Goal: Task Accomplishment & Management: Use online tool/utility

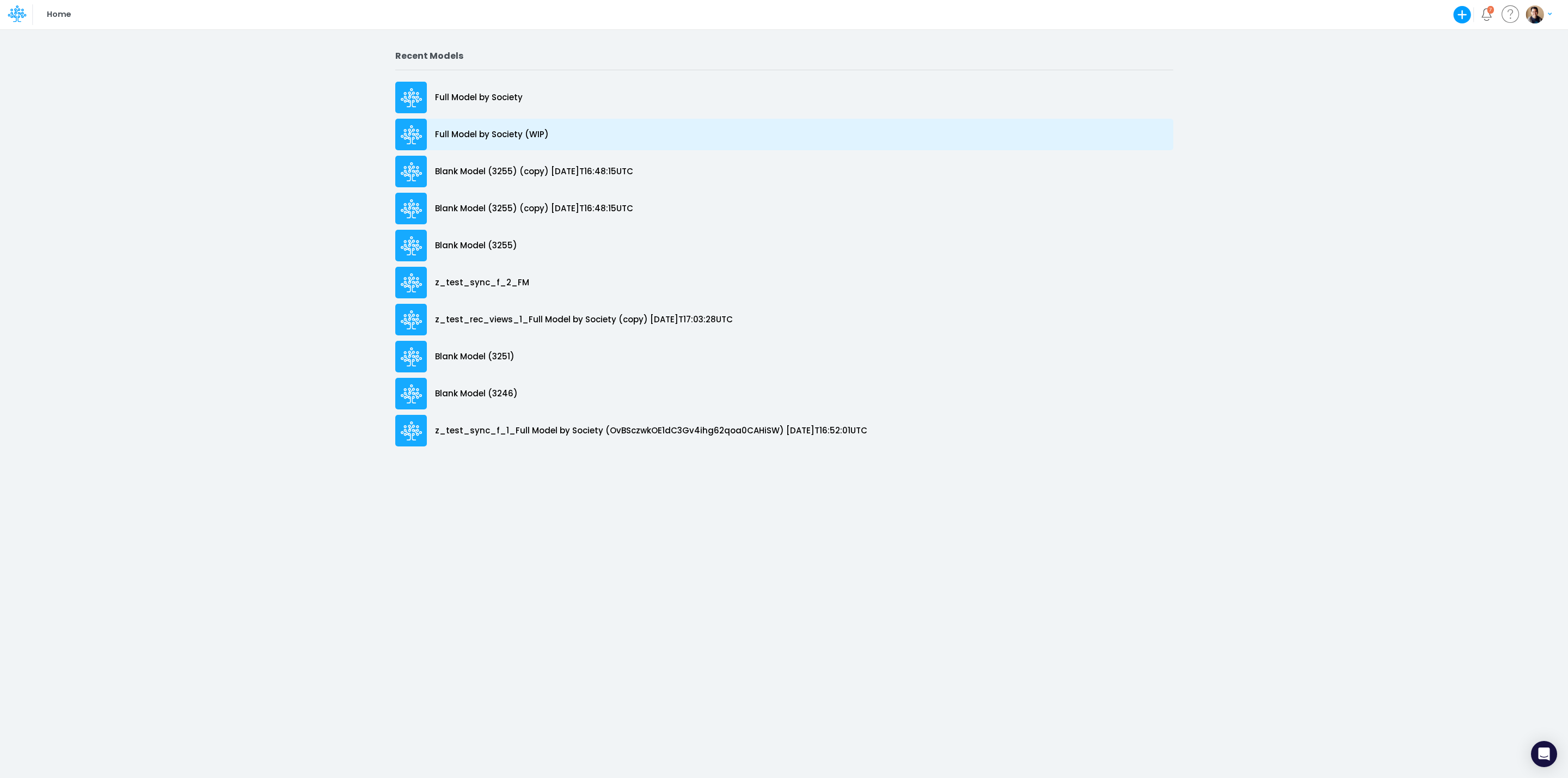
click at [500, 136] on p "Full Model by Society (WIP)" at bounding box center [492, 134] width 114 height 12
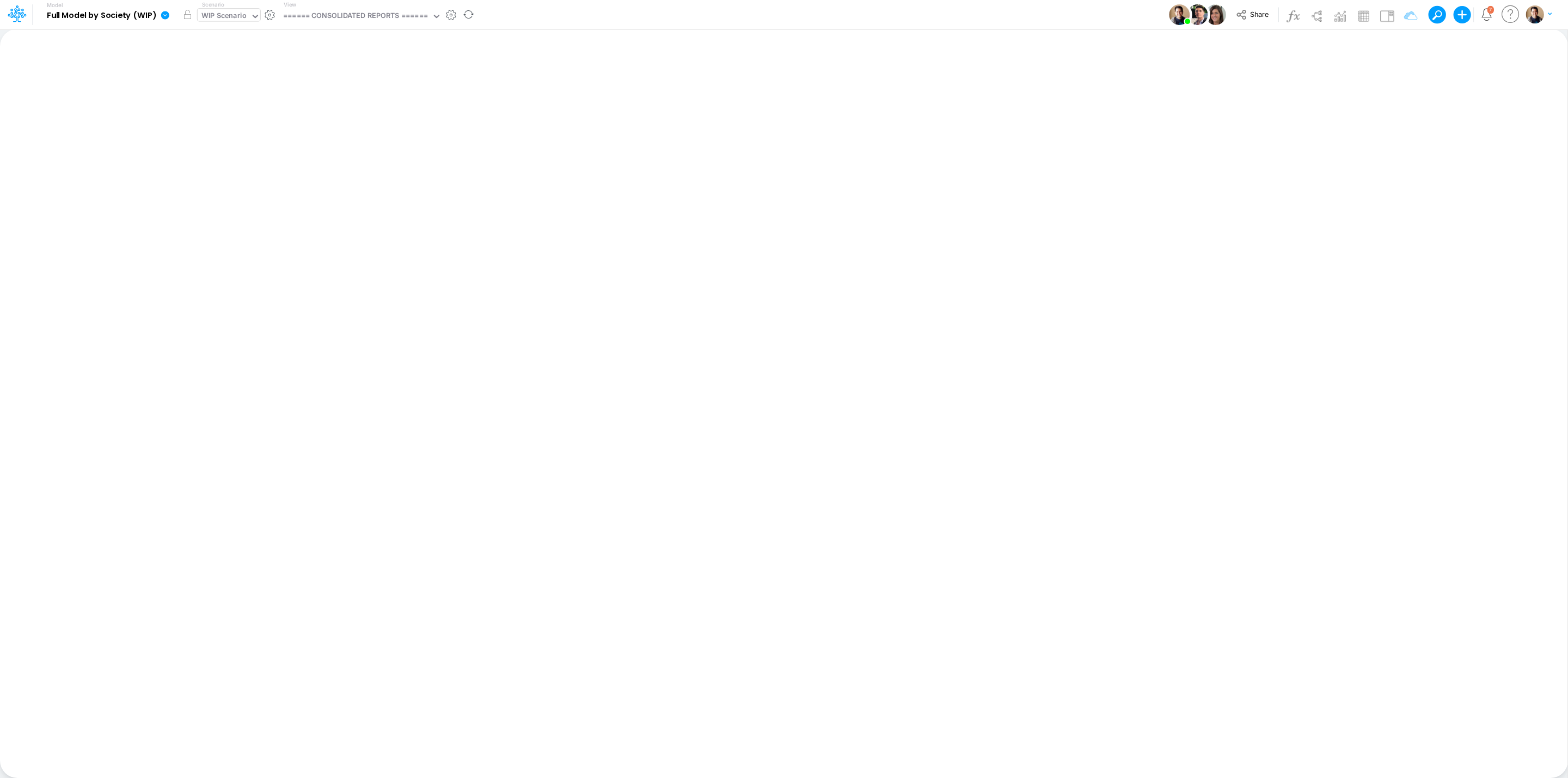
click at [230, 14] on div "WIP Scenario" at bounding box center [224, 16] width 45 height 12
click at [162, 15] on icon at bounding box center [165, 14] width 8 height 8
click at [244, 111] on button "View model info" at bounding box center [219, 113] width 116 height 17
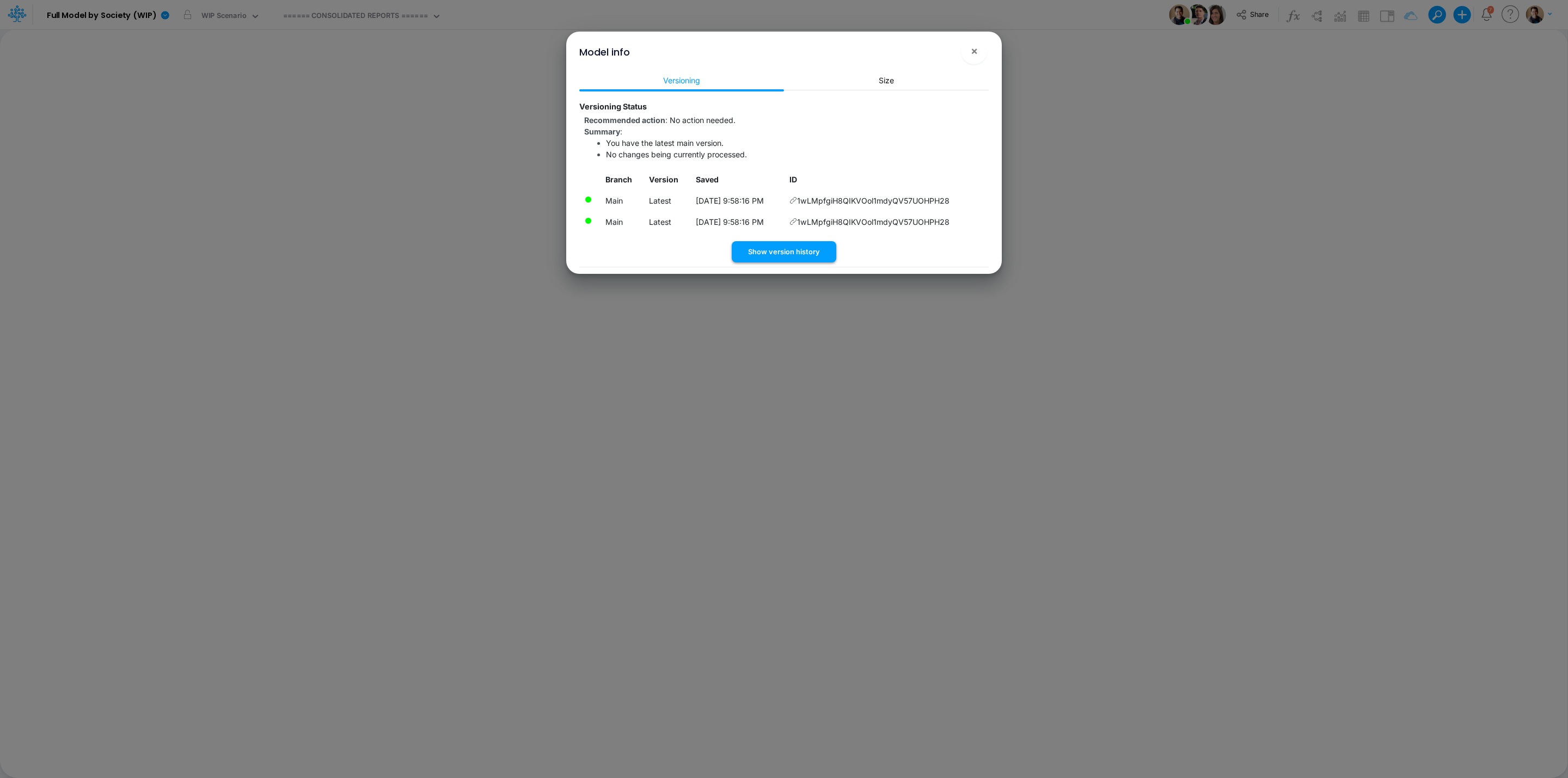
click at [796, 255] on button "Show version history" at bounding box center [784, 251] width 105 height 21
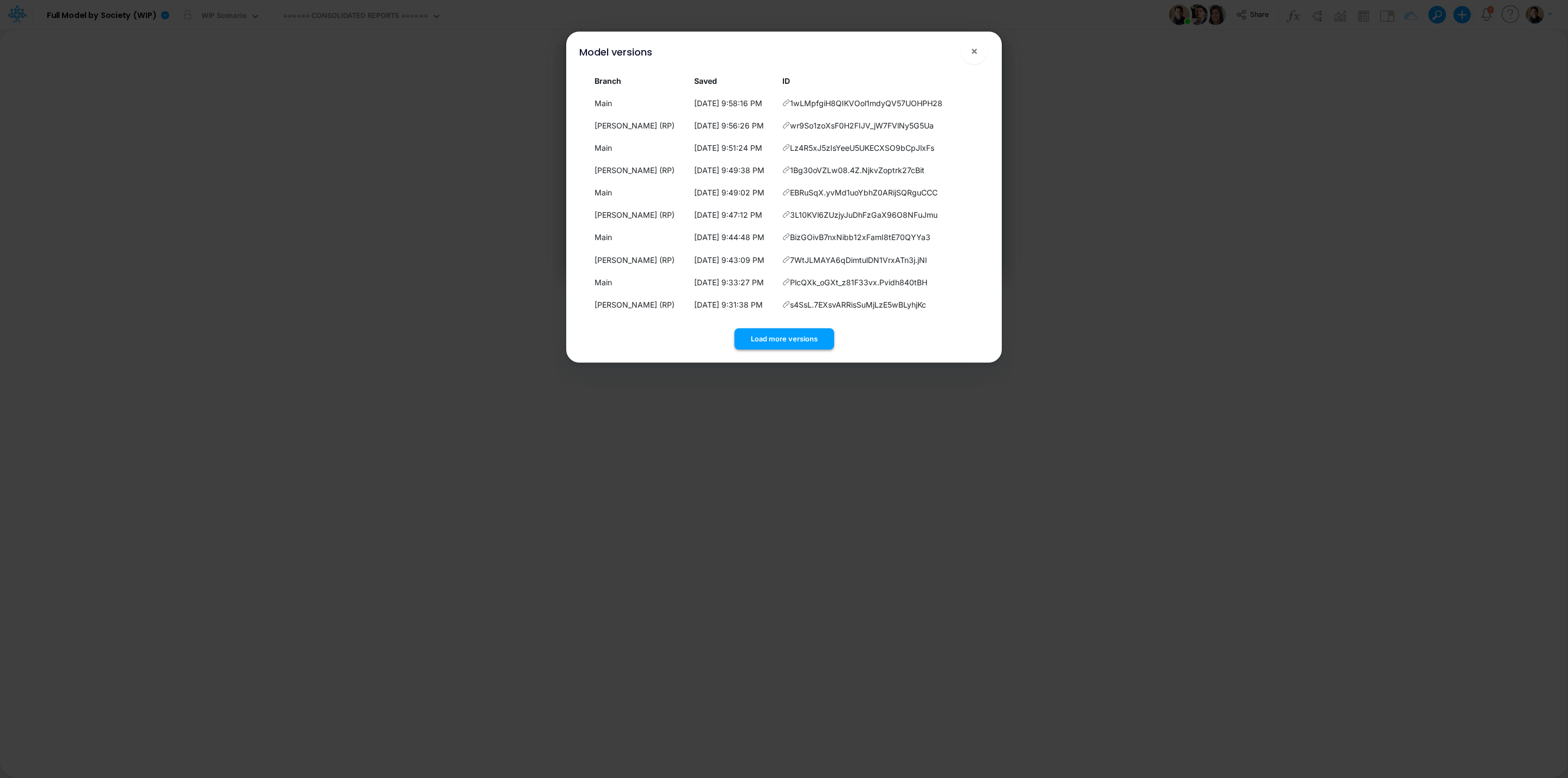
click at [807, 337] on button "Load more versions" at bounding box center [784, 338] width 100 height 21
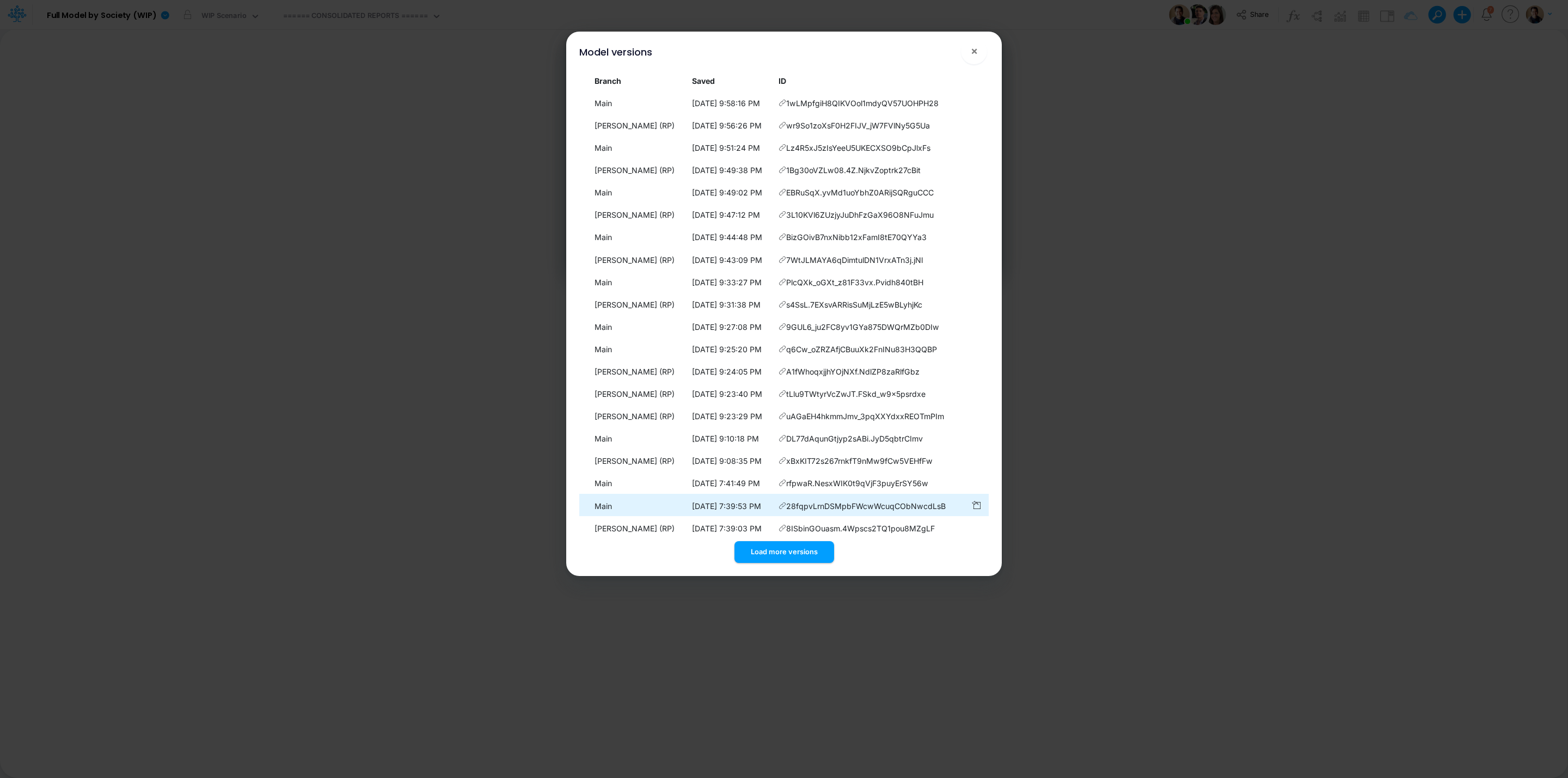
drag, startPoint x: 780, startPoint y: 548, endPoint x: 847, endPoint y: 504, distance: 80.2
click at [783, 547] on button "Load more versions" at bounding box center [784, 551] width 100 height 21
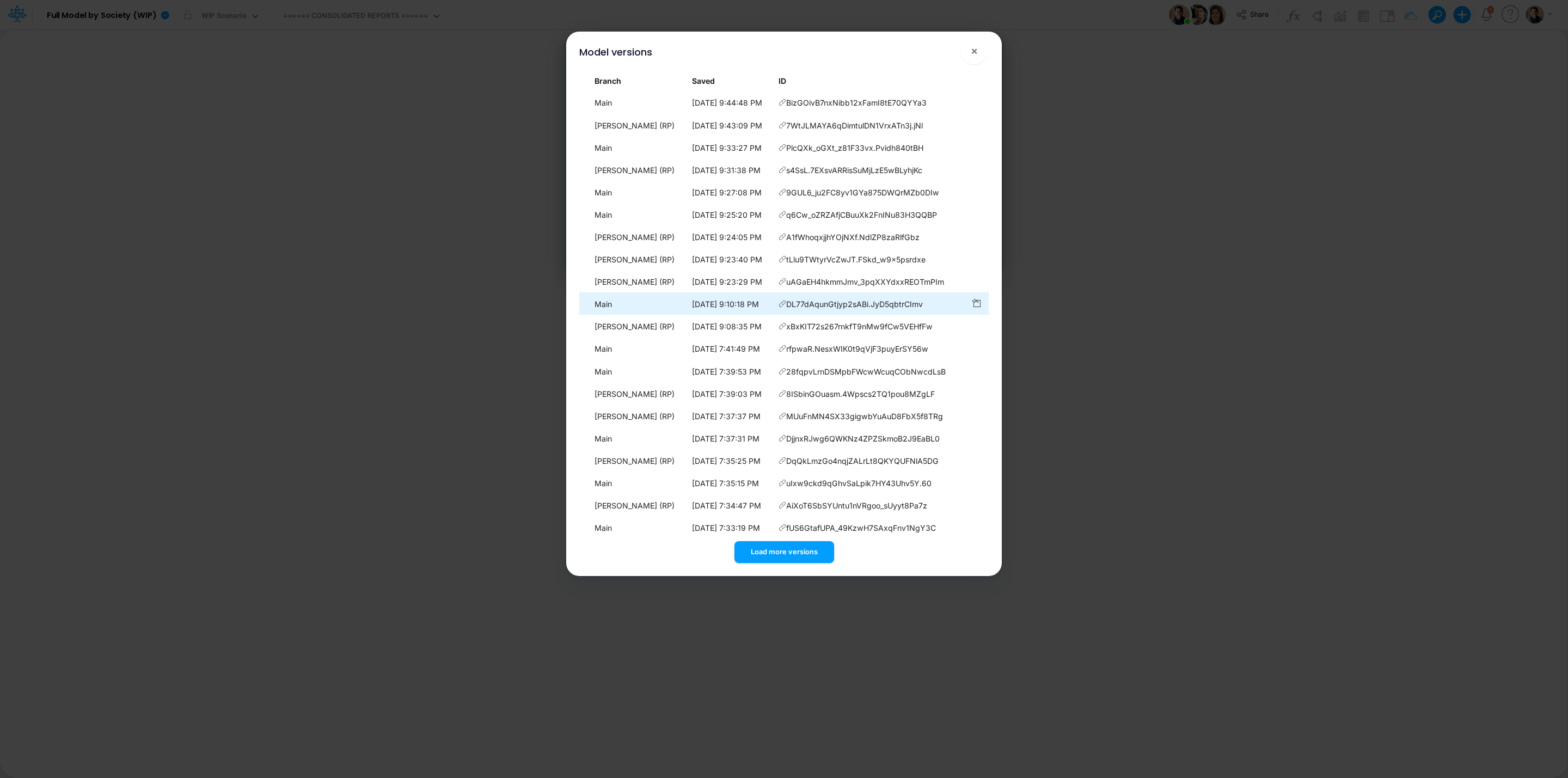
scroll to position [234, 0]
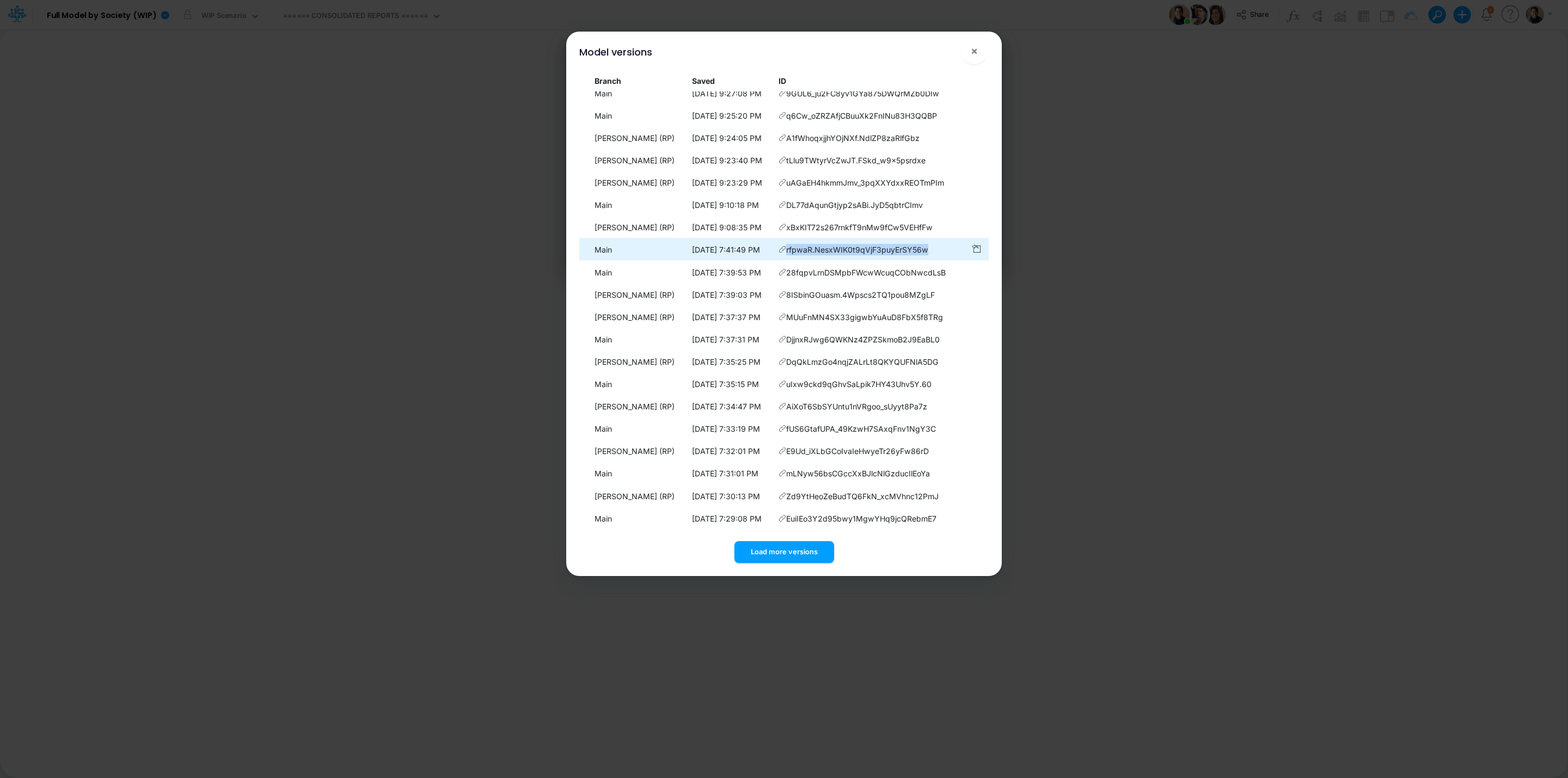
drag, startPoint x: 941, startPoint y: 251, endPoint x: 791, endPoint y: 250, distance: 150.0
click at [791, 250] on td "rfpwaR.NesxWIK0t9qVjF3puyErSY56w" at bounding box center [870, 250] width 192 height 21
copy span "rfpwaR.NesxWIK0t9qVjF3puyErSY56w"
click at [790, 543] on div "Load more versions" at bounding box center [783, 549] width 409 height 25
click at [793, 548] on button "Load more versions" at bounding box center [784, 551] width 100 height 21
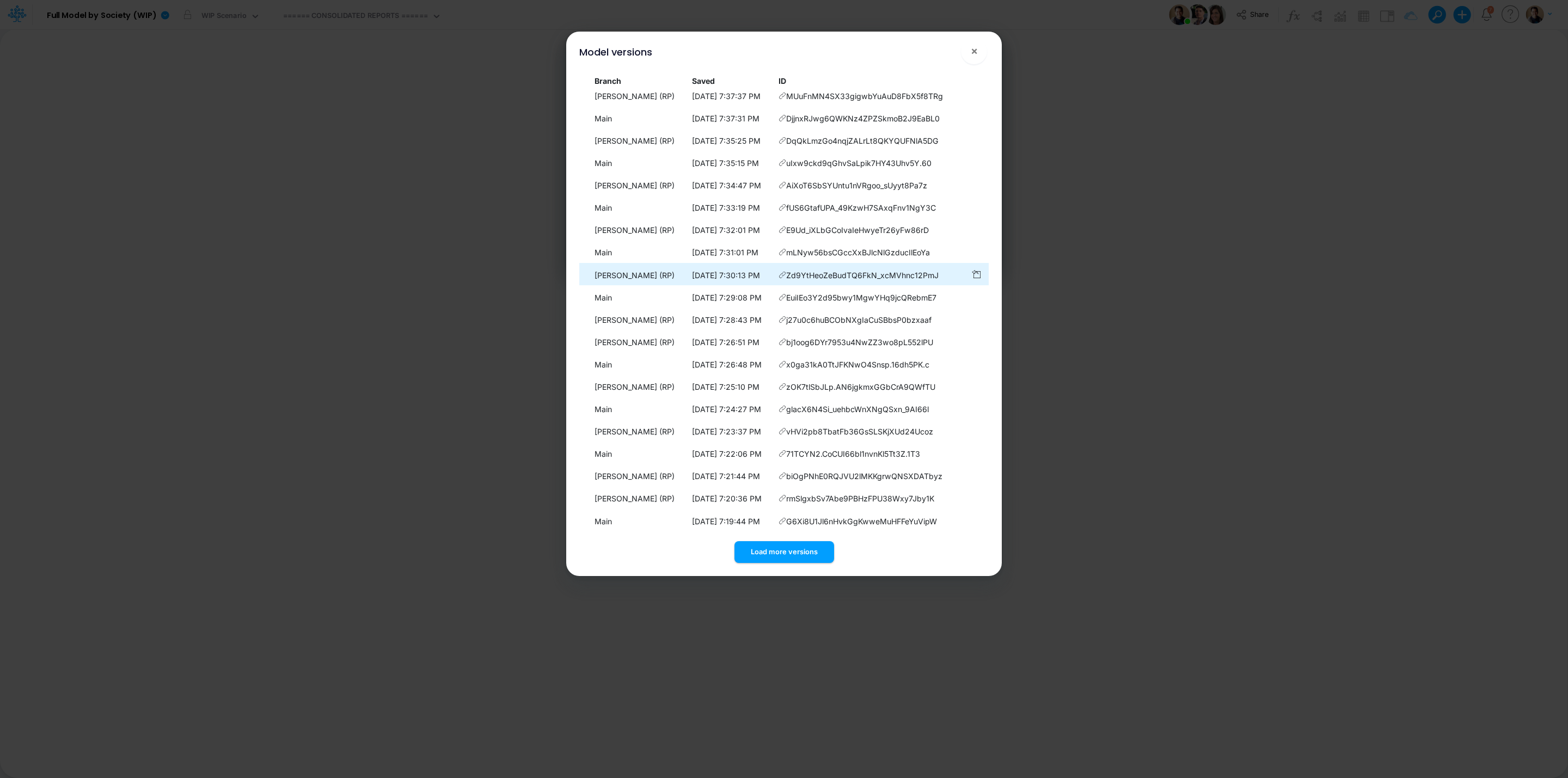
scroll to position [457, 0]
click at [975, 56] on span "×" at bounding box center [975, 51] width 7 height 13
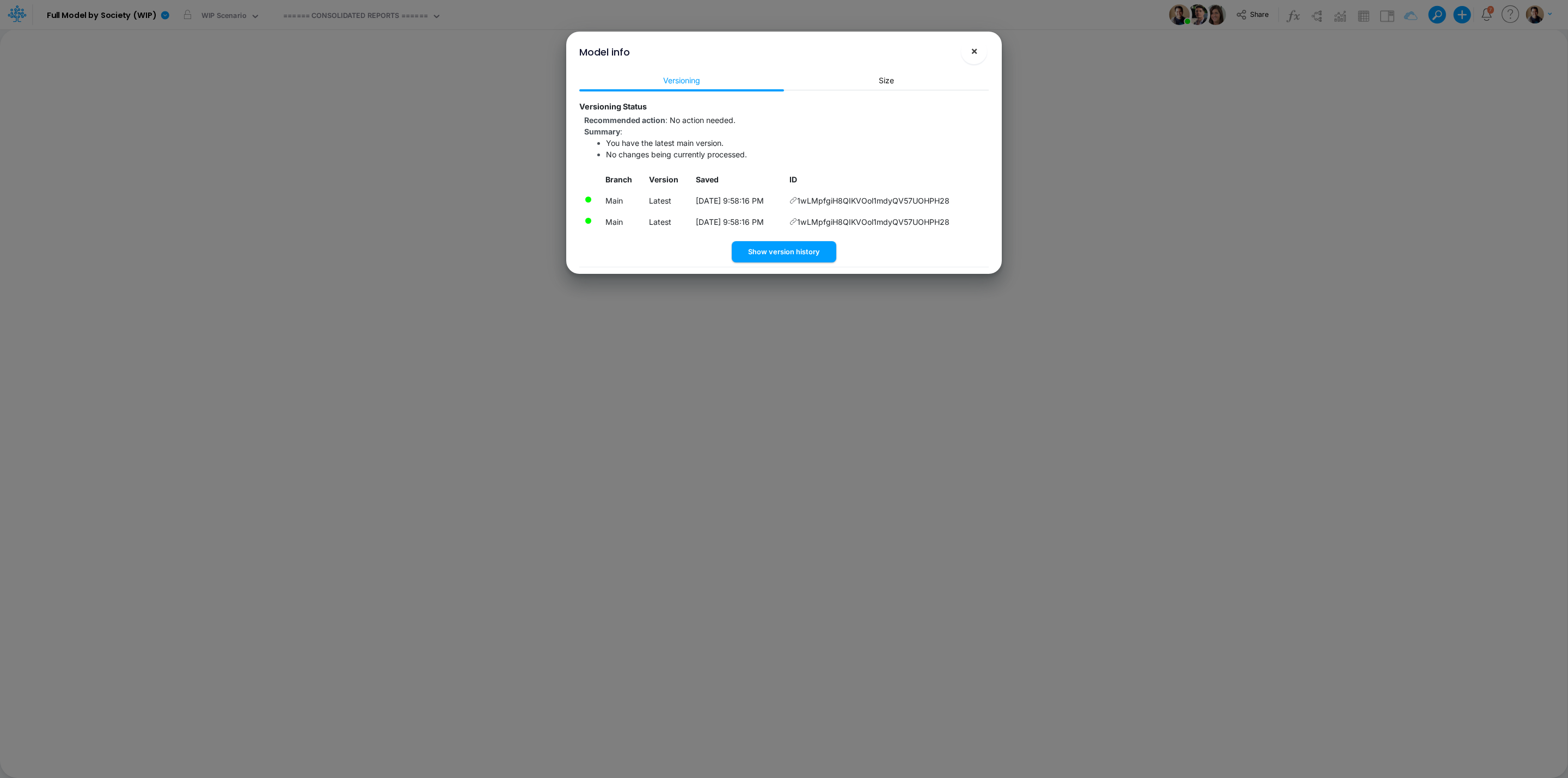
click at [972, 52] on span "×" at bounding box center [975, 51] width 7 height 13
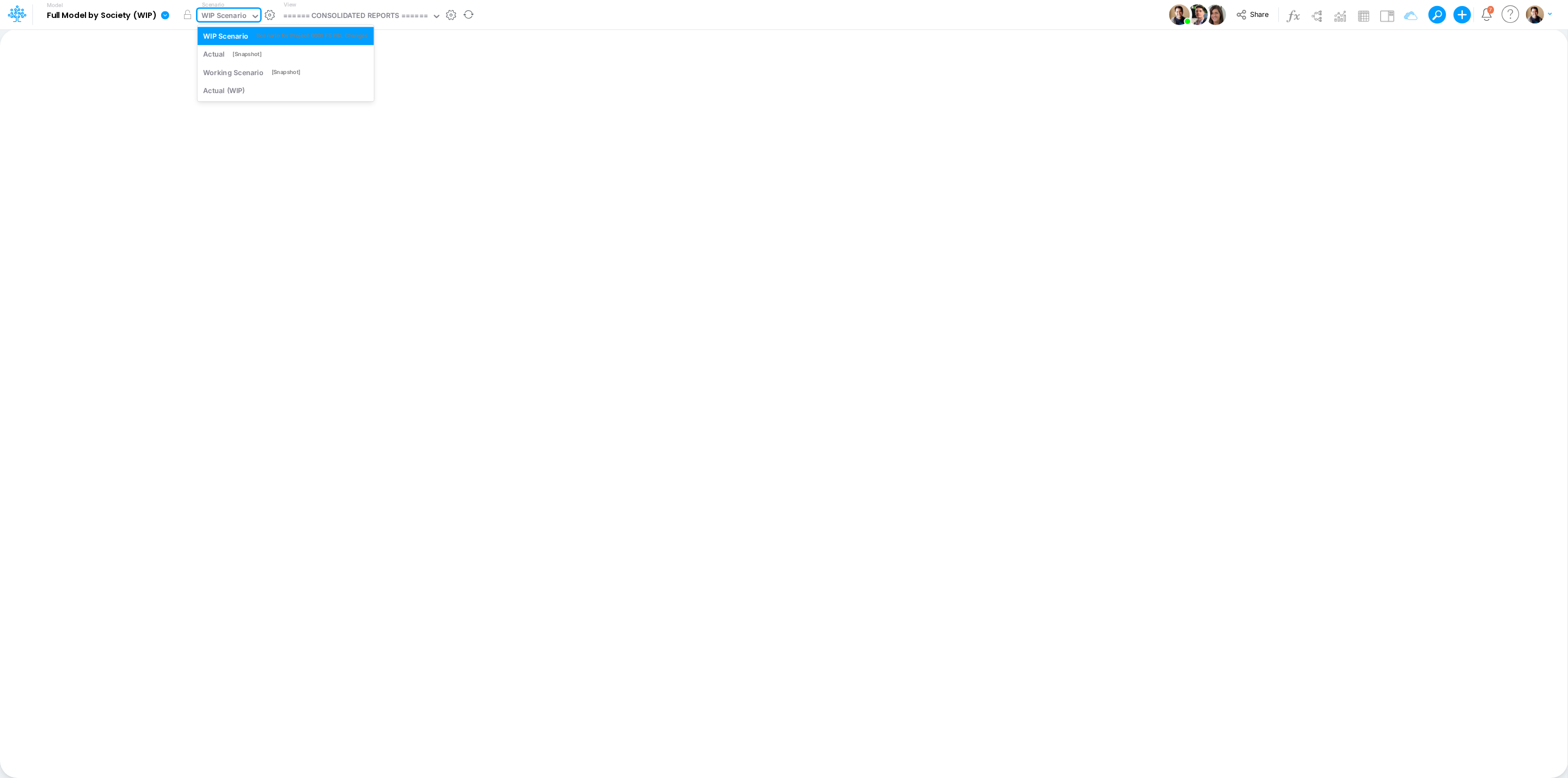
click at [211, 10] on div "WIP Scenario" at bounding box center [224, 16] width 45 height 12
click at [165, 13] on icon at bounding box center [165, 14] width 8 height 8
click at [232, 59] on button "Duplicate" at bounding box center [219, 60] width 116 height 17
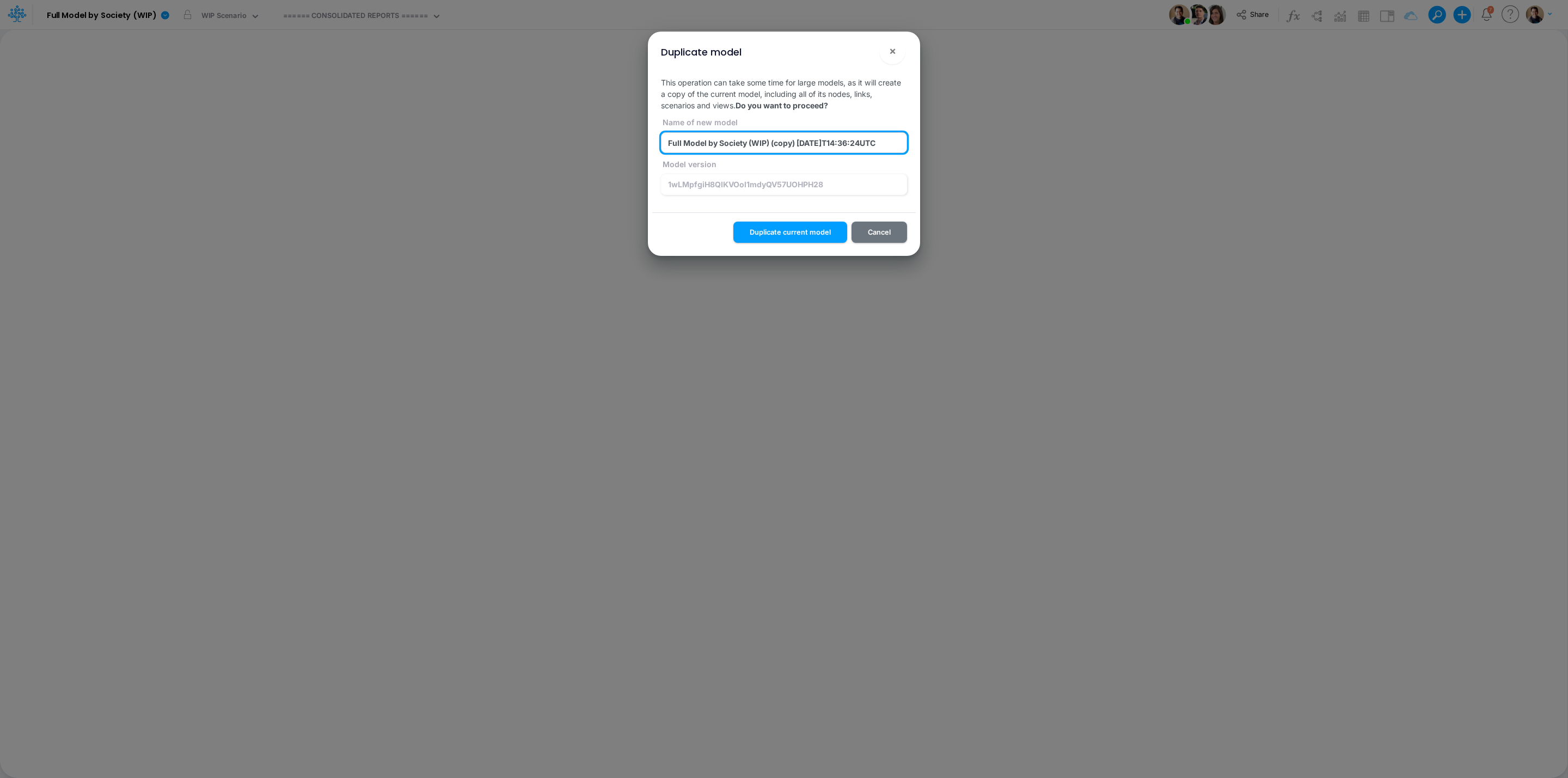
click at [785, 141] on input "Full Model by Society (WIP) (copy) 2025-08-27T14:36:24UTC" at bounding box center [783, 142] width 246 height 21
paste input "rfpwaR.NesxWIK0t9qVjF3puyErSY56w"
type input "Full Model by Society (WIP) (rfpwaR.NesxWIK0t9qVjF3puyErSY56w) 2025-08-27T14:36…"
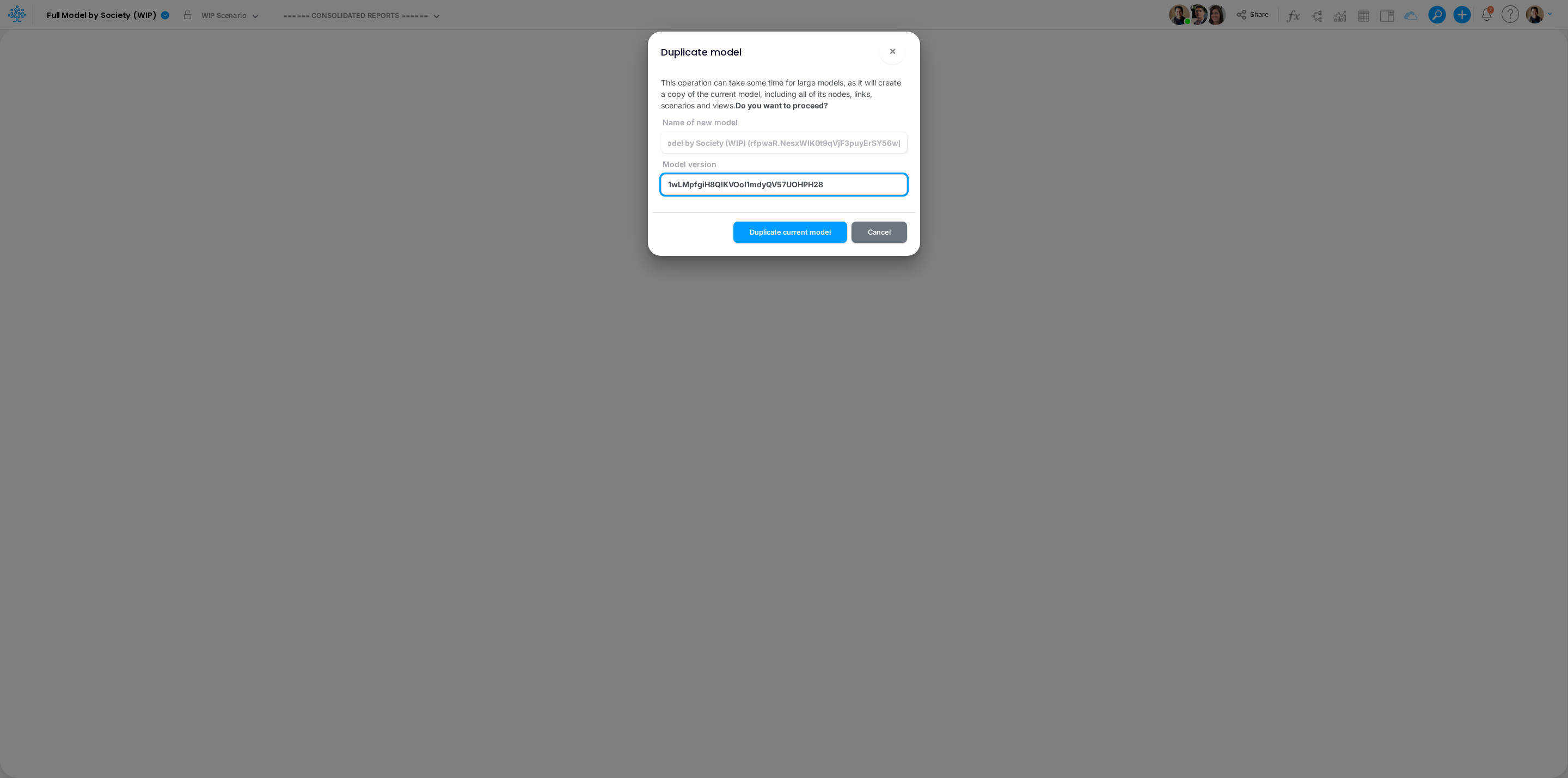
scroll to position [0, 0]
click at [850, 180] on input "1wLMpfgiH8QIKVOol1mdyQV57UOHPH28" at bounding box center [783, 184] width 246 height 21
paste input "rfpwaR.NesxWIK0t9qVjF3puyErSY56w"
type input "rfpwaR.NesxWIK0t9qVjF3puyErSY56w"
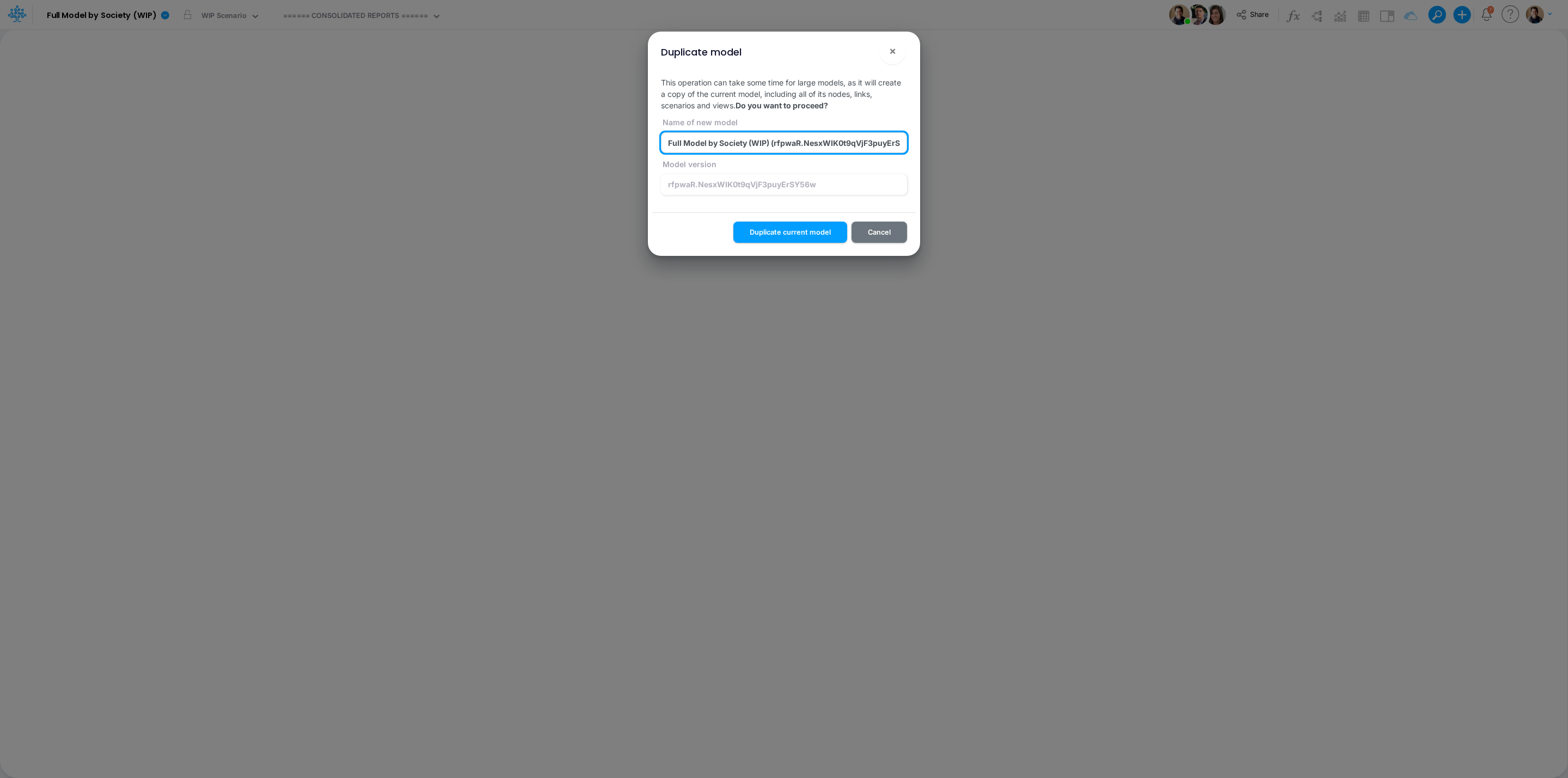
click at [768, 136] on input "Full Model by Society (WIP) (rfpwaR.NesxWIK0t9qVjF3puyErSY56w) 2025-08-27T14:36…" at bounding box center [783, 142] width 246 height 21
type input "z_test_calc_crash_1_Full Model by Society (WIP) (rfpwaR.NesxWIK0t9qVjF3puyErSY5…"
click at [809, 232] on button "Duplicate current model" at bounding box center [790, 232] width 114 height 21
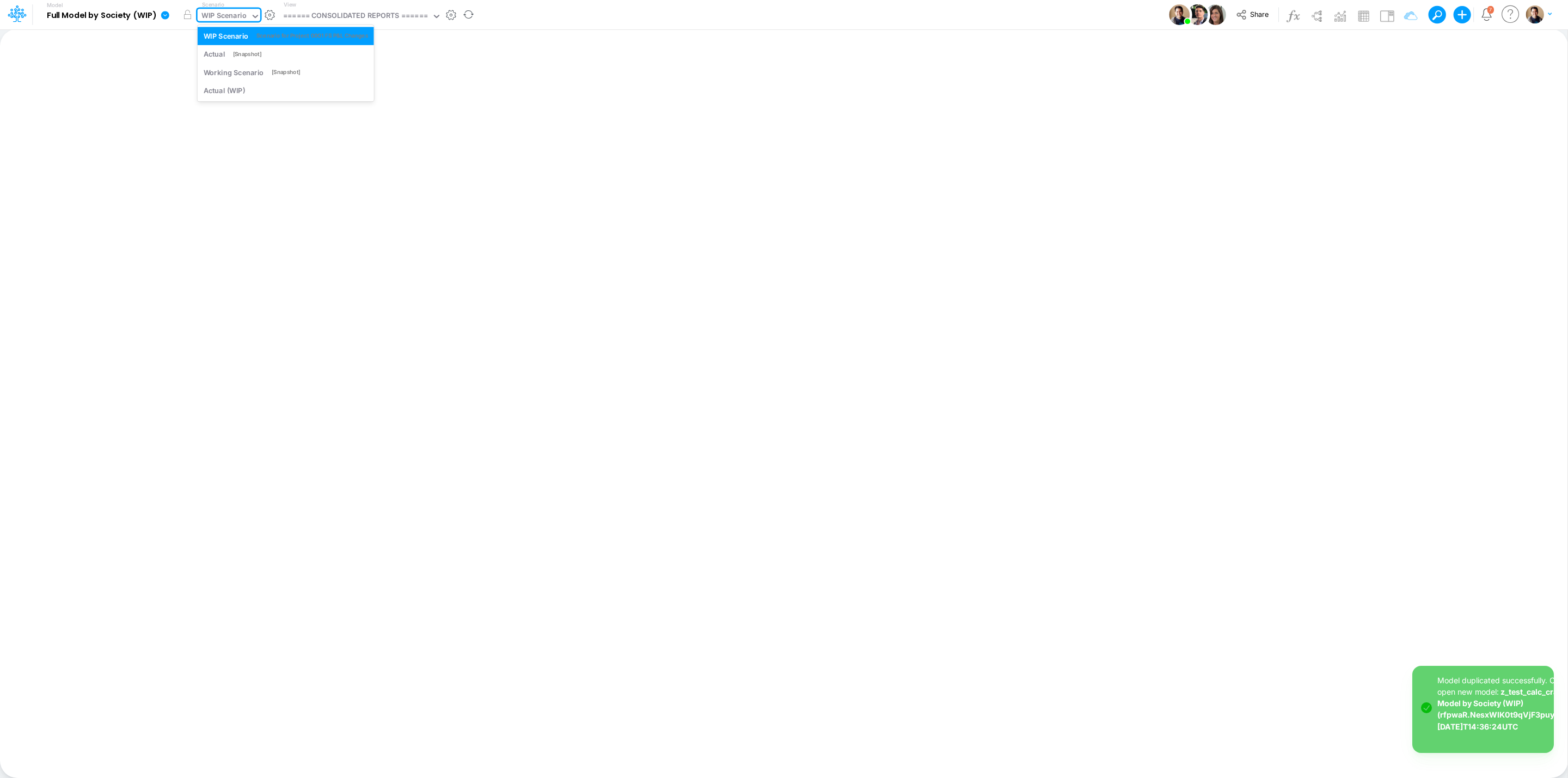
click at [235, 12] on div "WIP Scenario" at bounding box center [224, 16] width 45 height 12
click at [1491, 715] on link "z_test_calc_crash_1_Full Model by Society (WIP) (rfpwaR.NesxWIK0t9qVjF3puyErSY5…" at bounding box center [1515, 709] width 154 height 43
click at [232, 10] on div "WIP Scenario" at bounding box center [224, 16] width 45 height 12
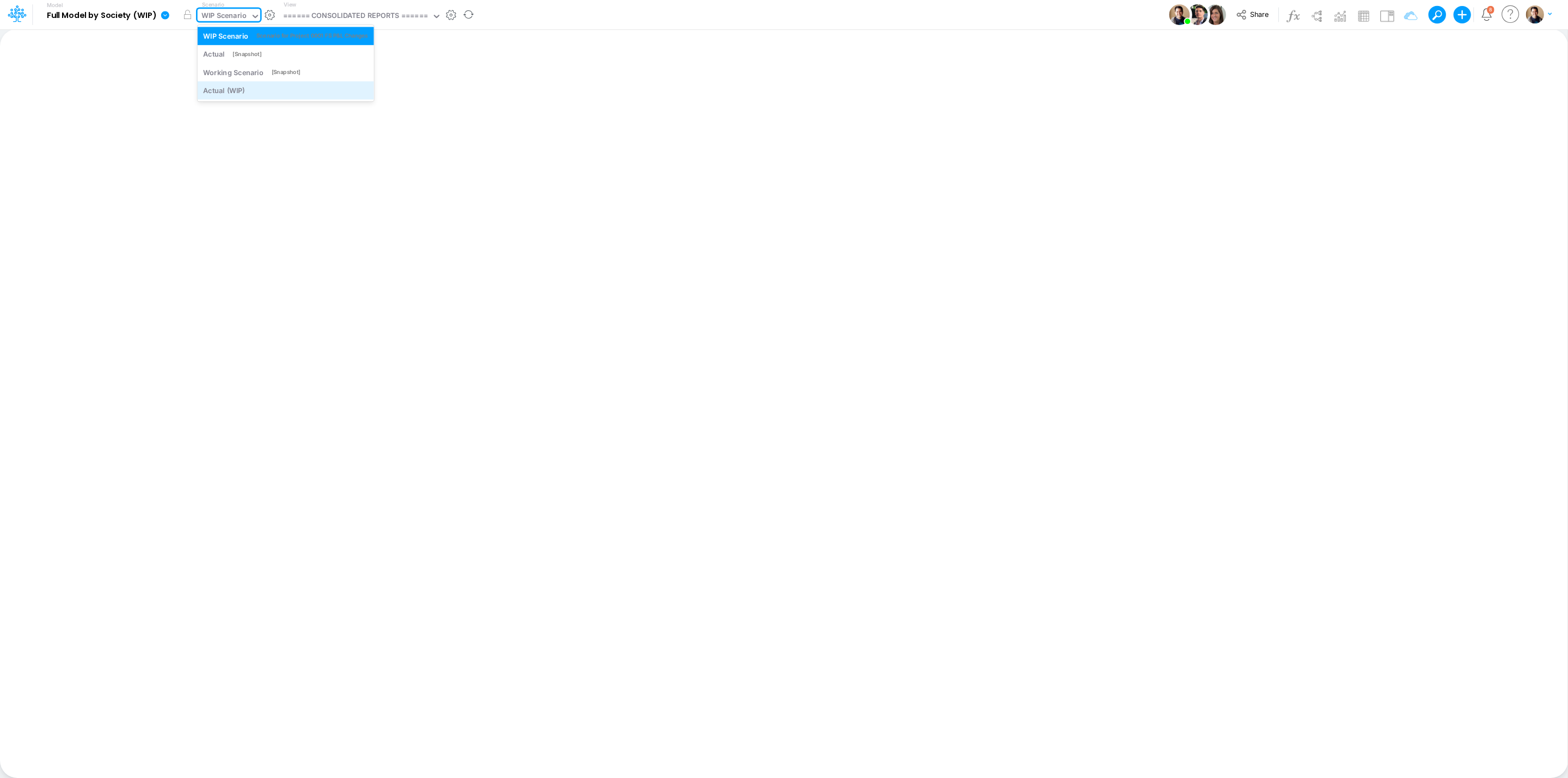
click at [291, 89] on div "Actual (WIP)" at bounding box center [286, 90] width 165 height 10
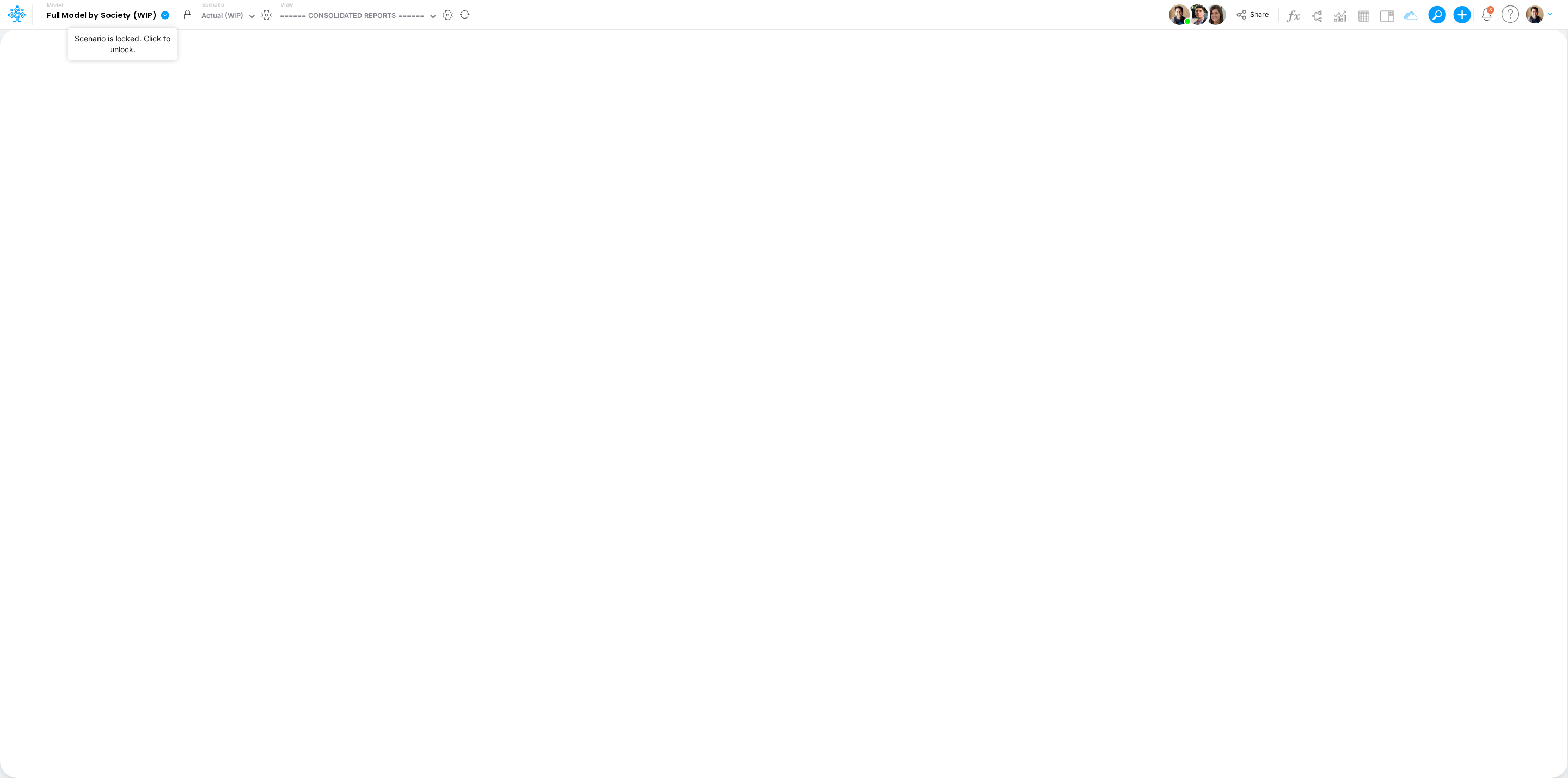
click at [187, 17] on button "button" at bounding box center [188, 14] width 19 height 19
click at [230, 21] on div "Actual (WIP)" at bounding box center [222, 16] width 42 height 12
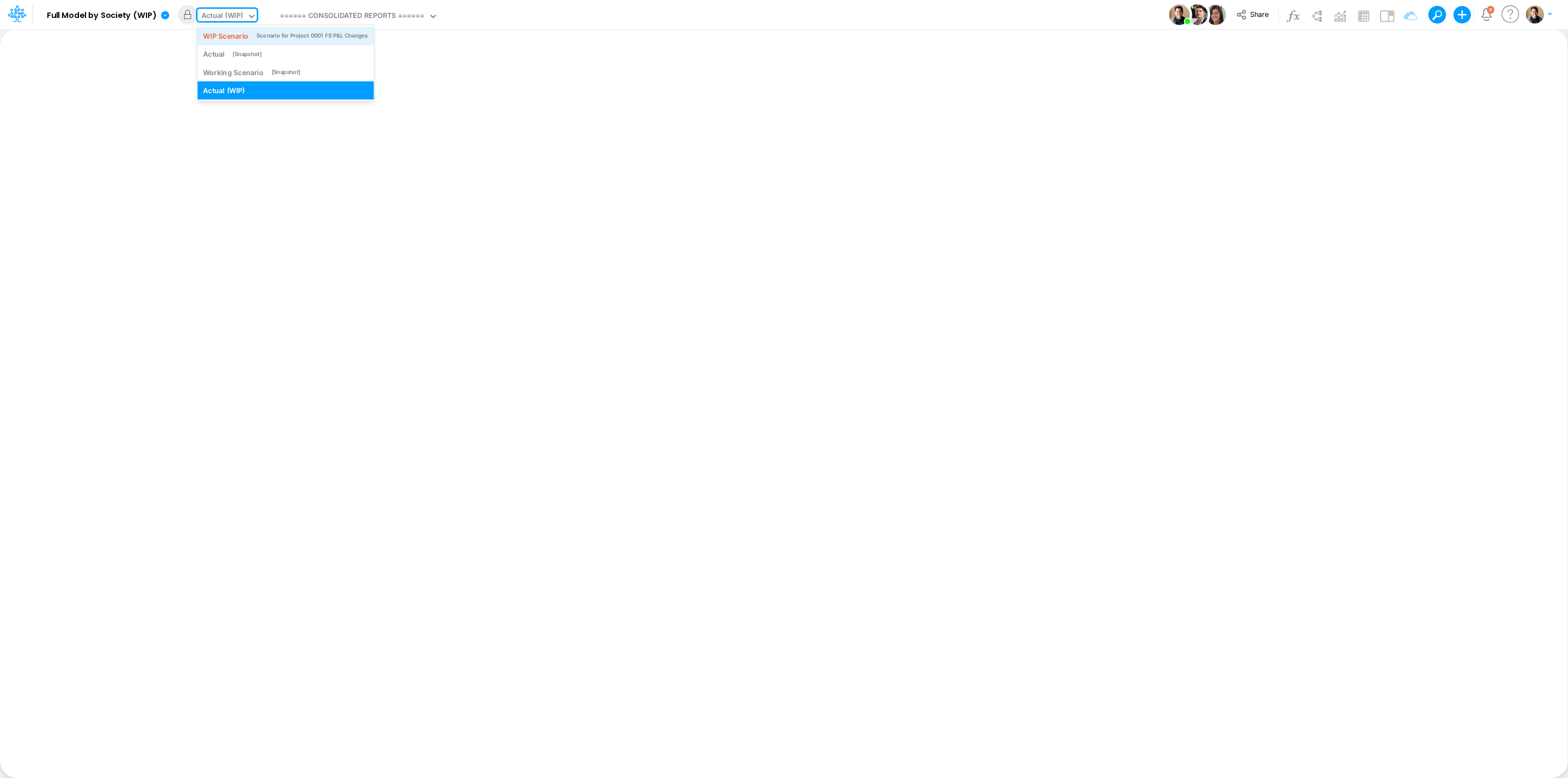
click at [239, 30] on div "WIP Scenario" at bounding box center [226, 35] width 45 height 10
click at [167, 12] on icon at bounding box center [165, 14] width 8 height 8
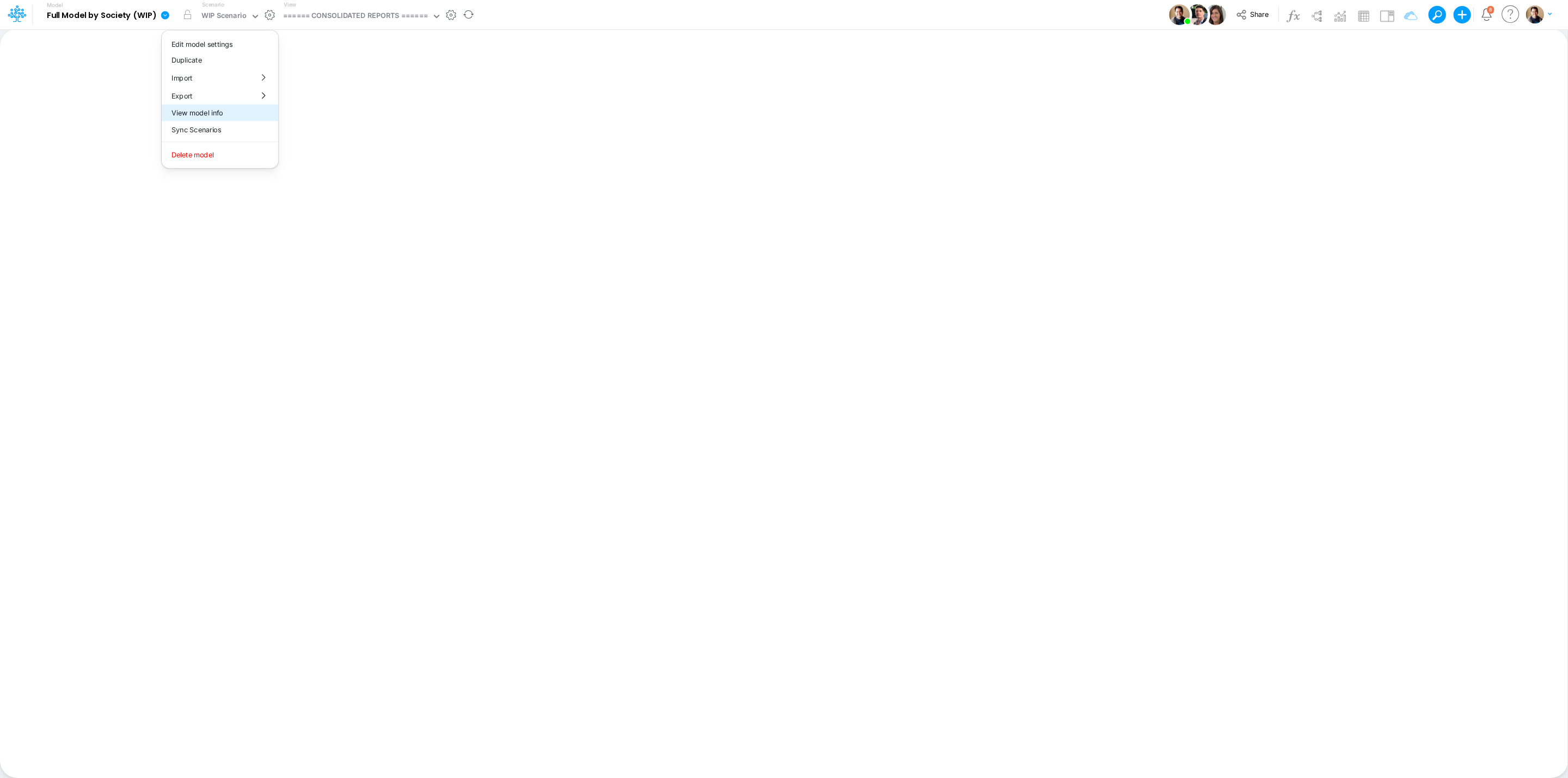
click at [236, 115] on button "View model info" at bounding box center [219, 113] width 116 height 17
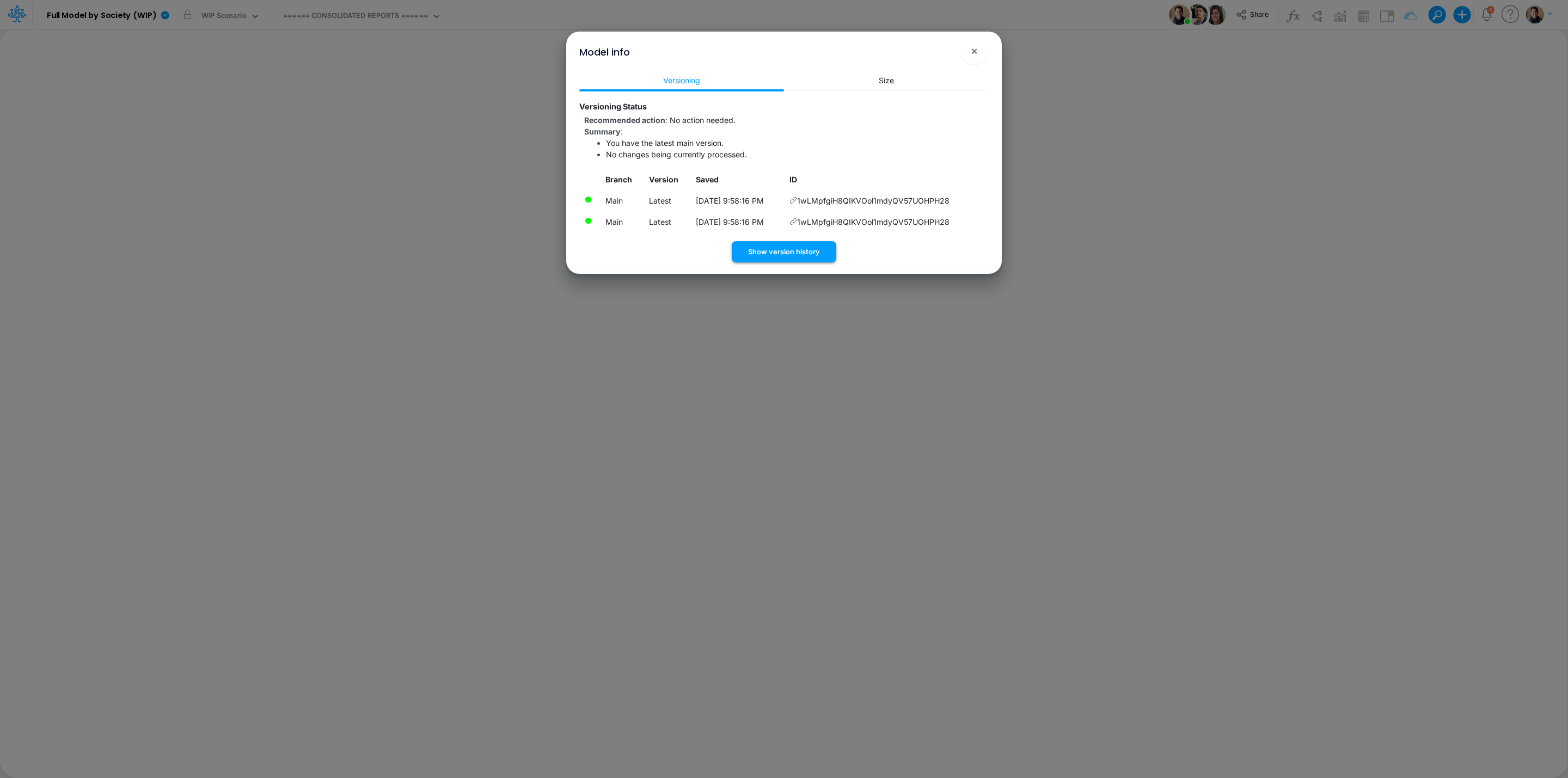
click at [805, 253] on button "Show version history" at bounding box center [784, 251] width 105 height 21
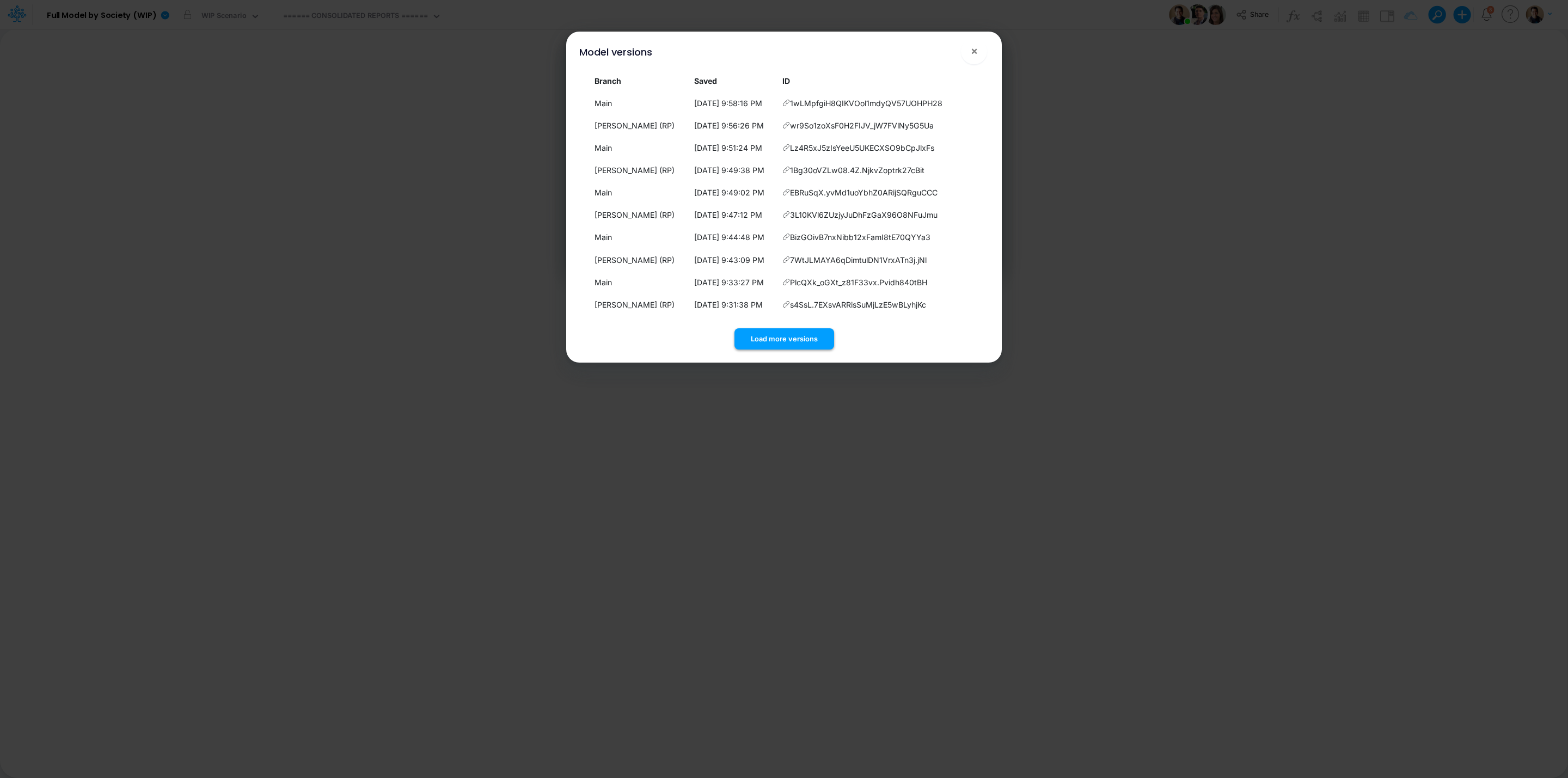
click at [772, 333] on button "Load more versions" at bounding box center [784, 338] width 100 height 21
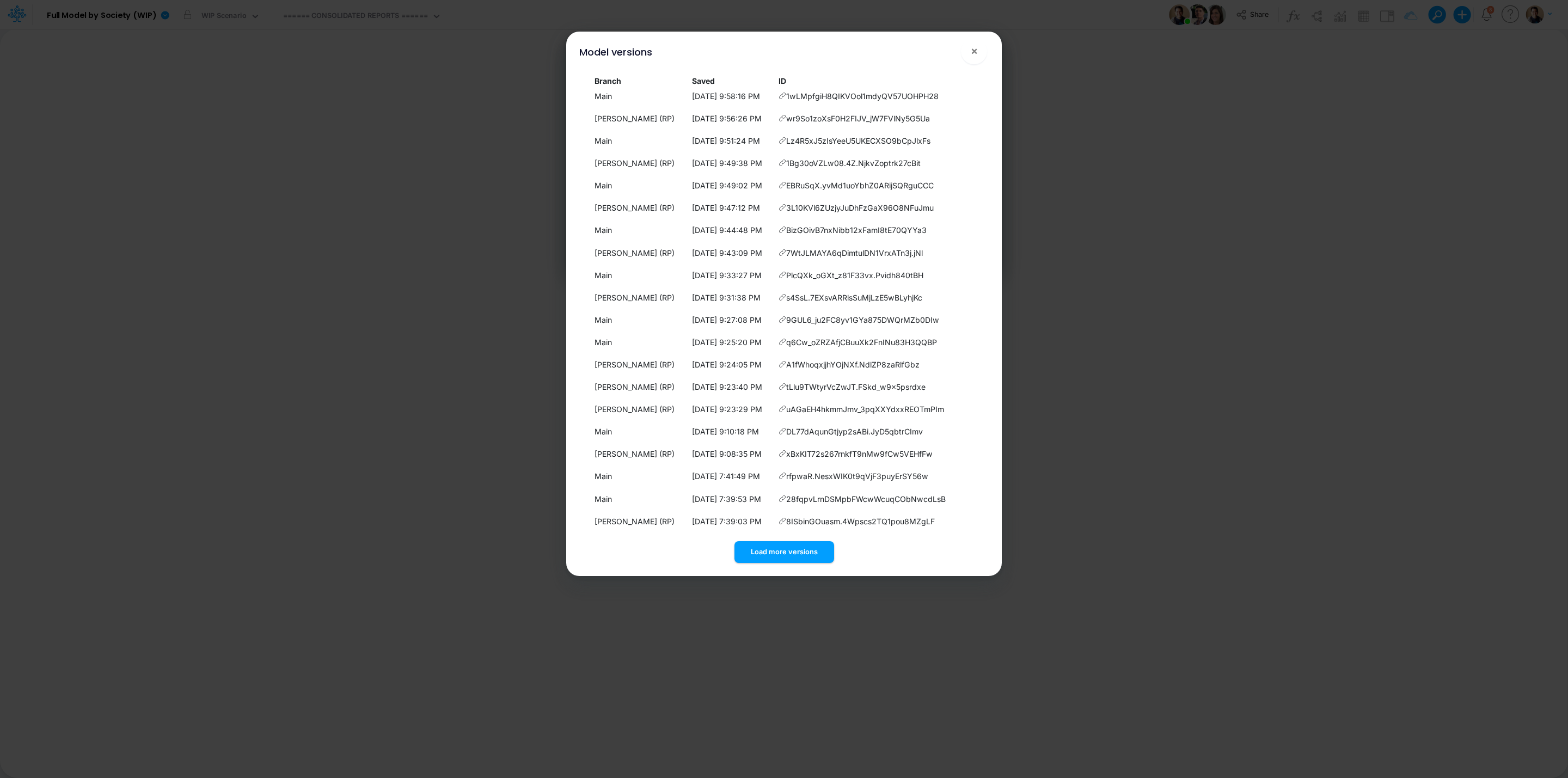
scroll to position [10, 0]
click at [805, 551] on button "Load more versions" at bounding box center [784, 551] width 100 height 21
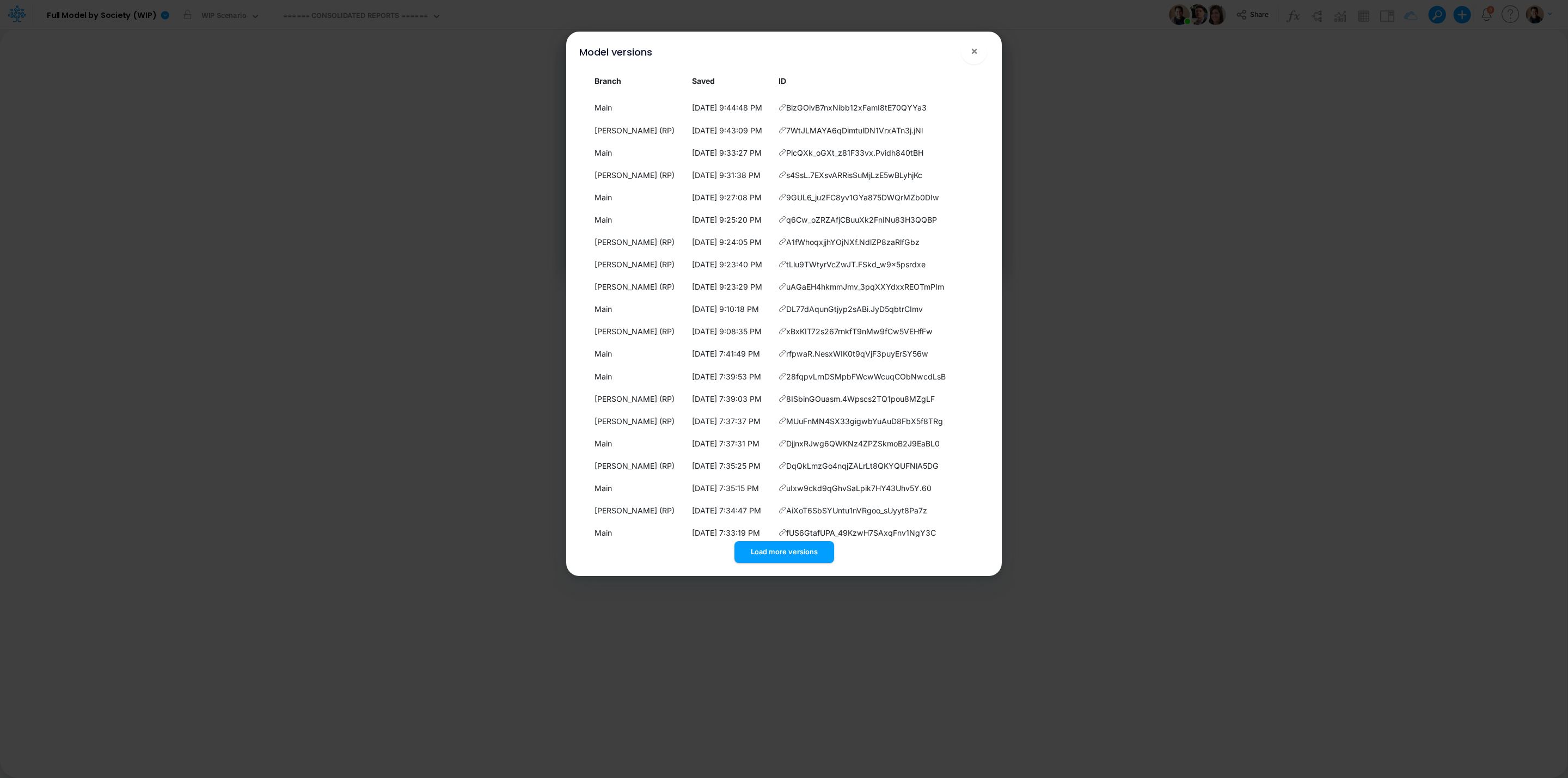
scroll to position [234, 0]
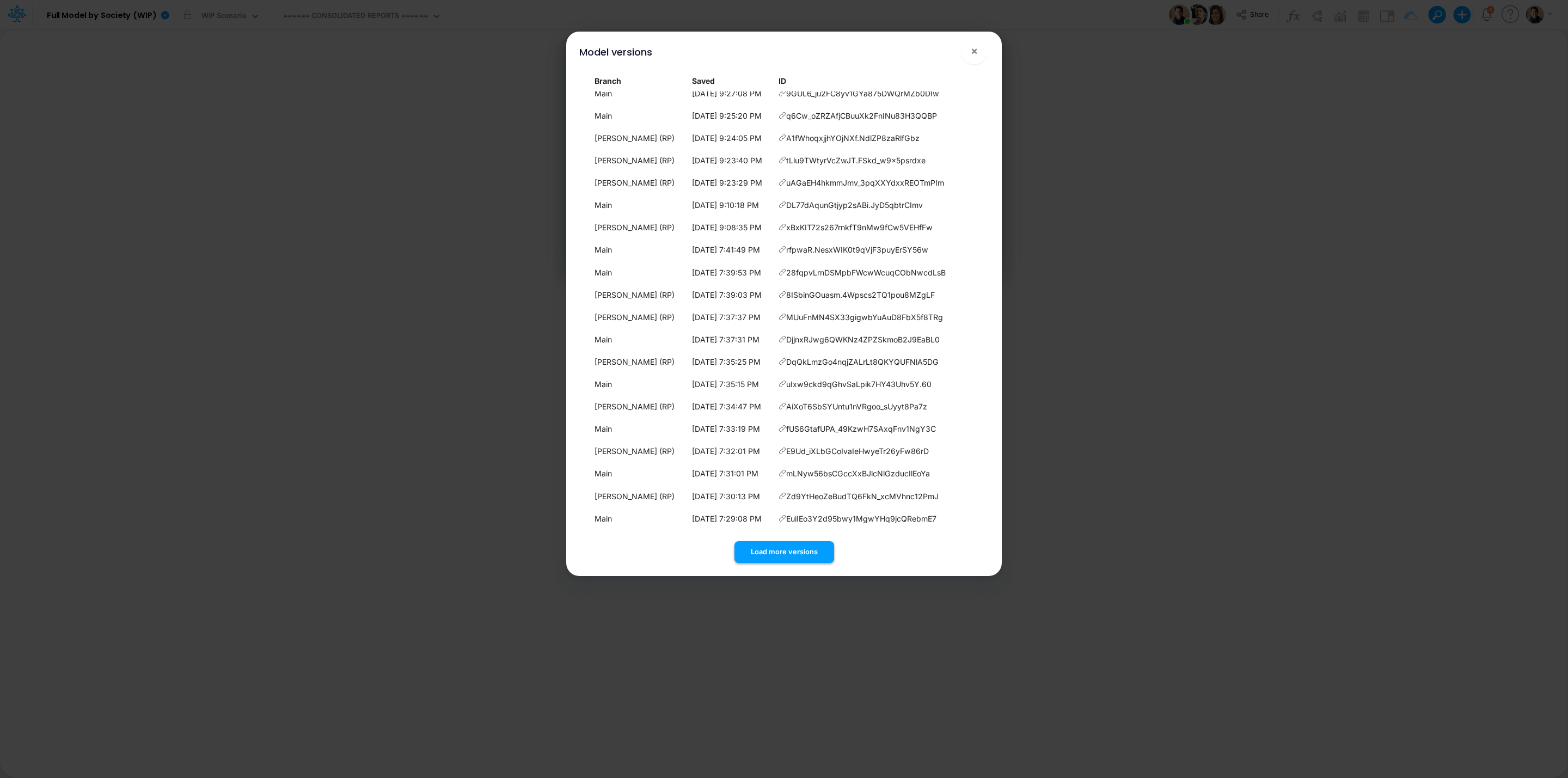
click at [811, 552] on button "Load more versions" at bounding box center [784, 551] width 100 height 21
click at [789, 559] on button "Load more versions" at bounding box center [784, 551] width 100 height 21
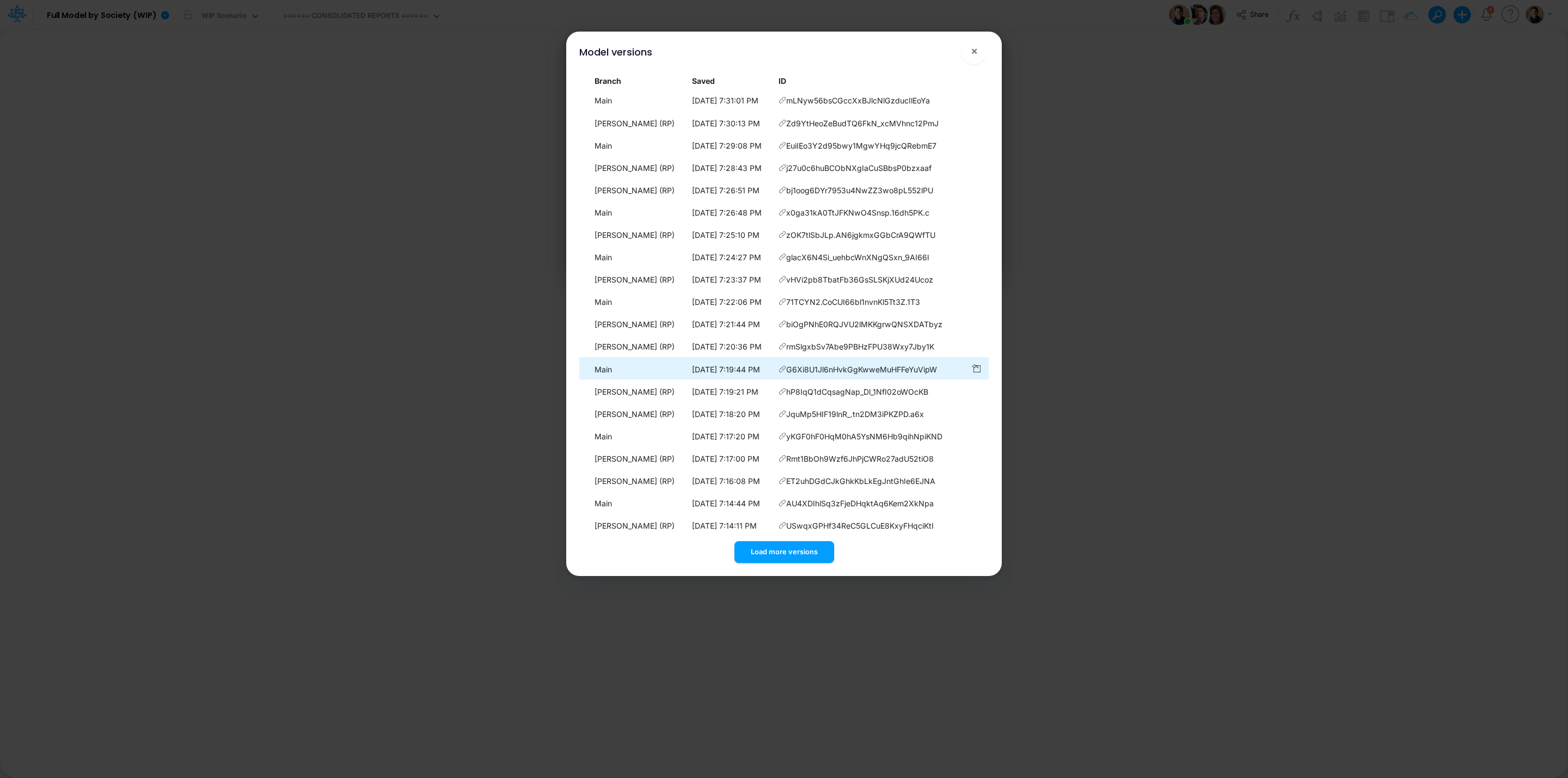
scroll to position [681, 0]
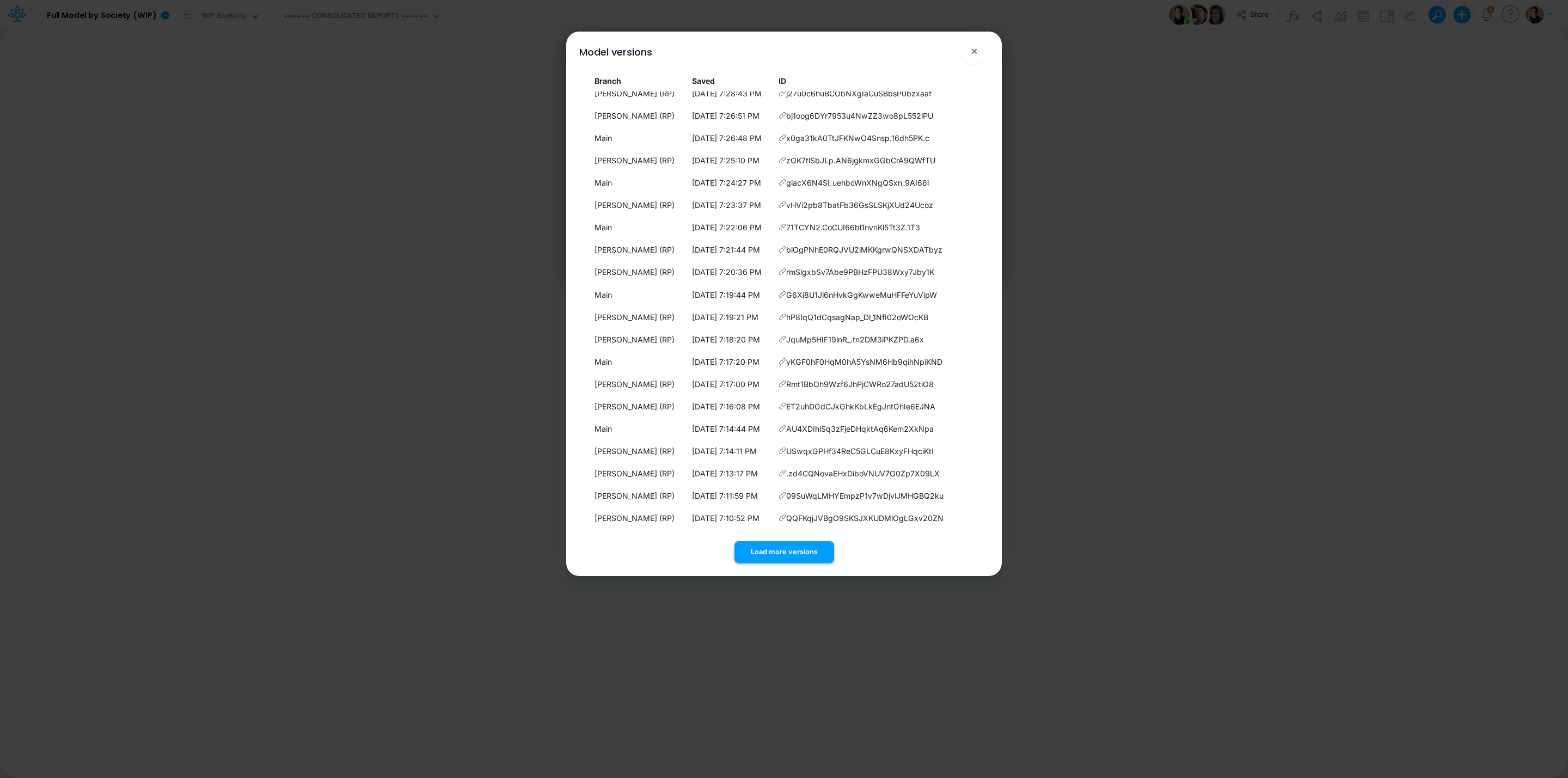
click at [783, 552] on button "Load more versions" at bounding box center [784, 551] width 100 height 21
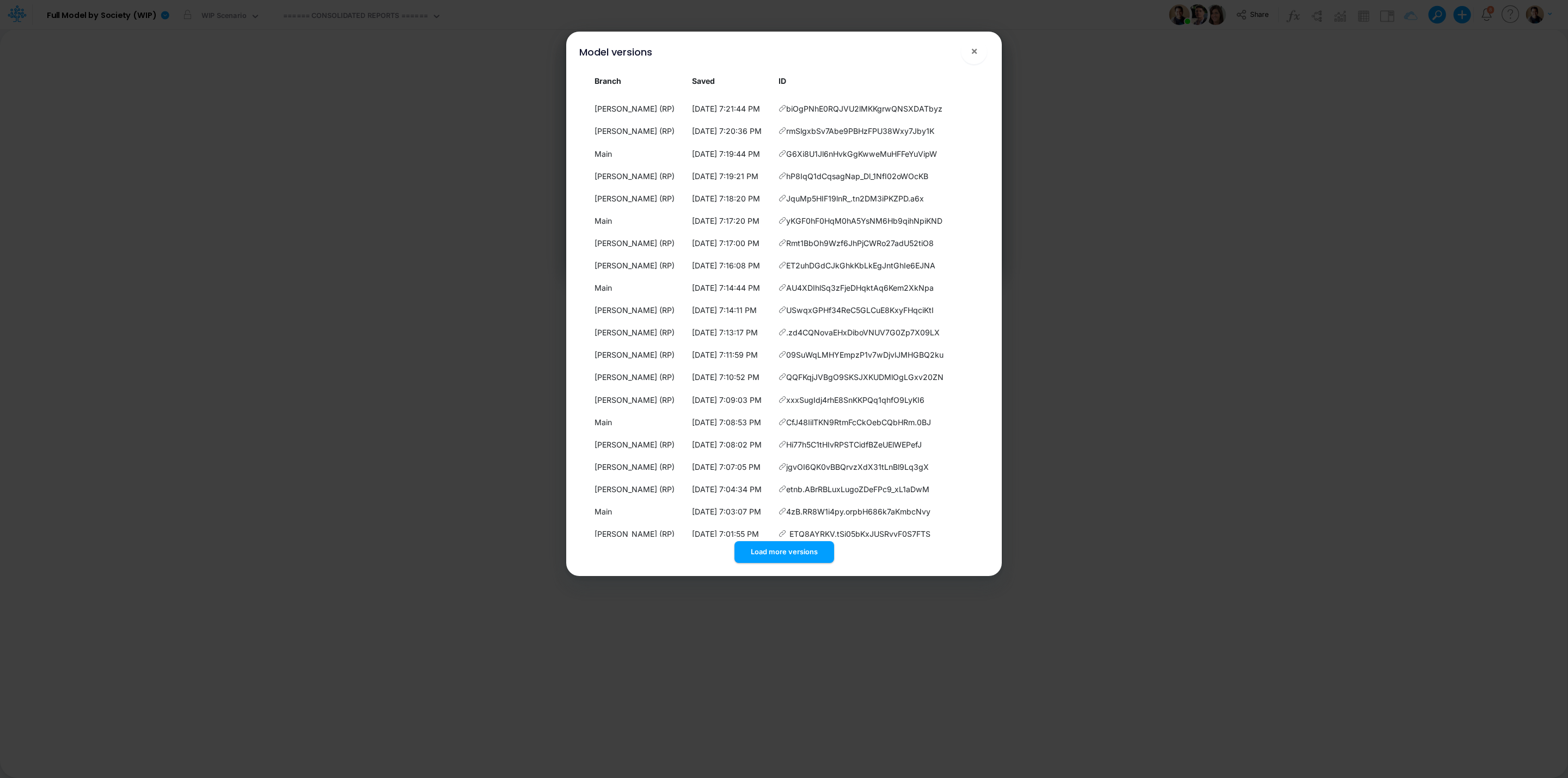
scroll to position [904, 0]
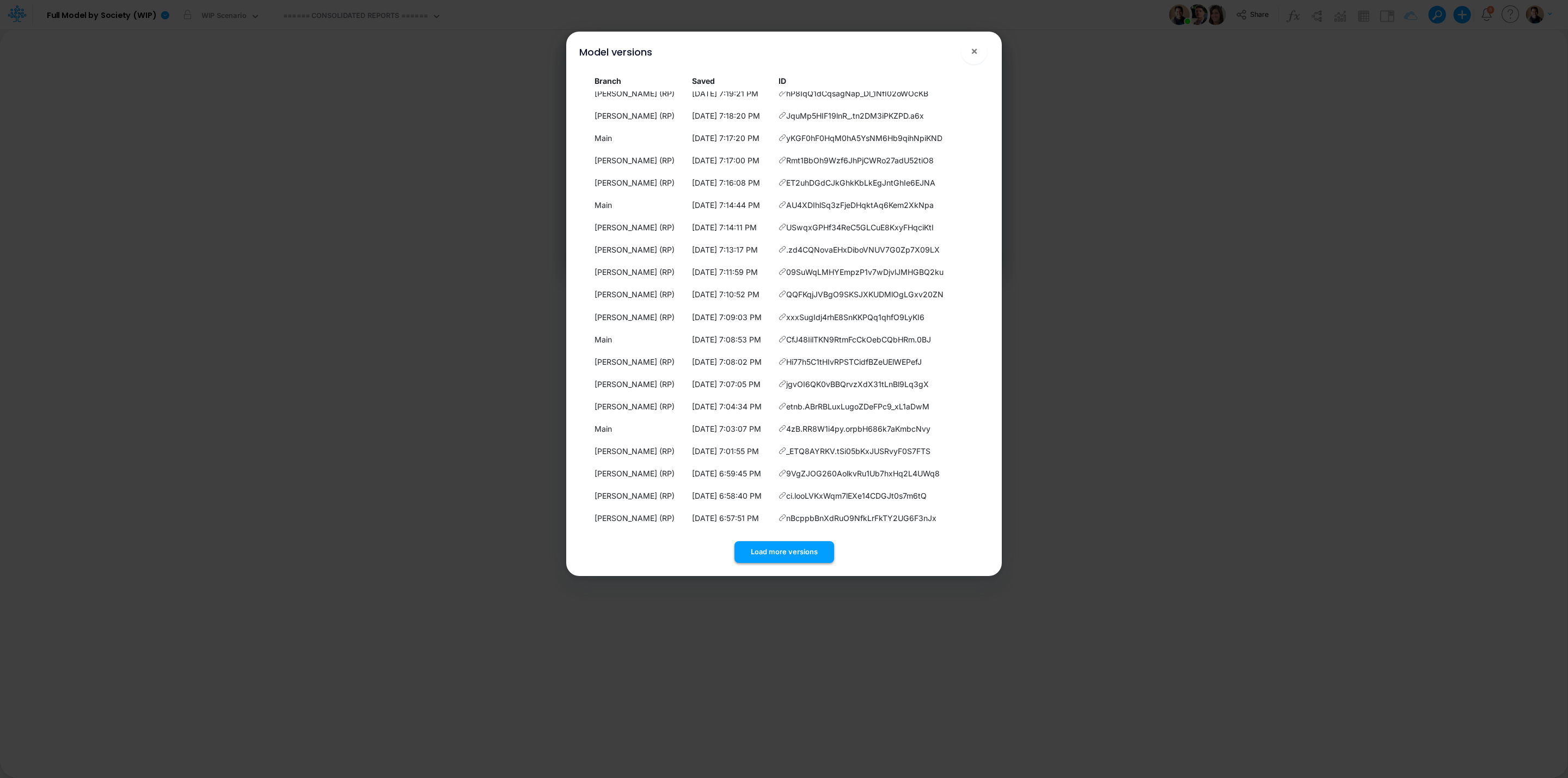
click at [783, 555] on button "Load more versions" at bounding box center [784, 551] width 100 height 21
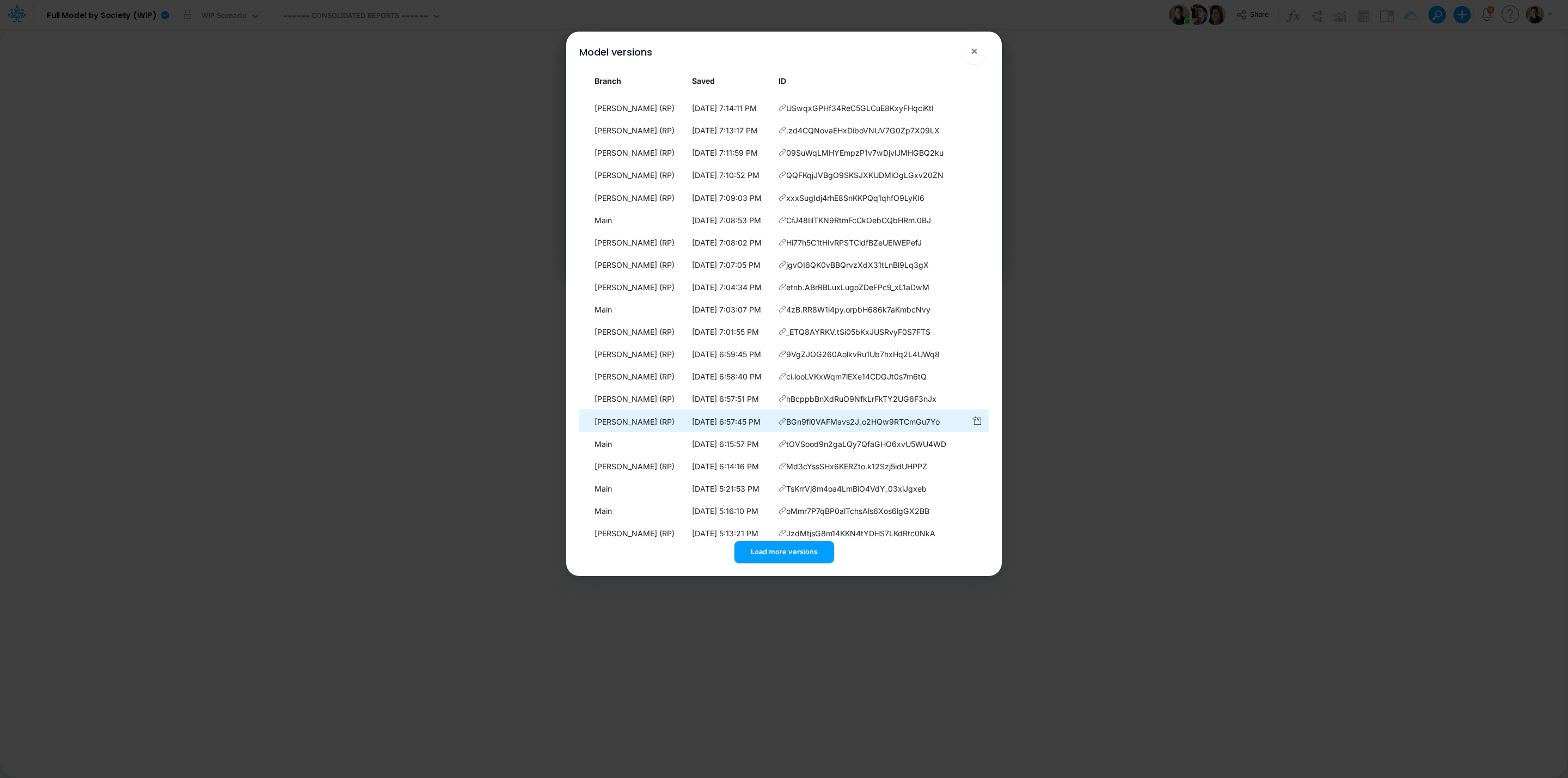
scroll to position [1128, 0]
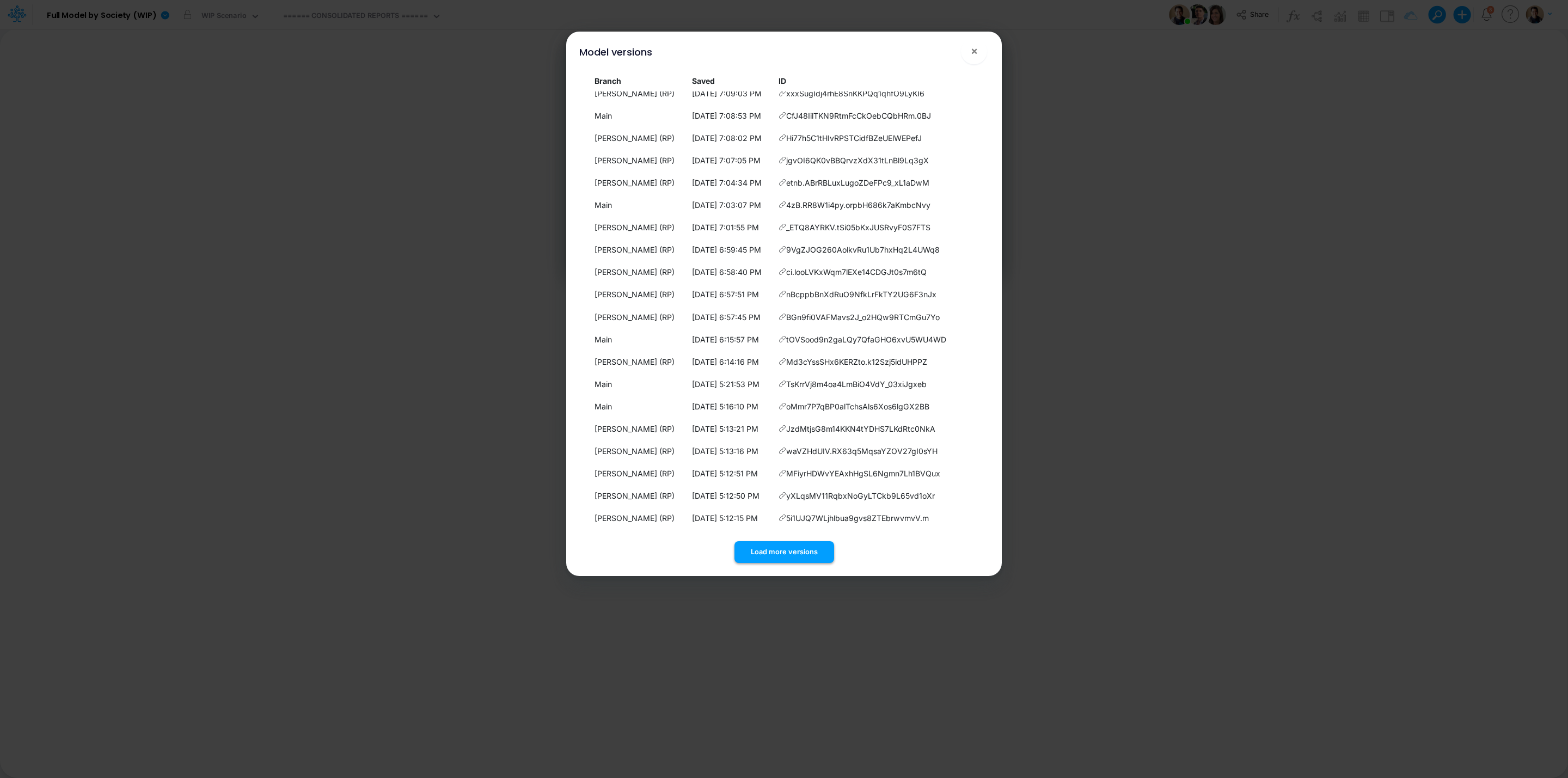
click at [793, 549] on button "Load more versions" at bounding box center [784, 551] width 100 height 21
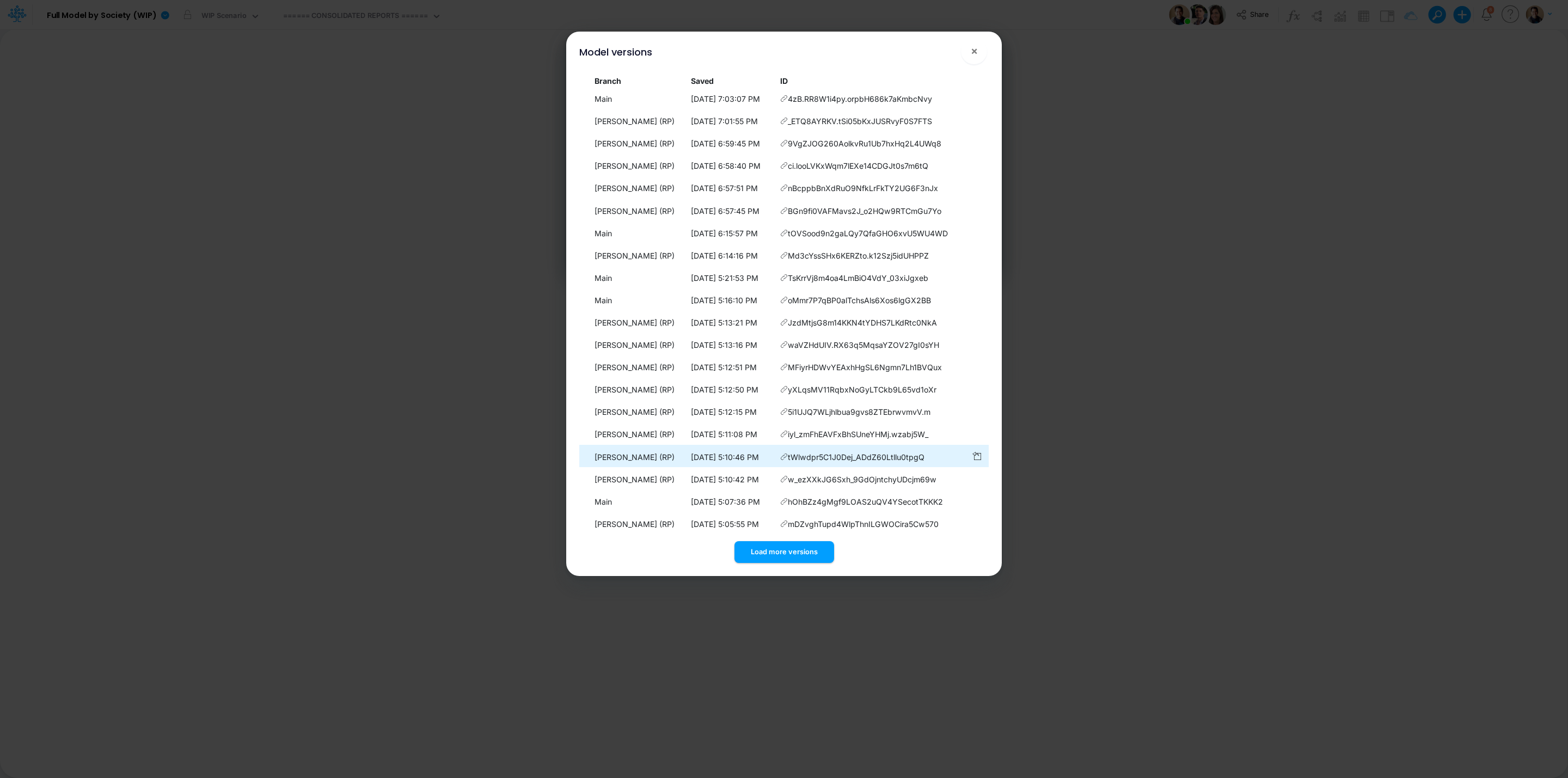
scroll to position [1352, 0]
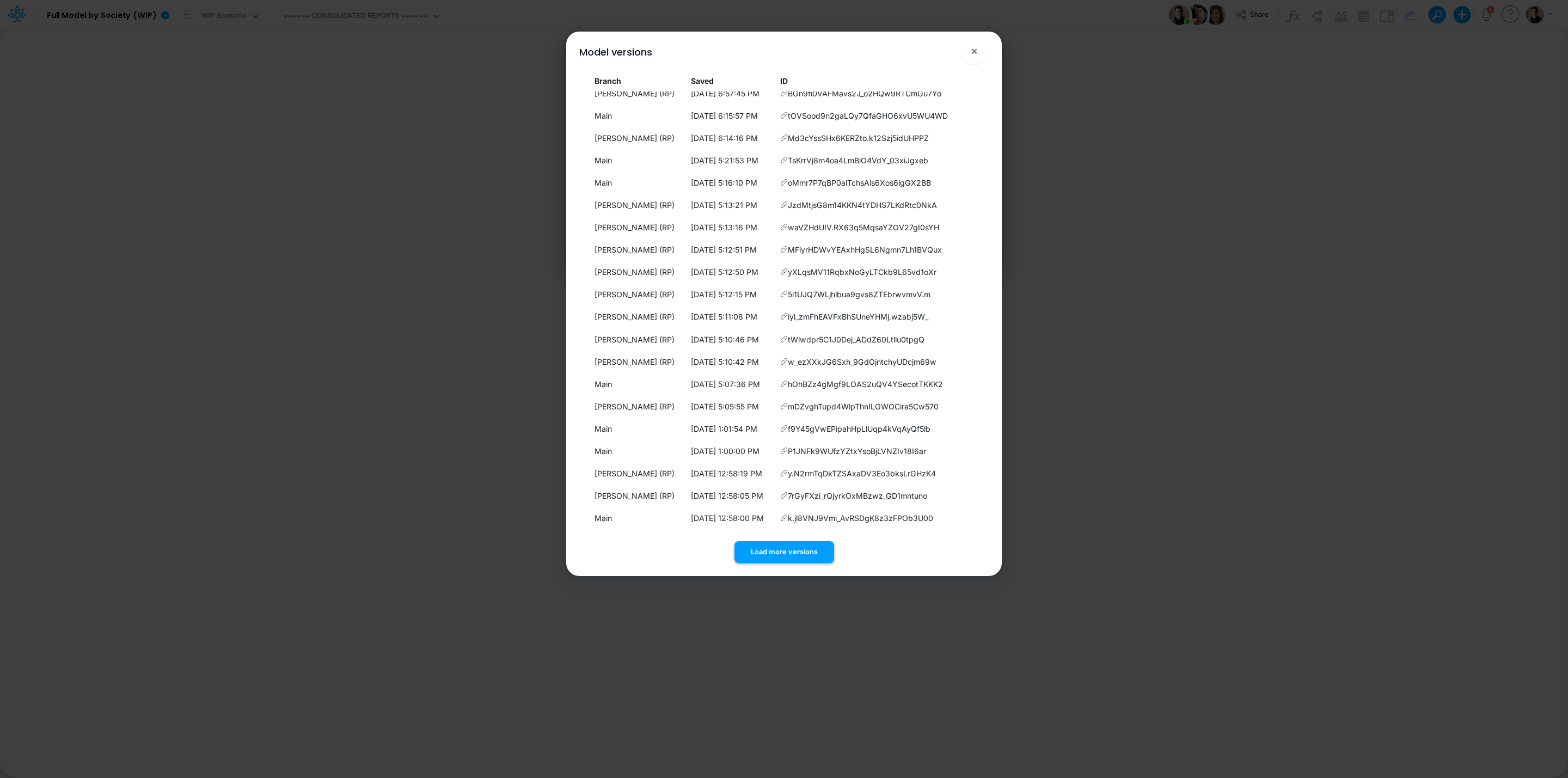
click at [790, 554] on button "Load more versions" at bounding box center [784, 551] width 100 height 21
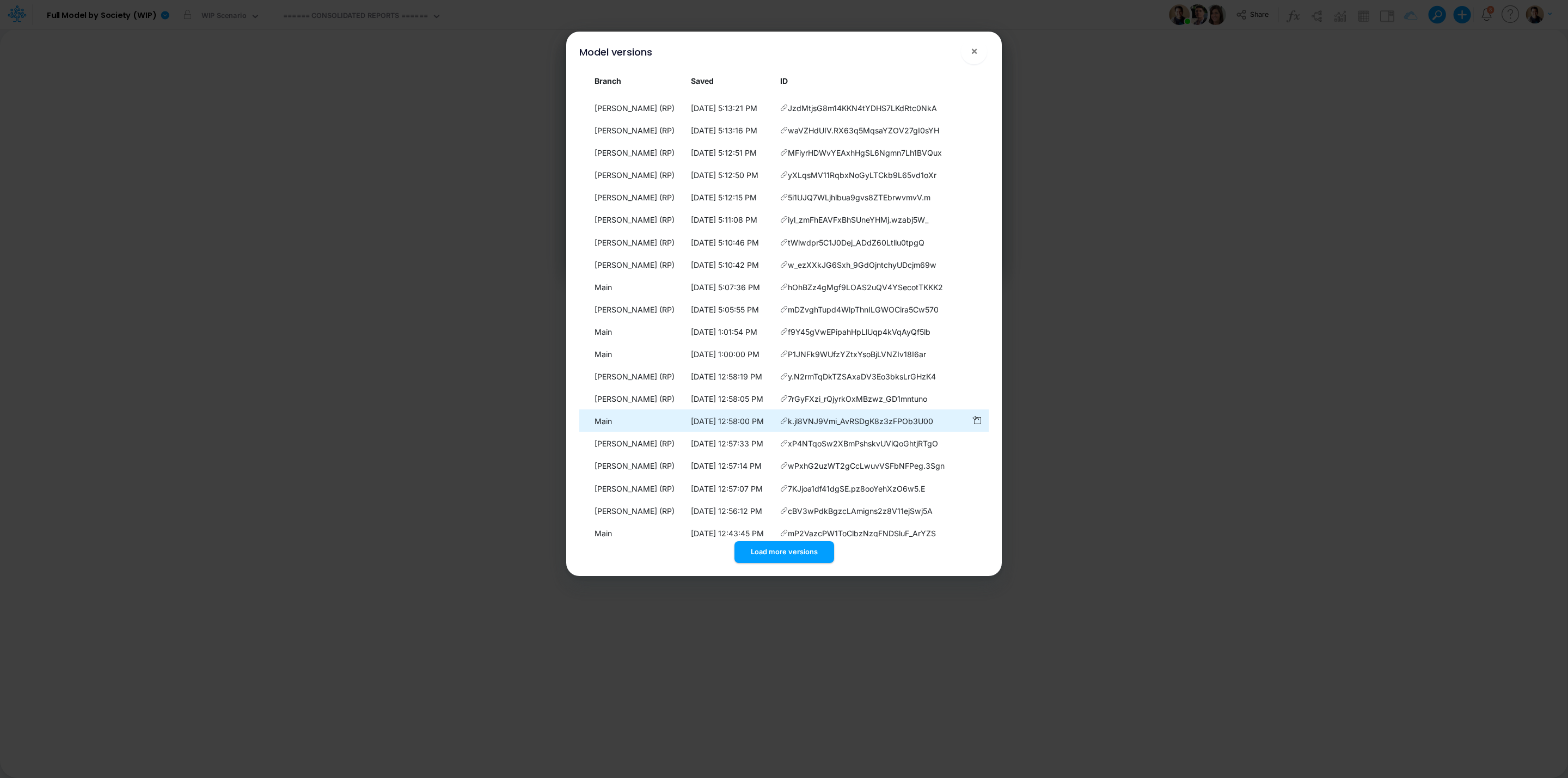
scroll to position [1575, 0]
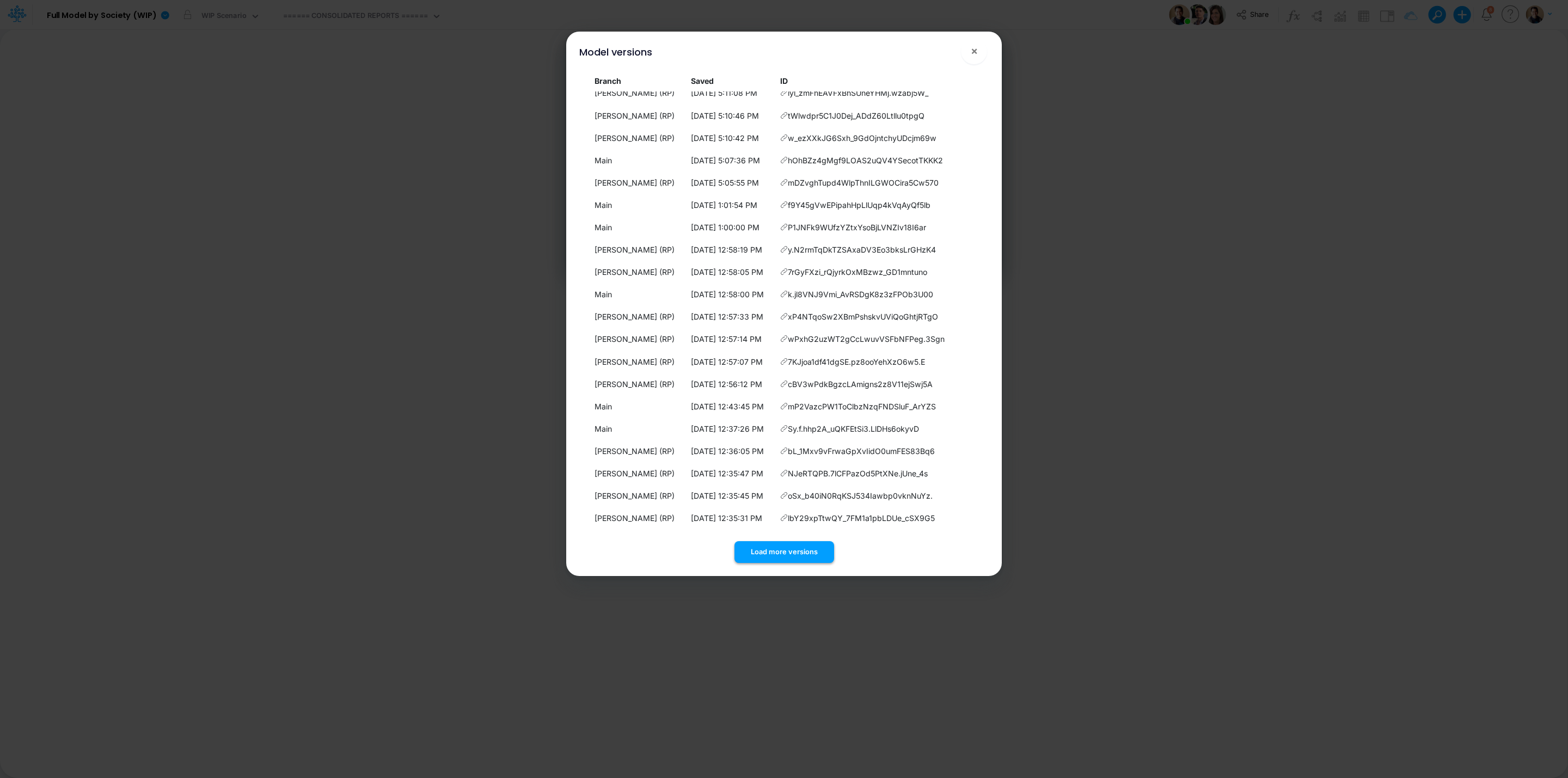
click at [767, 548] on button "Load more versions" at bounding box center [784, 551] width 100 height 21
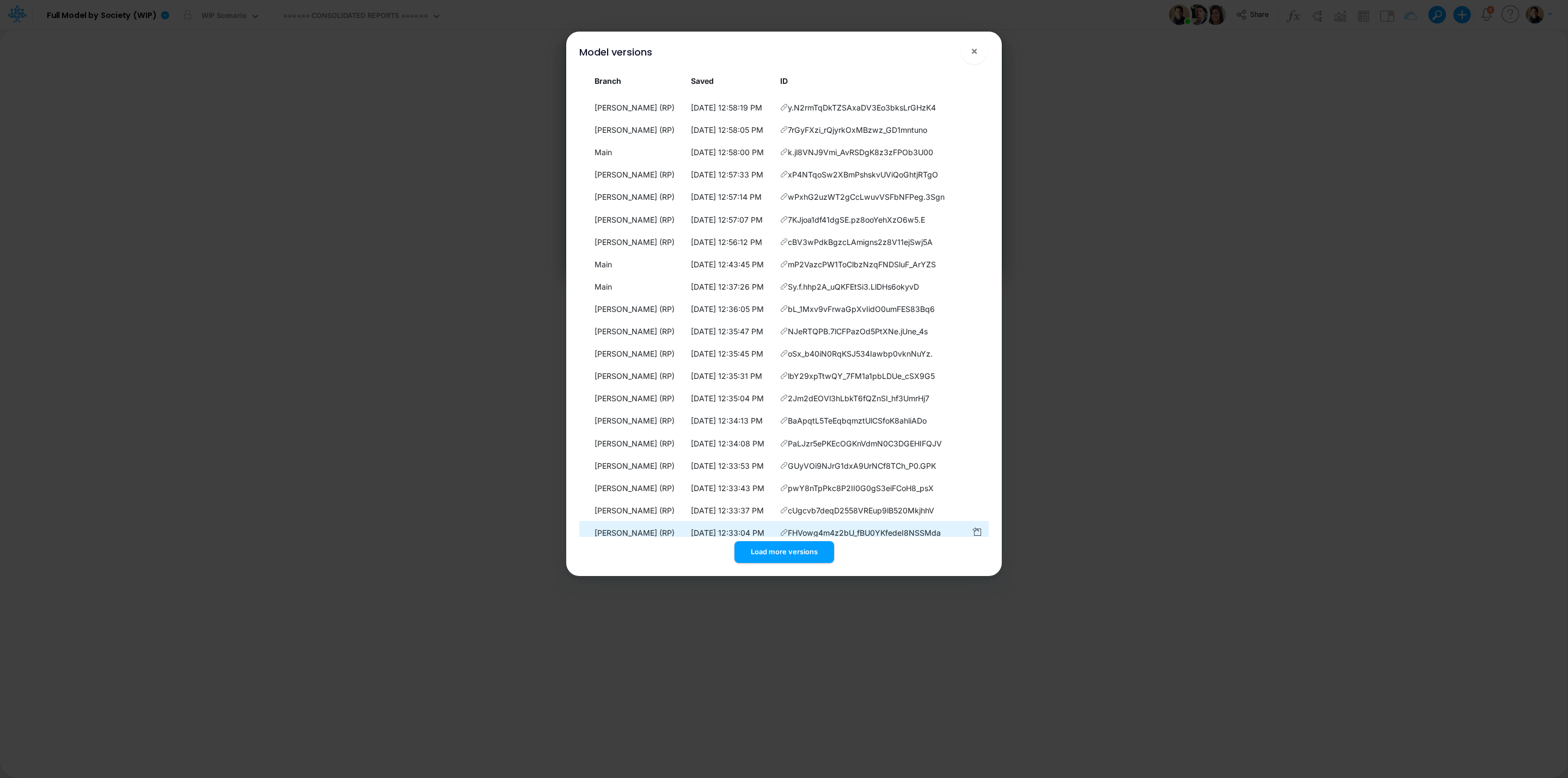
scroll to position [1798, 0]
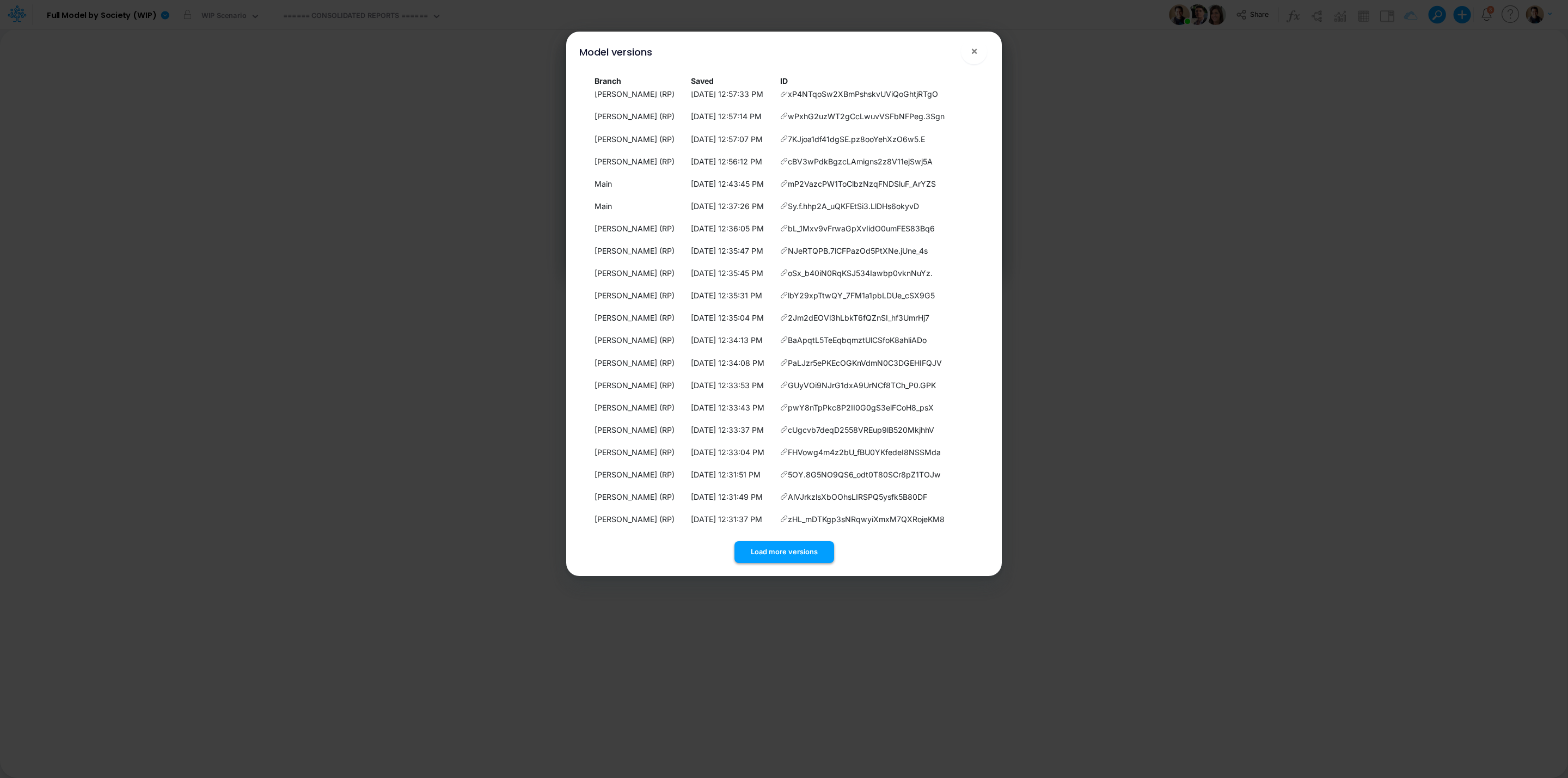
click at [811, 548] on button "Load more versions" at bounding box center [784, 551] width 100 height 21
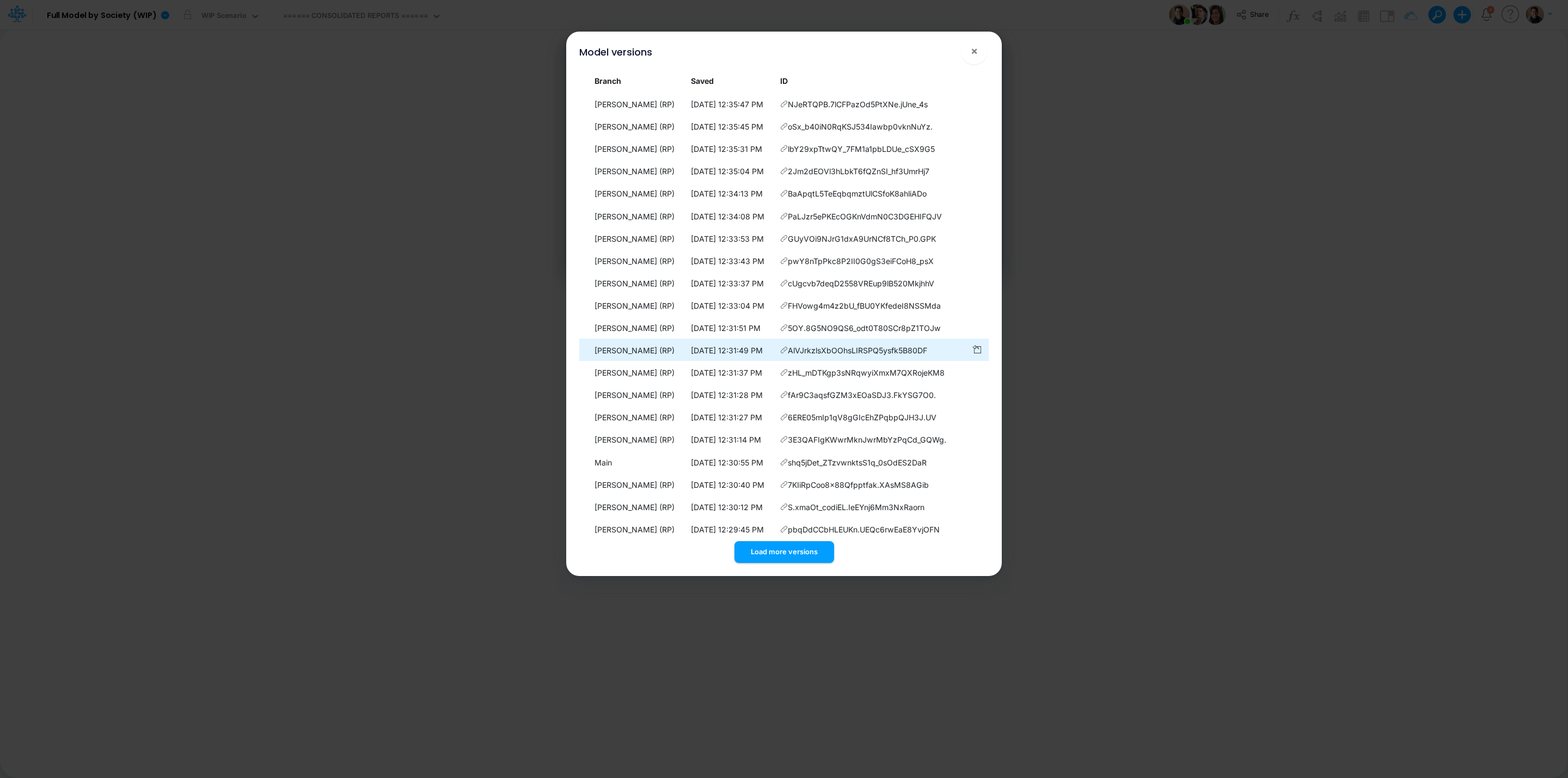
scroll to position [2022, 0]
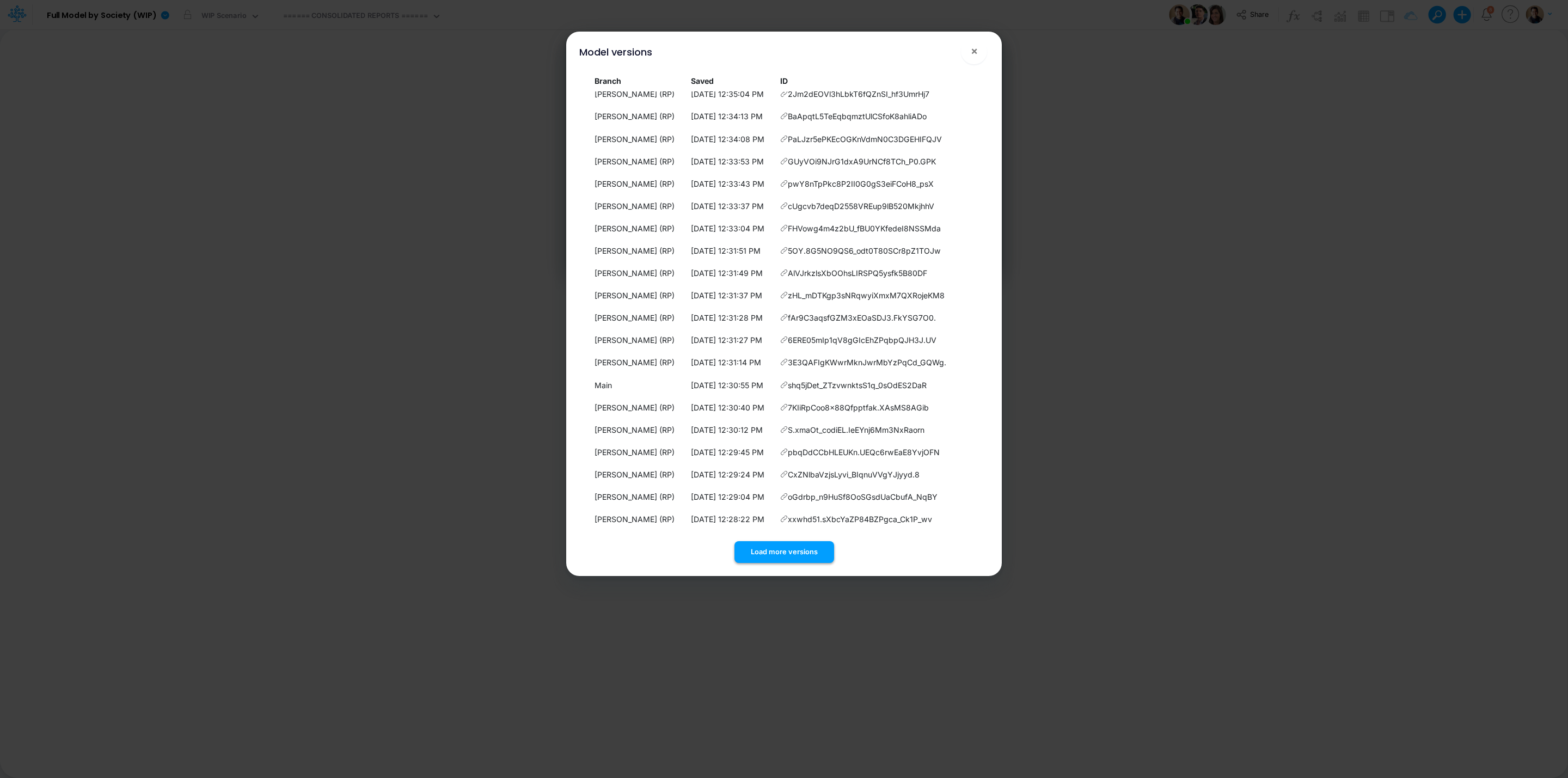
click at [788, 549] on button "Load more versions" at bounding box center [784, 551] width 100 height 21
click at [774, 554] on button "Load more versions" at bounding box center [784, 551] width 100 height 21
click at [783, 548] on button "Load more versions" at bounding box center [784, 551] width 100 height 21
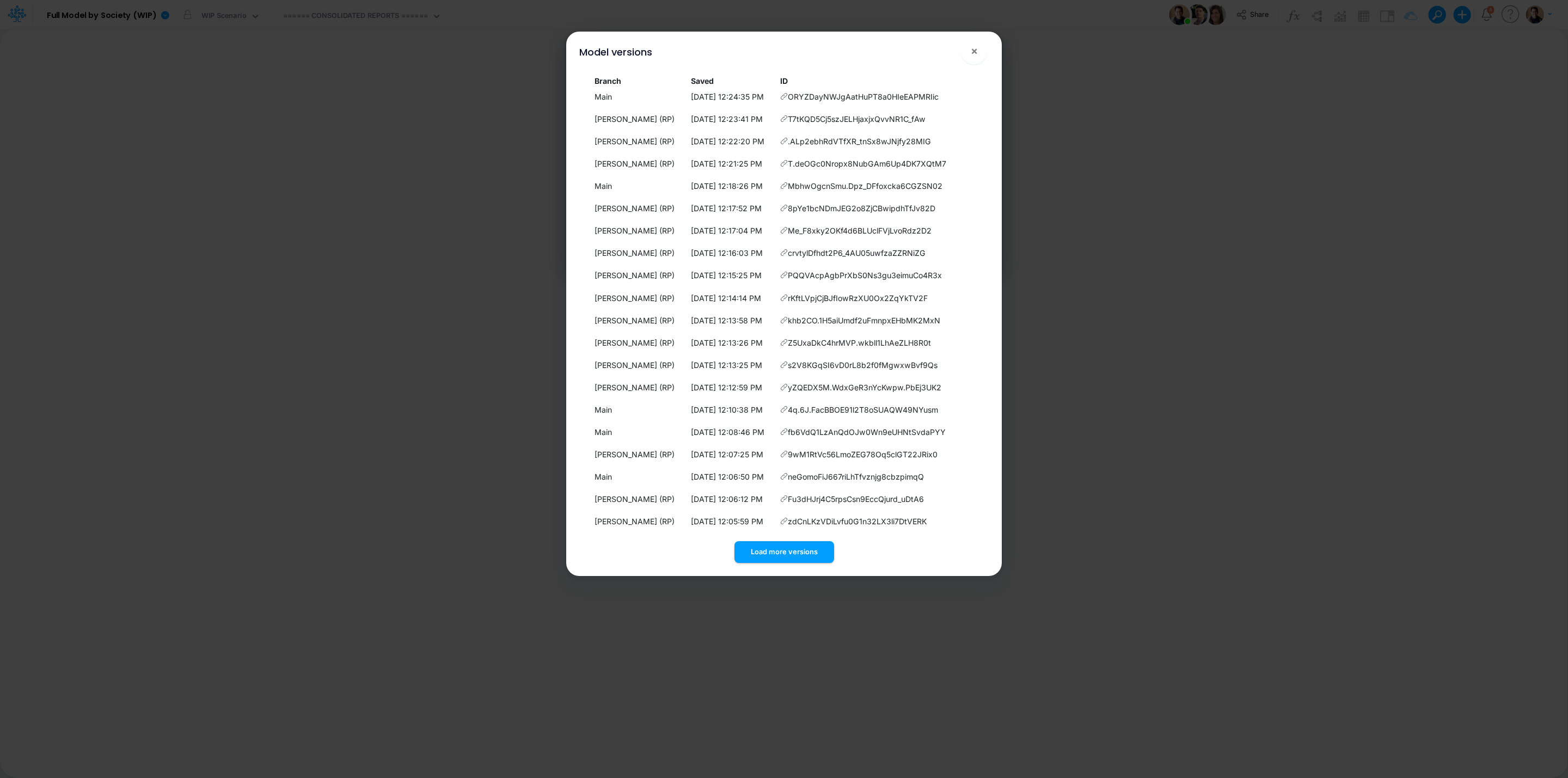
scroll to position [2693, 0]
click at [776, 548] on button "Load more versions" at bounding box center [784, 551] width 100 height 21
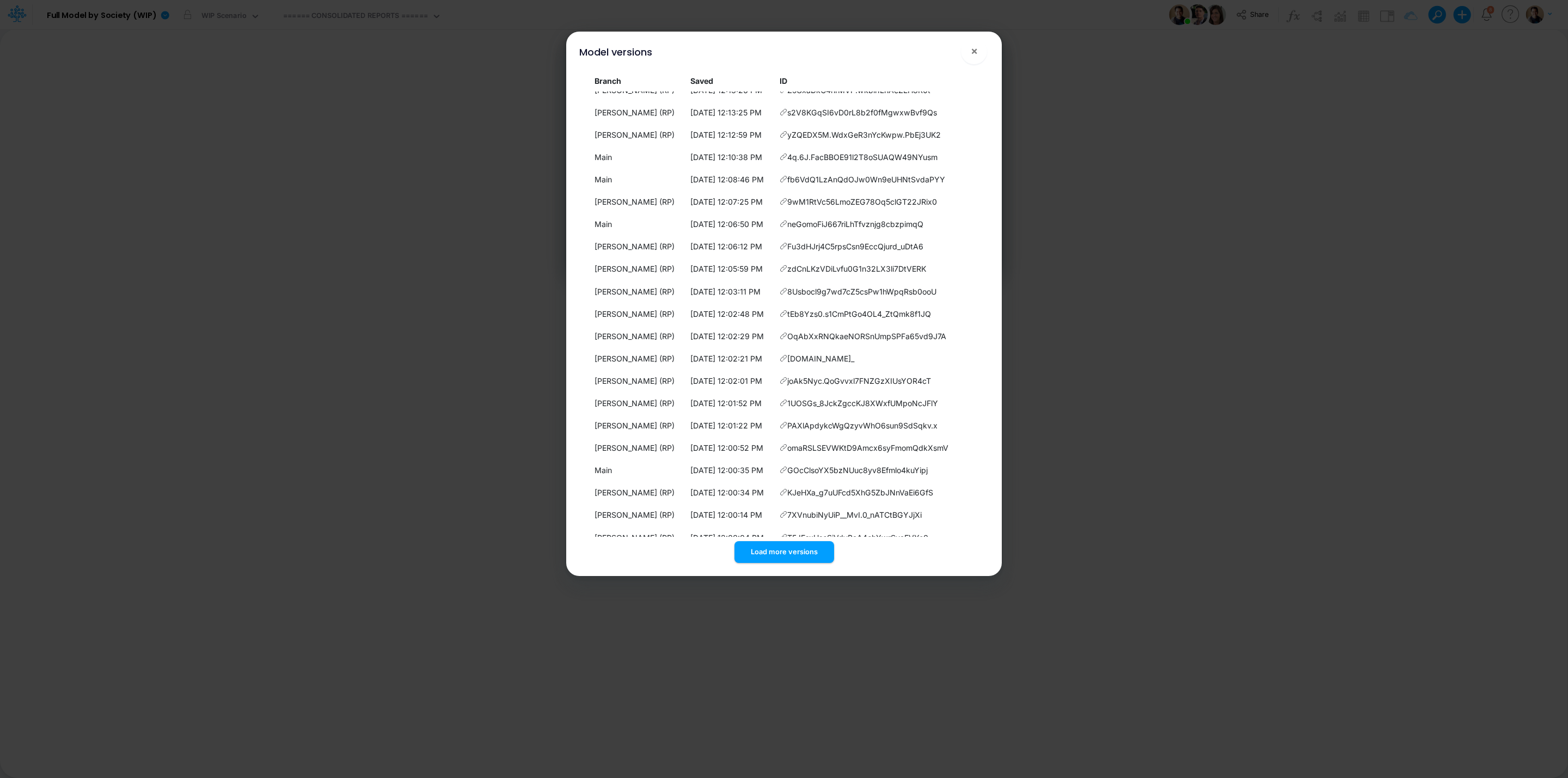
scroll to position [2916, 0]
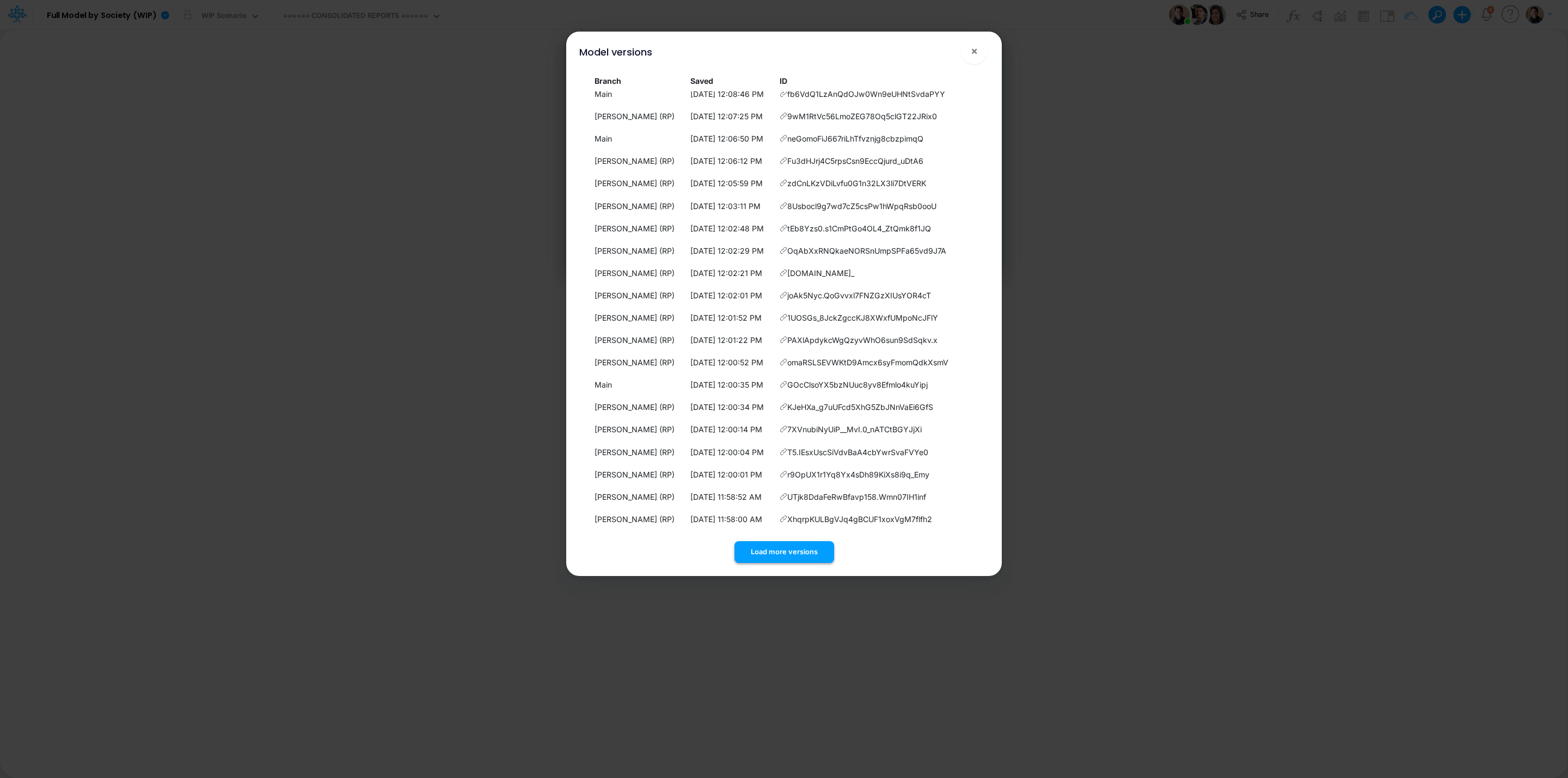
click at [793, 551] on button "Load more versions" at bounding box center [784, 551] width 100 height 21
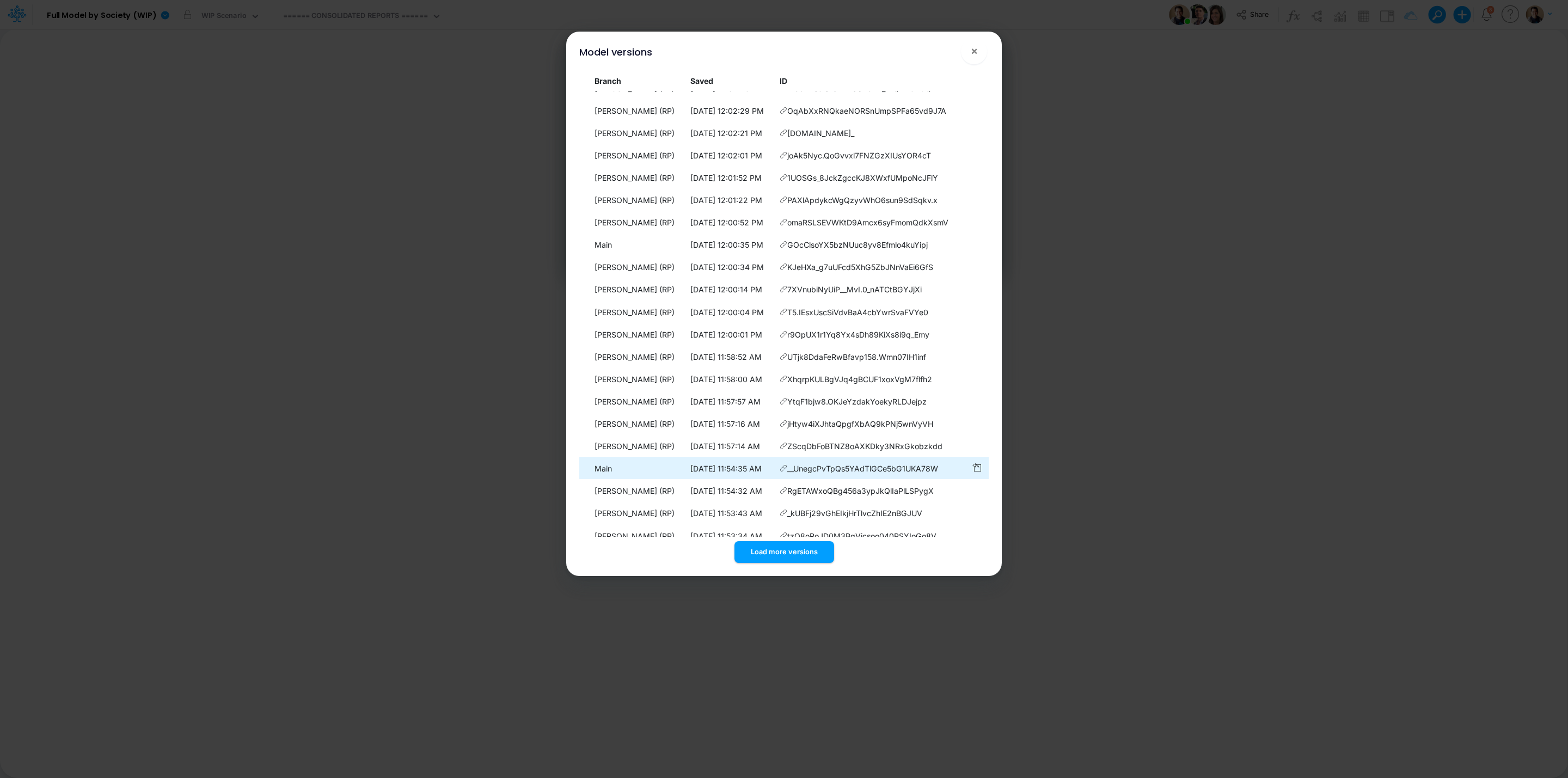
scroll to position [3140, 0]
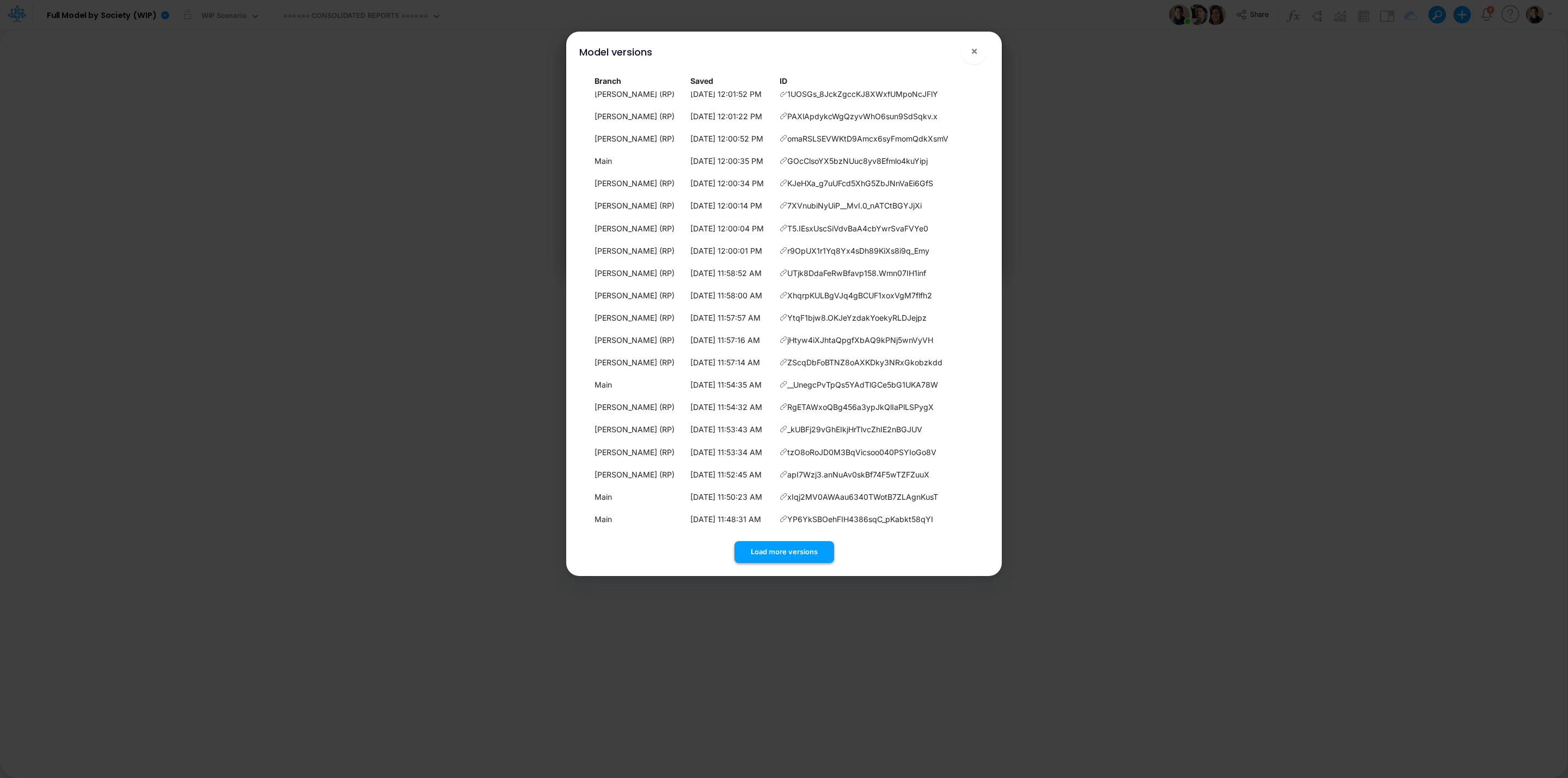
click at [798, 543] on button "Load more versions" at bounding box center [784, 551] width 100 height 21
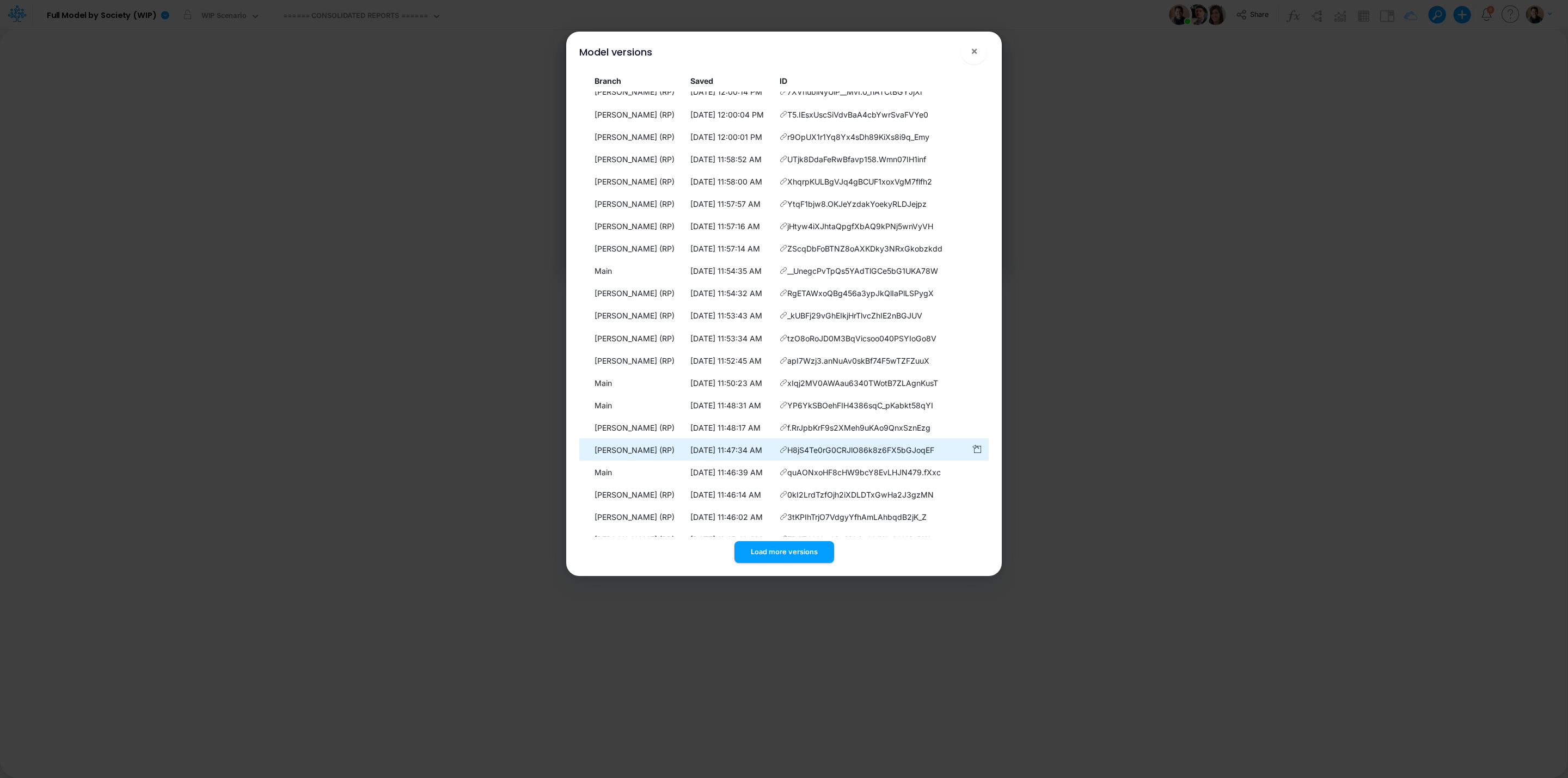
scroll to position [3364, 0]
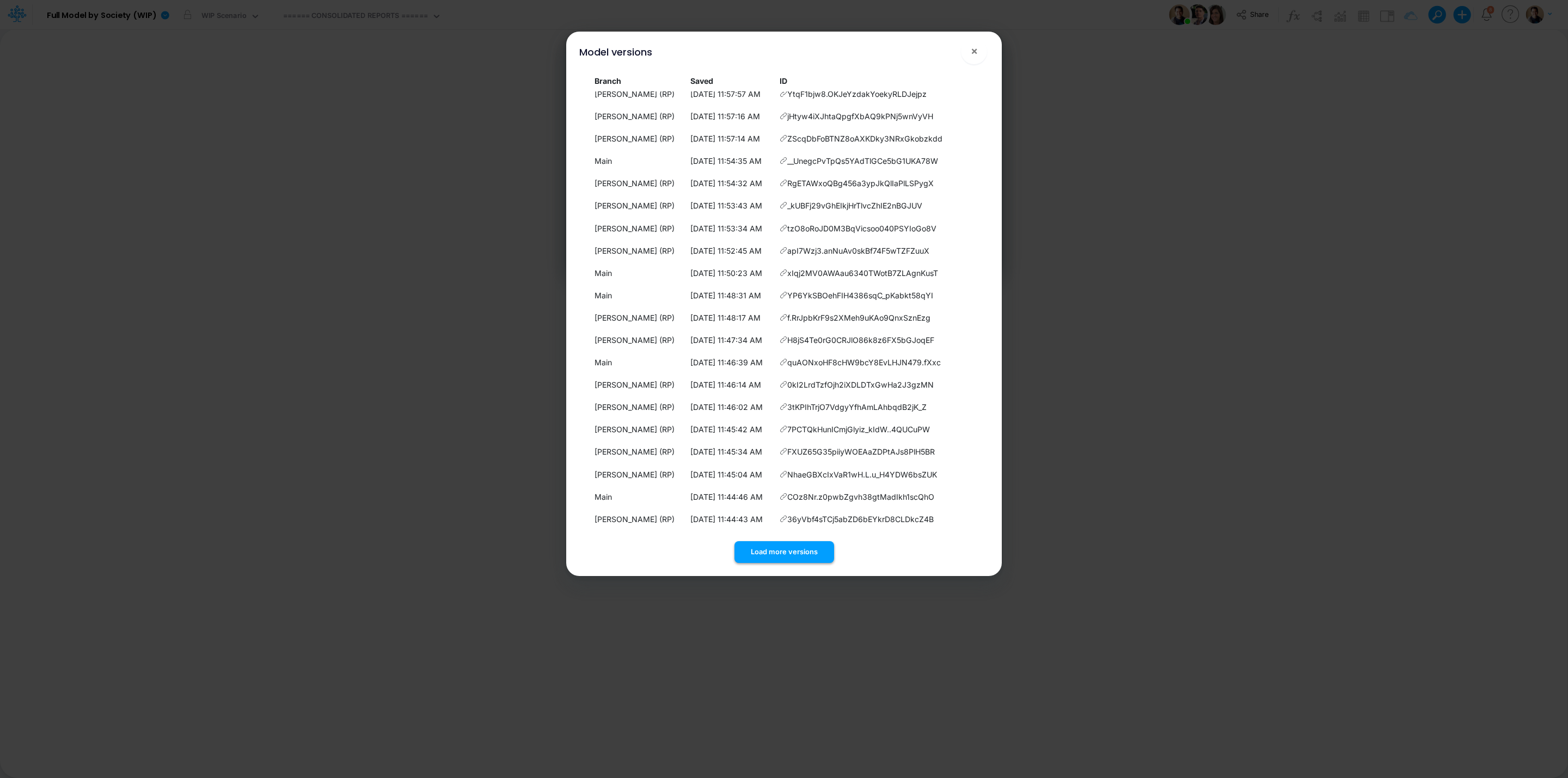
click at [793, 548] on button "Load more versions" at bounding box center [784, 551] width 100 height 21
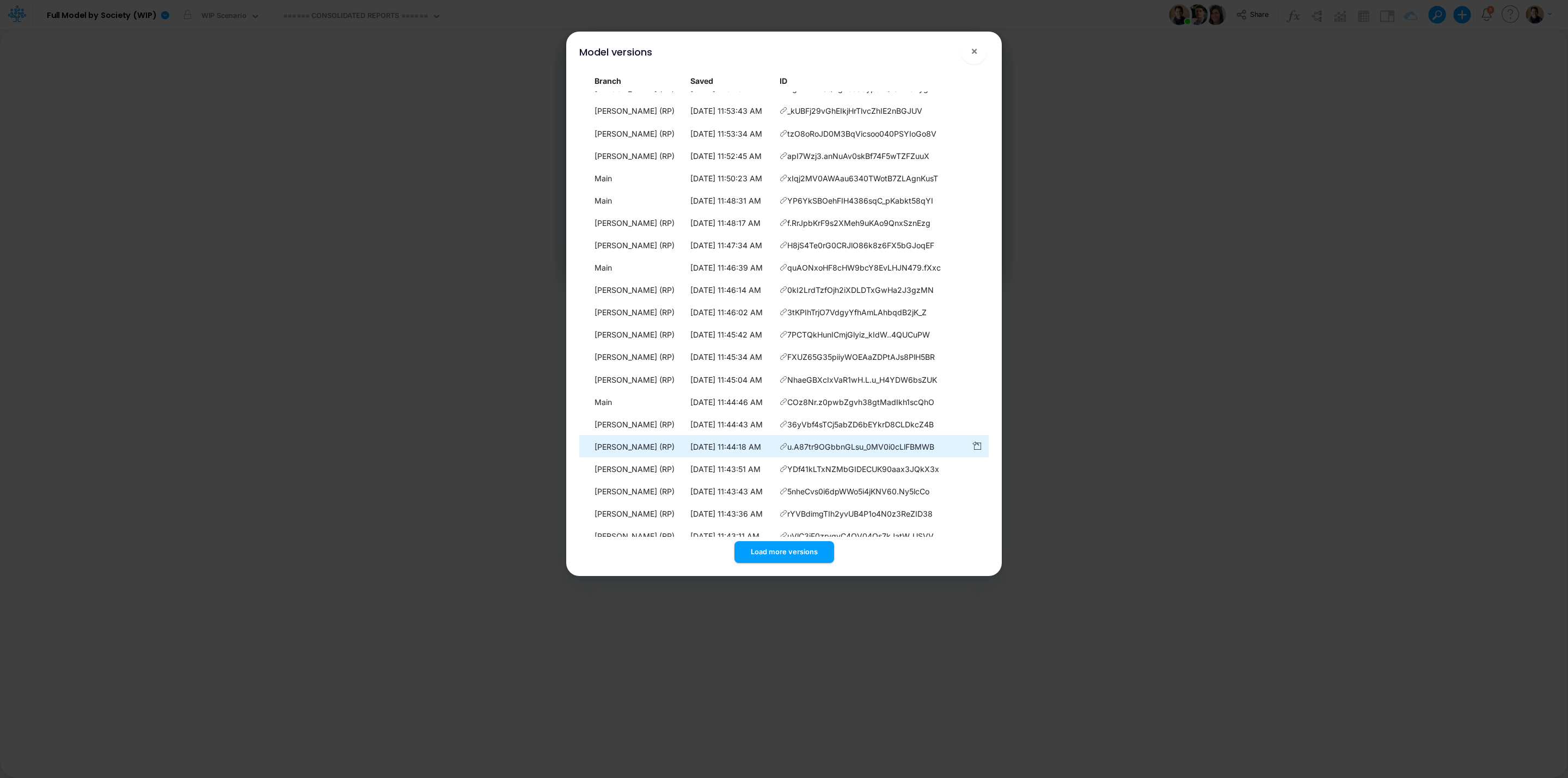
scroll to position [3588, 0]
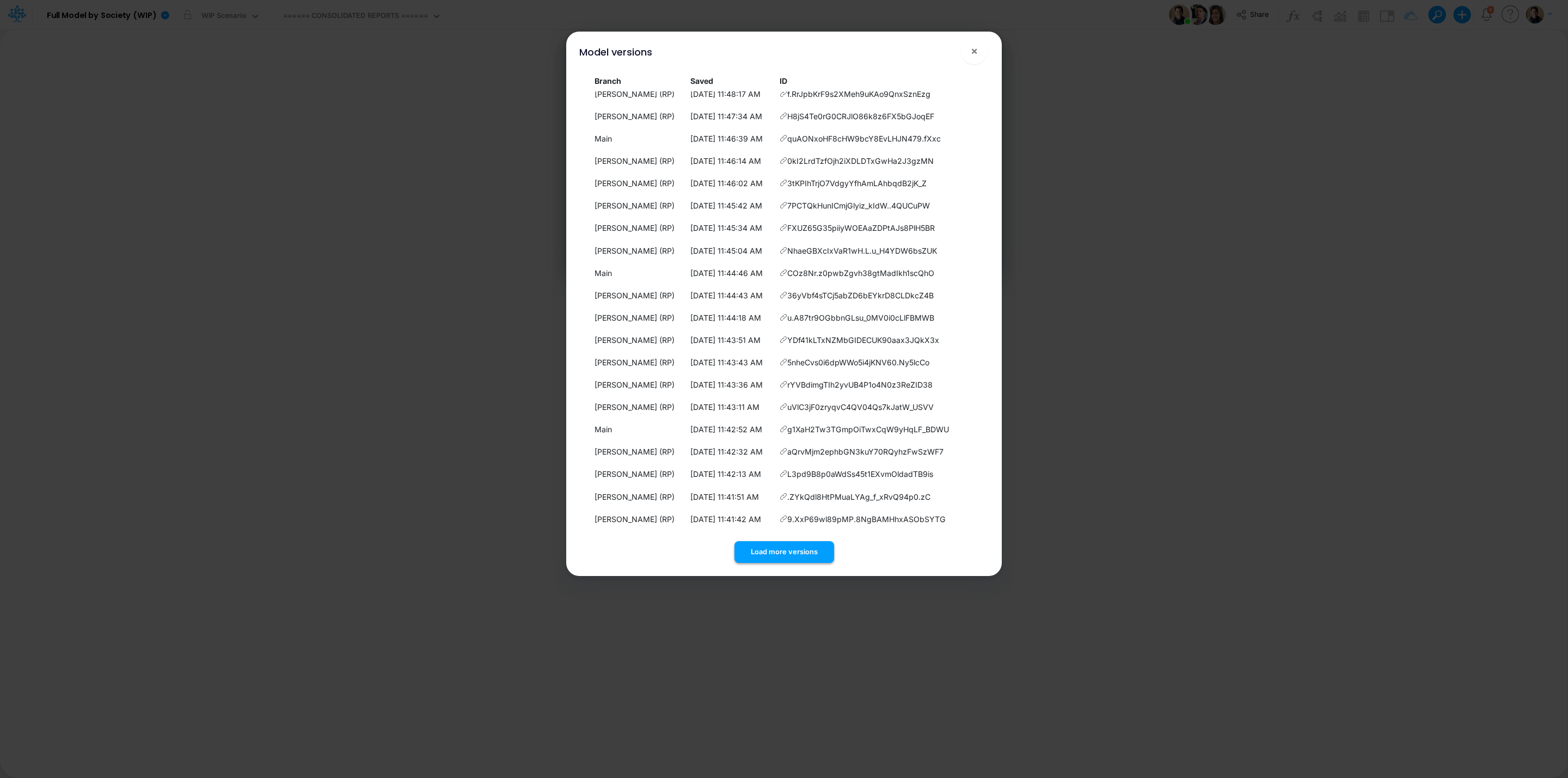
click at [788, 546] on button "Load more versions" at bounding box center [784, 551] width 100 height 21
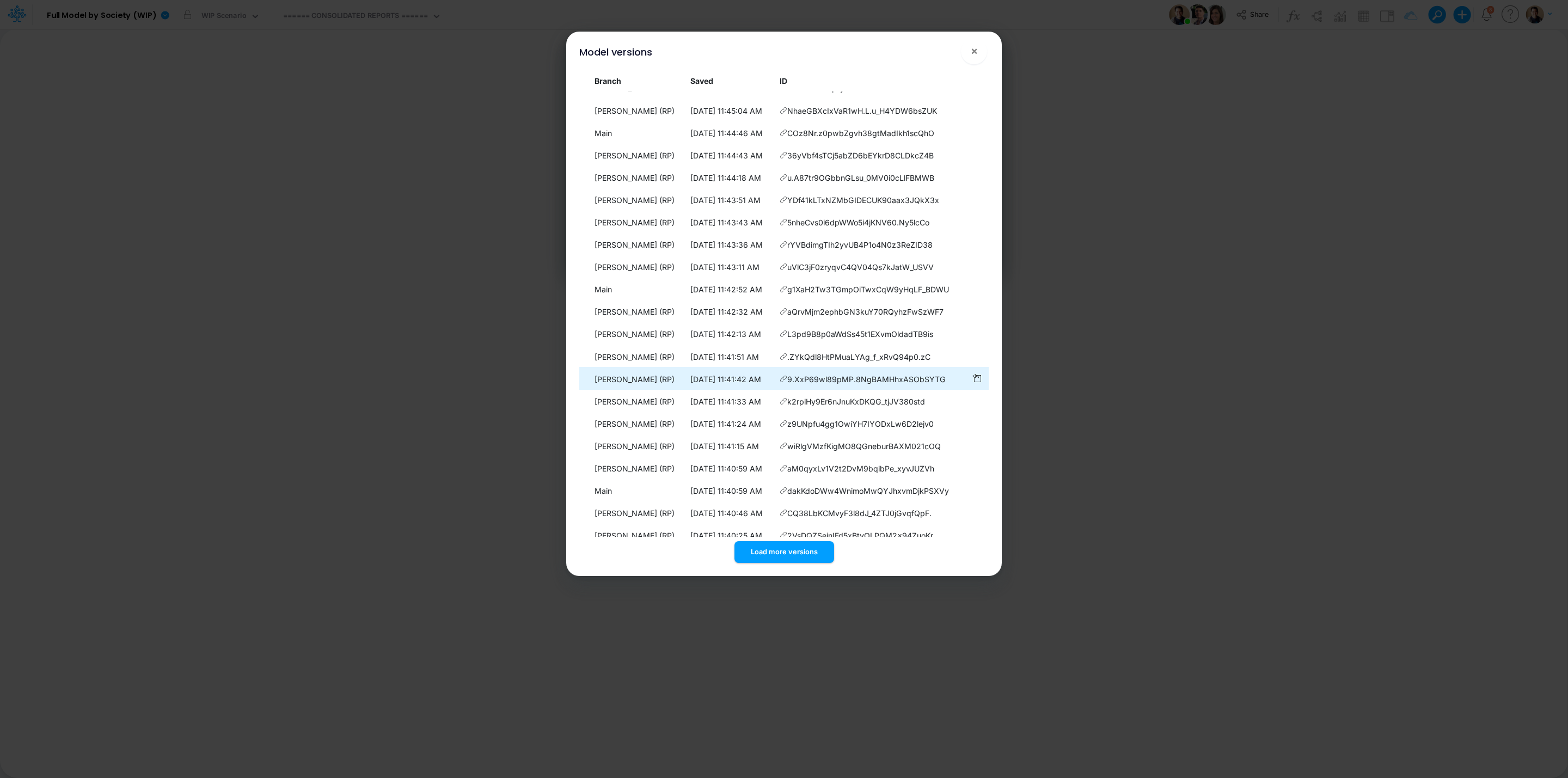
scroll to position [3811, 0]
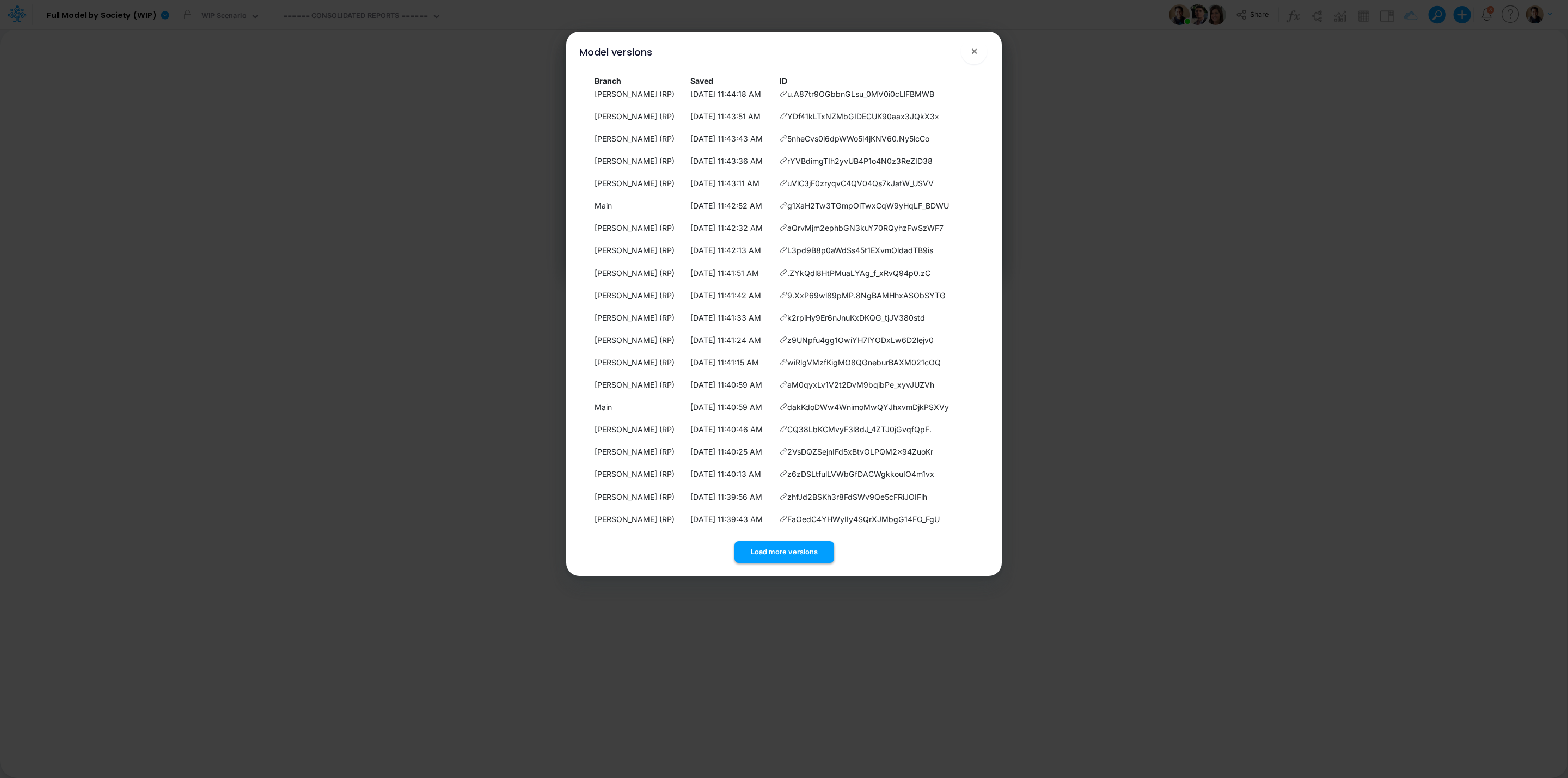
click at [786, 544] on button "Load more versions" at bounding box center [784, 551] width 100 height 21
drag, startPoint x: 768, startPoint y: 544, endPoint x: 768, endPoint y: 534, distance: 10.0
click at [768, 541] on button "Load more versions" at bounding box center [784, 551] width 100 height 21
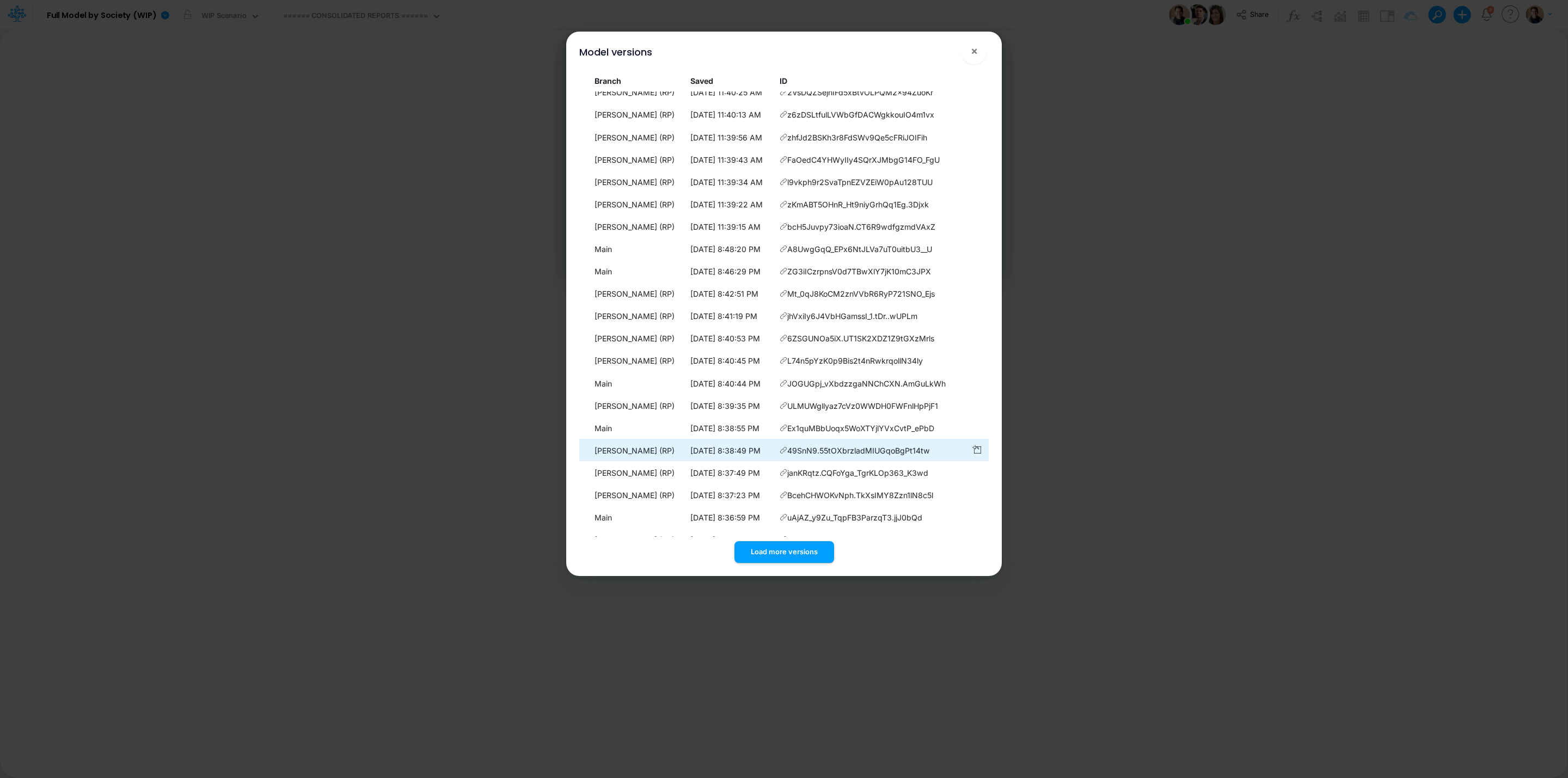
scroll to position [4258, 0]
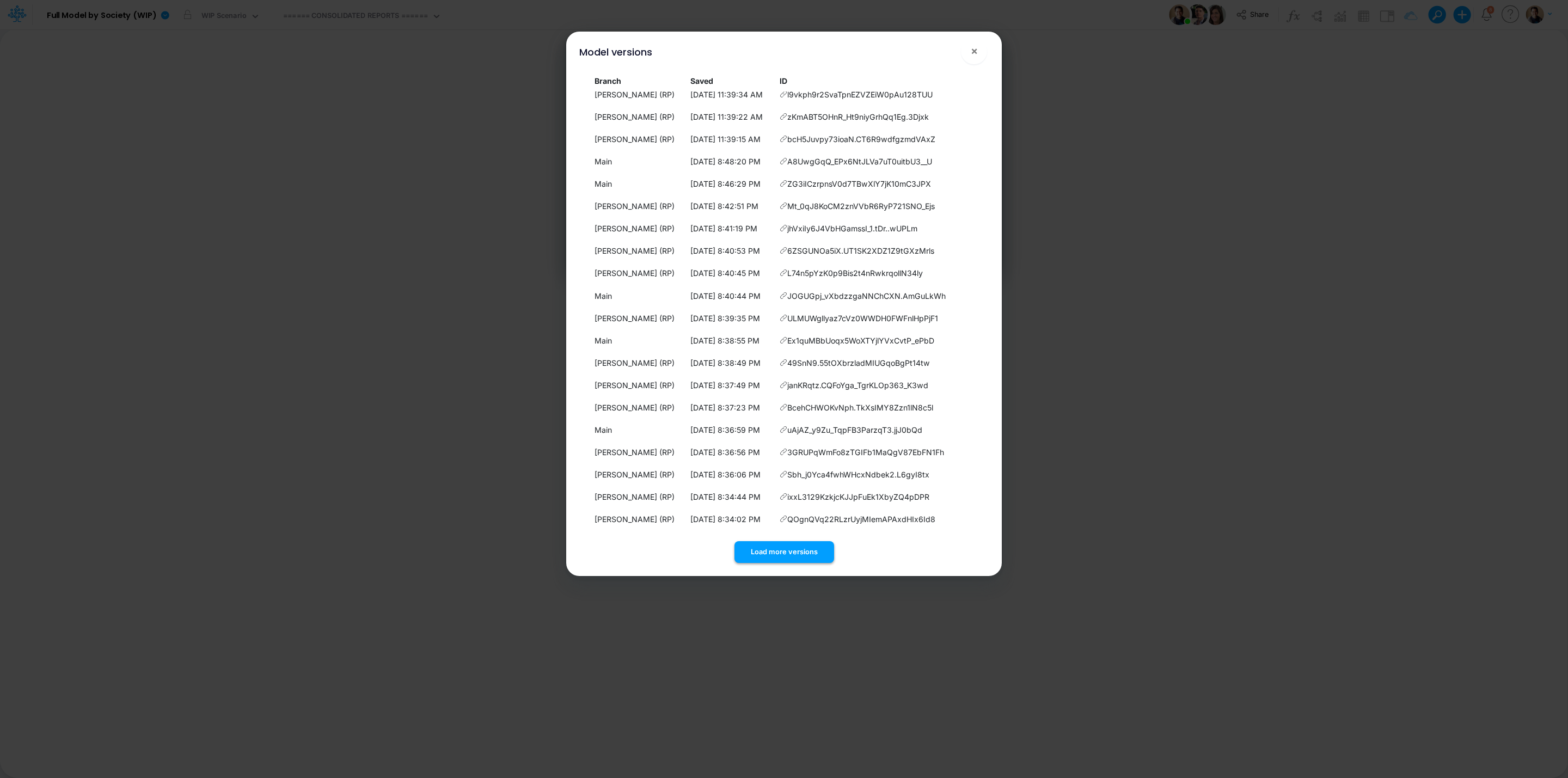
click at [780, 547] on button "Load more versions" at bounding box center [784, 551] width 100 height 21
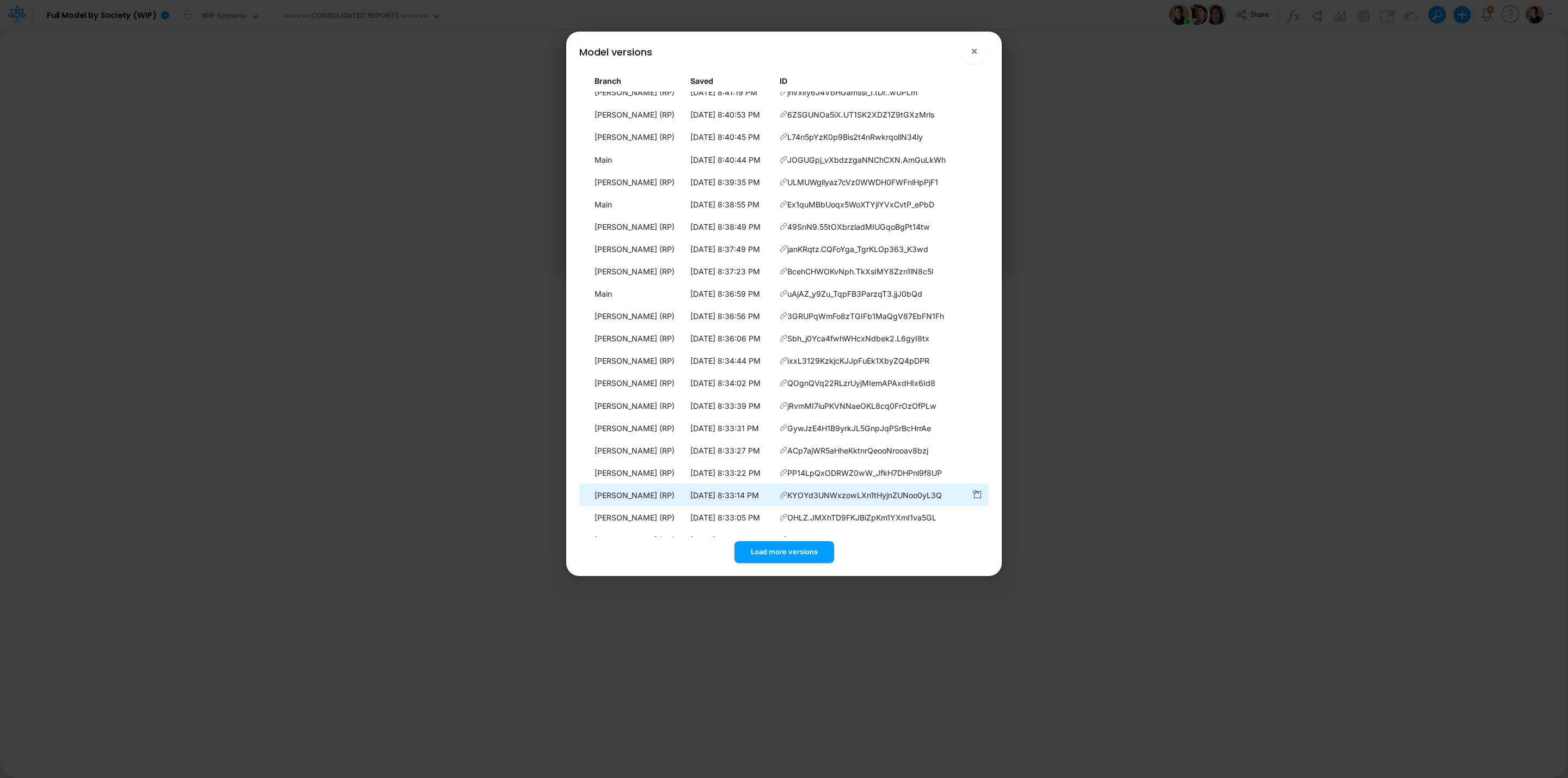
scroll to position [4482, 0]
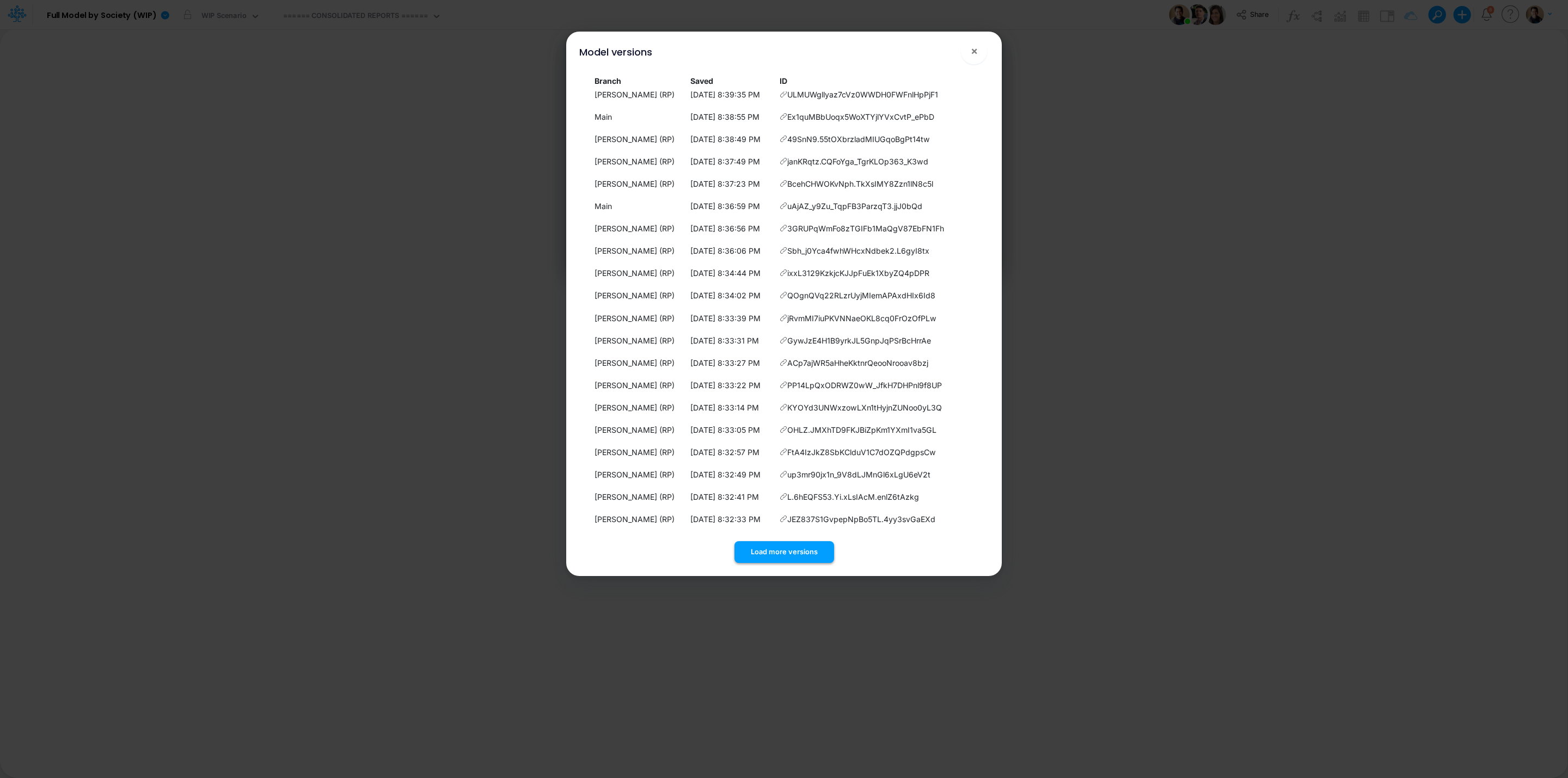
click at [780, 552] on button "Load more versions" at bounding box center [784, 551] width 100 height 21
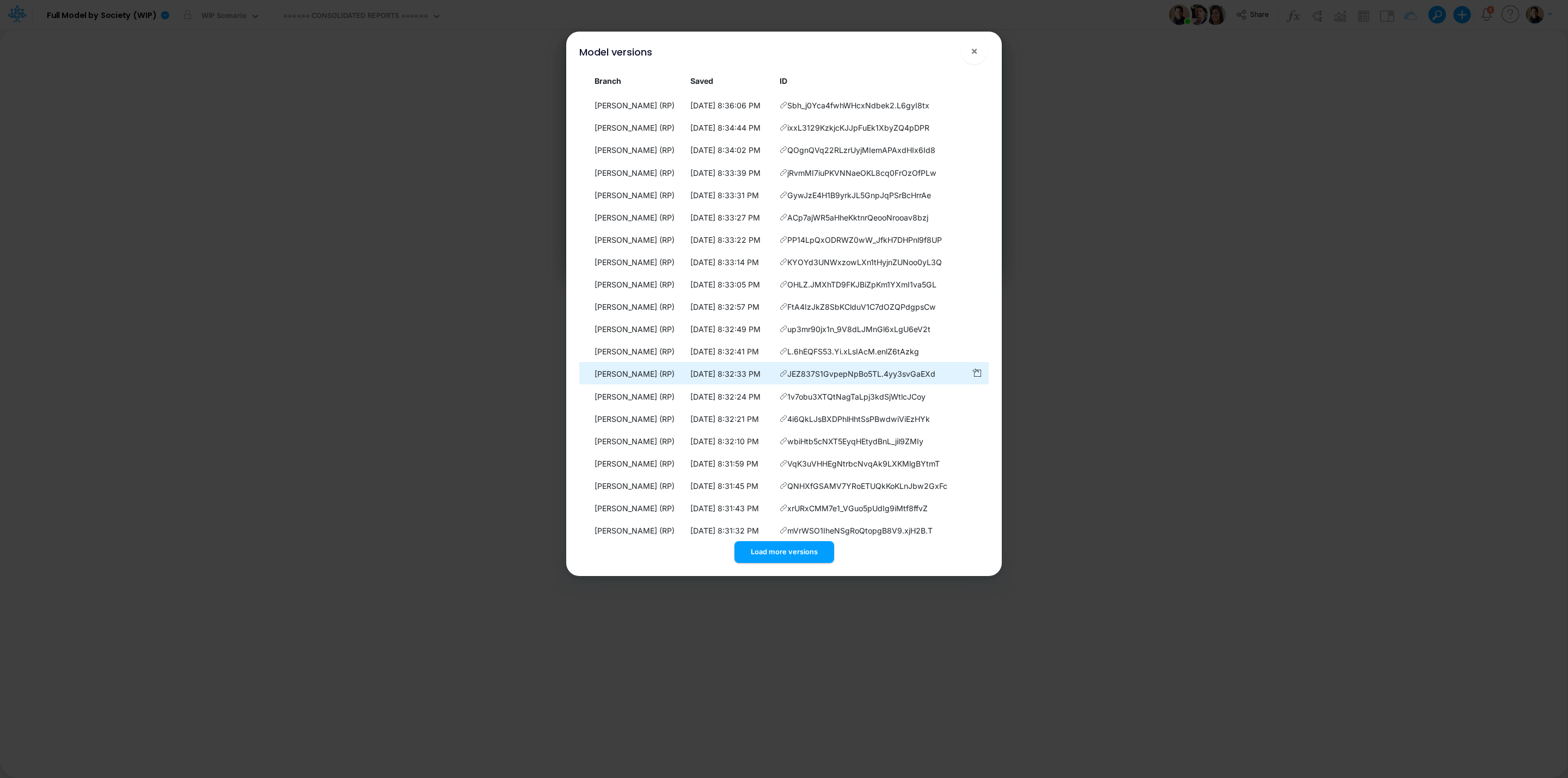
scroll to position [4706, 0]
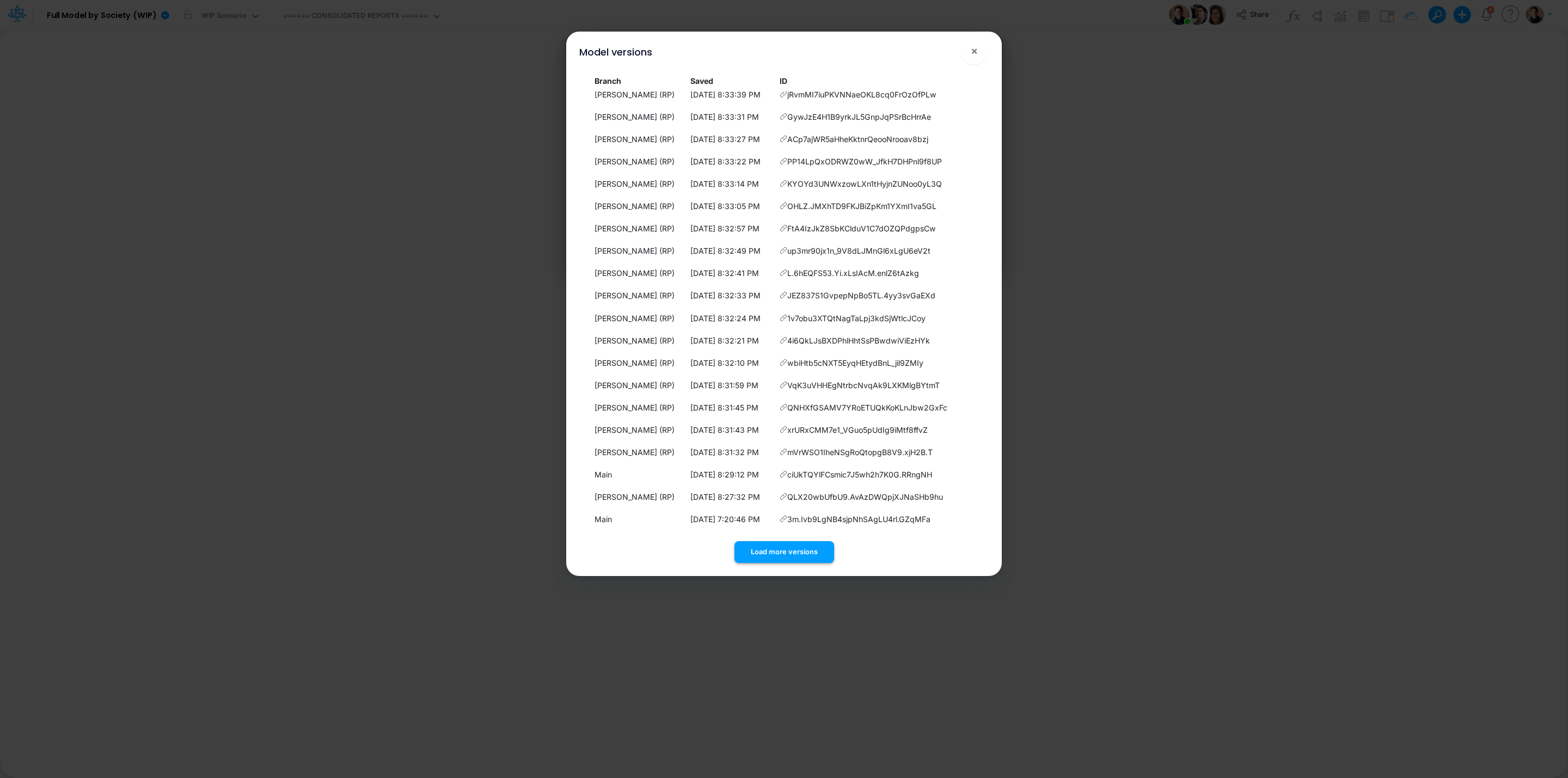
click at [765, 546] on button "Load more versions" at bounding box center [784, 551] width 100 height 21
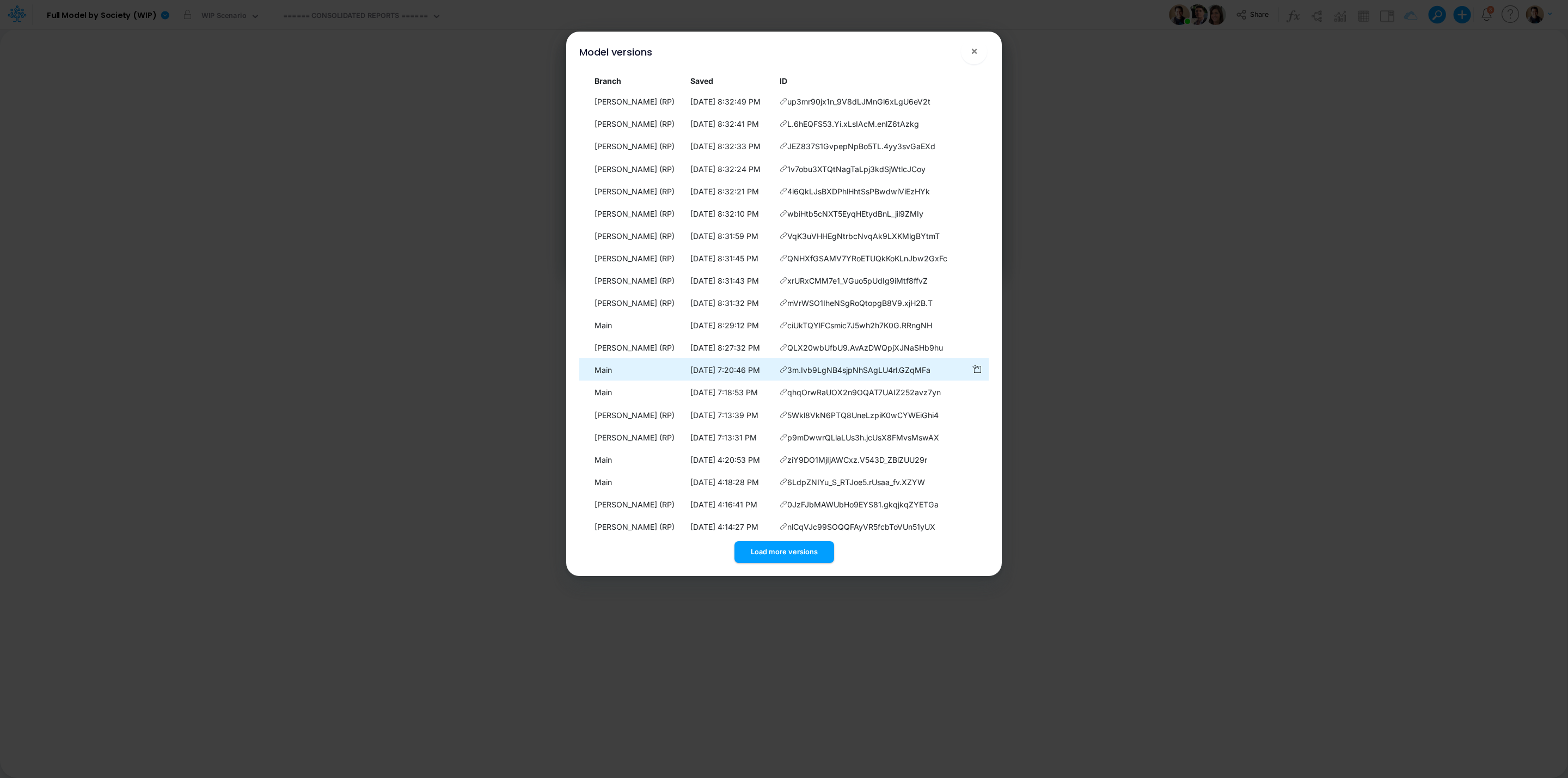
scroll to position [4929, 0]
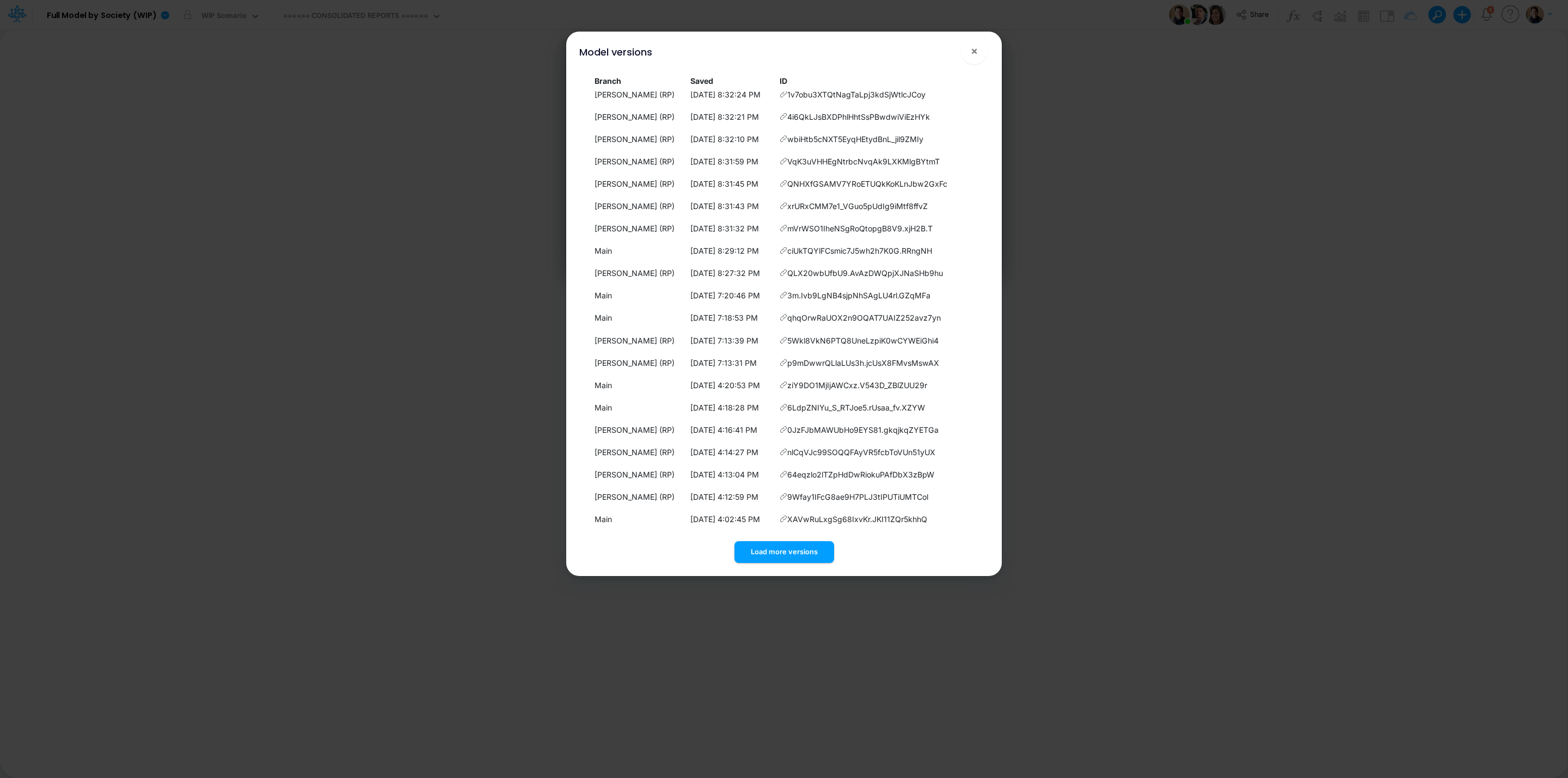
click at [784, 541] on div "Load more versions" at bounding box center [783, 549] width 409 height 25
click at [786, 544] on button "Load more versions" at bounding box center [784, 551] width 100 height 21
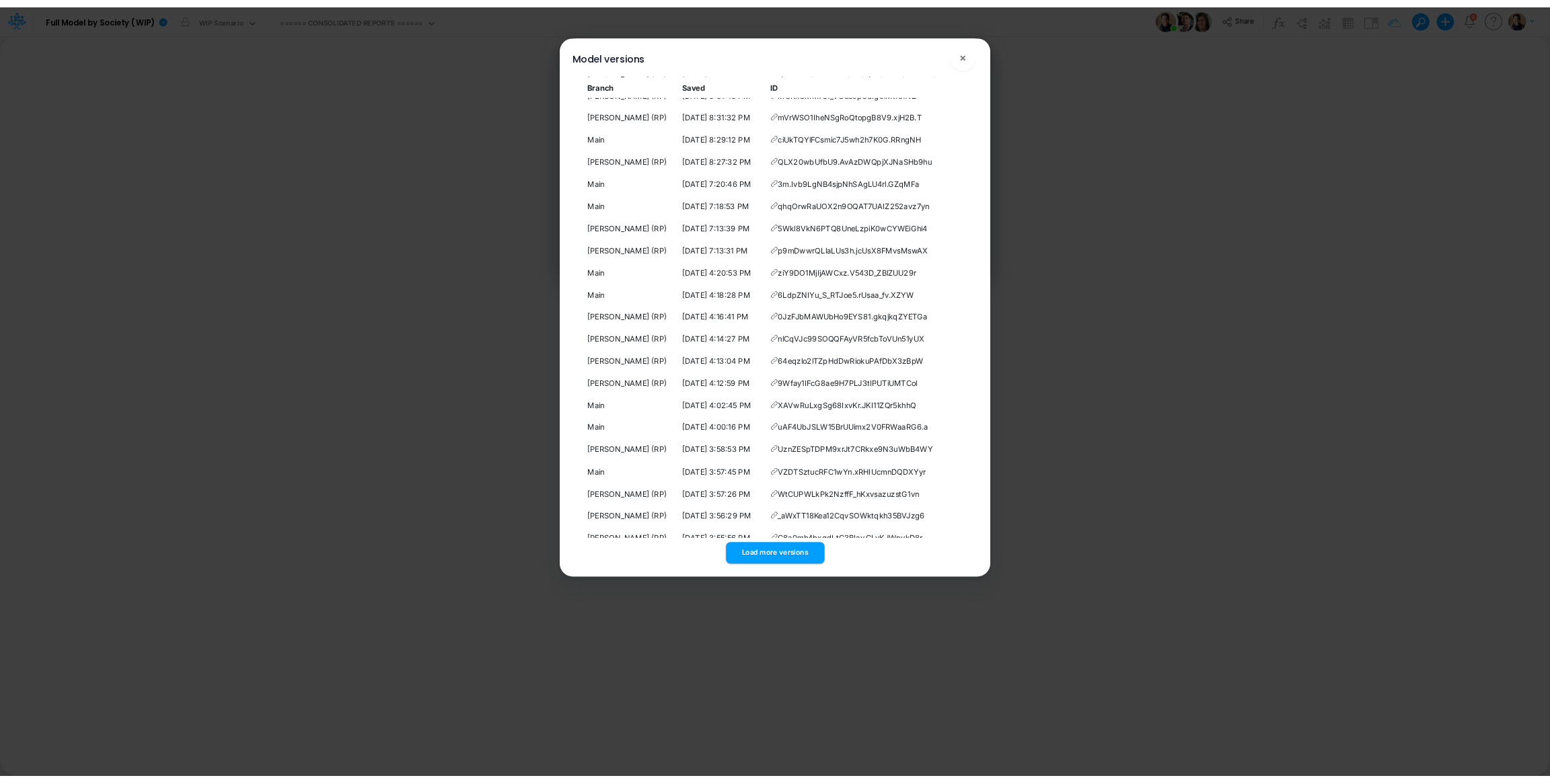
scroll to position [6368, 0]
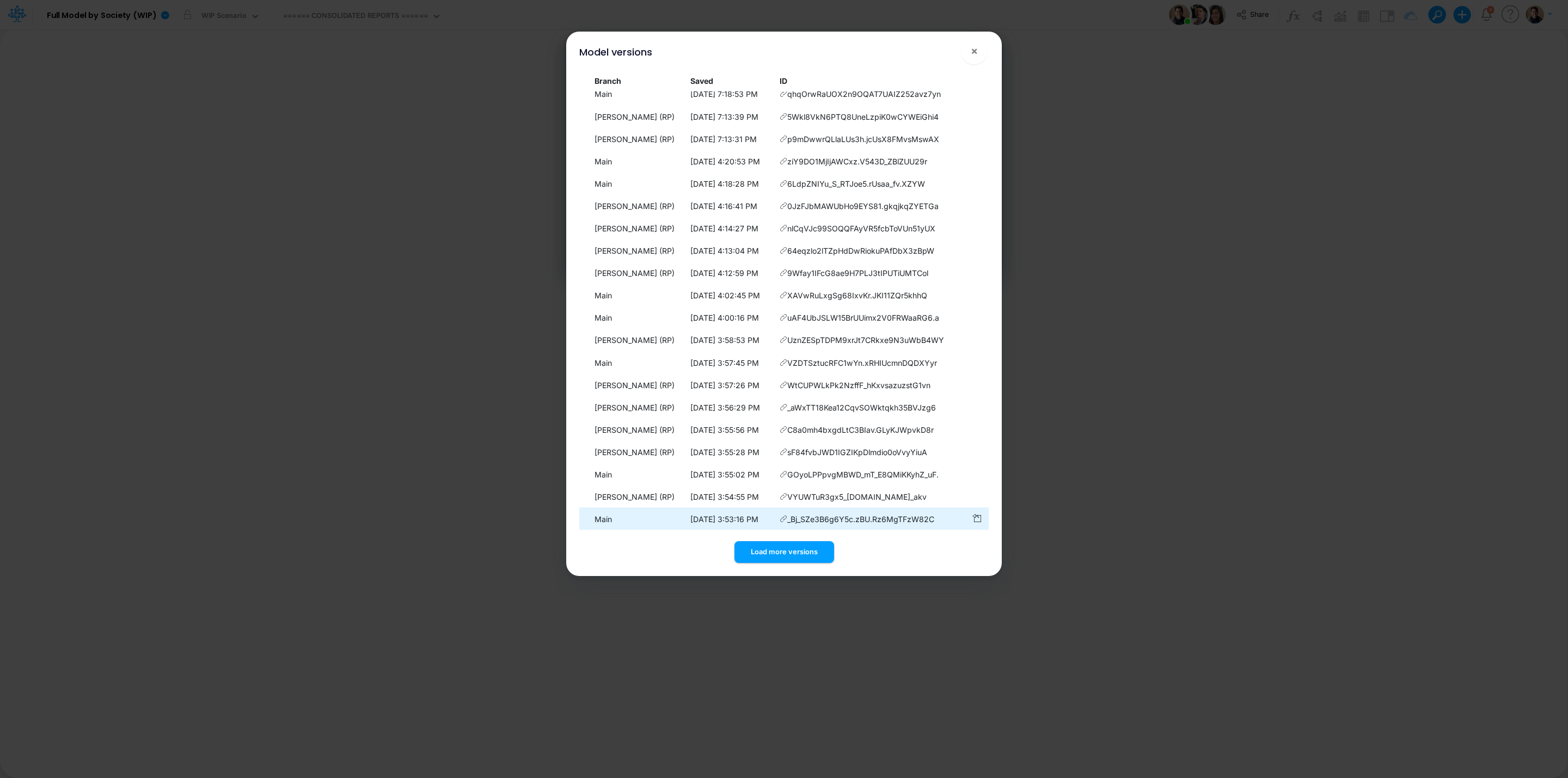
click at [785, 517] on icon at bounding box center [783, 518] width 8 height 8
click at [886, 51] on div "Model versions ×" at bounding box center [783, 50] width 427 height 37
drag, startPoint x: 947, startPoint y: 516, endPoint x: 596, endPoint y: 512, distance: 351.0
click at [596, 515] on tr "Main 8/22/2025, 3:53:16 PM _Bj_SZe3B6g6Y5c.zBU.Rz6MgTFzW82C" at bounding box center [783, 518] width 409 height 22
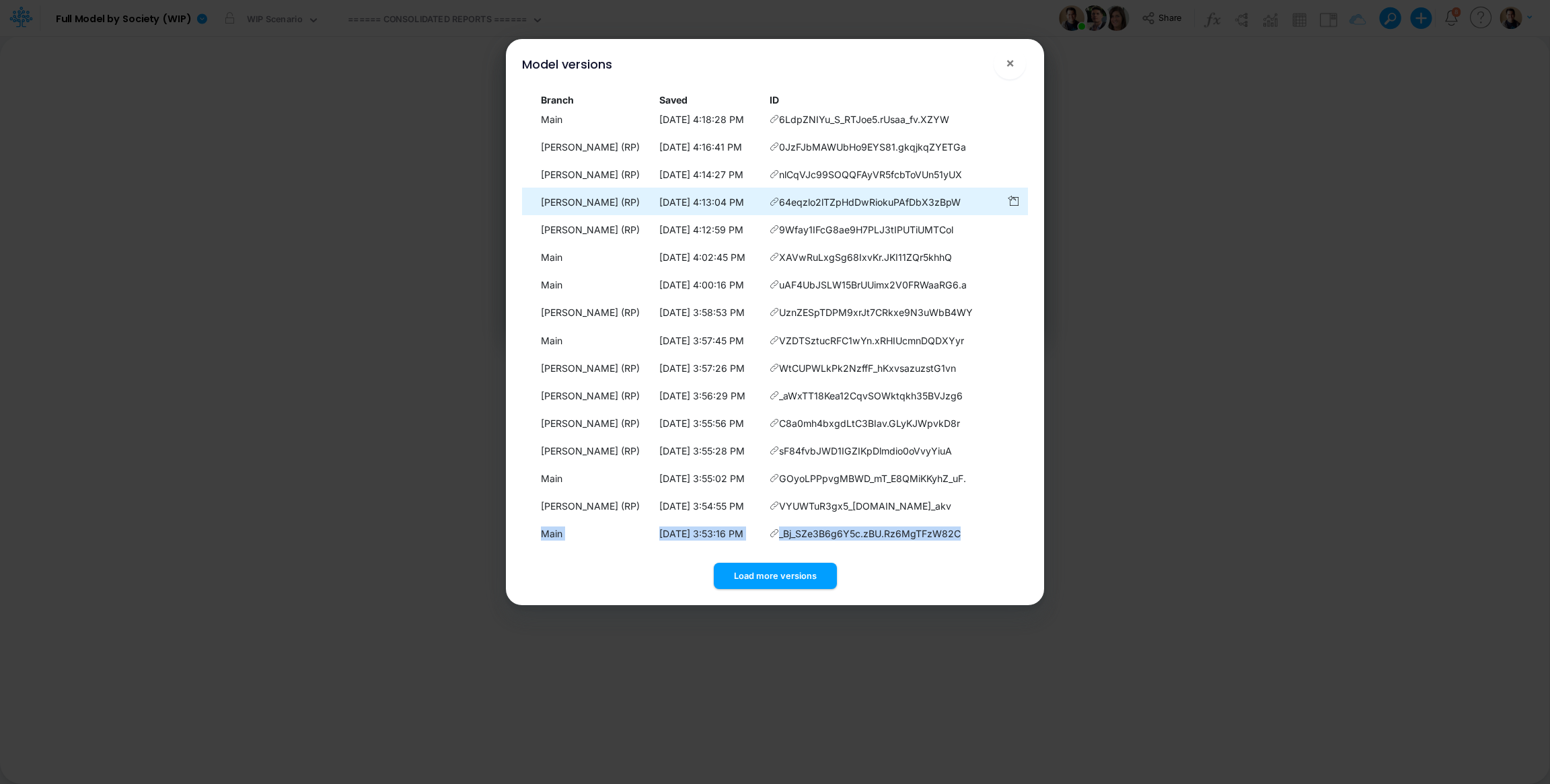
scroll to position [6671, 0]
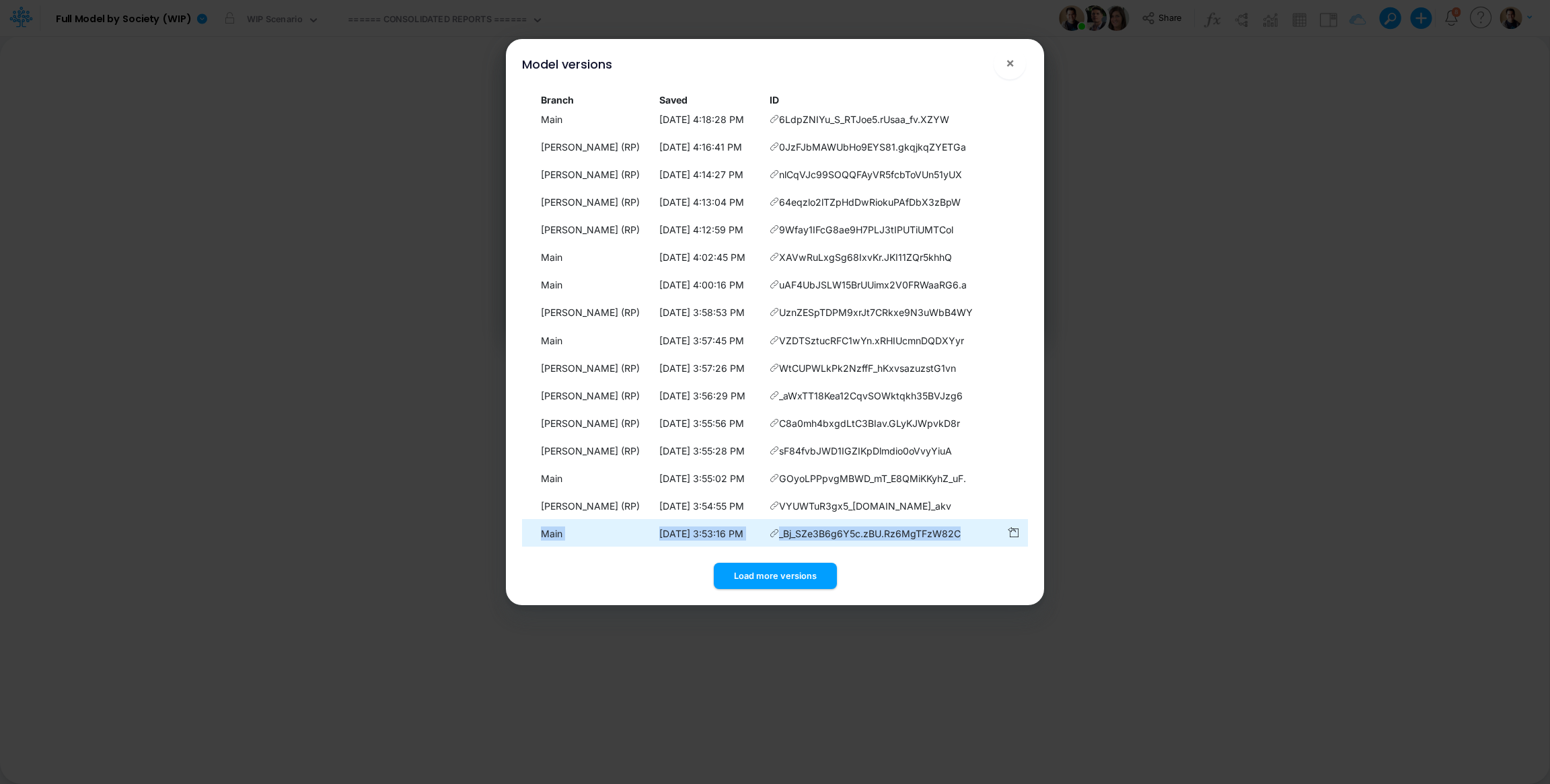
copy tr "Main 8/22/2025, 3:53:16 PM _Bj_SZe3B6g6Y5c.zBU.Rz6MgTFzW82C"
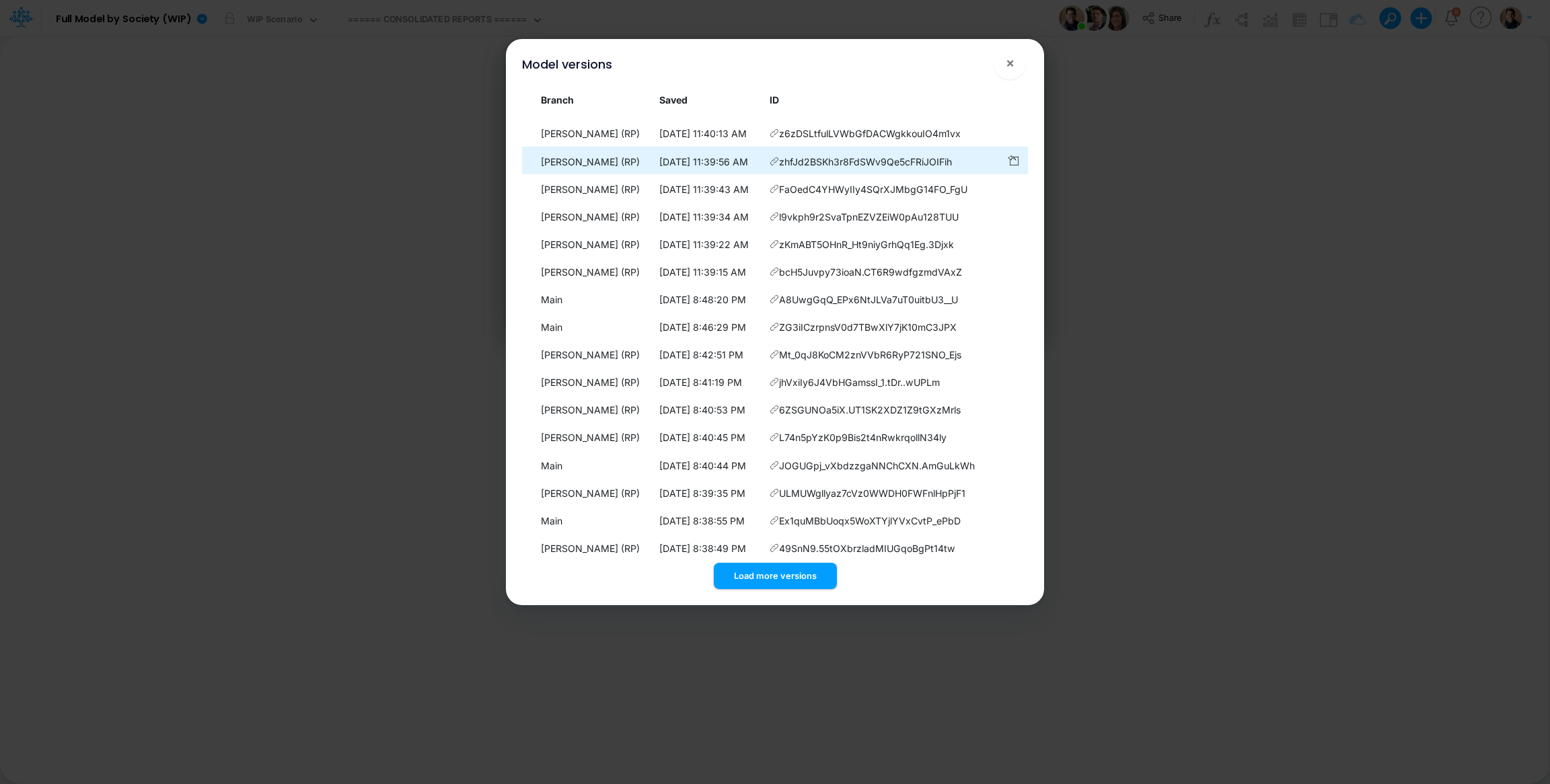
scroll to position [5165, 0]
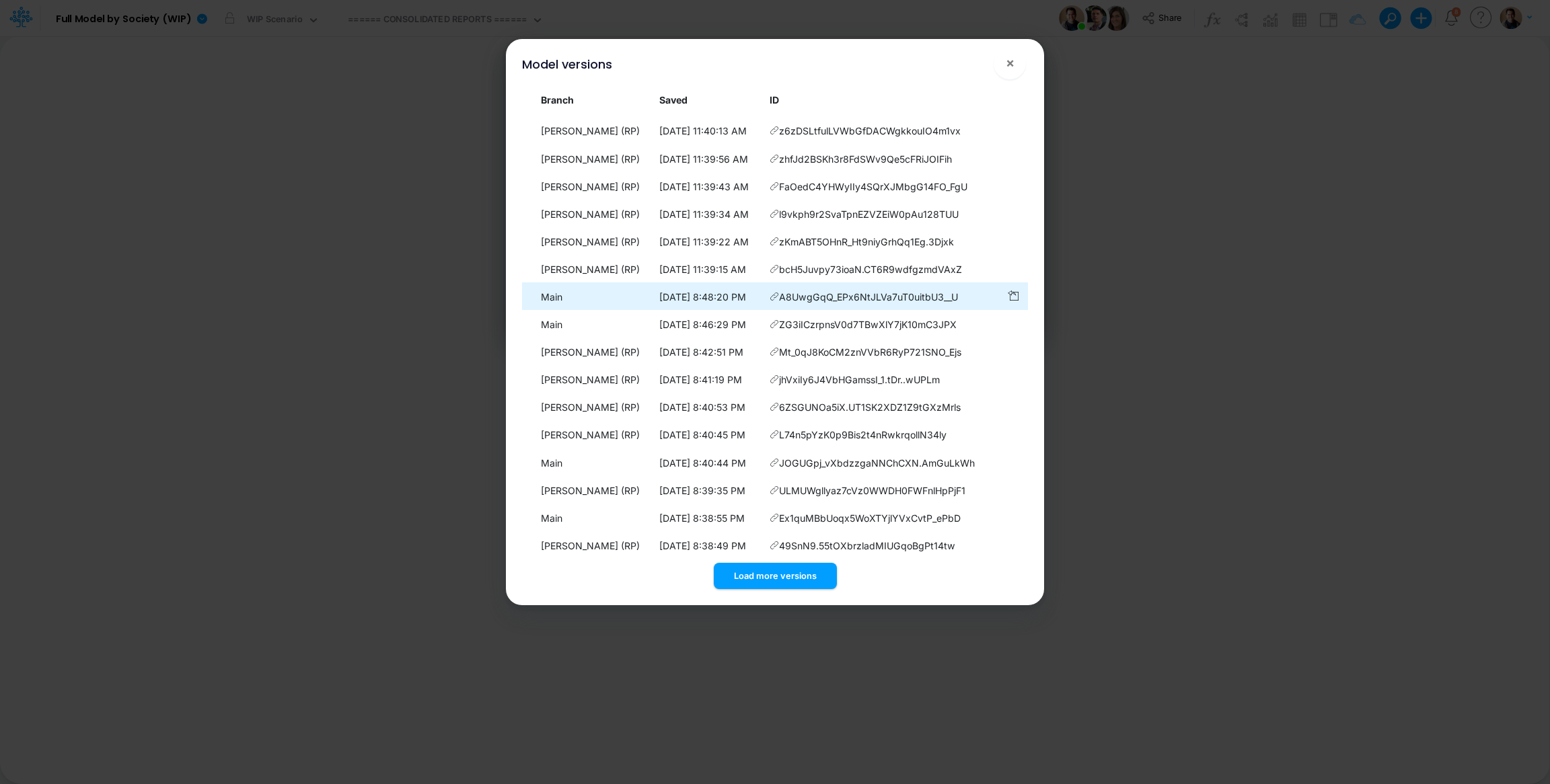
click at [778, 301] on icon at bounding box center [775, 296] width 10 height 10
drag, startPoint x: 971, startPoint y: 450, endPoint x: 538, endPoint y: 453, distance: 433.0
click at [538, 310] on tr "Main 8/22/2025, 8:48:20 PM A8UwgGqQ_EPx6NtJLVa7uT0uitbU3__U" at bounding box center [775, 296] width 506 height 28
copy tr "Main 8/22/2025, 8:48:20 PM A8UwgGqQ_EPx6NtJLVa7uT0uitbU3__U"
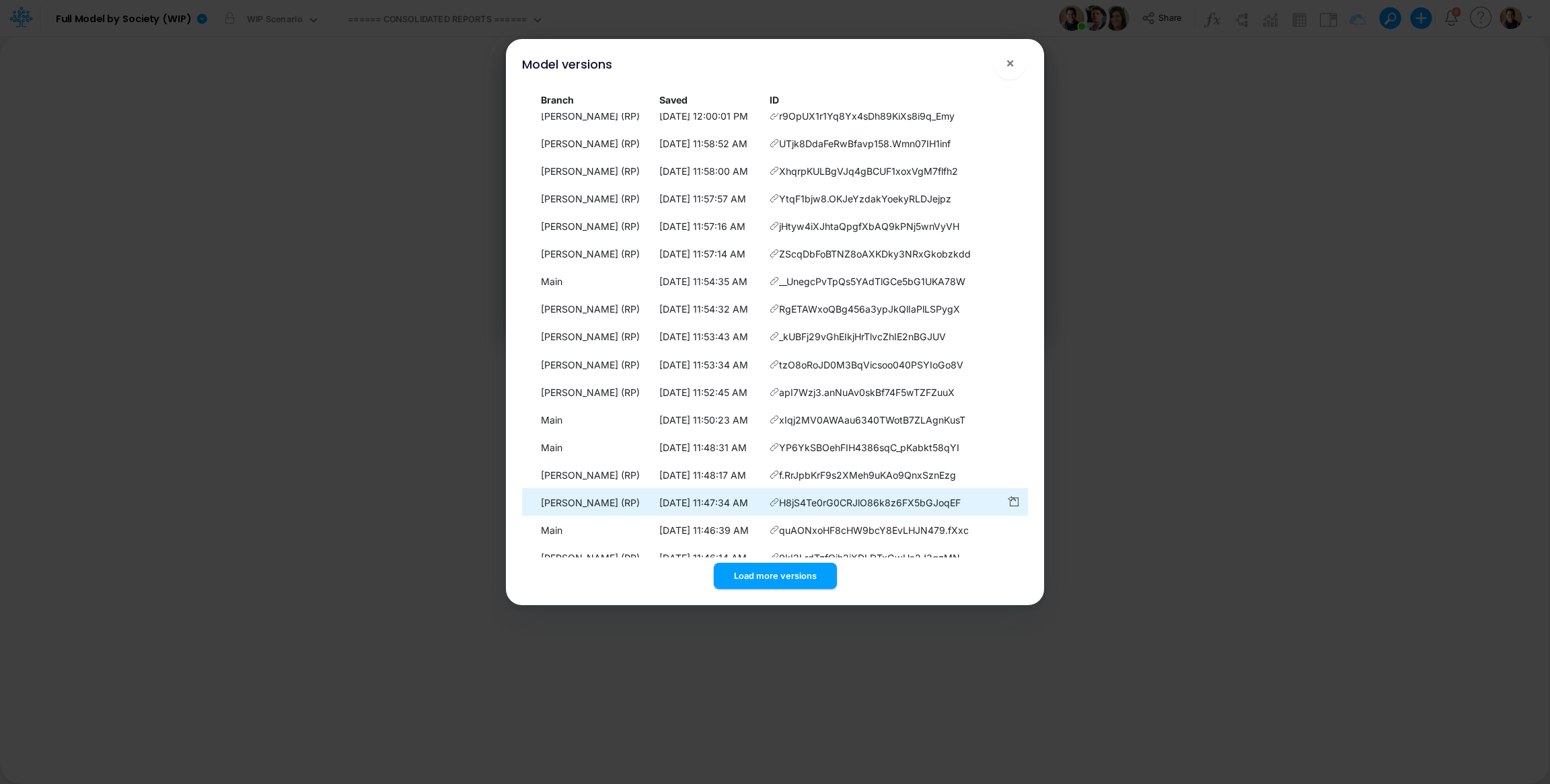
scroll to position [3853, 0]
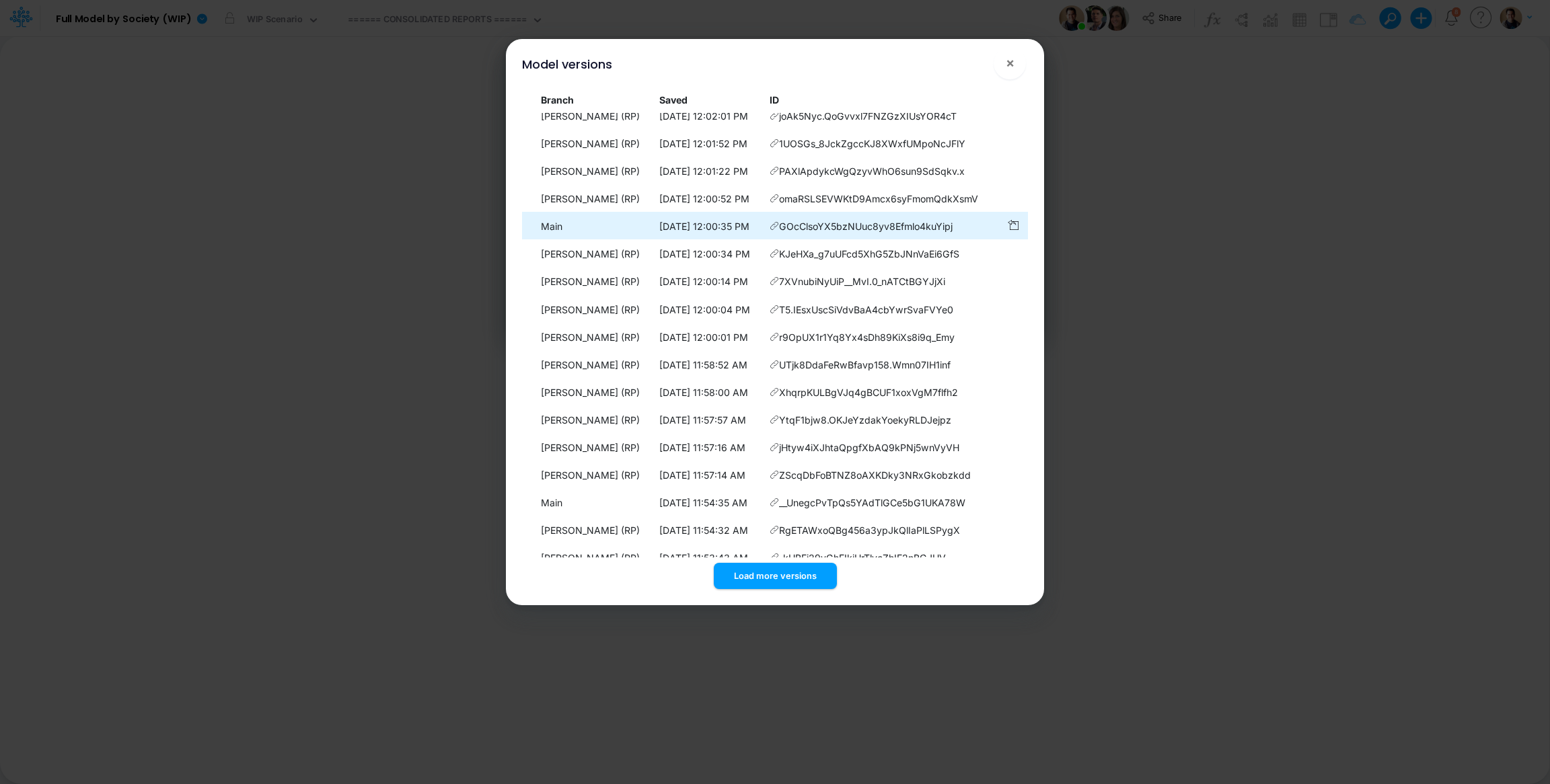
click at [775, 231] on icon at bounding box center [775, 226] width 10 height 10
drag, startPoint x: 965, startPoint y: 344, endPoint x: 542, endPoint y: 340, distance: 423.0
click at [542, 239] on tr "Main 8/26/2025, 12:00:35 PM GOcClsoYX5bzNUuc8yv8Efmlo4kuYipj" at bounding box center [775, 226] width 506 height 28
copy tr "Main 8/26/2025, 12:00:35 PM GOcClsoYX5bzNUuc8yv8Efmlo4kuYipj"
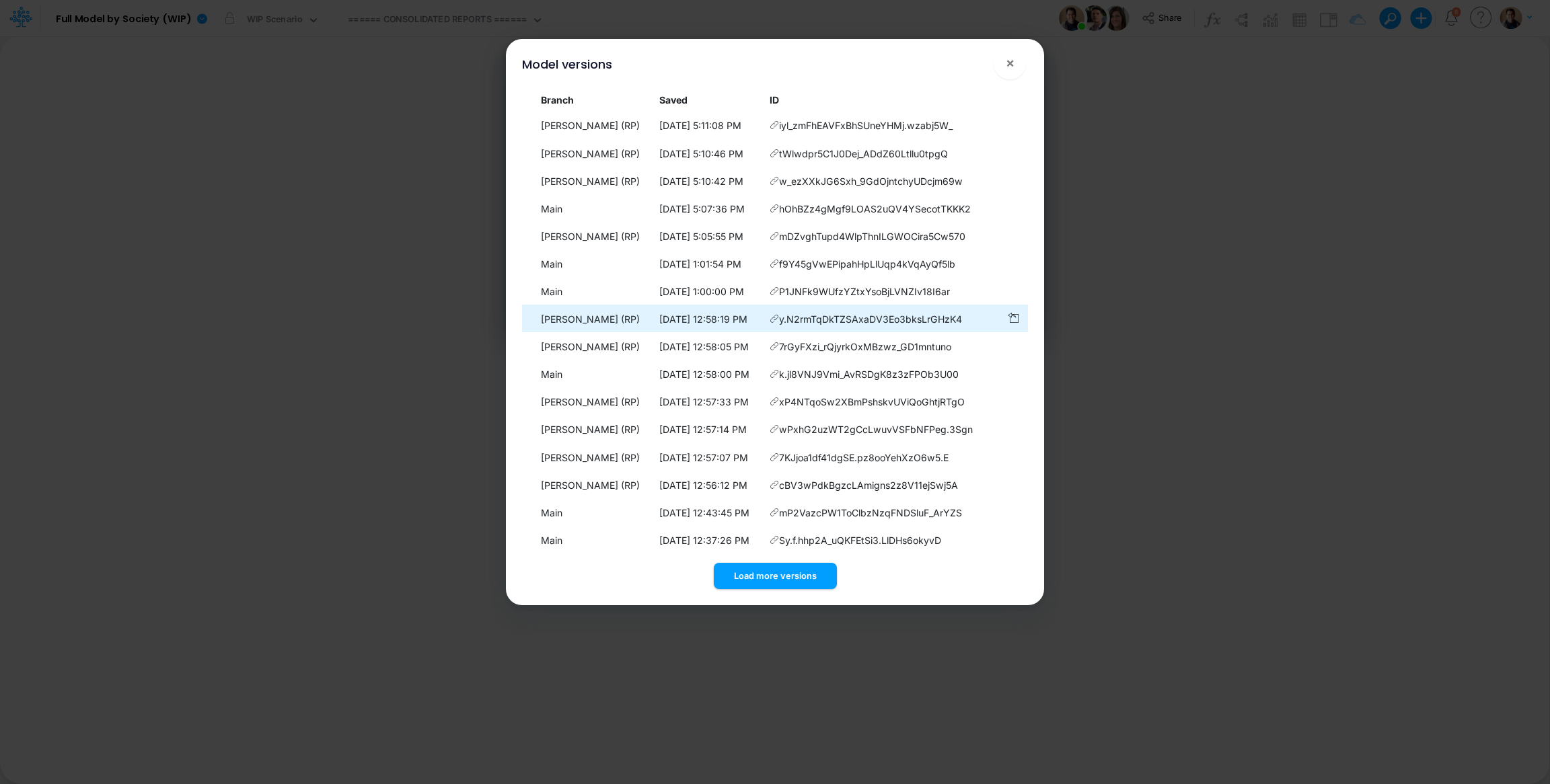
scroll to position [1836, 0]
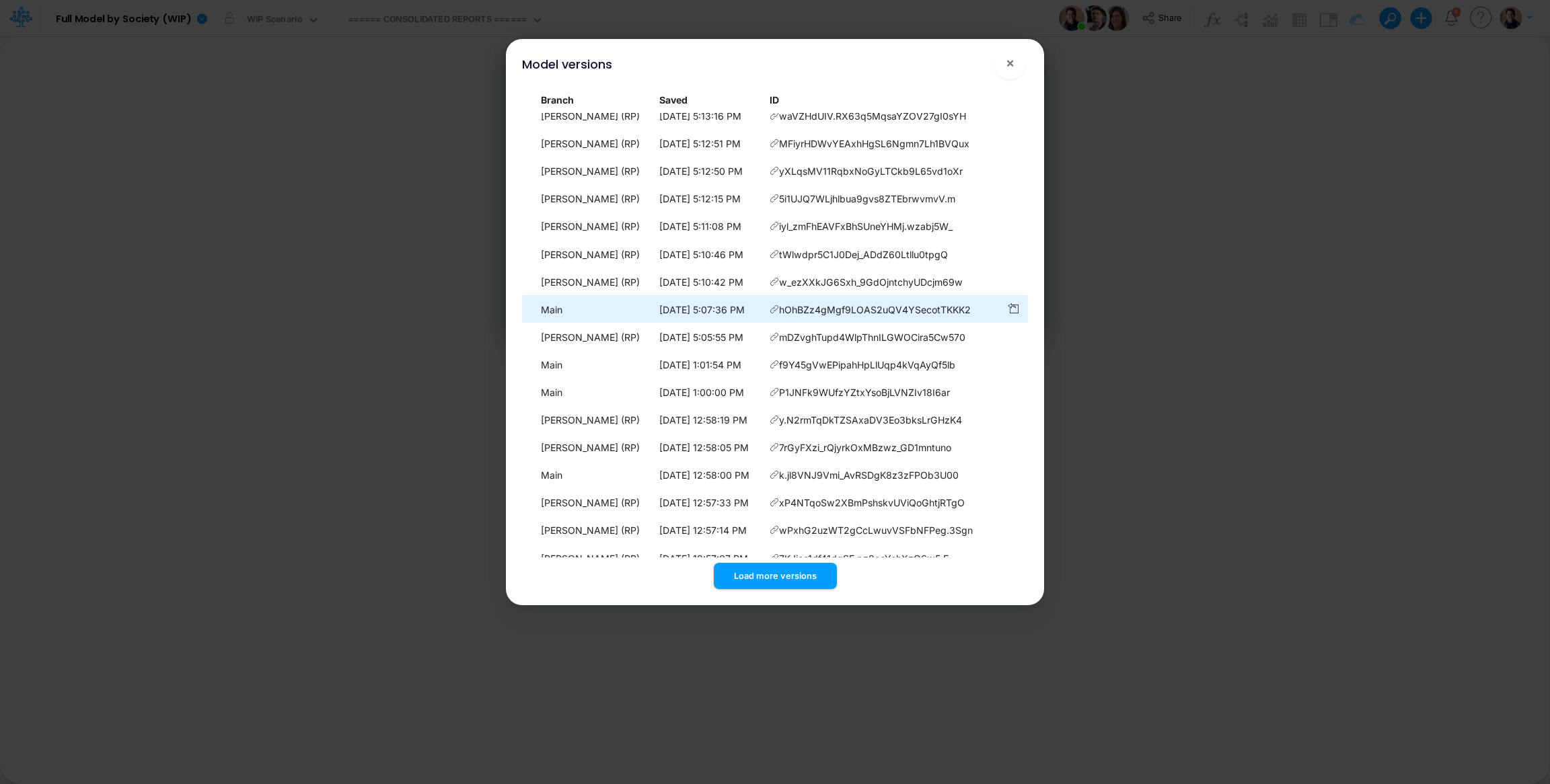
click at [775, 314] on icon at bounding box center [775, 309] width 10 height 10
click at [776, 314] on icon at bounding box center [775, 309] width 10 height 10
drag, startPoint x: 980, startPoint y: 367, endPoint x: 535, endPoint y: 373, distance: 445.0
click at [535, 323] on tr "Main 8/26/2025, 5:07:36 PM hOhBZz4gMgf9LOAS2uQV4YSecotTKKK2" at bounding box center [775, 309] width 506 height 28
copy tr "Main 8/26/2025, 5:07:36 PM hOhBZz4gMgf9LOAS2uQV4YSecotTKKK2"
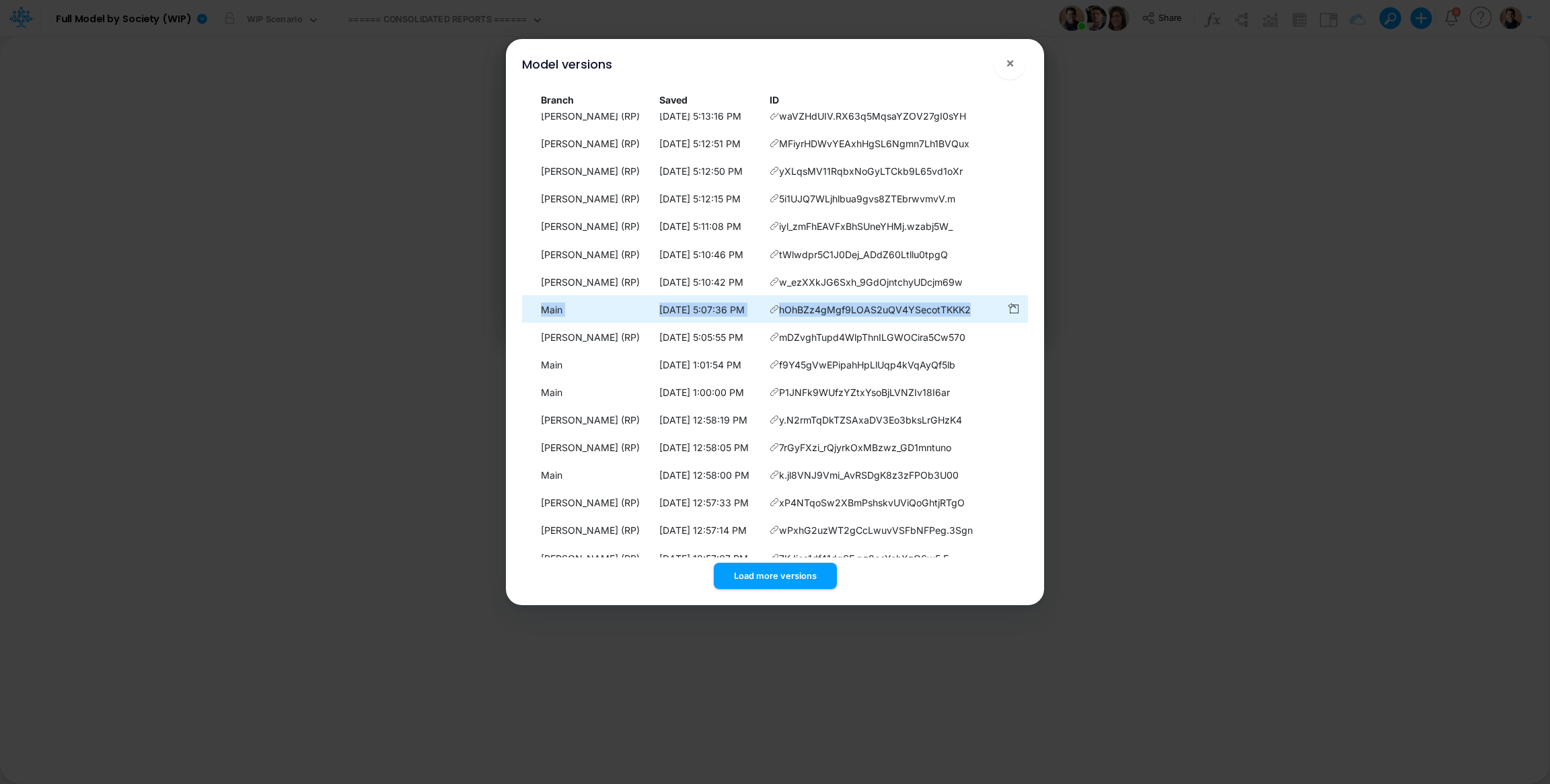
click at [775, 317] on span at bounding box center [775, 309] width 10 height 14
click at [775, 314] on icon at bounding box center [775, 309] width 10 height 10
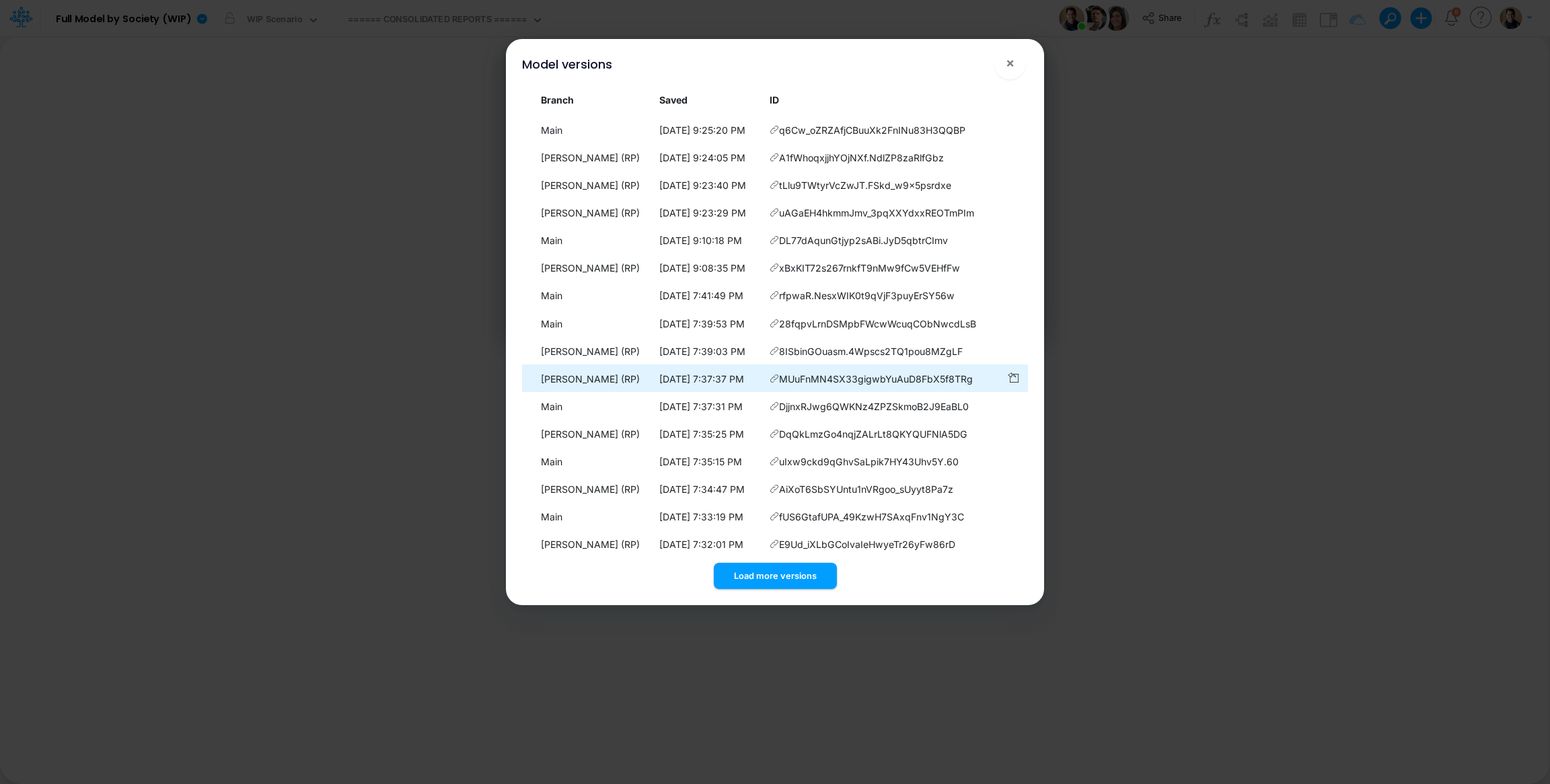
scroll to position [302, 0]
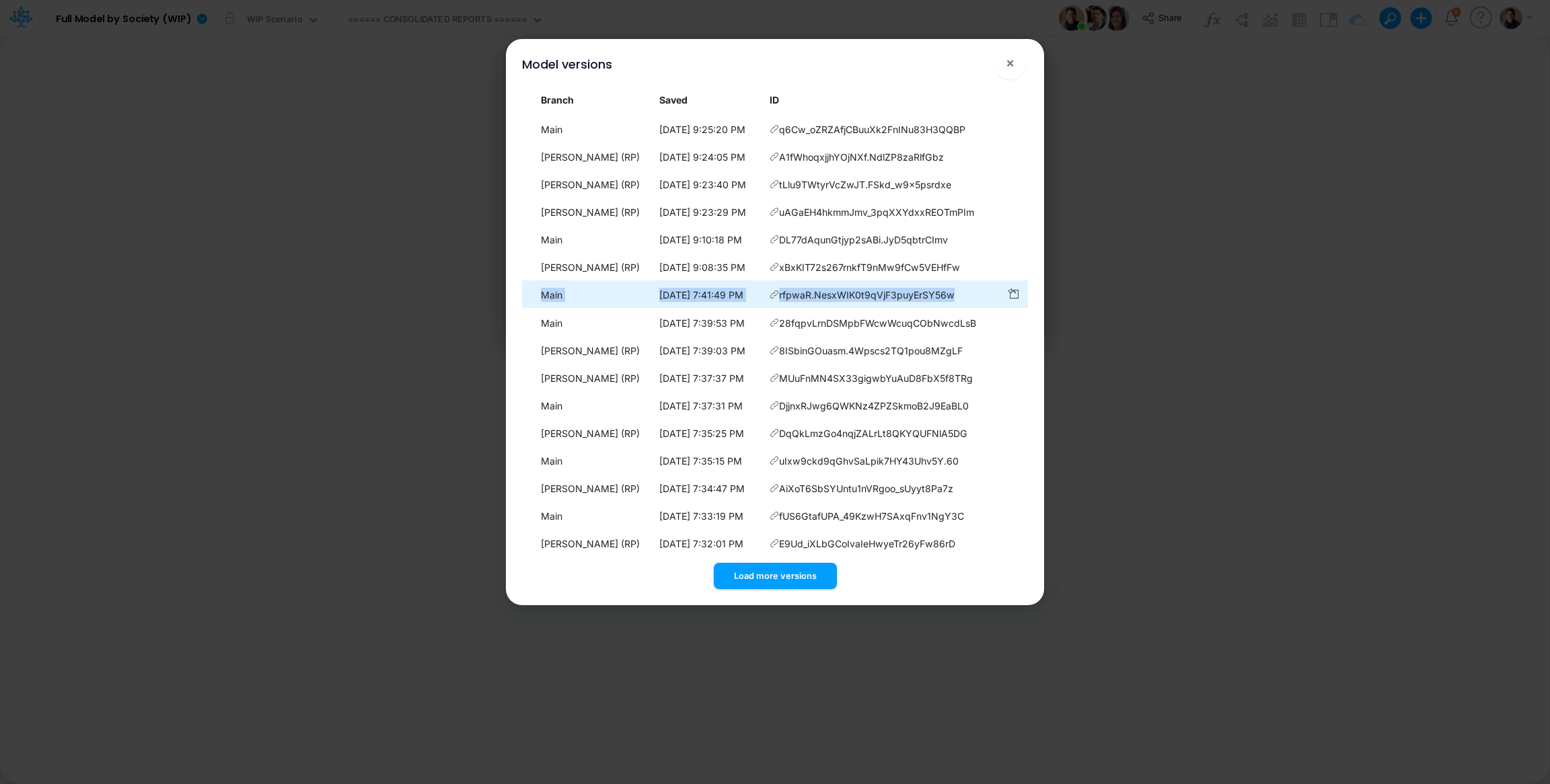
drag, startPoint x: 968, startPoint y: 308, endPoint x: 522, endPoint y: 307, distance: 446.0
click at [522, 307] on tr "Main 8/26/2025, 7:41:49 PM rfpwaR.NesxWIK0t9qVjF3puyErSY56w" at bounding box center [775, 293] width 506 height 28
copy tr "Main 8/26/2025, 7:41:49 PM rfpwaR.NesxWIK0t9qVjF3puyErSY56w"
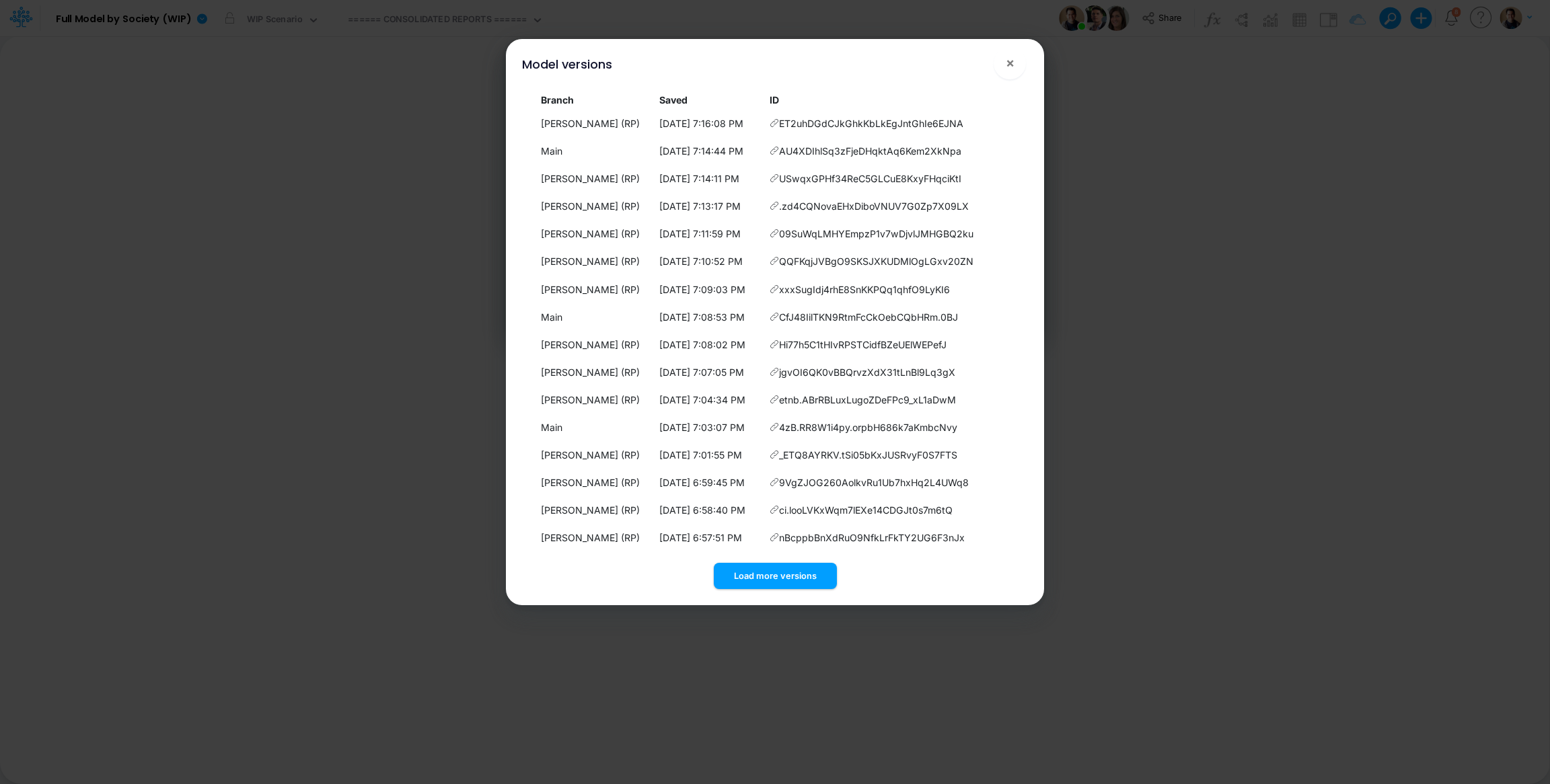
scroll to position [1210, 0]
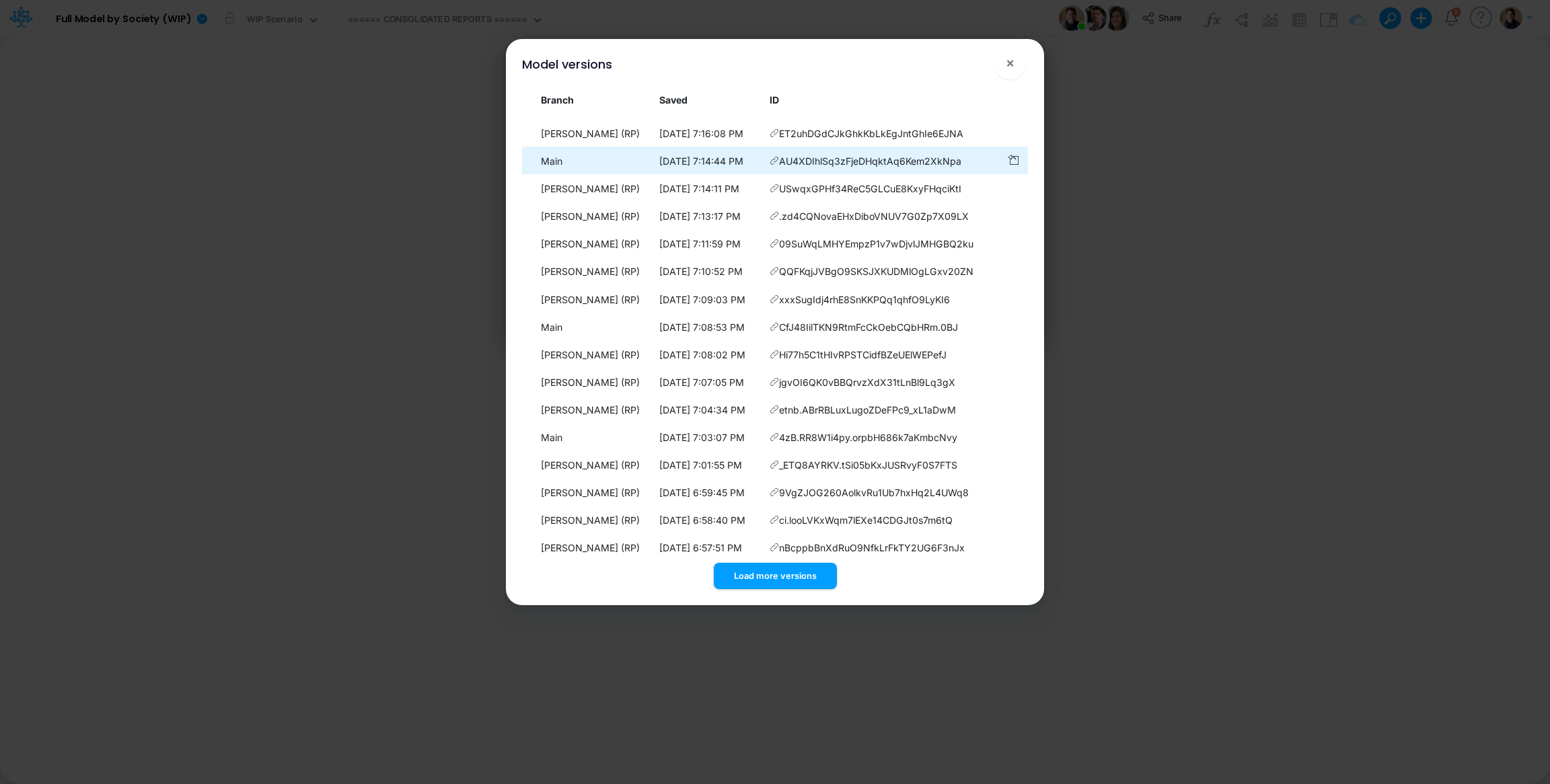
click at [776, 166] on icon at bounding box center [775, 161] width 10 height 10
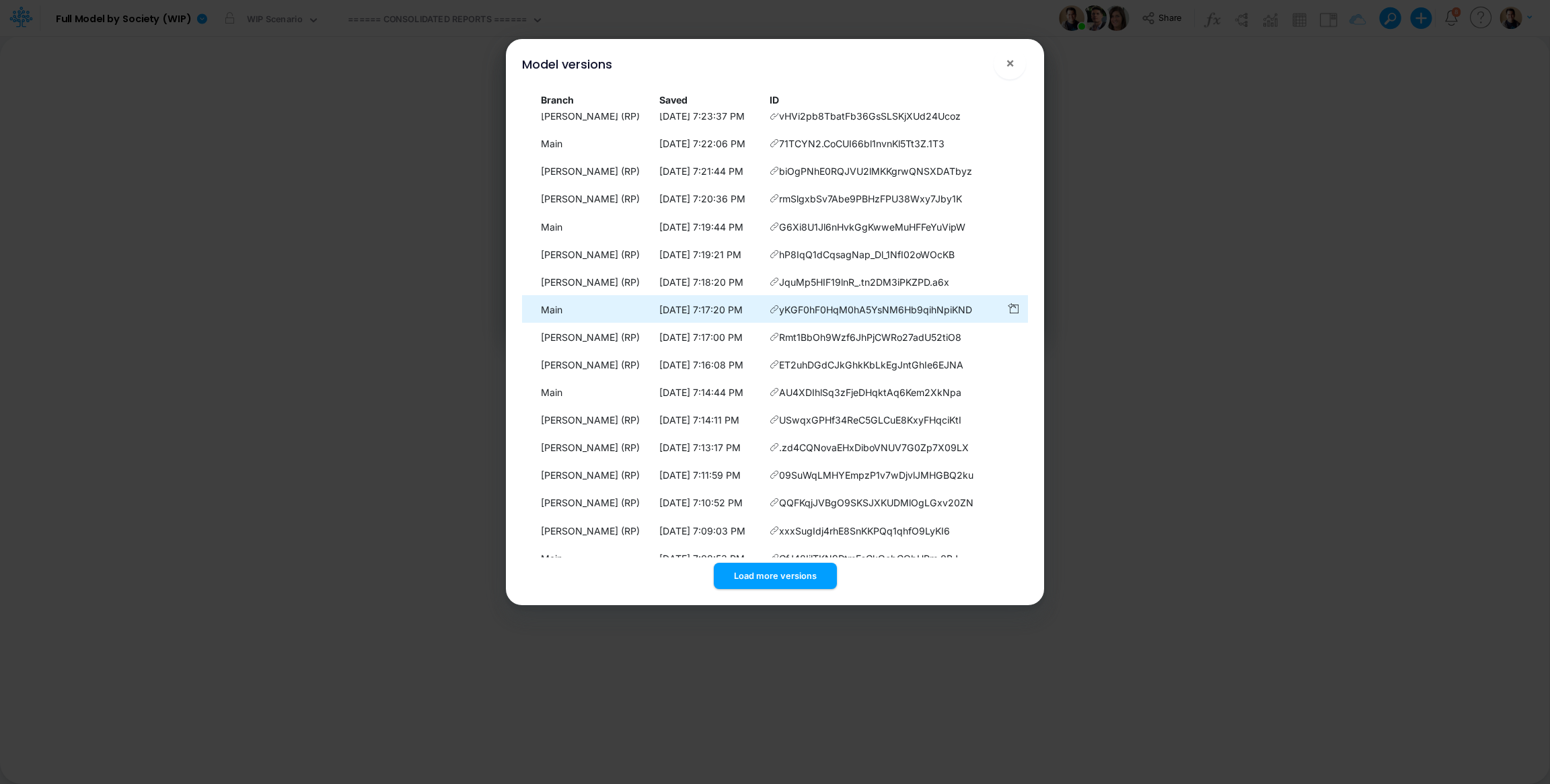
scroll to position [1008, 0]
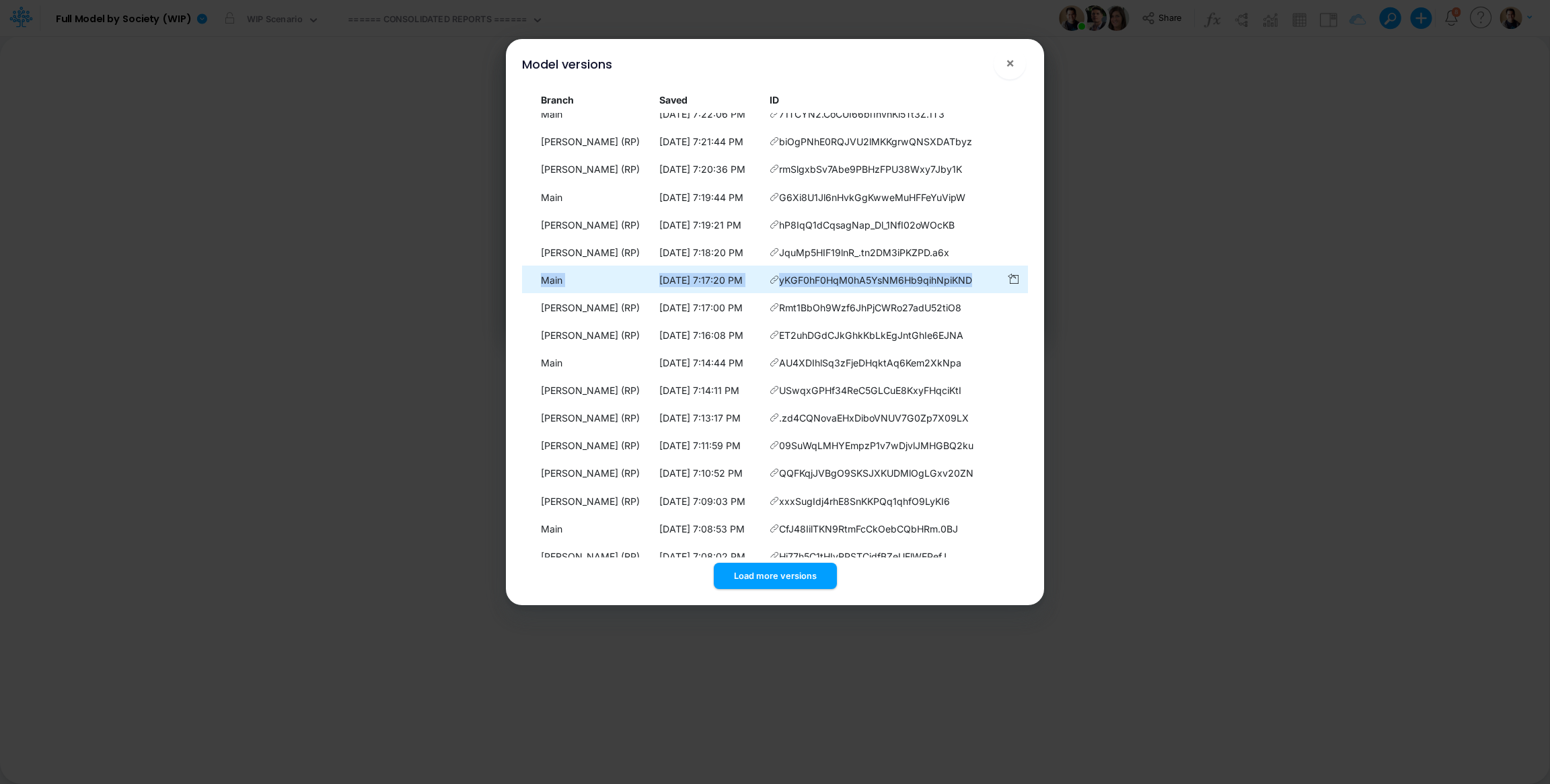
drag, startPoint x: 980, startPoint y: 312, endPoint x: 541, endPoint y: 314, distance: 439.0
click at [541, 293] on tr "Main 8/26/2025, 7:17:20 PM yKGF0hF0HqM0hA5YsNM6Hb9qihNpiKND" at bounding box center [775, 279] width 506 height 28
copy tr "Main 8/26/2025, 7:17:20 PM yKGF0hF0HqM0hA5YsNM6Hb9qihNpiKND"
click at [823, 287] on span "yKGF0hF0HqM0hA5YsNM6Hb9qihNpiKND" at bounding box center [875, 280] width 193 height 14
click at [776, 285] on icon at bounding box center [775, 279] width 10 height 10
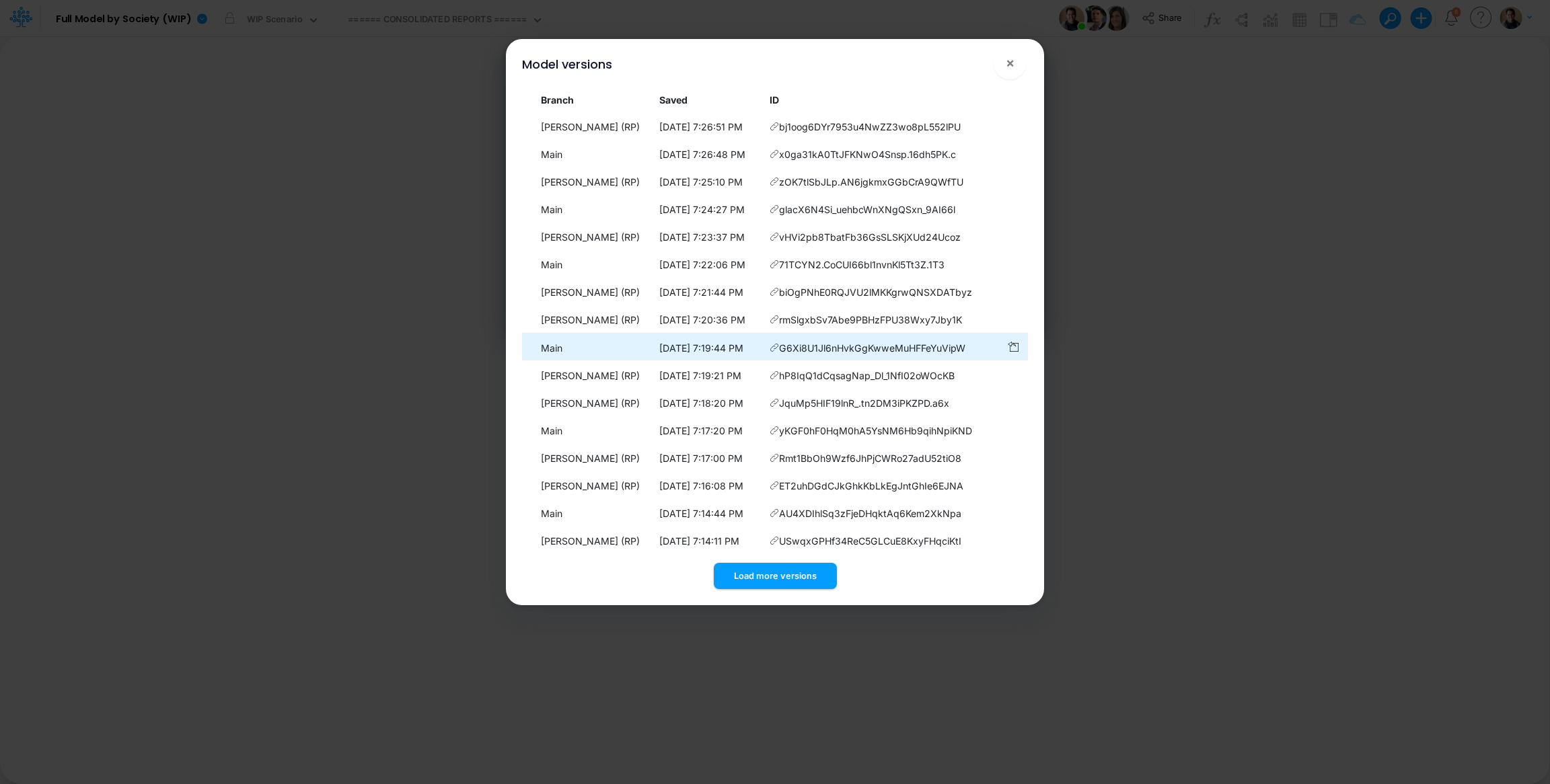
scroll to position [807, 0]
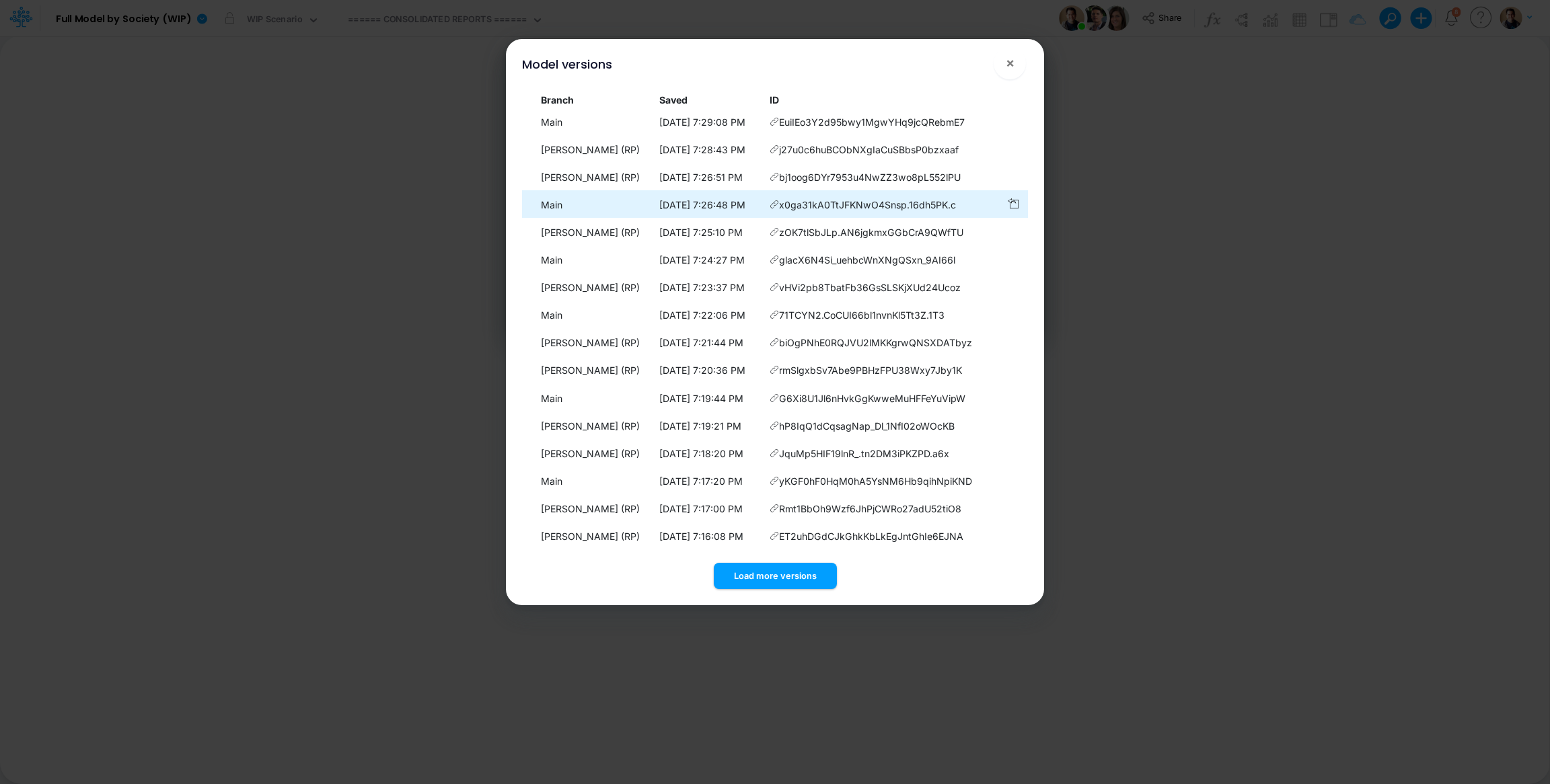
click at [775, 210] on icon at bounding box center [775, 204] width 10 height 10
drag, startPoint x: 965, startPoint y: 234, endPoint x: 539, endPoint y: 232, distance: 426.0
click at [524, 218] on tr "Main 8/26/2025, 7:26:48 PM x0ga31kA0TtJFKNwO4Snsp.16dh5PK.c" at bounding box center [775, 203] width 506 height 28
copy tr "Main 8/26/2025, 7:26:48 PM x0ga31kA0TtJFKNwO4Snsp.16dh5PK.c"
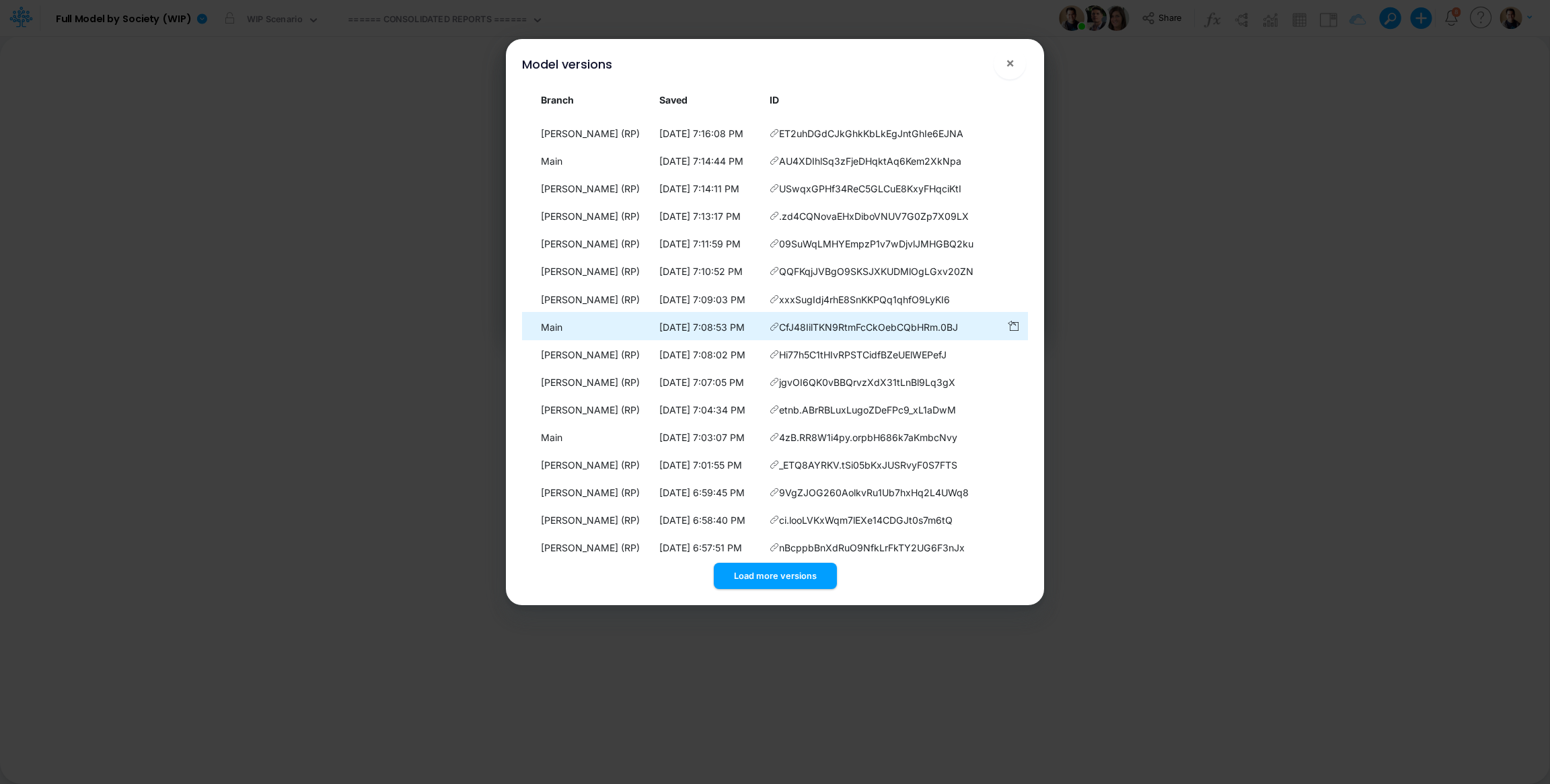
scroll to position [1514, 0]
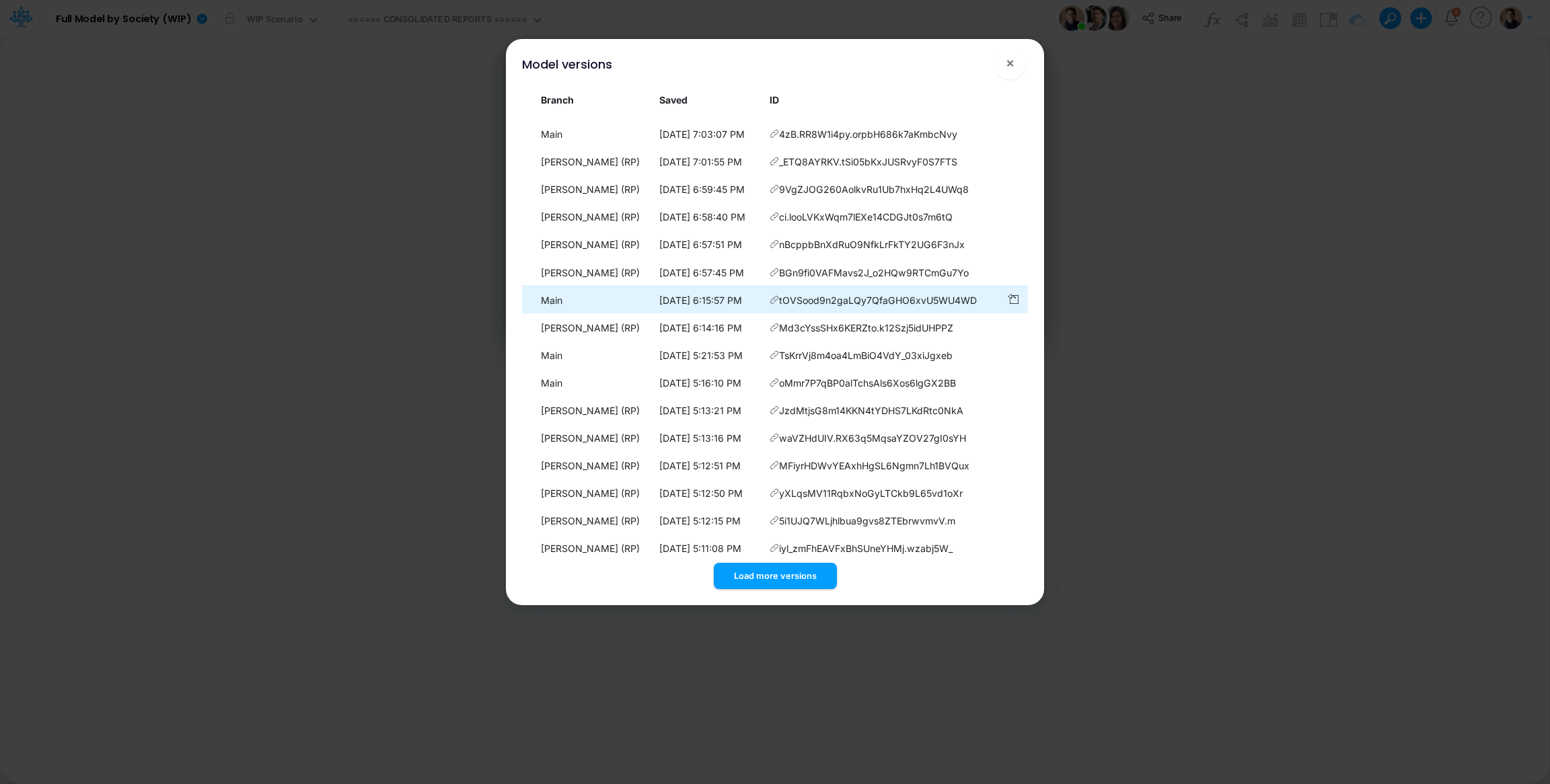
click at [777, 305] on icon at bounding box center [775, 300] width 10 height 10
drag, startPoint x: 975, startPoint y: 345, endPoint x: 536, endPoint y: 351, distance: 439.0
click at [535, 313] on tr "Main 8/26/2025, 6:15:57 PM tOVSood9n2gaLQy7QfaGHO6xvU5WU4WD" at bounding box center [775, 299] width 506 height 28
copy tr "Main 8/26/2025, 6:15:57 PM tOVSood9n2gaLQy7QfaGHO6xvU5WU4WD"
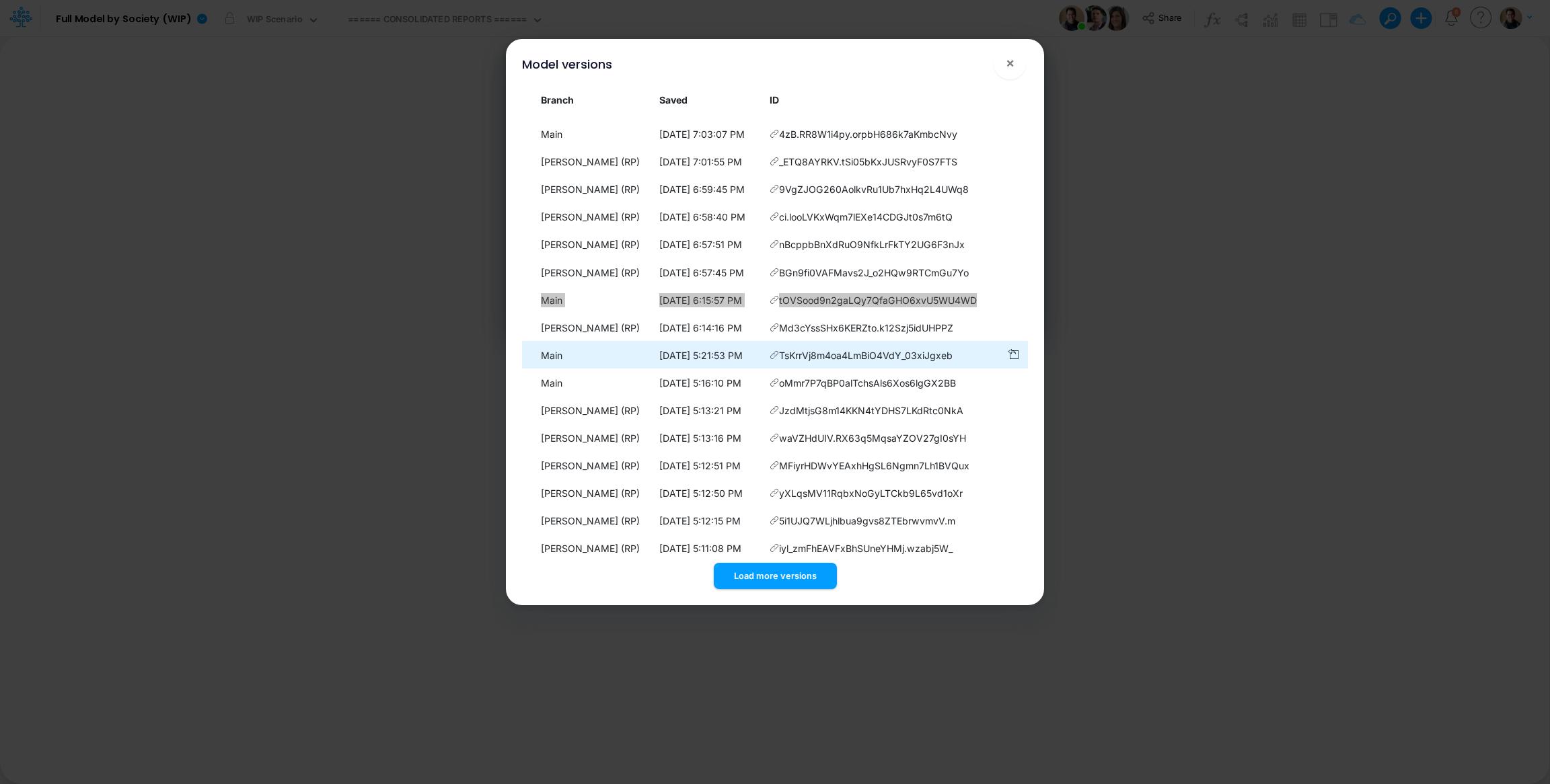
scroll to position [1715, 0]
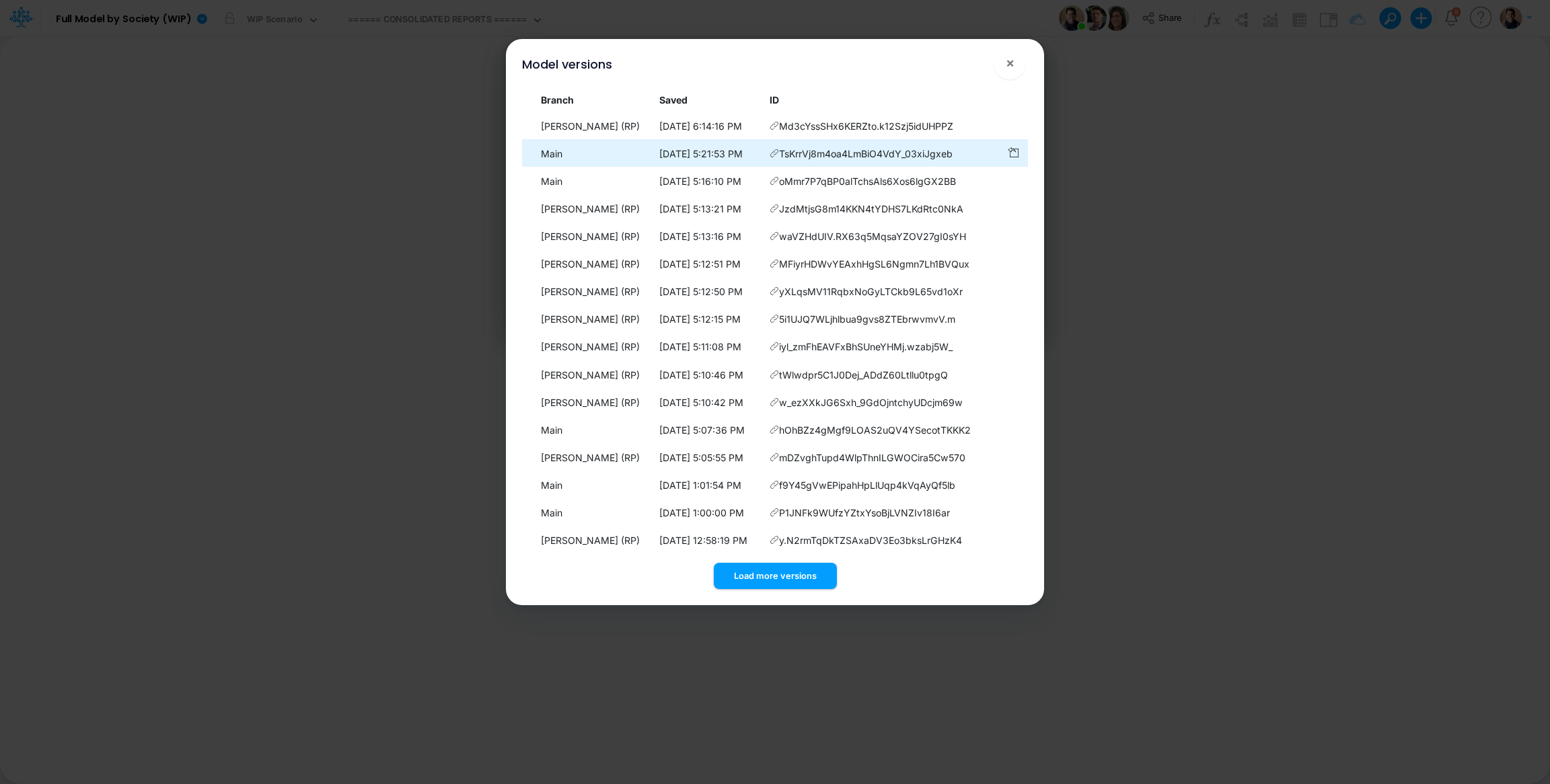
click at [775, 158] on icon at bounding box center [775, 153] width 10 height 10
drag, startPoint x: 965, startPoint y: 207, endPoint x: 532, endPoint y: 201, distance: 433.0
click at [532, 167] on tr "Main 8/26/2025, 5:21:53 PM TsKrrVj8m4oa4LmBiO4VdY_03xiJgxeb" at bounding box center [775, 153] width 506 height 28
copy tr "Main 8/26/2025, 5:21:53 PM TsKrrVj8m4oa4LmBiO4VdY_03xiJgxeb"
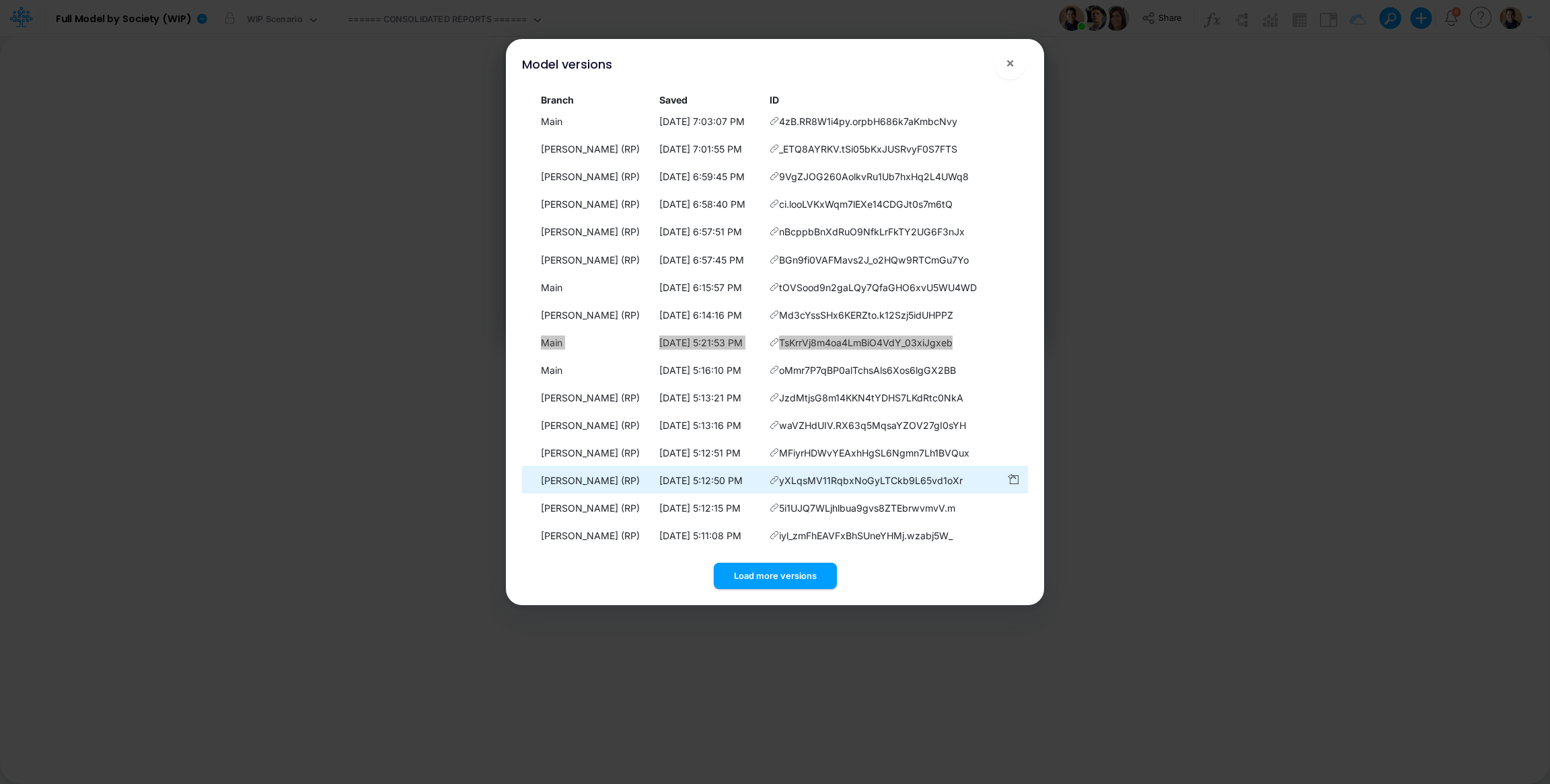
scroll to position [1514, 0]
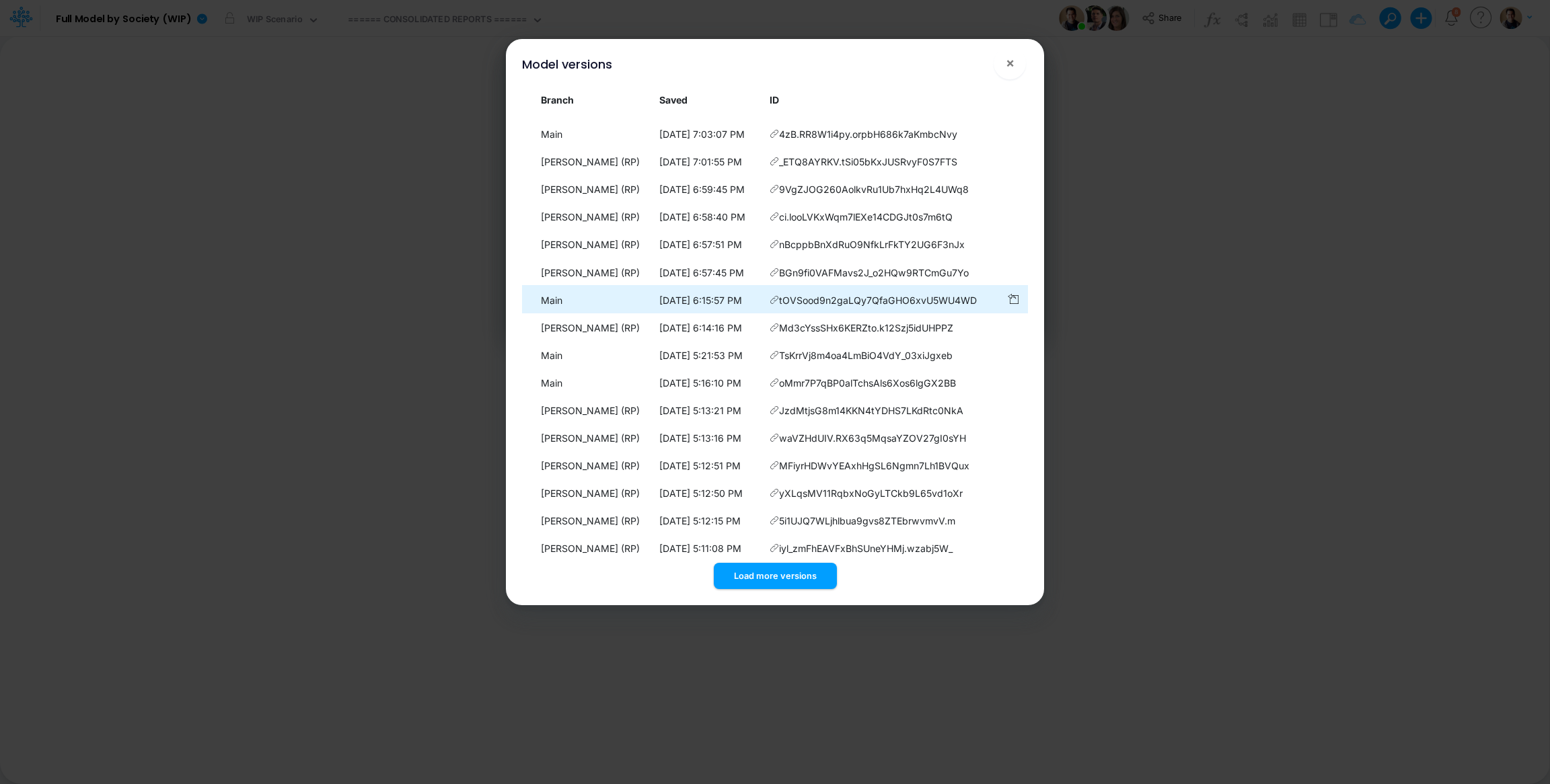
click at [777, 305] on icon at bounding box center [775, 300] width 10 height 10
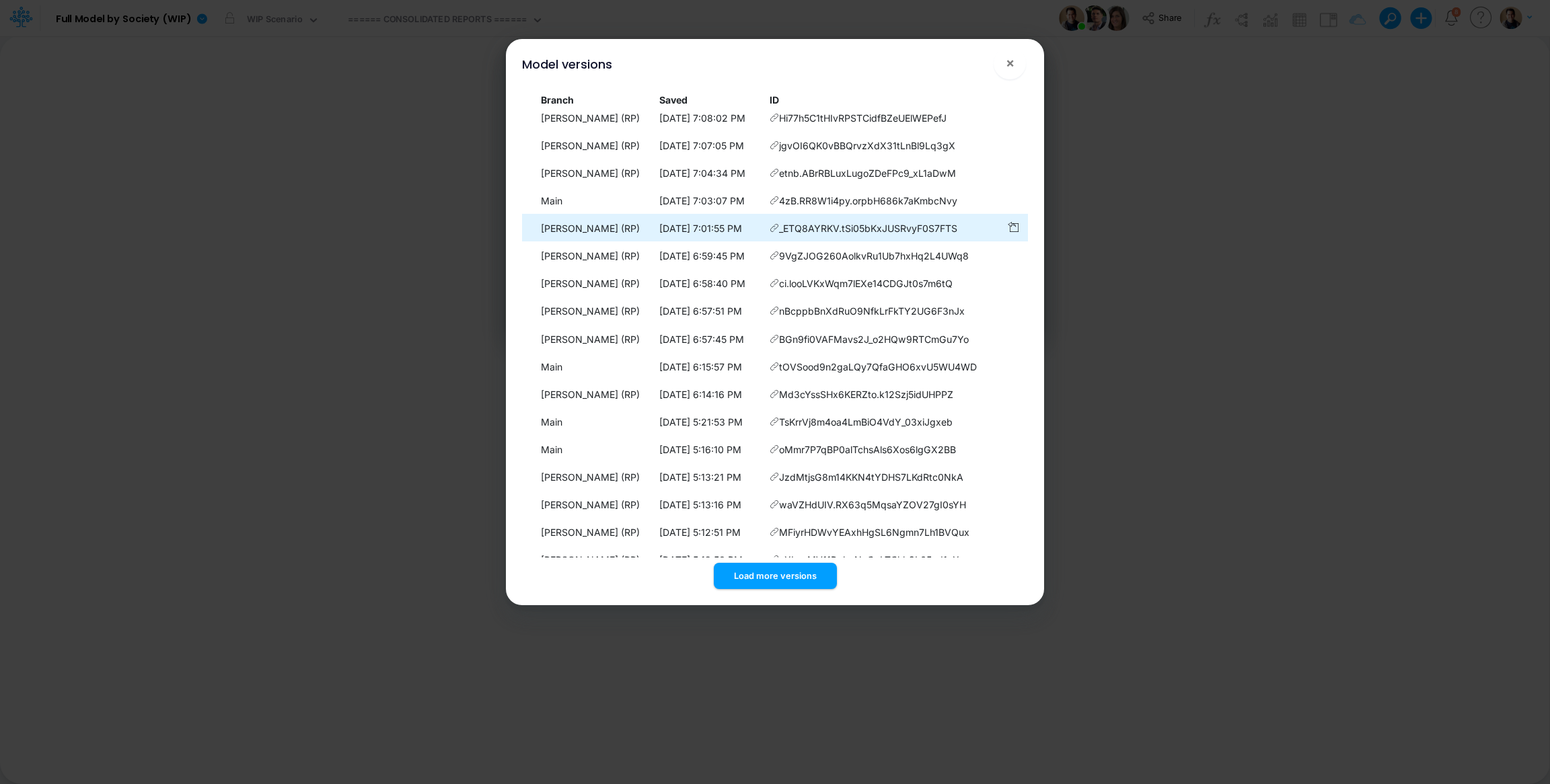
scroll to position [1413, 0]
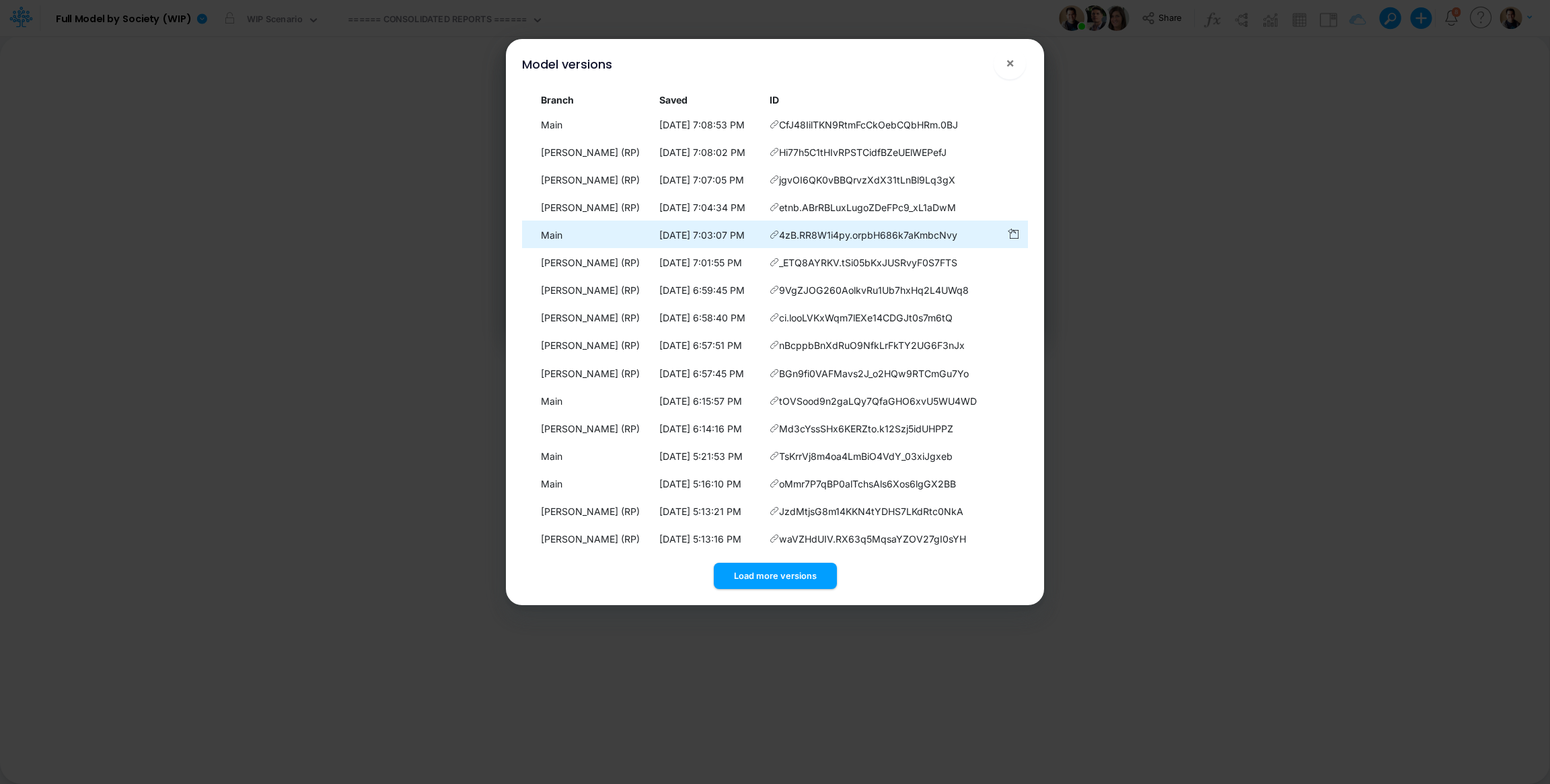
click at [778, 239] on icon at bounding box center [775, 235] width 10 height 10
drag, startPoint x: 963, startPoint y: 290, endPoint x: 539, endPoint y: 280, distance: 424.1
click at [539, 248] on tr "Main 8/26/2025, 7:03:07 PM 4zB.RR8W1i4py.orpbH686k7aKmbcNvy" at bounding box center [775, 234] width 506 height 28
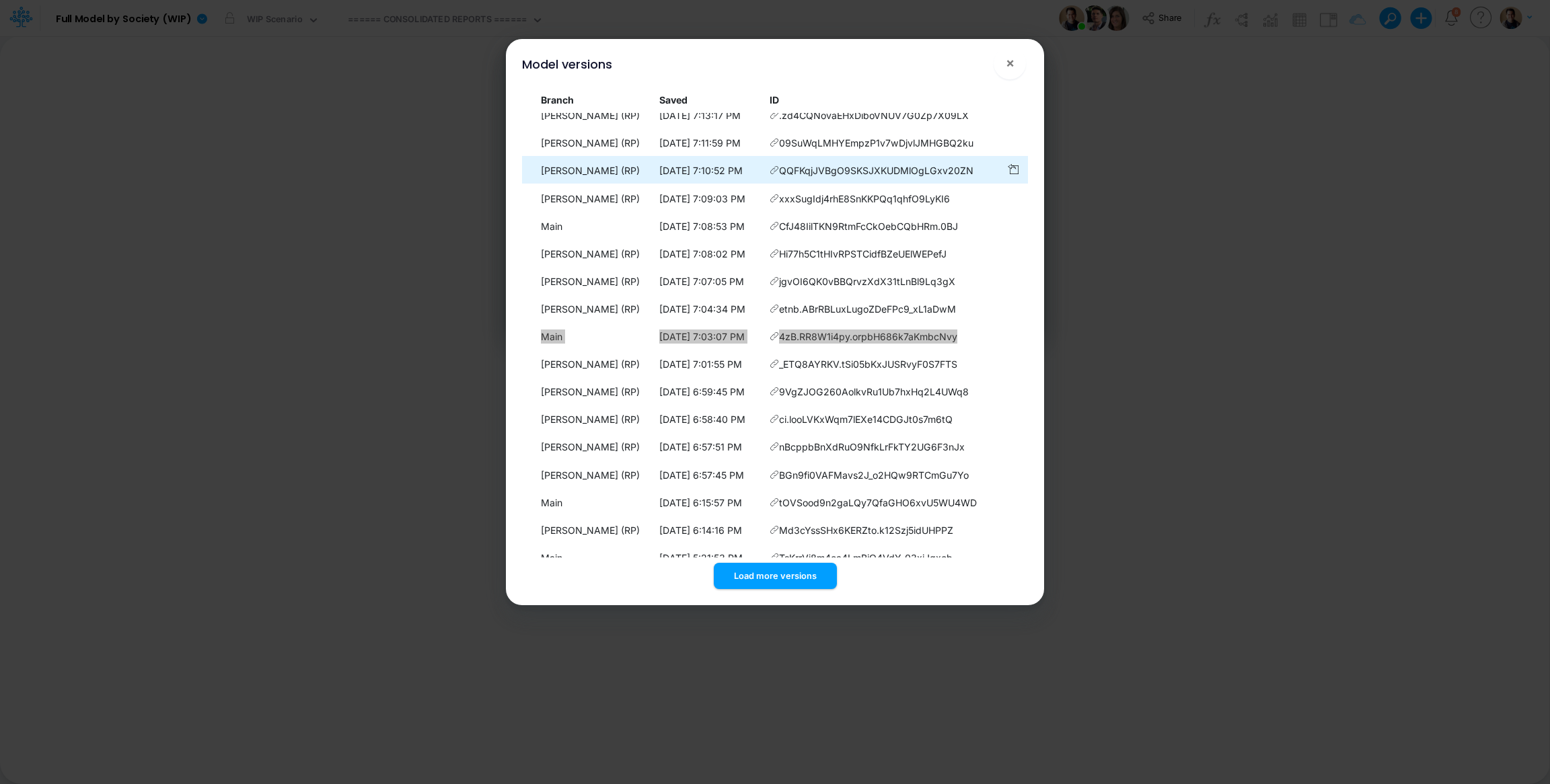
scroll to position [1210, 0]
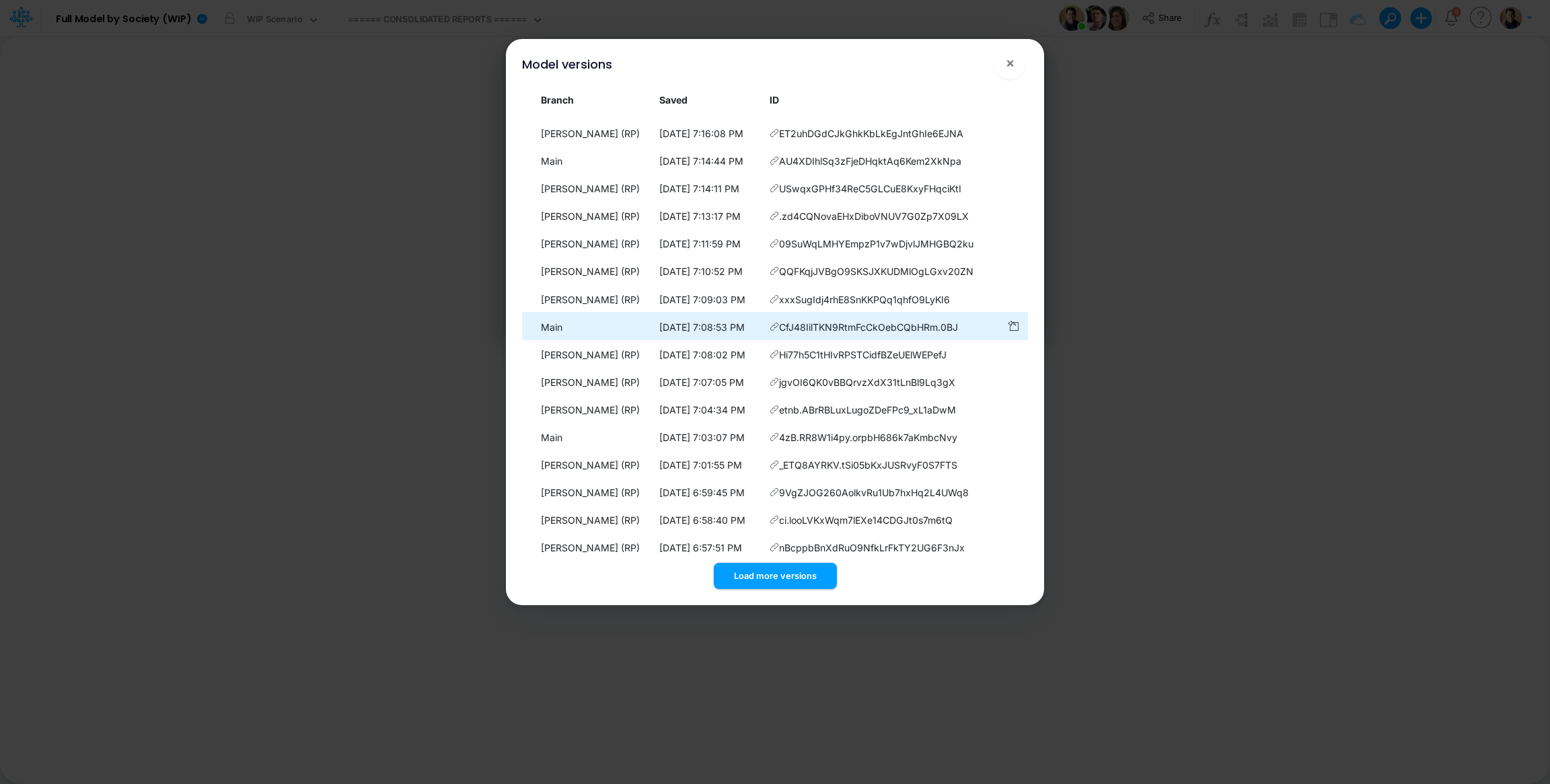
click at [776, 332] on icon at bounding box center [775, 326] width 10 height 10
drag, startPoint x: 967, startPoint y: 373, endPoint x: 540, endPoint y: 373, distance: 427.0
click at [540, 340] on tr "Main 8/26/2025, 7:08:53 PM CfJ48IilTKN9RtmFcCkOebCQbHRm.0BJ" at bounding box center [775, 326] width 506 height 28
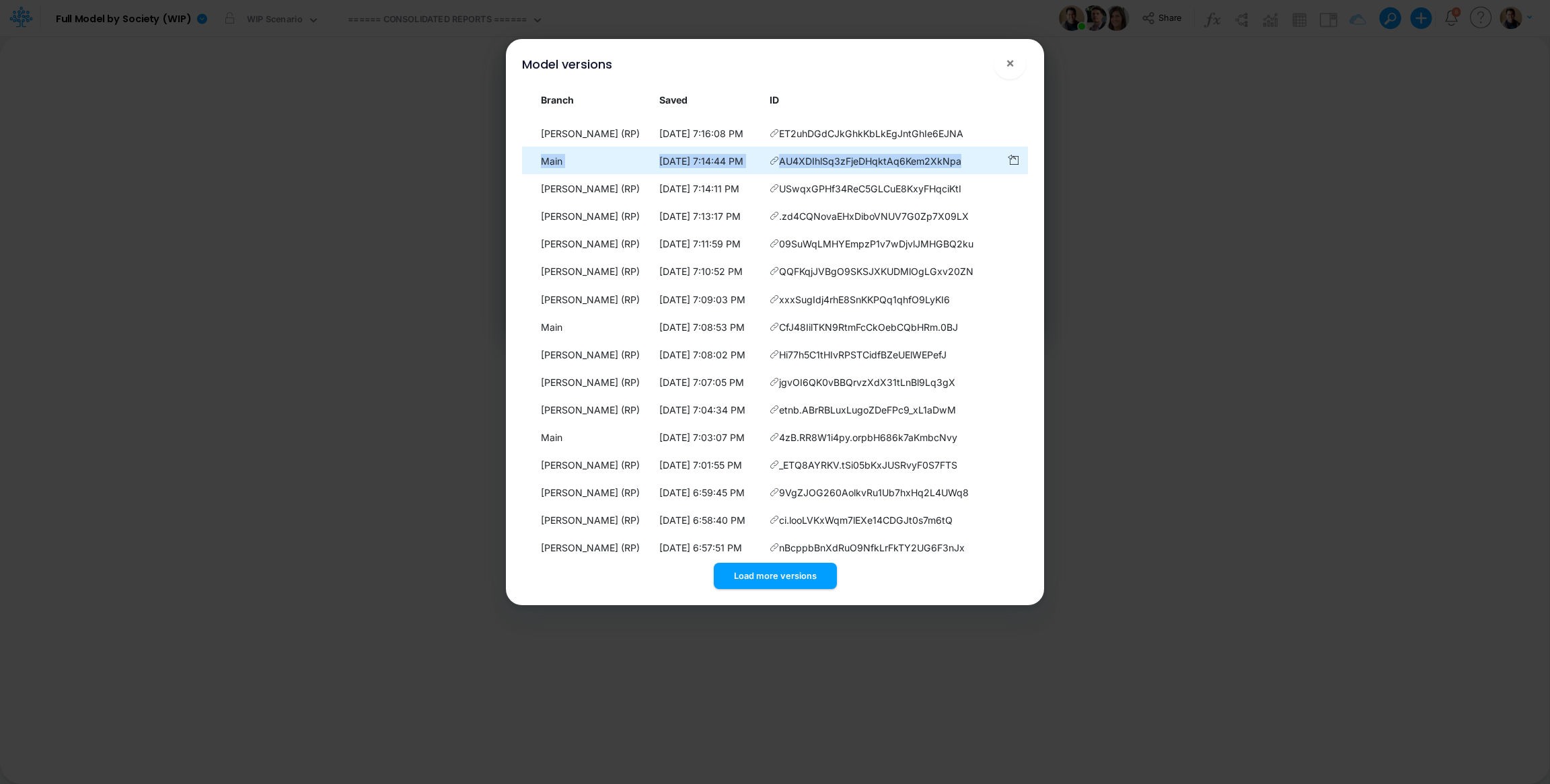
drag, startPoint x: 974, startPoint y: 198, endPoint x: 534, endPoint y: 194, distance: 440.0
click at [534, 174] on tr "Main 8/26/2025, 7:14:44 PM AU4XDIhlSq3zFjeDHqktAq6Kem2XkNpa" at bounding box center [775, 160] width 506 height 28
click at [680, 174] on td "8/26/2025, 7:14:44 PM" at bounding box center [709, 160] width 111 height 28
click at [776, 166] on icon at bounding box center [775, 161] width 10 height 10
drag, startPoint x: 967, startPoint y: 198, endPoint x: 536, endPoint y: 198, distance: 431.0
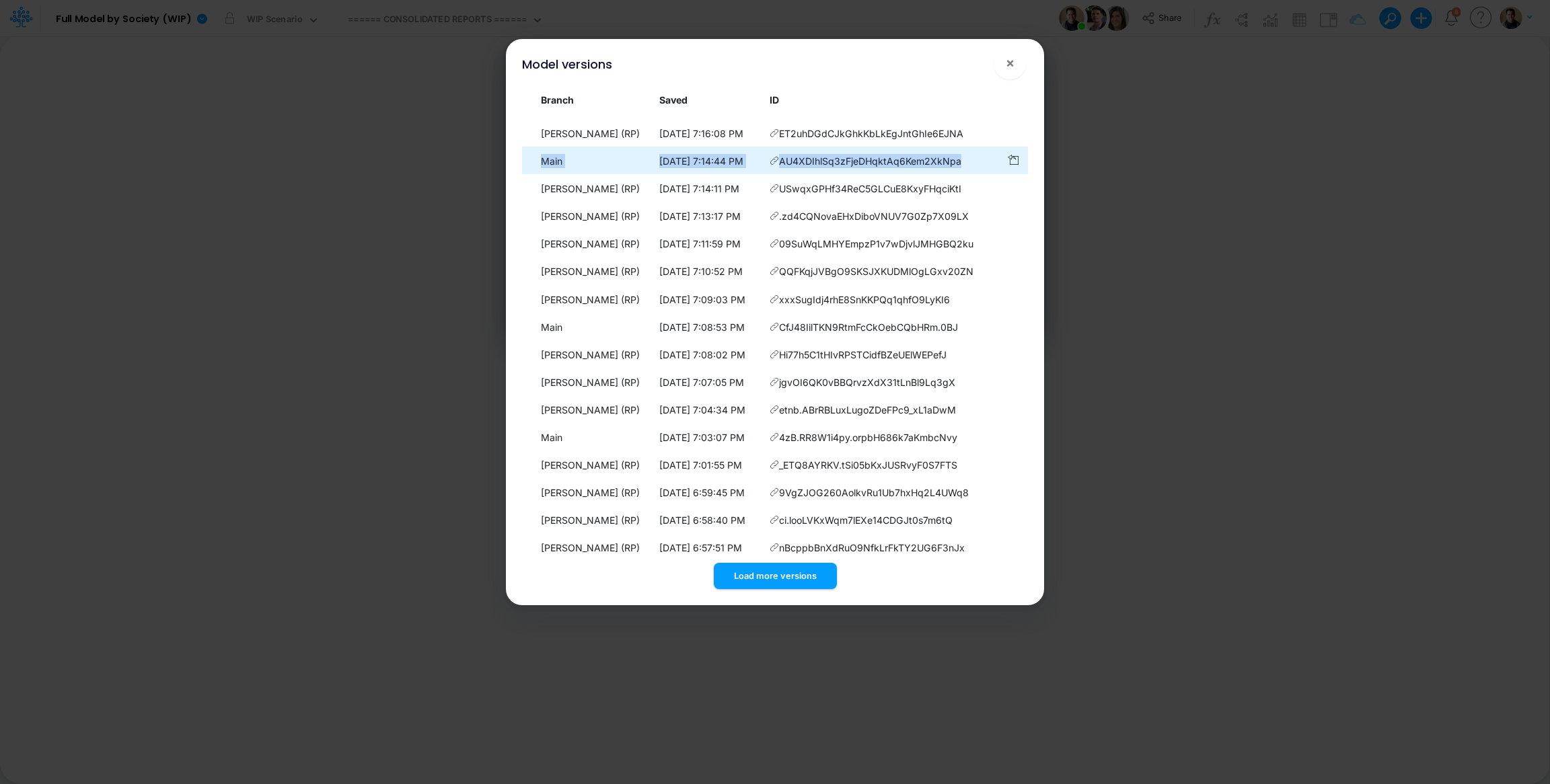
click at [536, 174] on tr "Main 8/26/2025, 7:14:44 PM AU4XDIhlSq3zFjeDHqktAq6Kem2XkNpa" at bounding box center [775, 160] width 506 height 28
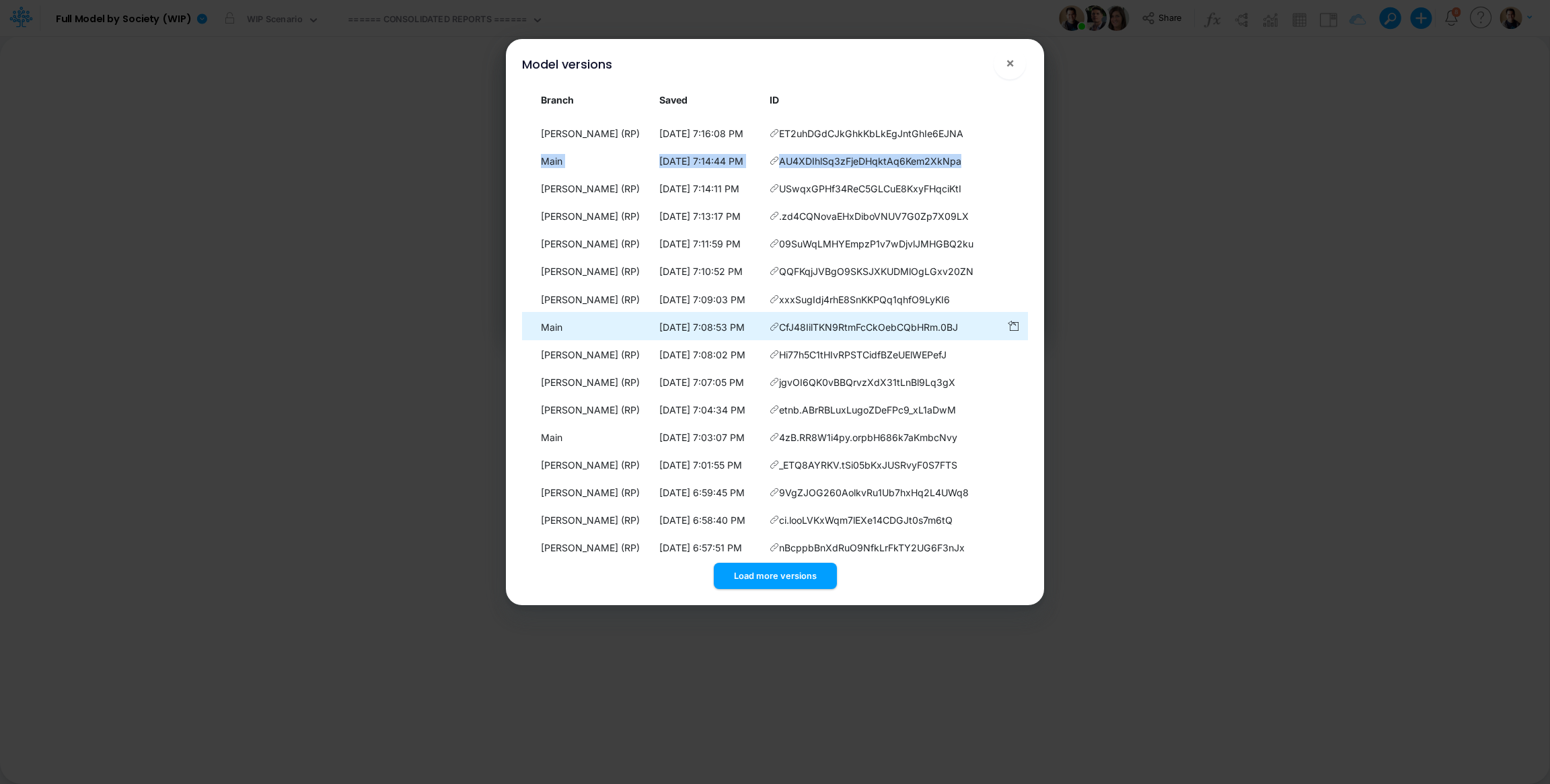
scroll to position [1110, 0]
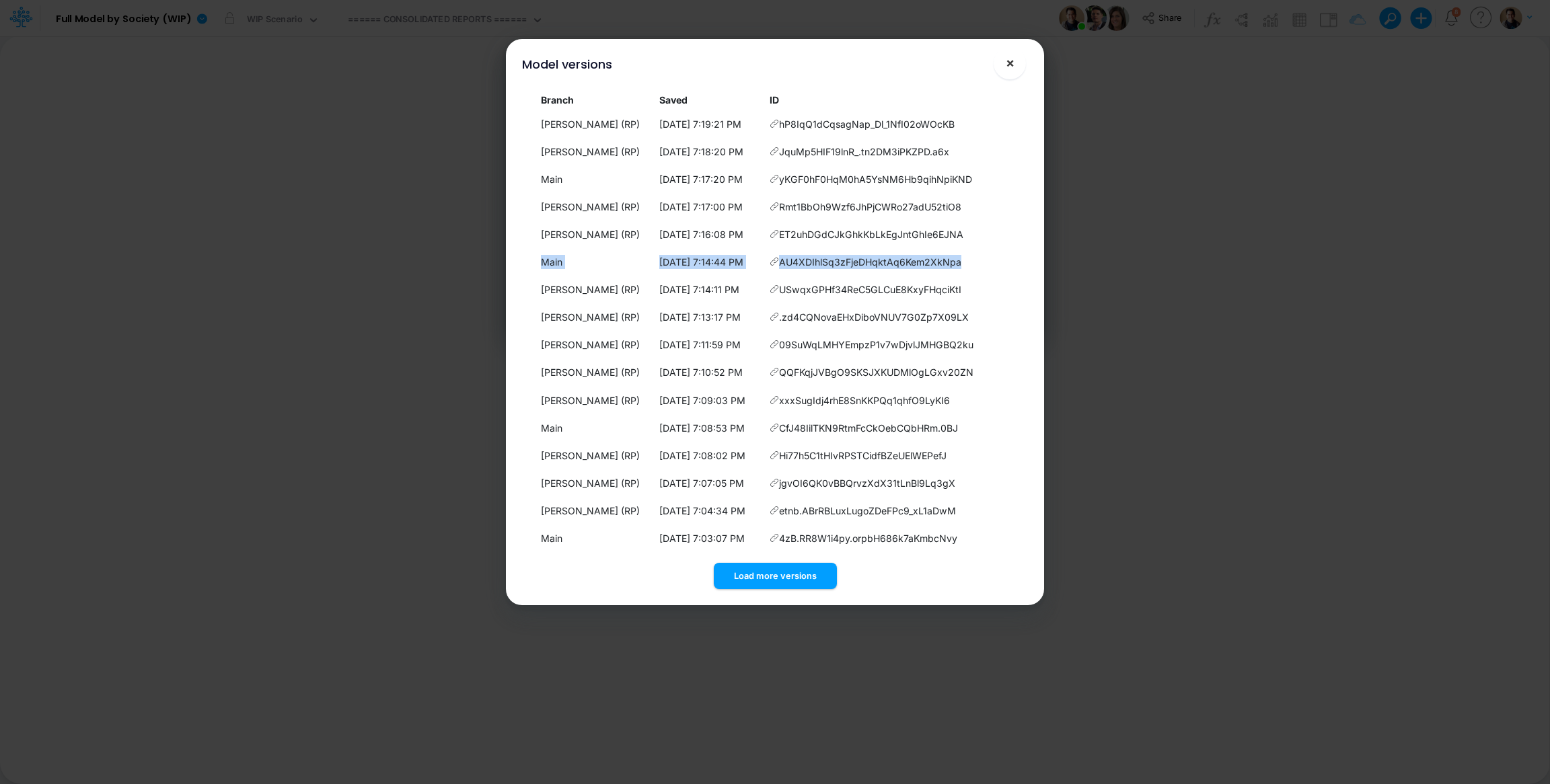
click at [1008, 66] on span "×" at bounding box center [1010, 62] width 9 height 16
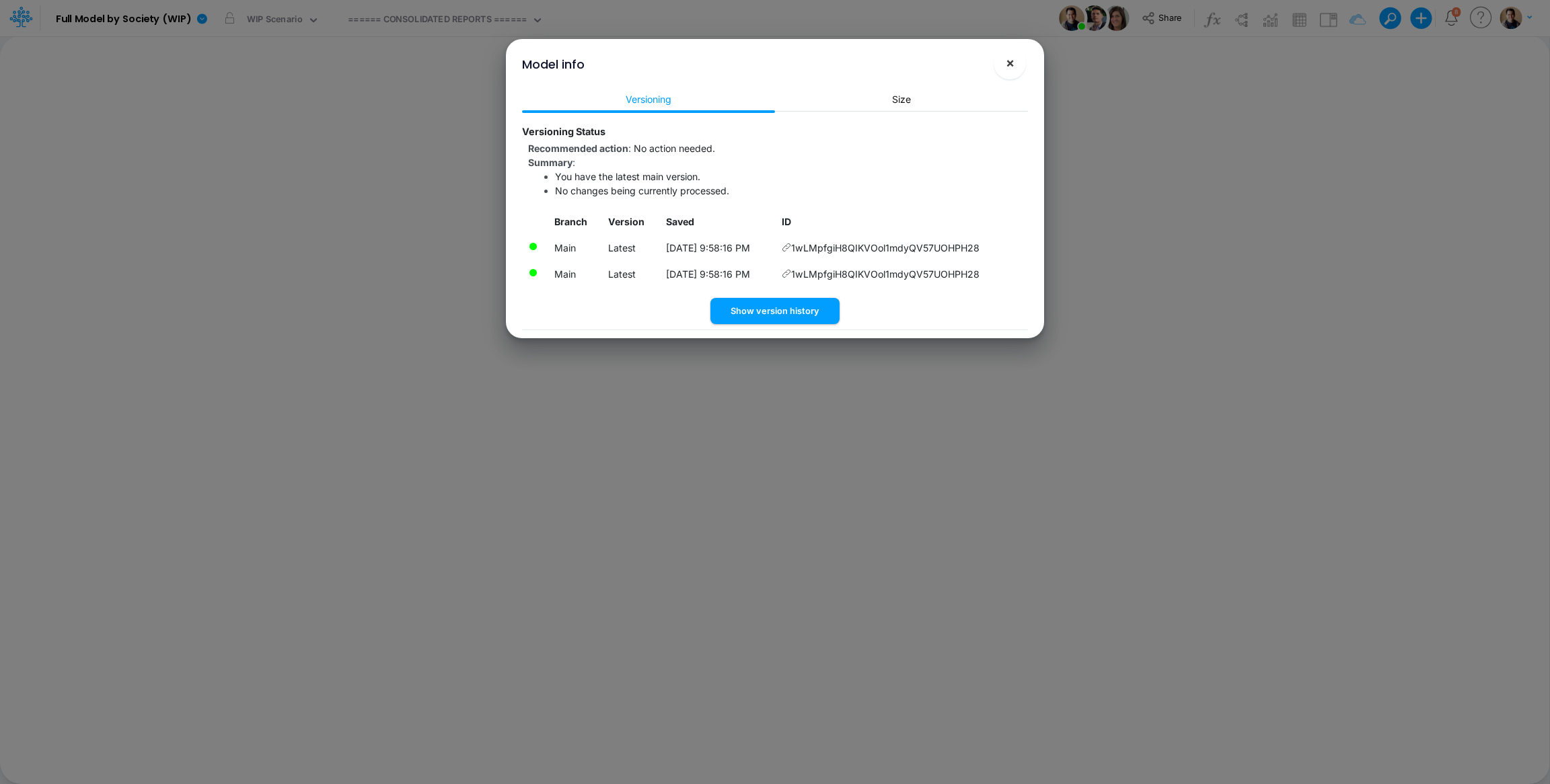
click at [1007, 62] on span "×" at bounding box center [1010, 62] width 9 height 16
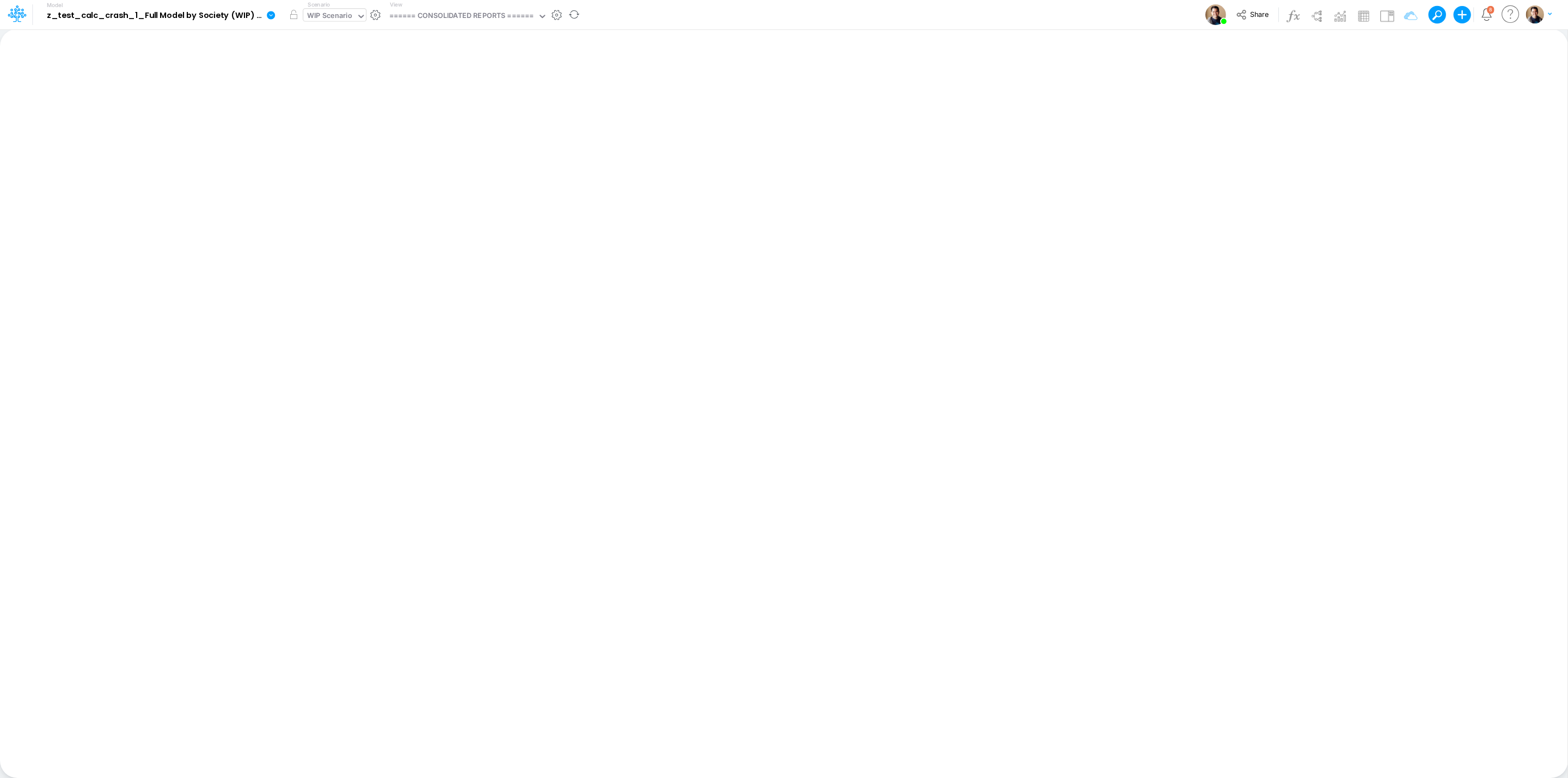
click at [343, 20] on div "WIP Scenario" at bounding box center [329, 16] width 45 height 12
drag, startPoint x: 767, startPoint y: 6, endPoint x: 723, endPoint y: 1, distance: 44.3
click at [767, 6] on div "Model z_test_calc_crash_1_Full Model by Society (WIP) (rfpwaR.NesxWIK0t9qVjF3pu…" at bounding box center [784, 14] width 1411 height 30
click at [325, 14] on div "WIP Scenario" at bounding box center [329, 16] width 45 height 12
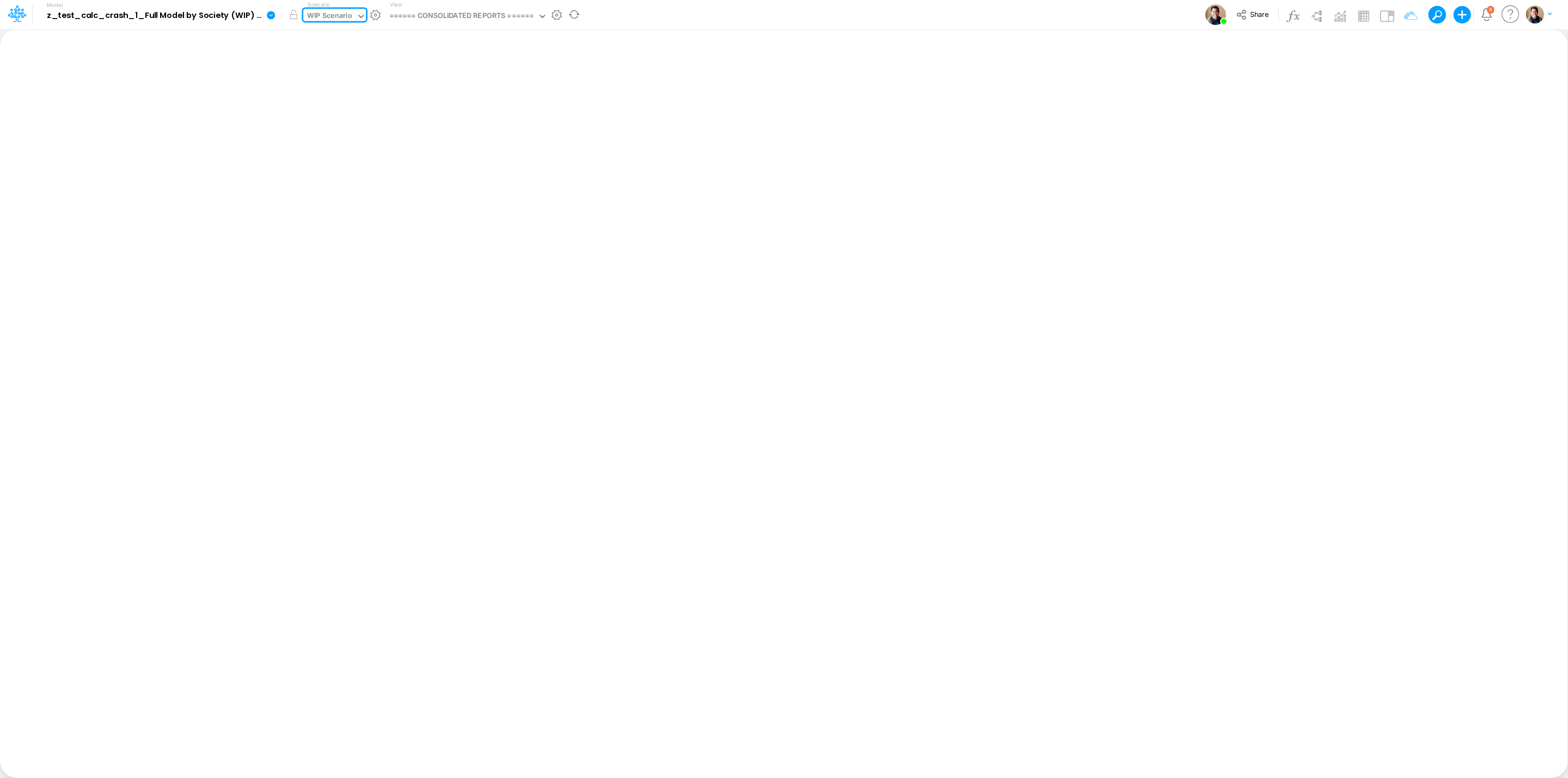
click at [325, 14] on div "WIP Scenario" at bounding box center [329, 16] width 45 height 12
click at [326, 20] on div "WIP Scenario" at bounding box center [329, 16] width 45 height 12
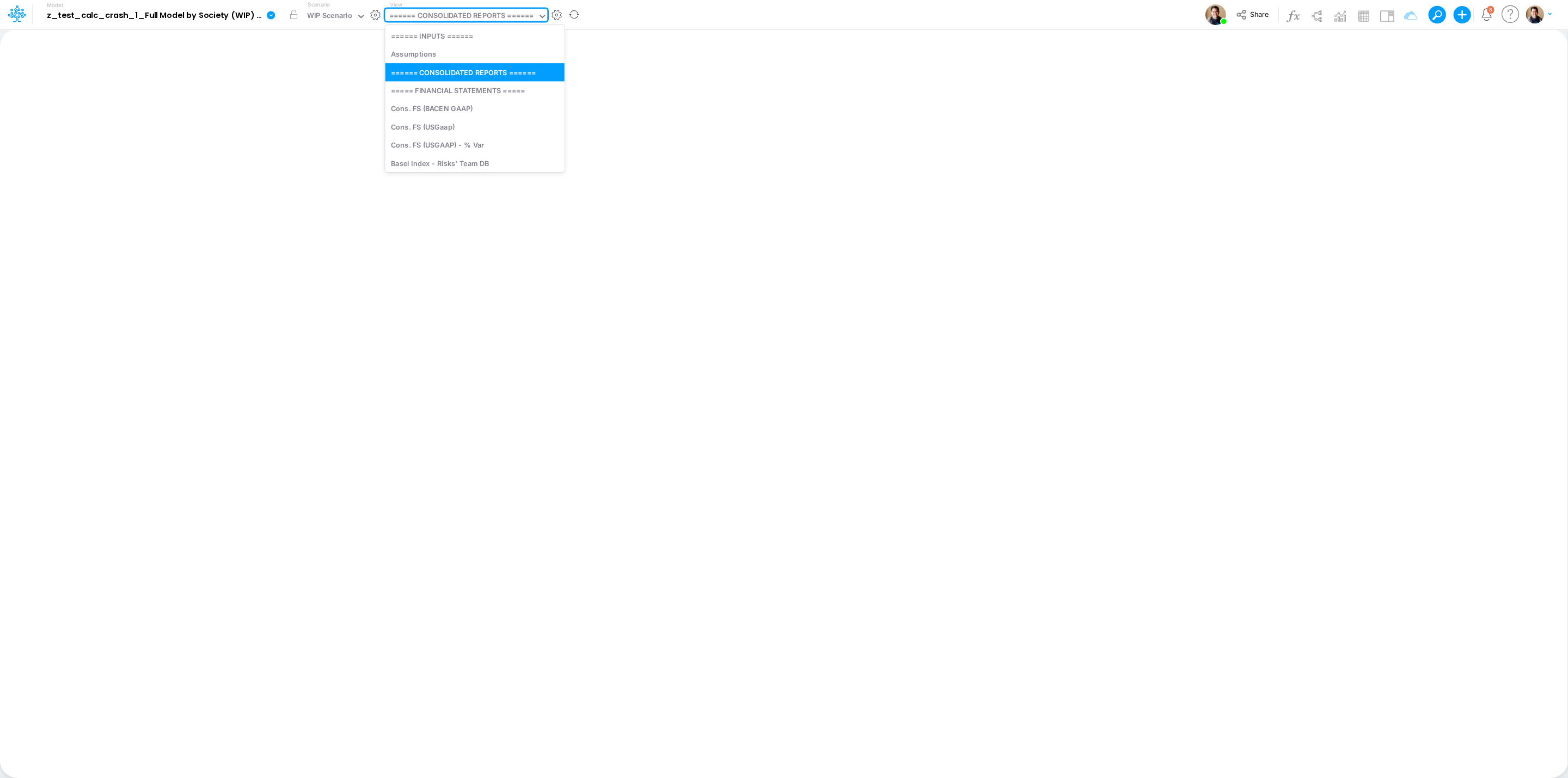
click at [462, 19] on div "====== CONSOLIDATED REPORTS ======" at bounding box center [461, 16] width 145 height 12
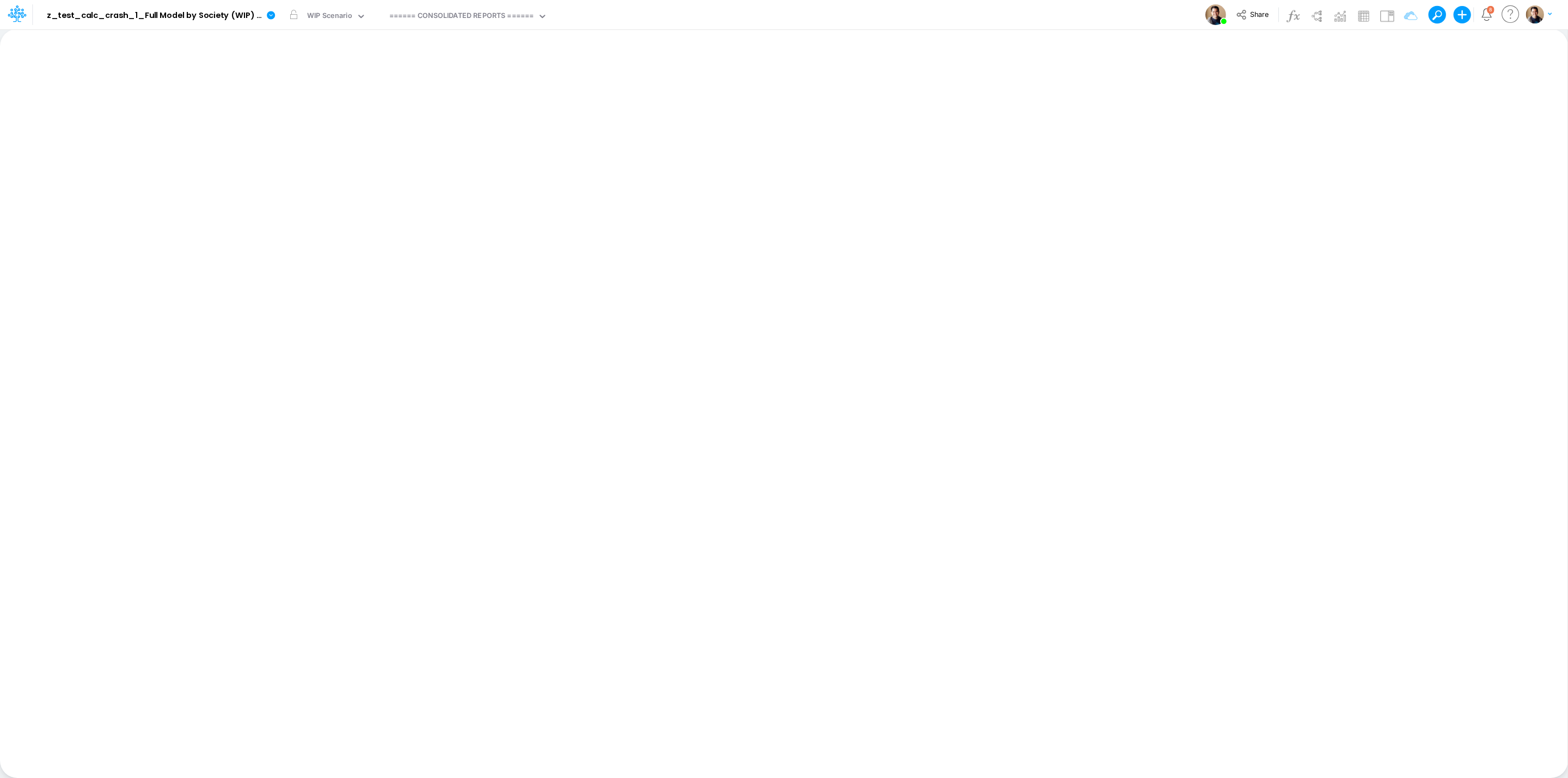
click at [681, 14] on div "Model z_test_calc_crash_1_Full Model by Society (WIP) (rfpwaR.NesxWIK0t9qVjF3pu…" at bounding box center [784, 14] width 1411 height 30
click at [313, 19] on div "WIP Scenario" at bounding box center [329, 16] width 45 height 12
click at [732, 25] on div "Model z_test_calc_crash_1_Full Model by Society (WIP) (rfpwaR.NesxWIK0t9qVjF3pu…" at bounding box center [784, 14] width 1411 height 30
click at [1028, 12] on div "Model z_test_calc_crash_1_Full Model by Society (WIP) (rfpwaR.NesxWIK0t9qVjF3pu…" at bounding box center [784, 14] width 1411 height 30
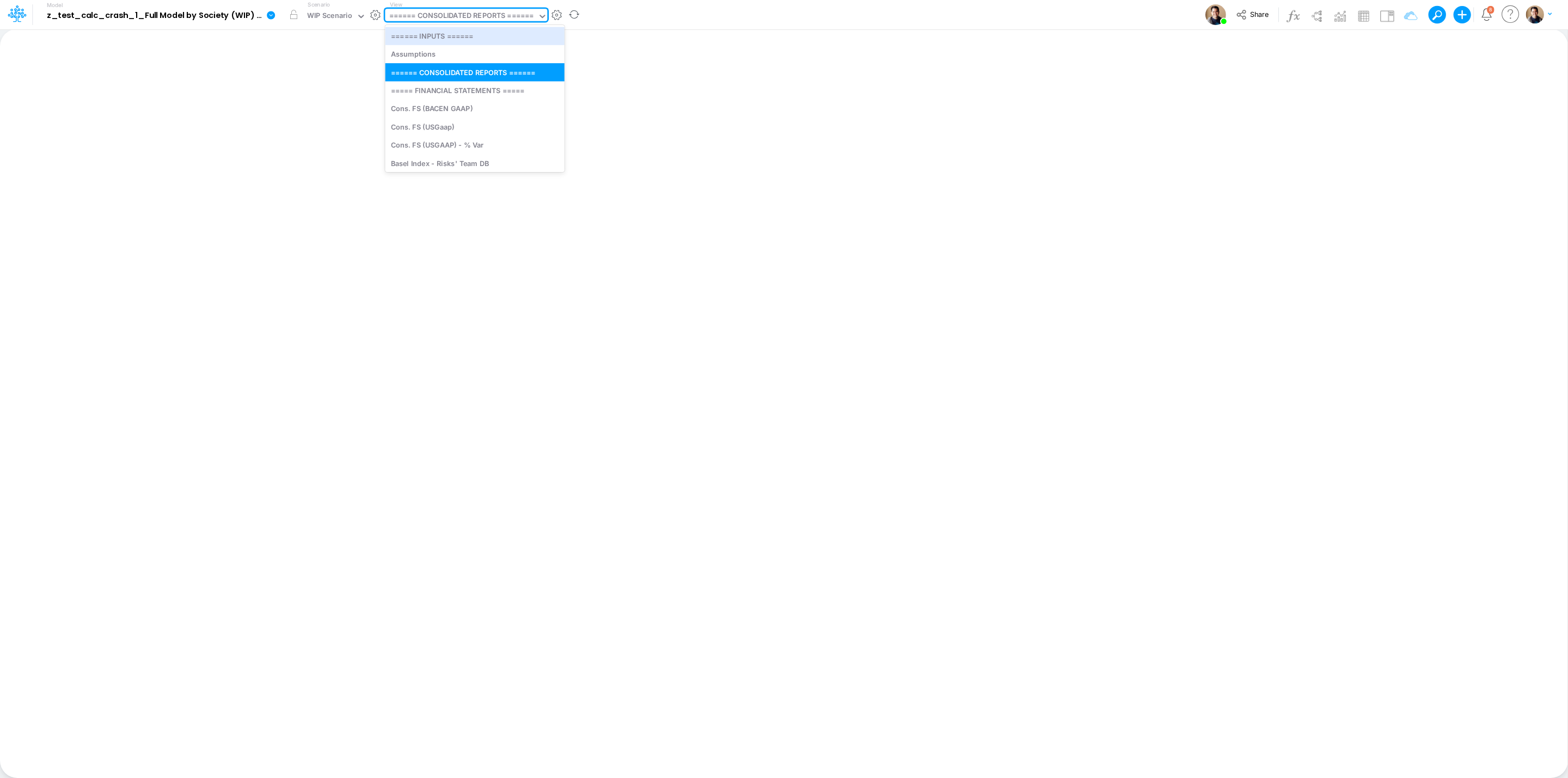
click at [511, 13] on div "====== CONSOLIDATED REPORTS ======" at bounding box center [461, 16] width 145 height 12
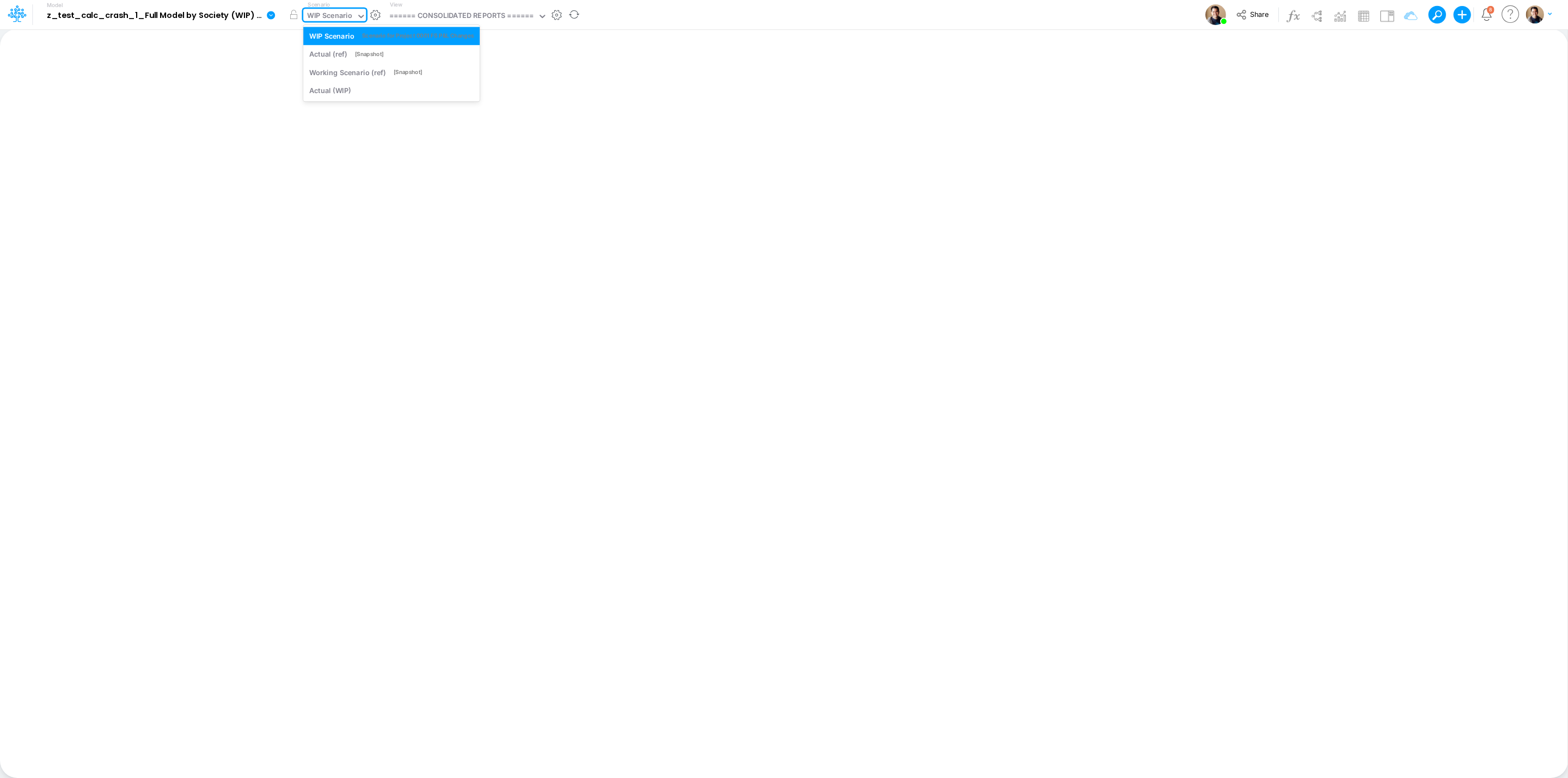
click at [317, 14] on div "WIP Scenario" at bounding box center [329, 16] width 45 height 12
click at [504, 14] on div "====== CONSOLIDATED REPORTS ======" at bounding box center [461, 16] width 145 height 12
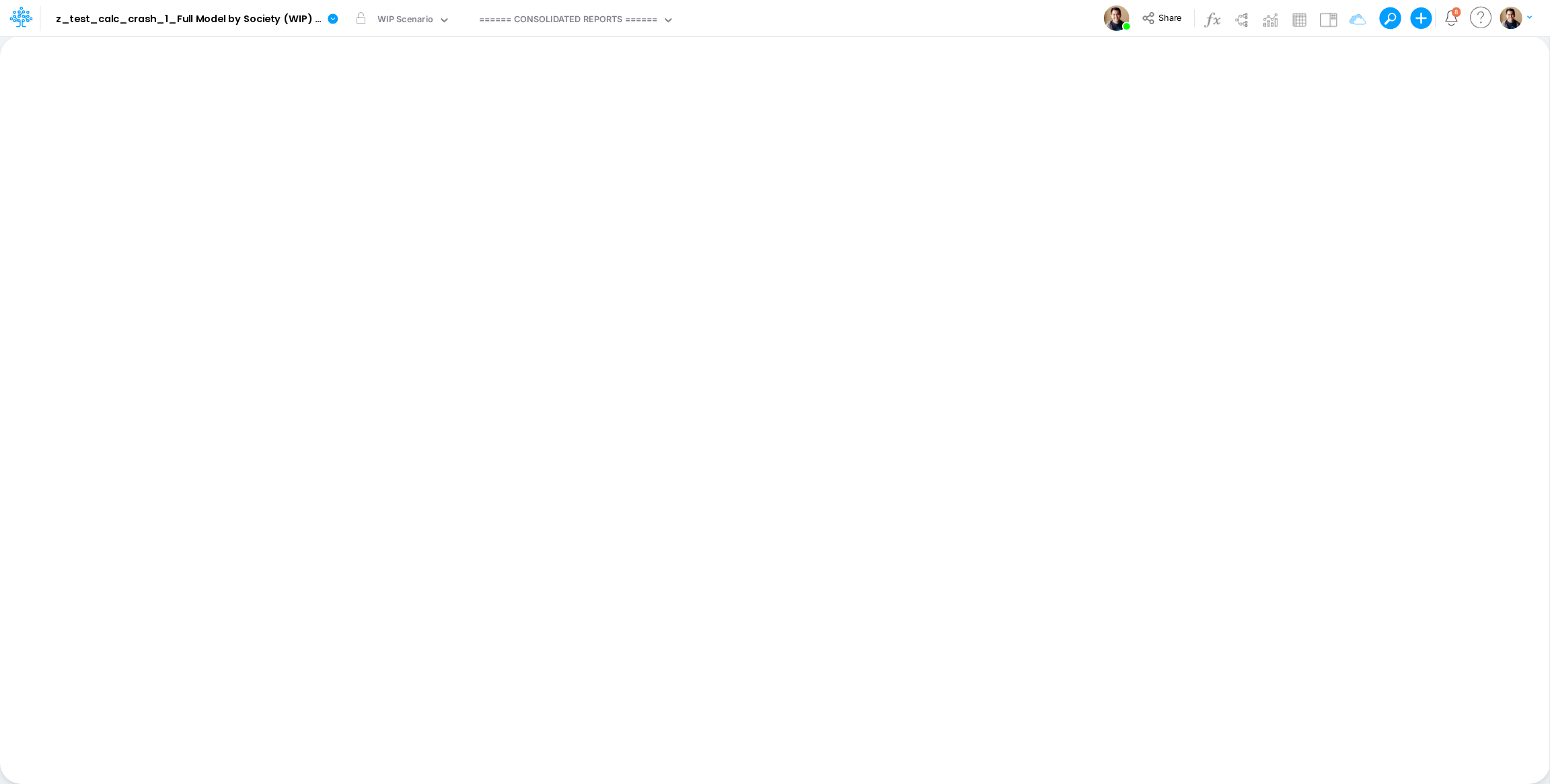
click at [862, 21] on div "Model z_test_calc_crash_1_Full Model by Society (WIP) (rfpwaR.NesxWIK0t9qVjF3pu…" at bounding box center [775, 18] width 1396 height 37
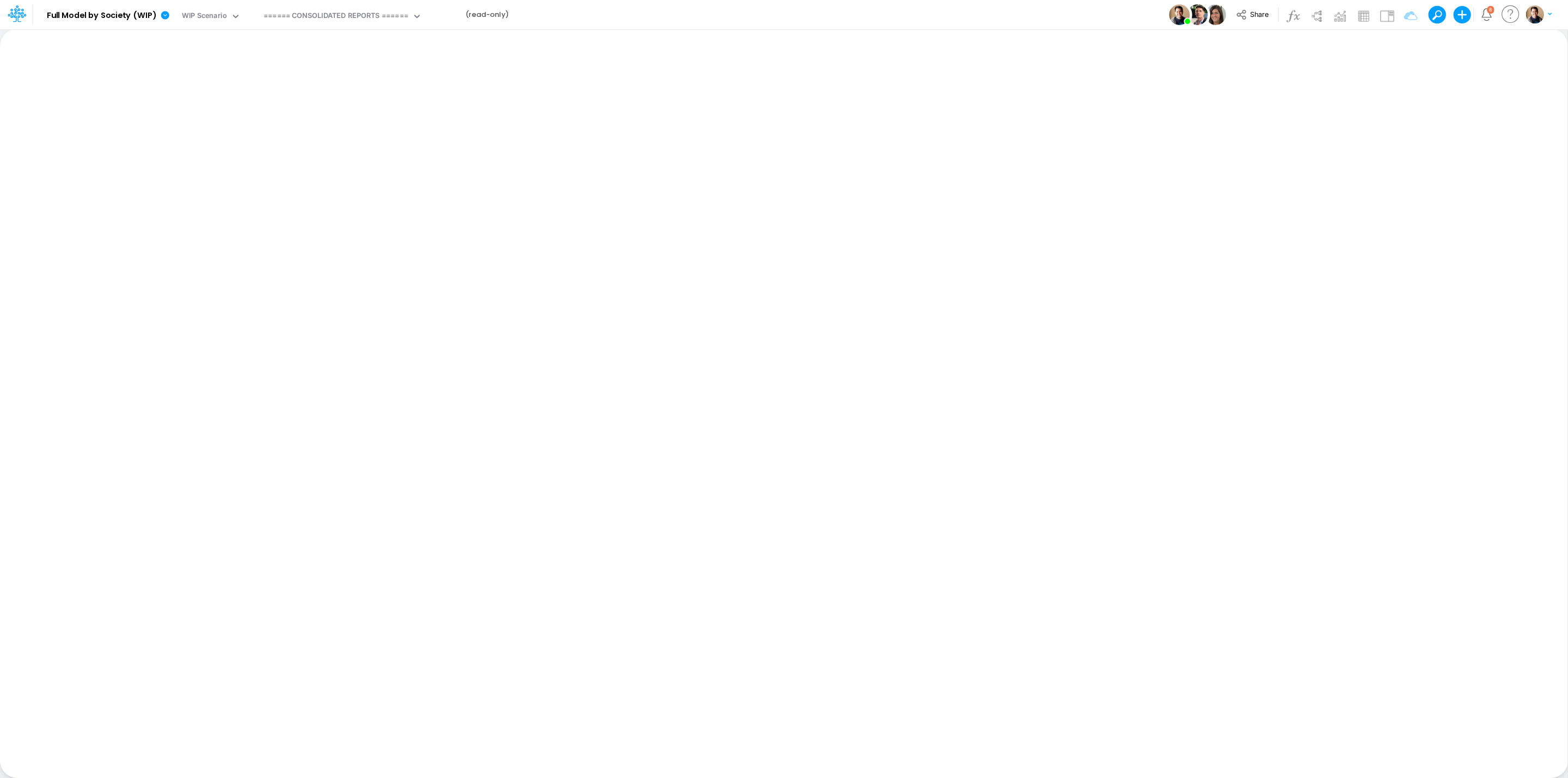
click at [670, 12] on div "Model Full Model by Society (WIP) Edit model settings Duplicate Import QuickBoo…" at bounding box center [784, 14] width 1411 height 30
click at [885, 10] on div "Model Full Model by Society (WIP) Edit model settings Duplicate Import QuickBoo…" at bounding box center [784, 14] width 1411 height 30
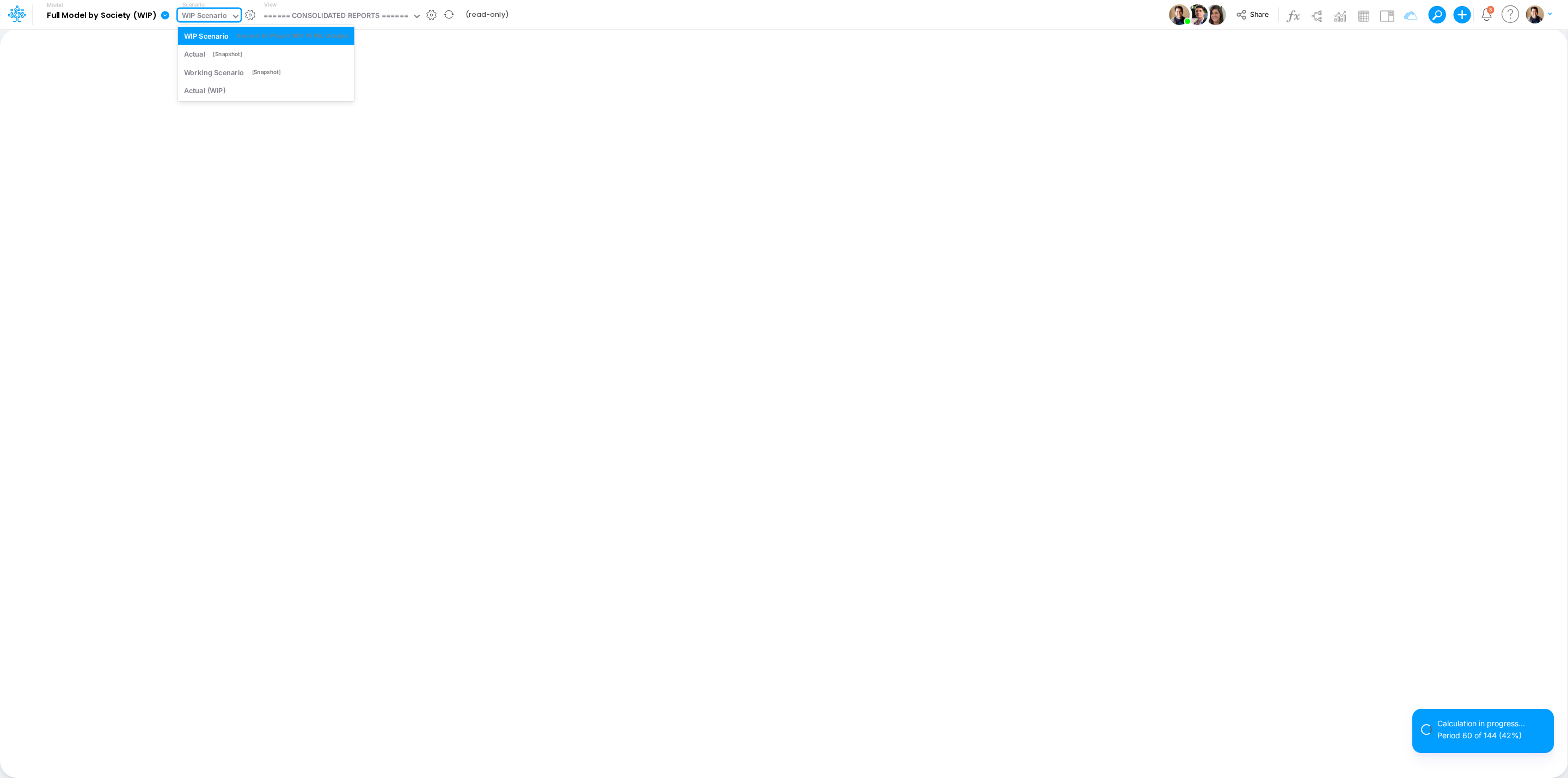
click at [193, 18] on div "WIP Scenario" at bounding box center [204, 16] width 45 height 12
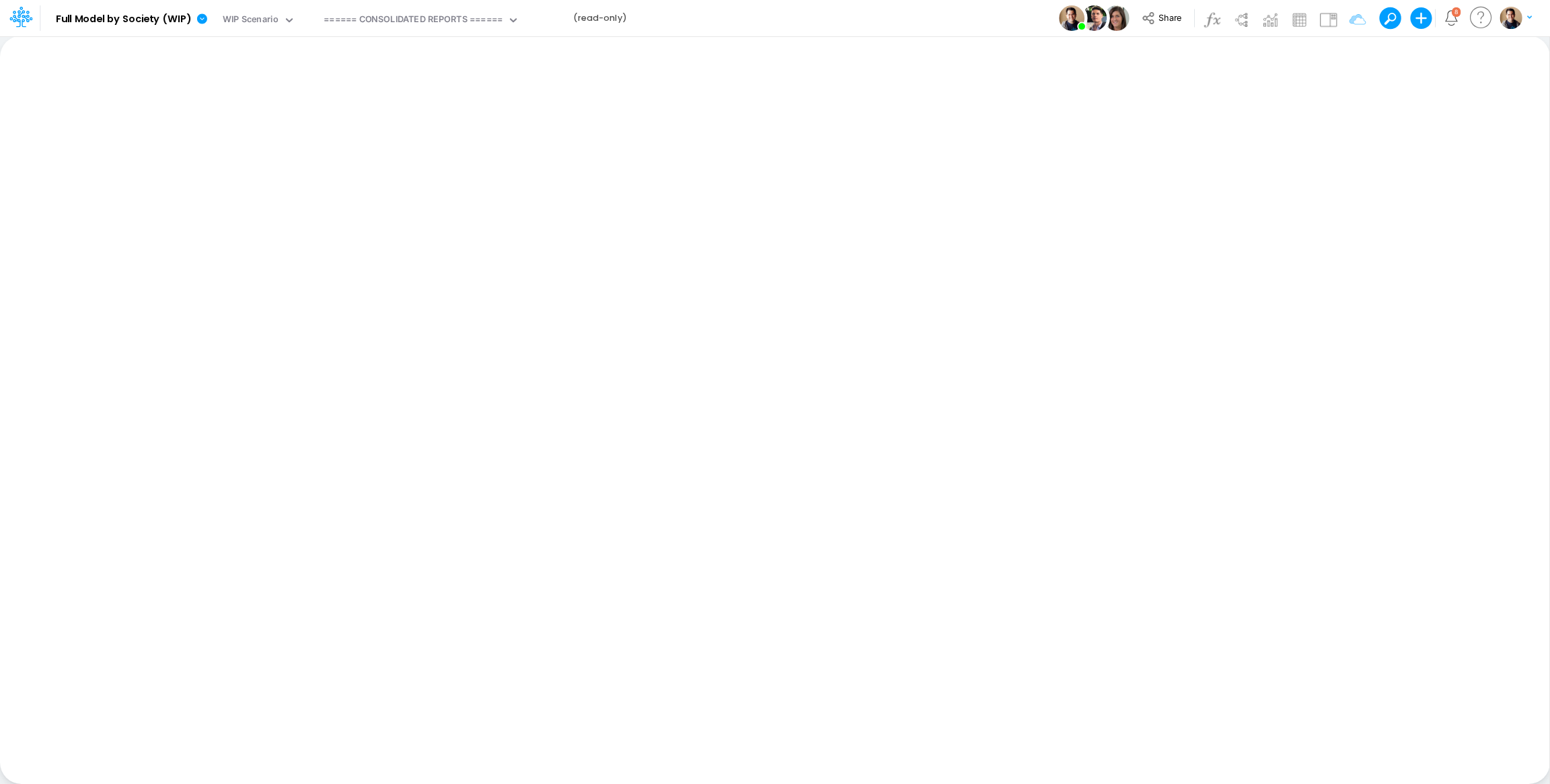
click at [803, 14] on div "Model Full Model by Society (WIP) Edit model settings Duplicate Import QuickBoo…" at bounding box center [775, 18] width 1396 height 37
click at [916, 16] on div "Model Full Model by Society (WIP) Edit model settings Duplicate Import QuickBoo…" at bounding box center [775, 18] width 1396 height 37
click at [837, 17] on div "Model Full Model by Society (WIP) Edit model settings Duplicate Import QuickBoo…" at bounding box center [775, 18] width 1396 height 37
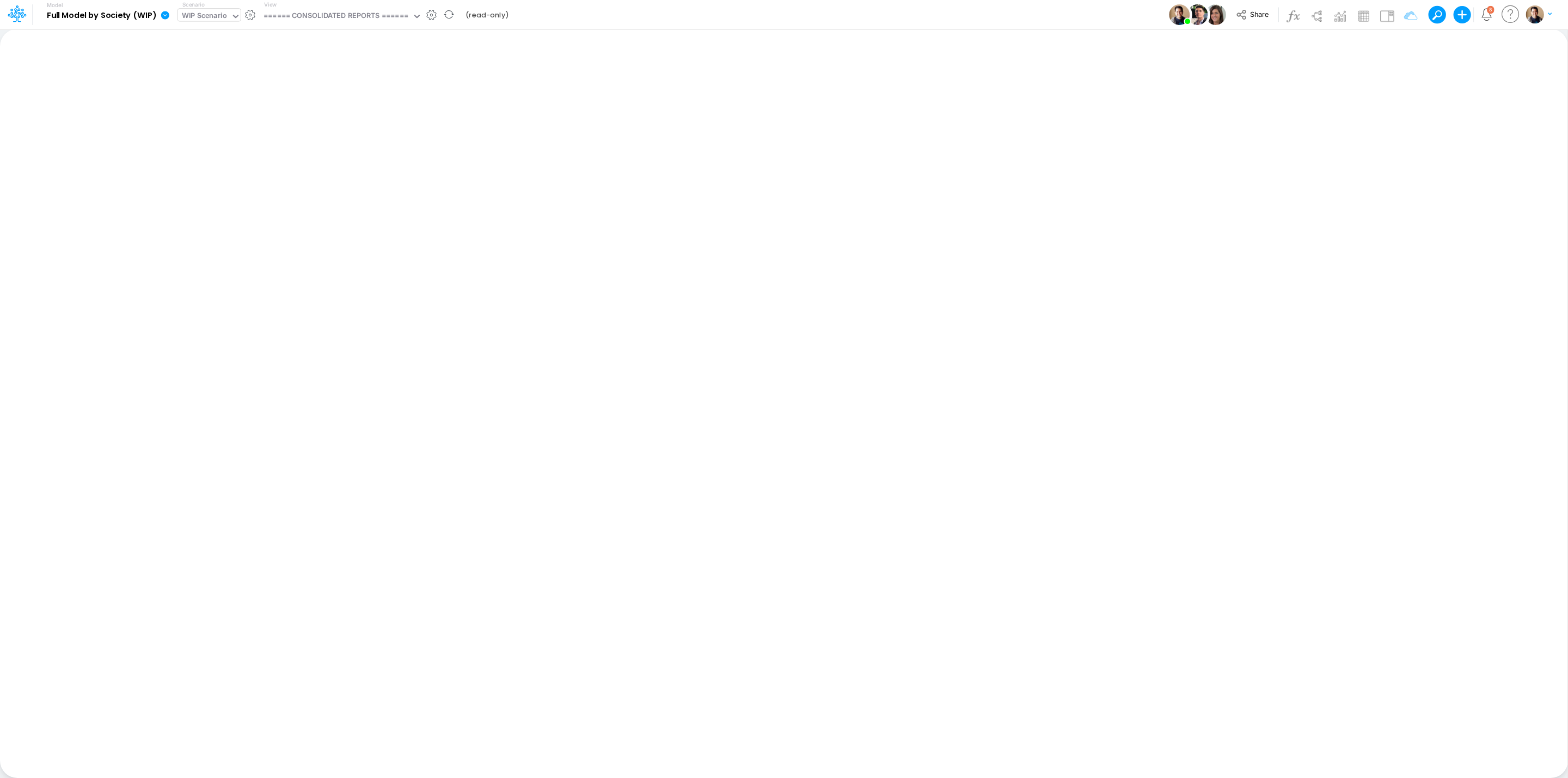
click at [212, 10] on div "WIP Scenario" at bounding box center [204, 16] width 45 height 12
click at [756, 17] on div "Model Full Model by Society (WIP) Edit model settings Duplicate Import QuickBoo…" at bounding box center [784, 14] width 1411 height 30
click at [909, 20] on div "Model Full Model by Society (WIP) Edit model settings Duplicate Import QuickBoo…" at bounding box center [784, 14] width 1411 height 30
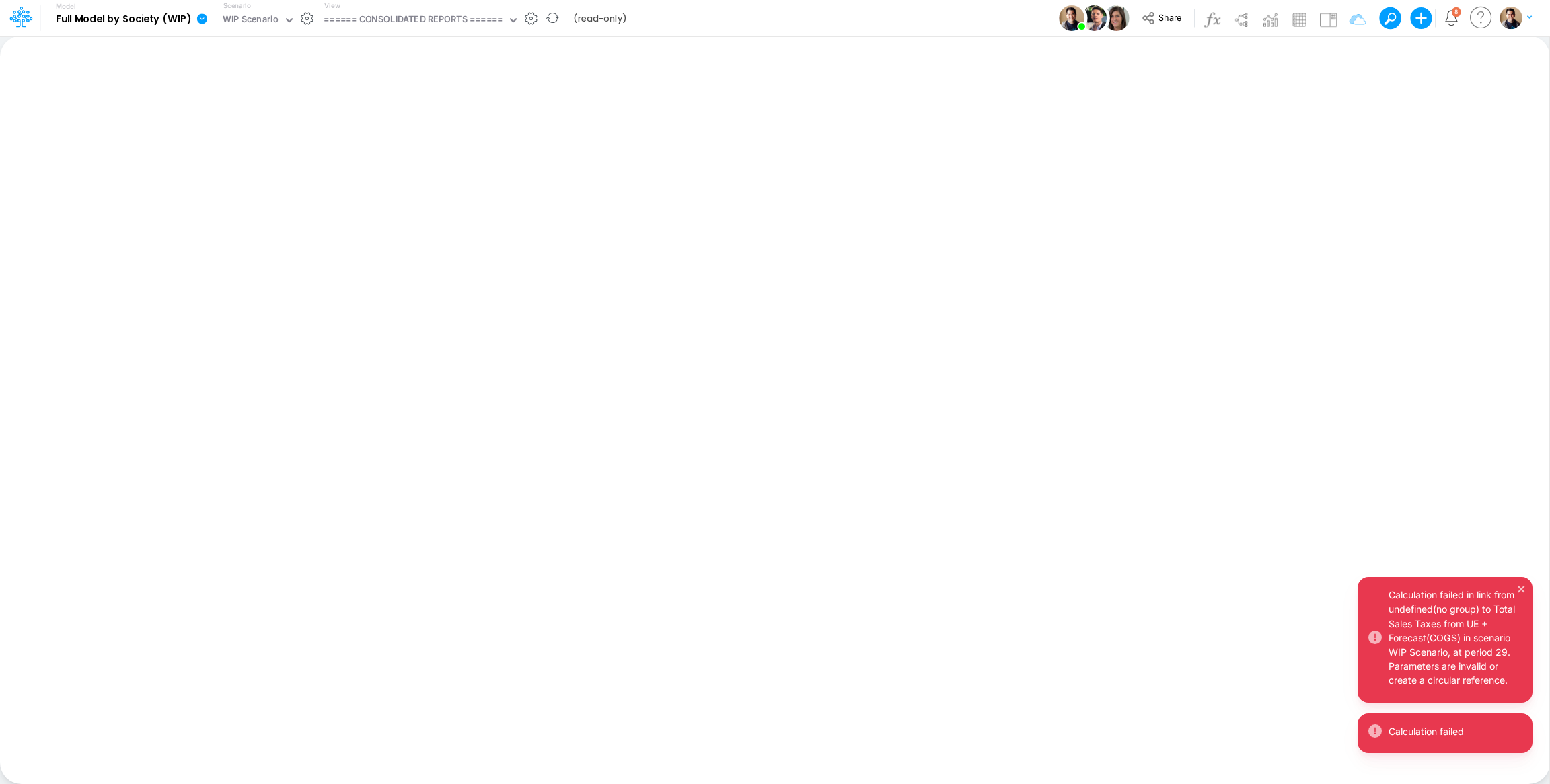
click at [198, 17] on icon at bounding box center [202, 18] width 10 height 10
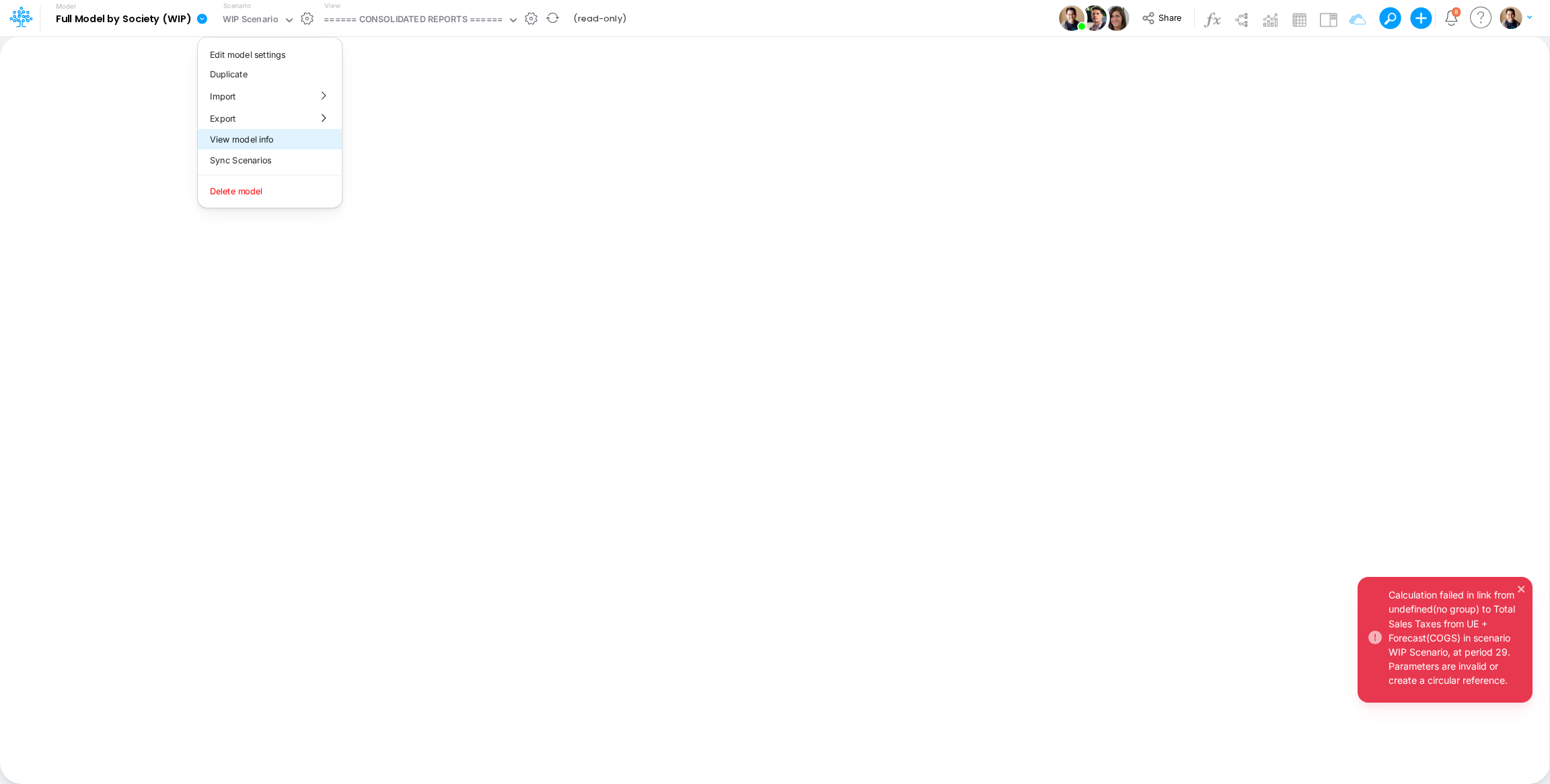
click at [283, 131] on button "View model info" at bounding box center [269, 139] width 144 height 21
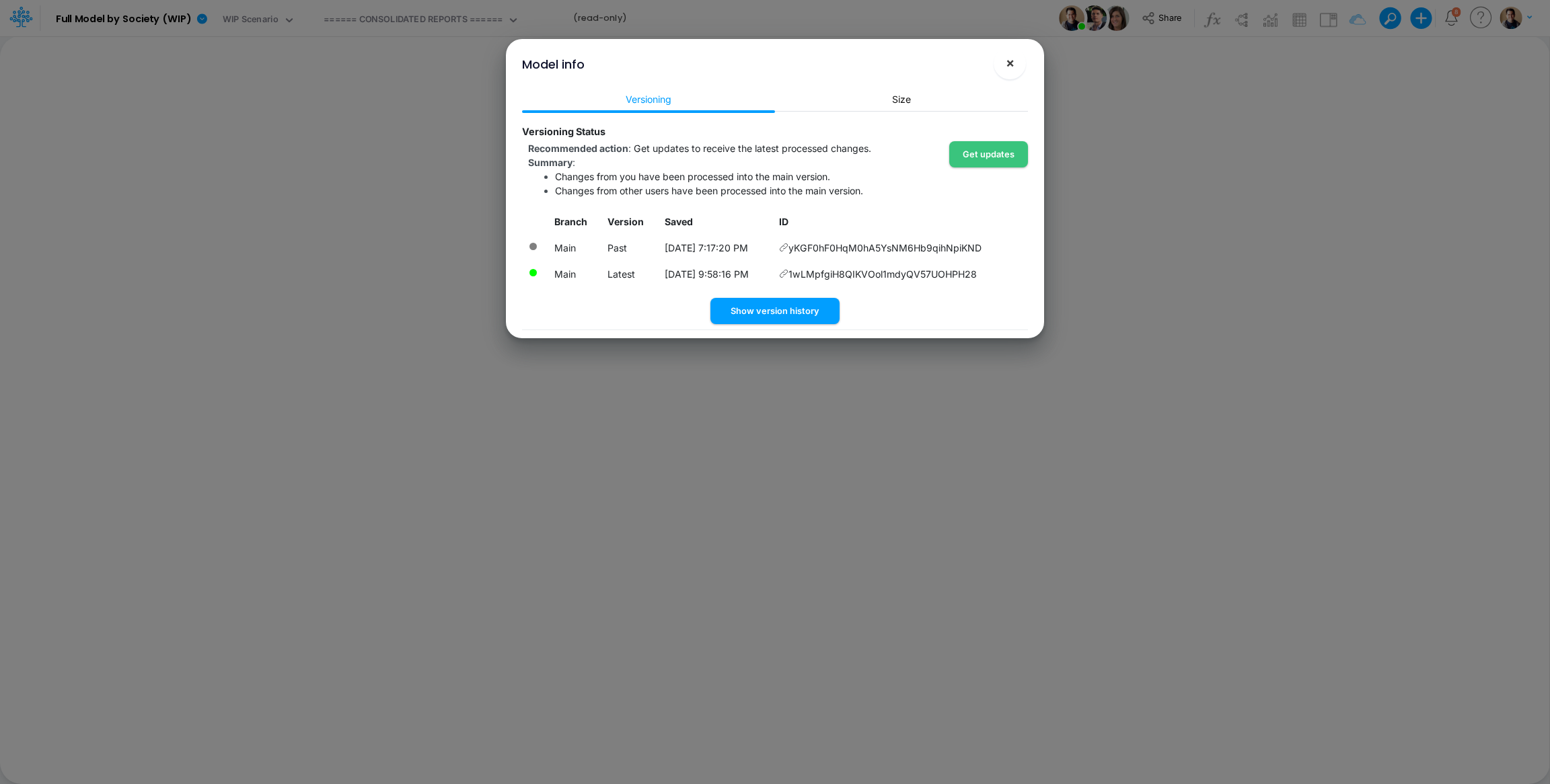
click at [1011, 62] on span "×" at bounding box center [1010, 62] width 9 height 16
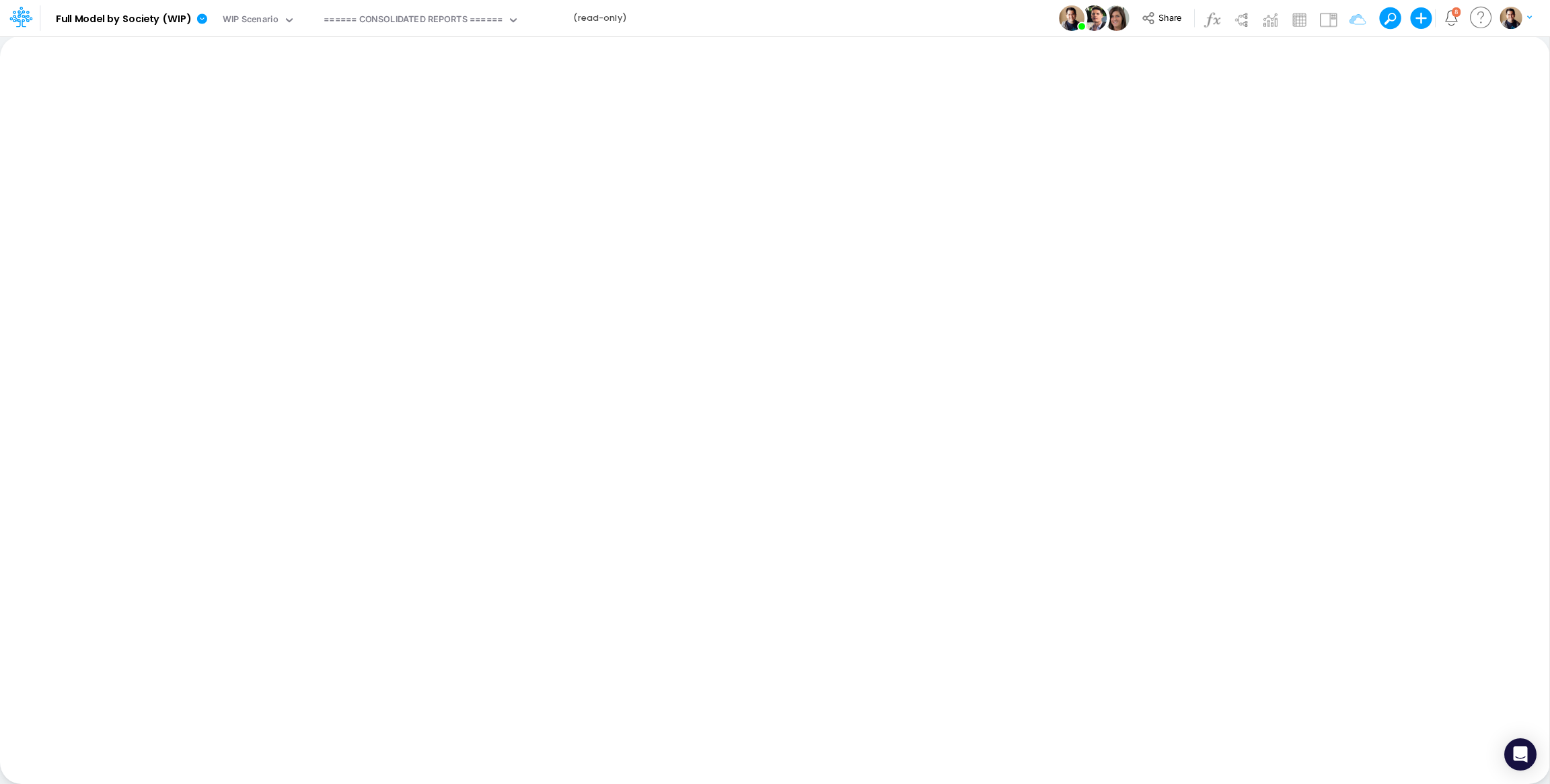
click at [883, 21] on div "Model Full Model by Society (WIP) Edit model settings Duplicate Import QuickBoo…" at bounding box center [775, 18] width 1396 height 37
click at [778, 18] on div "Model Full Model by Society (WIP) Edit model settings Duplicate Import QuickBoo…" at bounding box center [775, 18] width 1396 height 37
click at [748, 12] on div "Model Full Model by Society (WIP) Edit model settings Duplicate Import QuickBoo…" at bounding box center [775, 18] width 1396 height 37
click at [882, 17] on div "Model Full Model by Society (WIP) Edit model settings Duplicate Import QuickBoo…" at bounding box center [775, 18] width 1396 height 37
click at [962, 31] on div "Model Full Model by Society (WIP) Edit model settings Duplicate Import QuickBoo…" at bounding box center [775, 18] width 1396 height 37
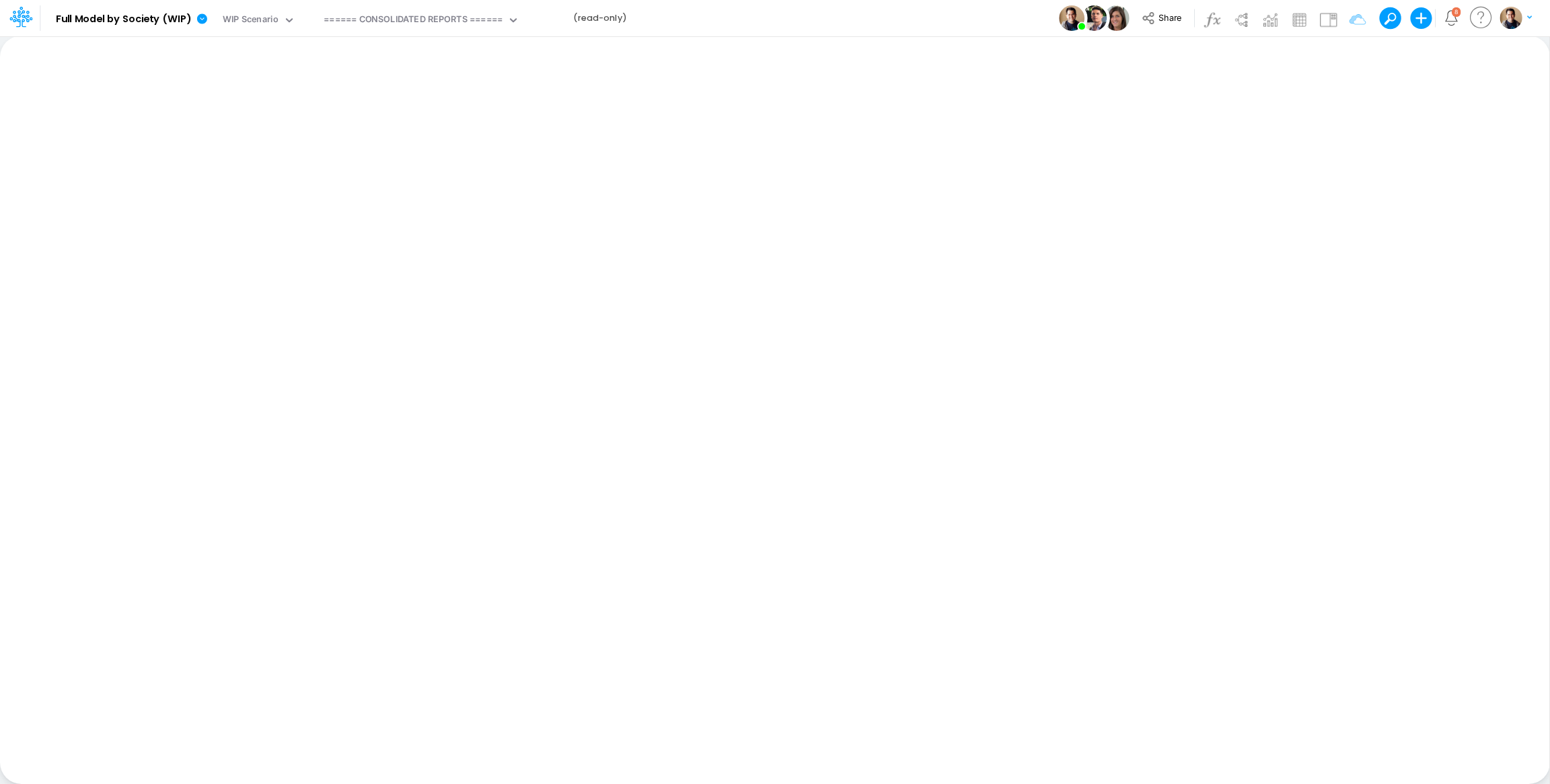
click at [960, 20] on div "Model Full Model by Society (WIP) Edit model settings Duplicate Import QuickBoo…" at bounding box center [775, 18] width 1396 height 37
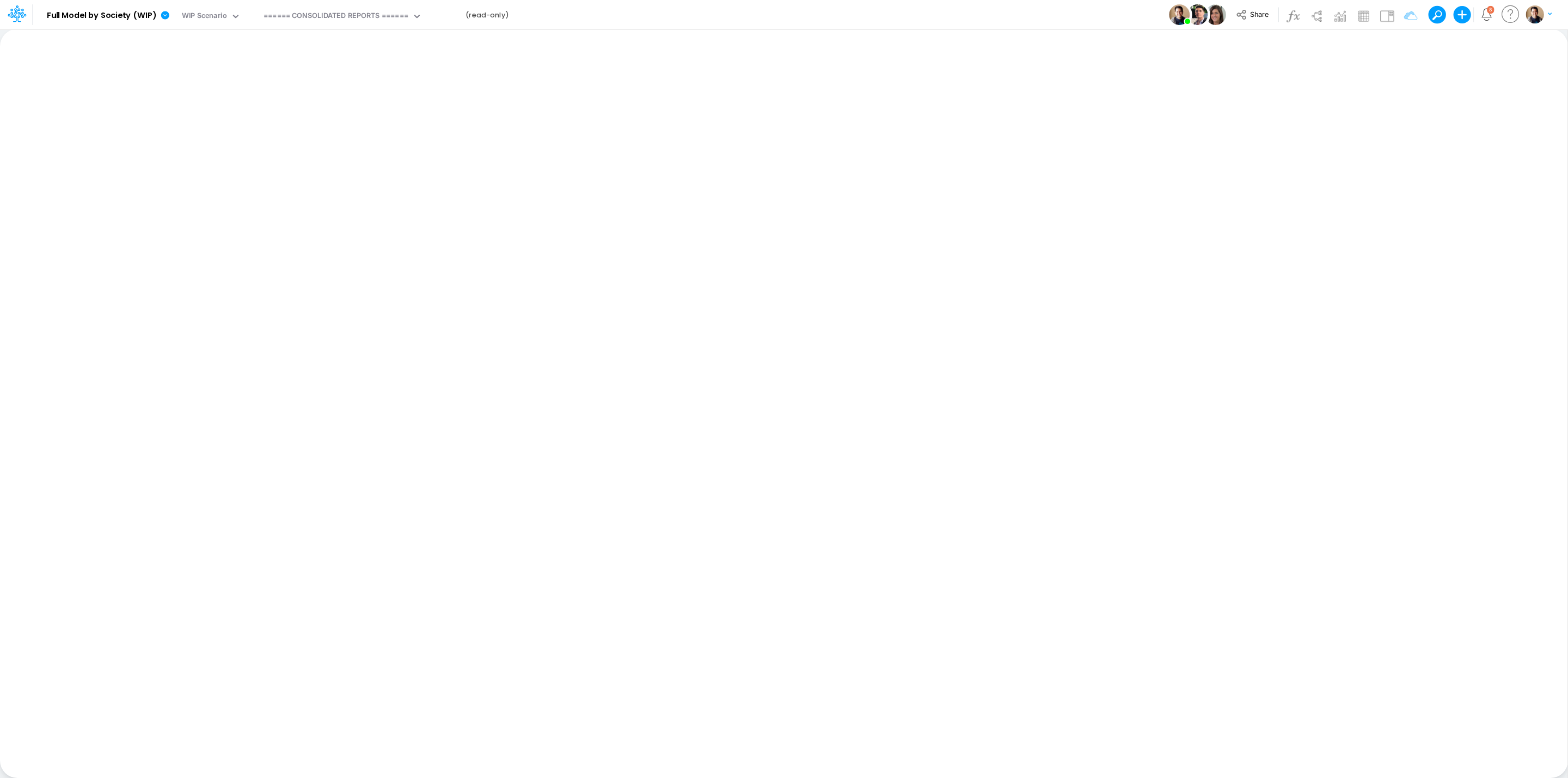
click at [761, 18] on div "Model Full Model by Society (WIP) Edit model settings Duplicate Import QuickBoo…" at bounding box center [784, 14] width 1411 height 30
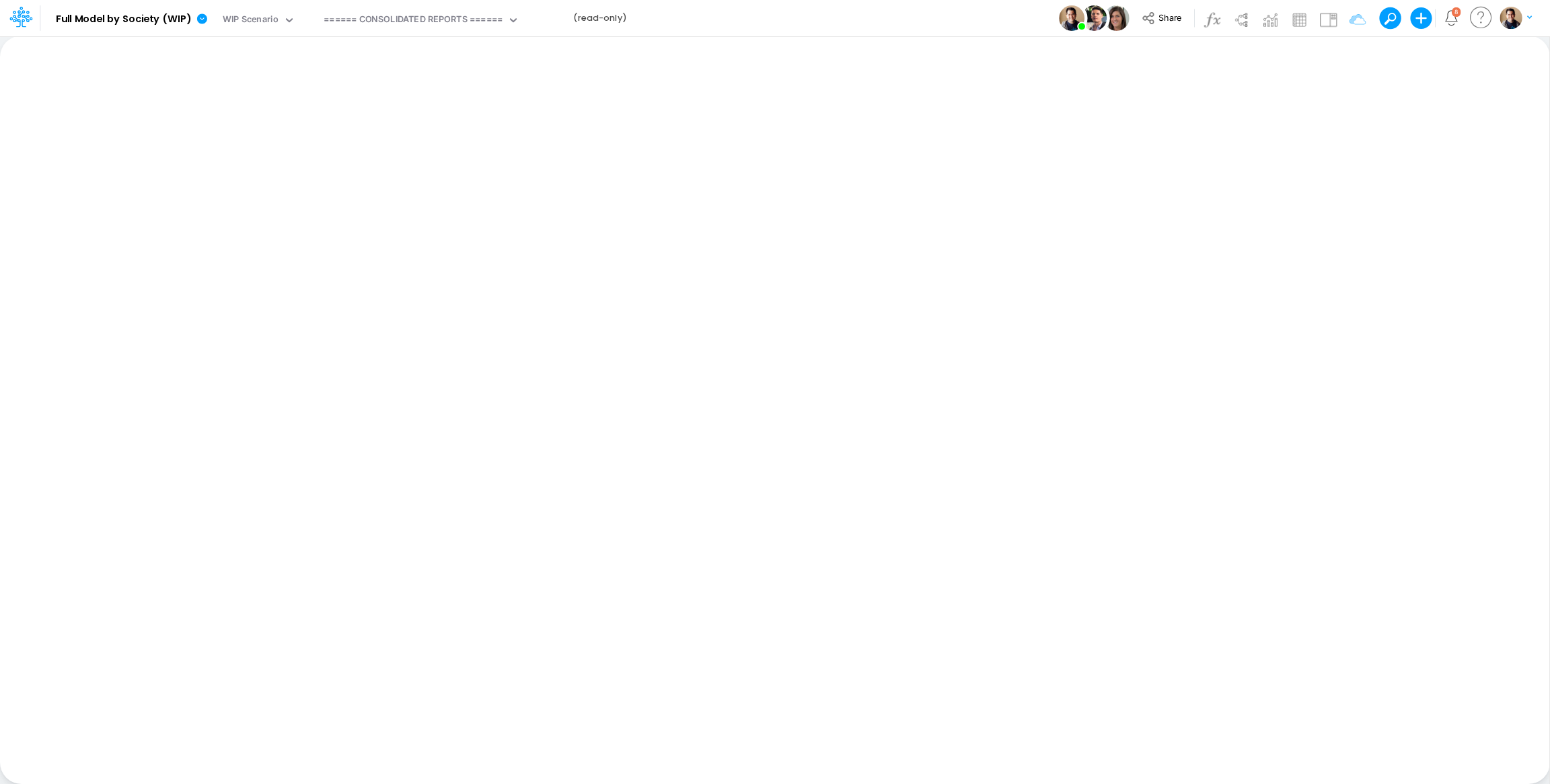
click at [841, 21] on div "Model Full Model by Society (WIP) Edit model settings Duplicate Import QuickBoo…" at bounding box center [775, 18] width 1396 height 37
click at [779, 18] on div "Model Full Model by Society (WIP) Edit model settings Duplicate Import QuickBoo…" at bounding box center [775, 18] width 1396 height 37
click at [899, 21] on div "Model Full Model by Society (WIP) Edit model settings Duplicate Import QuickBoo…" at bounding box center [775, 18] width 1396 height 37
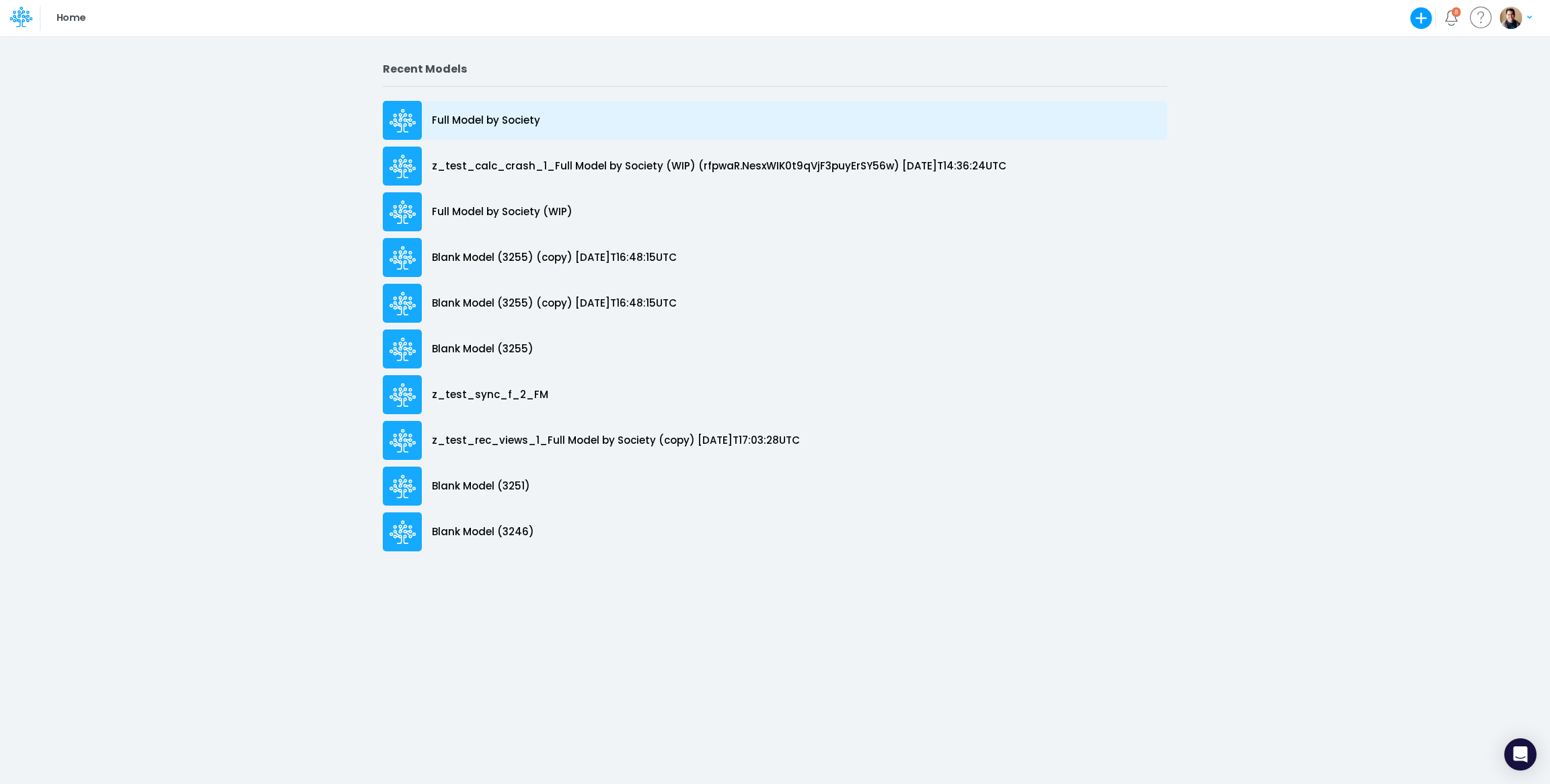
click at [454, 117] on p "Full Model by Society" at bounding box center [485, 120] width 108 height 15
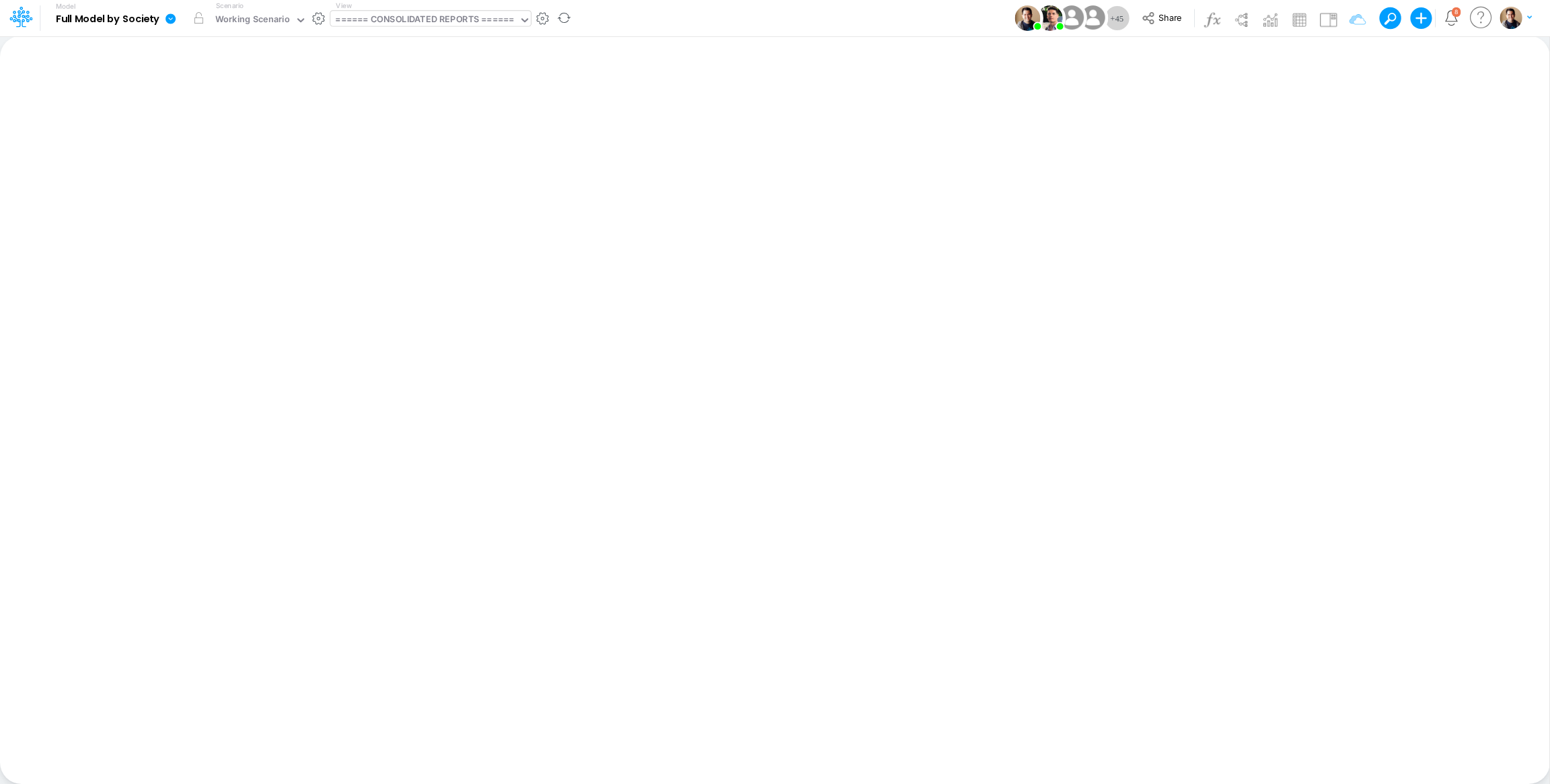
click at [403, 17] on div "====== CONSOLIDATED REPORTS ======" at bounding box center [425, 20] width 179 height 15
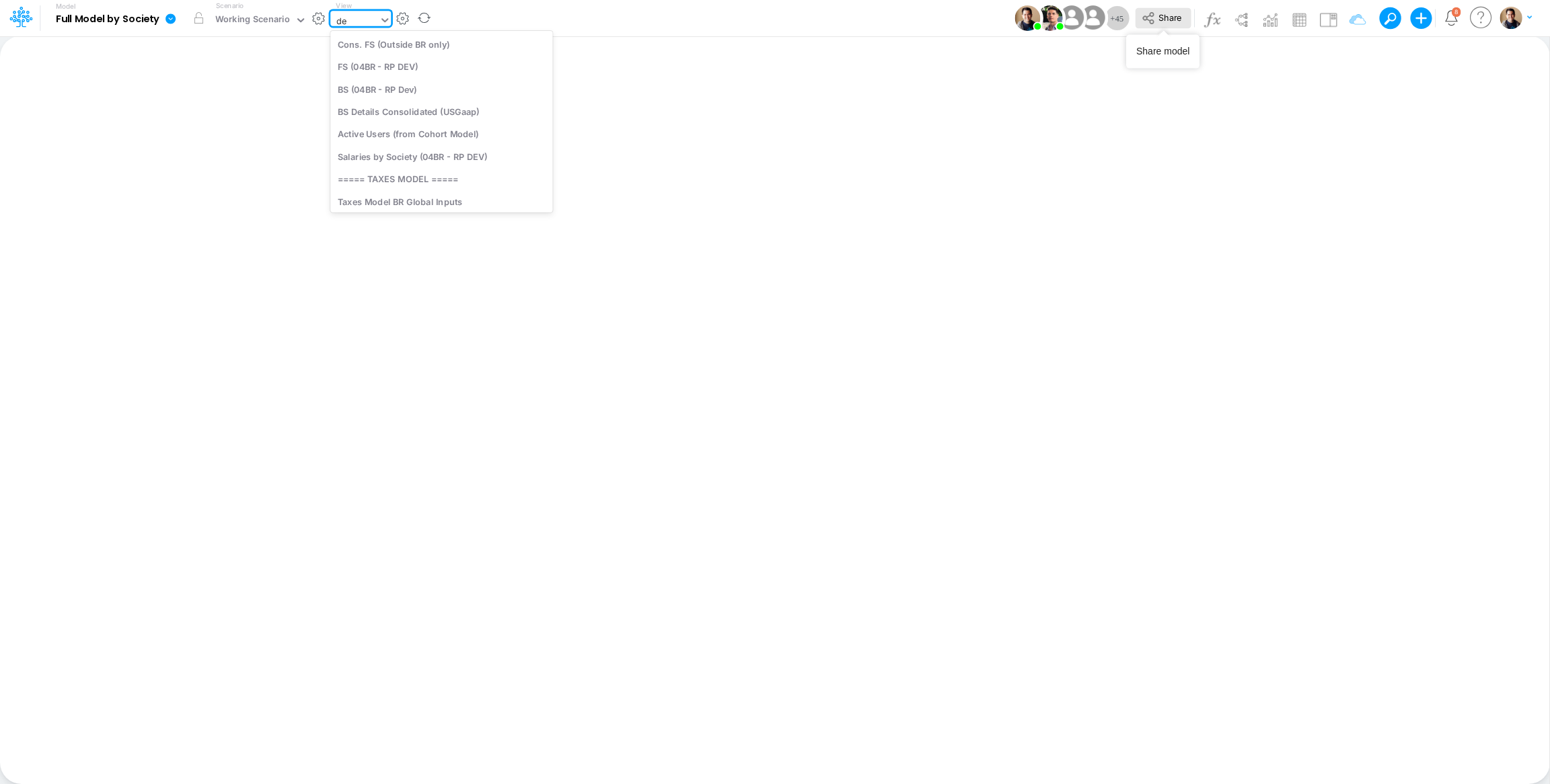
type input "d"
type input "debt"
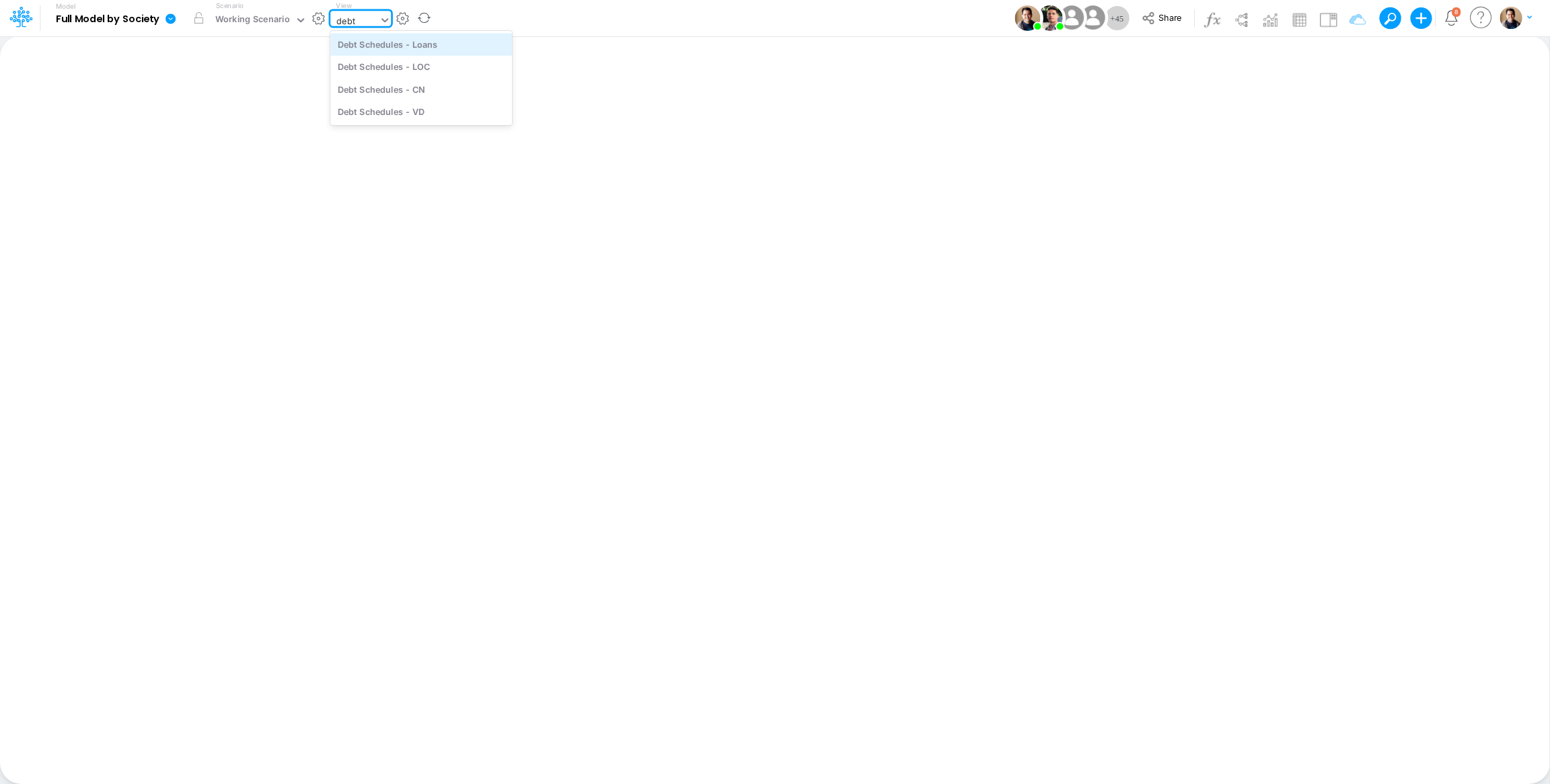
click at [394, 40] on div "Debt Schedules - Loans" at bounding box center [421, 44] width 182 height 22
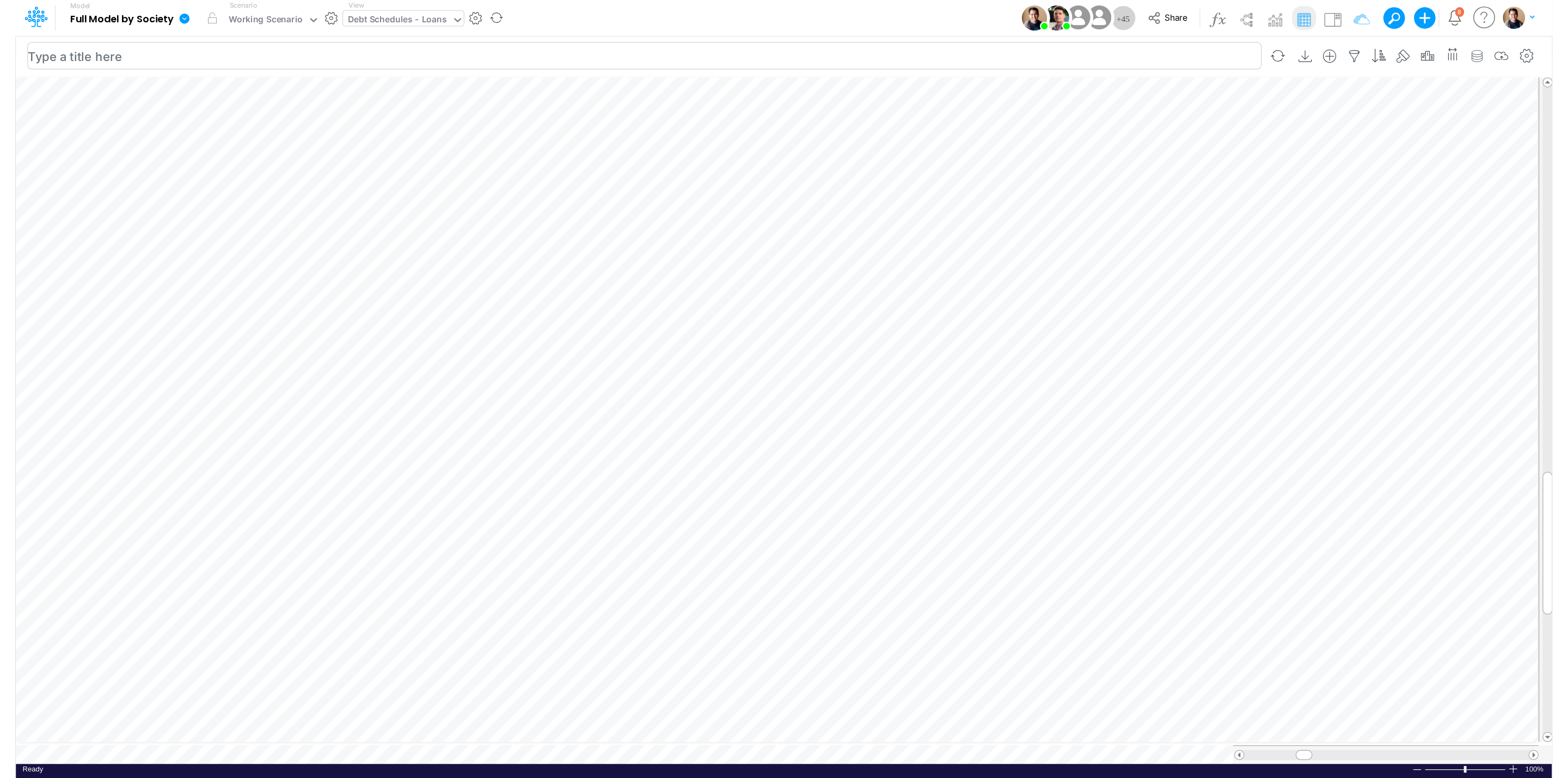
scroll to position [0, 1]
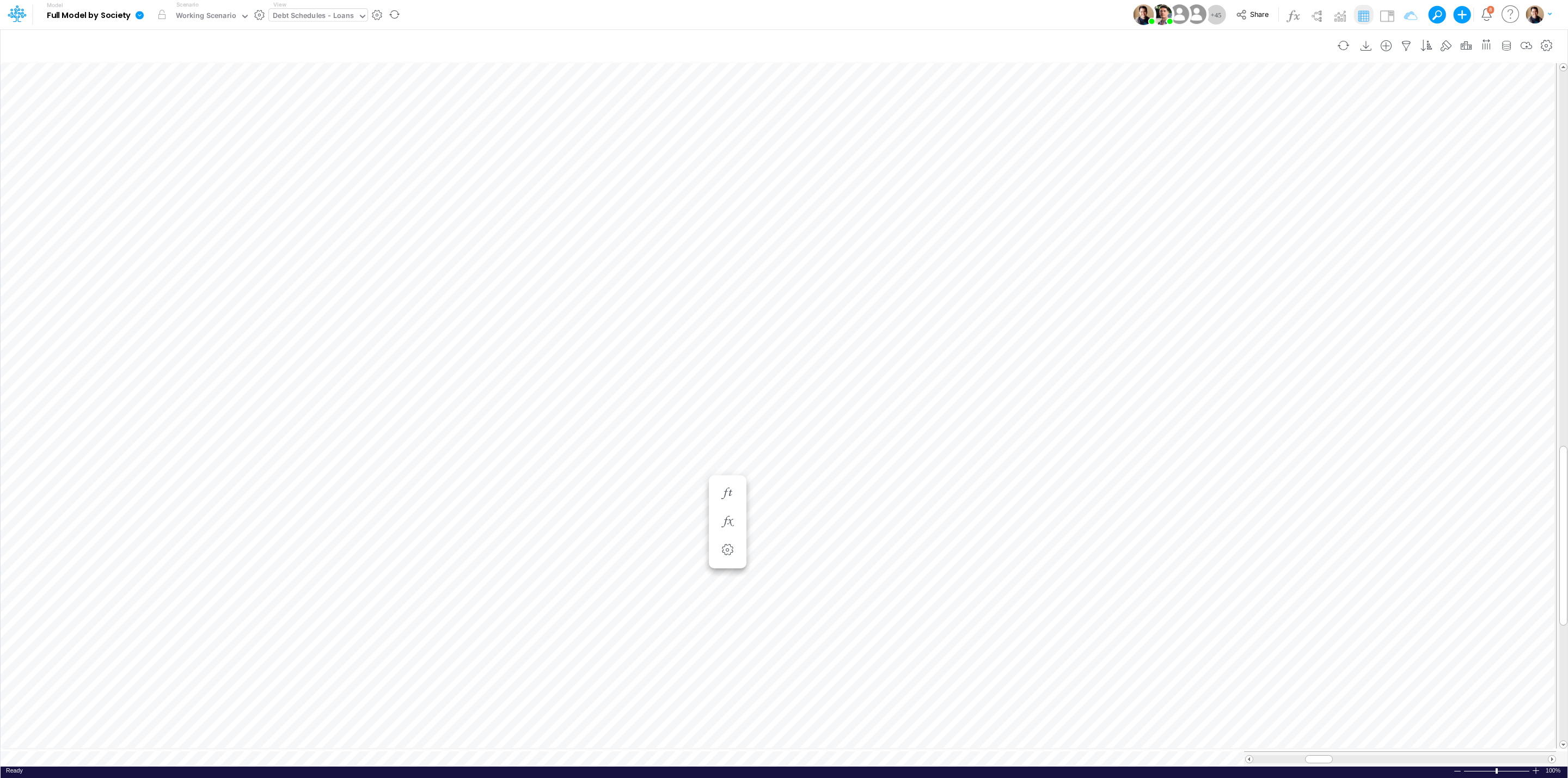
scroll to position [0, 1]
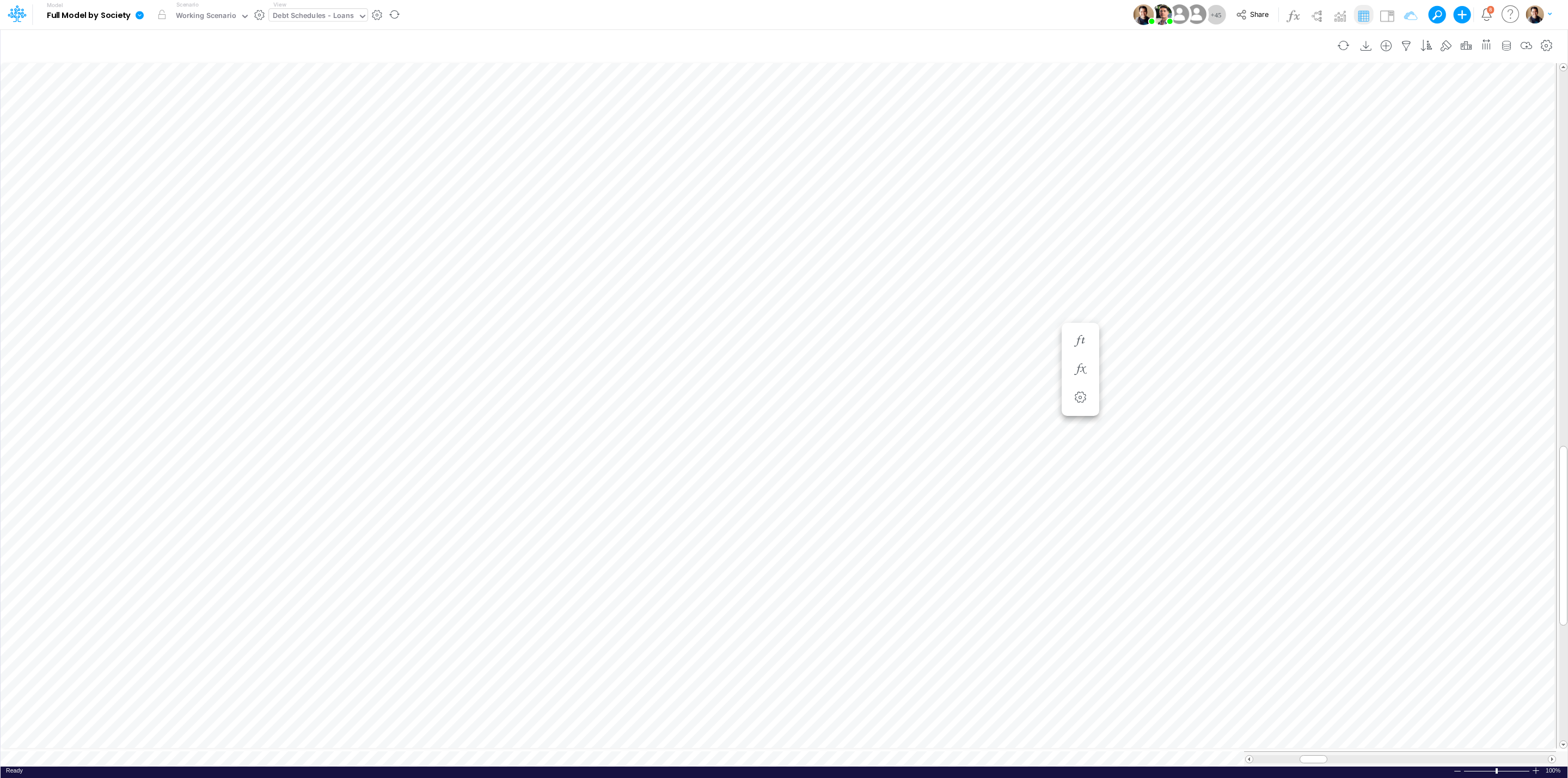
scroll to position [0, 1]
click at [194, 19] on div "Working Scenario" at bounding box center [206, 16] width 61 height 12
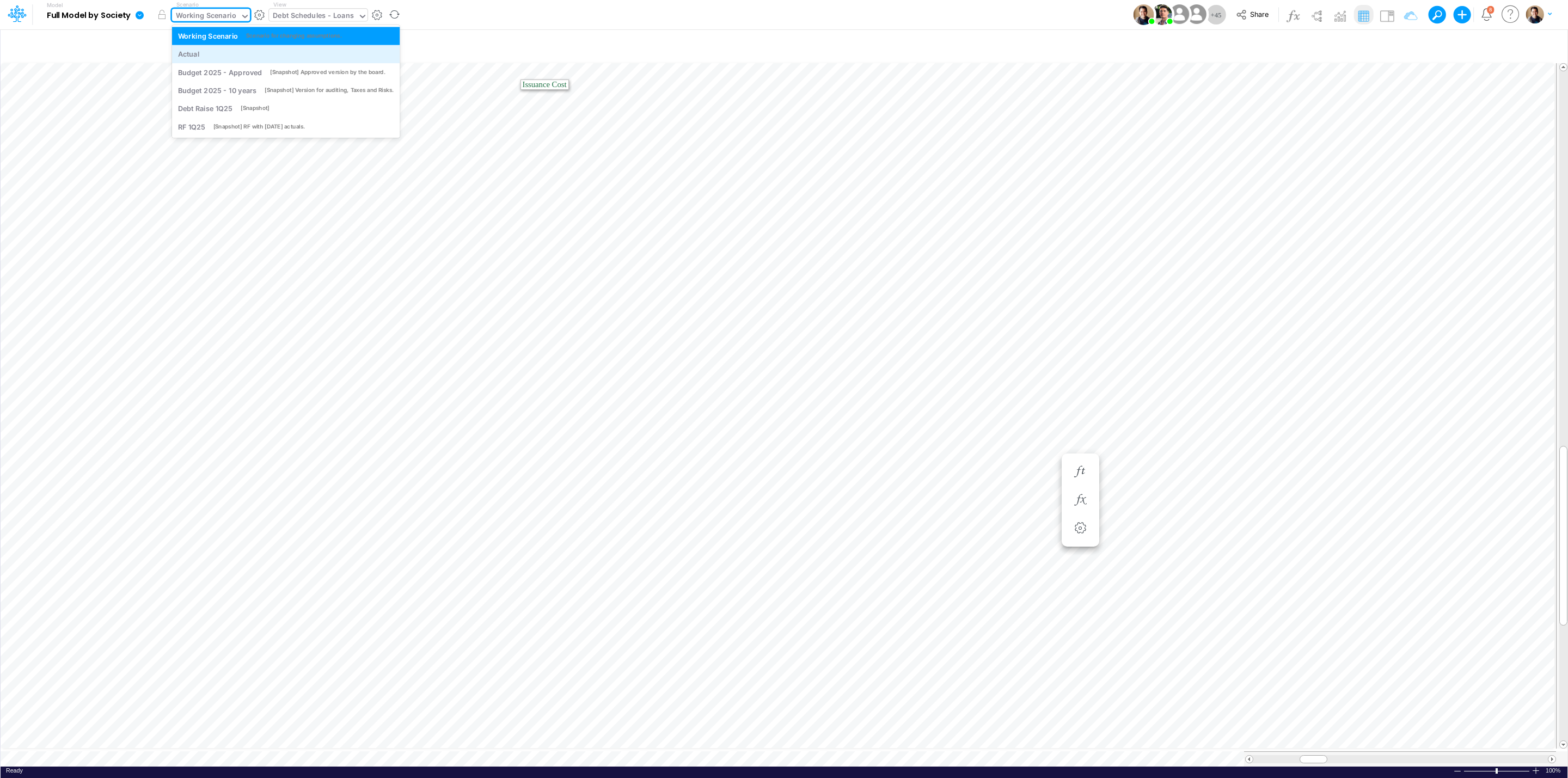
click at [214, 49] on div "Actual" at bounding box center [286, 54] width 216 height 10
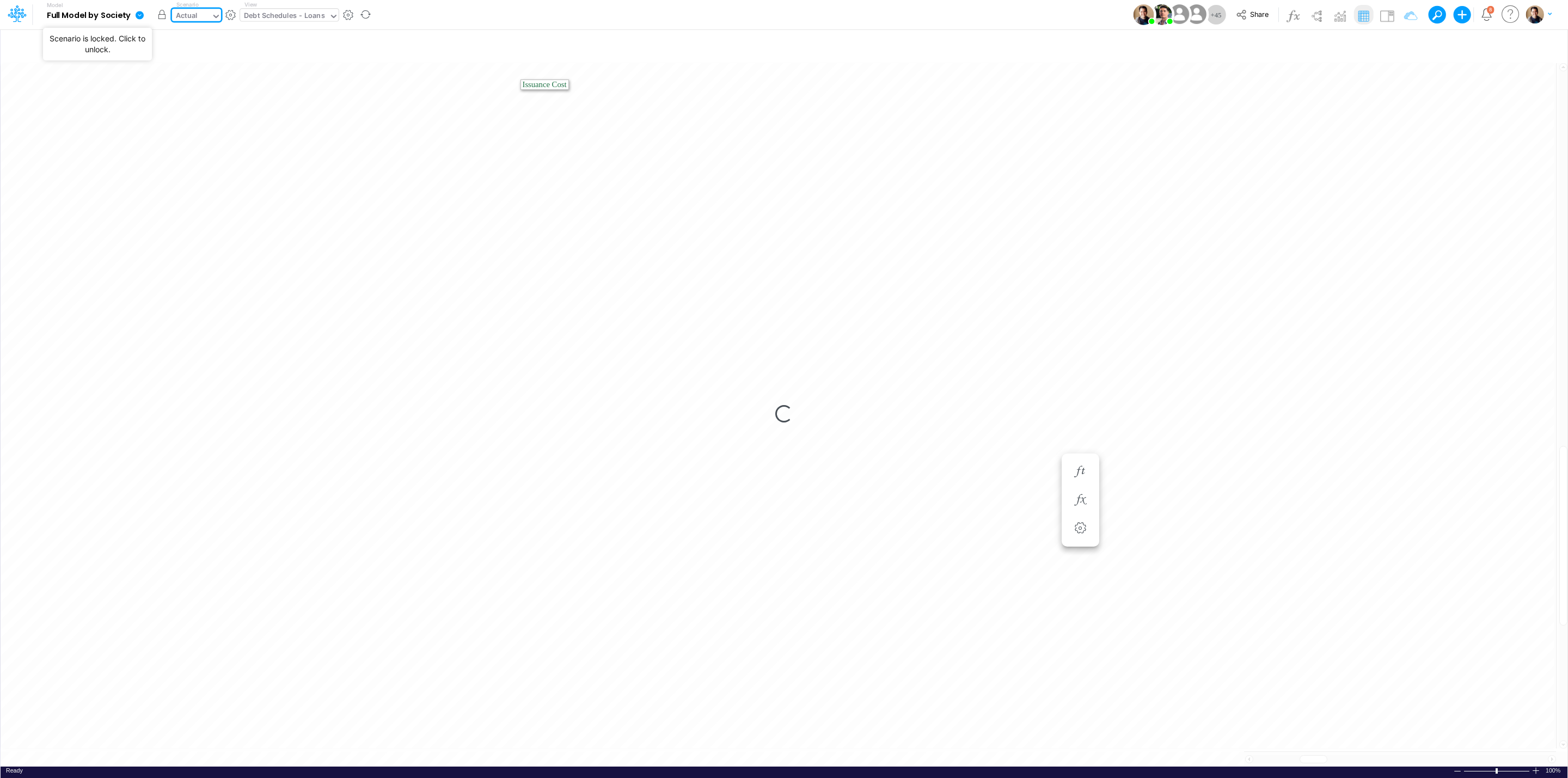
click at [156, 19] on button "button" at bounding box center [162, 14] width 19 height 19
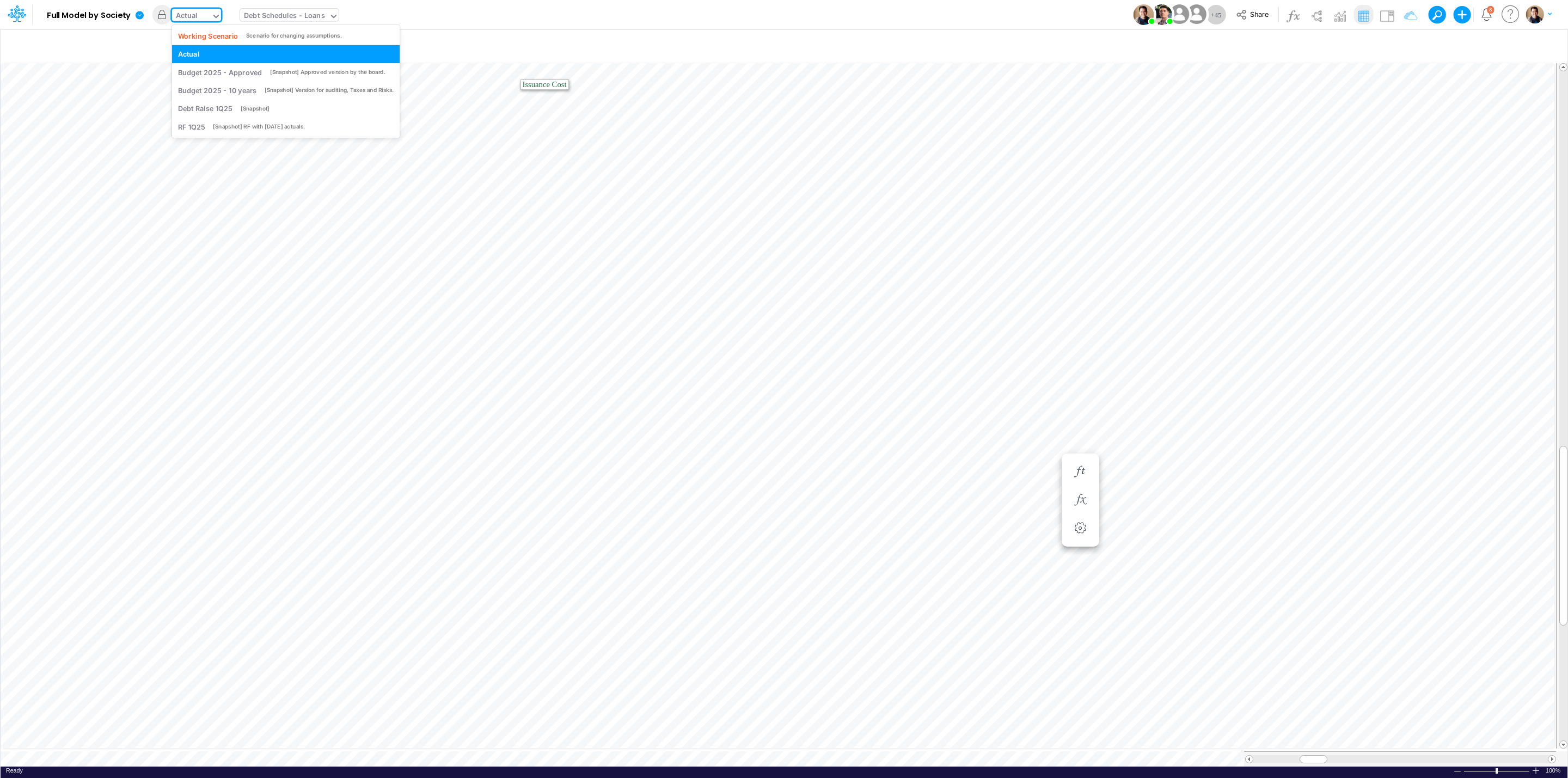
click at [206, 12] on div "Actual" at bounding box center [191, 17] width 39 height 17
click at [203, 35] on div "Working Scenario" at bounding box center [209, 35] width 61 height 10
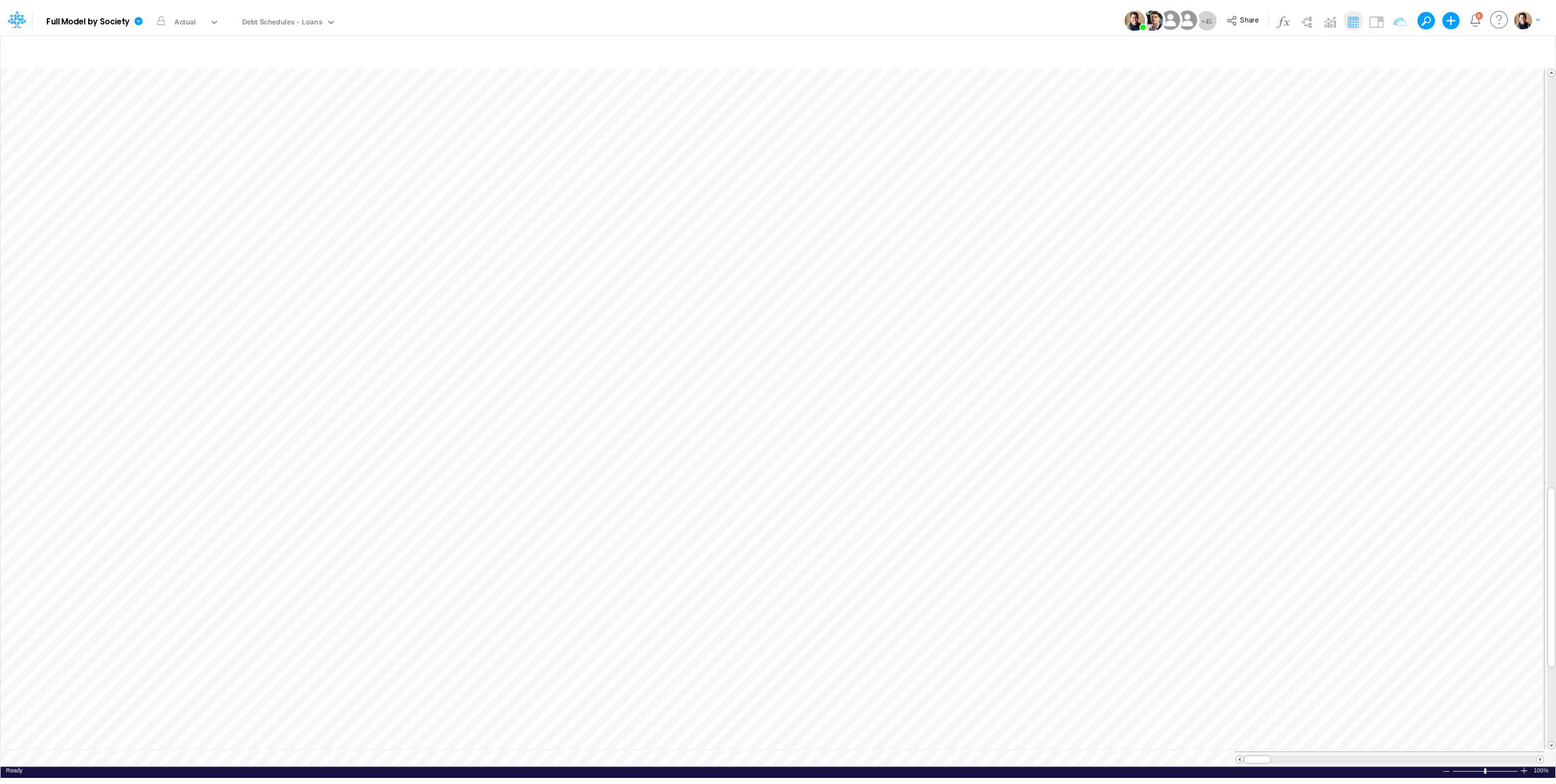
scroll to position [0, 1]
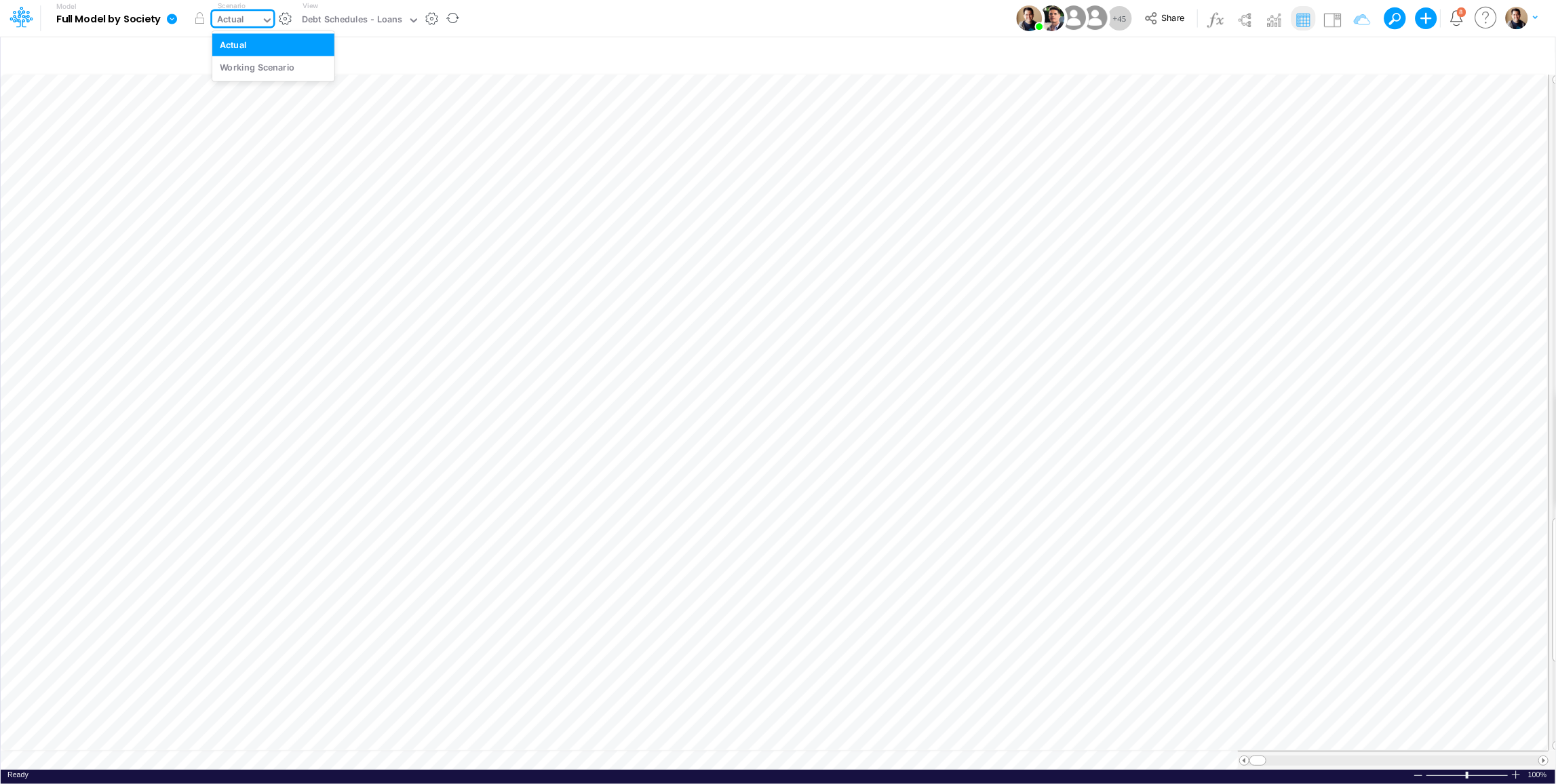
click at [237, 14] on div "Actual" at bounding box center [230, 20] width 27 height 15
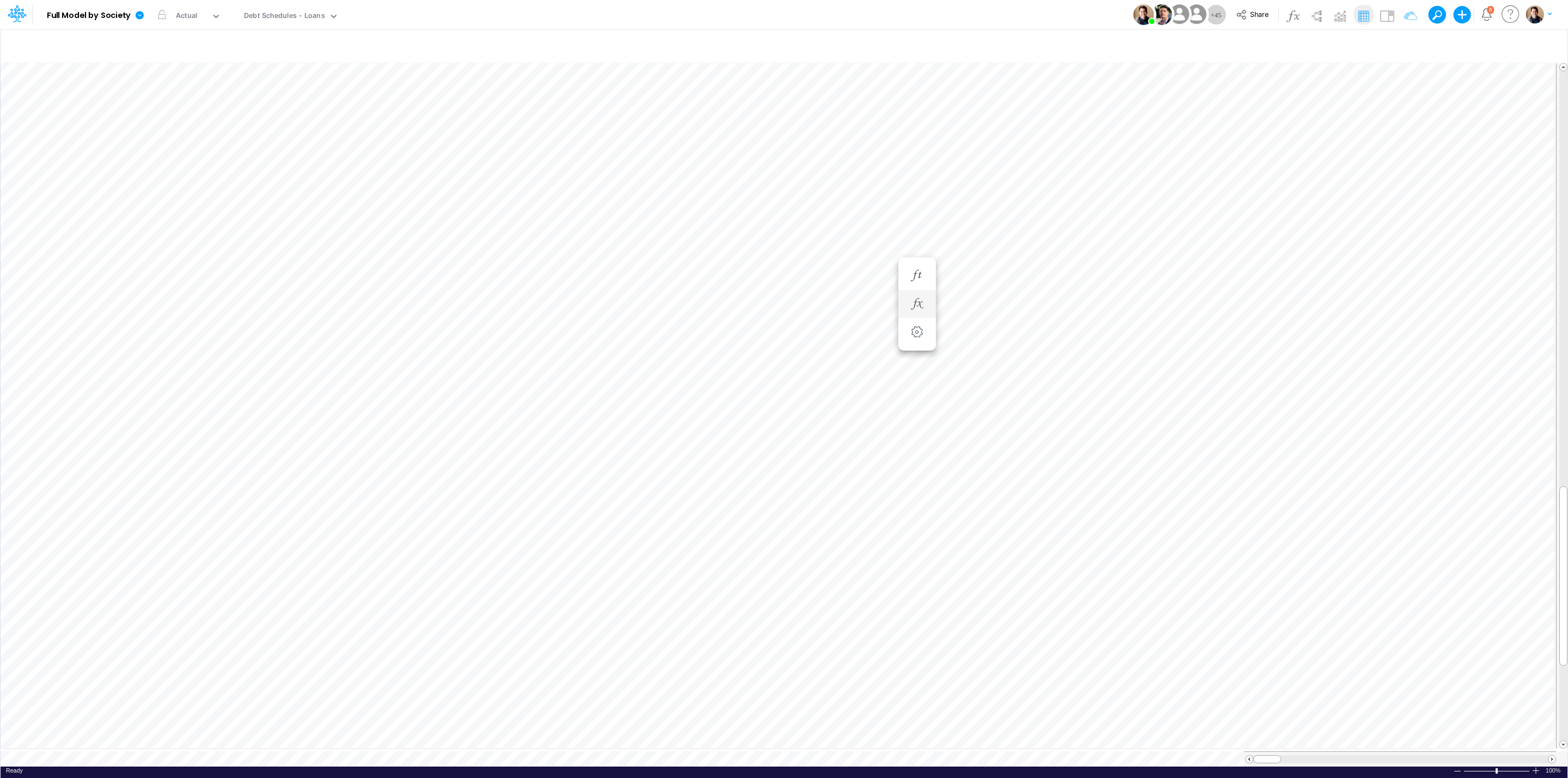
scroll to position [0, 1]
drag, startPoint x: 1382, startPoint y: 13, endPoint x: 1482, endPoint y: 96, distance: 130.0
click at [1382, 13] on img at bounding box center [1387, 16] width 17 height 17
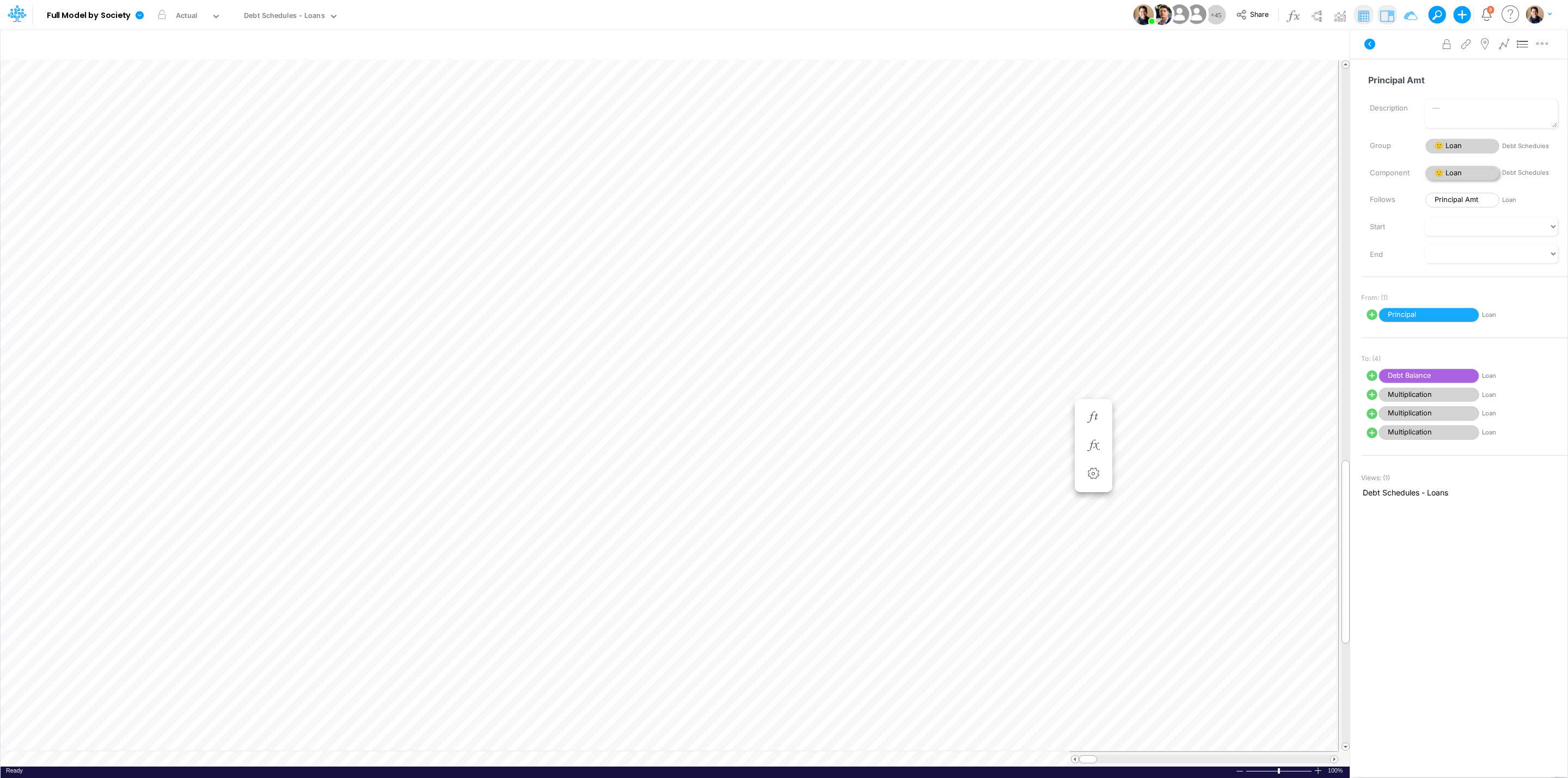
click at [1471, 172] on span "🙂 Loan" at bounding box center [1462, 173] width 74 height 14
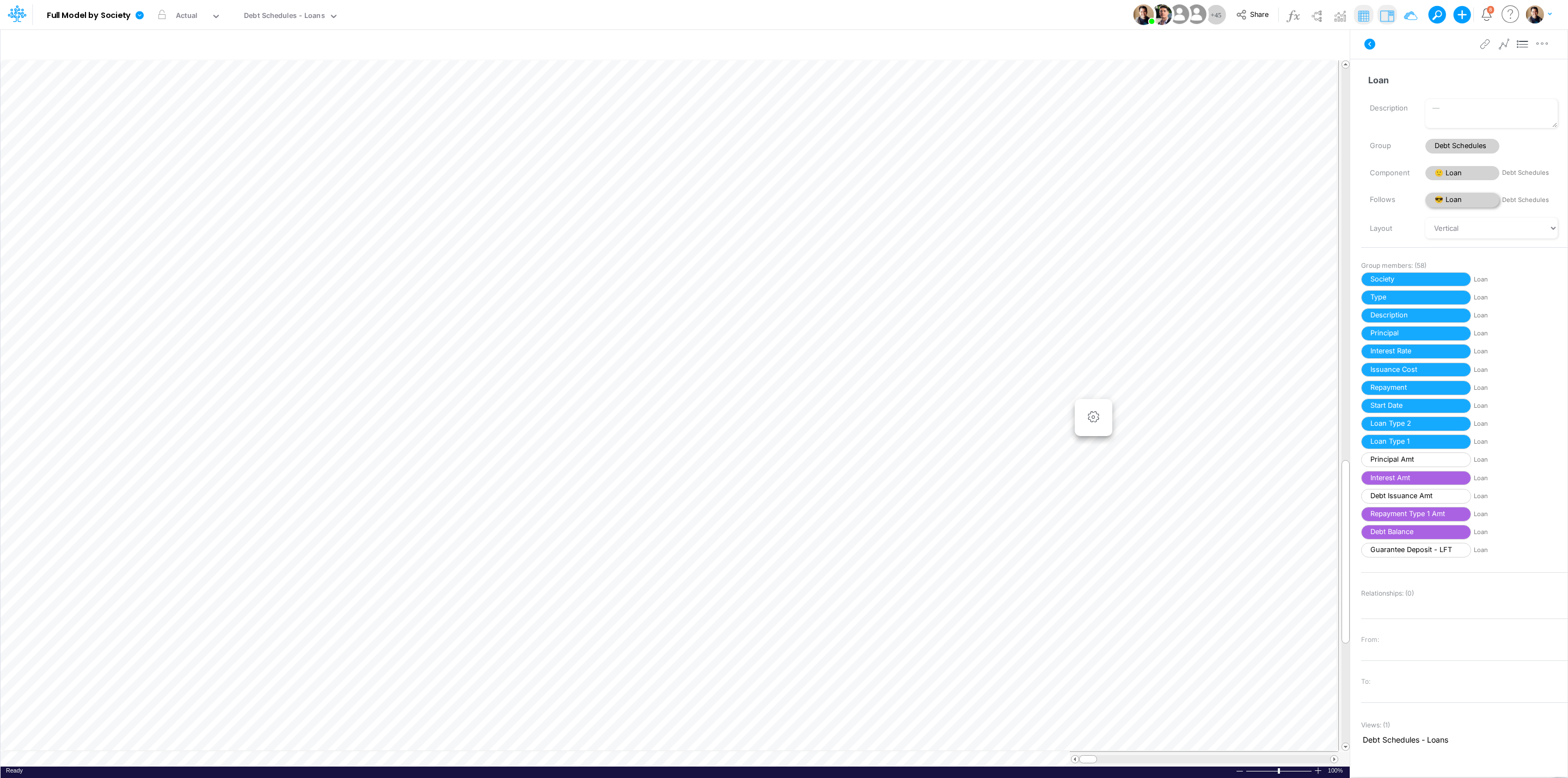
click at [1460, 204] on span "😎 Loan" at bounding box center [1462, 200] width 74 height 14
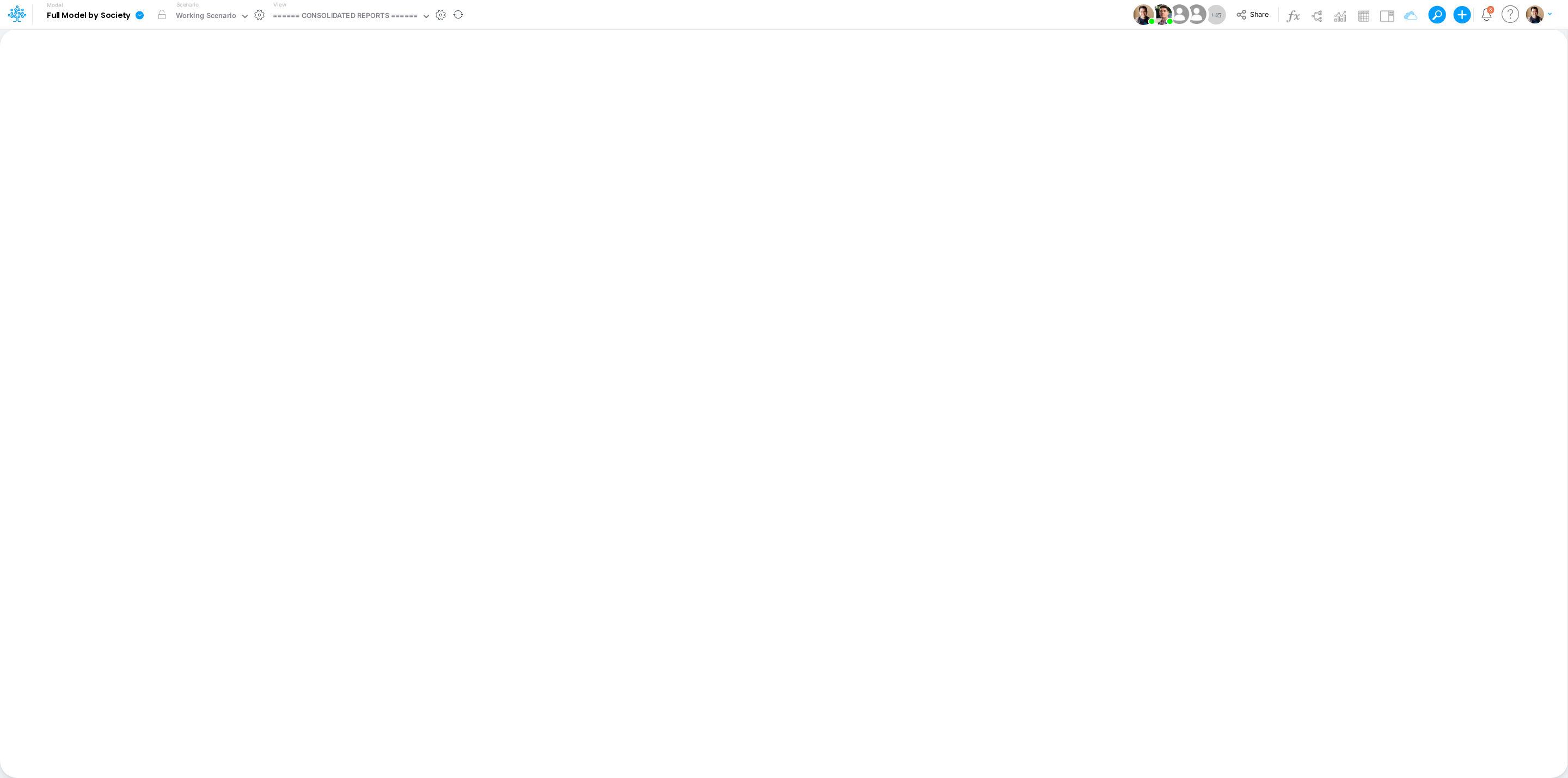
click at [142, 15] on icon at bounding box center [139, 14] width 8 height 8
click at [208, 108] on button "View model info" at bounding box center [194, 113] width 116 height 17
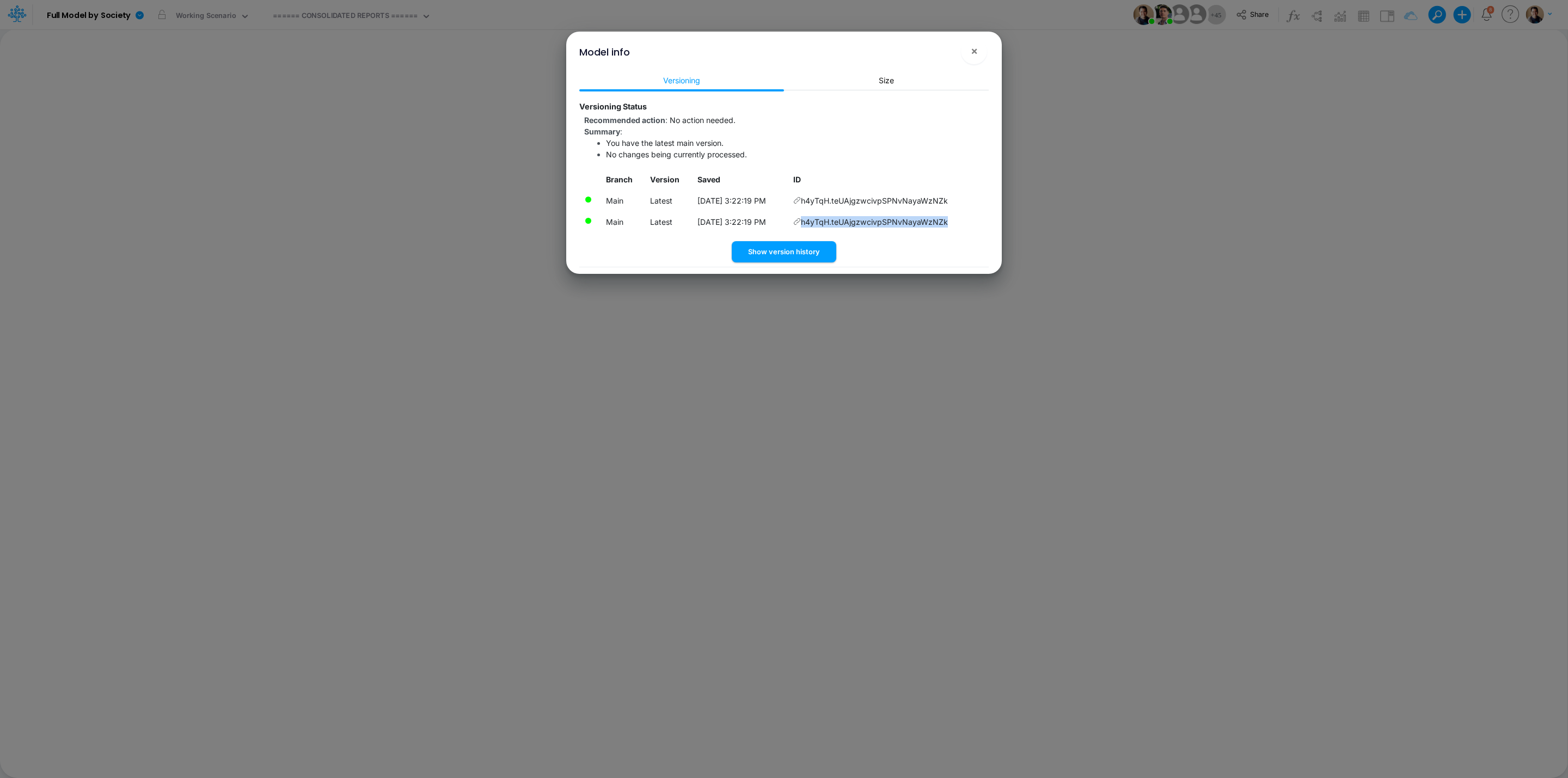
click at [954, 220] on td "h4yTqH.teUAjgzwcivpSPNvNayaWzNZk" at bounding box center [889, 222] width 201 height 21
copy td "h4yTqH.teUAjgzwcivpSPNvNayaWzNZk"
click at [975, 51] on span "×" at bounding box center [975, 51] width 7 height 13
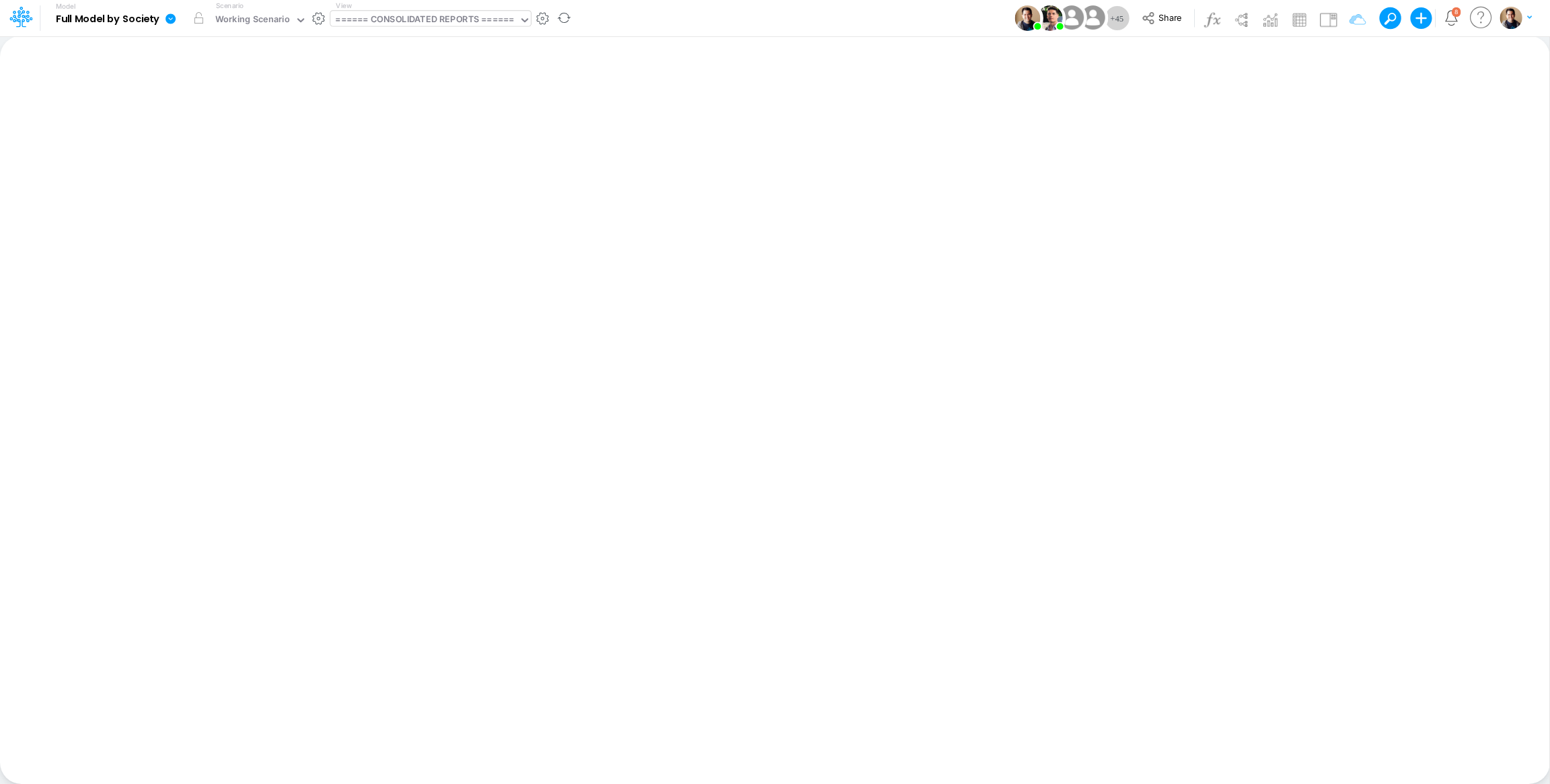
click at [451, 22] on div "====== CONSOLIDATED REPORTS ======" at bounding box center [425, 20] width 179 height 15
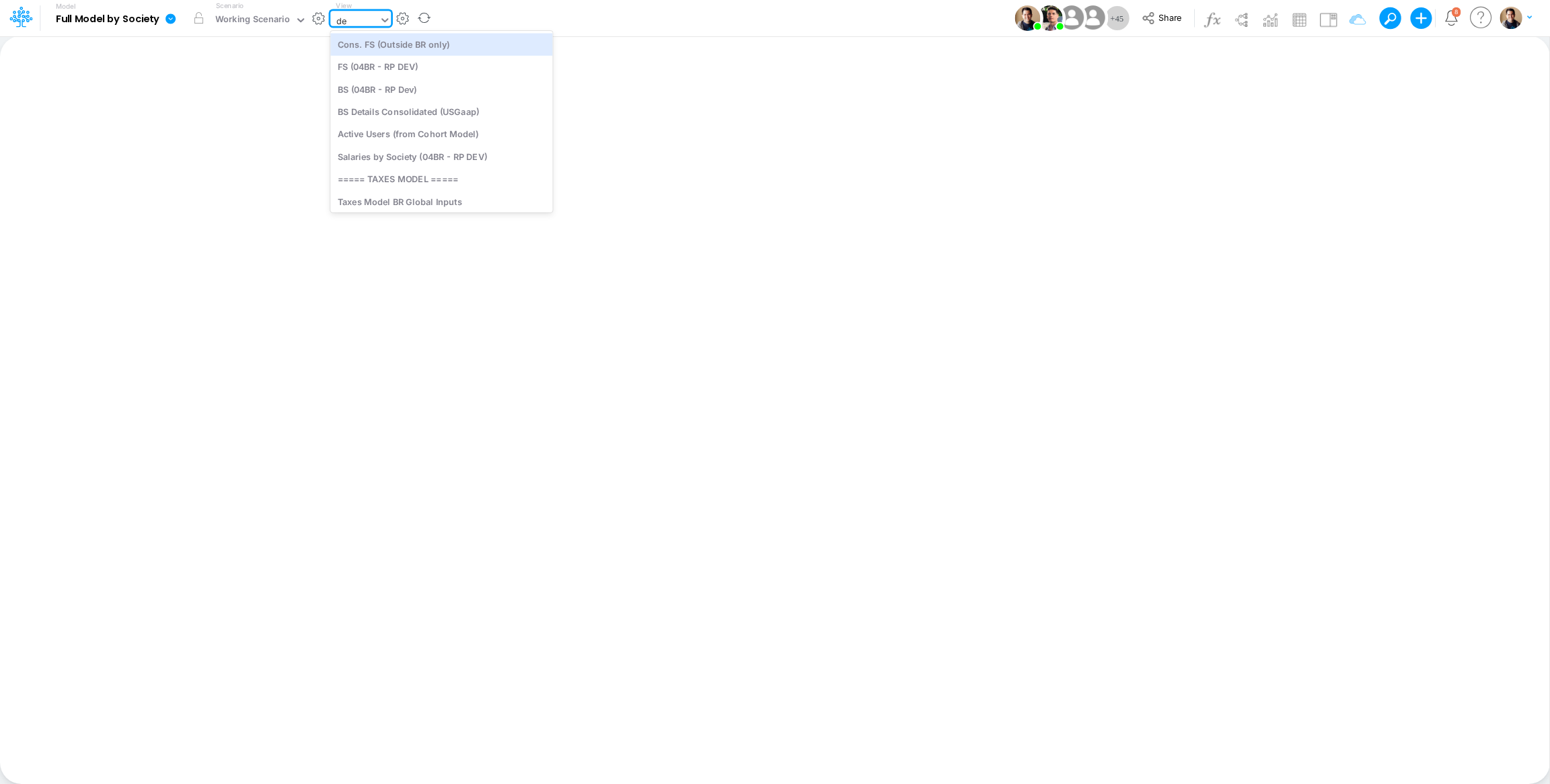
type input "deb"
click at [435, 43] on div "Debt Schedules - Loans" at bounding box center [421, 44] width 182 height 22
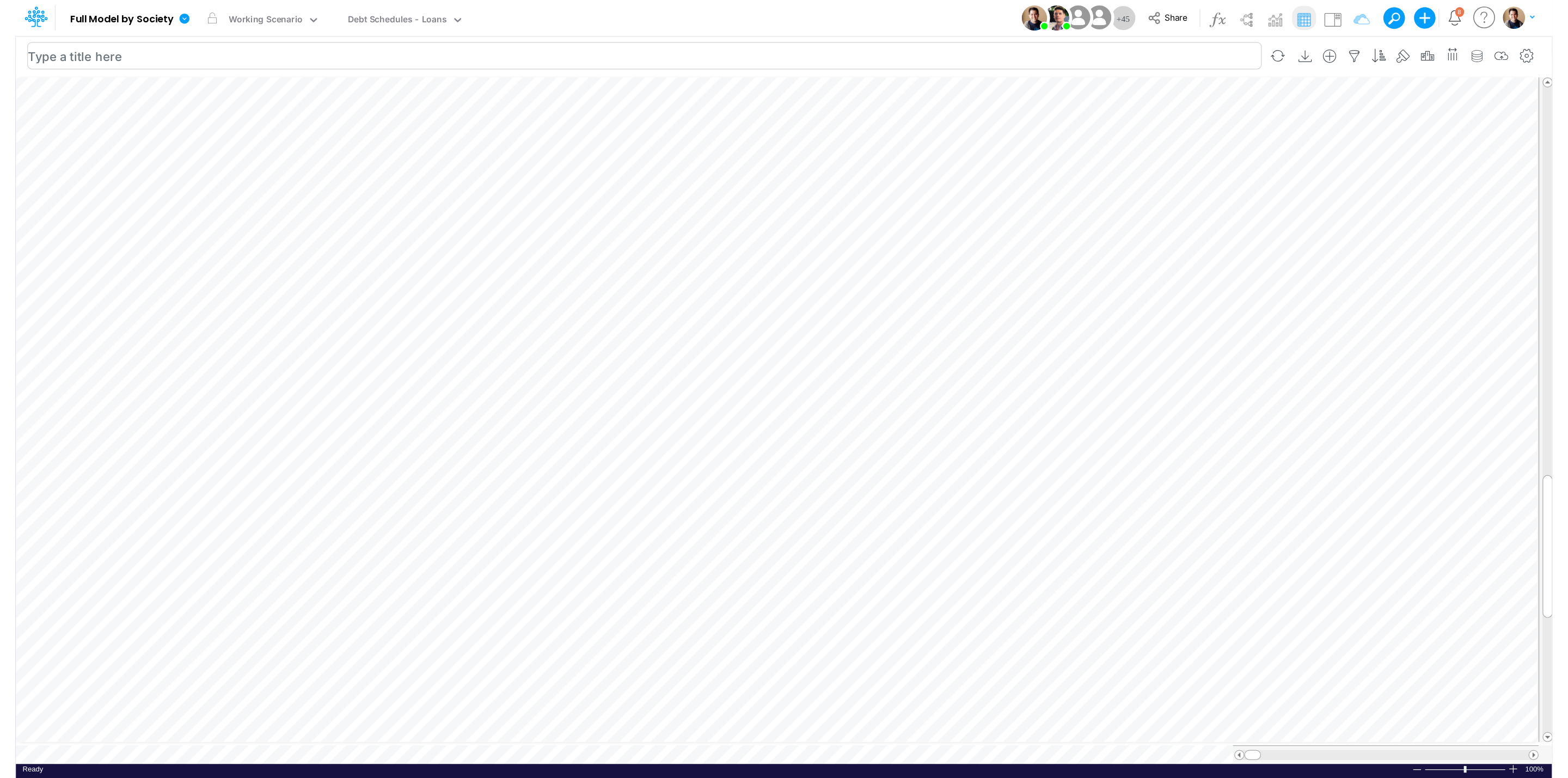
scroll to position [0, 1]
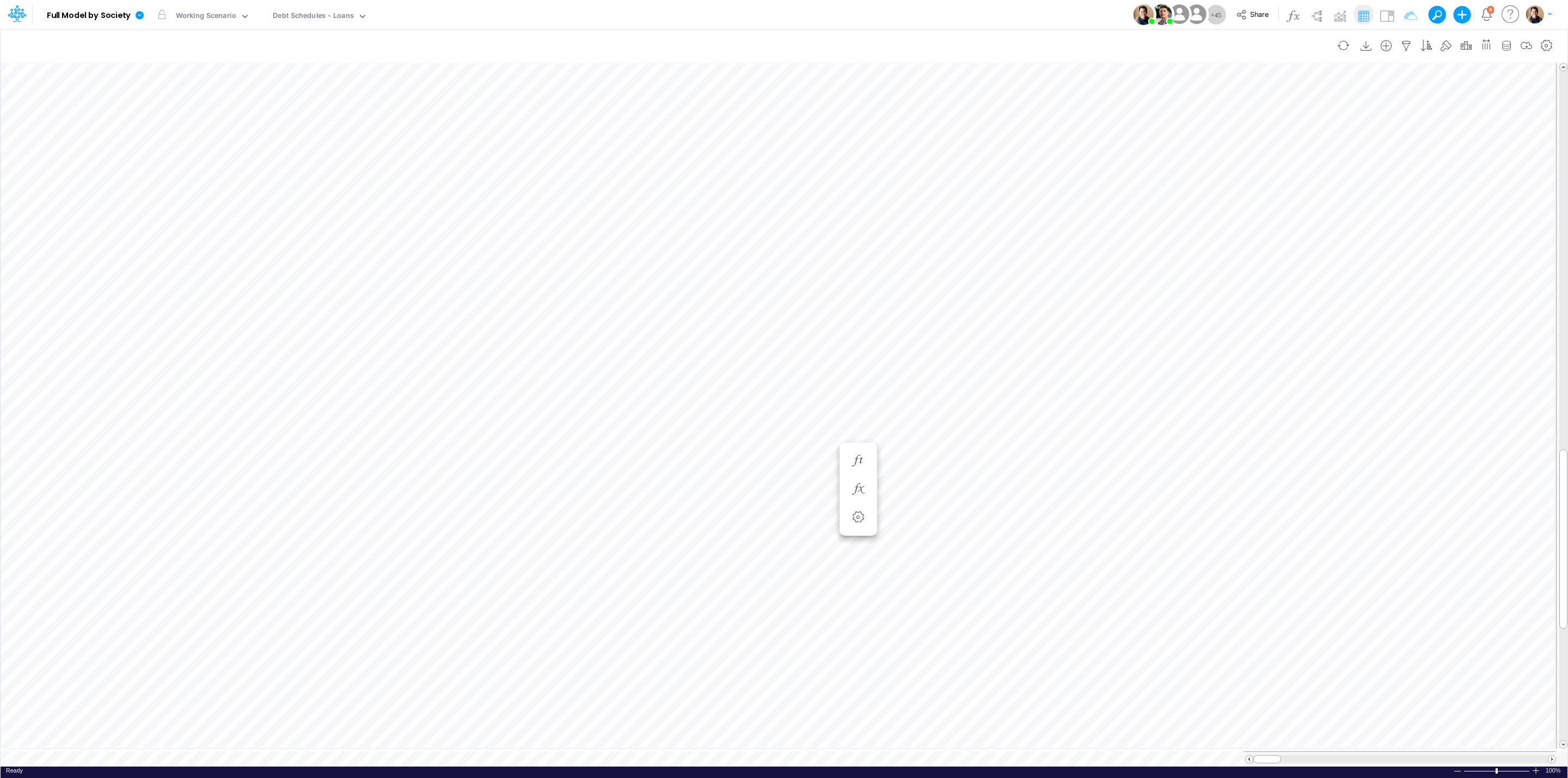
scroll to position [0, 1]
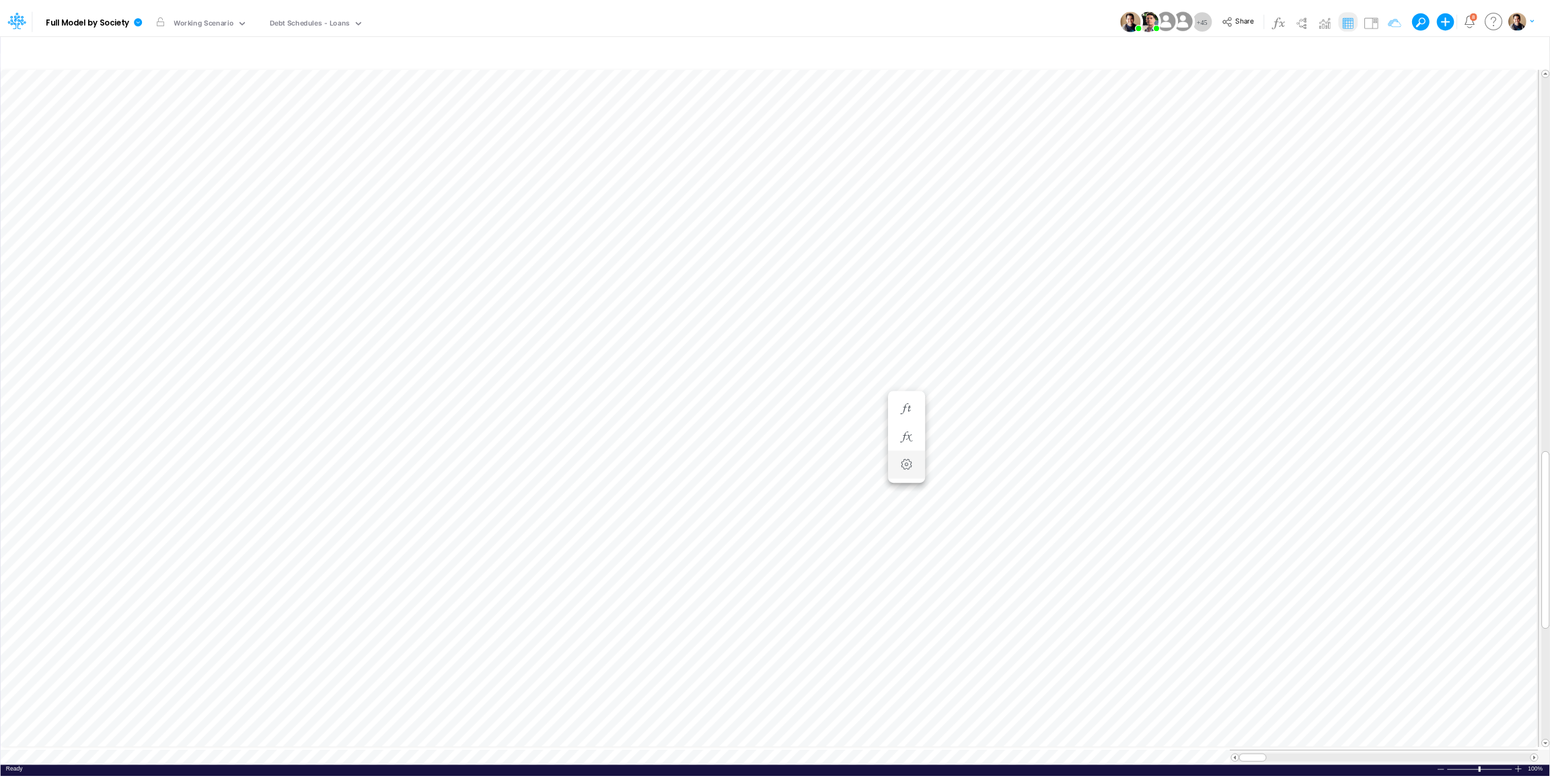
scroll to position [0, 1]
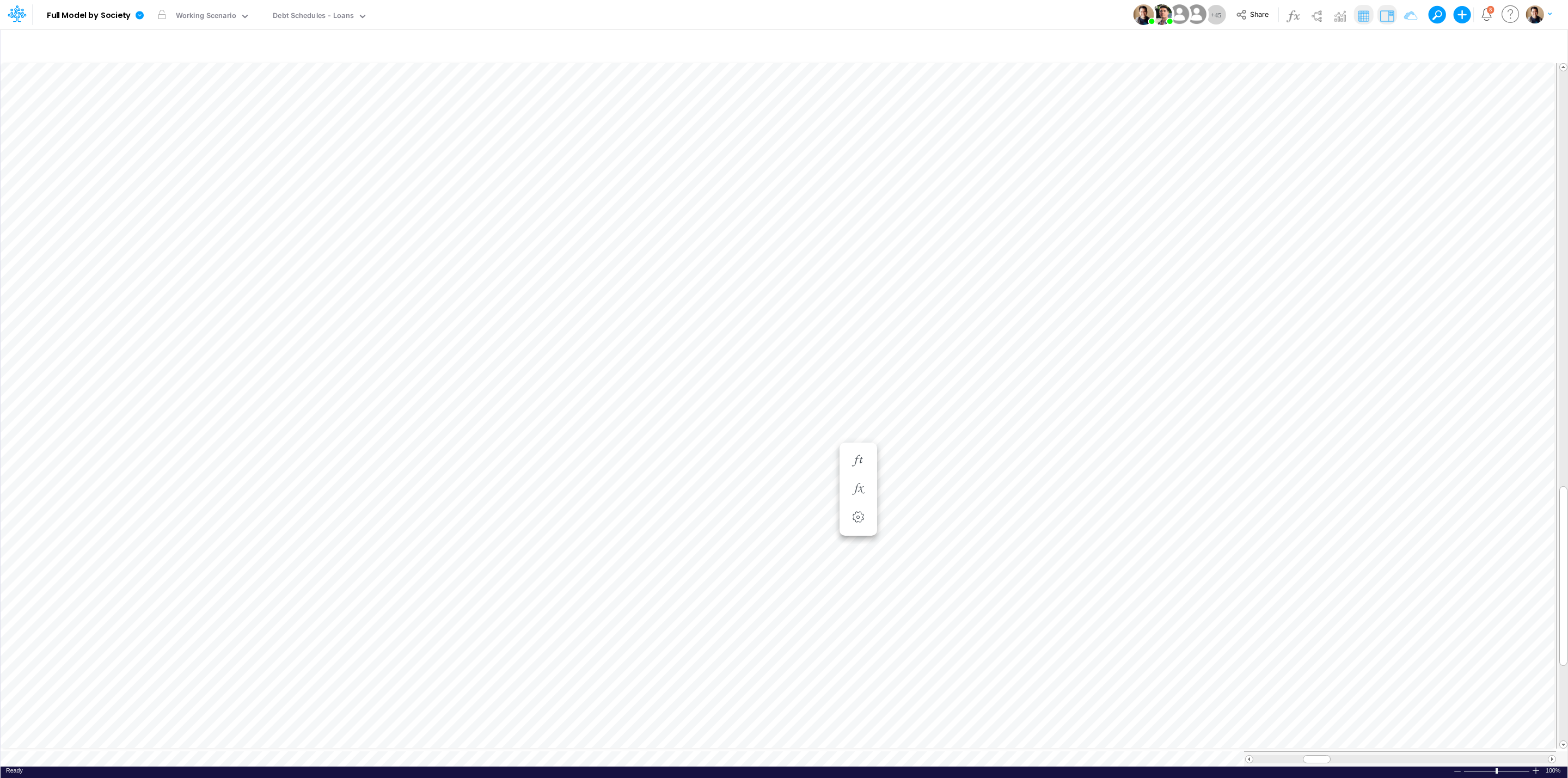
click at [1390, 19] on img at bounding box center [1387, 16] width 17 height 17
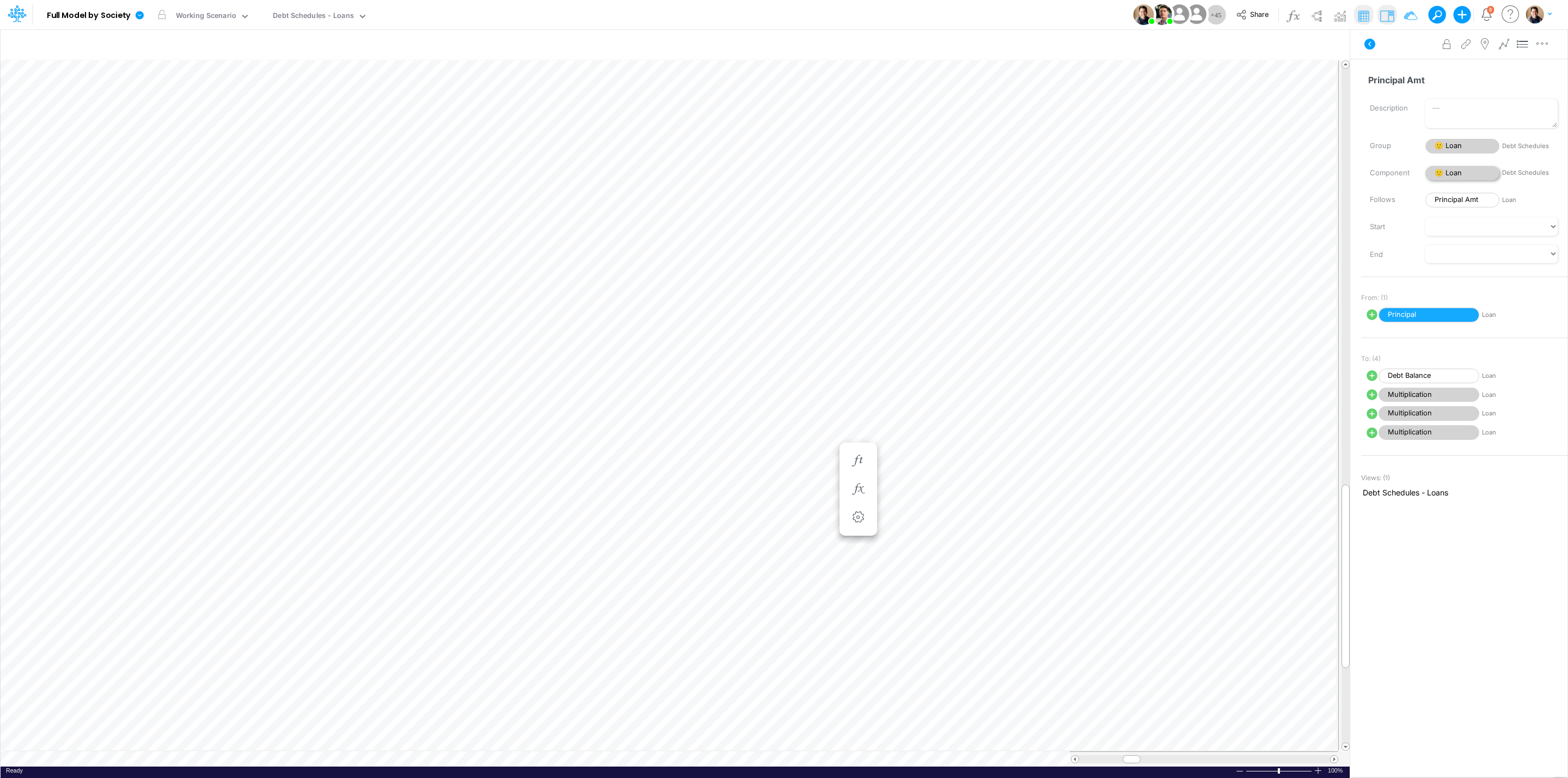
click at [1469, 177] on span "🙂 Loan" at bounding box center [1462, 173] width 74 height 14
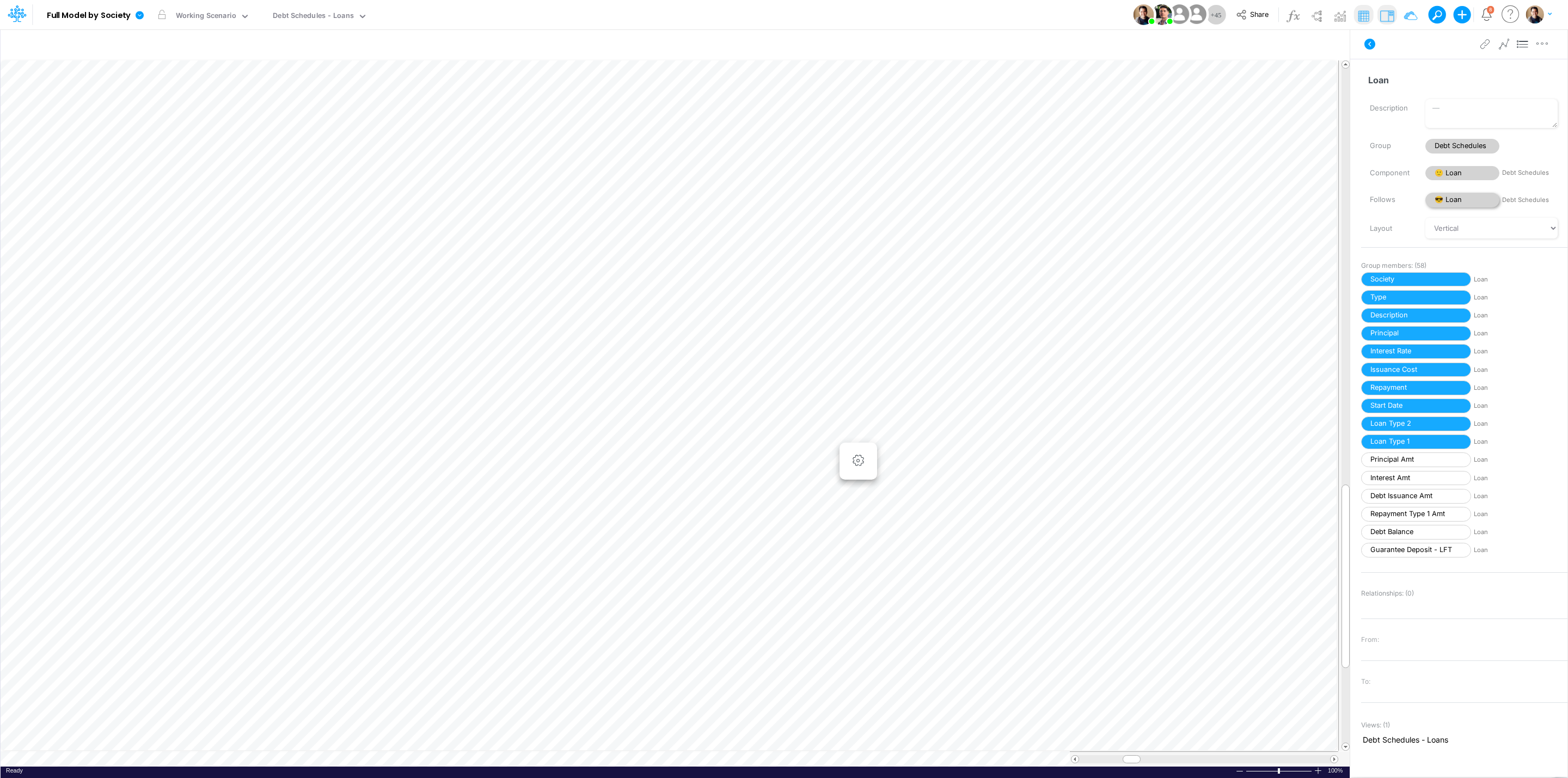
click at [1467, 204] on span "😎 Loan" at bounding box center [1462, 200] width 74 height 14
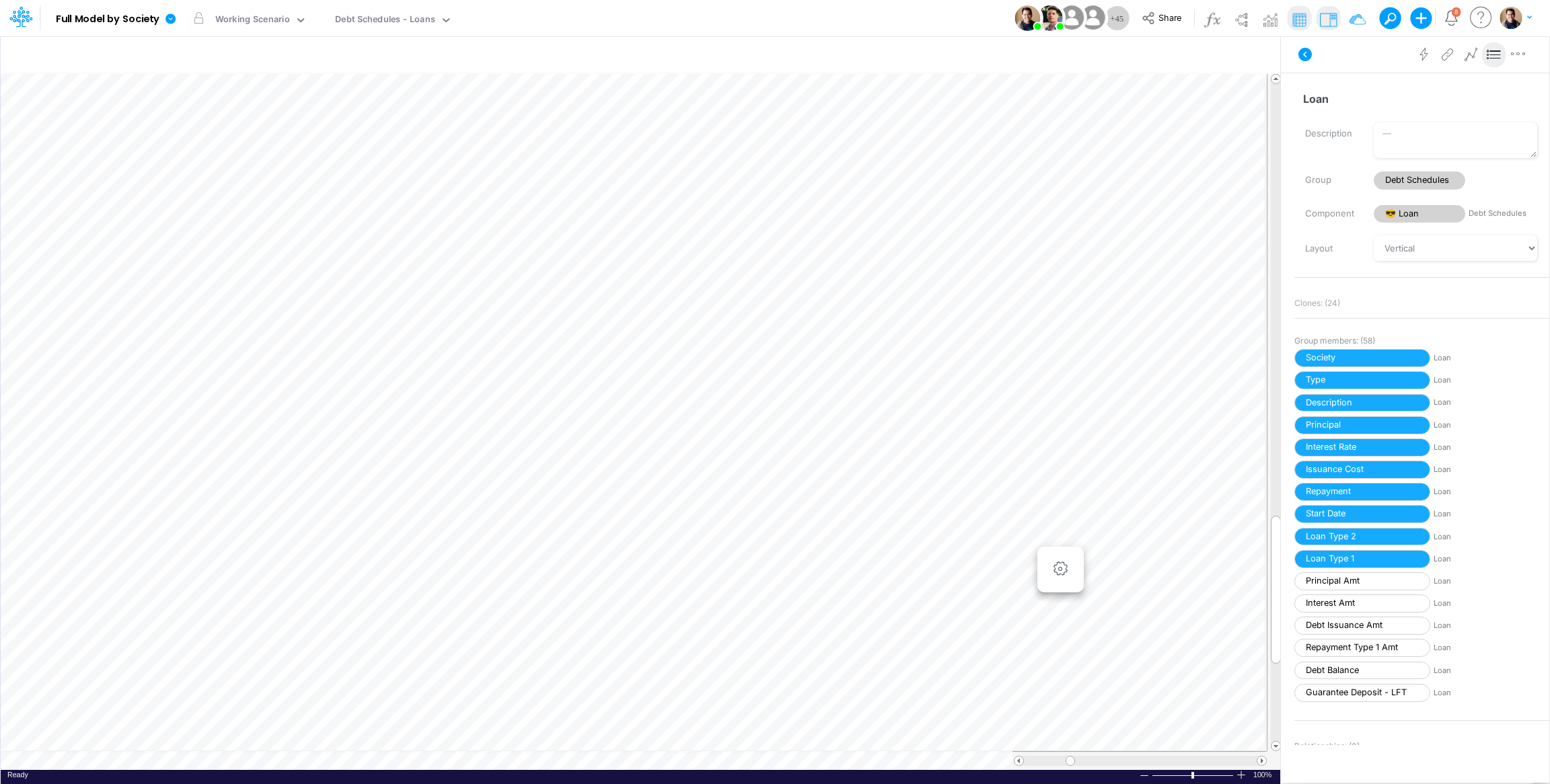
click at [684, 14] on div "Model Full Model by Society Edit model settings Duplicate Import QuickBooks Qui…" at bounding box center [775, 18] width 1396 height 37
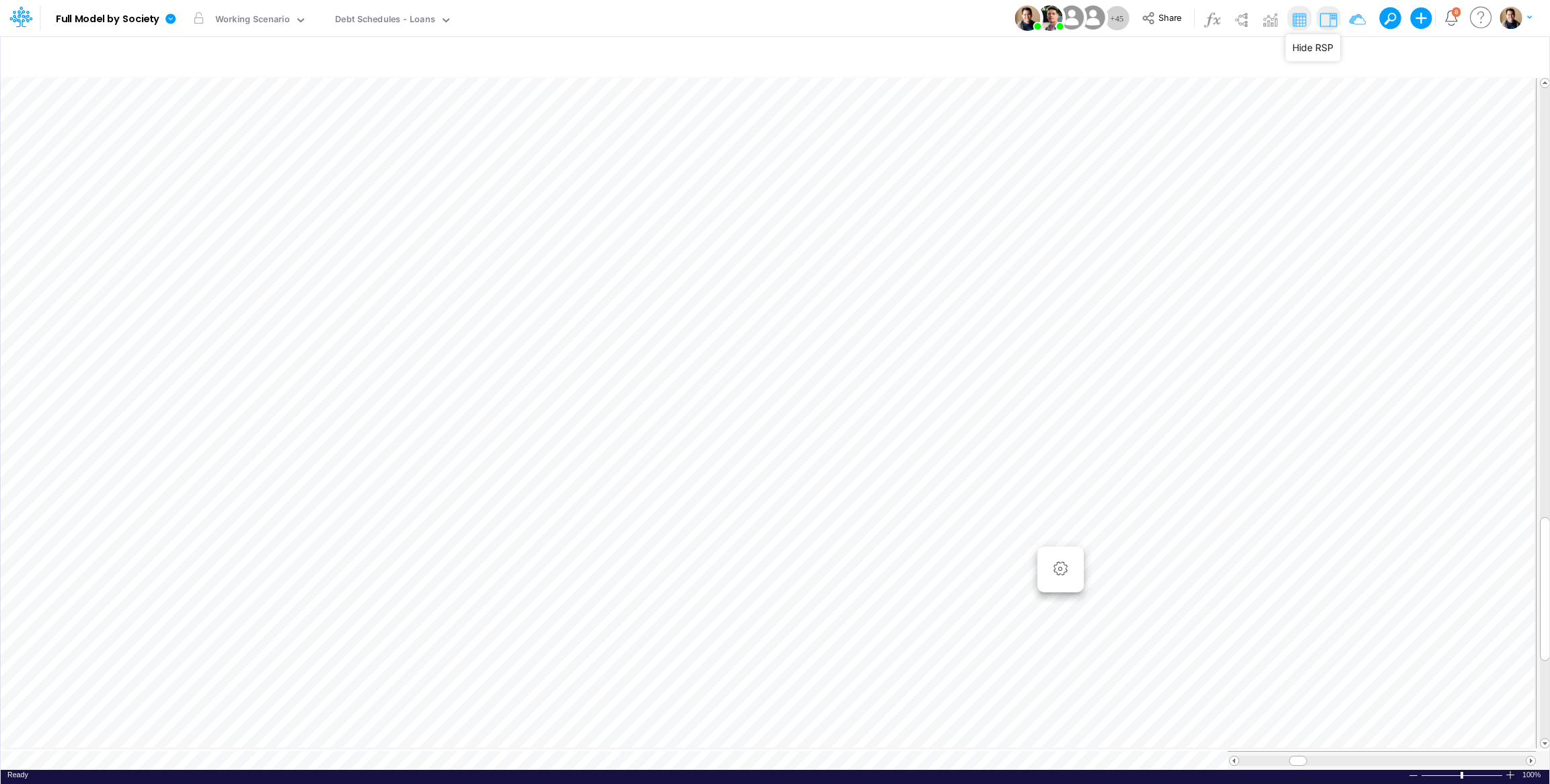
click at [1326, 21] on img at bounding box center [1329, 20] width 21 height 21
click at [1331, 22] on img at bounding box center [1329, 20] width 21 height 21
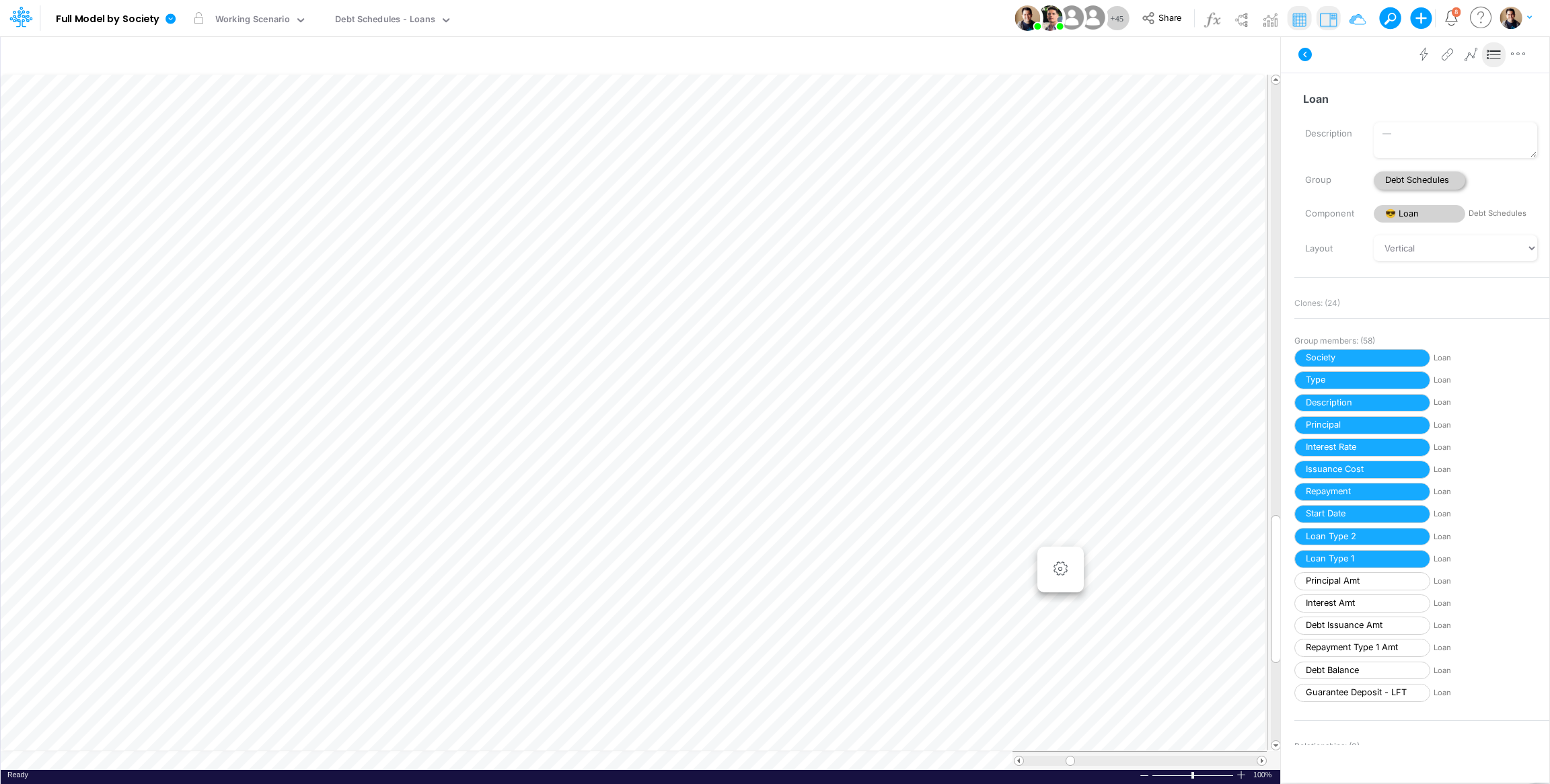
click at [1422, 176] on span "Debt Schedules" at bounding box center [1420, 180] width 92 height 18
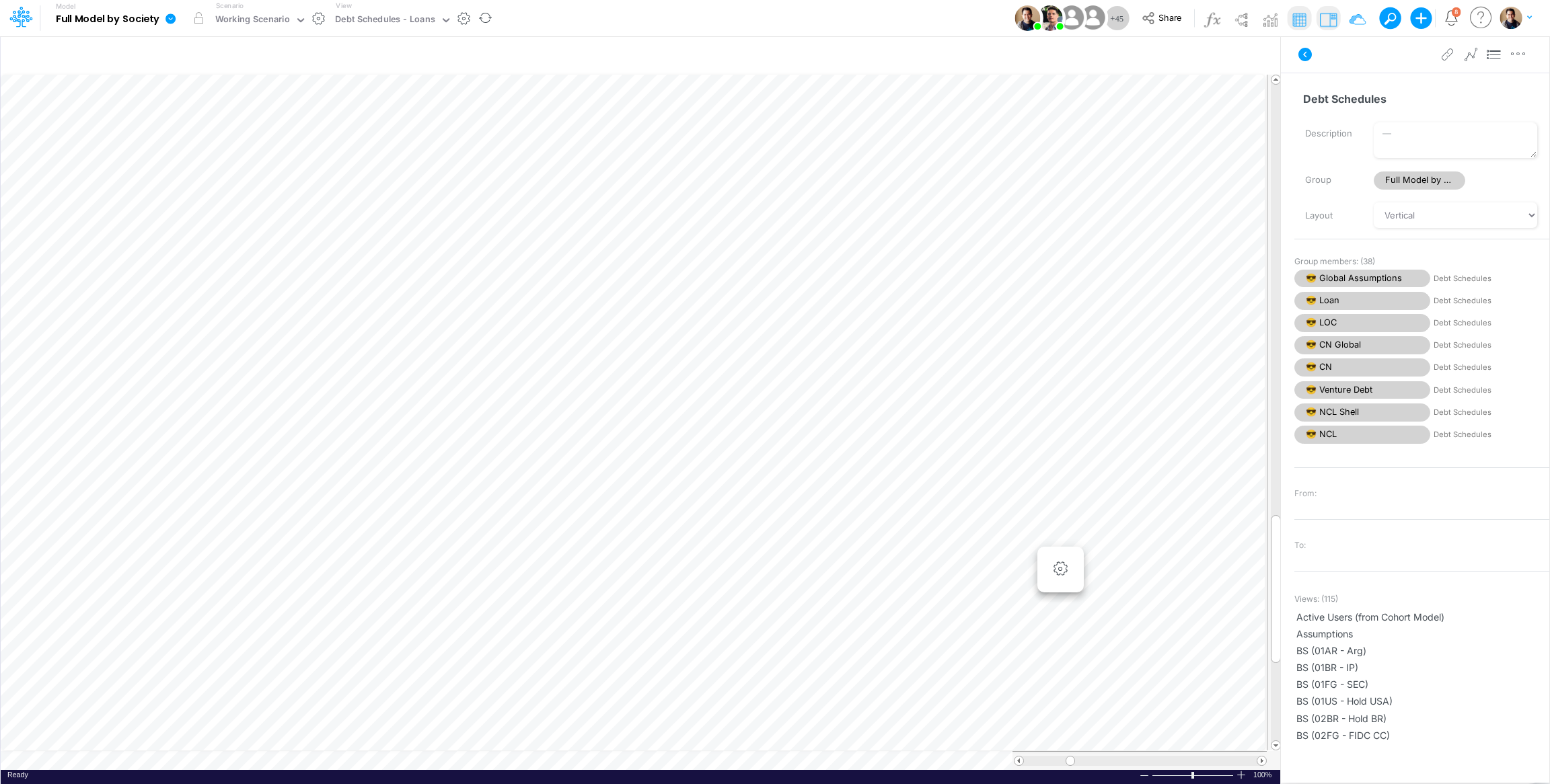
click at [170, 23] on icon at bounding box center [171, 19] width 12 height 12
click at [256, 141] on button "View model info" at bounding box center [237, 139] width 144 height 21
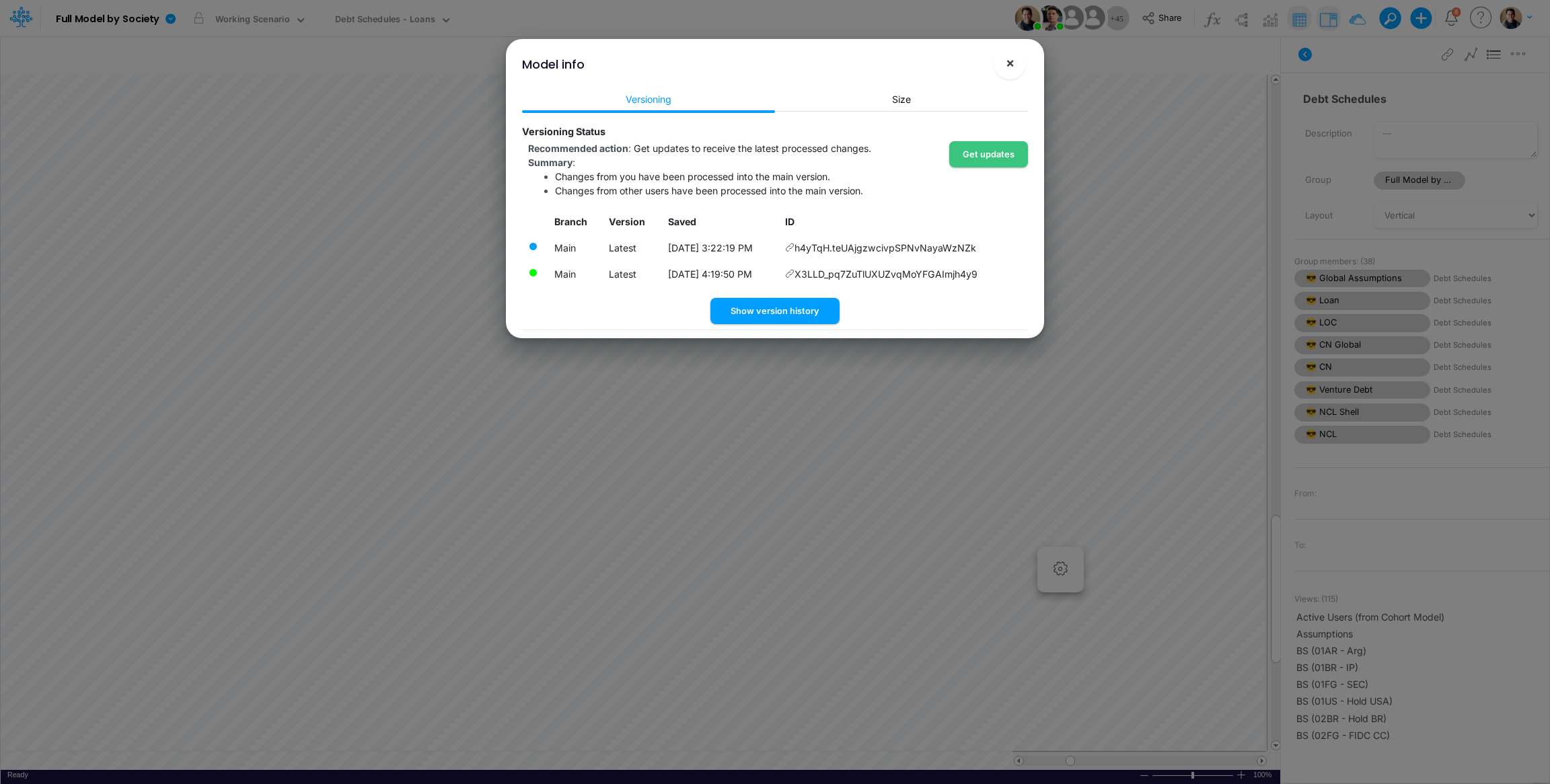
click at [1011, 64] on span "×" at bounding box center [1010, 62] width 9 height 16
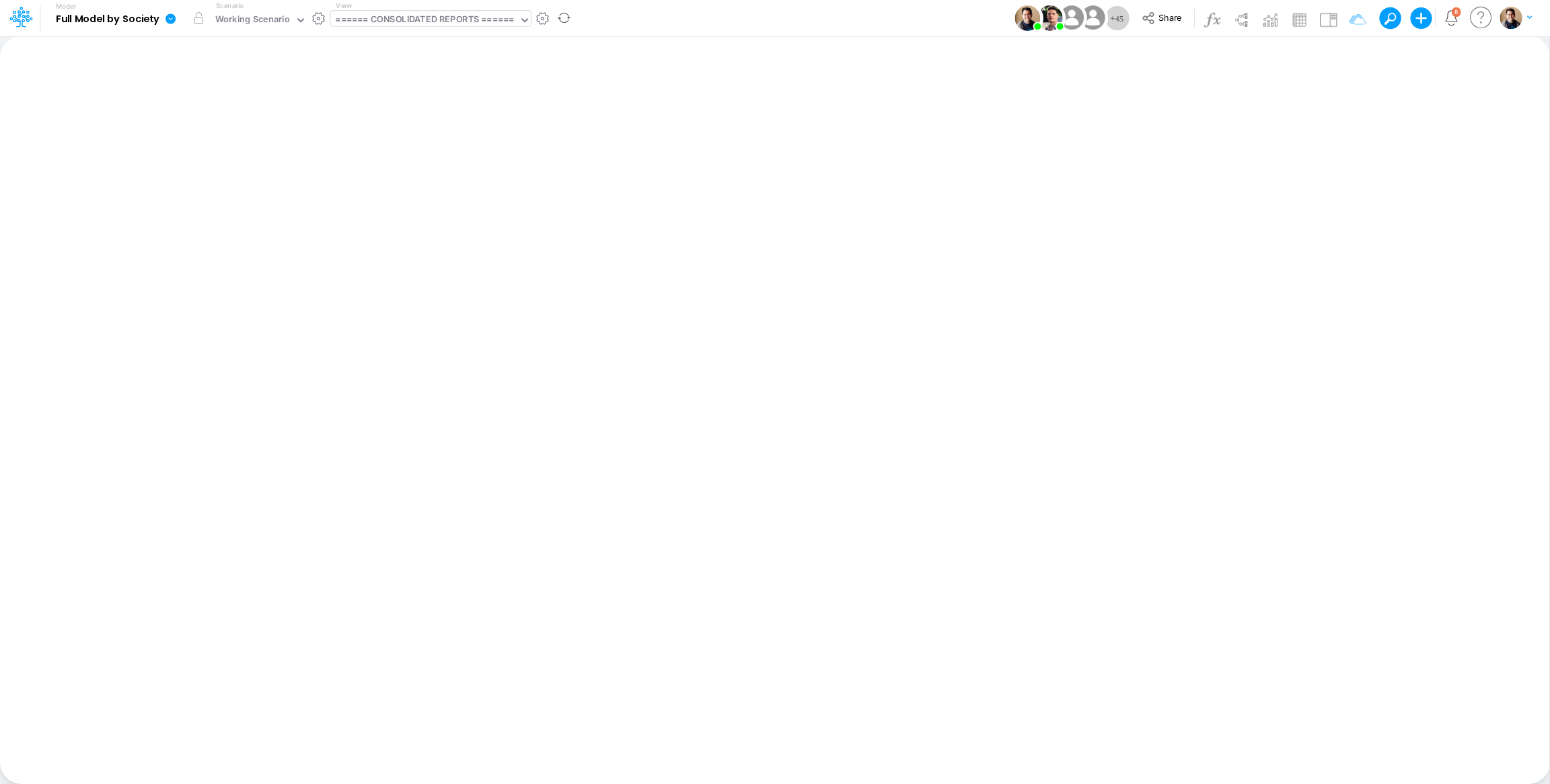
click at [399, 11] on div "====== CONSOLIDATED REPORTS ======" at bounding box center [424, 21] width 188 height 21
type input "loan"
click at [428, 157] on div "Debt Schedules - Loans" at bounding box center [421, 156] width 182 height 22
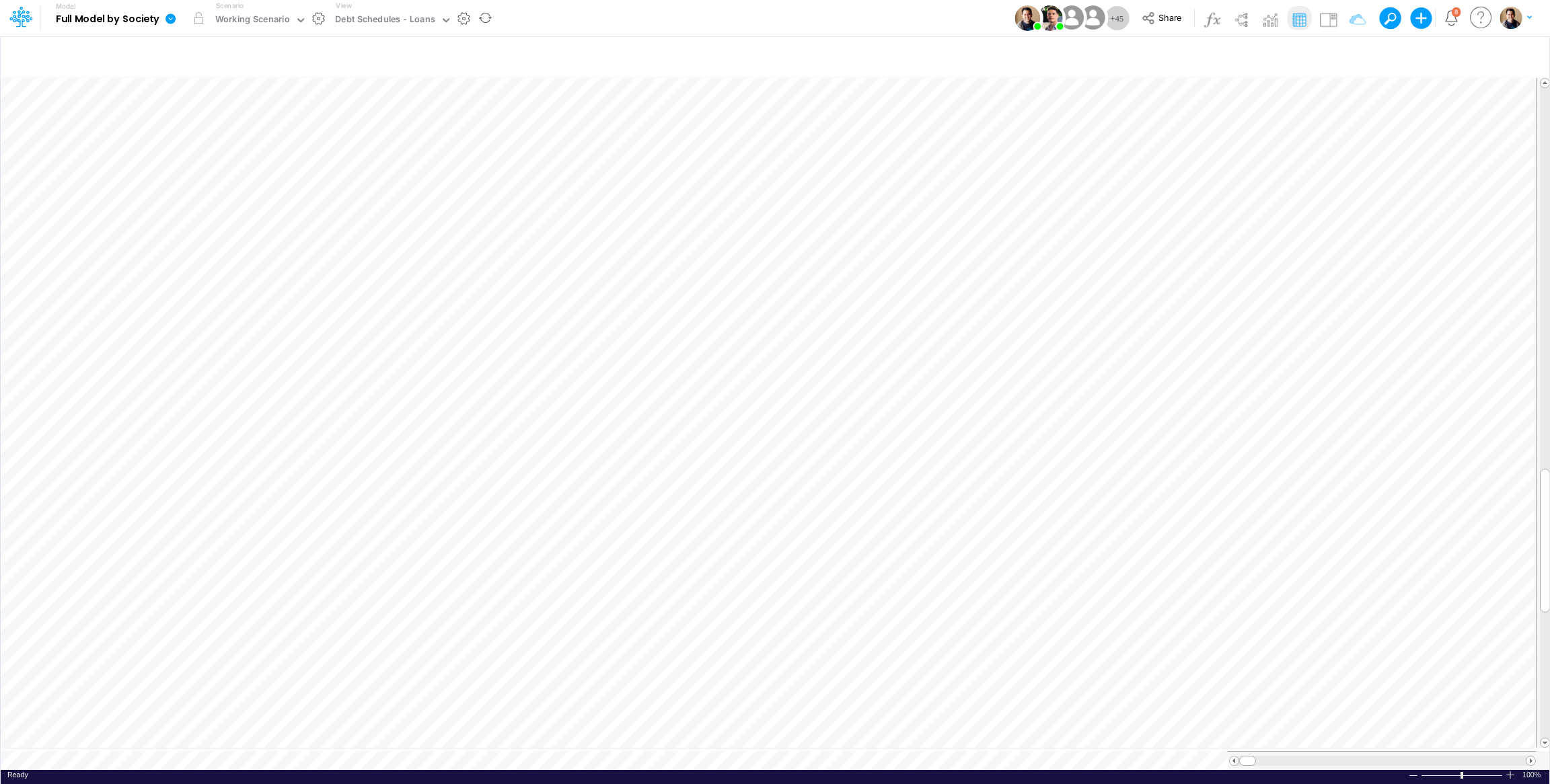
click at [171, 17] on icon at bounding box center [170, 18] width 10 height 10
click at [665, 21] on div "Model Full Model by Society Edit model settings Duplicate Import QuickBooks Qui…" at bounding box center [775, 18] width 1396 height 37
click at [289, 17] on button "button" at bounding box center [283, 19] width 14 height 14
click at [814, 13] on div "Model Full Model by Society Edit model settings Duplicate Import QuickBooks Qui…" at bounding box center [775, 18] width 1396 height 37
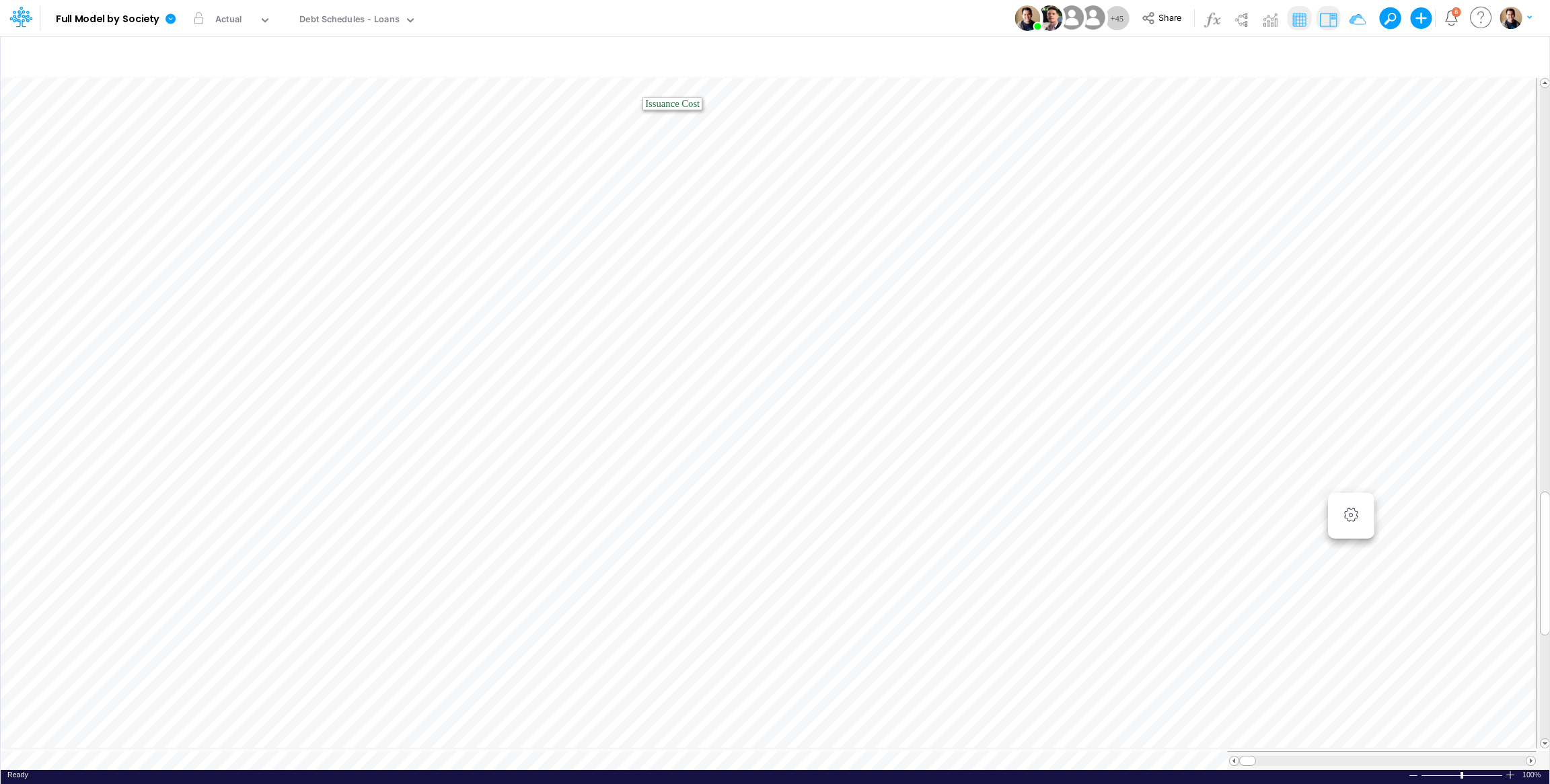
click at [661, 15] on div "Model Full Model by Society Edit model settings Duplicate Import QuickBooks Qui…" at bounding box center [775, 18] width 1396 height 37
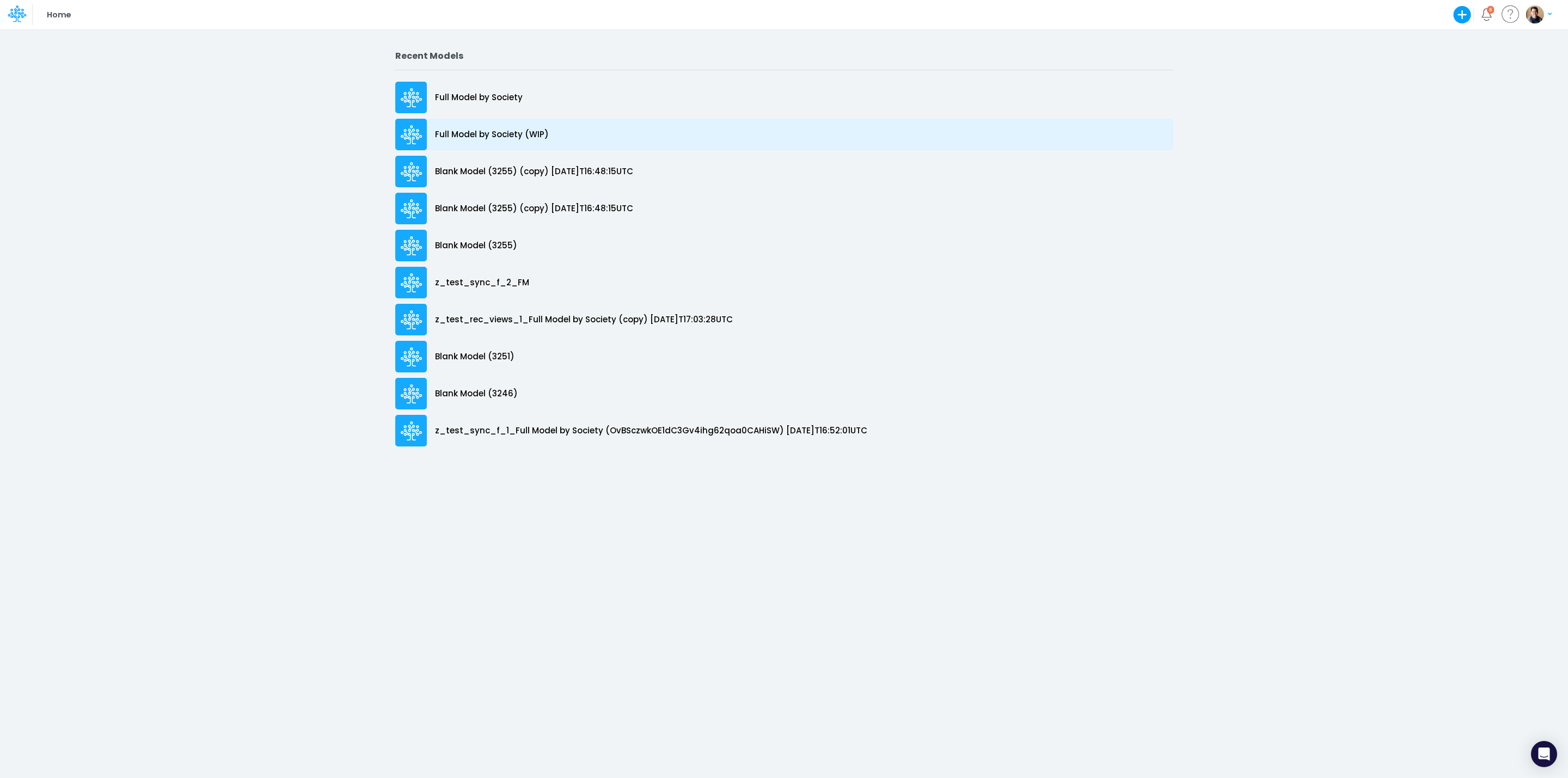
click at [493, 131] on p "Full Model by Society (WIP)" at bounding box center [492, 134] width 114 height 12
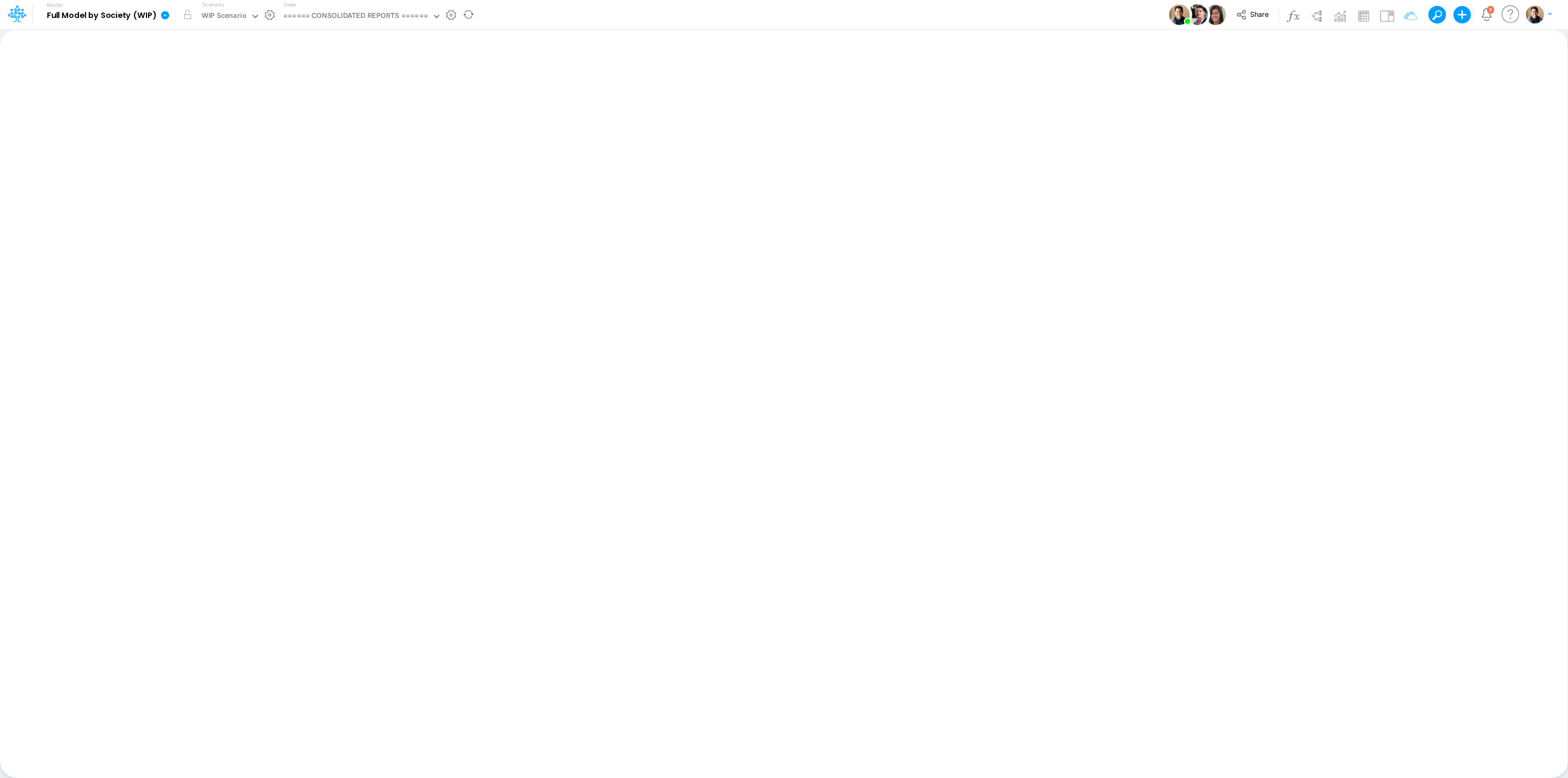
click at [162, 17] on icon at bounding box center [165, 14] width 8 height 8
drag, startPoint x: 234, startPoint y: 110, endPoint x: 234, endPoint y: 126, distance: 16.0
click at [234, 124] on div "Edit model settings Duplicate Import QuickBooks QuickBooks Online QuickBooks En…" at bounding box center [219, 99] width 118 height 139
click at [234, 126] on button "Sync Scenarios" at bounding box center [219, 129] width 116 height 17
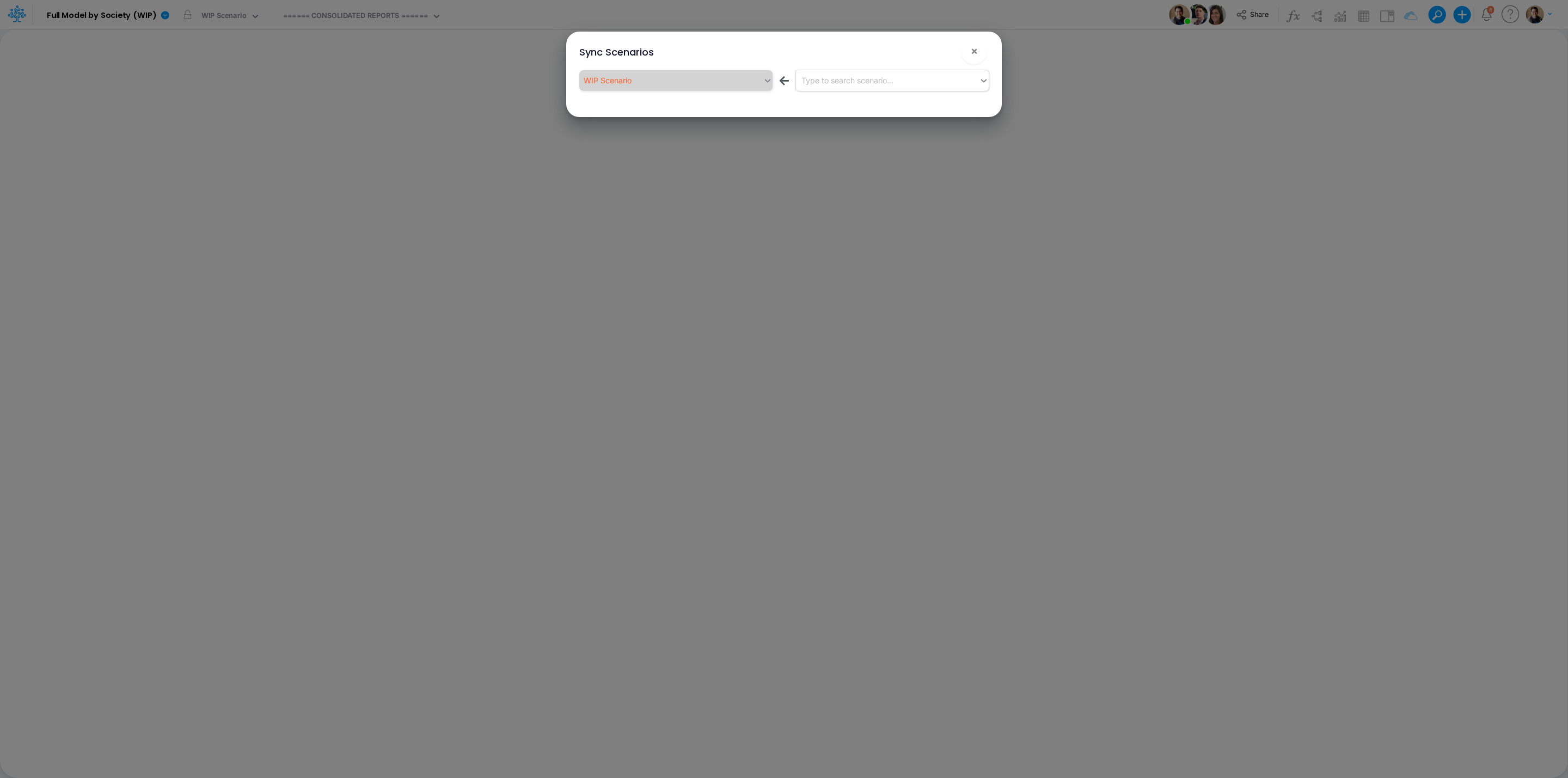
click at [858, 72] on div "Type to search scenario..." at bounding box center [888, 80] width 183 height 18
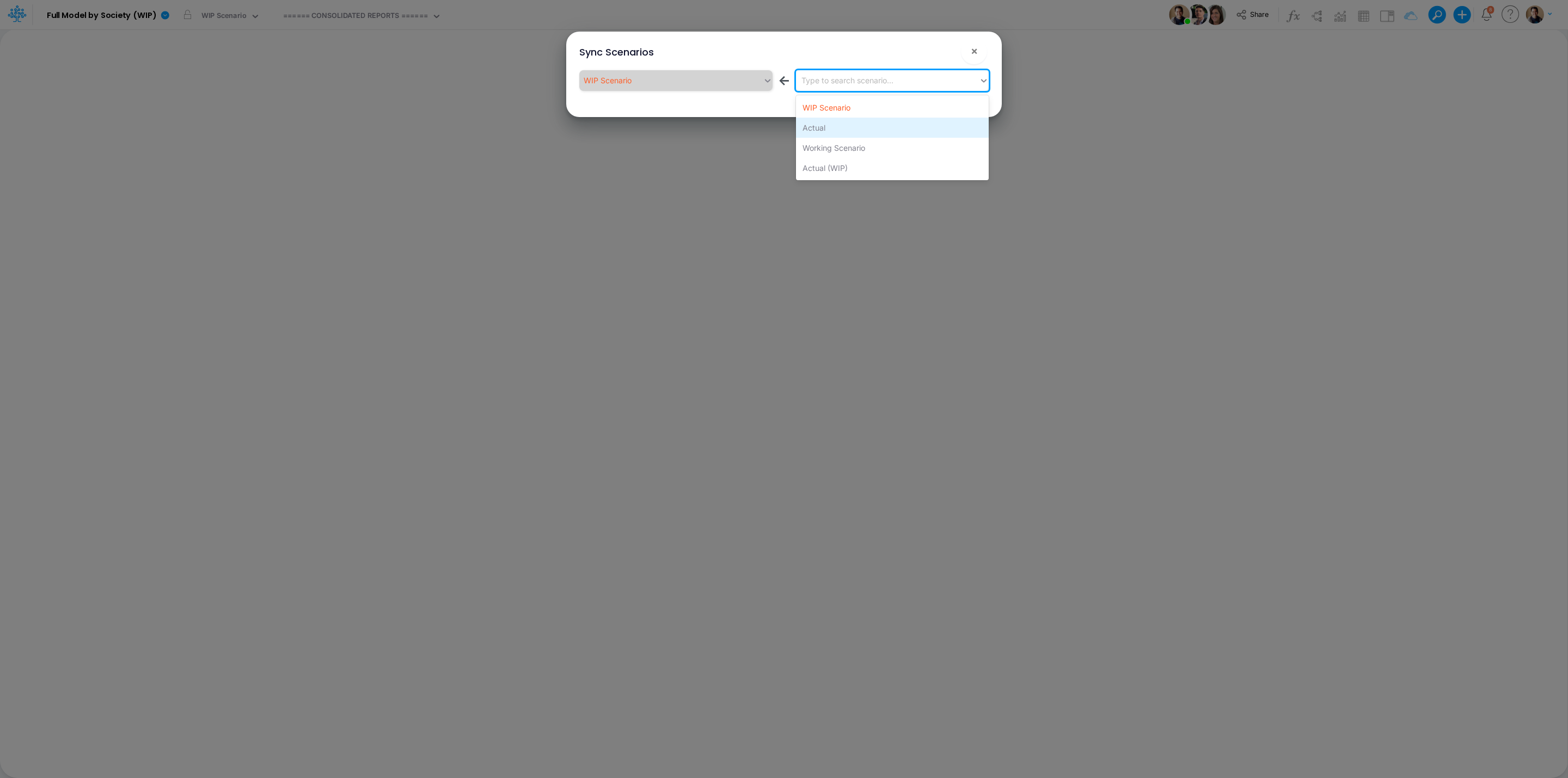
click at [853, 131] on div "Actual" at bounding box center [892, 128] width 193 height 20
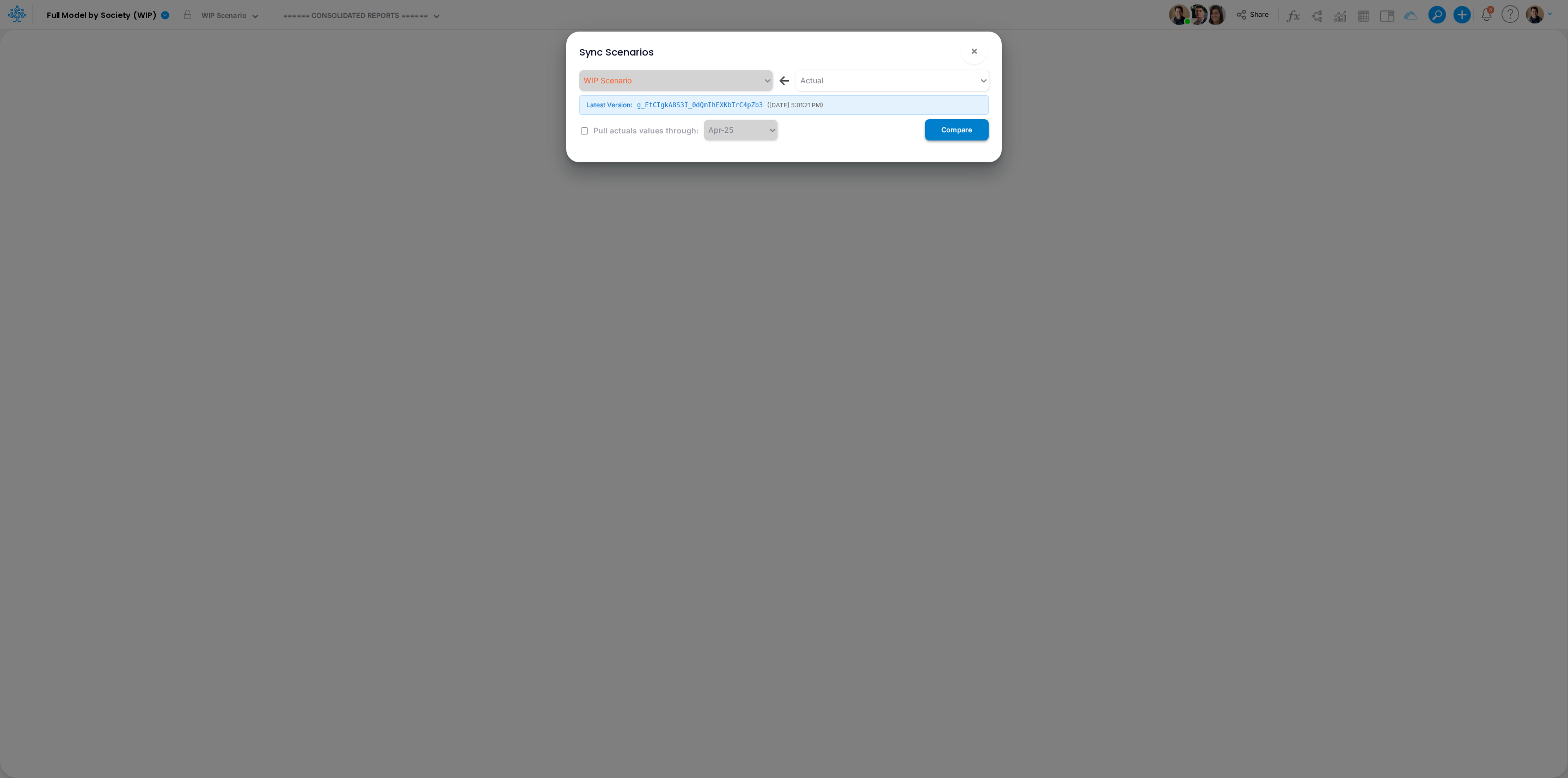
click at [972, 131] on button "Compare" at bounding box center [957, 129] width 64 height 21
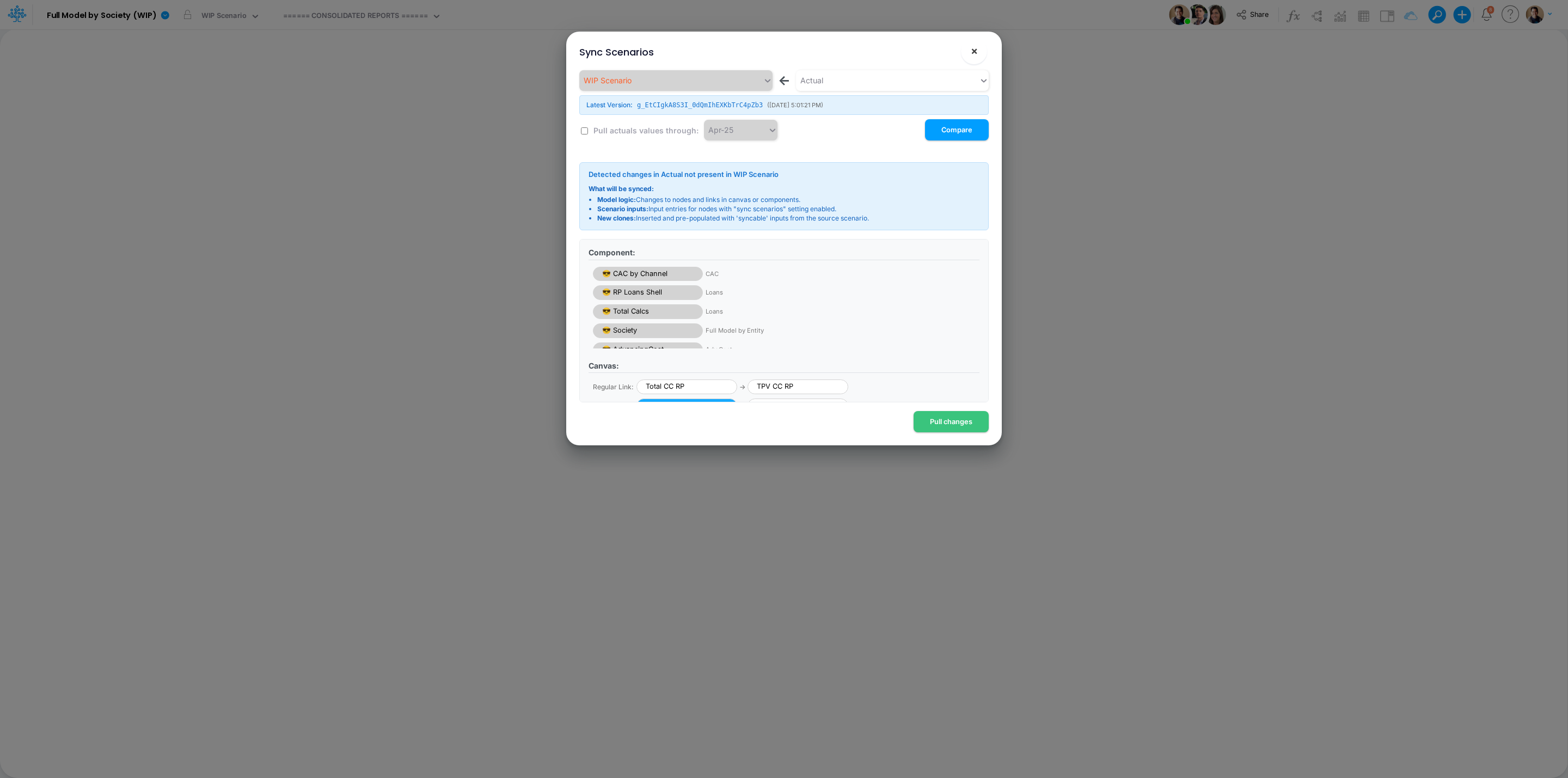
click at [977, 46] on span "×" at bounding box center [975, 51] width 7 height 13
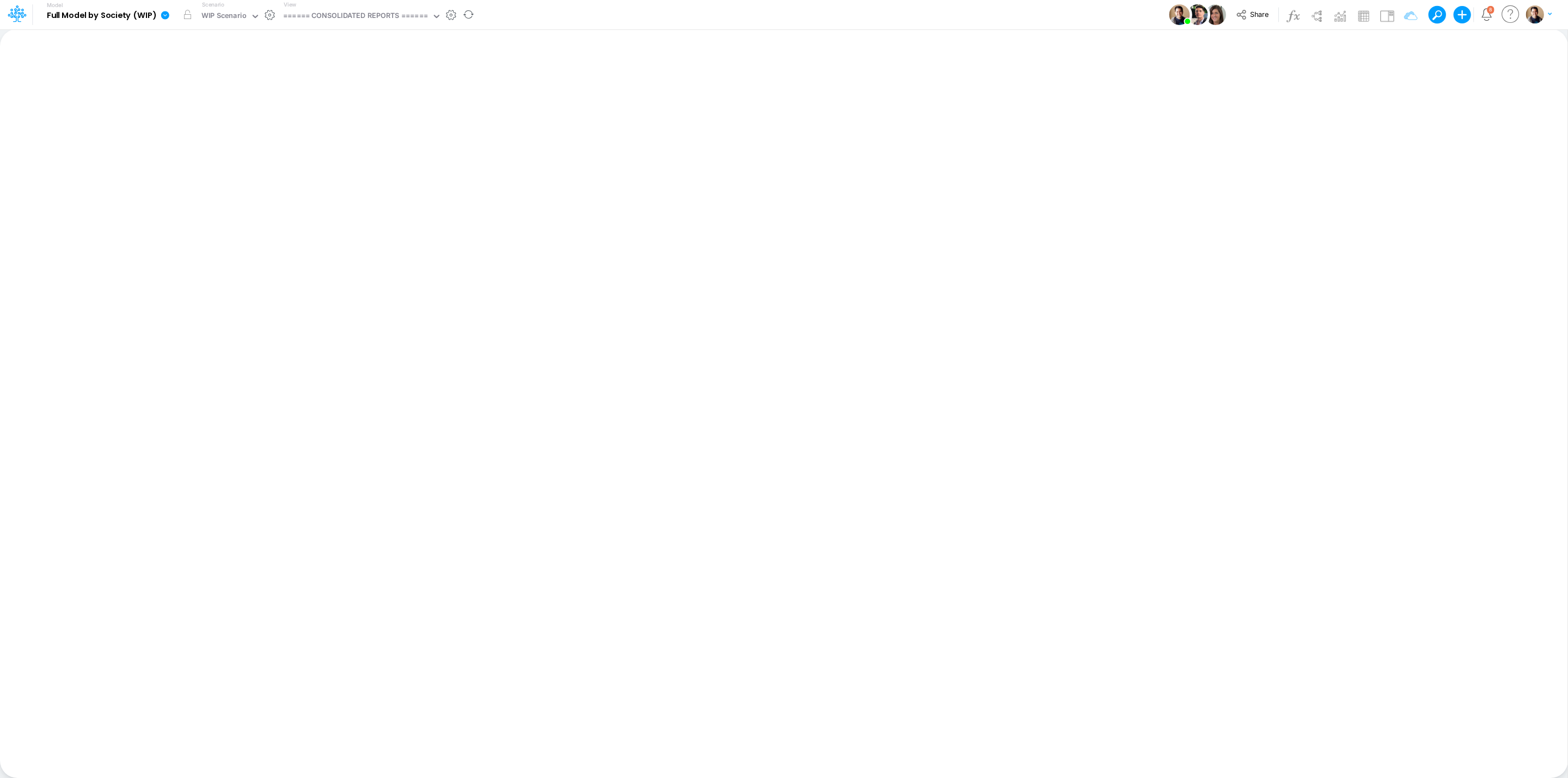
click at [167, 13] on icon at bounding box center [165, 14] width 8 height 8
click at [232, 105] on button "View model info" at bounding box center [219, 113] width 116 height 17
click at [393, 14] on div "====== CONSOLIDATED REPORTS ======" at bounding box center [355, 16] width 145 height 12
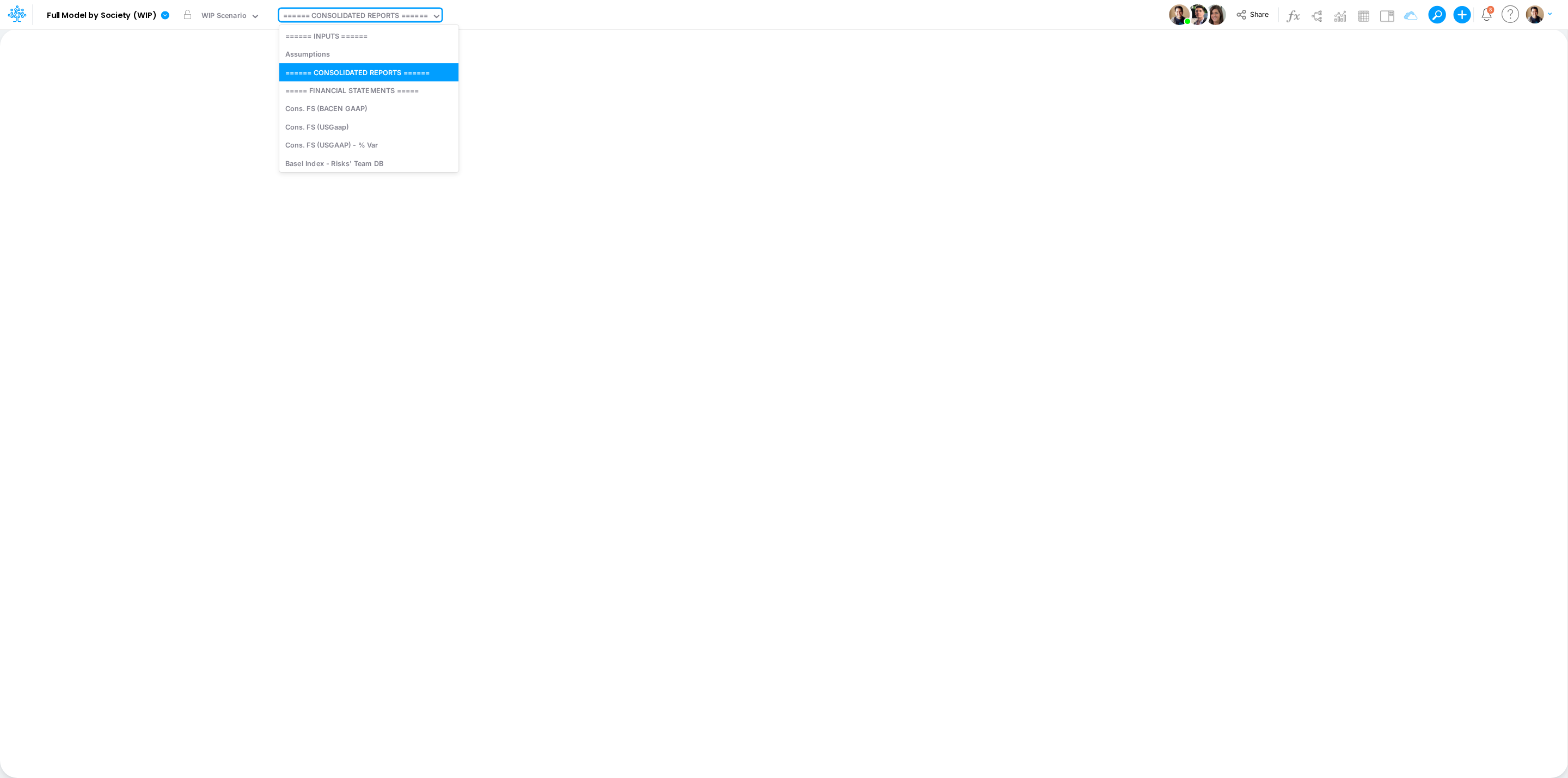
click at [567, 10] on div "Model Full Model by Society (WIP) Edit model settings Duplicate Import QuickBoo…" at bounding box center [784, 14] width 1411 height 30
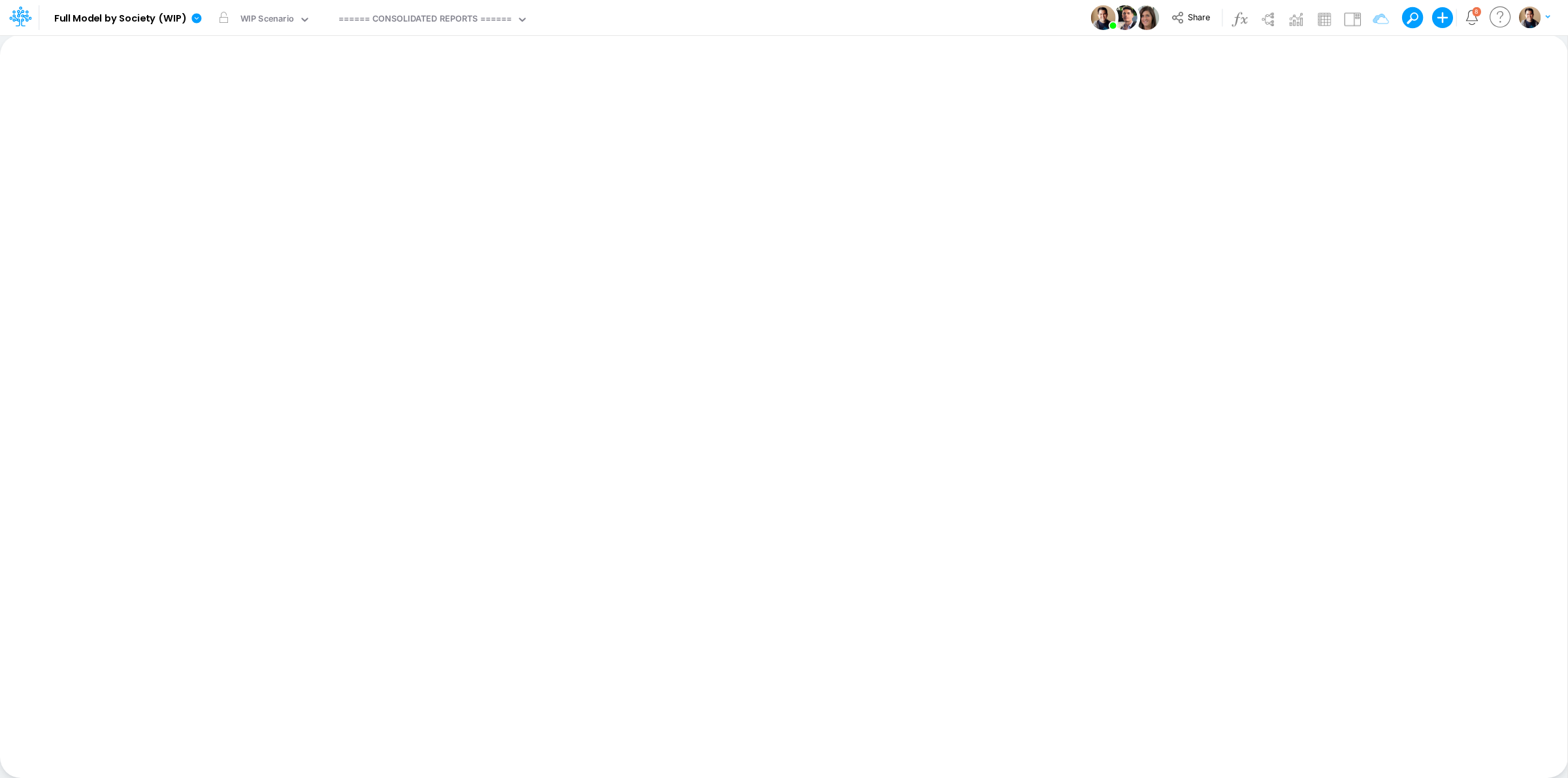
drag, startPoint x: 1529, startPoint y: 0, endPoint x: 666, endPoint y: 25, distance: 863.4
click at [674, 25] on div "Model Full Model by Society (WIP) Edit model settings Duplicate Import QuickBoo…" at bounding box center [783, 17] width 1411 height 36
click at [467, 23] on div "====== CONSOLIDATED REPORTS ======" at bounding box center [425, 19] width 174 height 15
type input "finan"
click at [507, 95] on div "Financial Statements" at bounding box center [429, 86] width 191 height 22
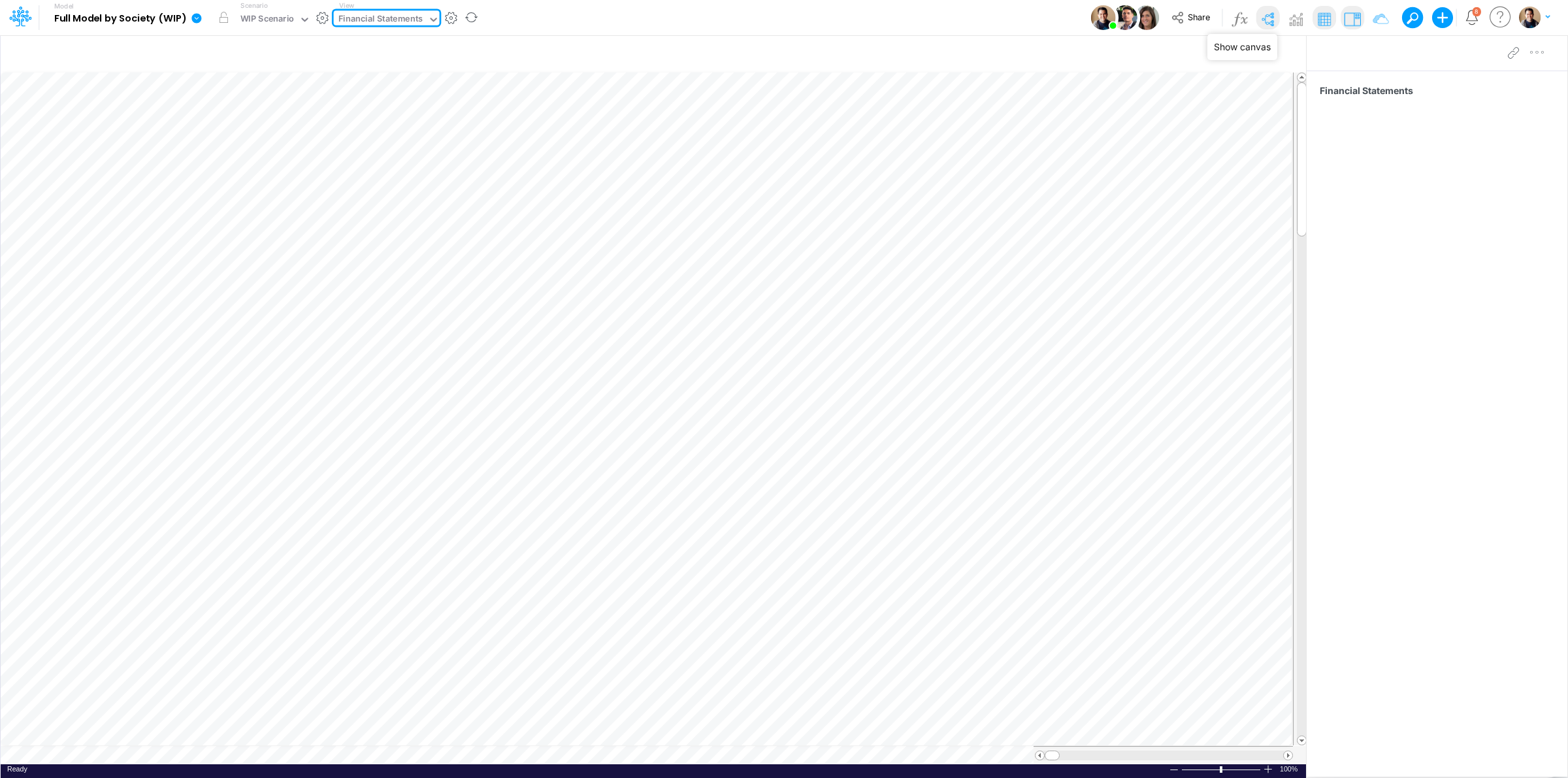
click at [1266, 22] on img at bounding box center [1267, 19] width 21 height 21
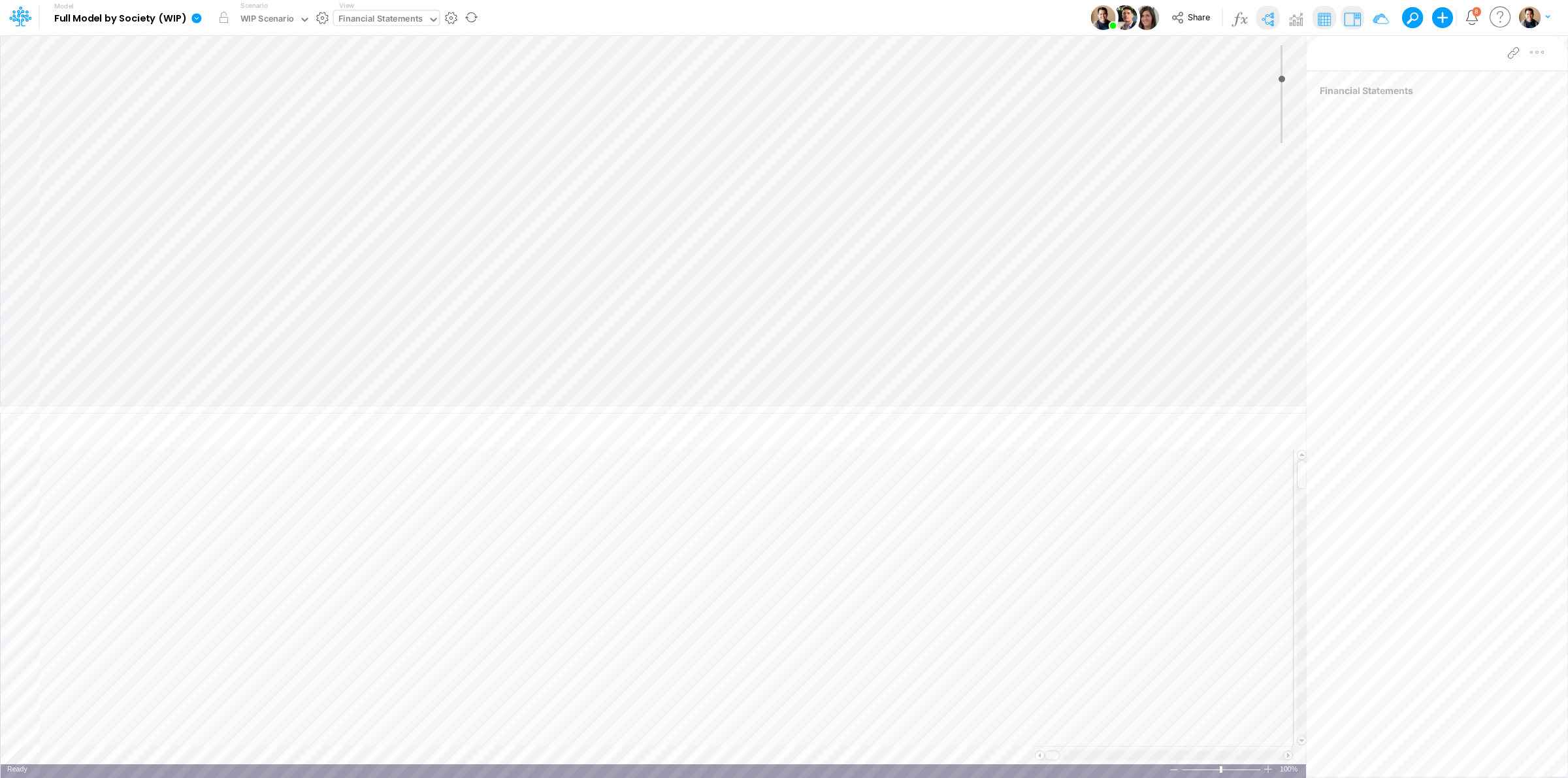
type input "0"
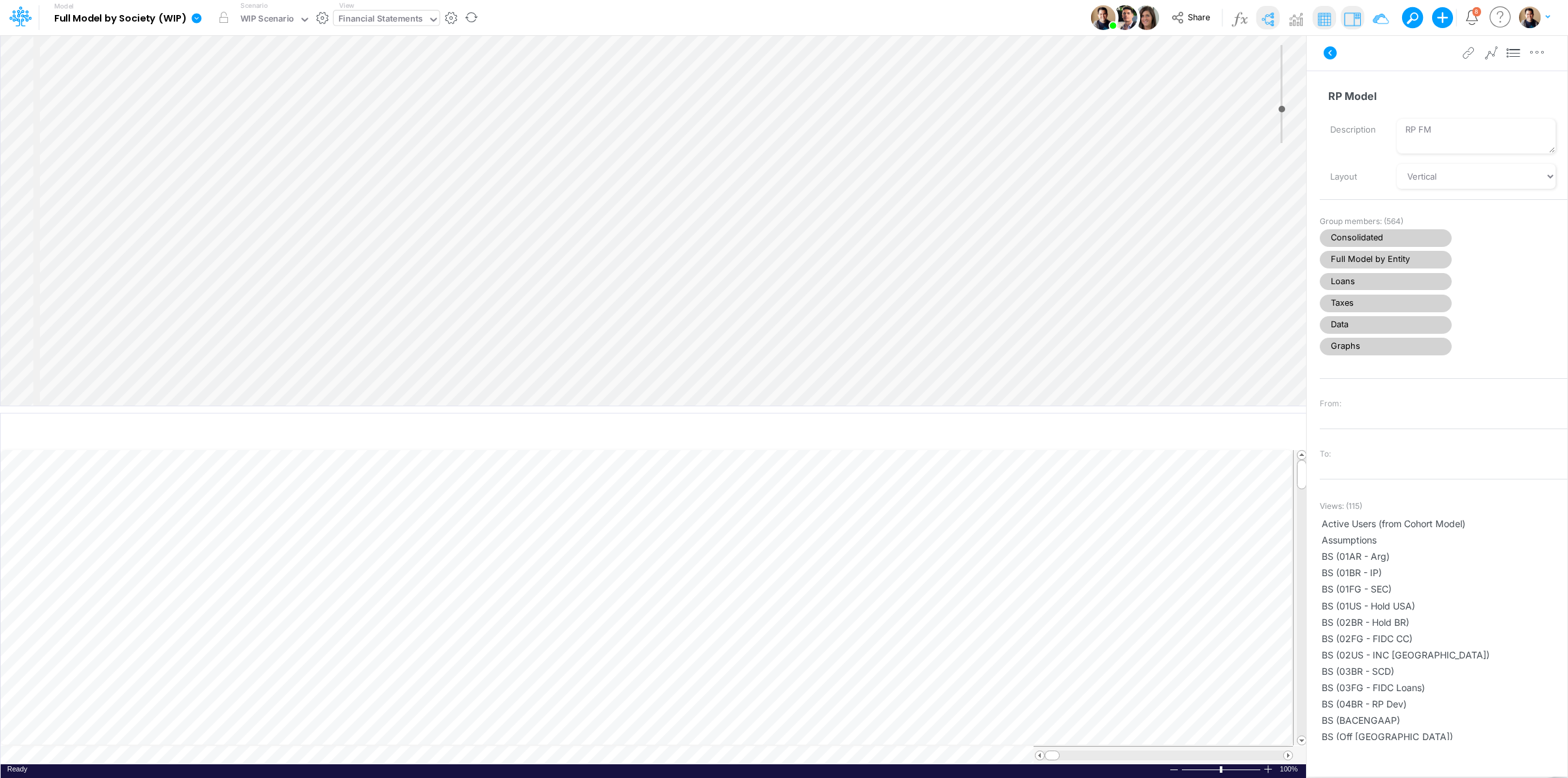
select select "Horizontal"
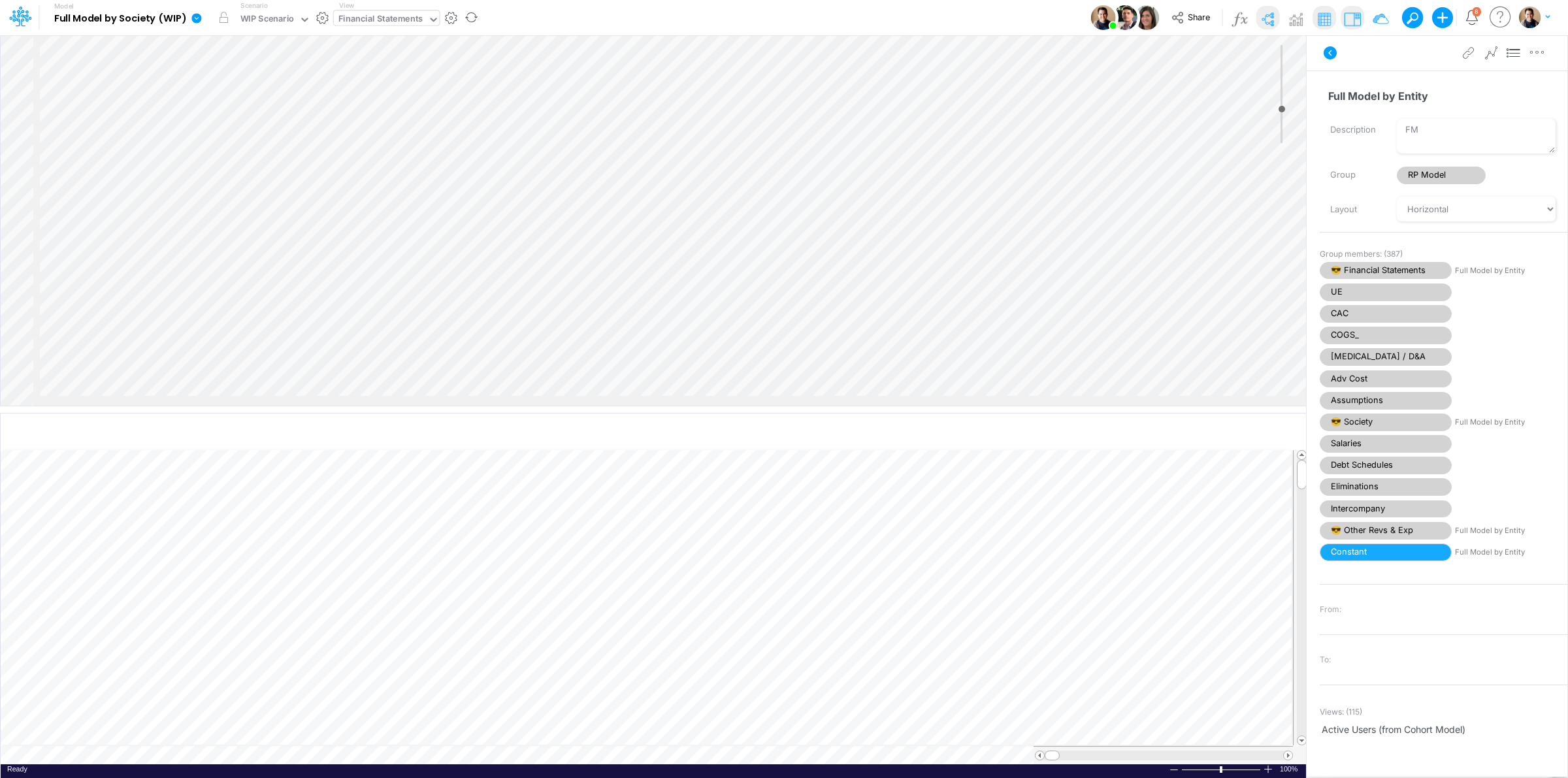
select select "Horizontal"
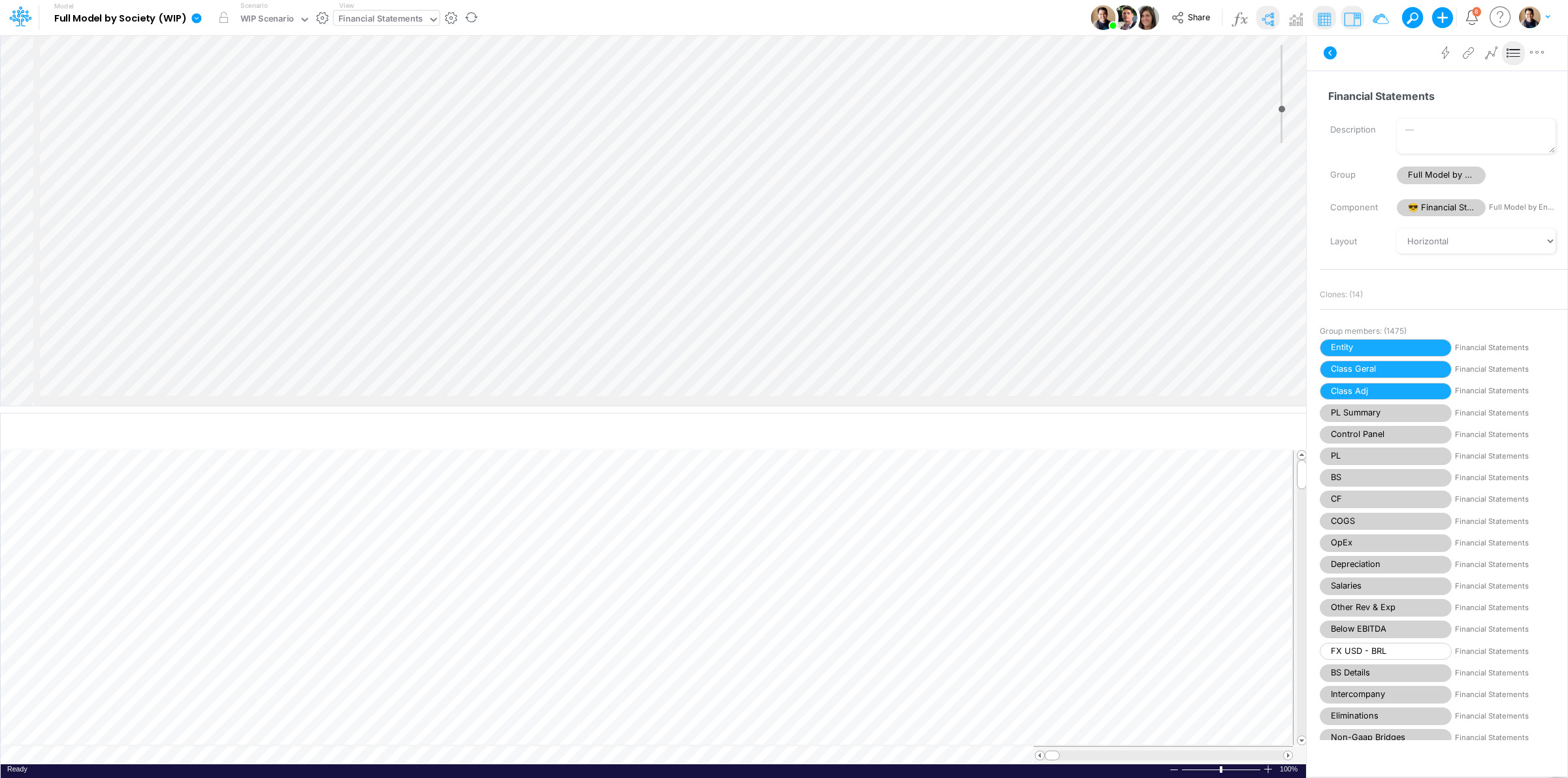
scroll to position [0, 1817]
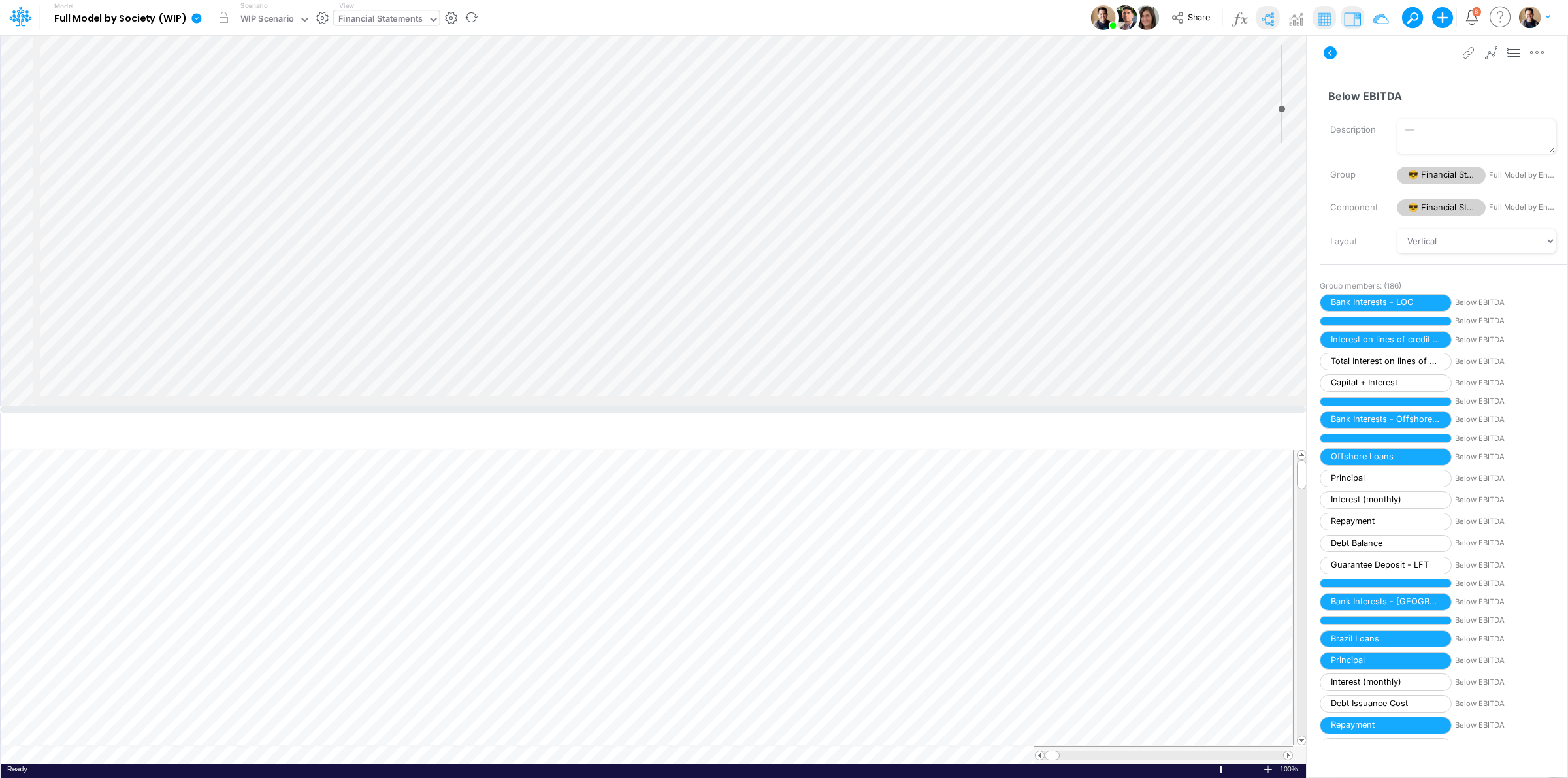
scroll to position [245, 1817]
drag, startPoint x: 490, startPoint y: 409, endPoint x: 514, endPoint y: 309, distance: 102.8
click at [514, 399] on div at bounding box center [652, 403] width 1306 height 7
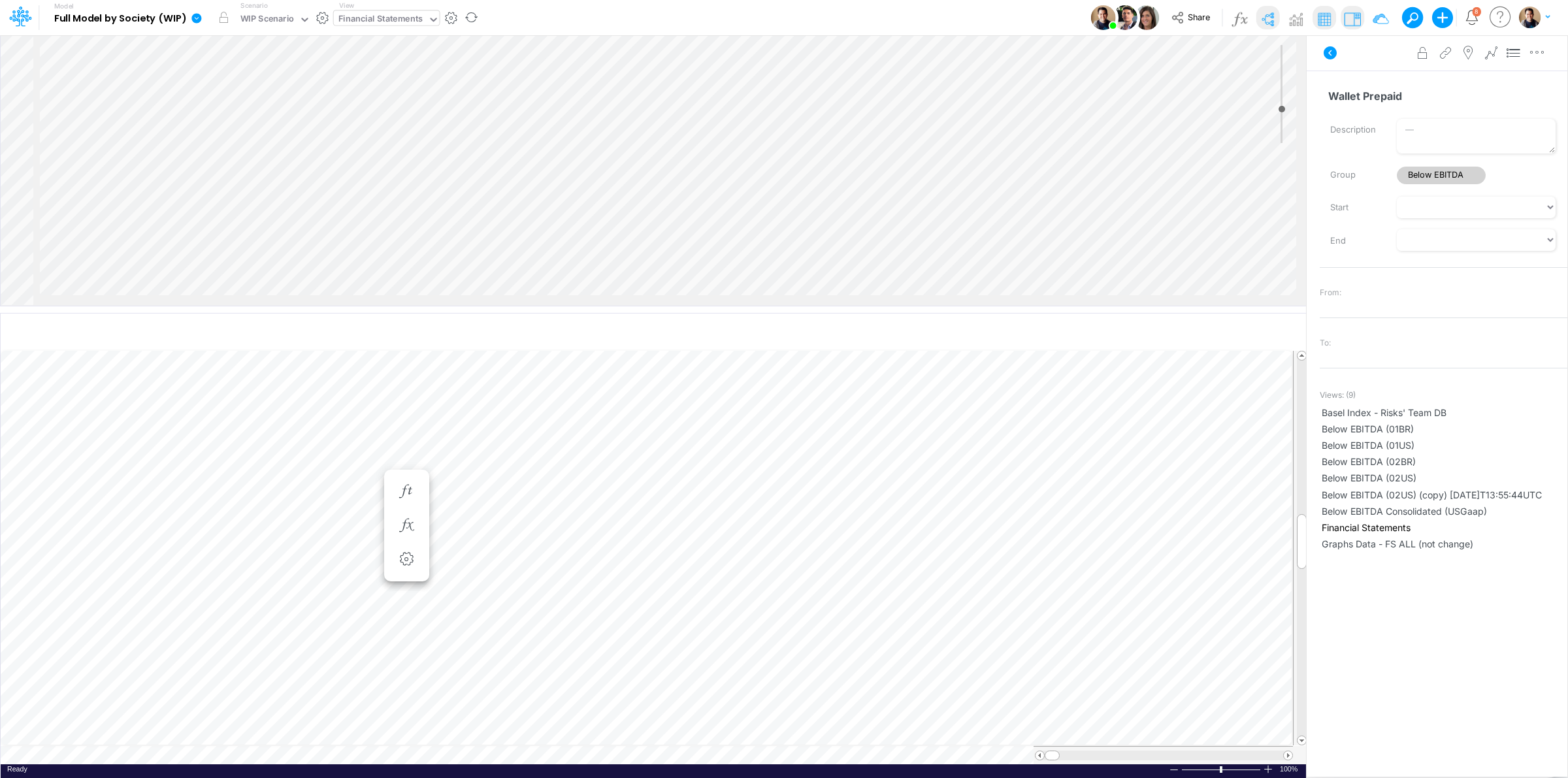
scroll to position [0, 1]
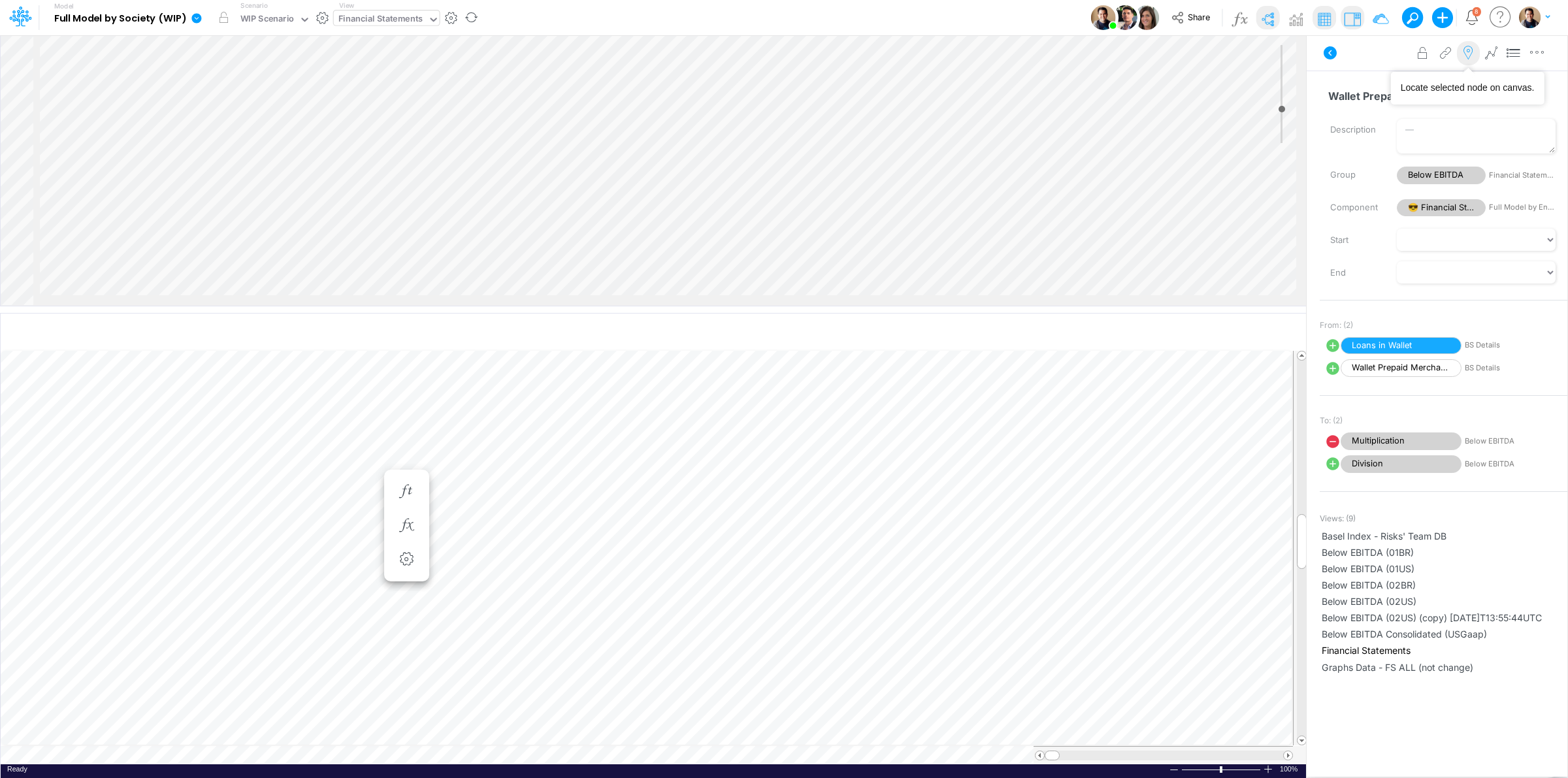
click at [1474, 56] on icon at bounding box center [1468, 54] width 20 height 14
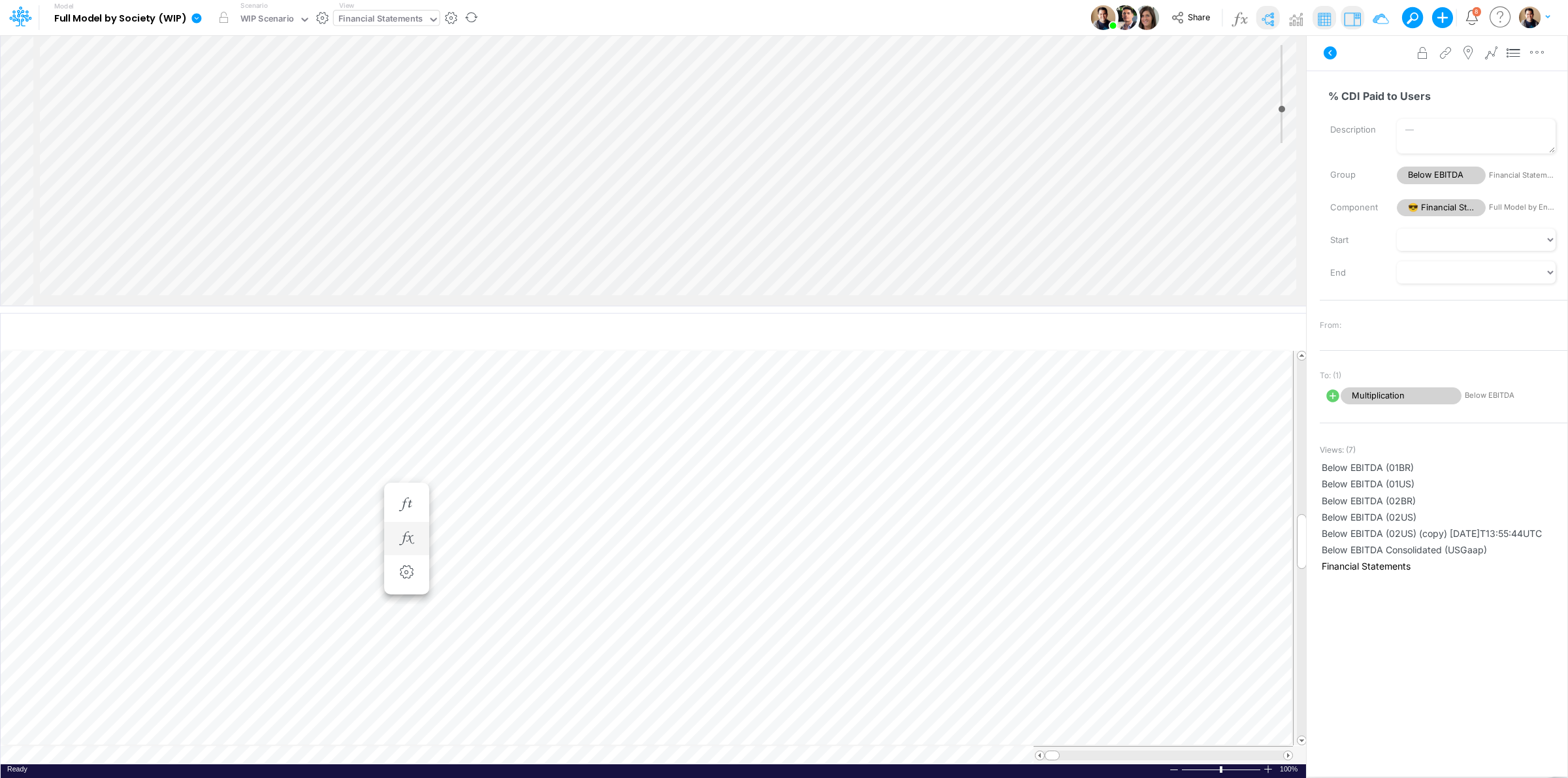
scroll to position [0, 1]
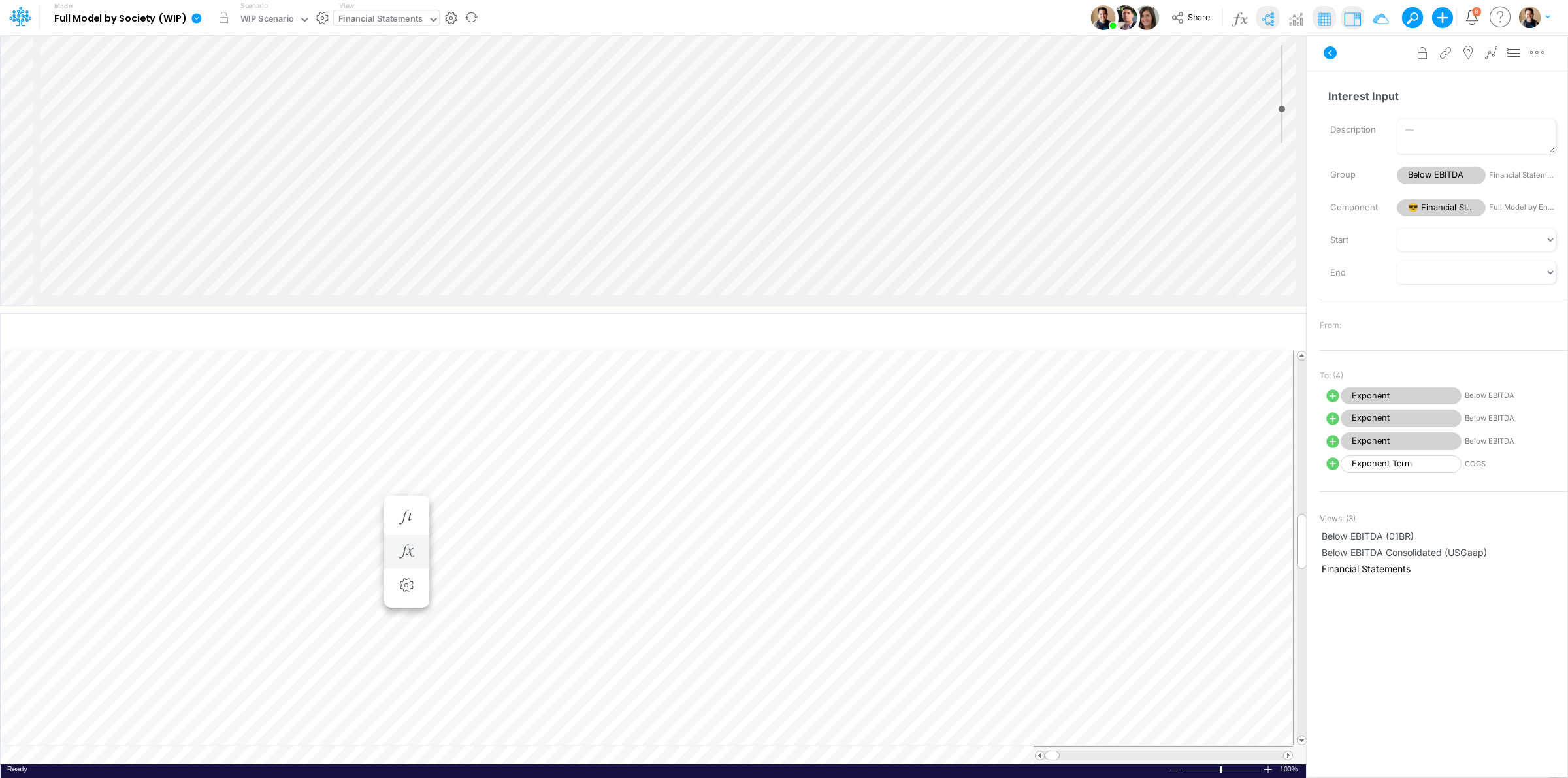
scroll to position [0, 1]
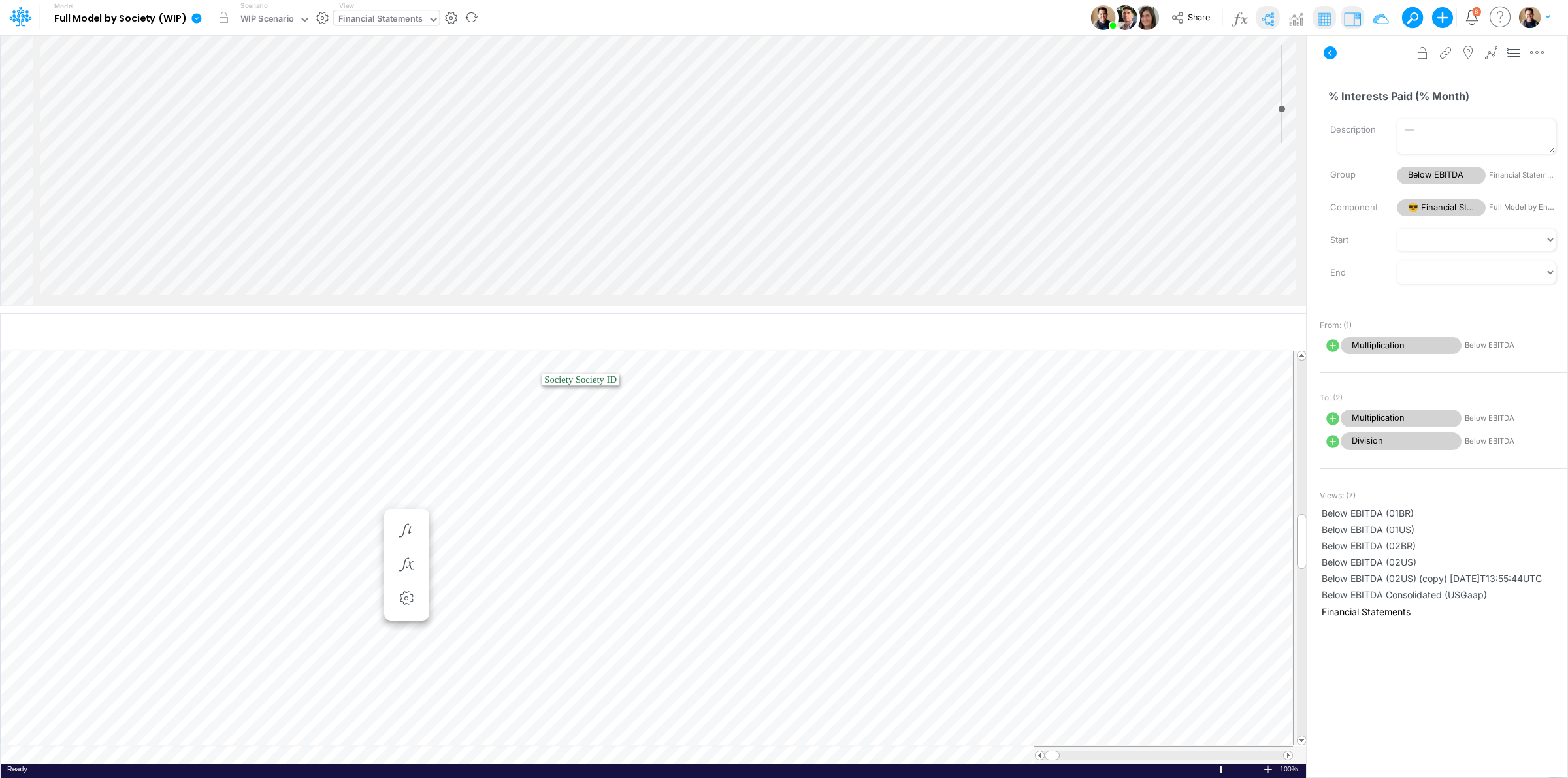
click at [1330, 345] on icon at bounding box center [1332, 346] width 16 height 16
select select "1"
select select "Multiply"
select select "Add"
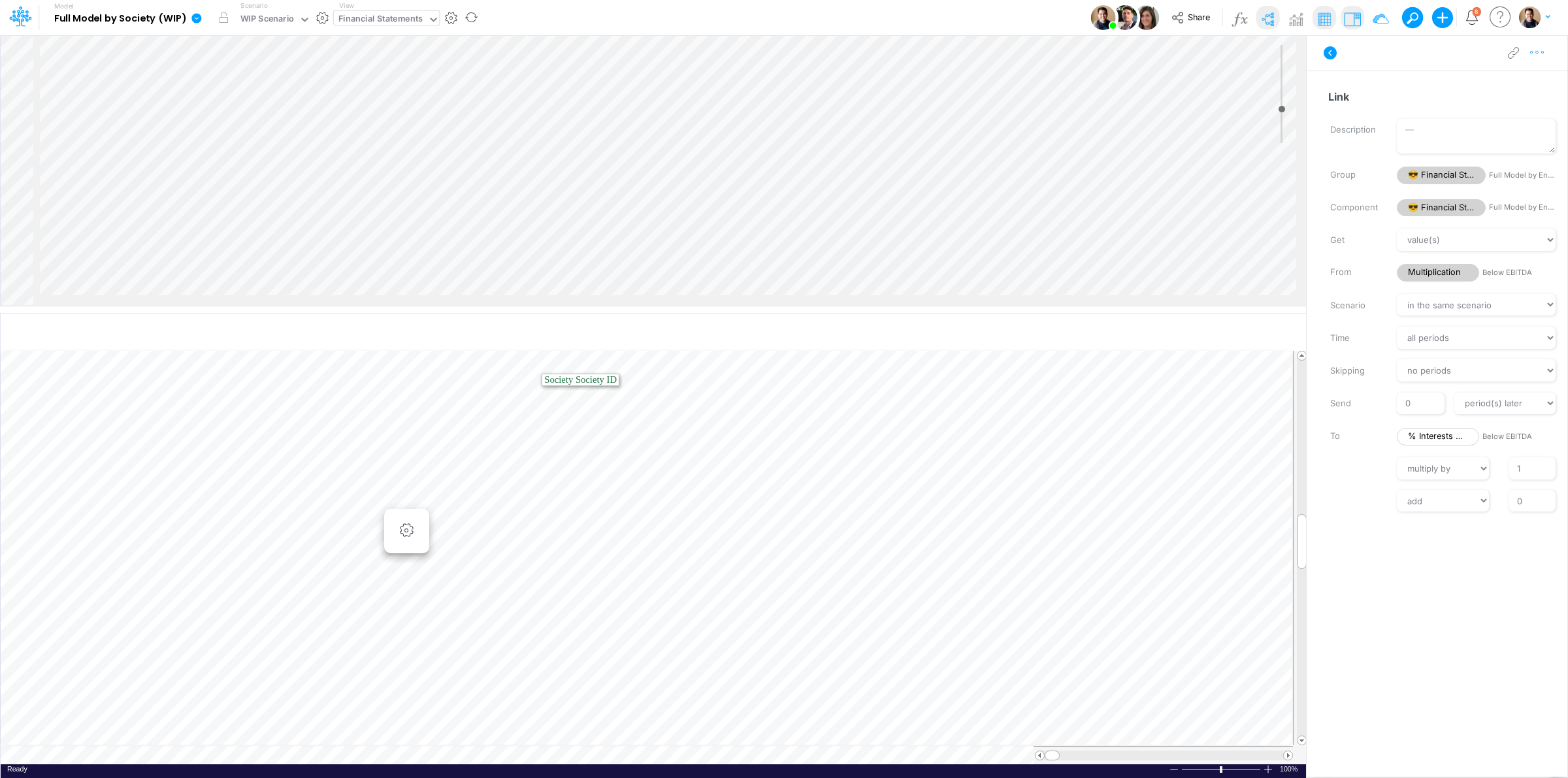
click at [1535, 63] on button "button" at bounding box center [1537, 53] width 24 height 26
click at [1524, 82] on button "Advanced settings" at bounding box center [1468, 86] width 155 height 23
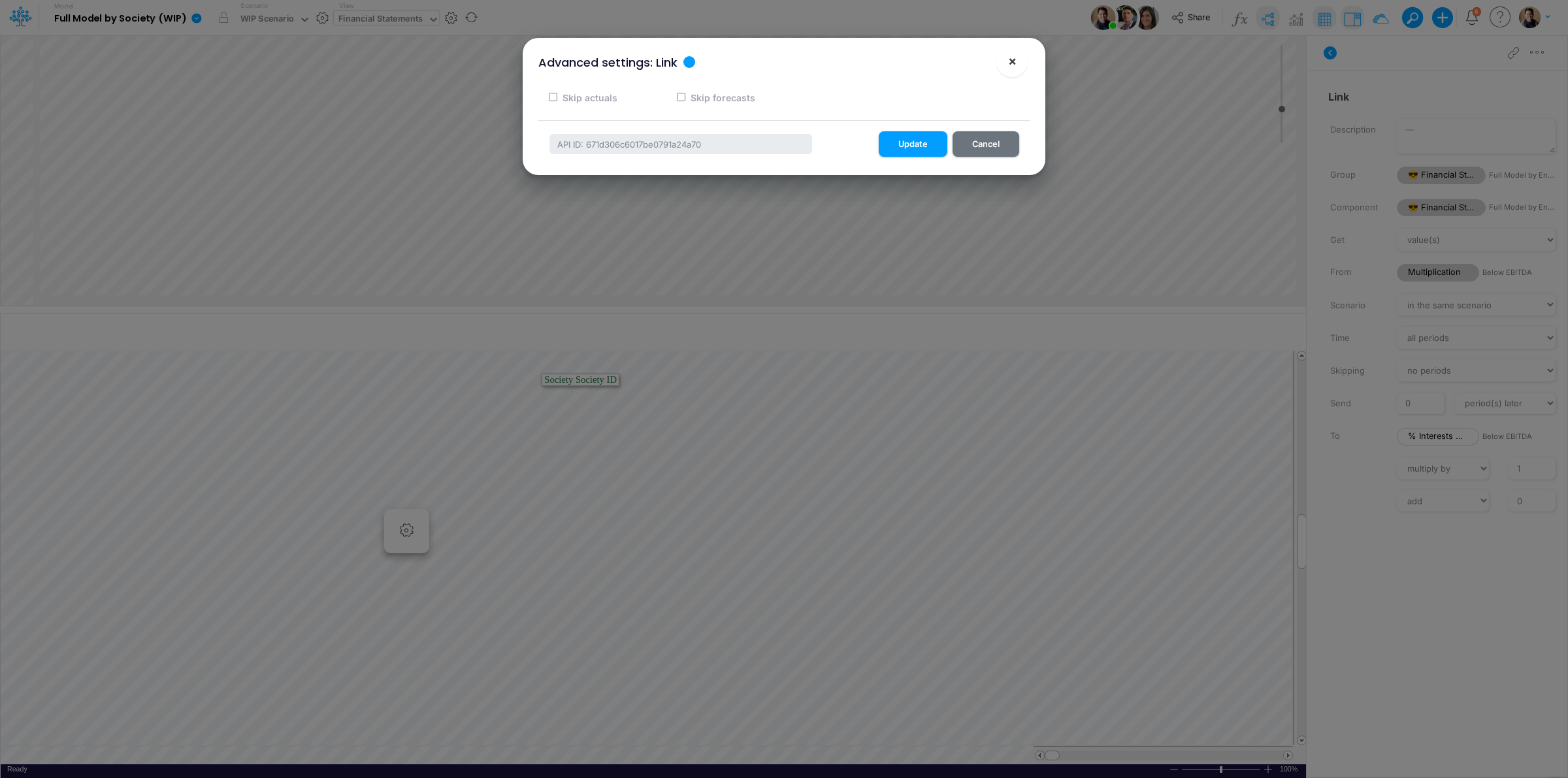
click at [1008, 62] on span "×" at bounding box center [1013, 61] width 9 height 16
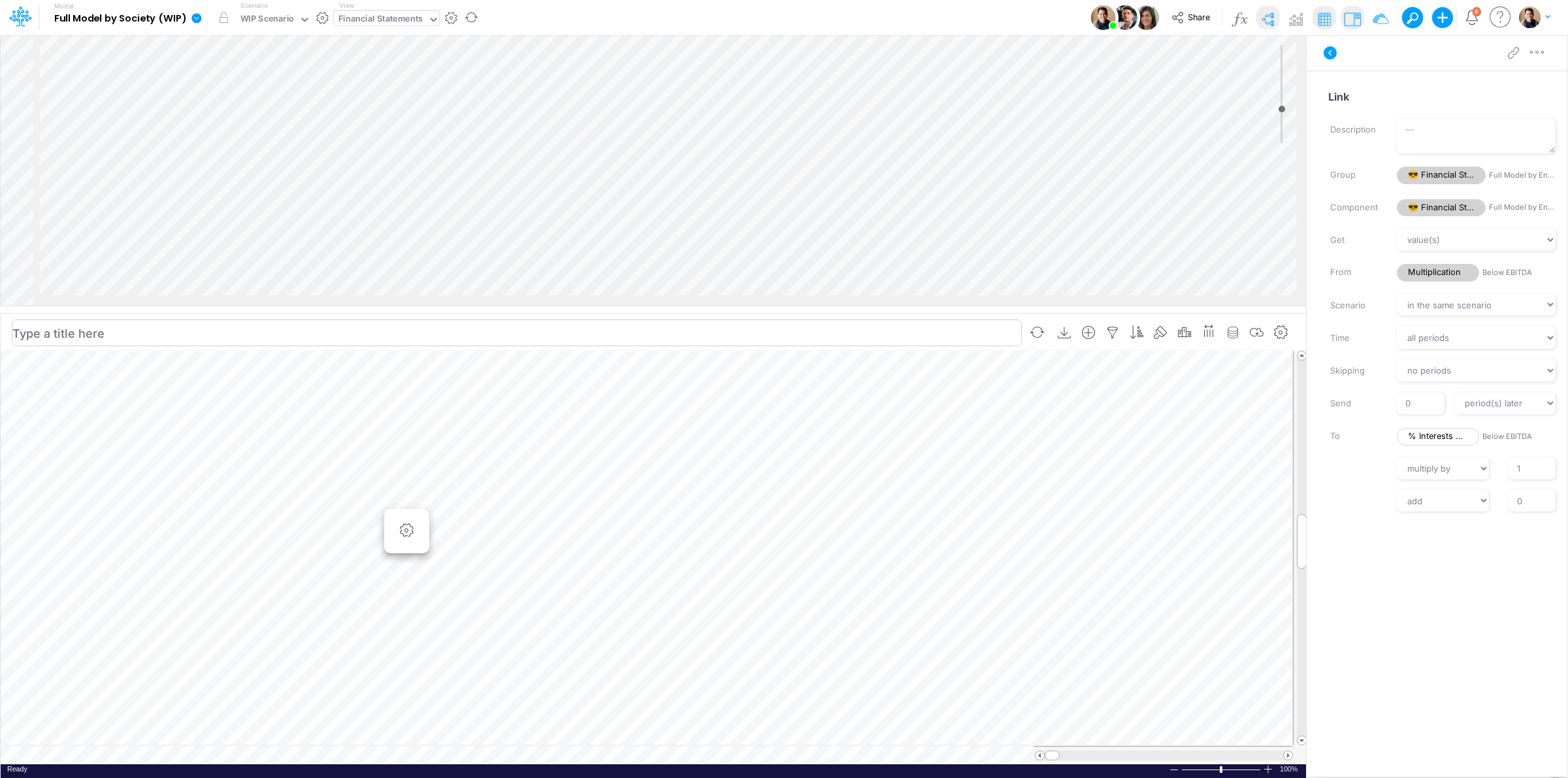
scroll to position [0, 1]
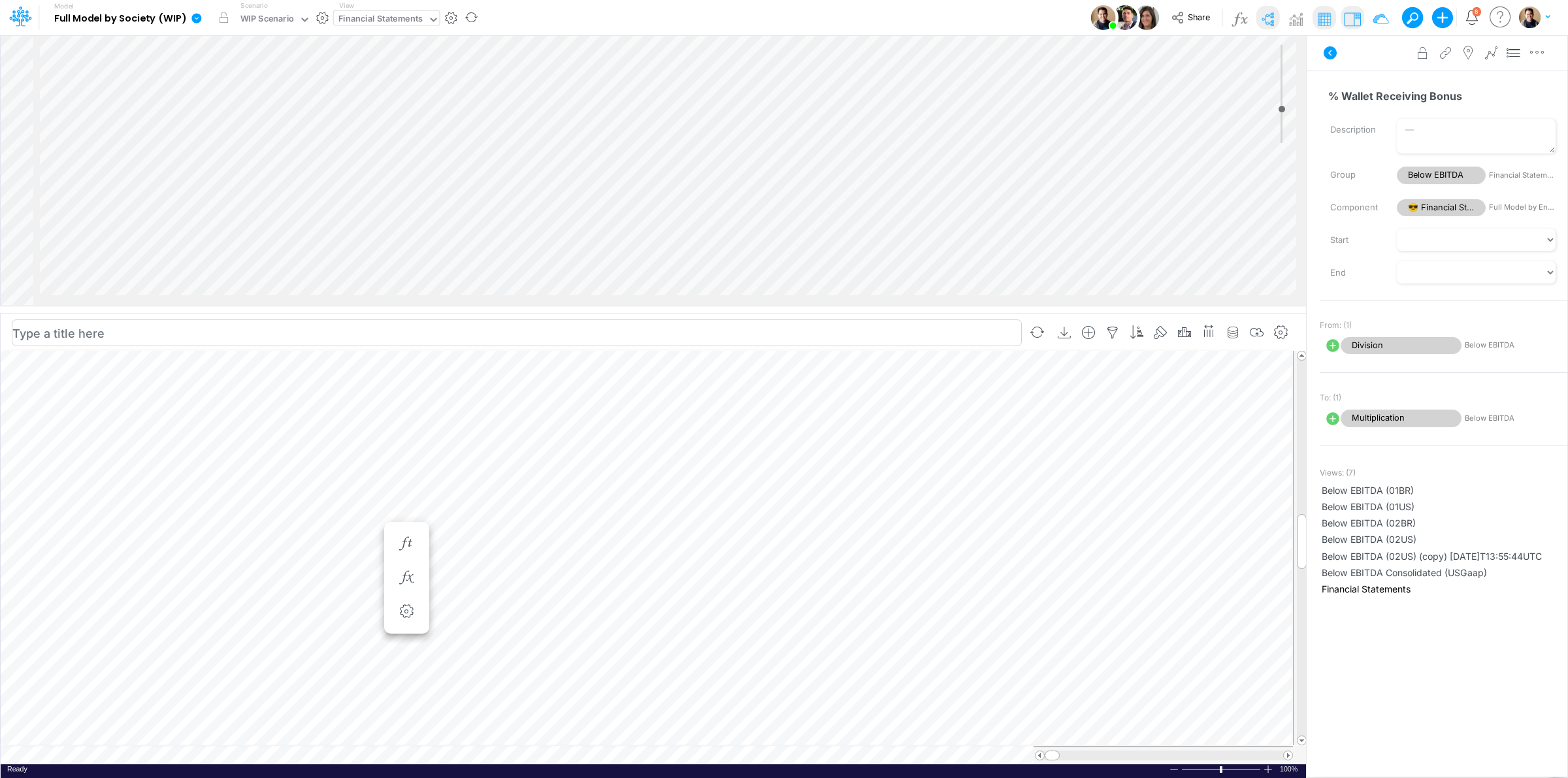
scroll to position [1726, 1644]
click at [1332, 344] on icon at bounding box center [1332, 345] width 13 height 13
select select "Multiply"
select select "Add"
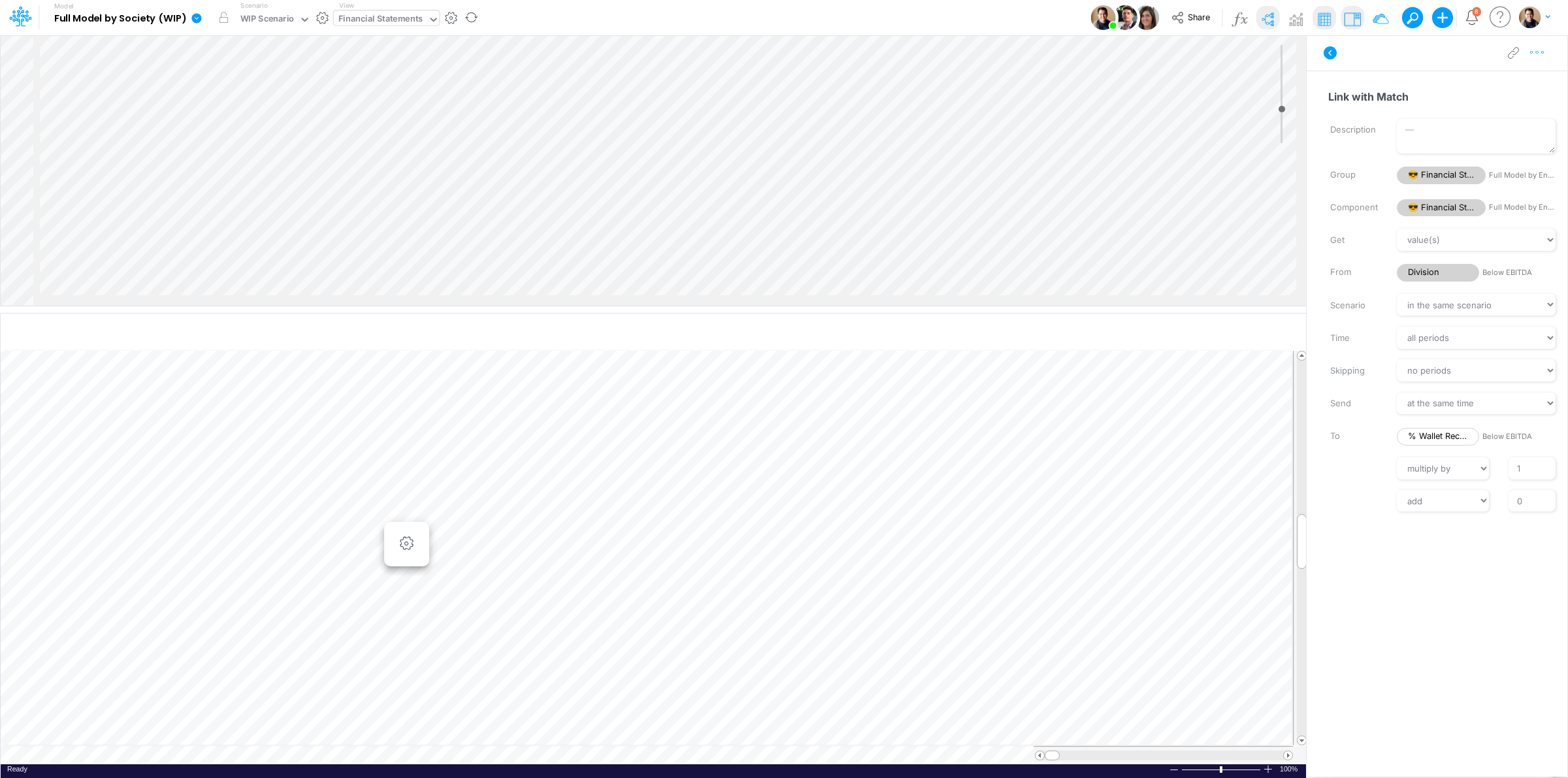
drag, startPoint x: 1537, startPoint y: 51, endPoint x: 1535, endPoint y: 65, distance: 14.1
click at [1537, 52] on icon "button" at bounding box center [1537, 53] width 20 height 14
click at [1526, 82] on button "Advanced settings" at bounding box center [1468, 86] width 155 height 23
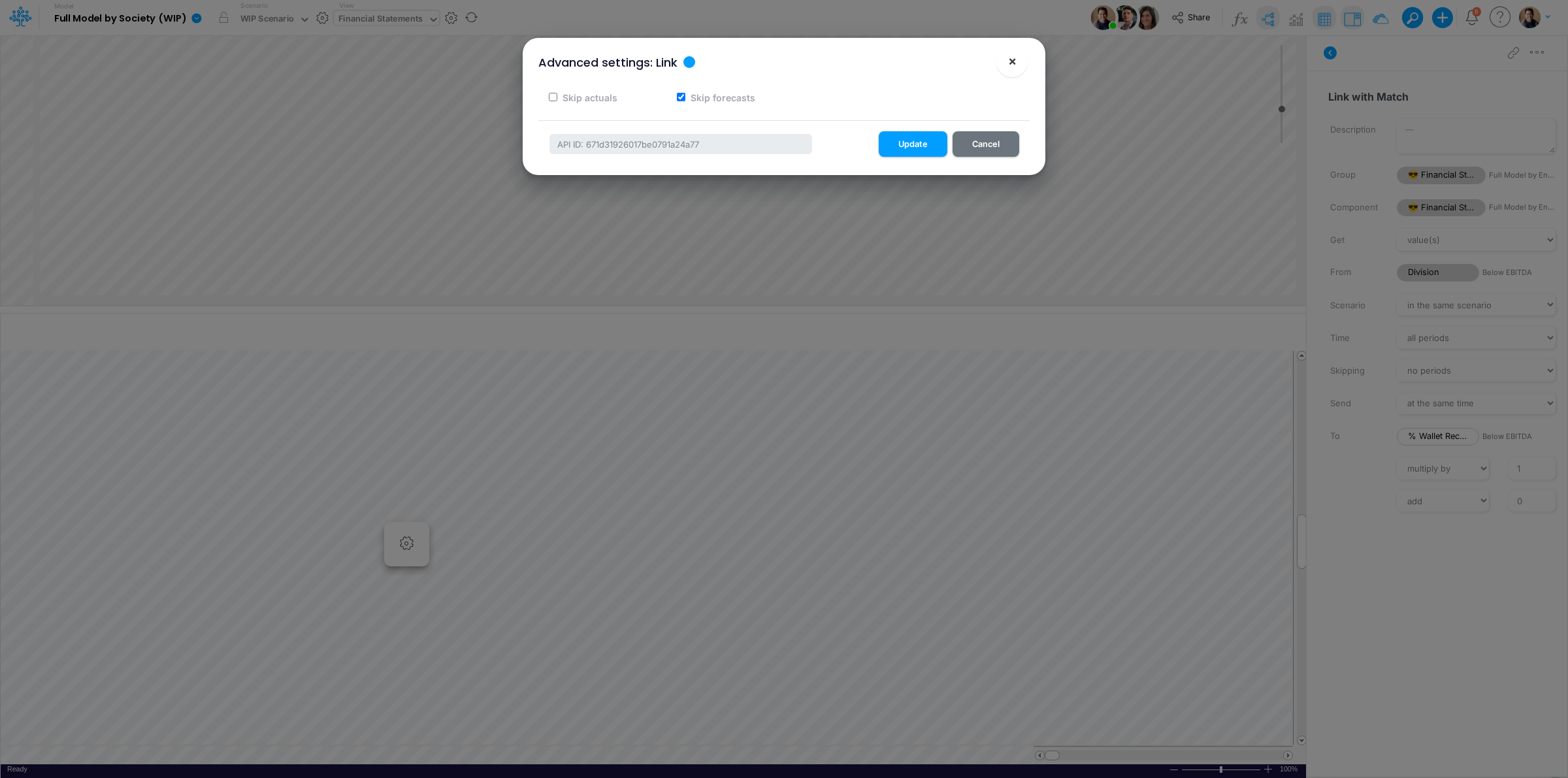
click at [1016, 61] on span "×" at bounding box center [1013, 61] width 9 height 16
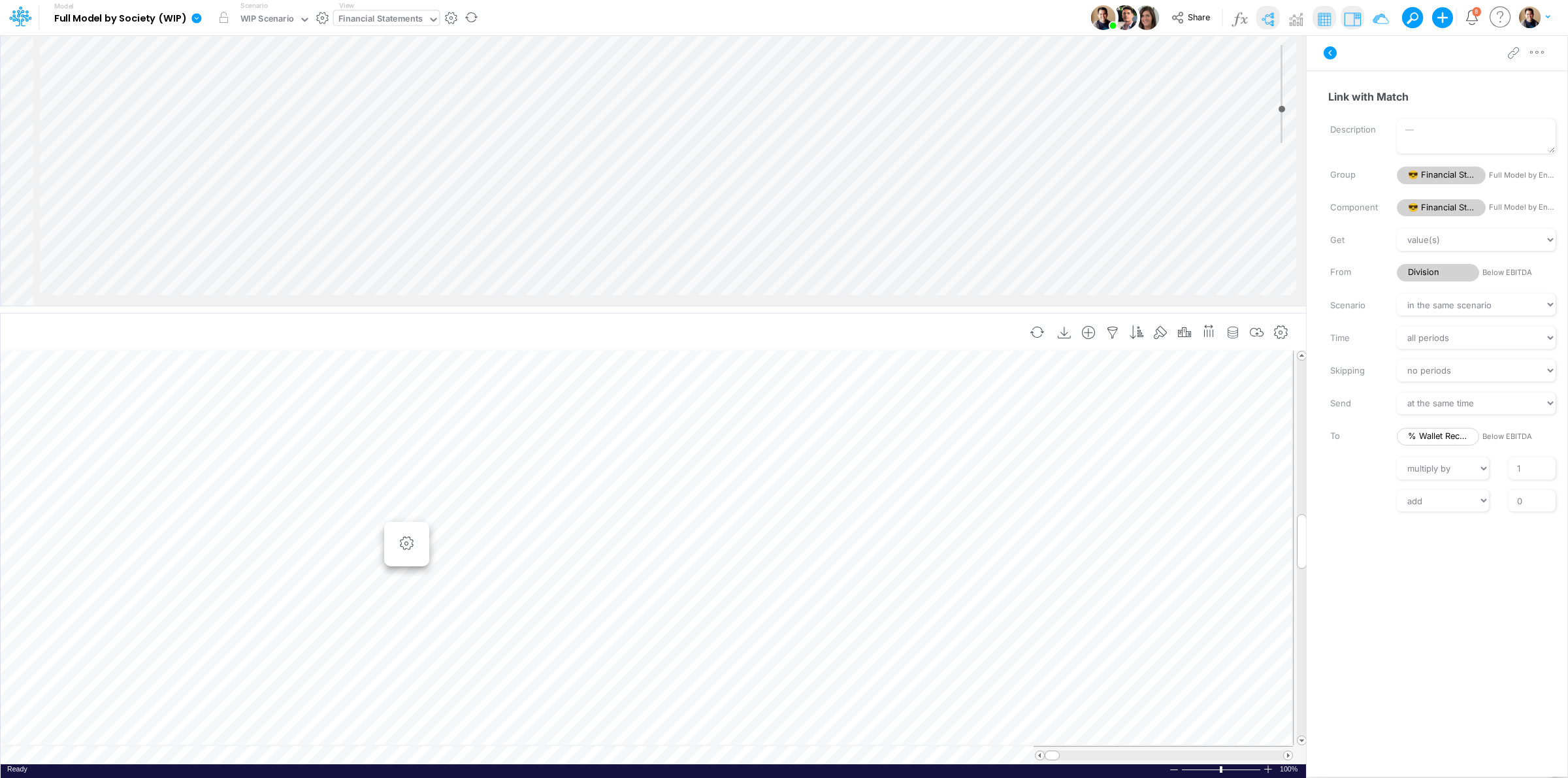
scroll to position [0, 1]
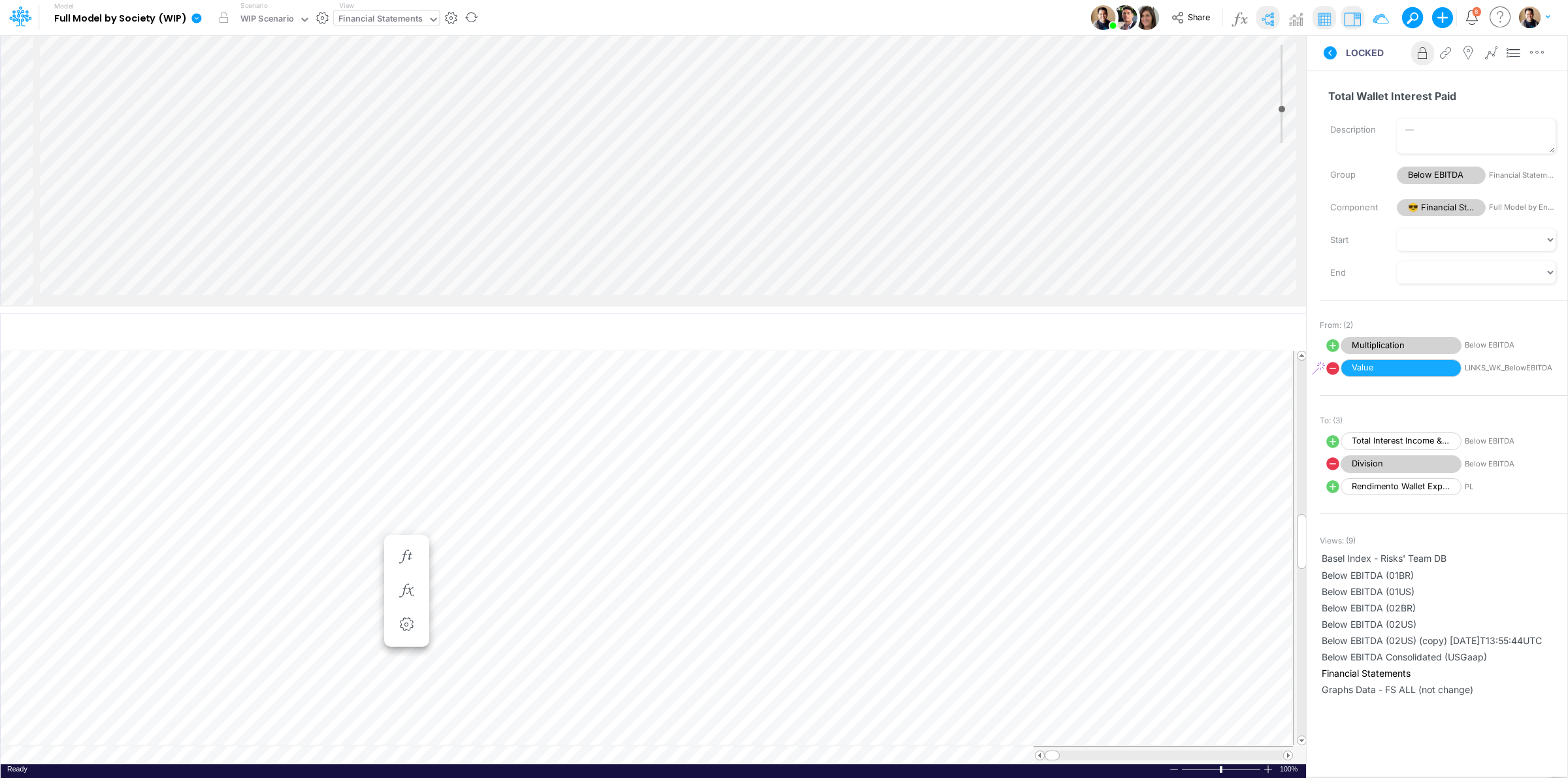
click at [1328, 344] on icon at bounding box center [1332, 345] width 13 height 13
select select "Multiply"
select select "Add"
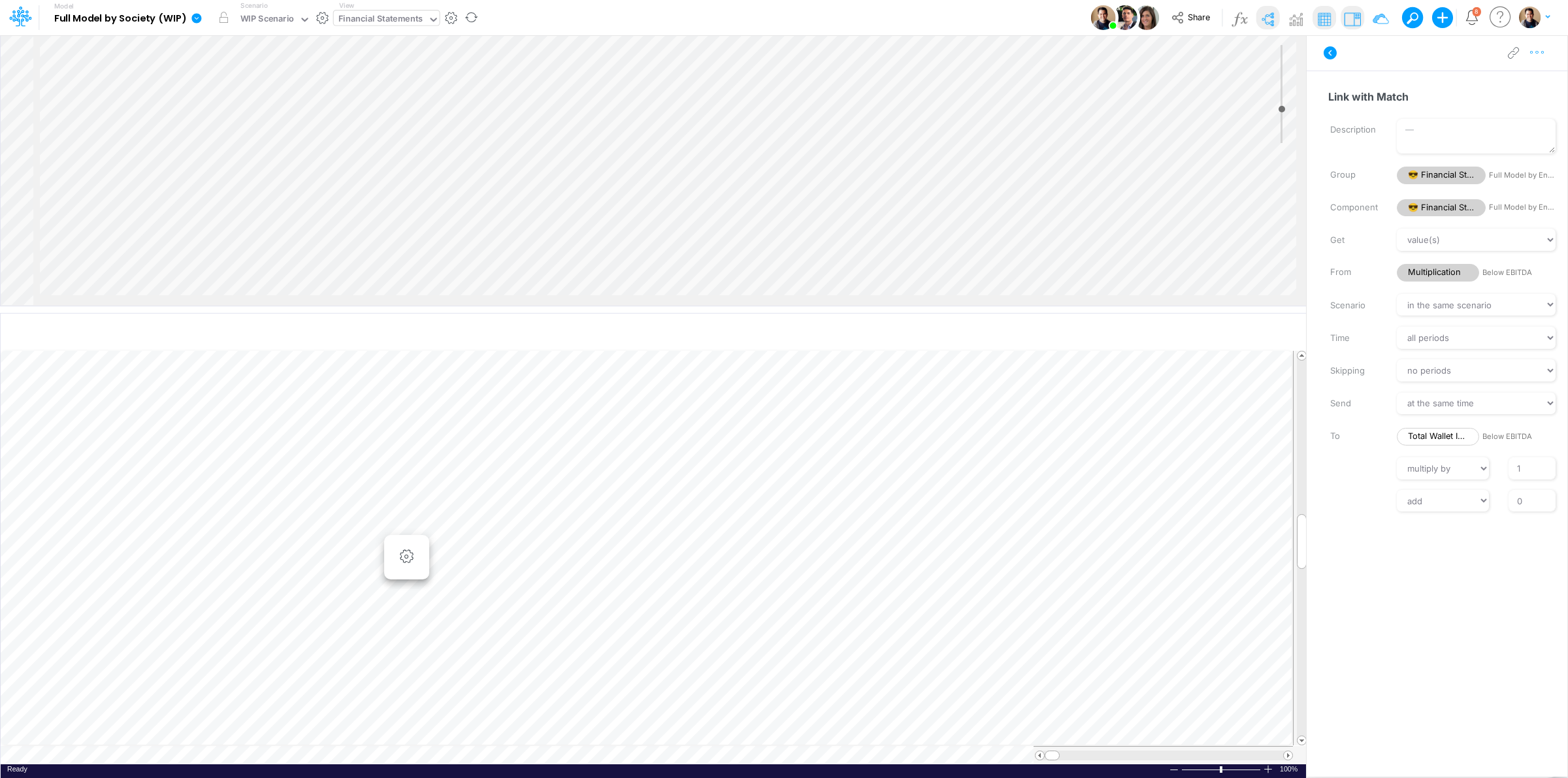
click at [1532, 54] on icon "button" at bounding box center [1537, 53] width 20 height 14
click at [1514, 81] on button "Advanced settings" at bounding box center [1468, 86] width 155 height 23
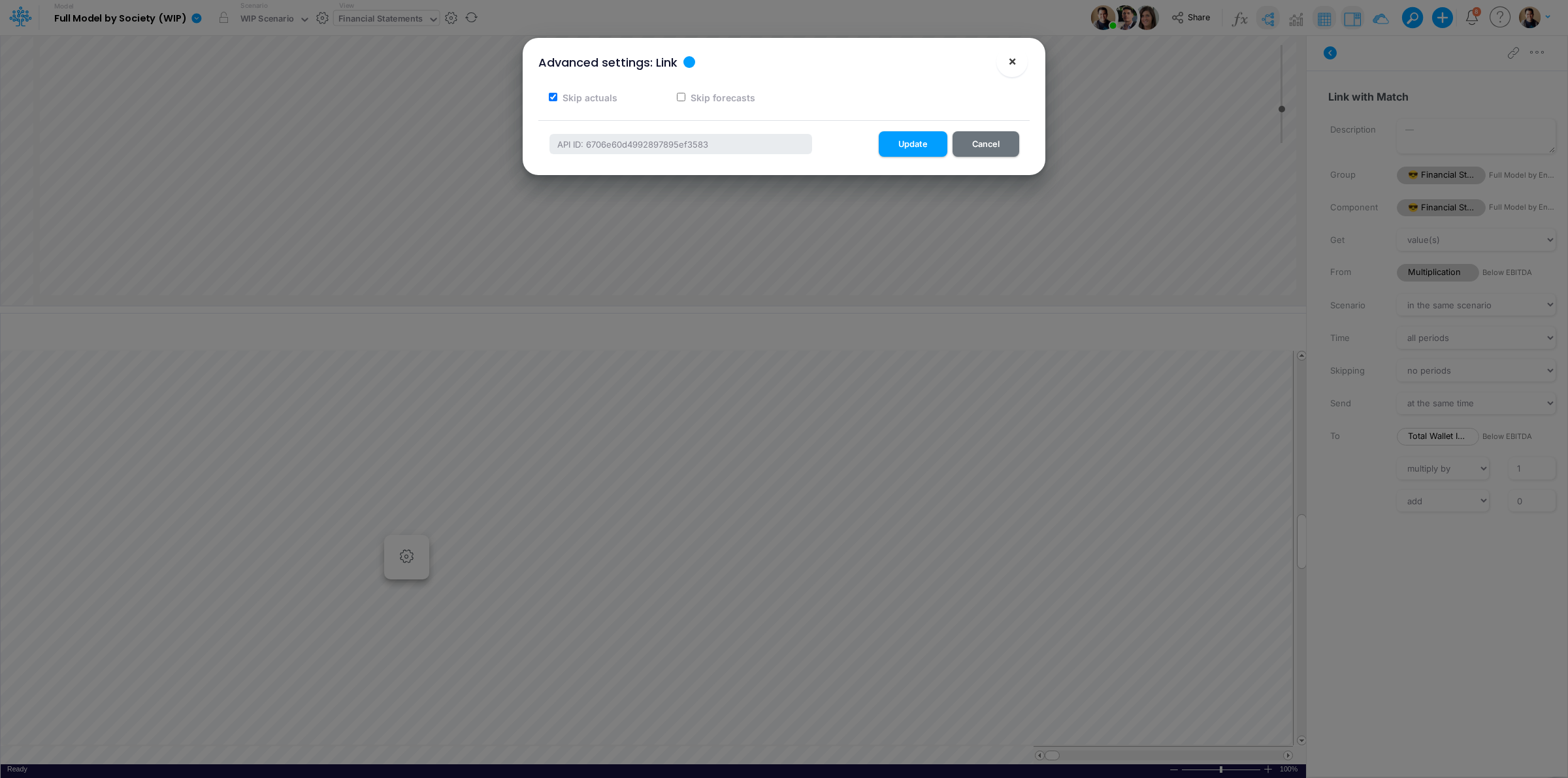
click at [1022, 62] on button "×" at bounding box center [1012, 62] width 31 height 31
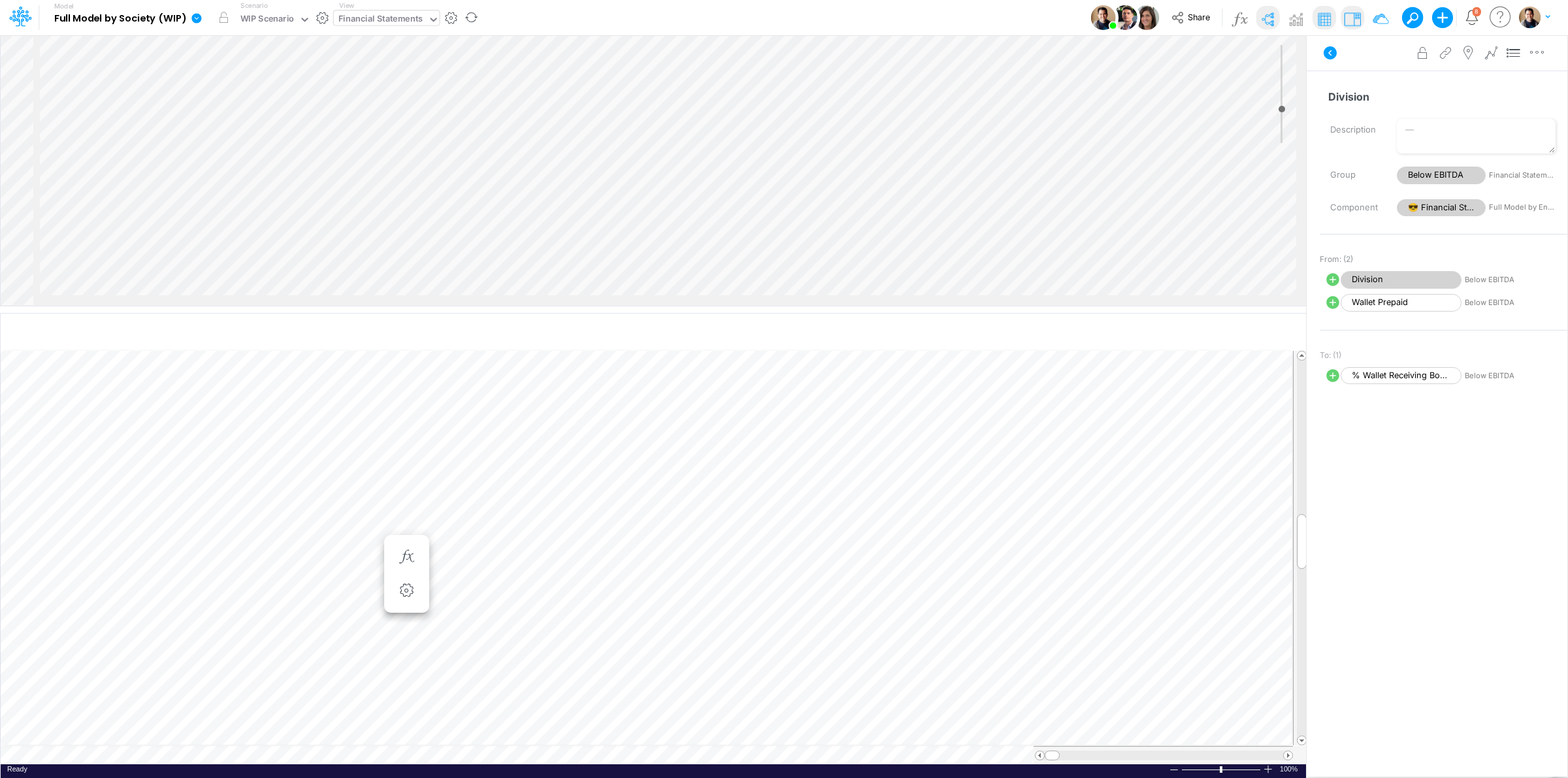
click at [1333, 279] on icon at bounding box center [1332, 280] width 13 height 13
select select "1"
select select "Multiply"
select select "Add"
click at [1330, 380] on icon at bounding box center [1332, 375] width 13 height 13
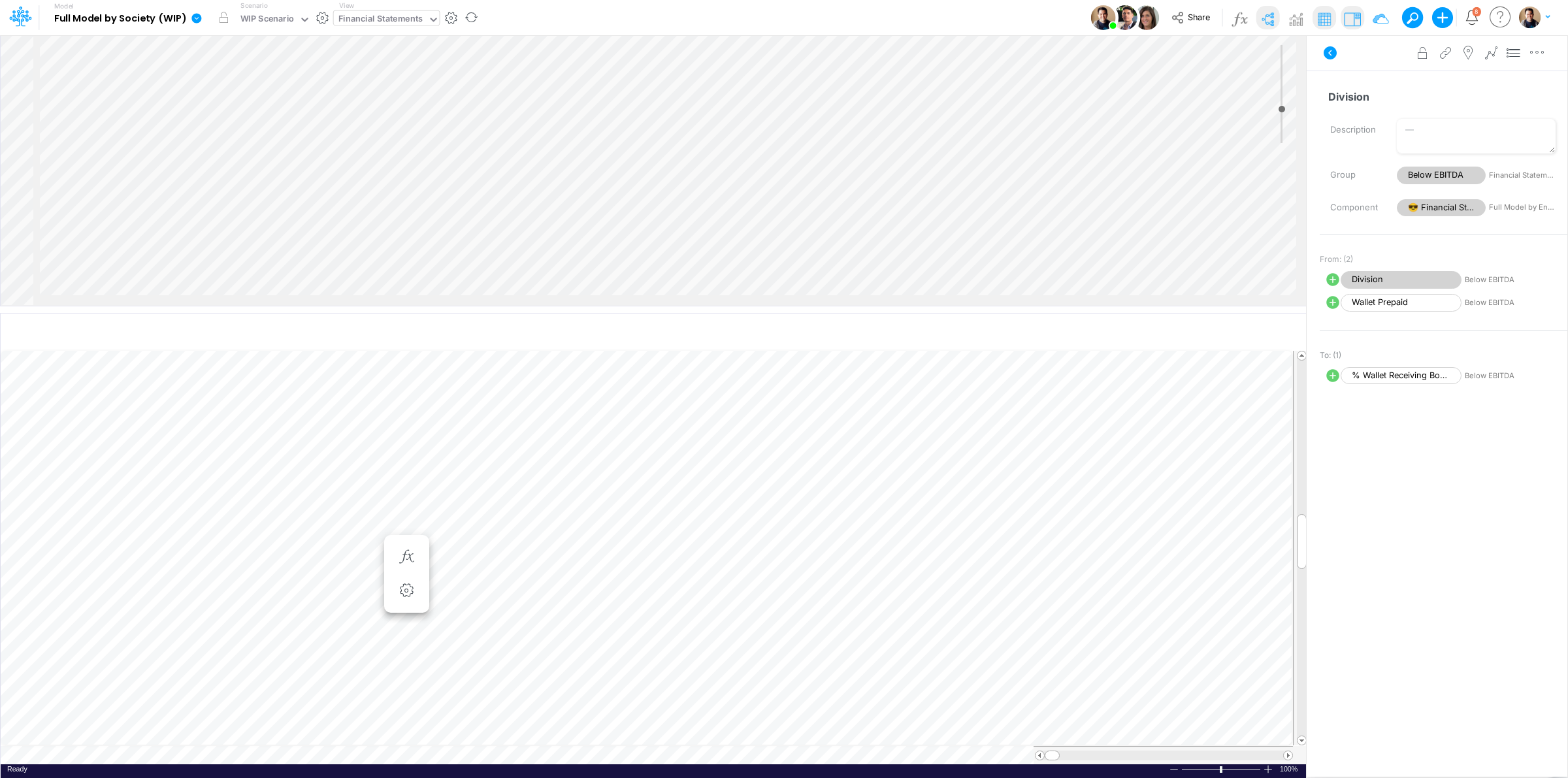
select select "Multiply"
select select "Add"
click at [1537, 55] on icon "button" at bounding box center [1537, 53] width 20 height 14
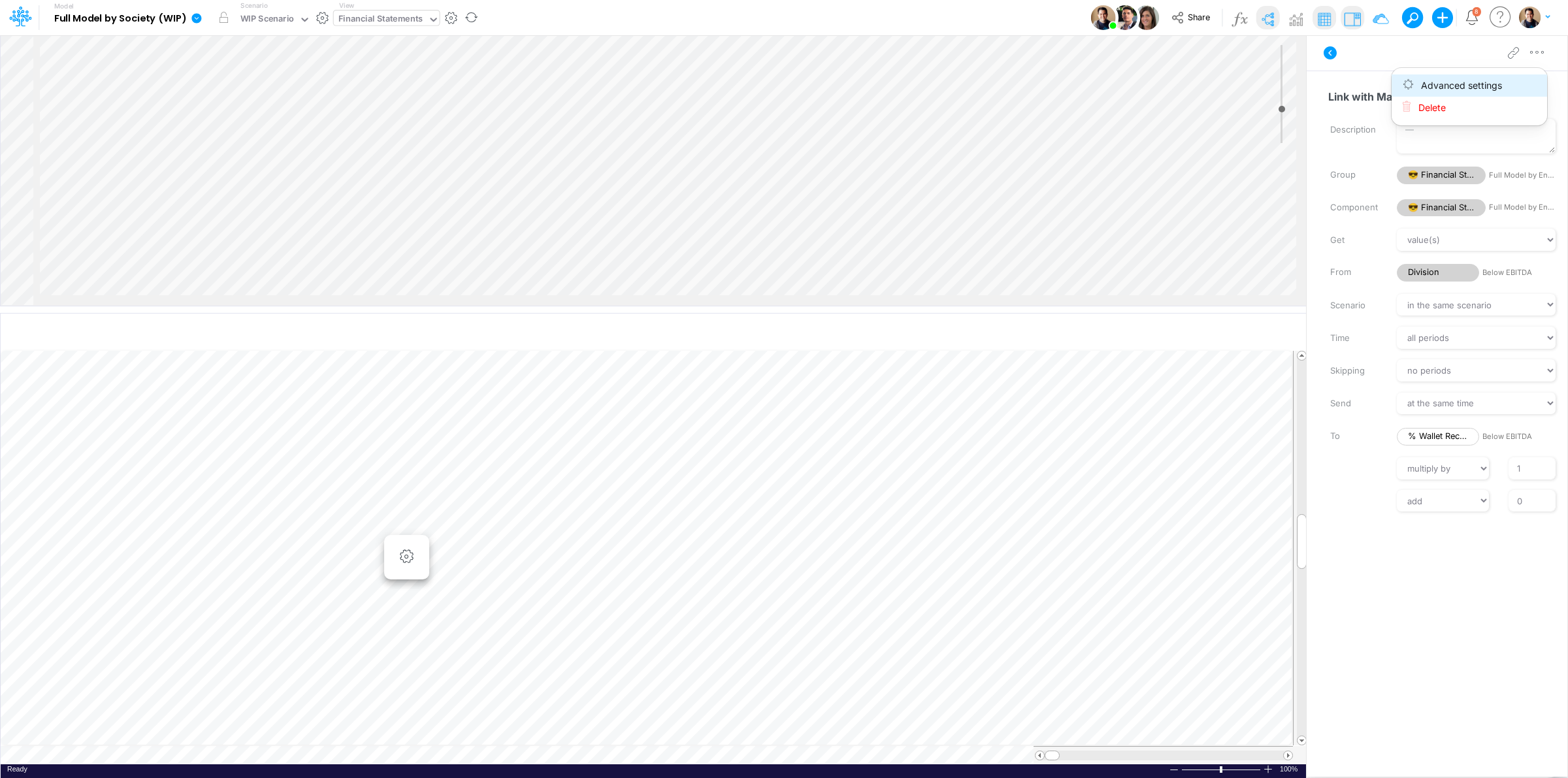
click at [1516, 83] on button "Advanced settings" at bounding box center [1468, 86] width 155 height 23
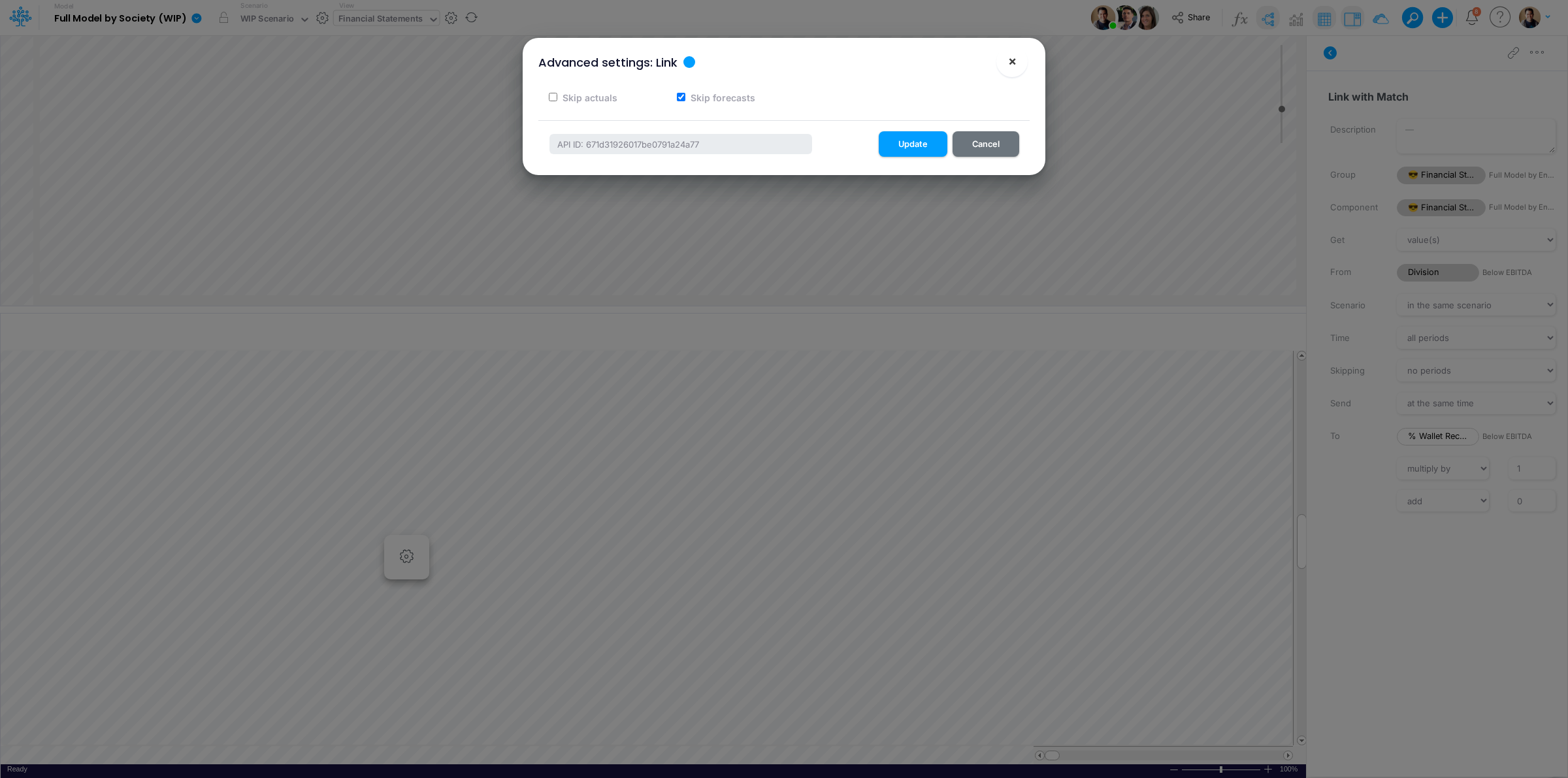
click at [1014, 62] on span "×" at bounding box center [1013, 61] width 9 height 16
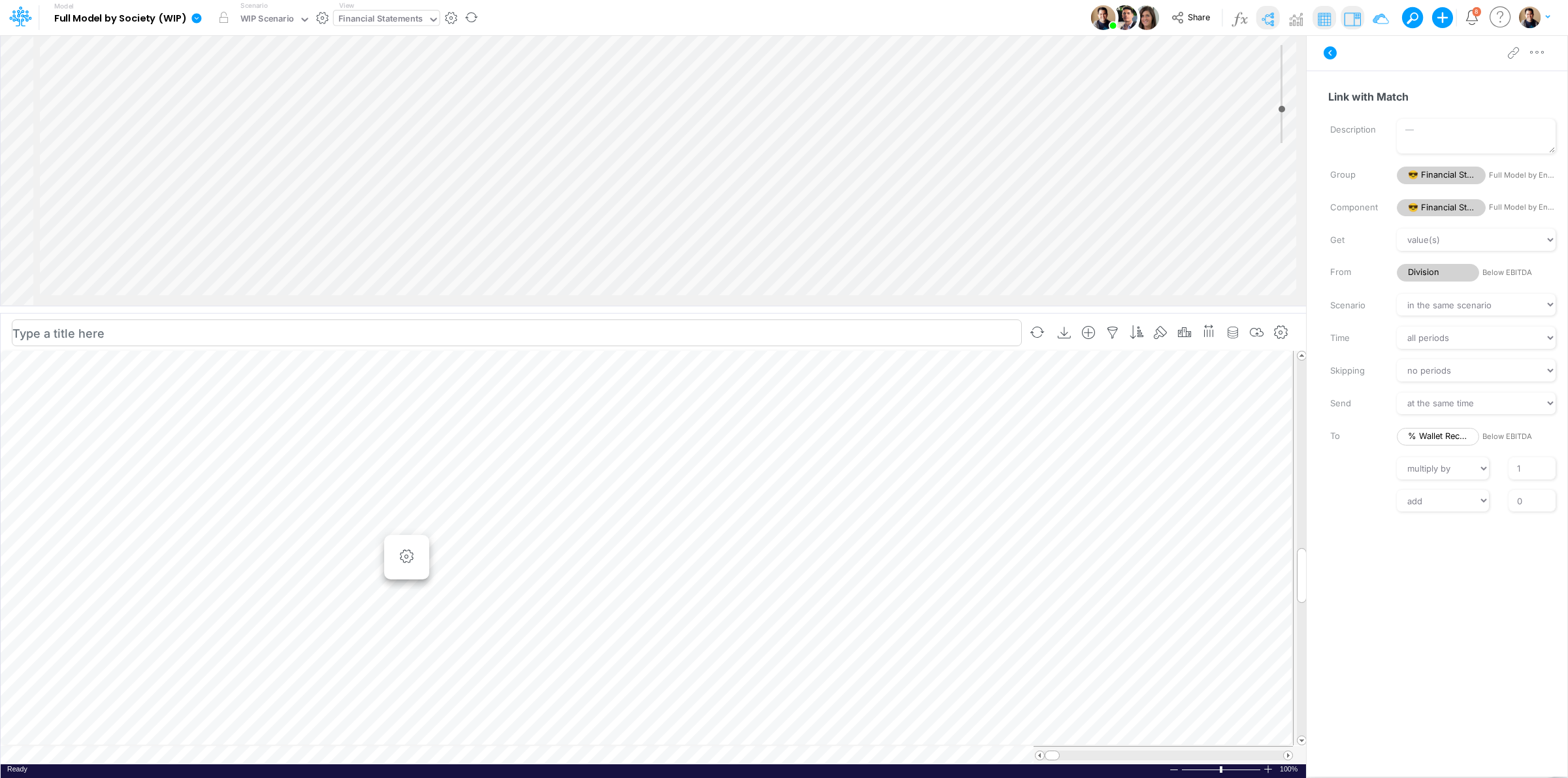
scroll to position [0, 1]
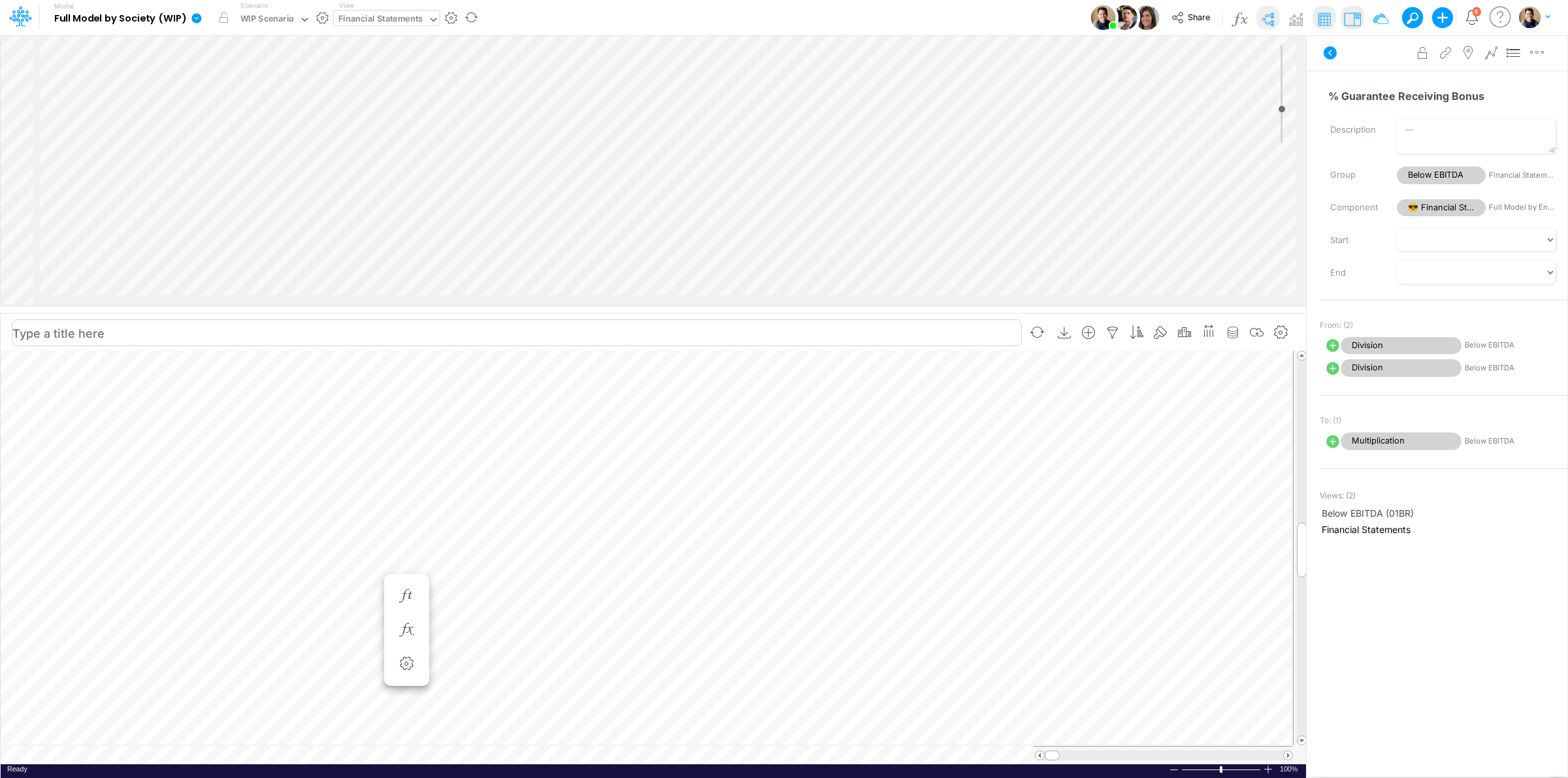
scroll to position [0, 1]
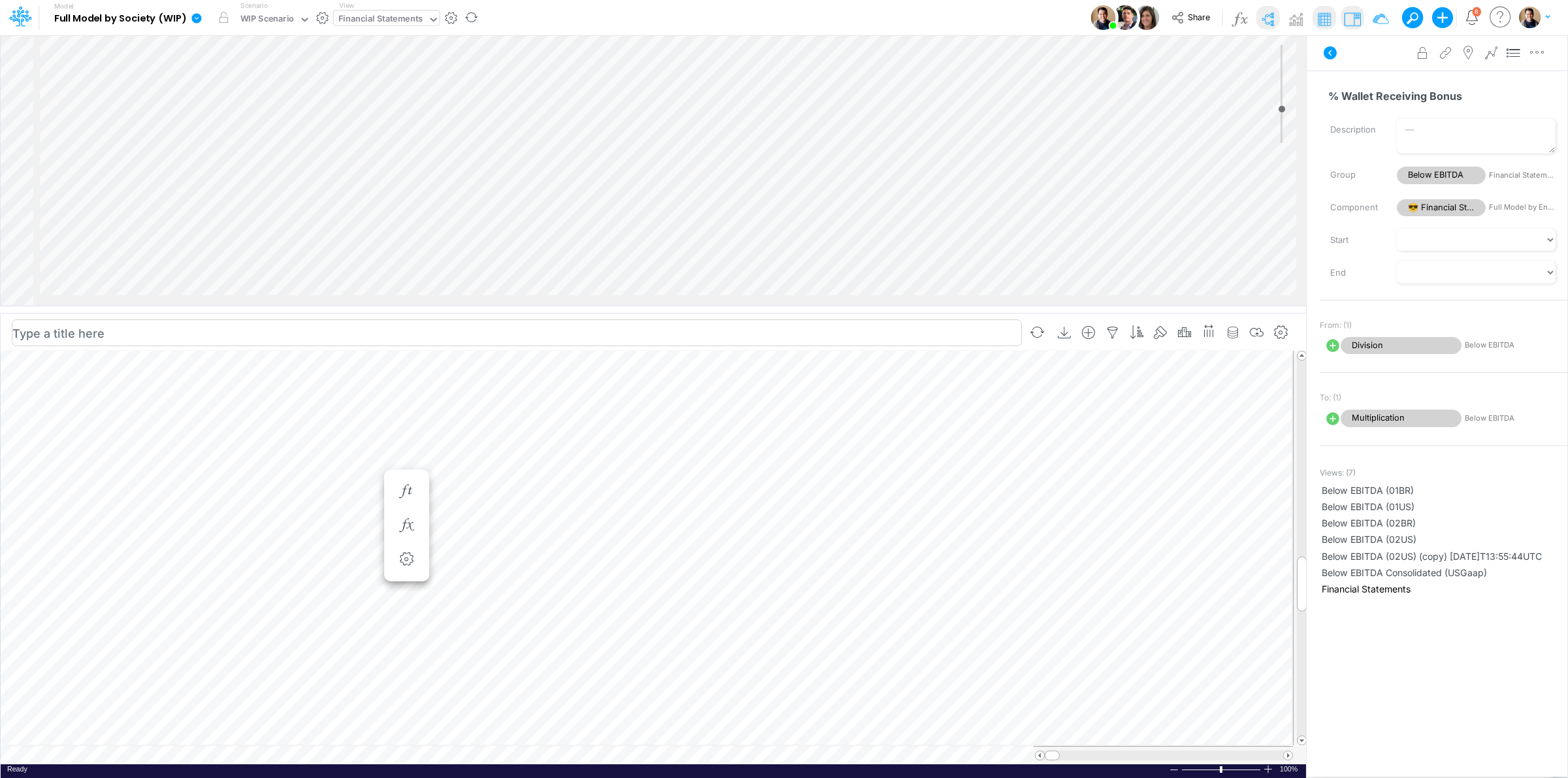
scroll to position [0, 1]
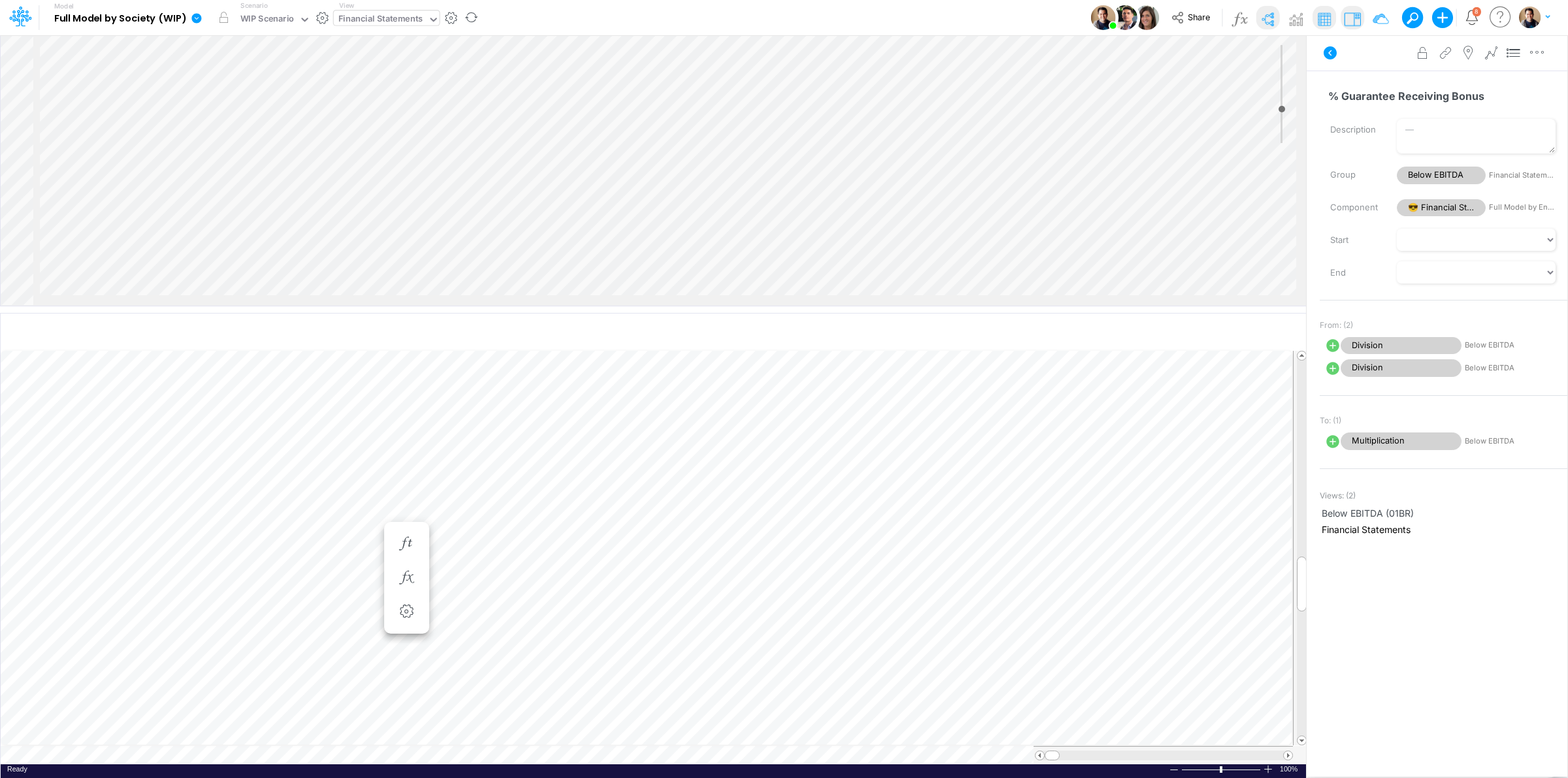
scroll to position [0, 1]
click at [1332, 343] on icon at bounding box center [1332, 346] width 16 height 16
select select "Multiply"
select select "Add"
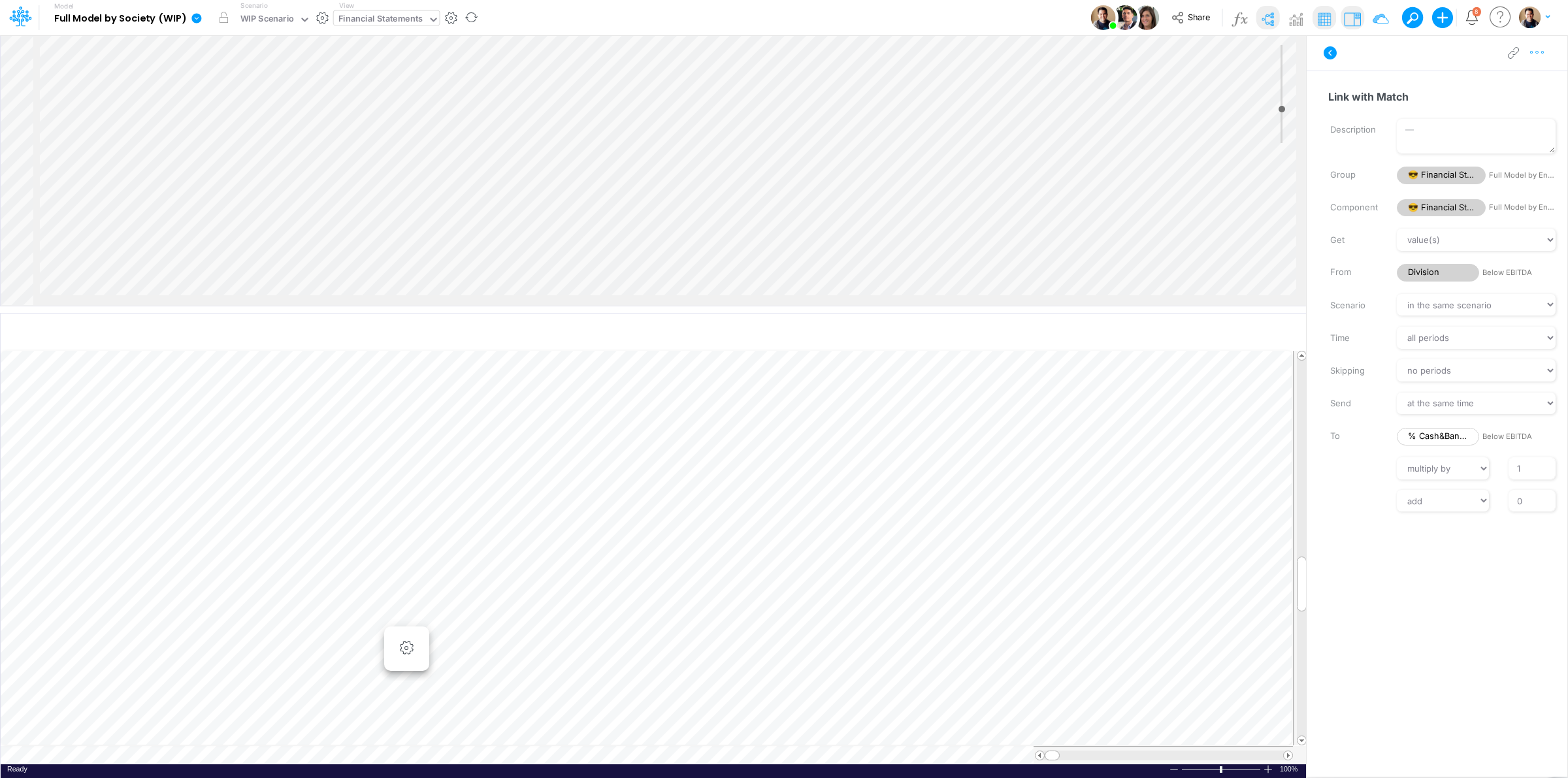
click at [1535, 56] on icon "button" at bounding box center [1537, 53] width 20 height 14
click at [1519, 81] on button "Advanced settings" at bounding box center [1468, 86] width 155 height 23
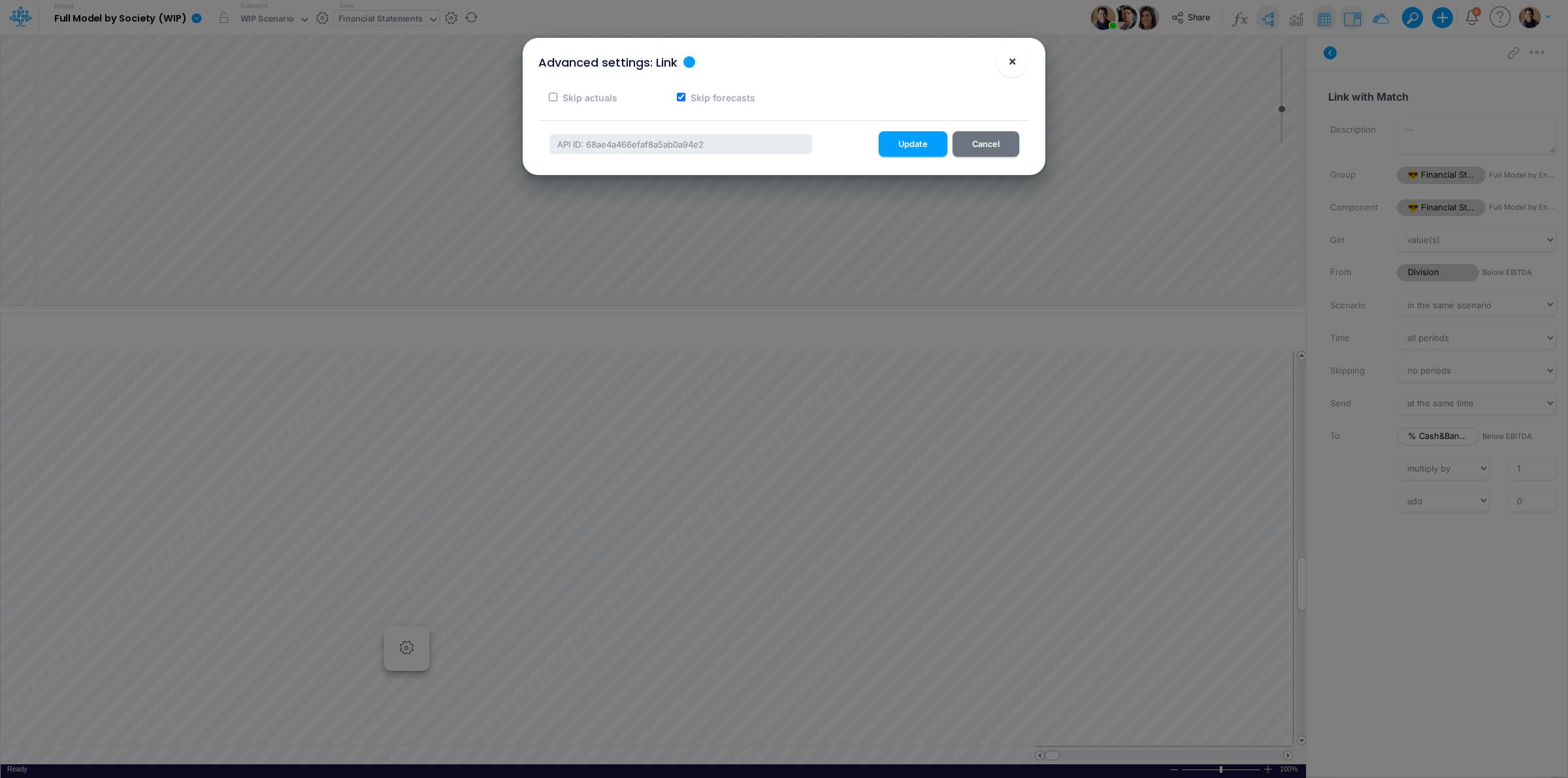
click at [1009, 61] on span "×" at bounding box center [1013, 61] width 9 height 16
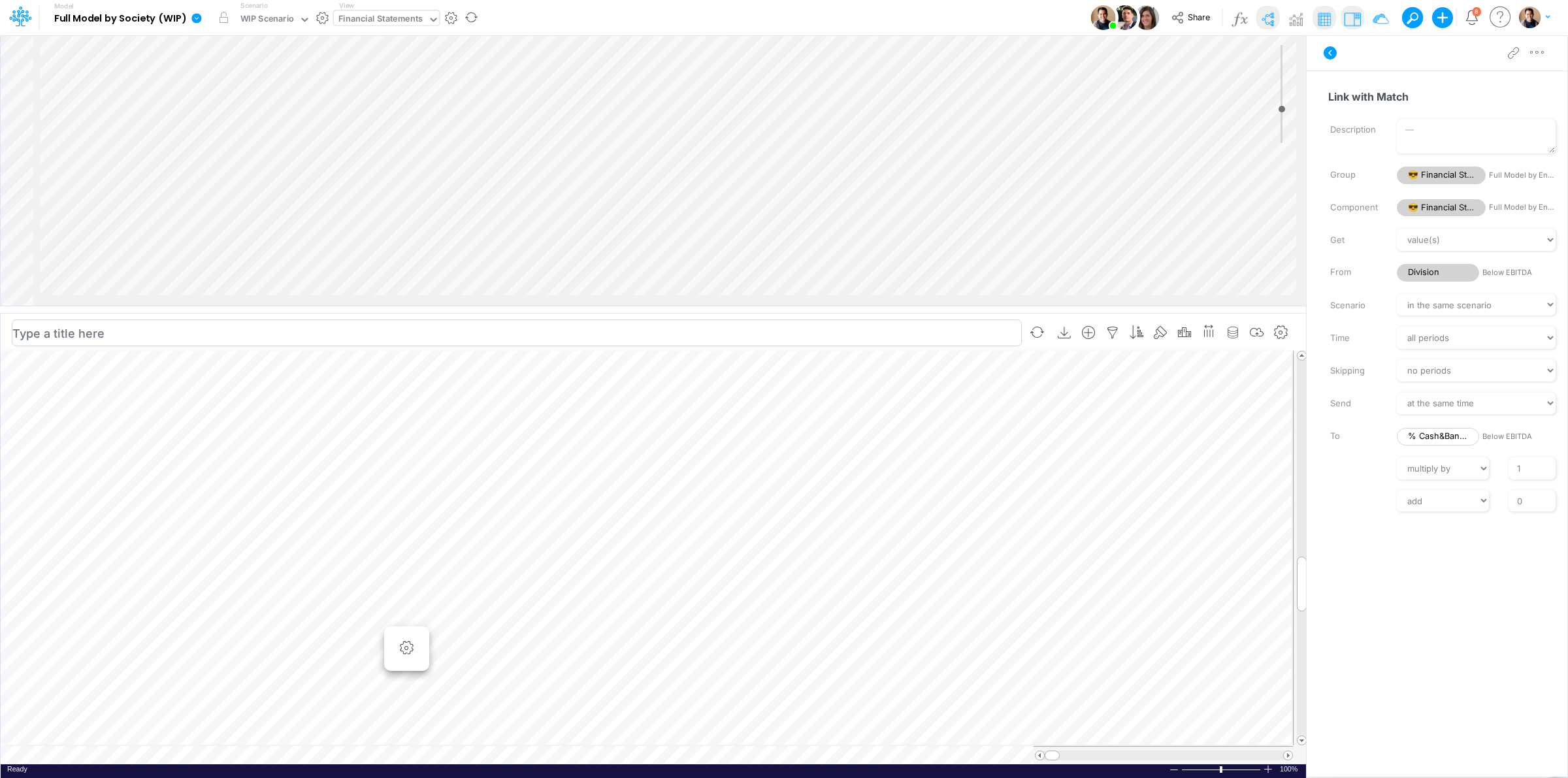
scroll to position [0, 1]
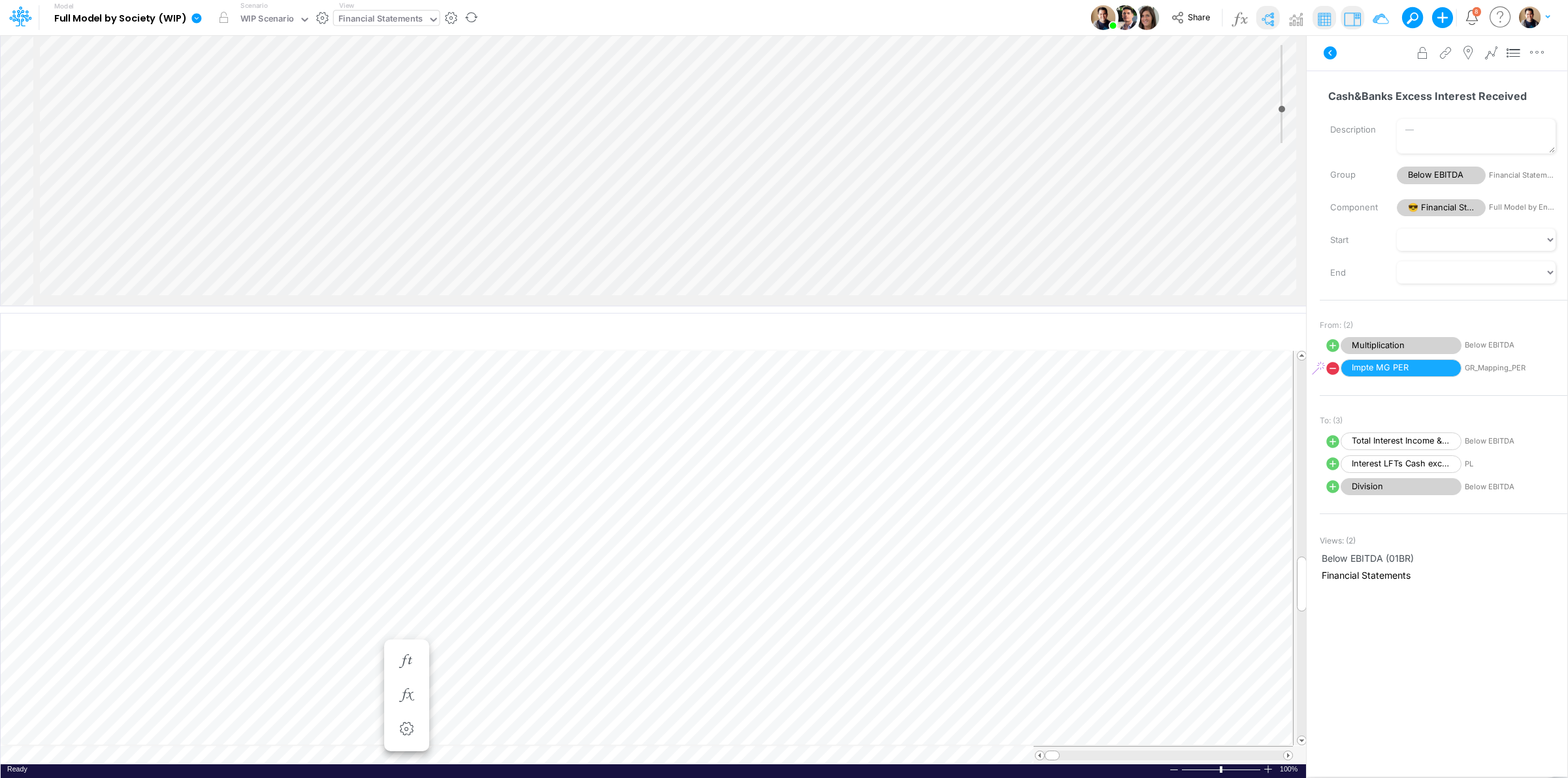
scroll to position [2624, 1644]
click at [1331, 347] on icon at bounding box center [1332, 345] width 13 height 13
select select "Multiply"
select select "Add"
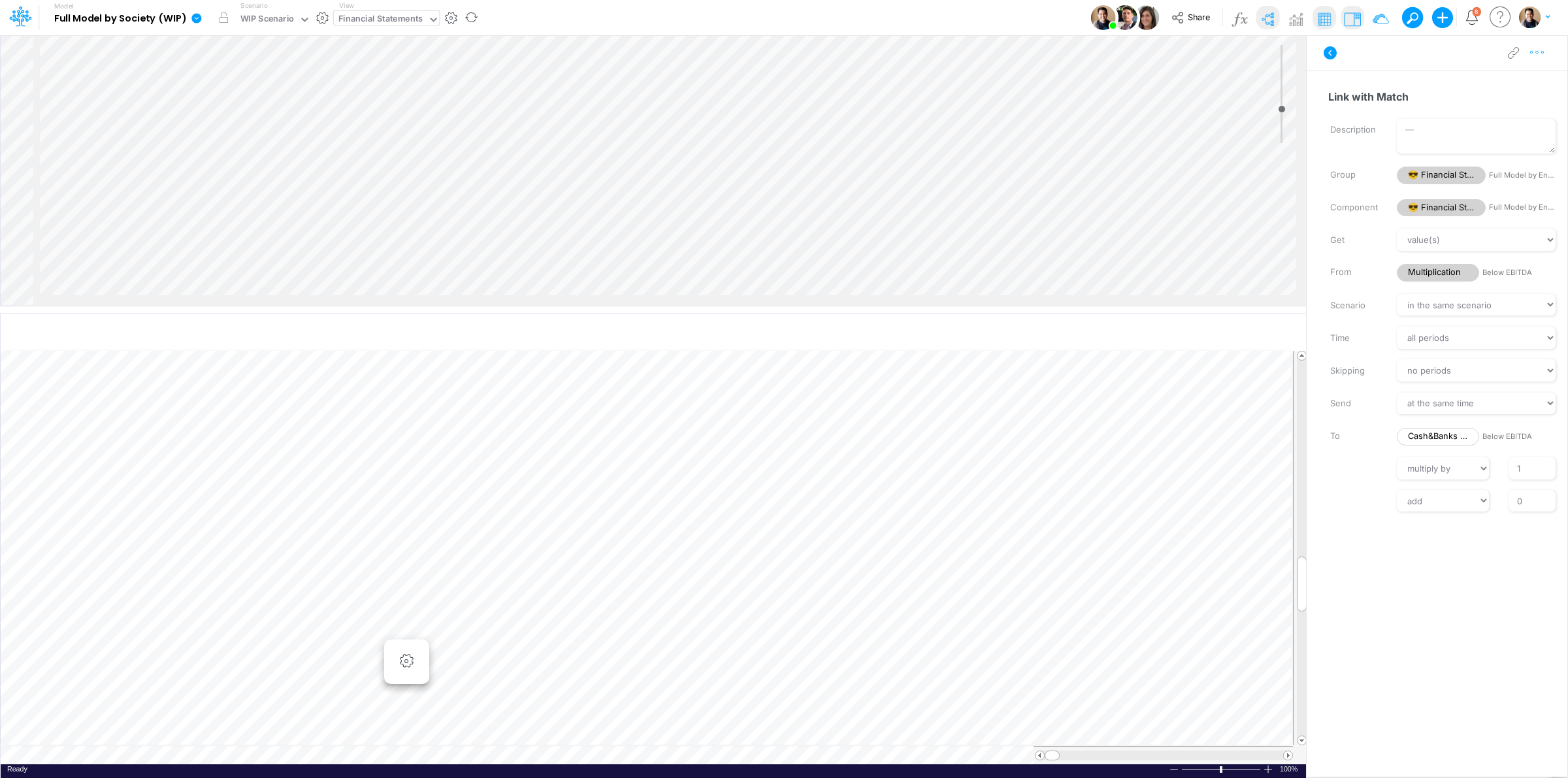
click at [1539, 57] on icon "button" at bounding box center [1537, 53] width 20 height 14
click at [1523, 83] on button "Advanced settings" at bounding box center [1468, 86] width 155 height 23
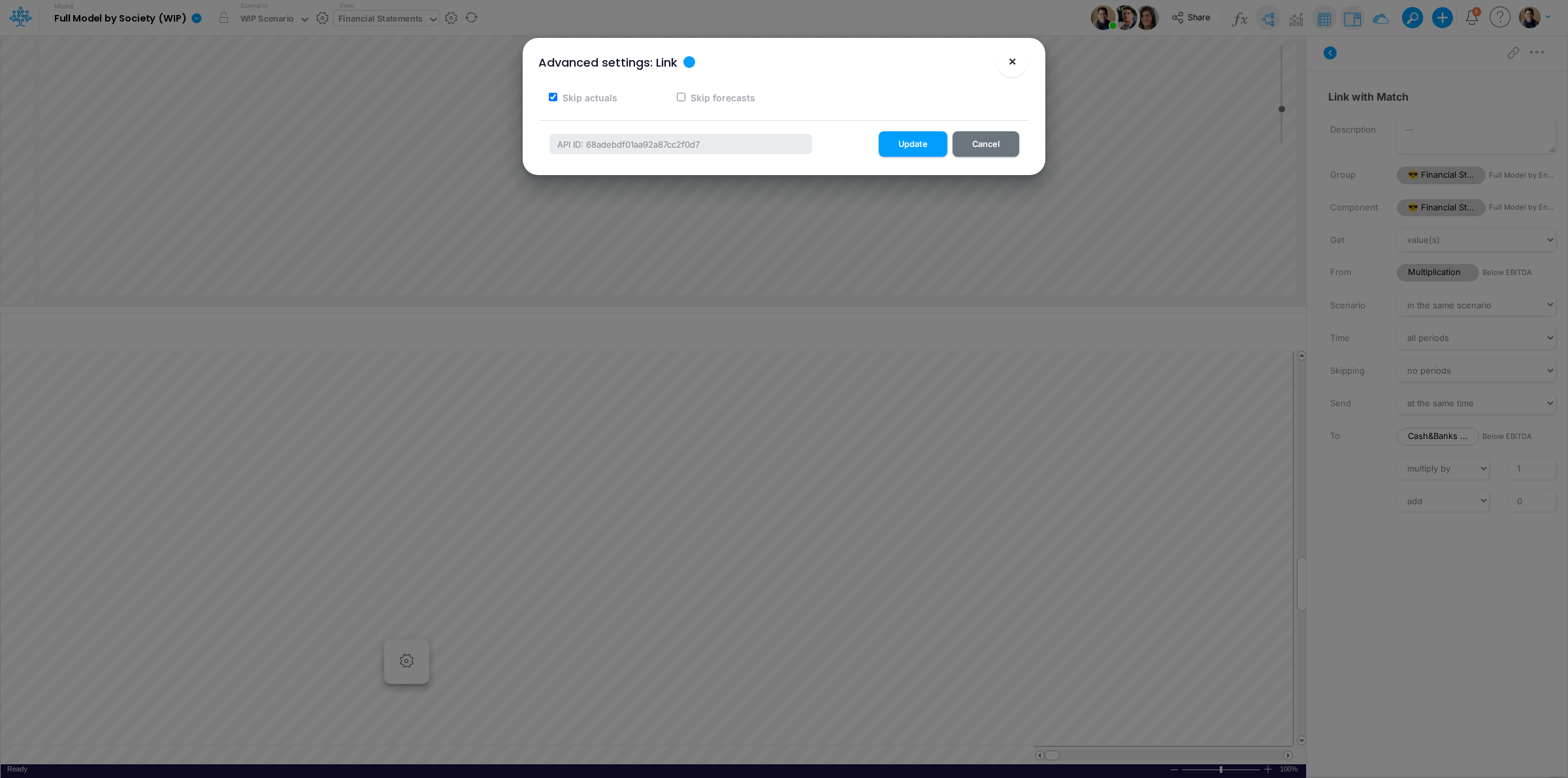
click at [1020, 63] on button "×" at bounding box center [1012, 62] width 31 height 31
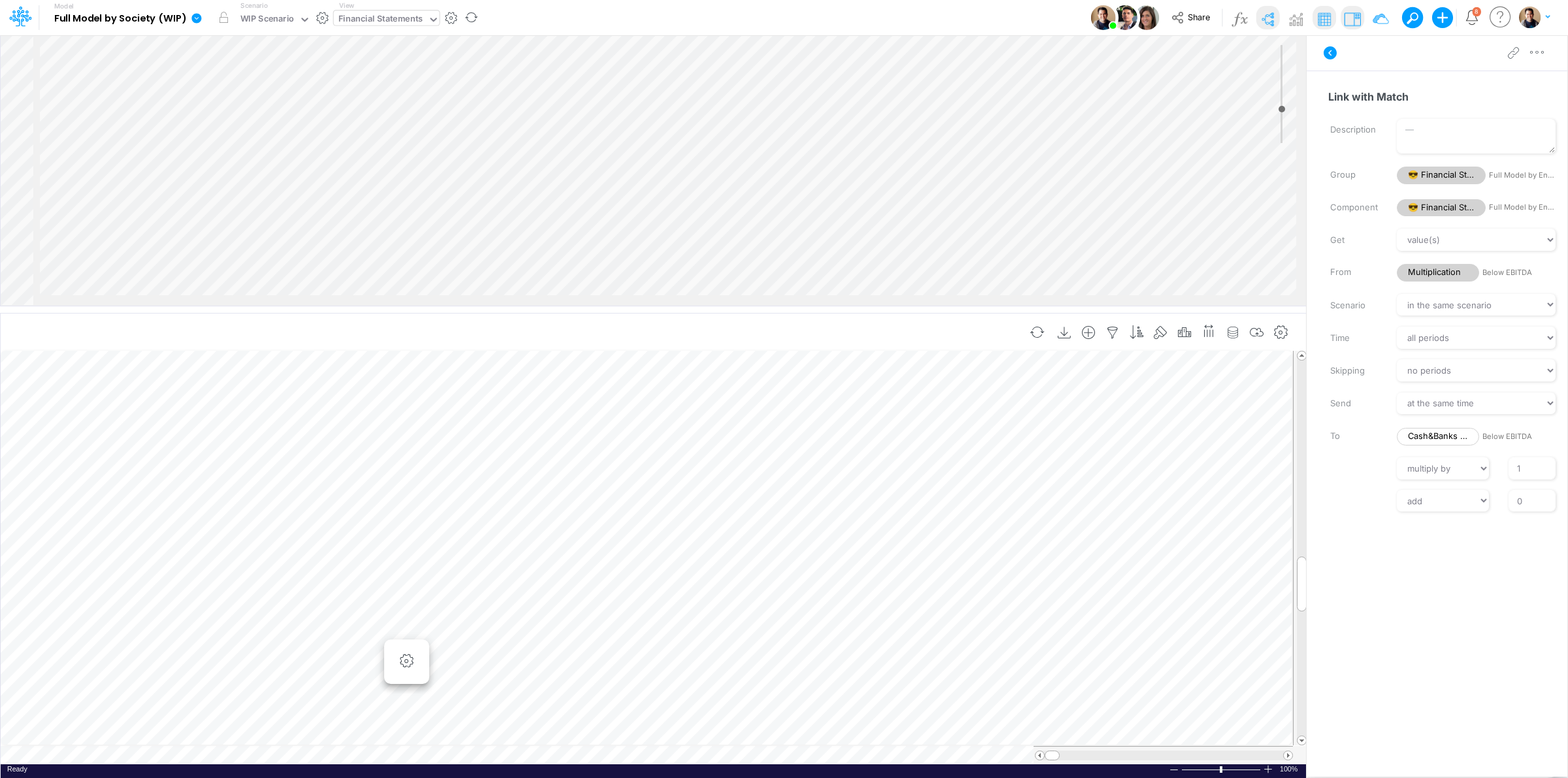
scroll to position [0, 1]
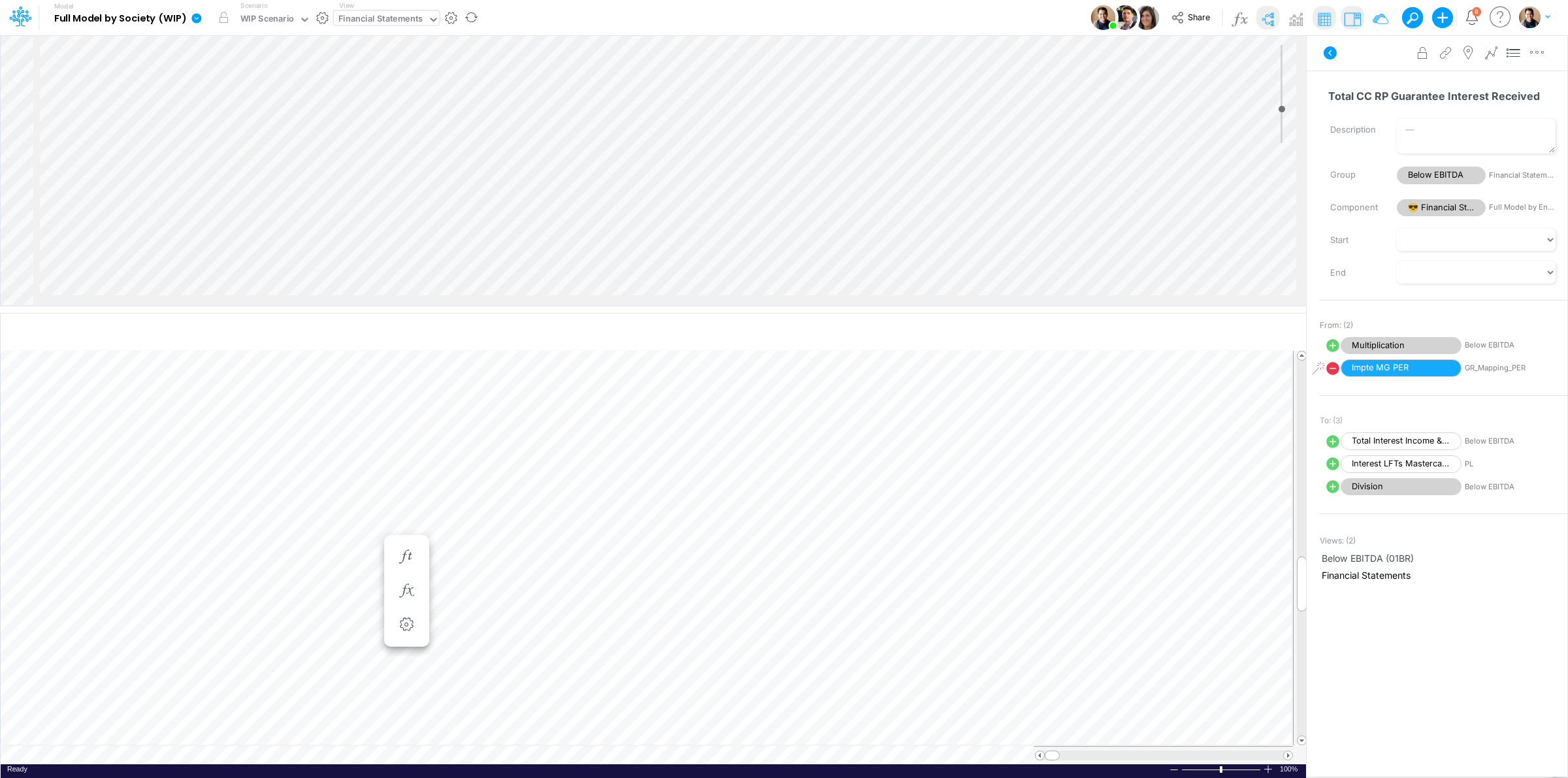
click at [1332, 343] on icon at bounding box center [1332, 345] width 13 height 13
select select "Multiply"
select select "Add"
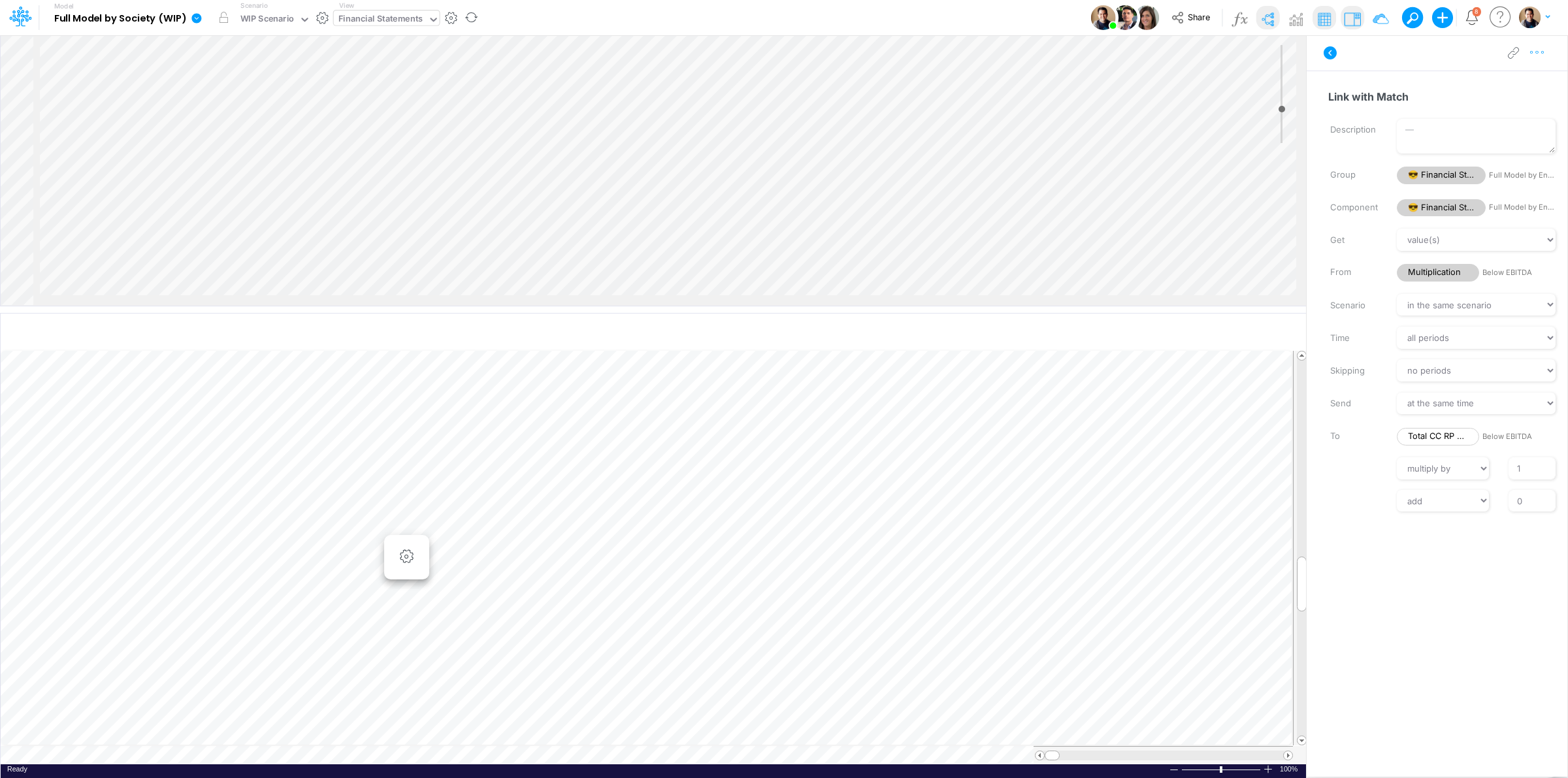
click at [1537, 54] on icon "button" at bounding box center [1537, 53] width 20 height 14
click at [1516, 85] on button "Advanced settings" at bounding box center [1468, 86] width 155 height 23
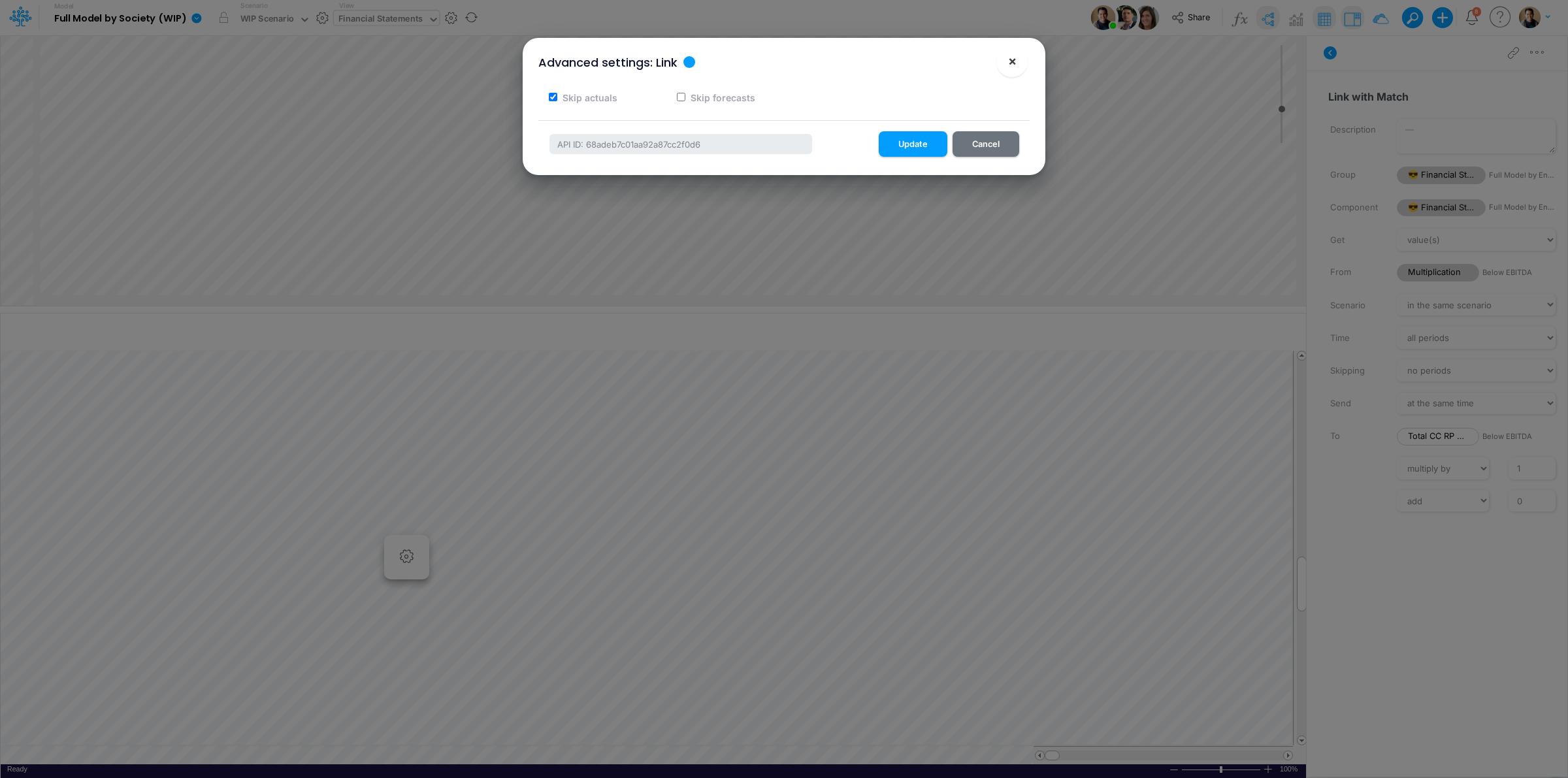
click at [1011, 59] on span "×" at bounding box center [1013, 61] width 9 height 16
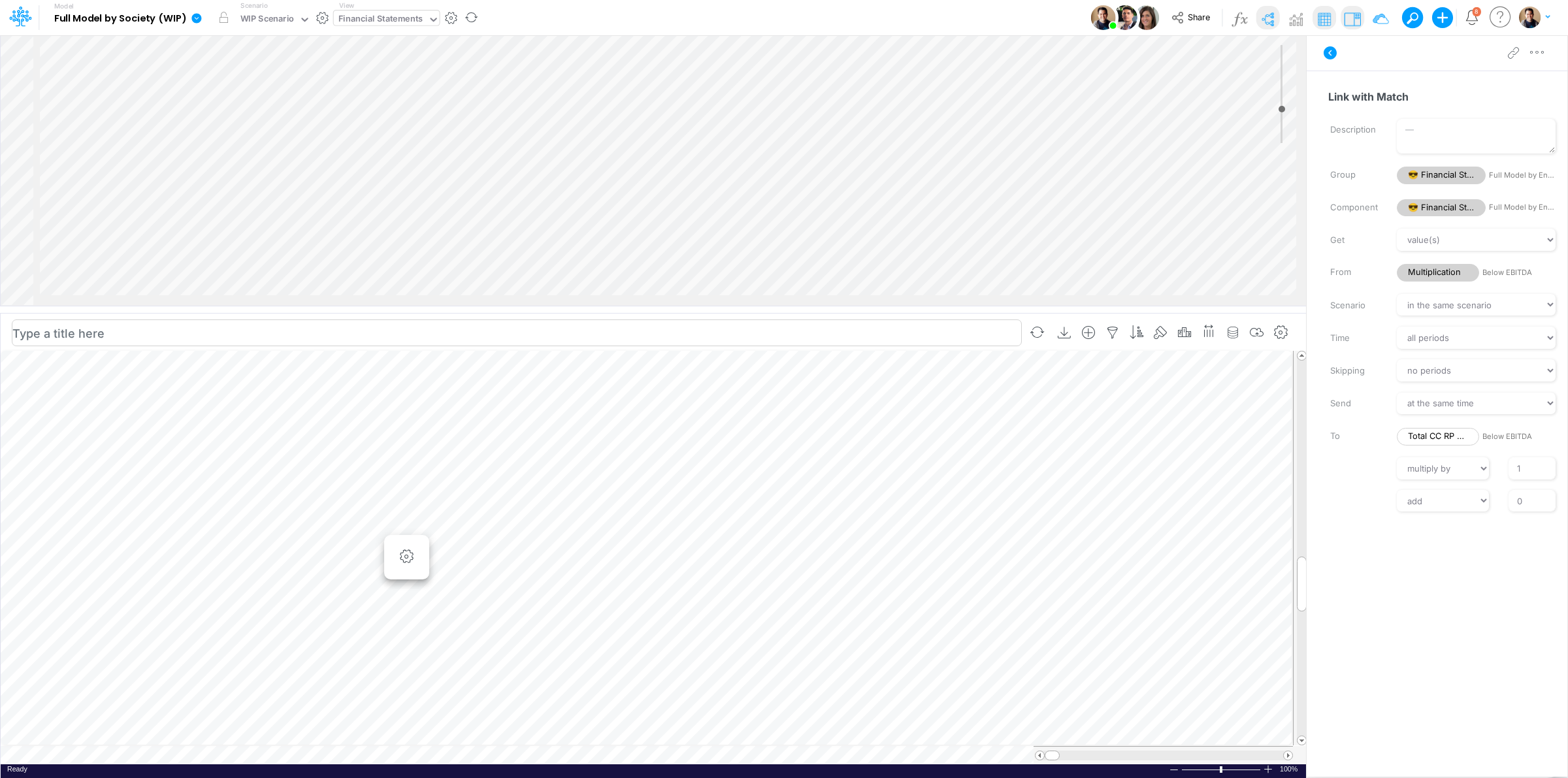
scroll to position [0, 1]
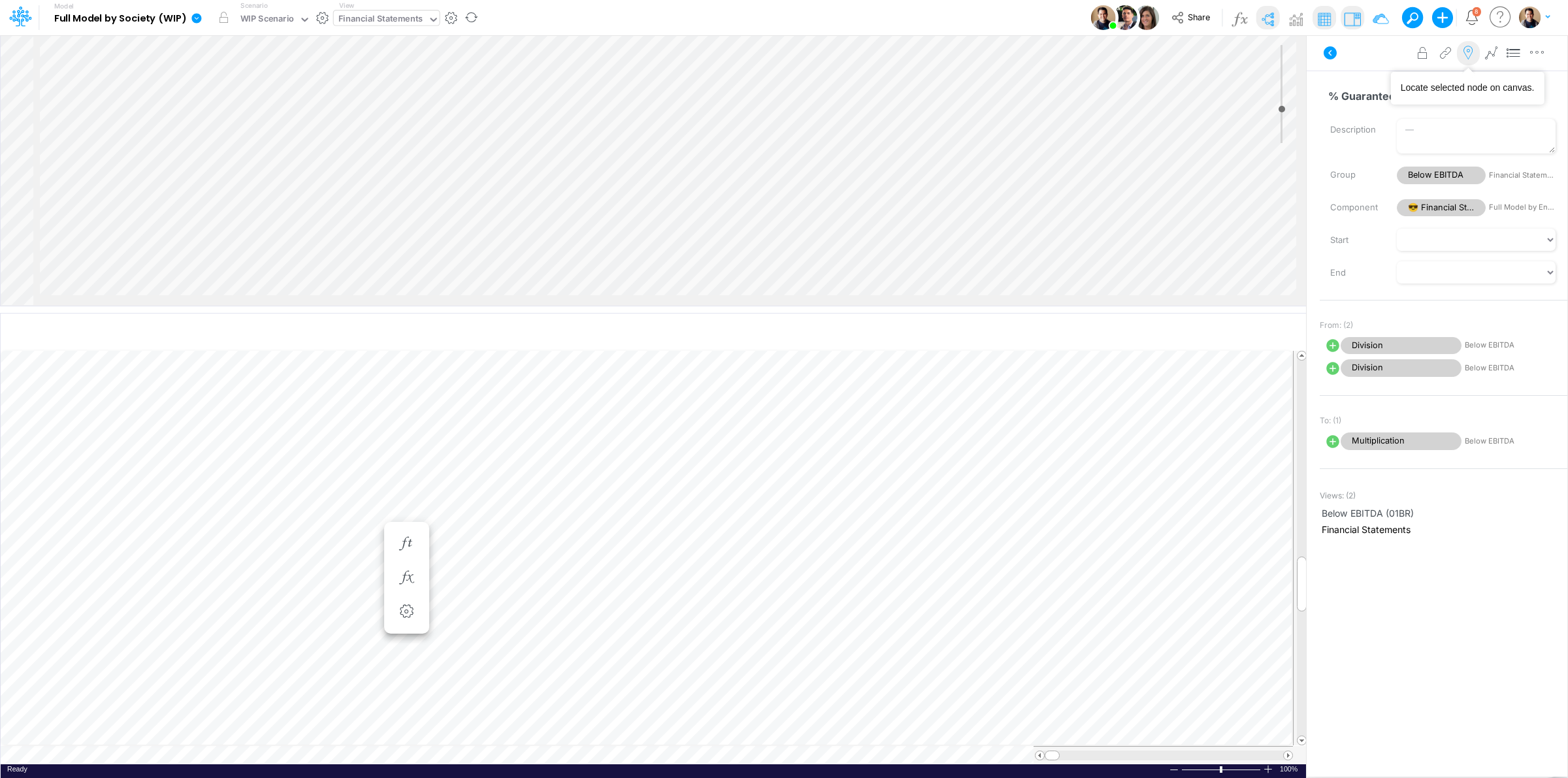
click at [1468, 60] on button at bounding box center [1468, 54] width 23 height 25
click at [1330, 371] on icon at bounding box center [1332, 368] width 16 height 16
select select "Multiply"
select select "Add"
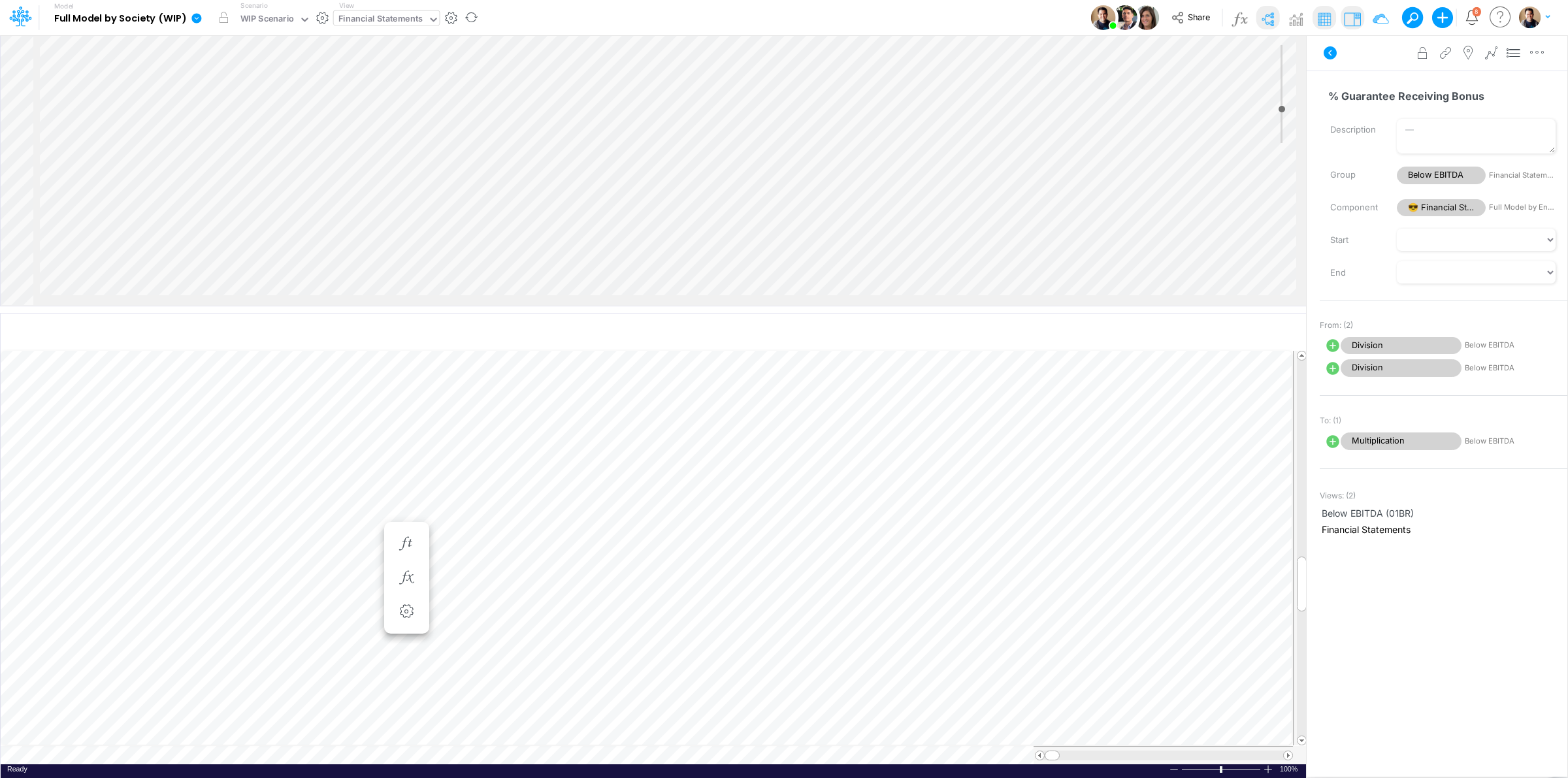
click at [1335, 345] on icon at bounding box center [1332, 345] width 13 height 13
select select "1"
select select "Multiply"
select select "Add"
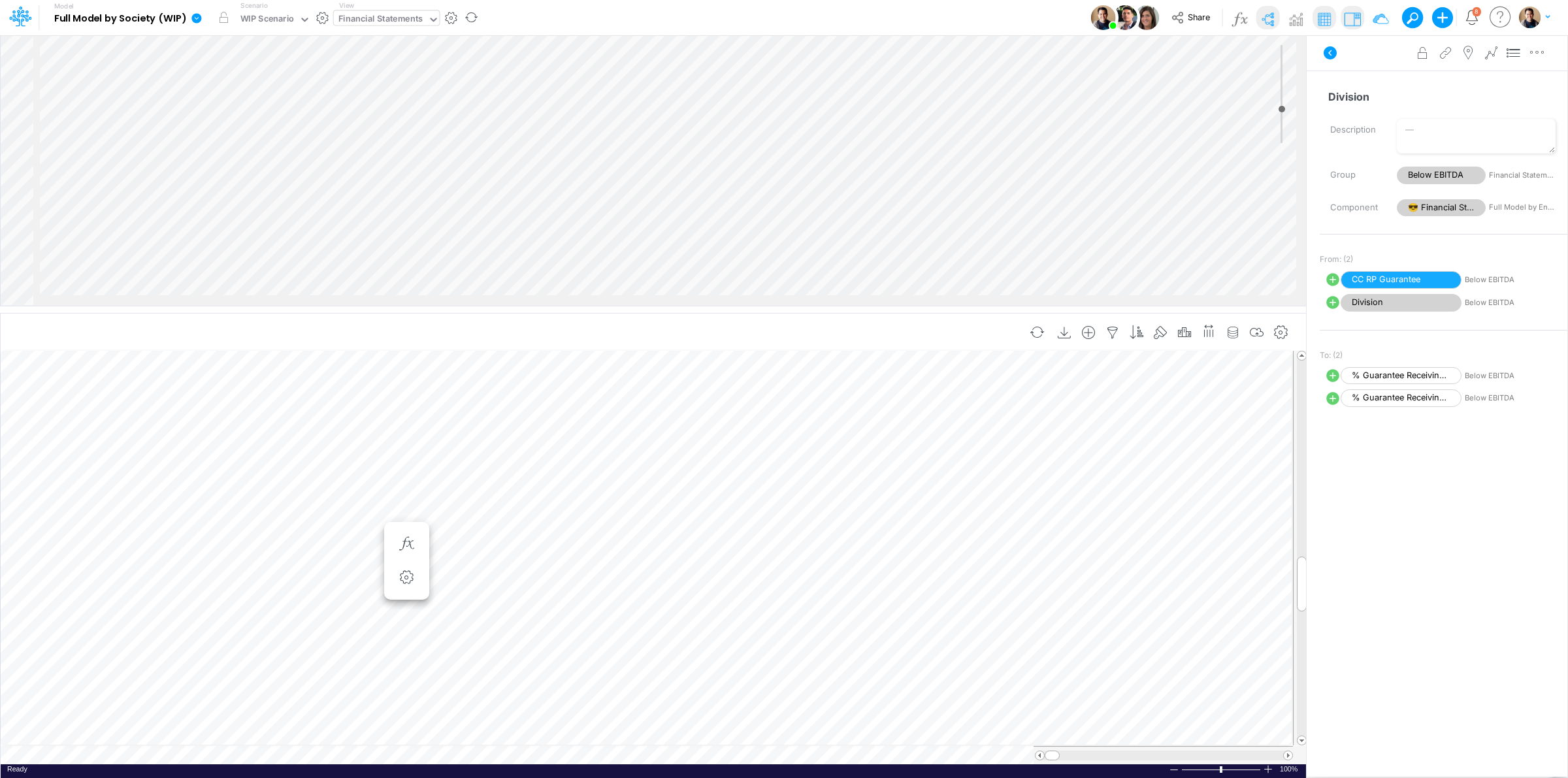
scroll to position [0, 1]
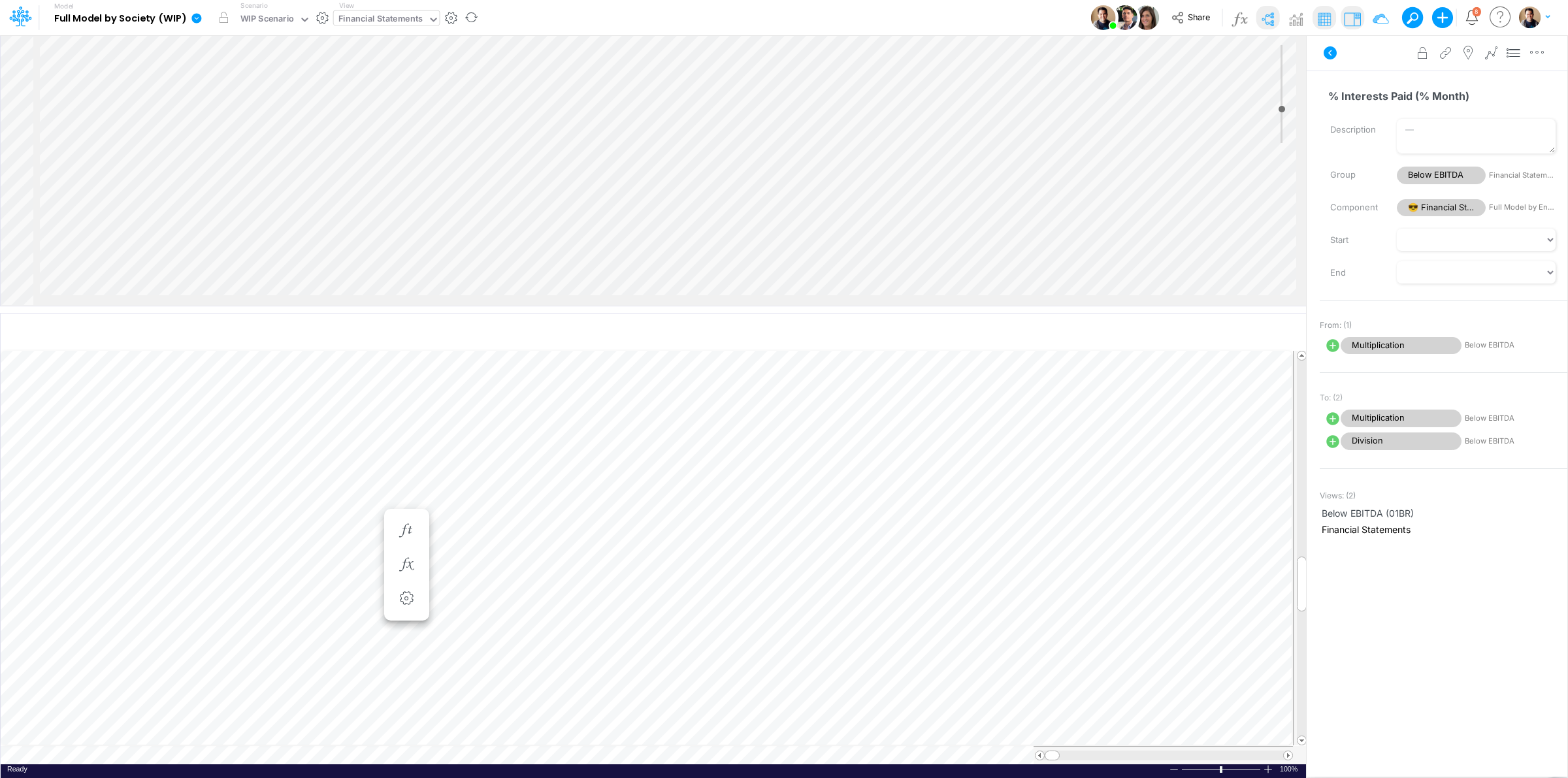
scroll to position [0, 1]
click at [1330, 344] on icon at bounding box center [1332, 345] width 13 height 13
select select "1"
select select "Multiply"
select select "Add"
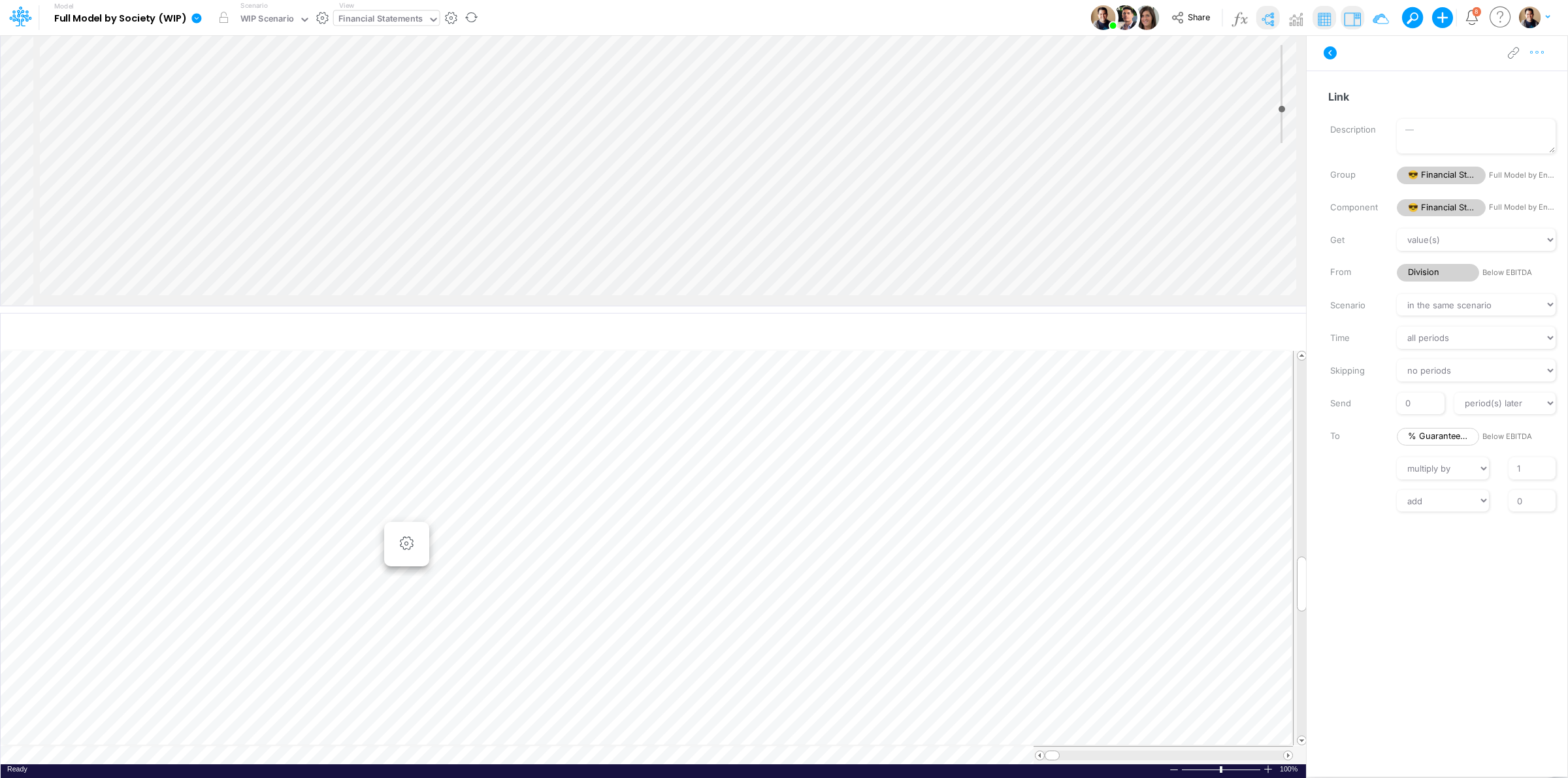
click at [1537, 55] on icon "button" at bounding box center [1537, 53] width 20 height 14
click at [1513, 87] on button "Advanced settings" at bounding box center [1468, 86] width 155 height 23
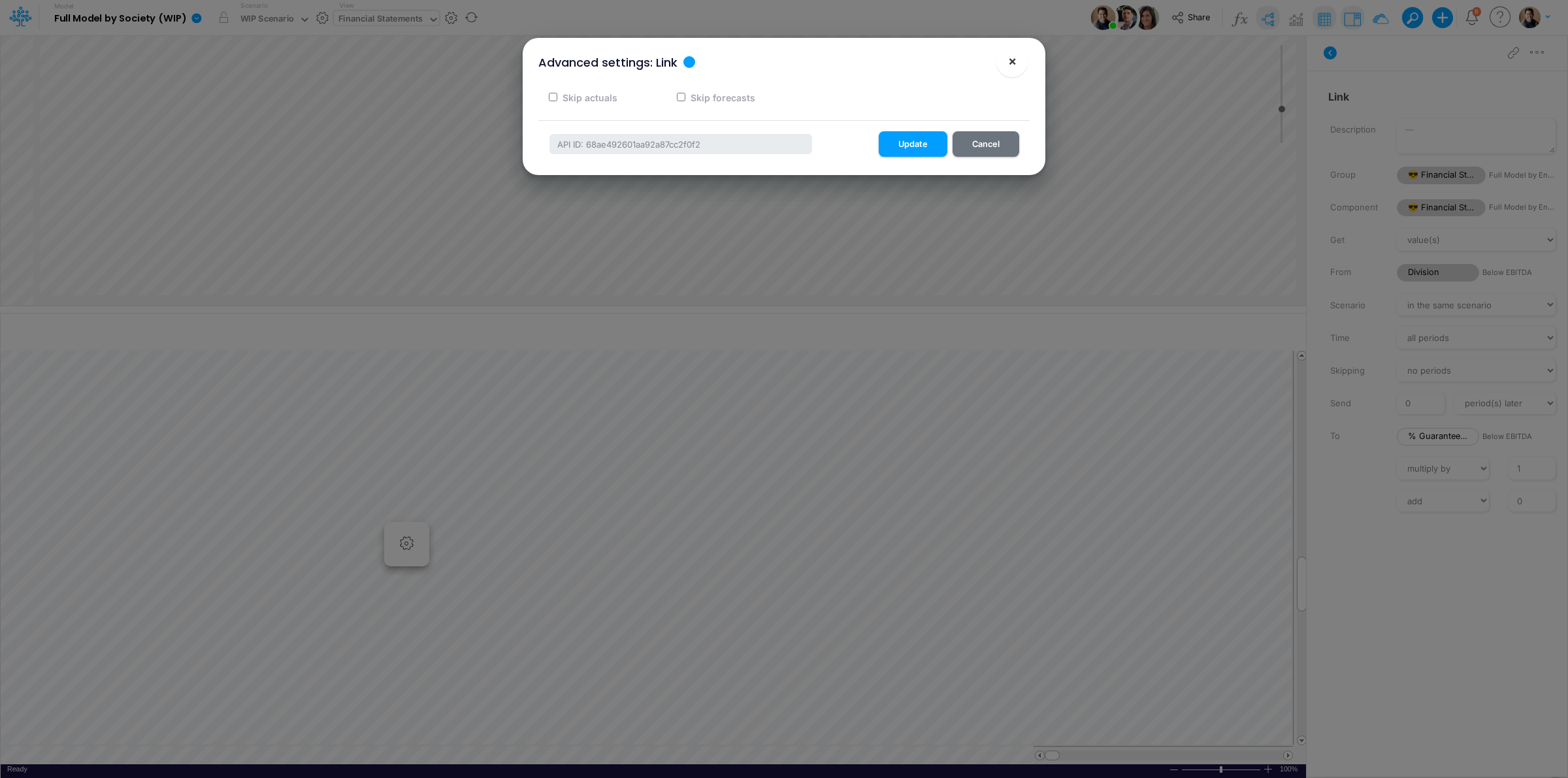
click at [1008, 61] on span "×" at bounding box center [1013, 61] width 9 height 16
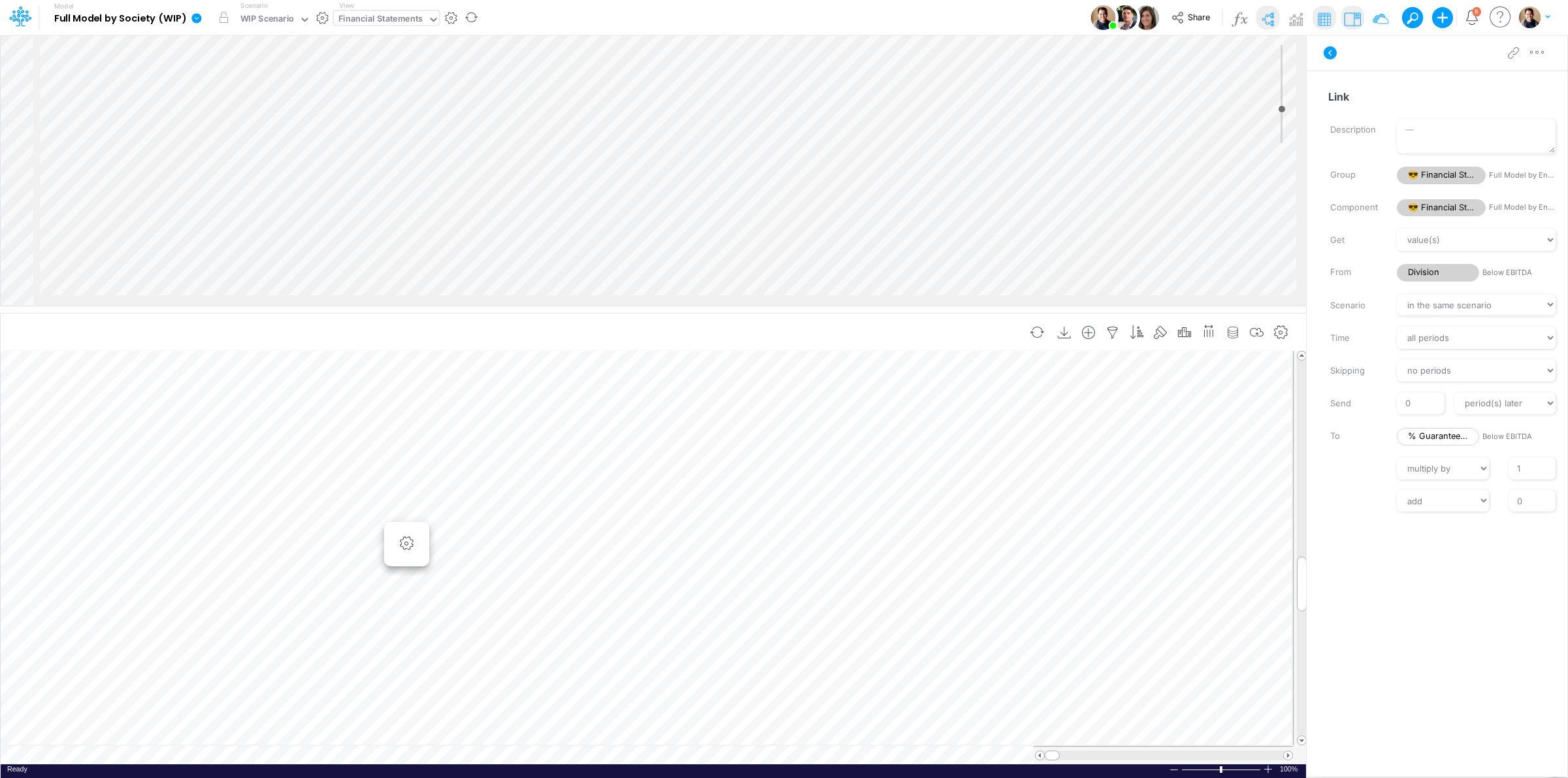
scroll to position [0, 1]
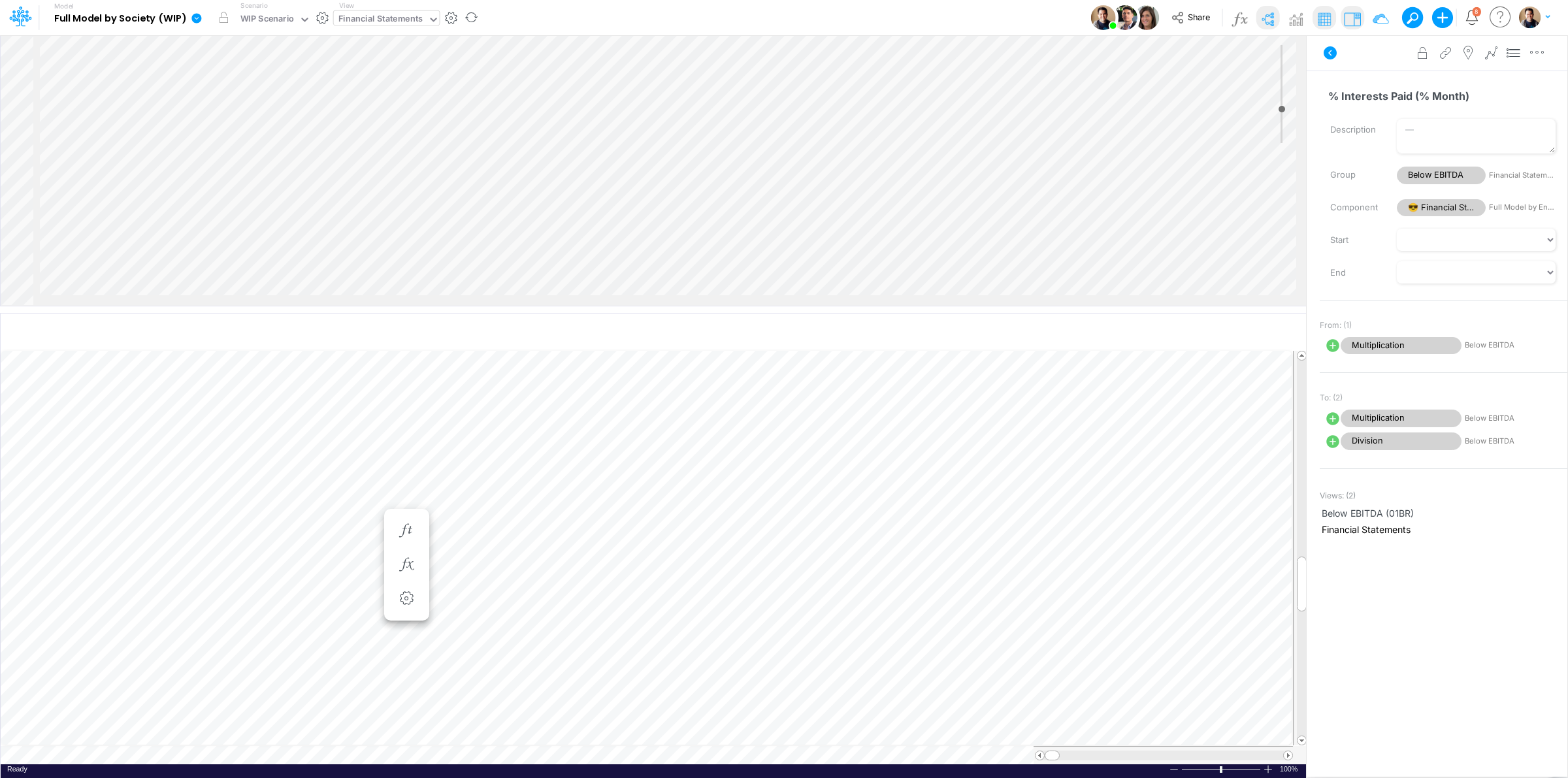
scroll to position [0, 1]
click at [1332, 368] on icon at bounding box center [1332, 368] width 16 height 16
select select "Multiply"
select select "Add"
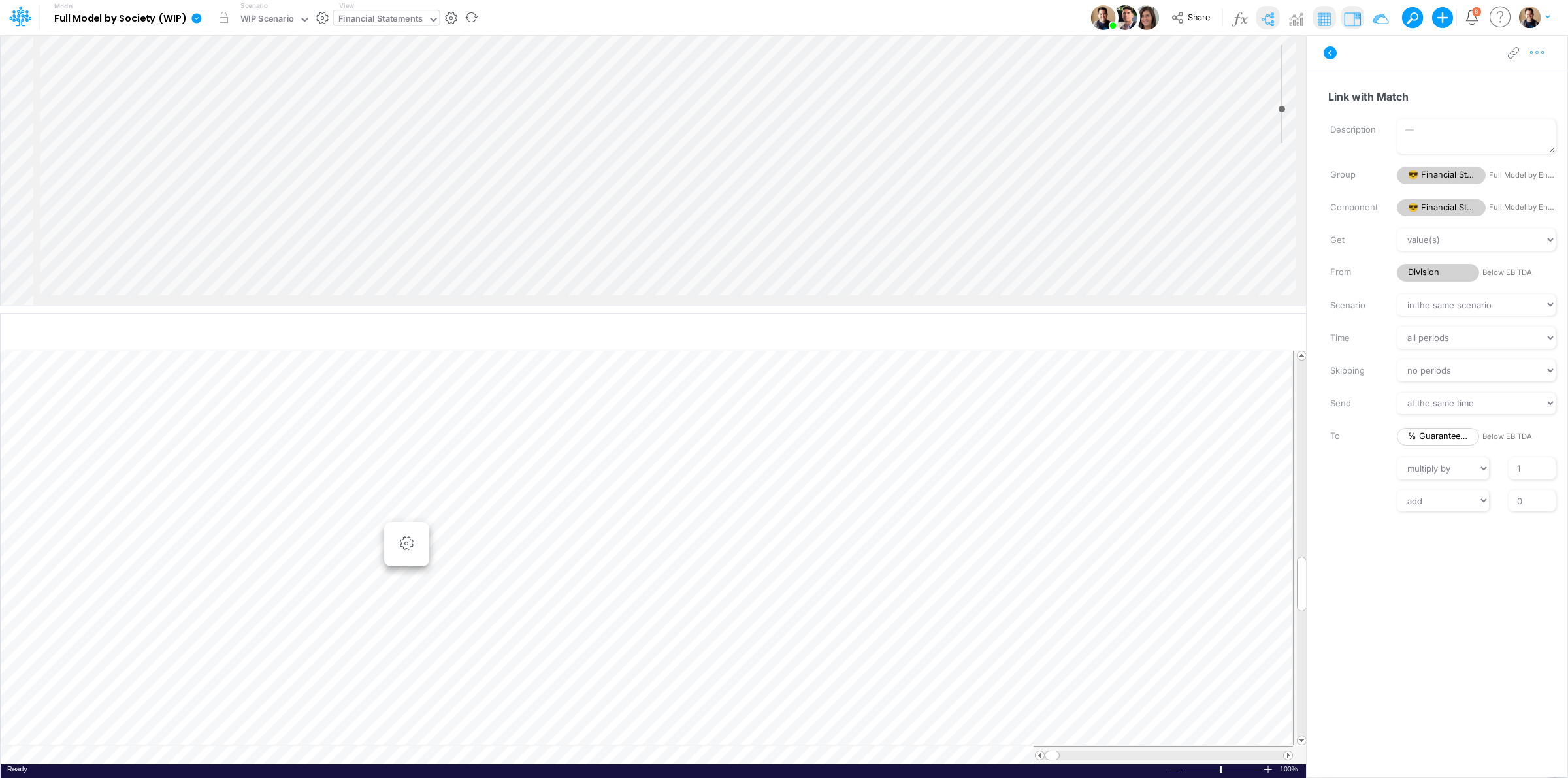
click at [1539, 49] on icon "button" at bounding box center [1537, 53] width 20 height 14
click at [1524, 81] on button "Advanced settings" at bounding box center [1468, 86] width 155 height 23
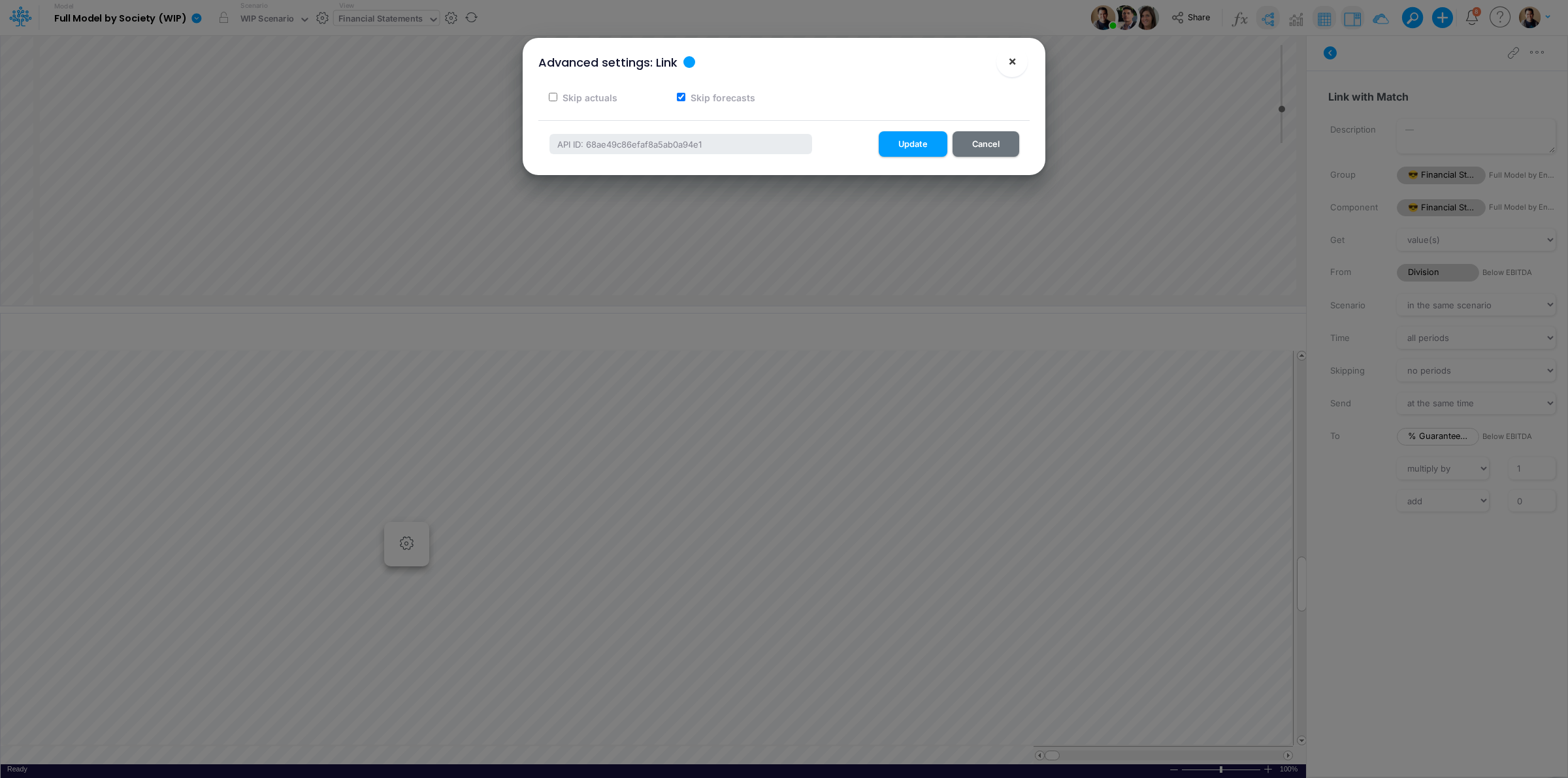
click at [1011, 67] on span "×" at bounding box center [1013, 61] width 9 height 16
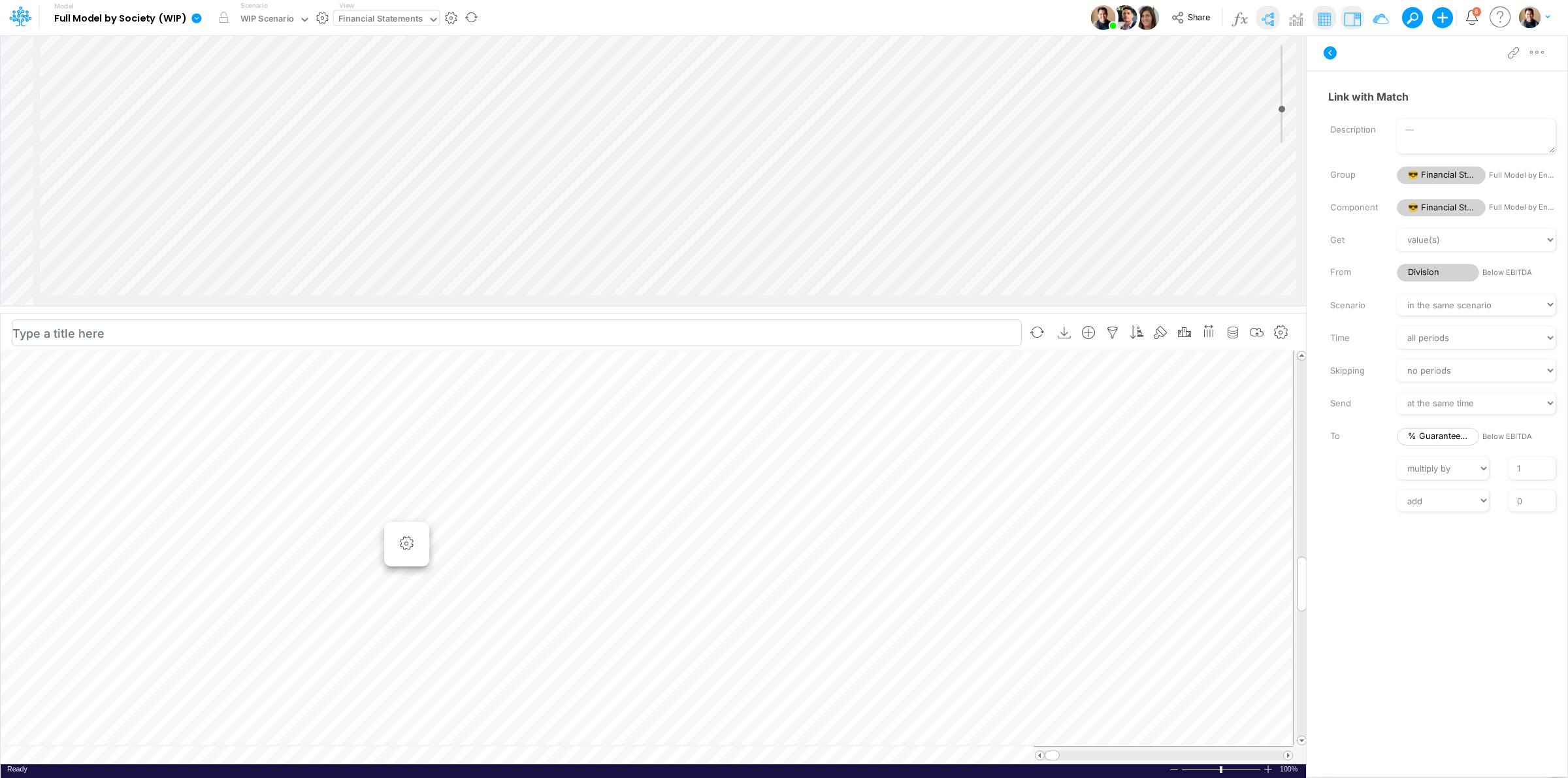
scroll to position [0, 1]
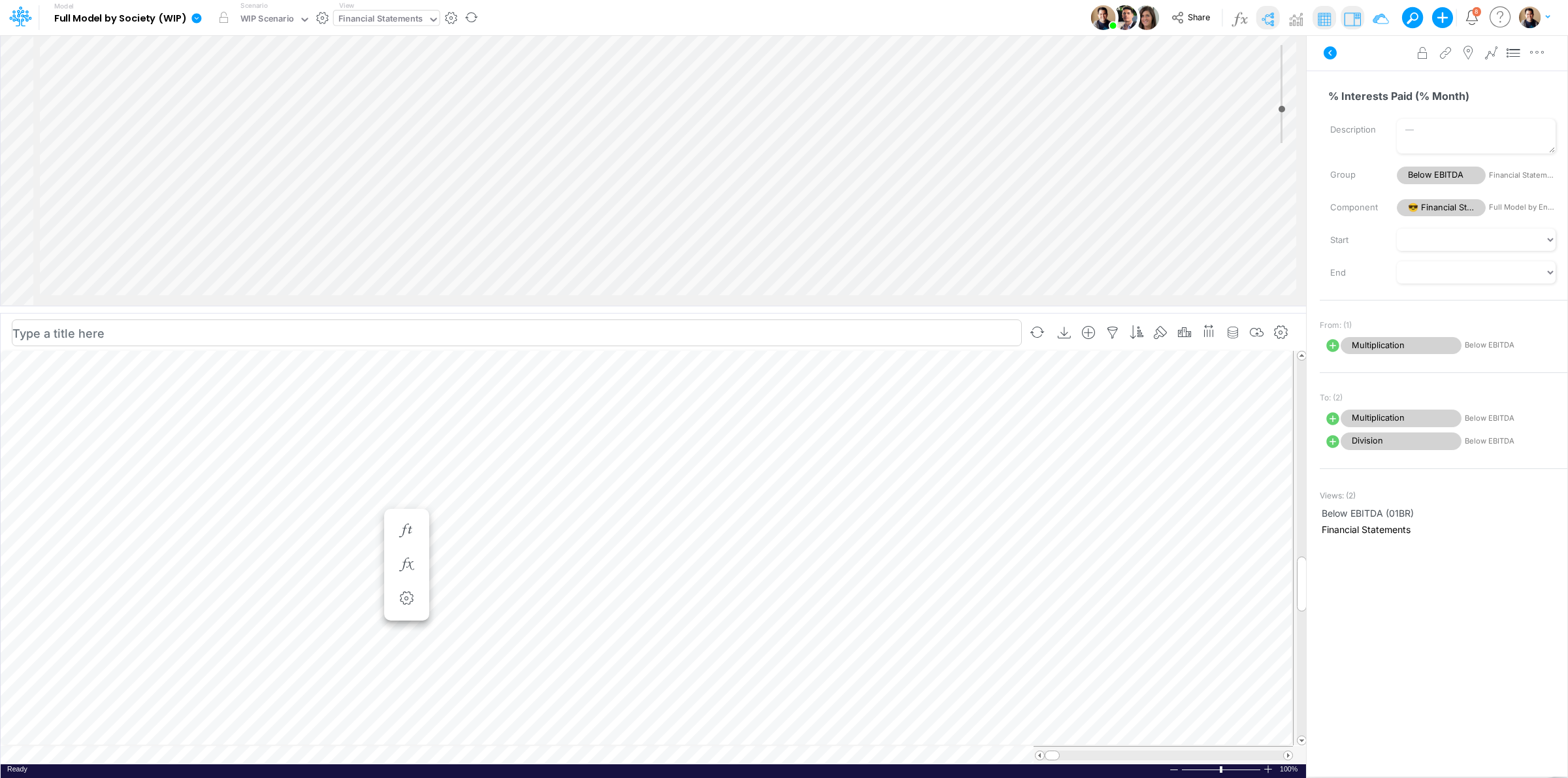
scroll to position [0, 1]
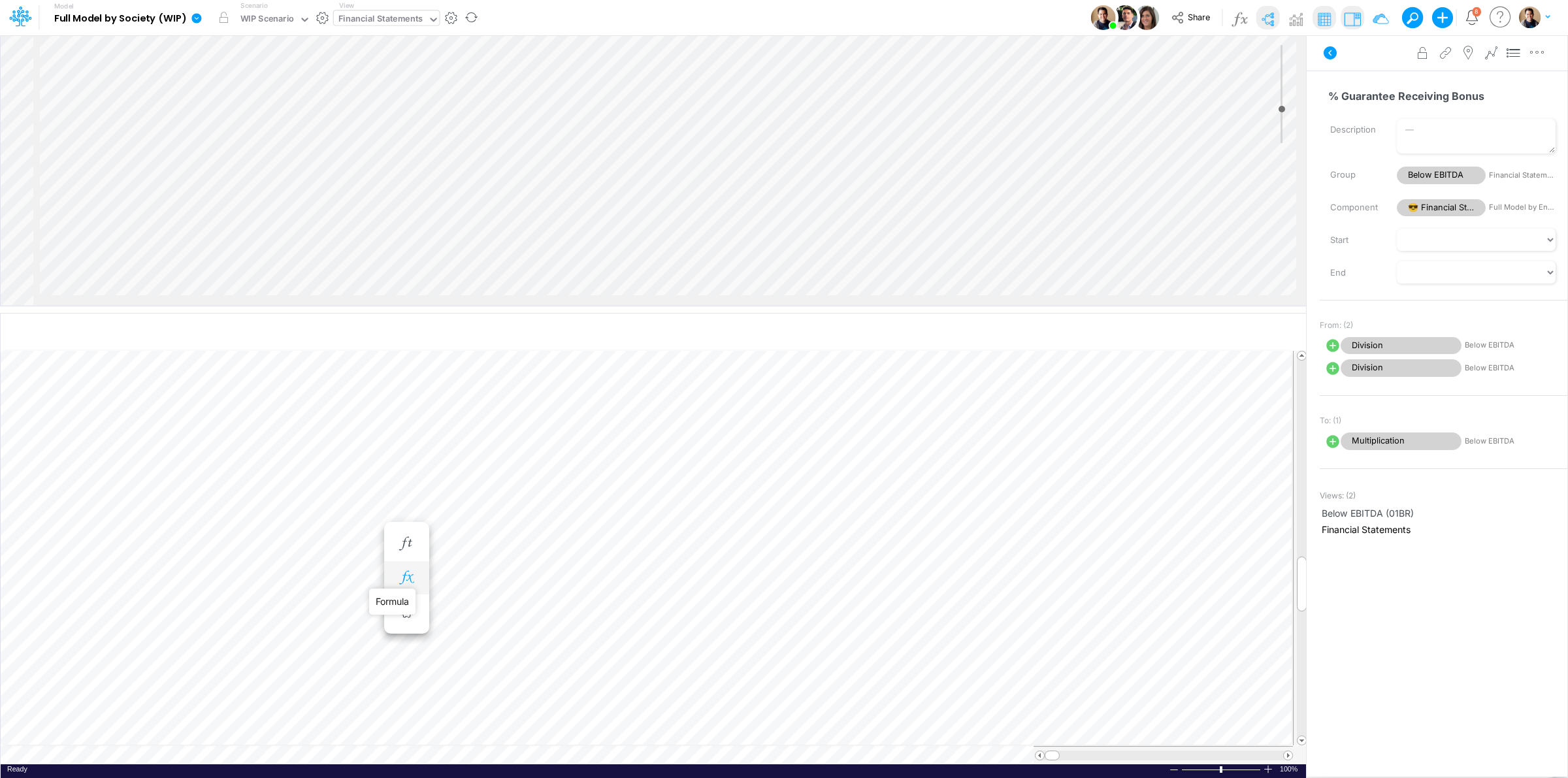
click at [404, 579] on icon "button" at bounding box center [406, 578] width 20 height 14
click at [1332, 343] on icon at bounding box center [1332, 345] width 13 height 13
select select "1"
select select "Multiply"
select select "Add"
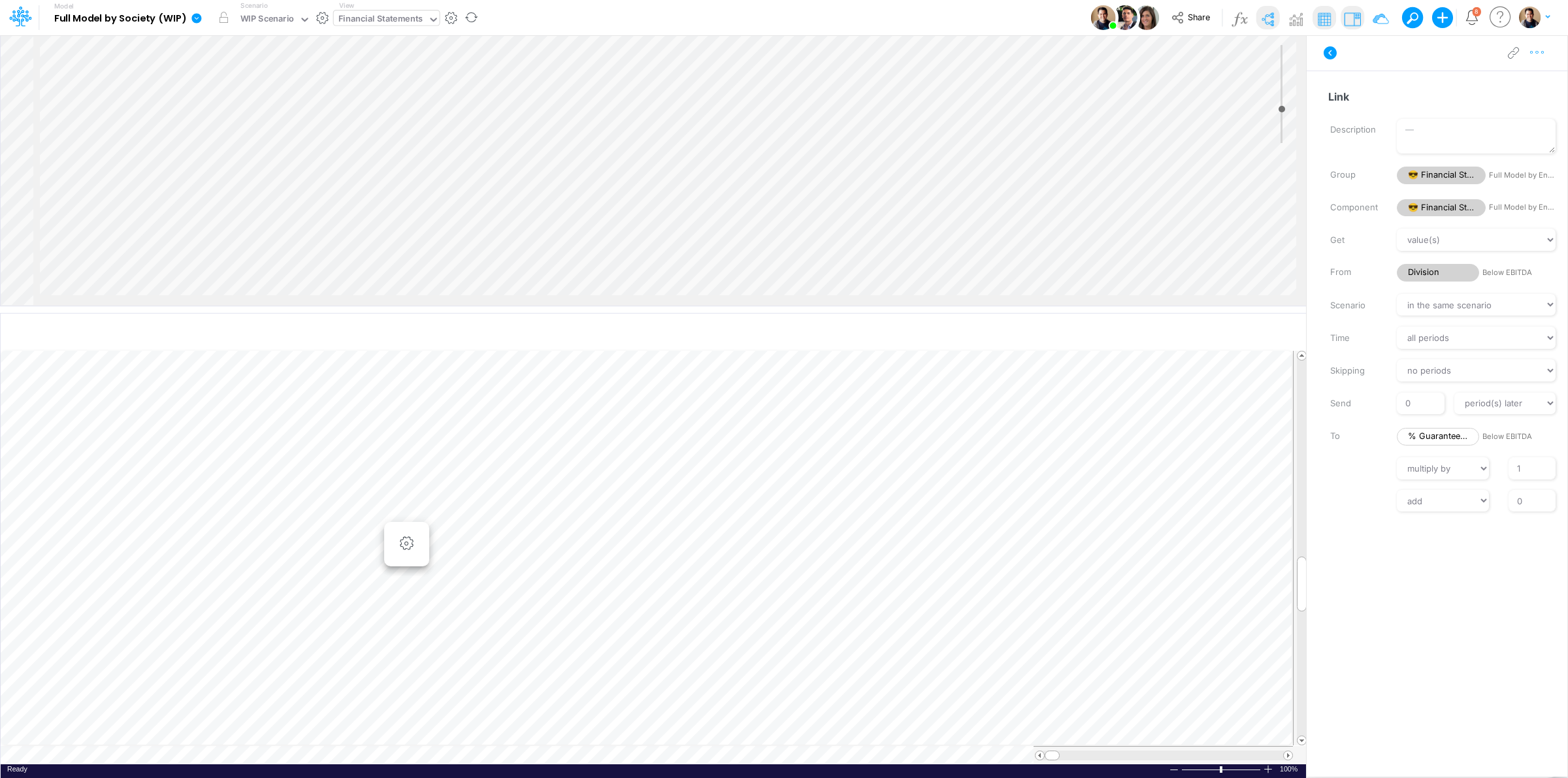
click at [1535, 55] on icon "button" at bounding box center [1537, 53] width 20 height 14
click at [1494, 105] on button "Delete" at bounding box center [1468, 108] width 155 height 23
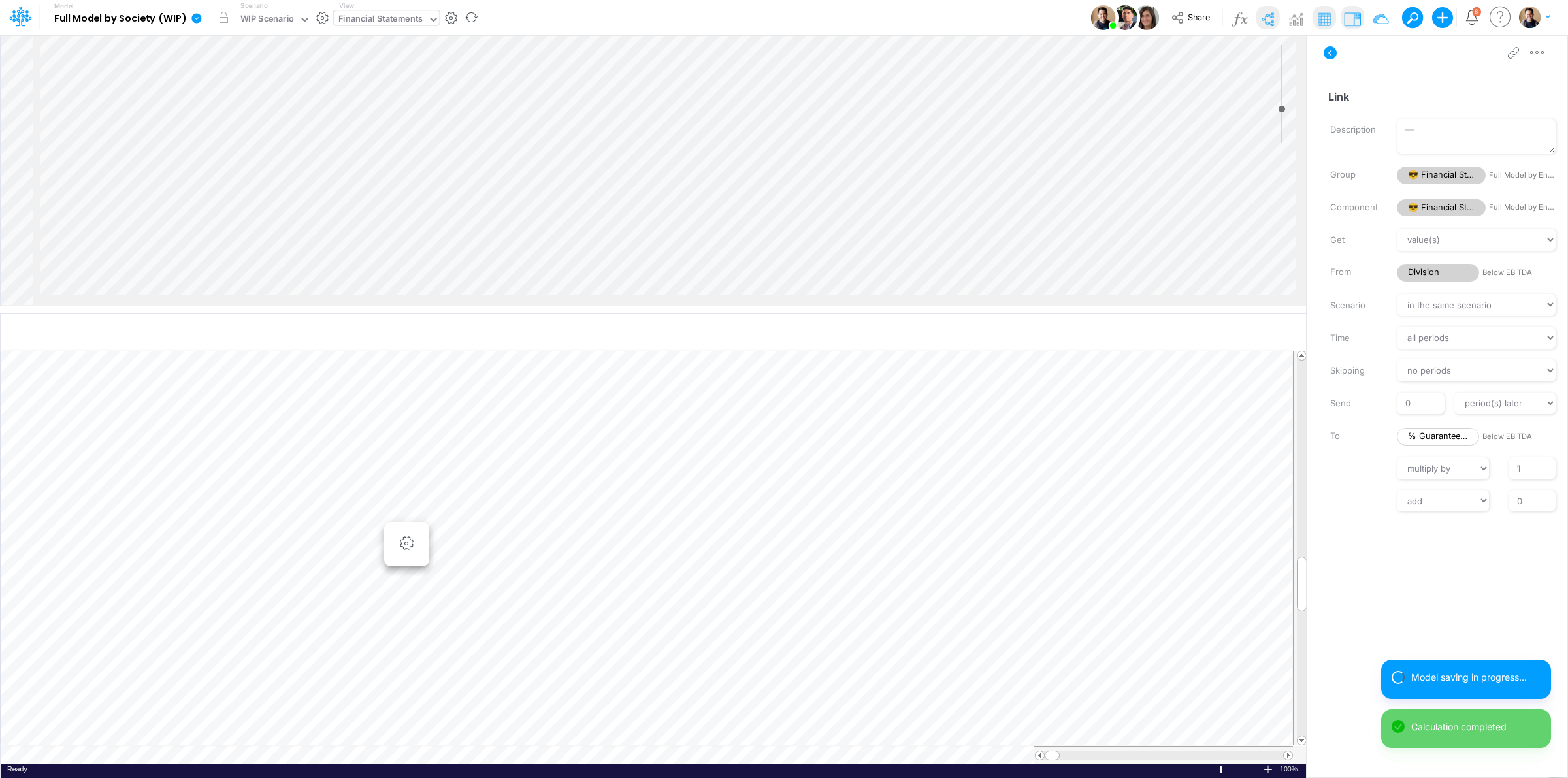
click at [196, 17] on icon at bounding box center [196, 17] width 10 height 10
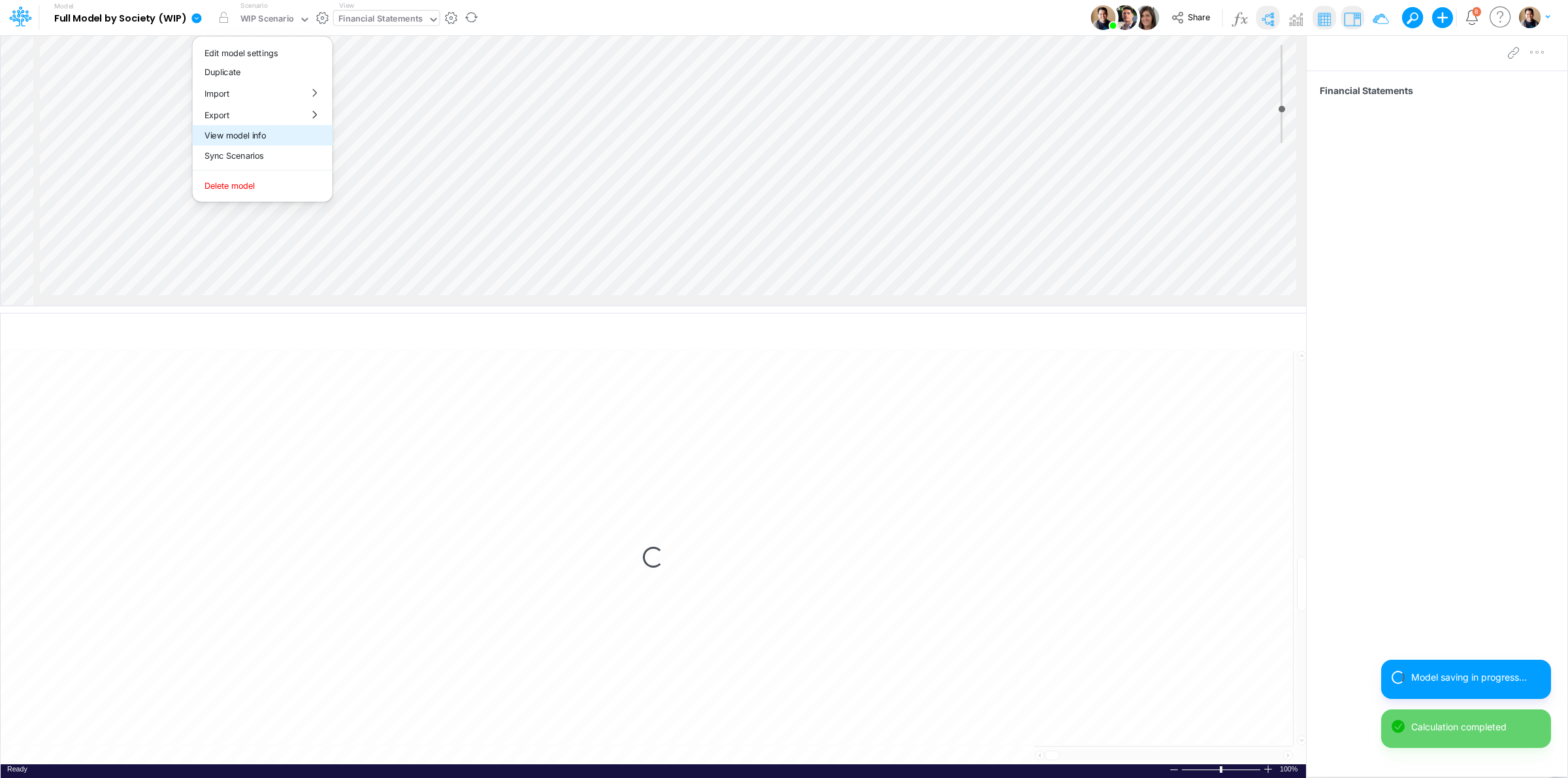
click at [246, 138] on button "View model info" at bounding box center [262, 135] width 139 height 20
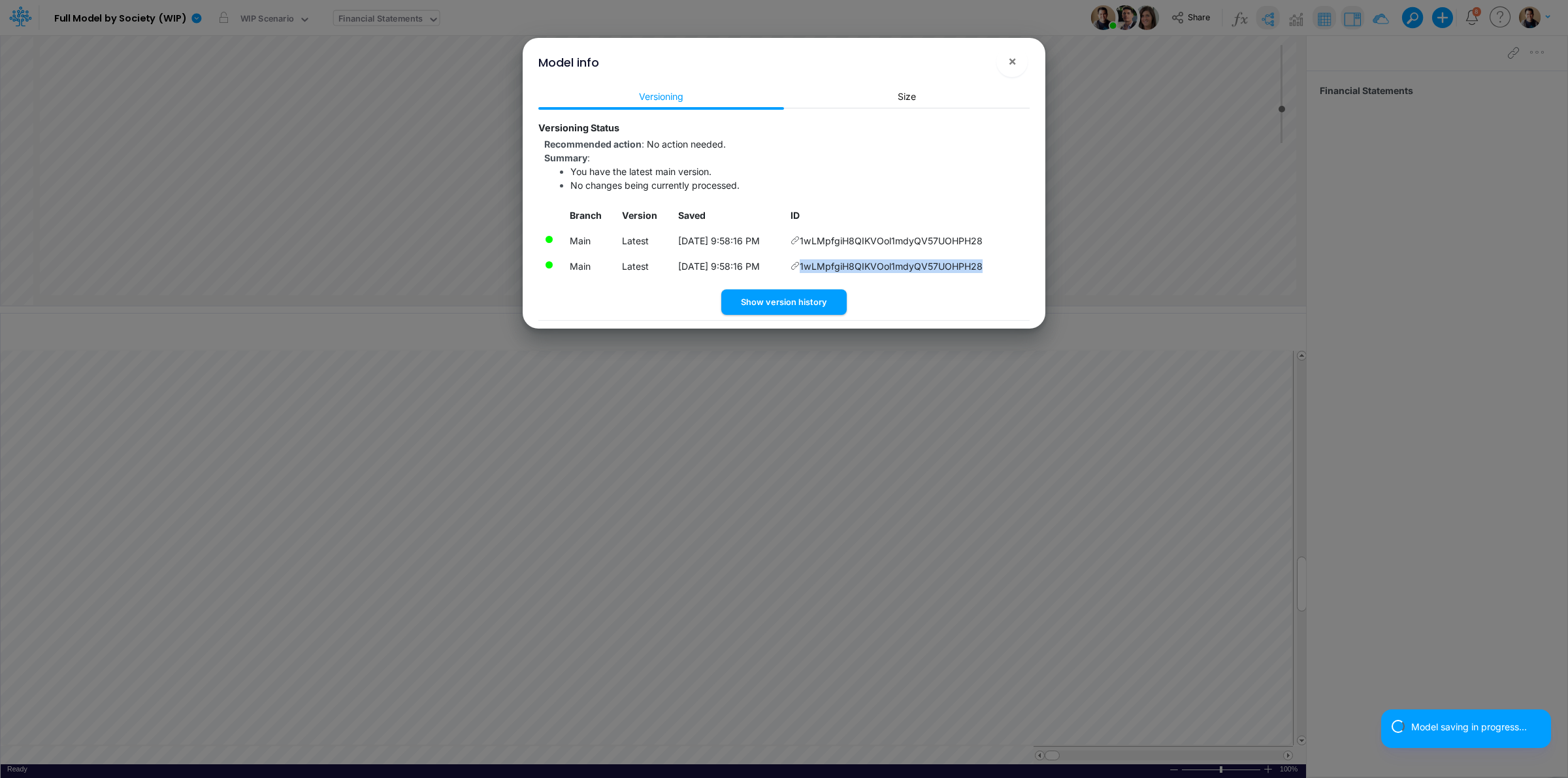
click at [990, 263] on td "1wLMpfgiH8QIKVOol1mdyQV57UOHPH28" at bounding box center [907, 266] width 245 height 25
copy td "1wLMpfgiH8QIKVOol1mdyQV57UOHPH28"
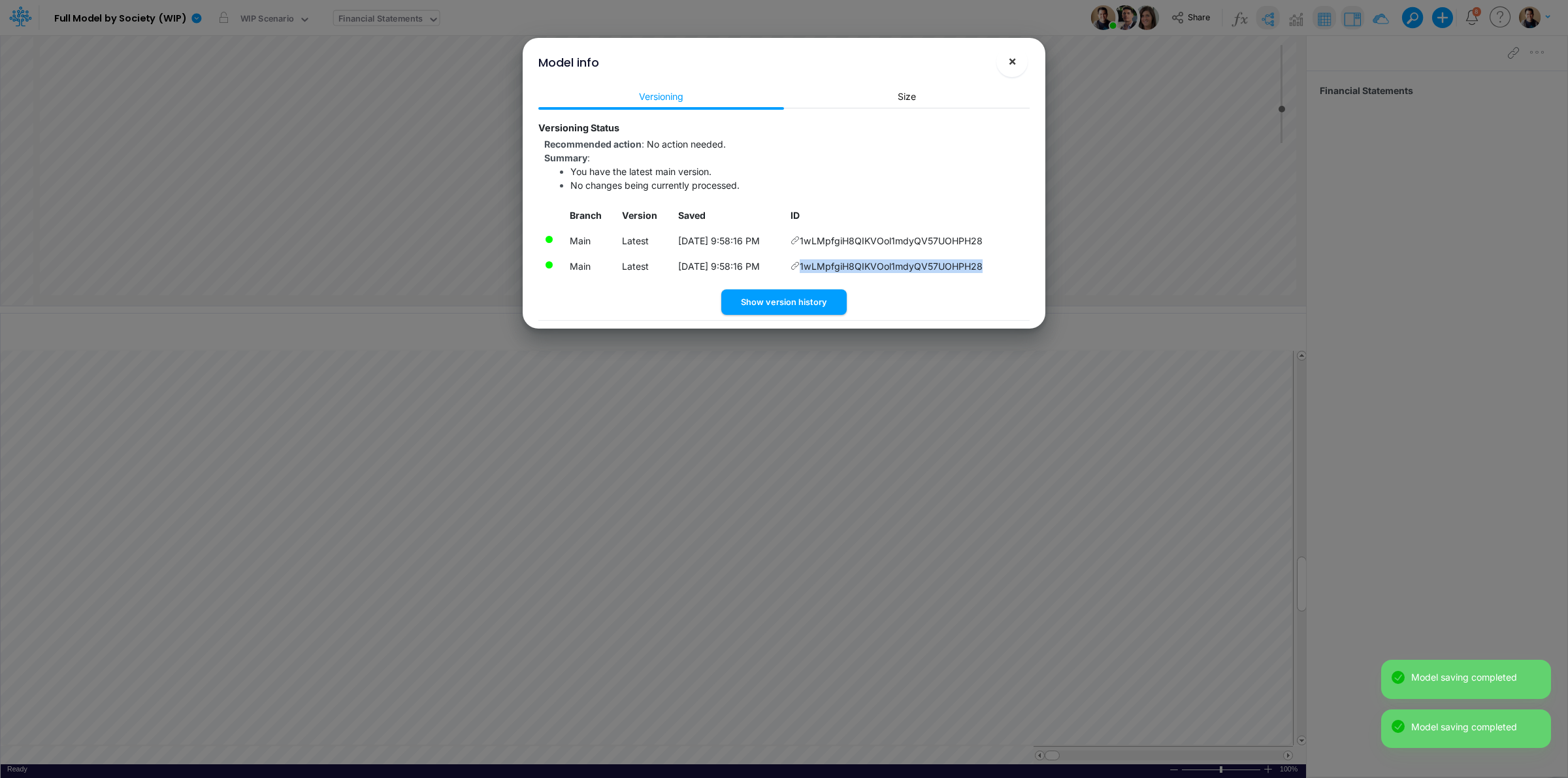
click at [1016, 61] on button "×" at bounding box center [1012, 62] width 31 height 31
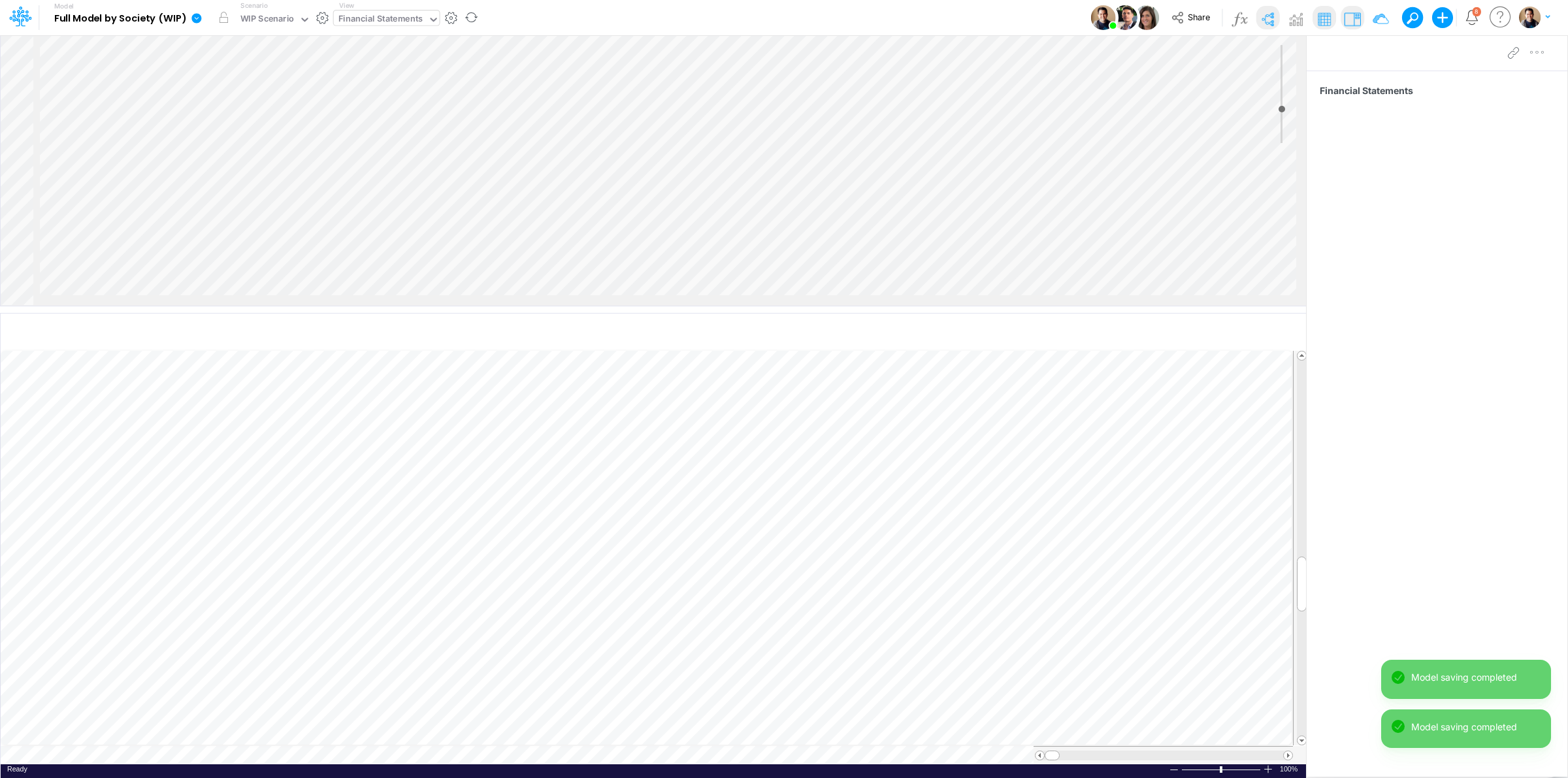
click at [194, 15] on icon at bounding box center [196, 17] width 10 height 10
click at [273, 137] on button "View model info" at bounding box center [262, 135] width 139 height 20
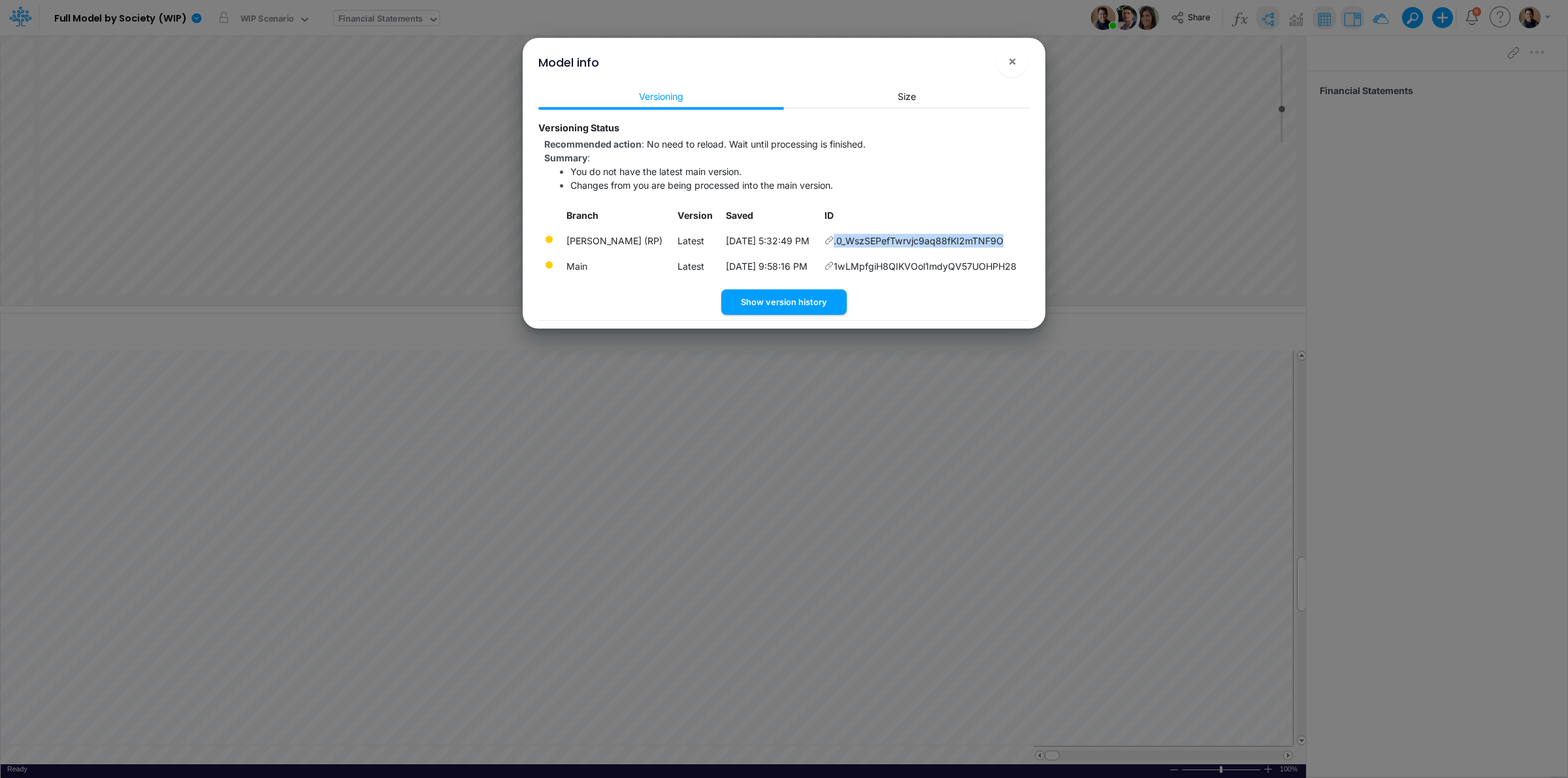
drag, startPoint x: 1020, startPoint y: 237, endPoint x: 835, endPoint y: 250, distance: 185.5
click at [835, 250] on td ".0_WszSEPefTwrvjc9aq88fKI2mTNF9O" at bounding box center [924, 240] width 211 height 25
copy td ".0_WszSEPefTwrvjc9aq88fKI2mTNF9O"
click at [1020, 62] on button "×" at bounding box center [1012, 62] width 31 height 31
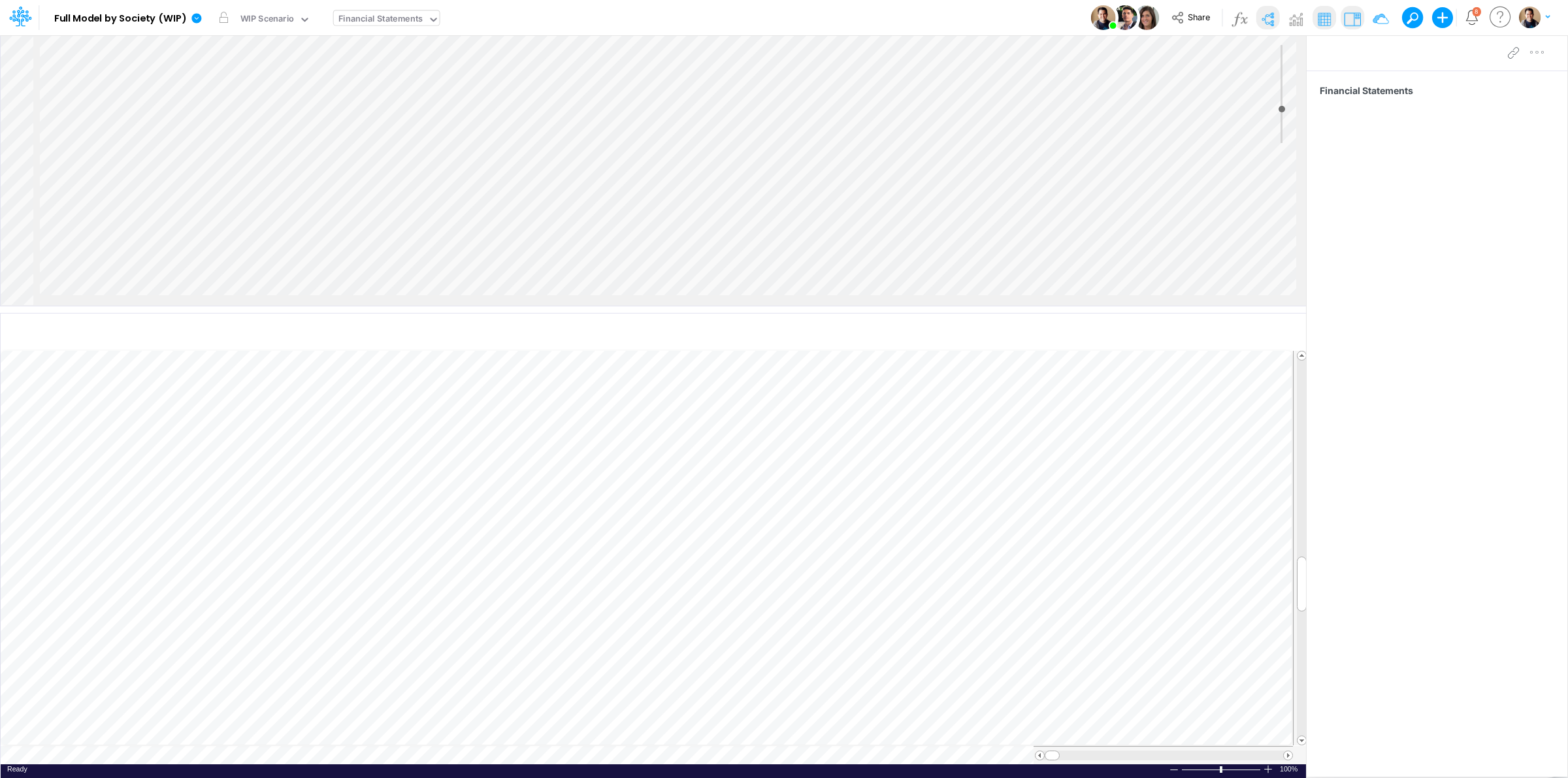
click at [695, 26] on div "Model Full Model by Society (WIP) Edit model settings Duplicate Import QuickBoo…" at bounding box center [783, 17] width 1411 height 36
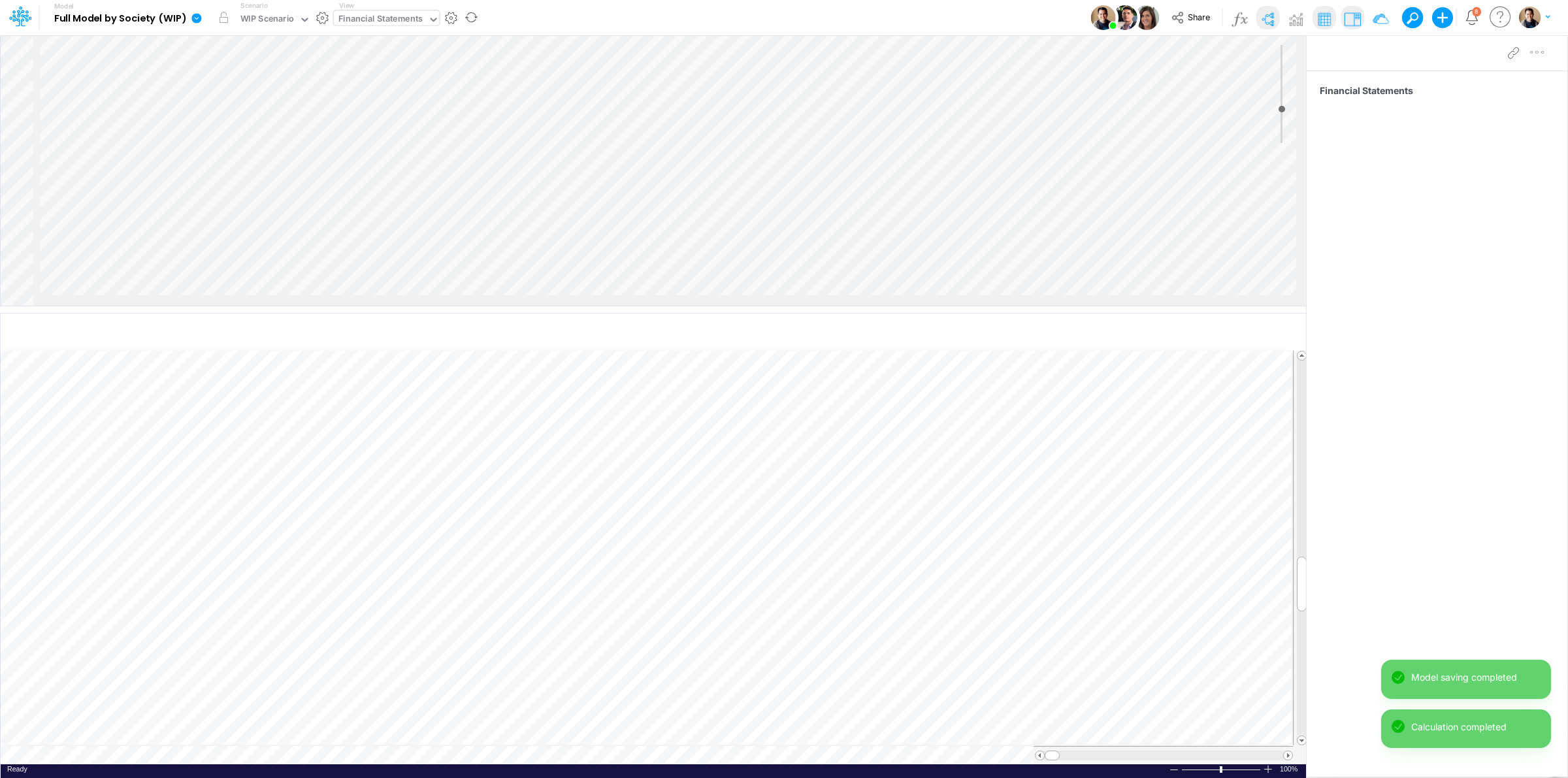
click at [196, 16] on icon at bounding box center [196, 17] width 10 height 10
click at [266, 139] on button "View model info" at bounding box center [262, 135] width 139 height 20
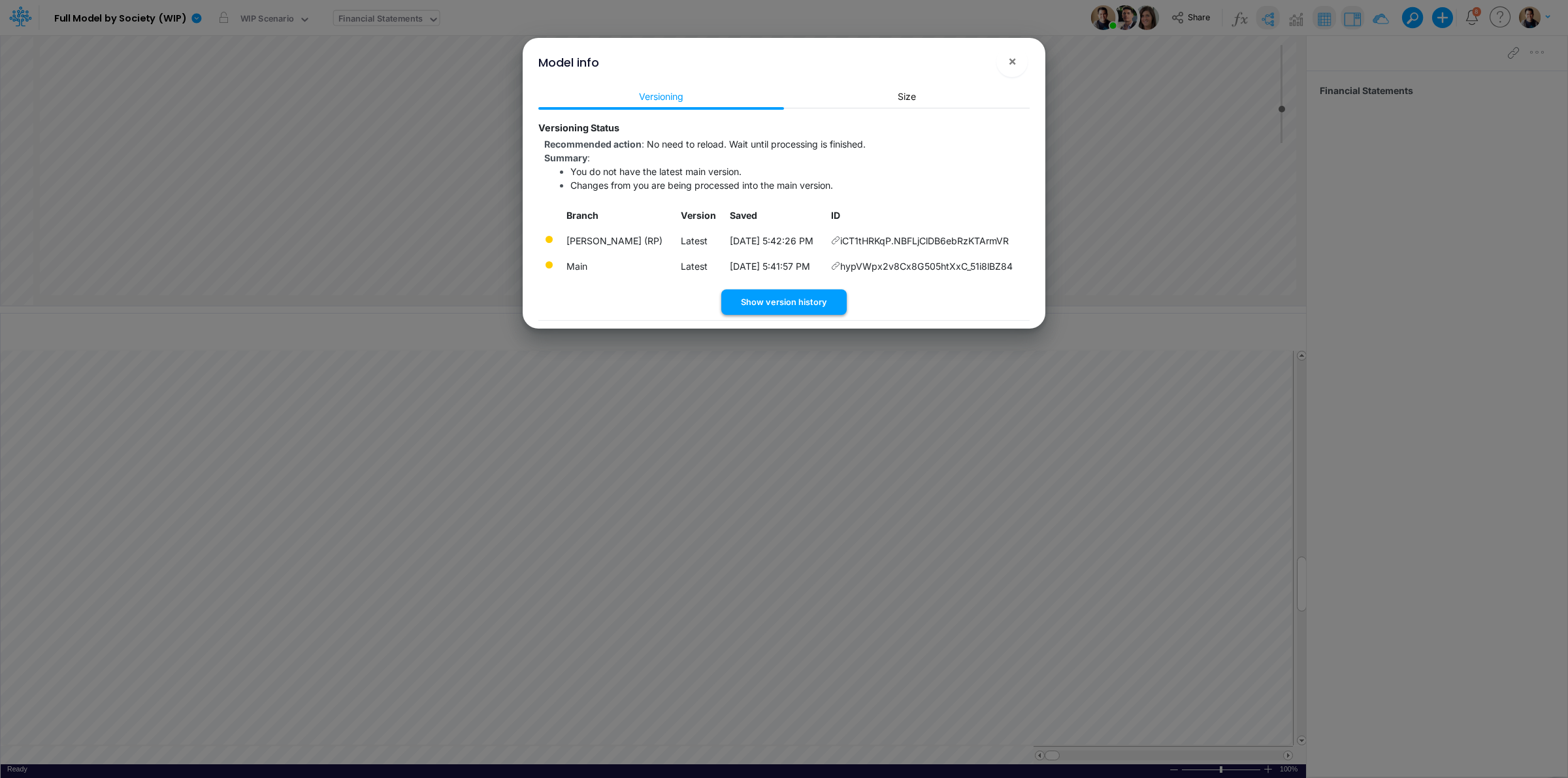
click at [807, 298] on button "Show version history" at bounding box center [784, 301] width 126 height 25
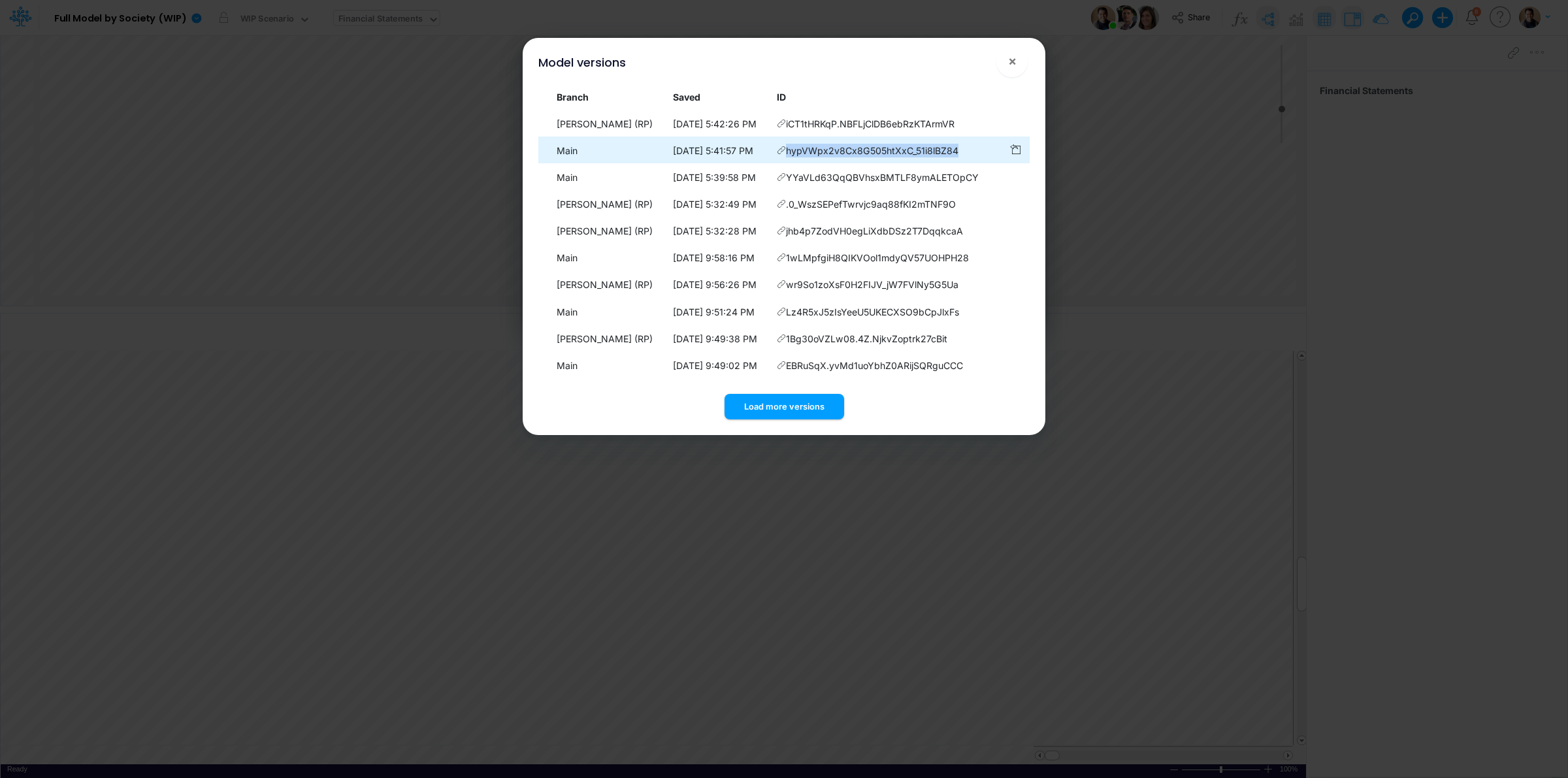
drag, startPoint x: 981, startPoint y: 147, endPoint x: 794, endPoint y: 155, distance: 187.2
click at [794, 155] on td "hypVWpx2v8Cx8G505htXxC_51i8lBZ84" at bounding box center [886, 150] width 231 height 25
copy span "hypVWpx2v8Cx8G505htXxC_51i8lBZ84"
click at [1010, 59] on span "×" at bounding box center [1013, 61] width 9 height 16
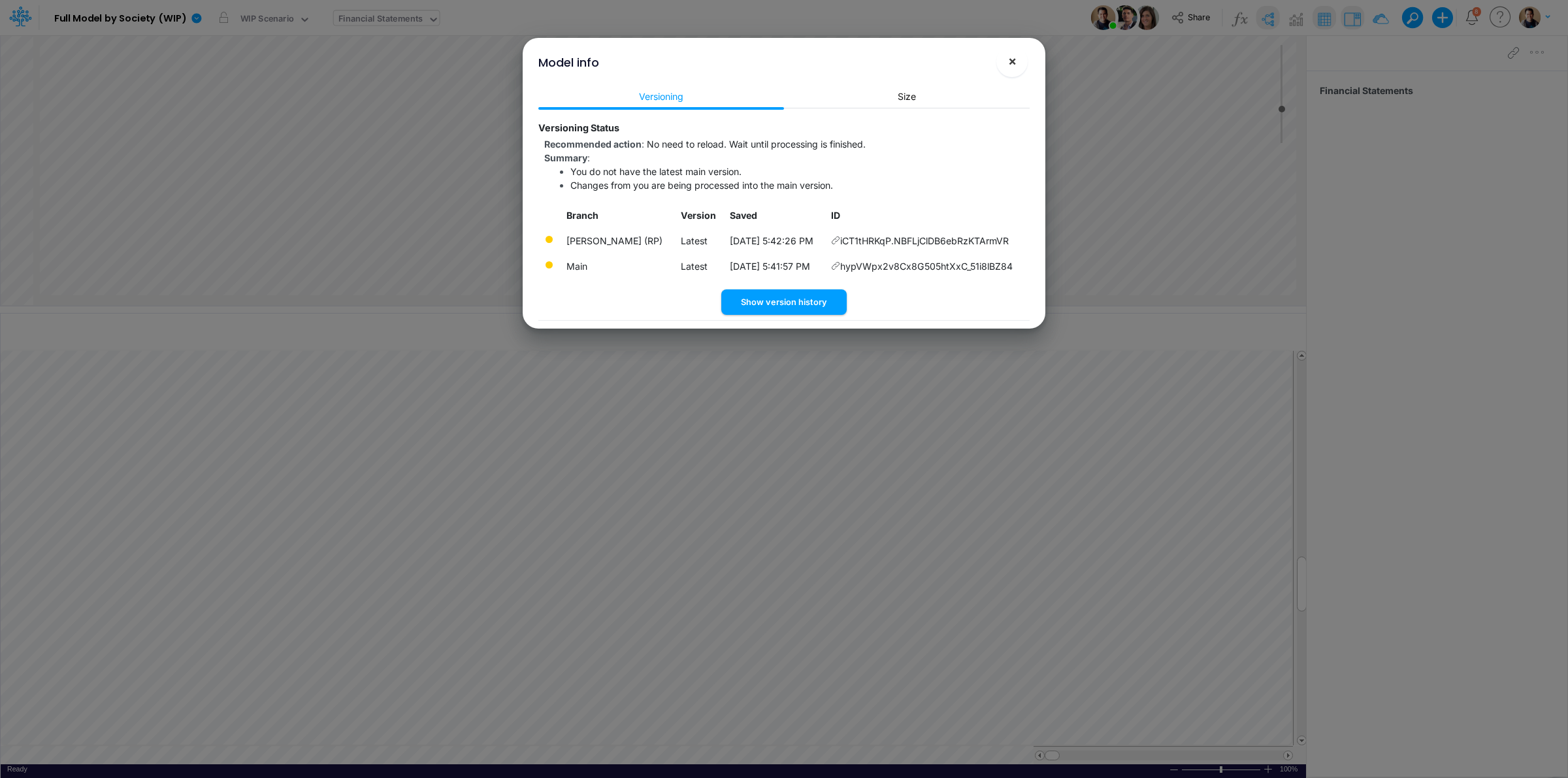
click at [1006, 59] on button "×" at bounding box center [1012, 62] width 31 height 31
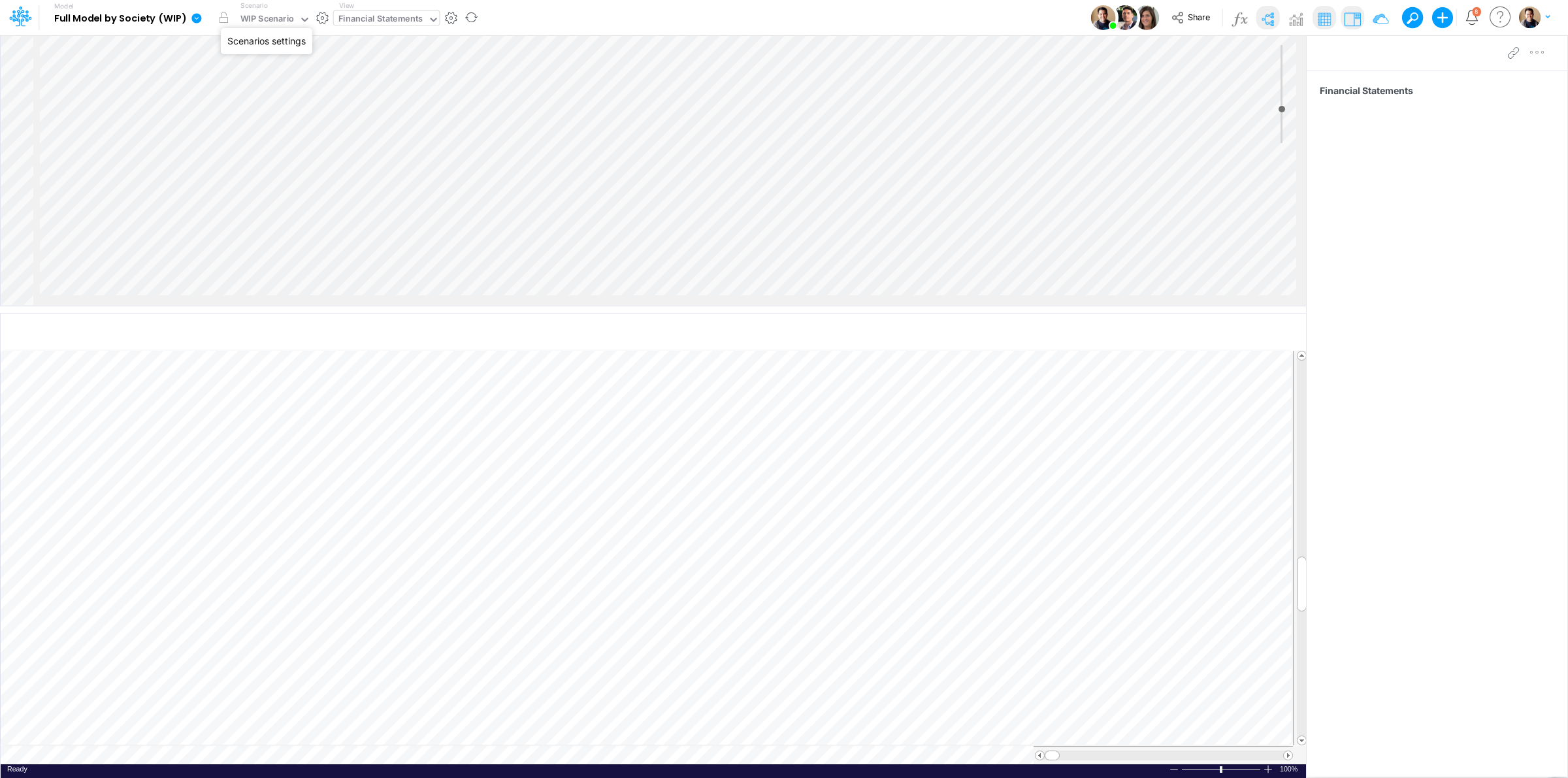
click at [321, 18] on button "button" at bounding box center [322, 18] width 14 height 14
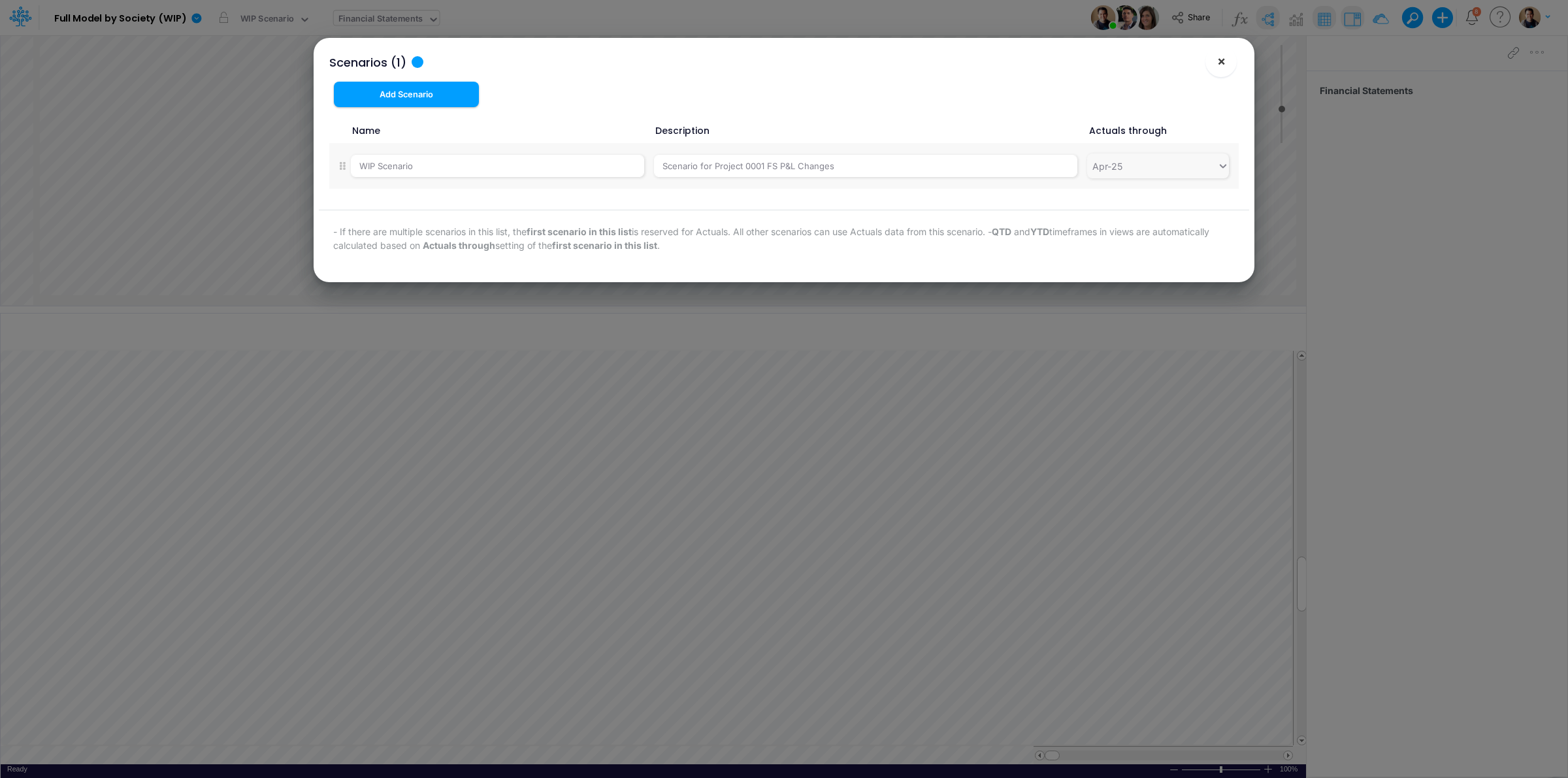
click at [1221, 60] on span "×" at bounding box center [1221, 61] width 9 height 16
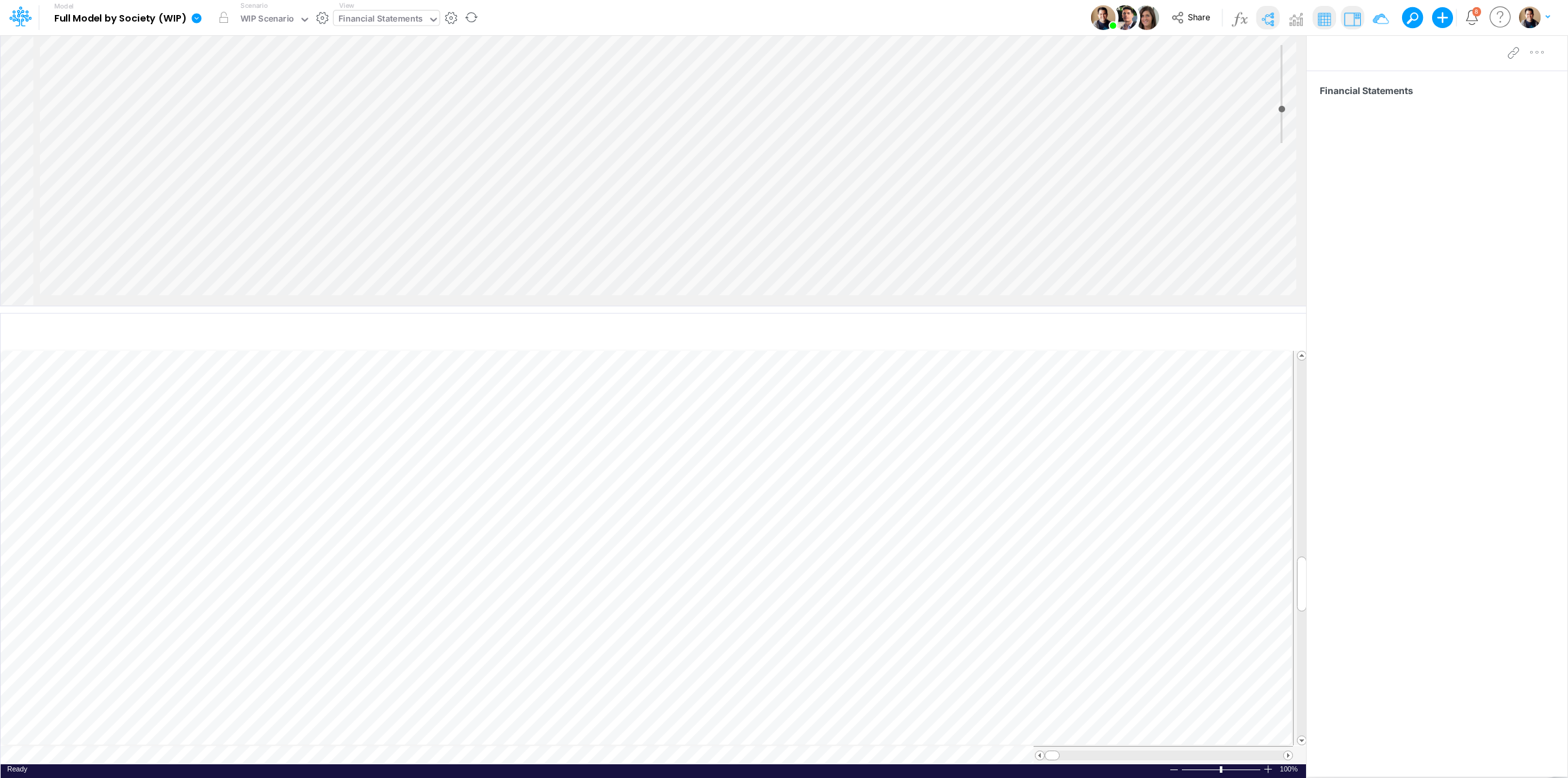
click at [200, 17] on icon at bounding box center [196, 17] width 10 height 10
click at [265, 134] on button "View model info" at bounding box center [262, 135] width 139 height 20
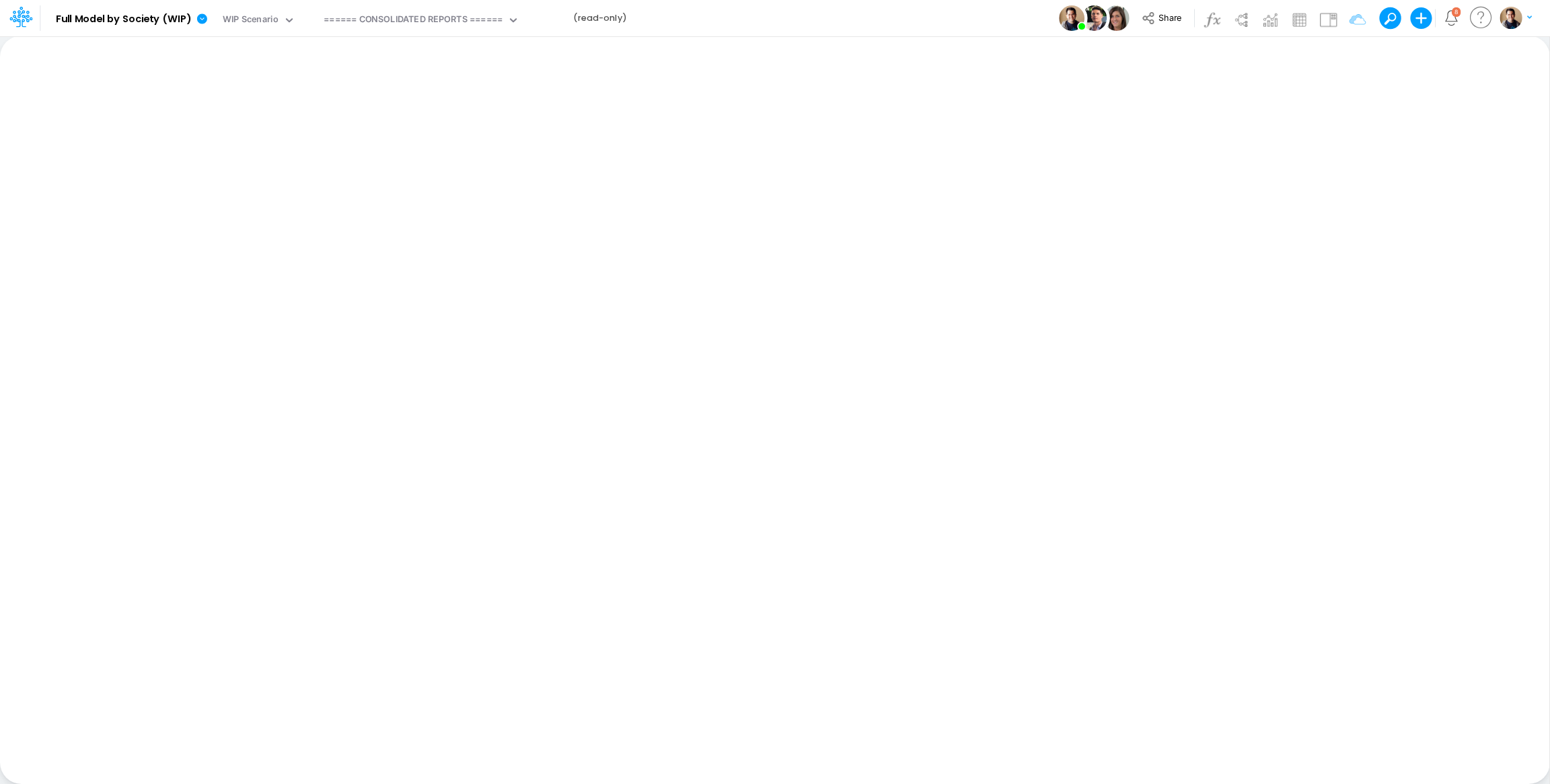
click at [774, 12] on div "Model Full Model by Society (WIP) Edit model settings Duplicate Import QuickBoo…" at bounding box center [775, 18] width 1396 height 37
click at [740, 15] on div "Model Full Model by Society (WIP) Edit model settings Duplicate Import QuickBoo…" at bounding box center [775, 18] width 1396 height 37
click at [758, 13] on div "Model Full Model by Society (WIP) Edit model settings Duplicate Import QuickBoo…" at bounding box center [775, 18] width 1396 height 37
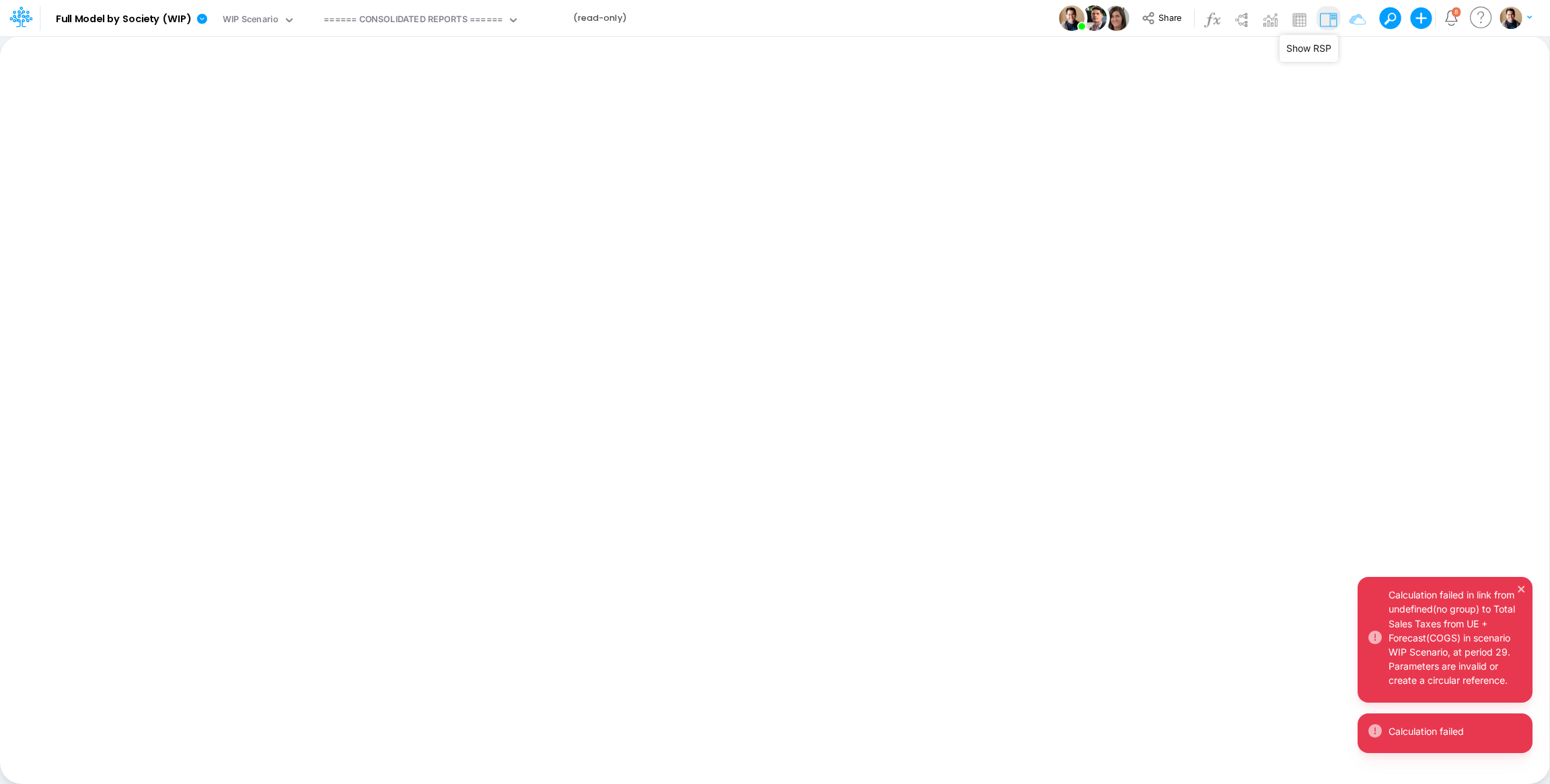
click at [1329, 18] on img at bounding box center [1329, 20] width 21 height 21
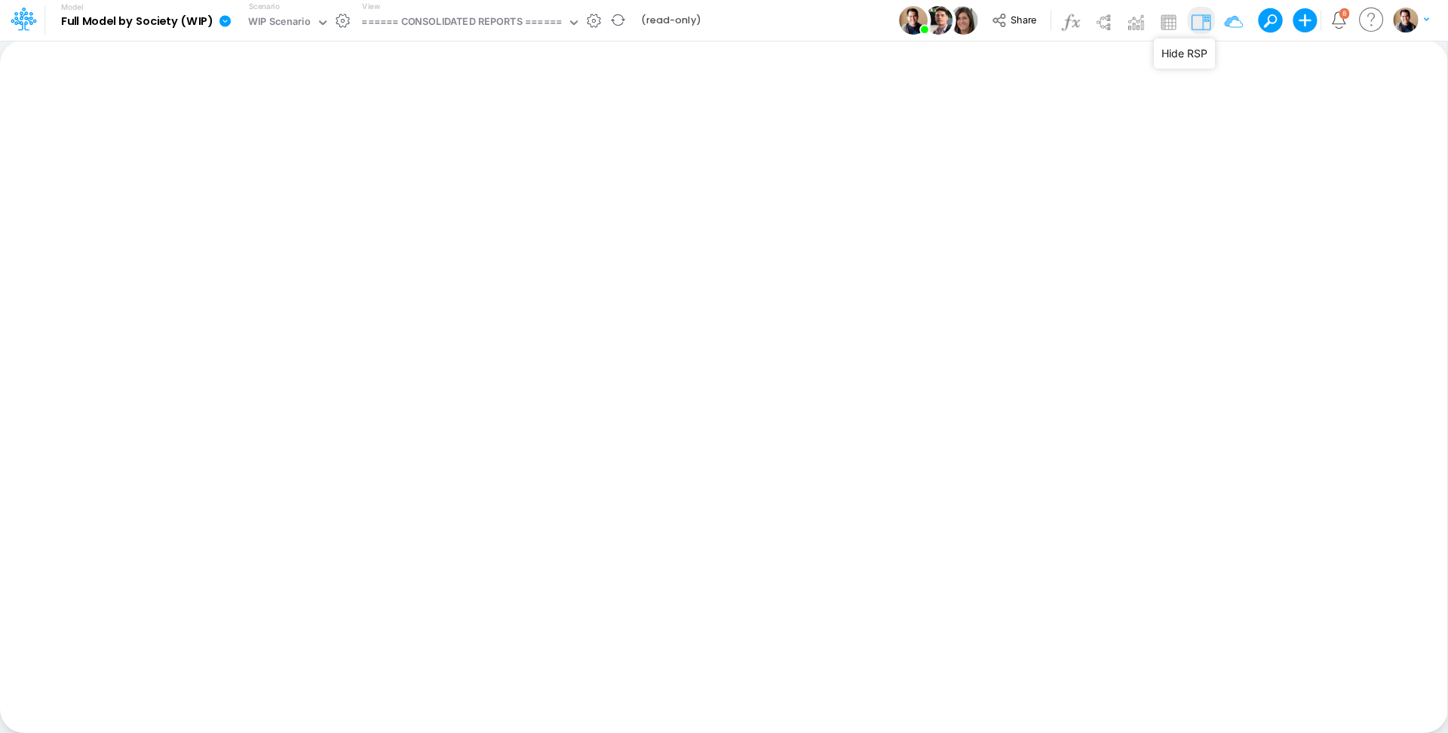
click at [225, 18] on icon at bounding box center [224, 20] width 11 height 11
click at [321, 152] on button "View model info" at bounding box center [300, 156] width 161 height 23
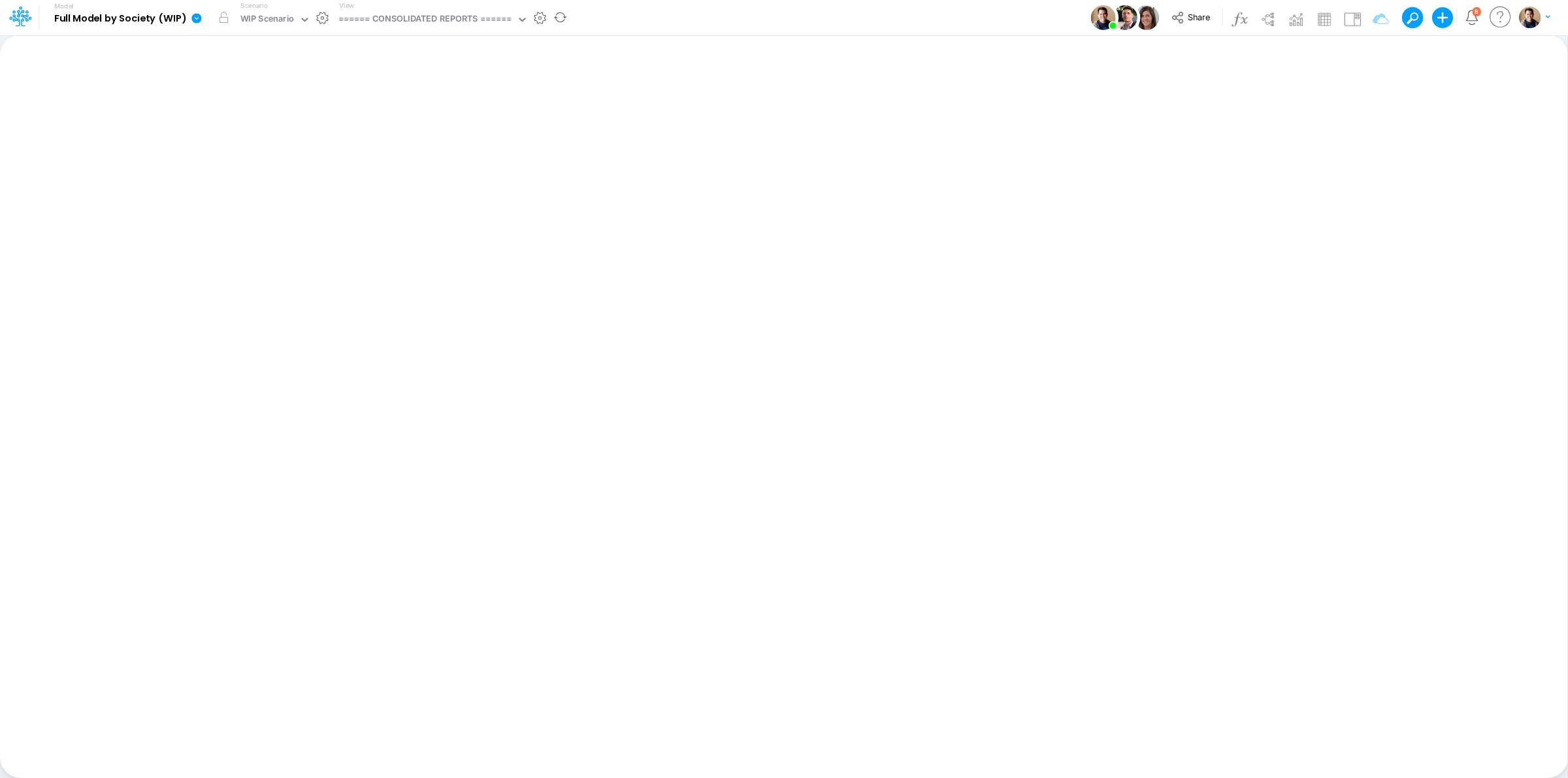
click at [201, 11] on link at bounding box center [199, 17] width 26 height 34
click at [243, 132] on button "View model info" at bounding box center [262, 135] width 139 height 20
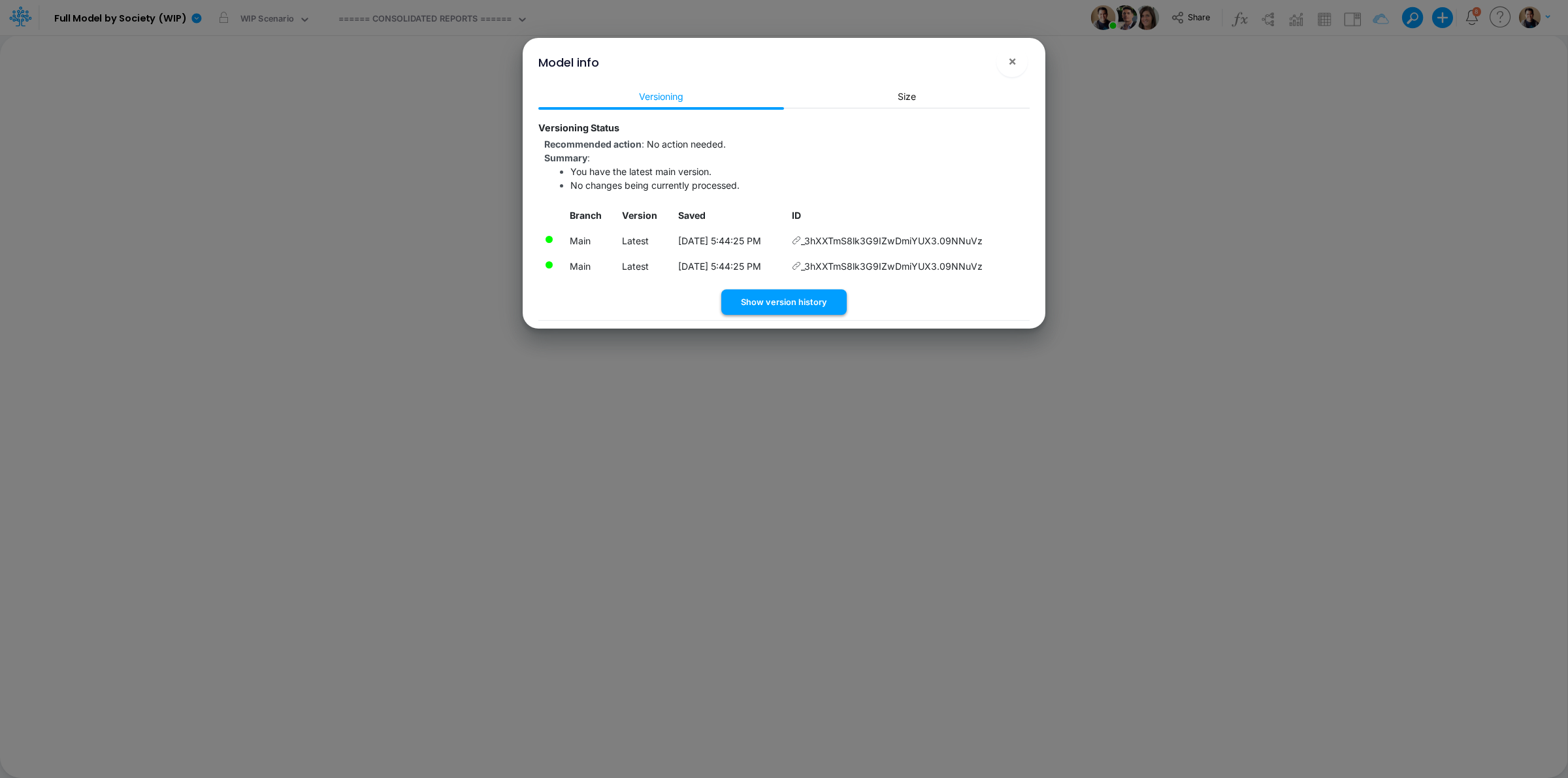
click at [786, 298] on button "Show version history" at bounding box center [784, 301] width 126 height 25
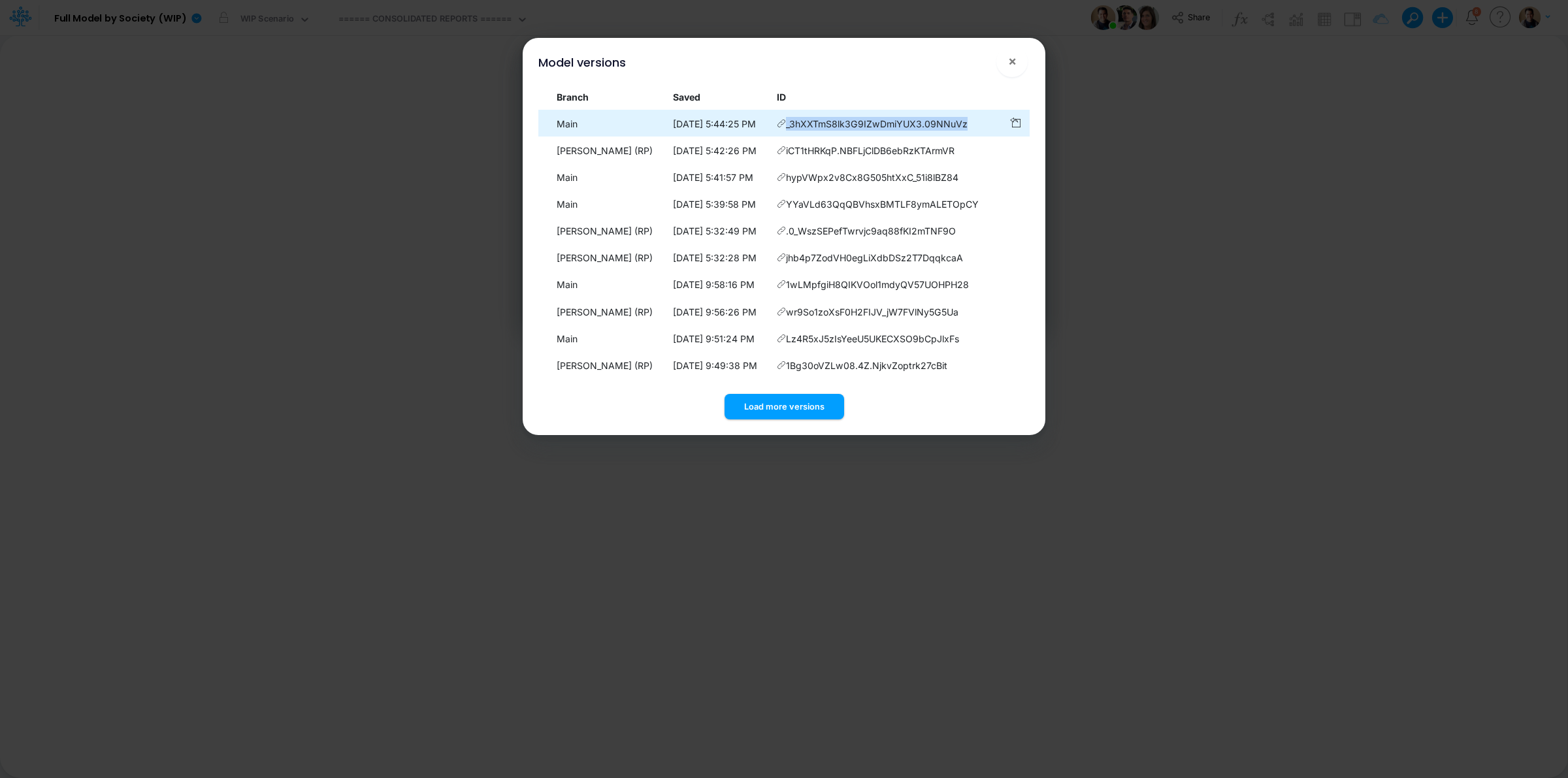
drag, startPoint x: 985, startPoint y: 126, endPoint x: 793, endPoint y: 126, distance: 192.0
click at [793, 126] on td "_3hXXTmS8lk3G9IZwDmiYUX3.09NNuVz" at bounding box center [886, 123] width 231 height 25
copy span "_3hXXTmS8lk3G9IZwDmiYUX3.09NNuVz"
click at [1014, 60] on span "×" at bounding box center [1013, 61] width 9 height 16
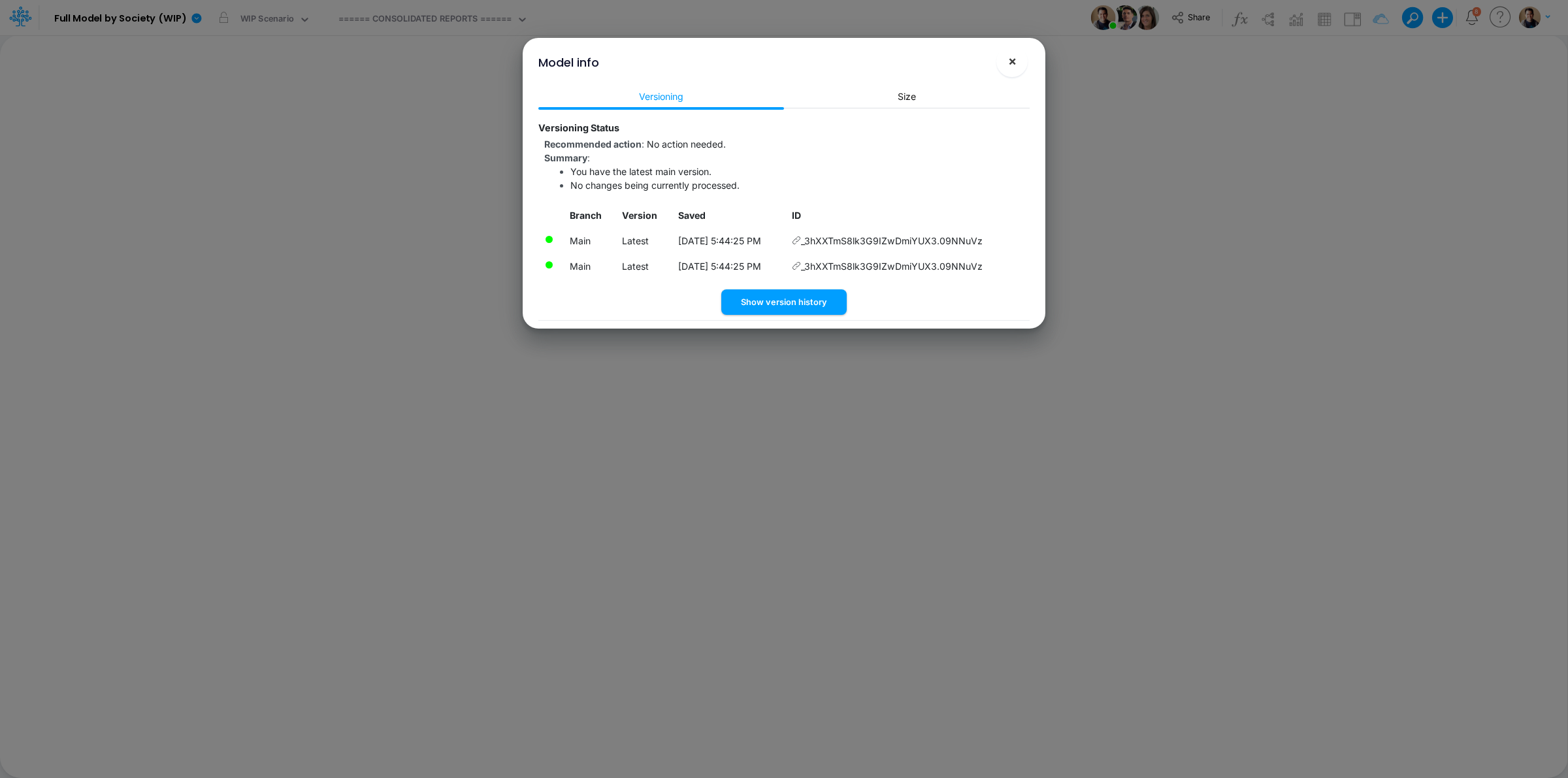
click at [1011, 55] on span "×" at bounding box center [1013, 61] width 9 height 16
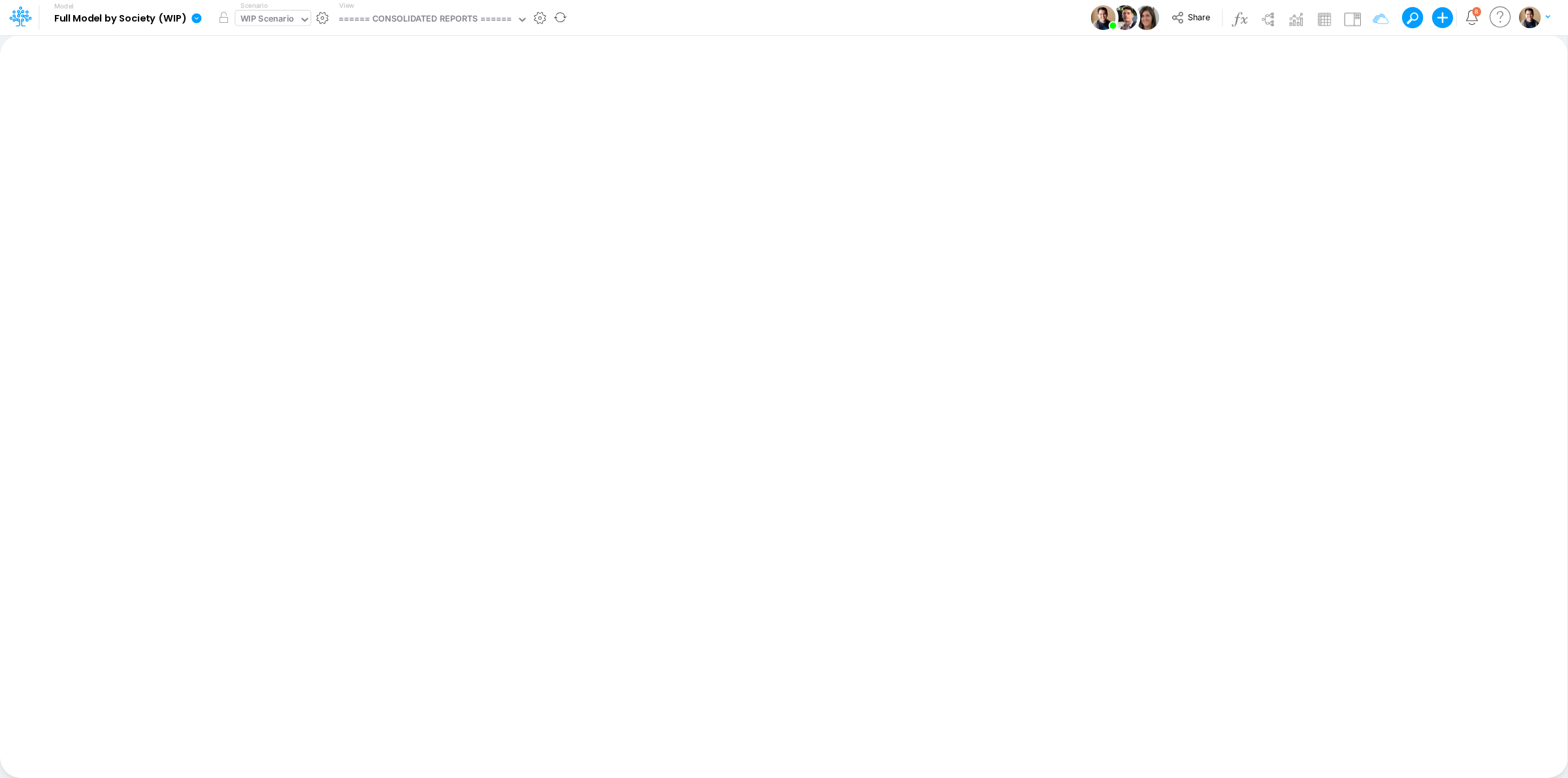
click at [259, 16] on div "WIP Scenario" at bounding box center [268, 19] width 55 height 15
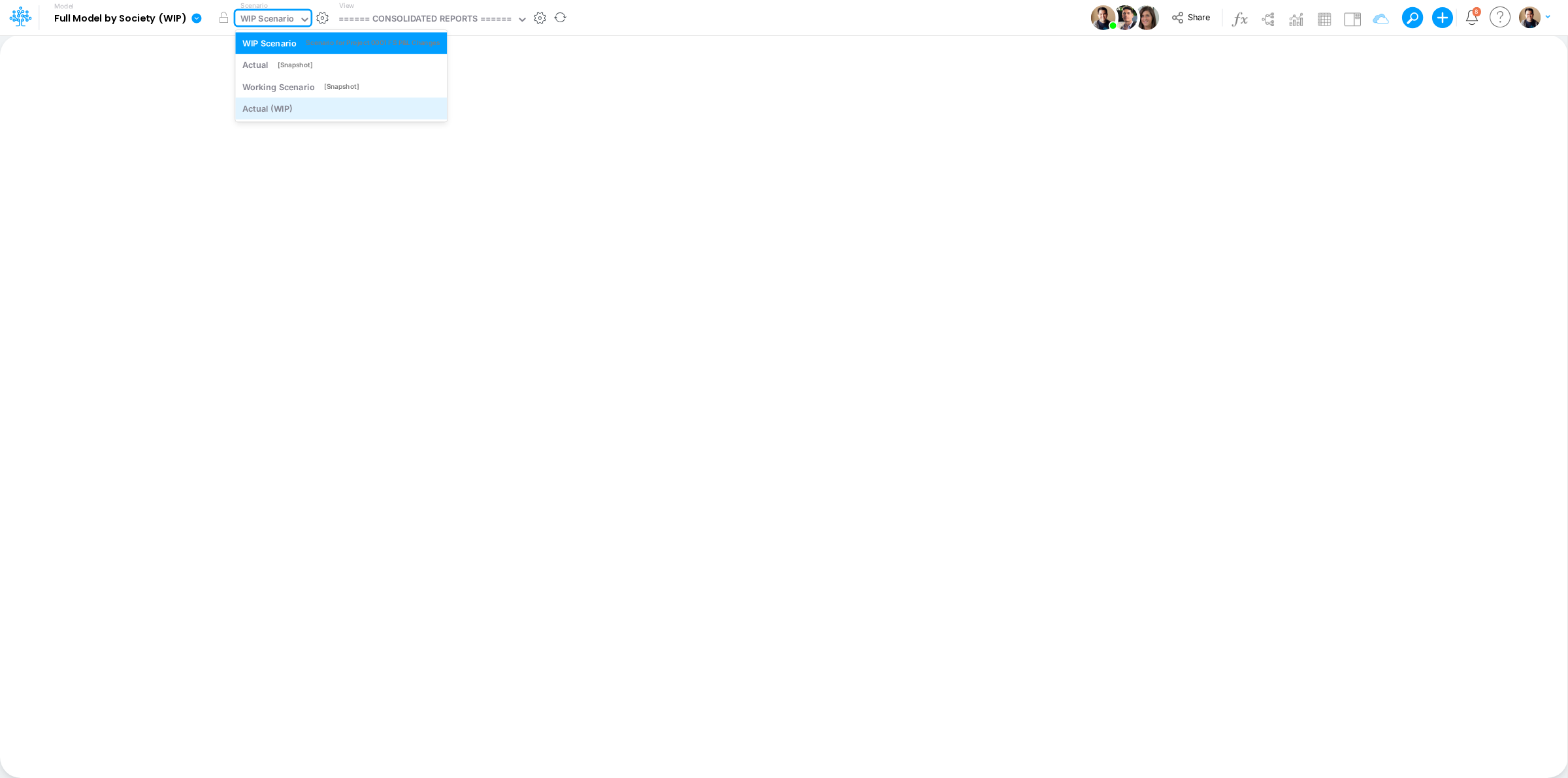
click at [302, 106] on div "Actual (WIP)" at bounding box center [341, 108] width 198 height 12
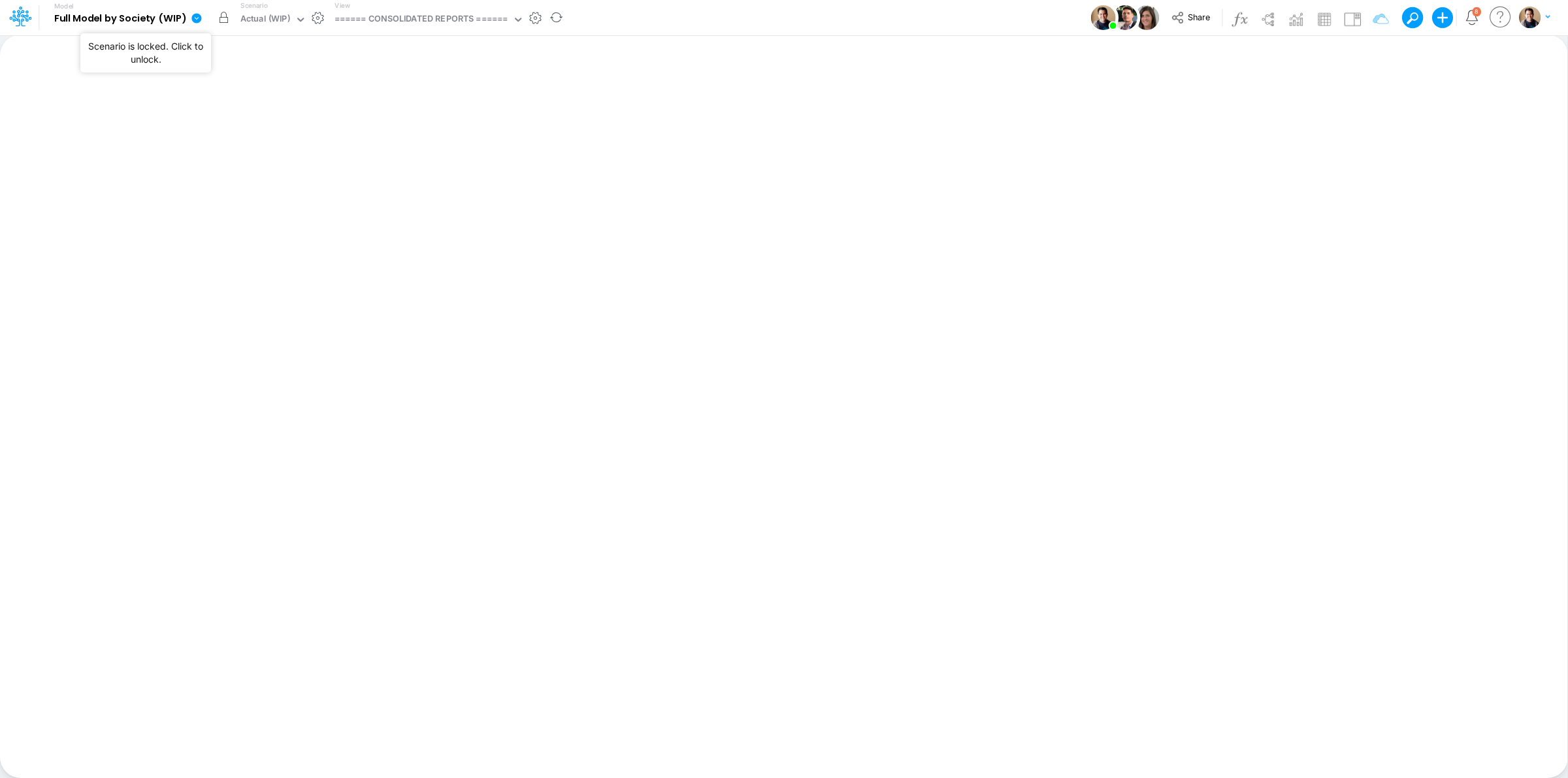
click at [221, 17] on button "button" at bounding box center [223, 17] width 23 height 23
click at [396, 8] on div "Scenario Actual" at bounding box center [394, 17] width 63 height 34
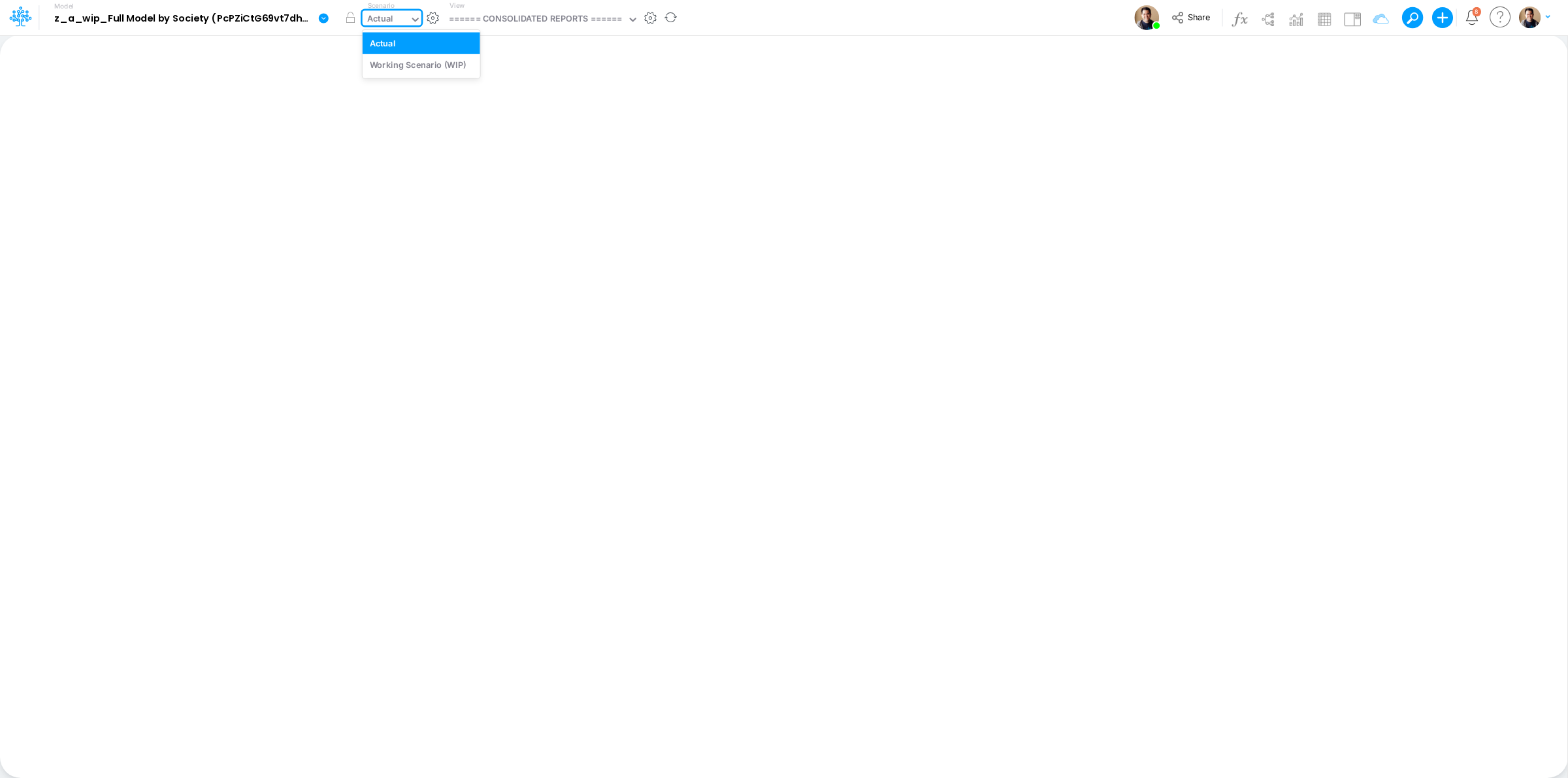
click at [396, 12] on div "Actual" at bounding box center [386, 20] width 47 height 20
click at [336, 13] on link at bounding box center [326, 17] width 26 height 34
click at [394, 126] on button "View model info" at bounding box center [389, 135] width 139 height 20
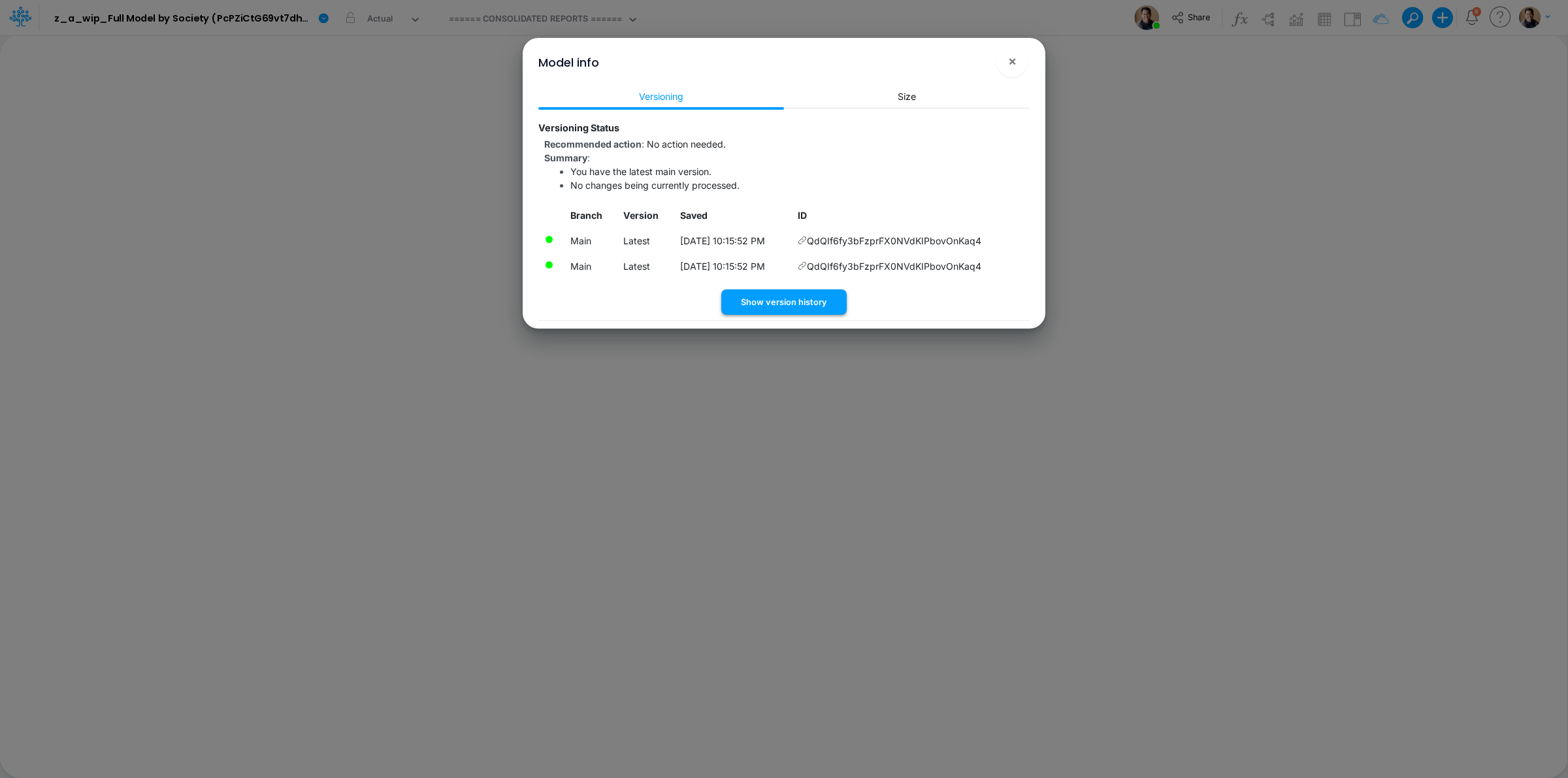
click at [789, 296] on button "Show version history" at bounding box center [784, 301] width 126 height 25
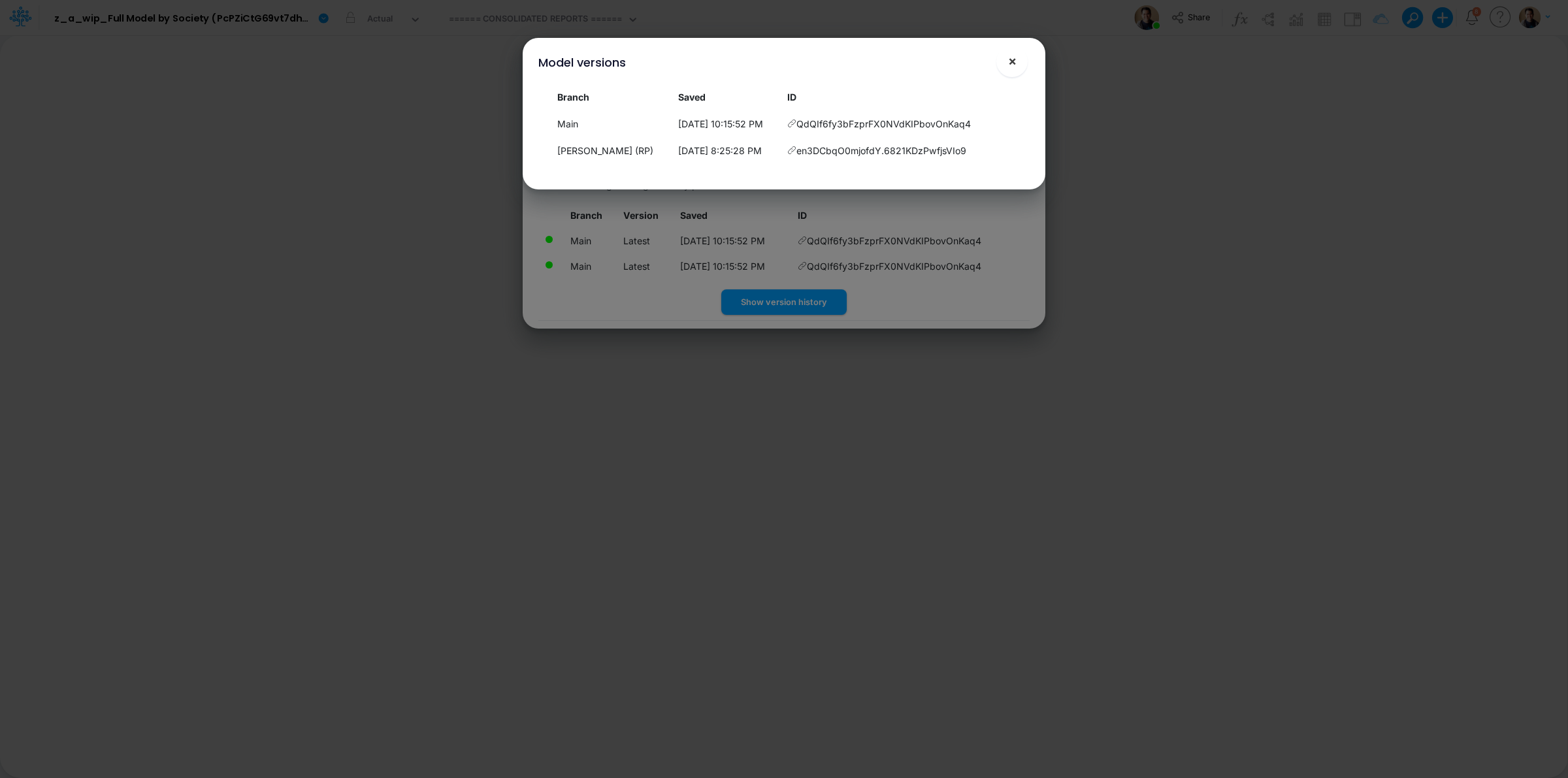
click at [1011, 62] on span "×" at bounding box center [1013, 61] width 9 height 16
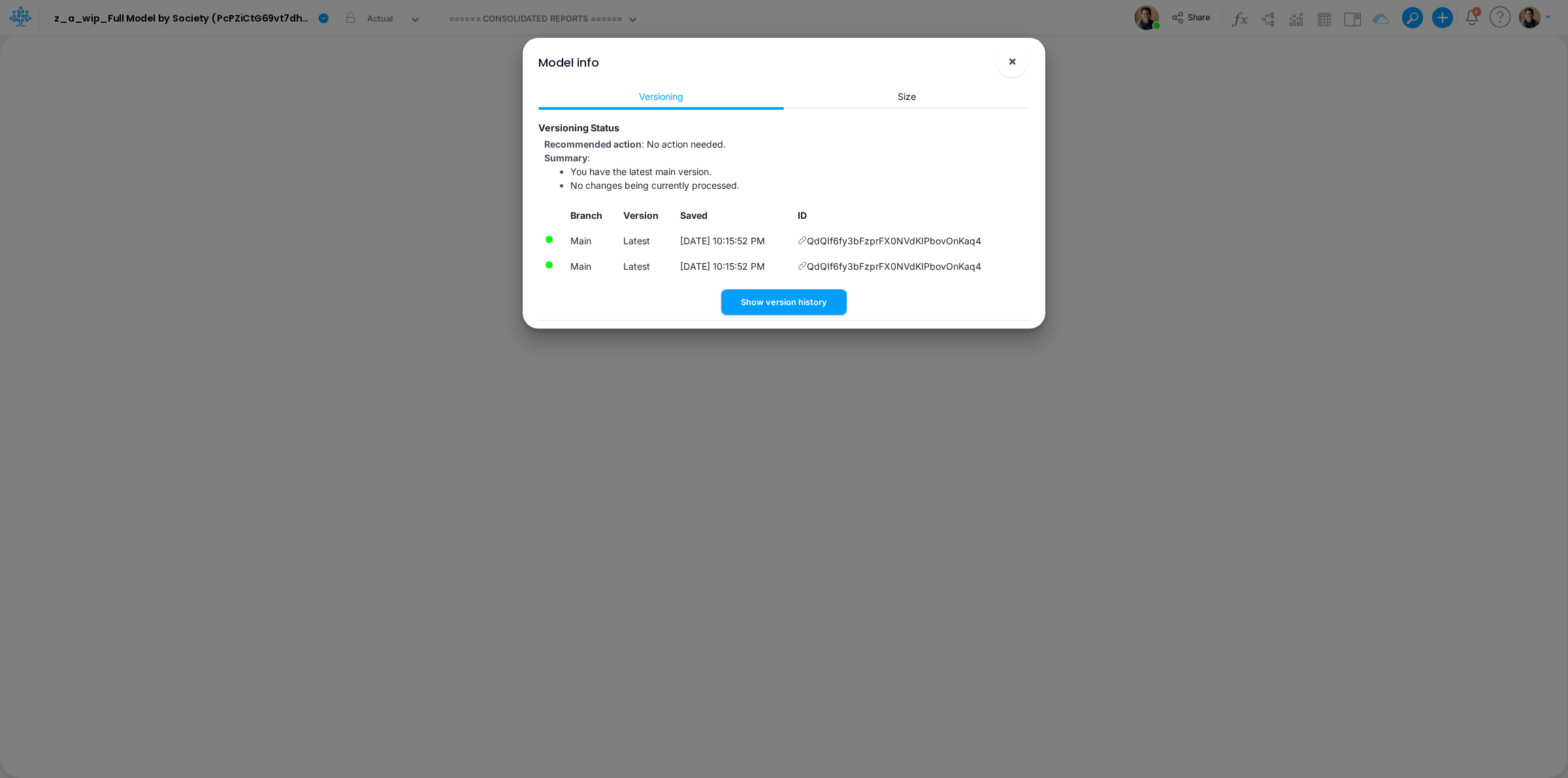
click at [1020, 65] on button "×" at bounding box center [1012, 62] width 31 height 31
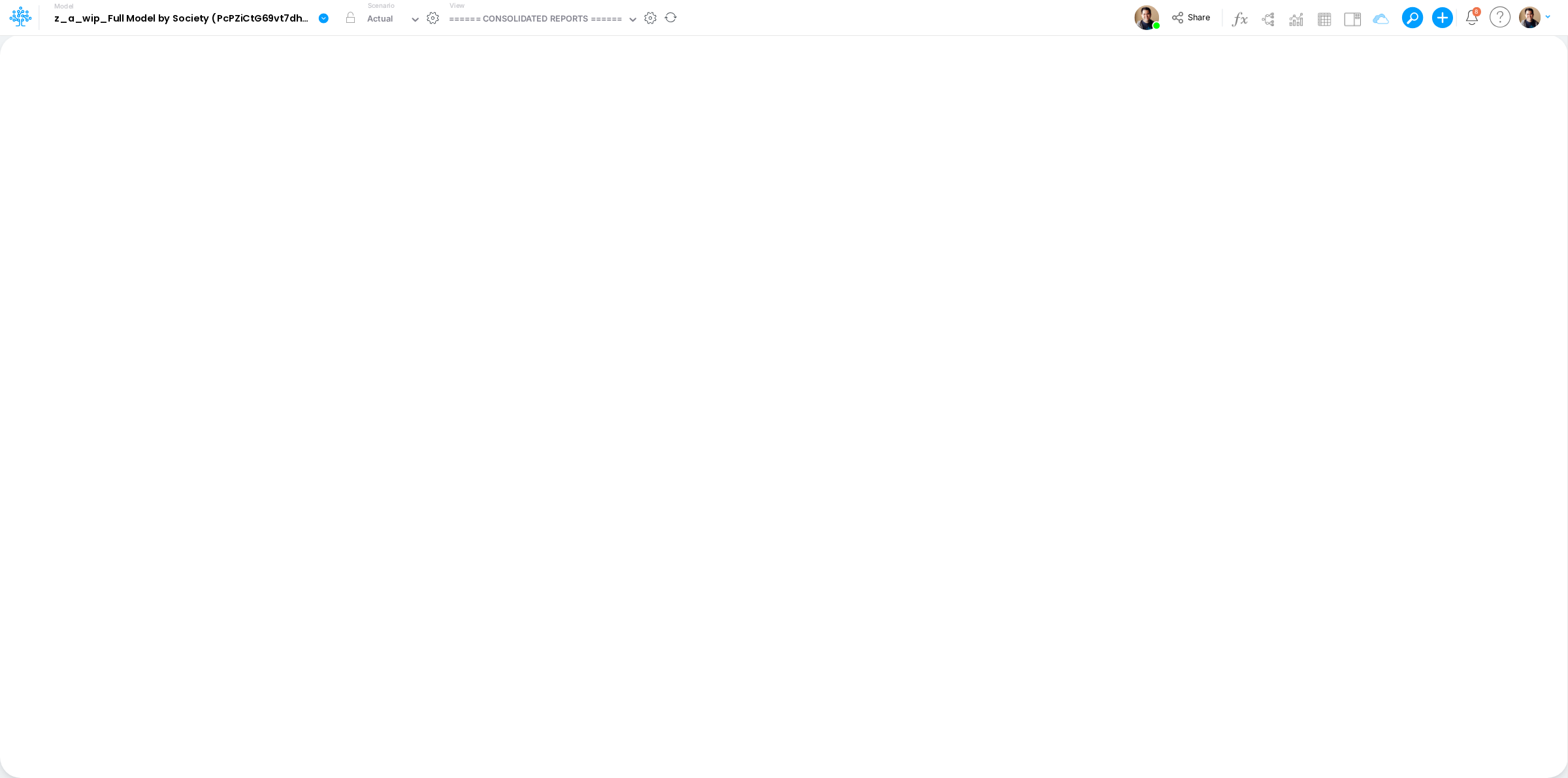
click at [317, 22] on icon at bounding box center [323, 18] width 12 height 12
click at [418, 155] on button "Sync Scenarios" at bounding box center [389, 155] width 139 height 20
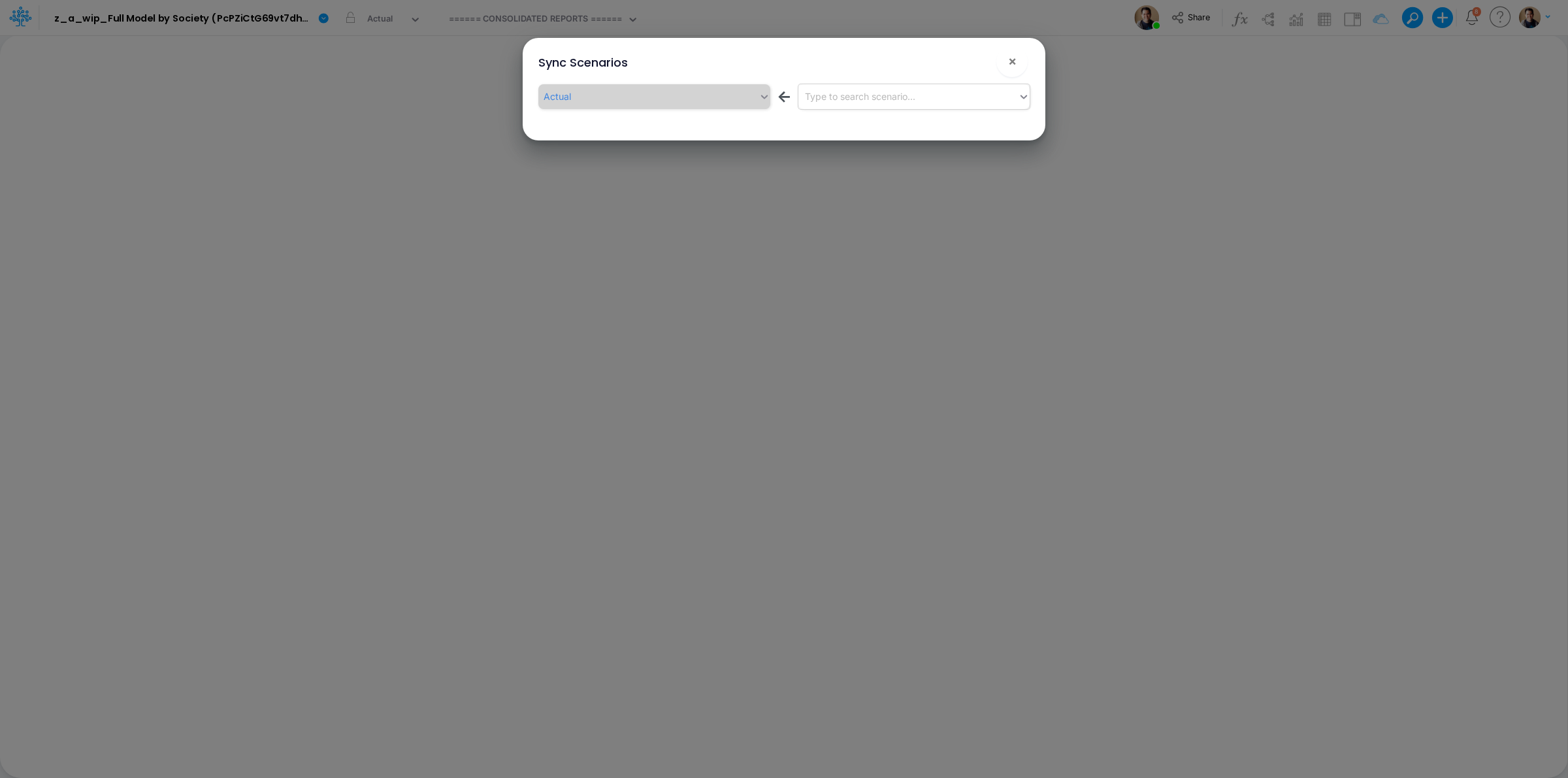
click at [976, 89] on div "Type to search scenario..." at bounding box center [909, 96] width 220 height 22
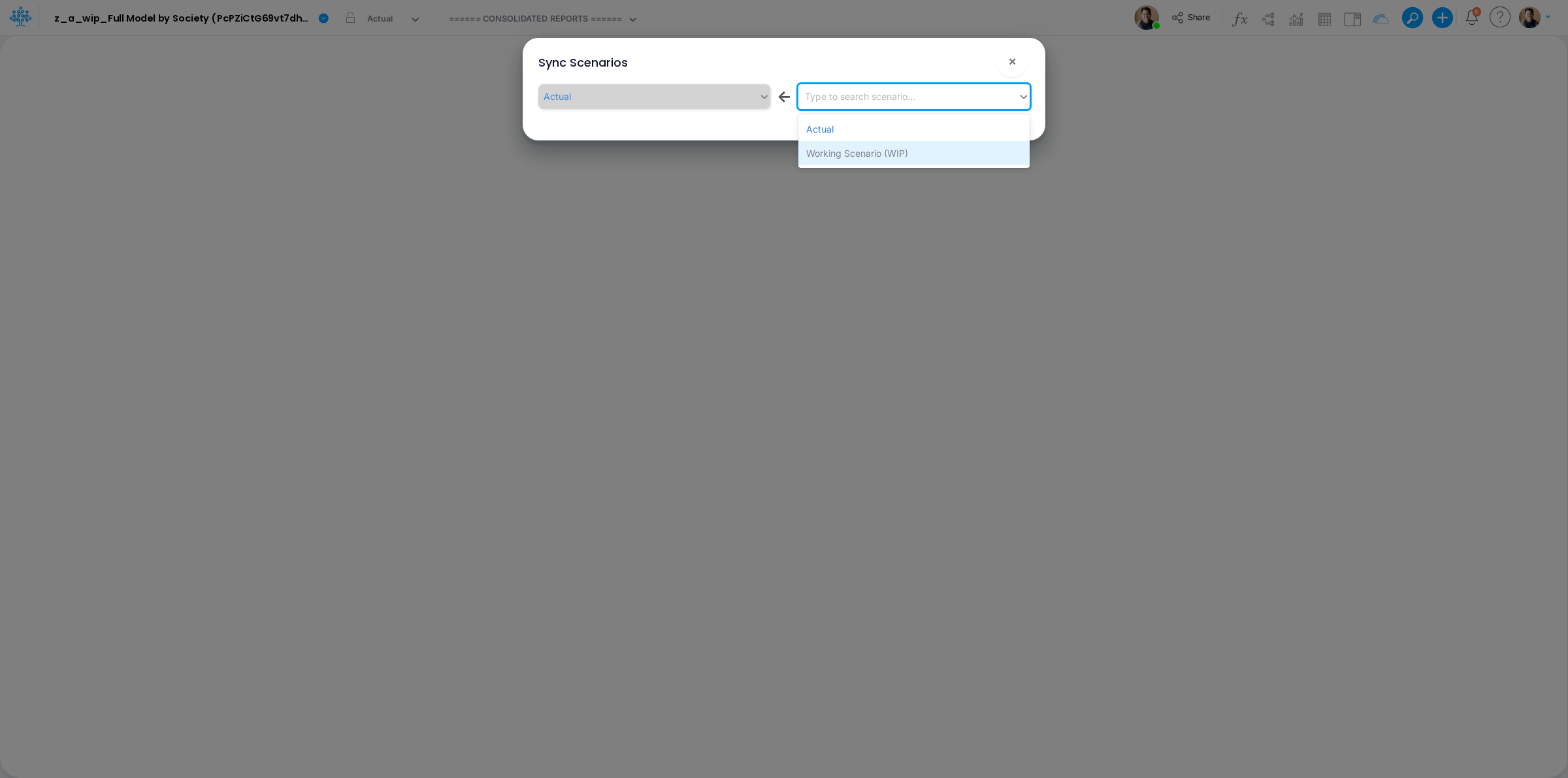
click at [929, 151] on div "Working Scenario (WIP)" at bounding box center [914, 153] width 231 height 24
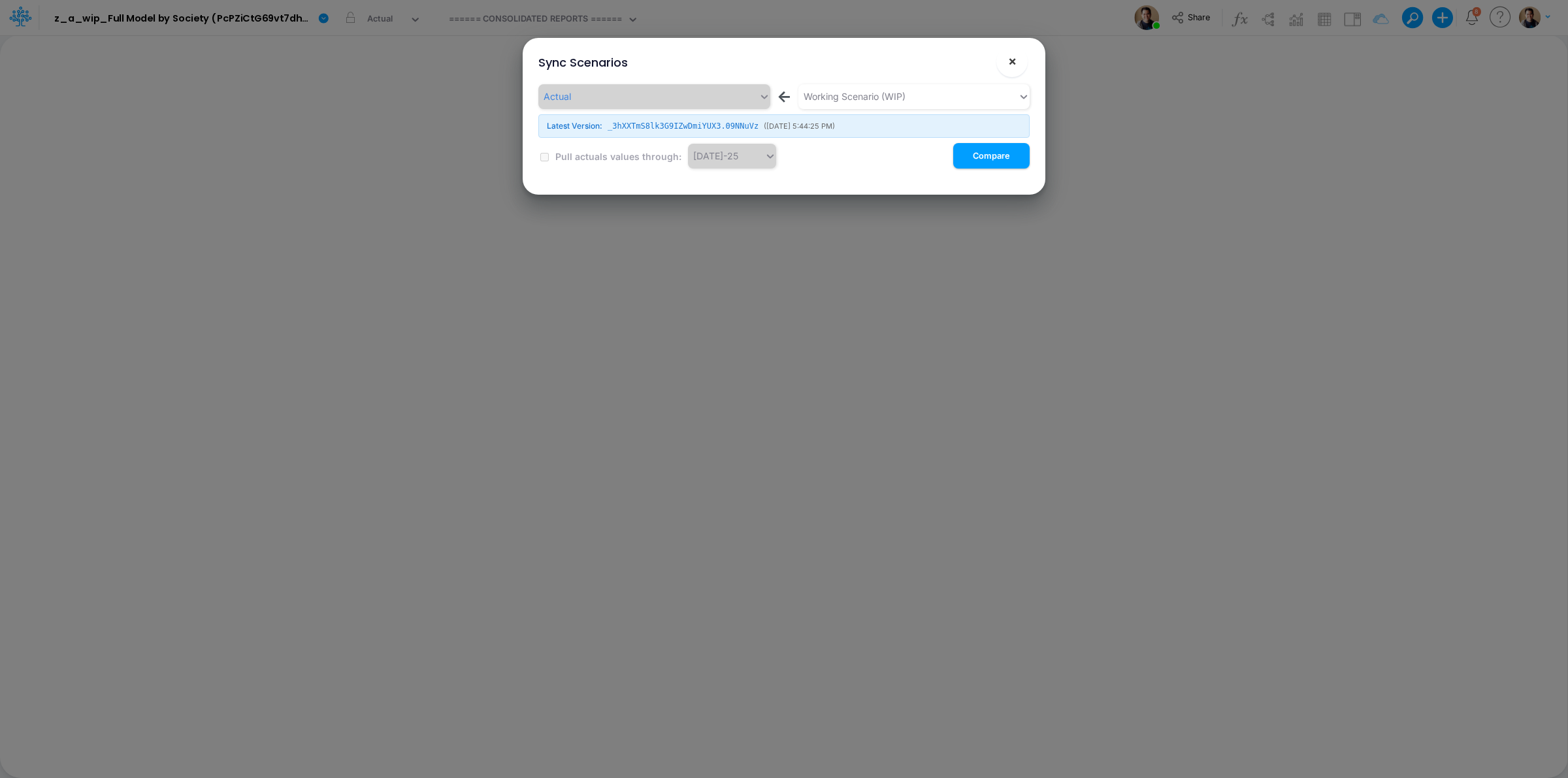
click at [1005, 60] on button "×" at bounding box center [1012, 62] width 31 height 31
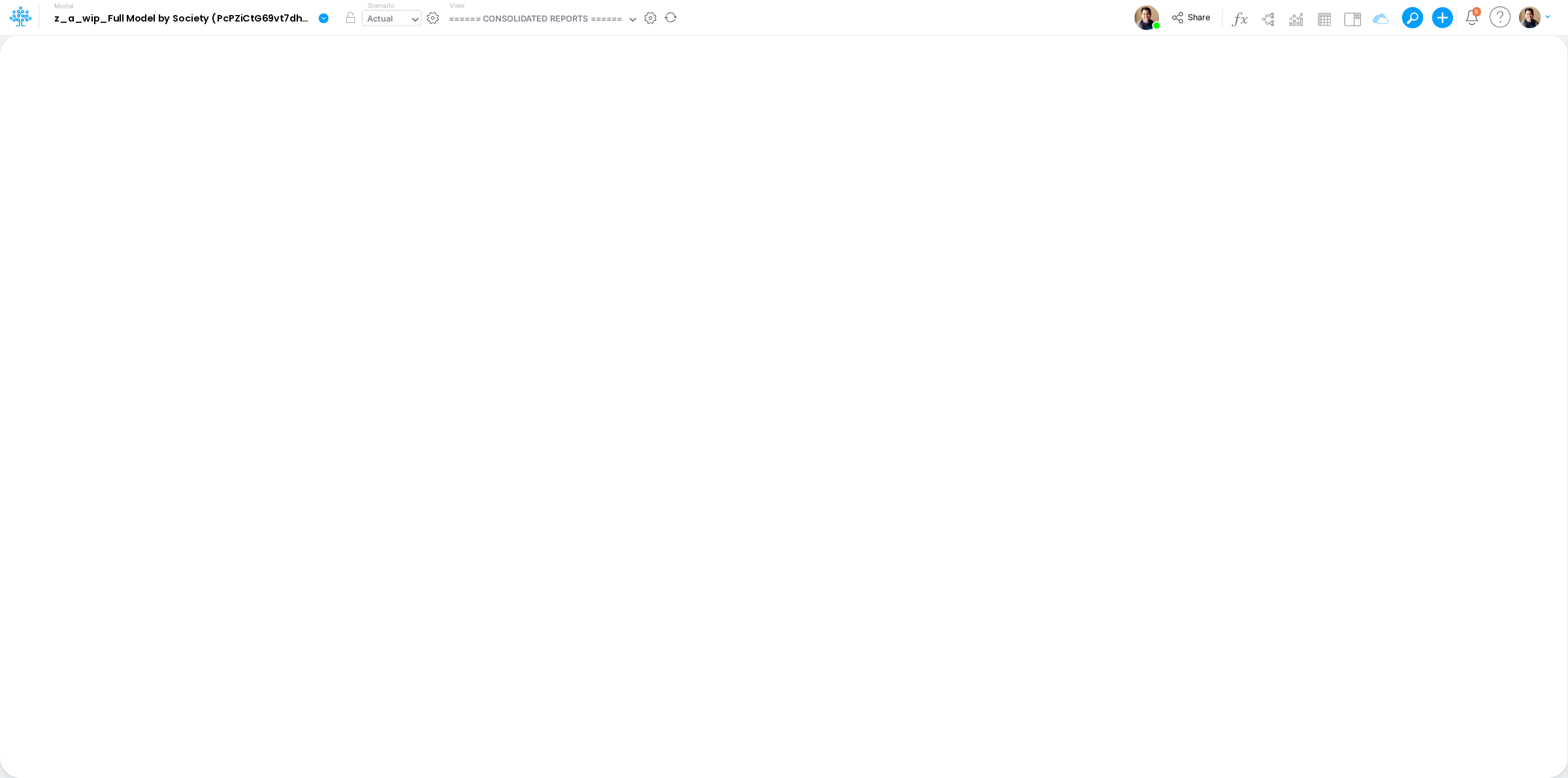
click at [383, 16] on div "Actual" at bounding box center [380, 19] width 26 height 15
click at [317, 17] on icon at bounding box center [323, 18] width 12 height 12
click at [384, 150] on button "Sync Scenarios" at bounding box center [389, 155] width 139 height 20
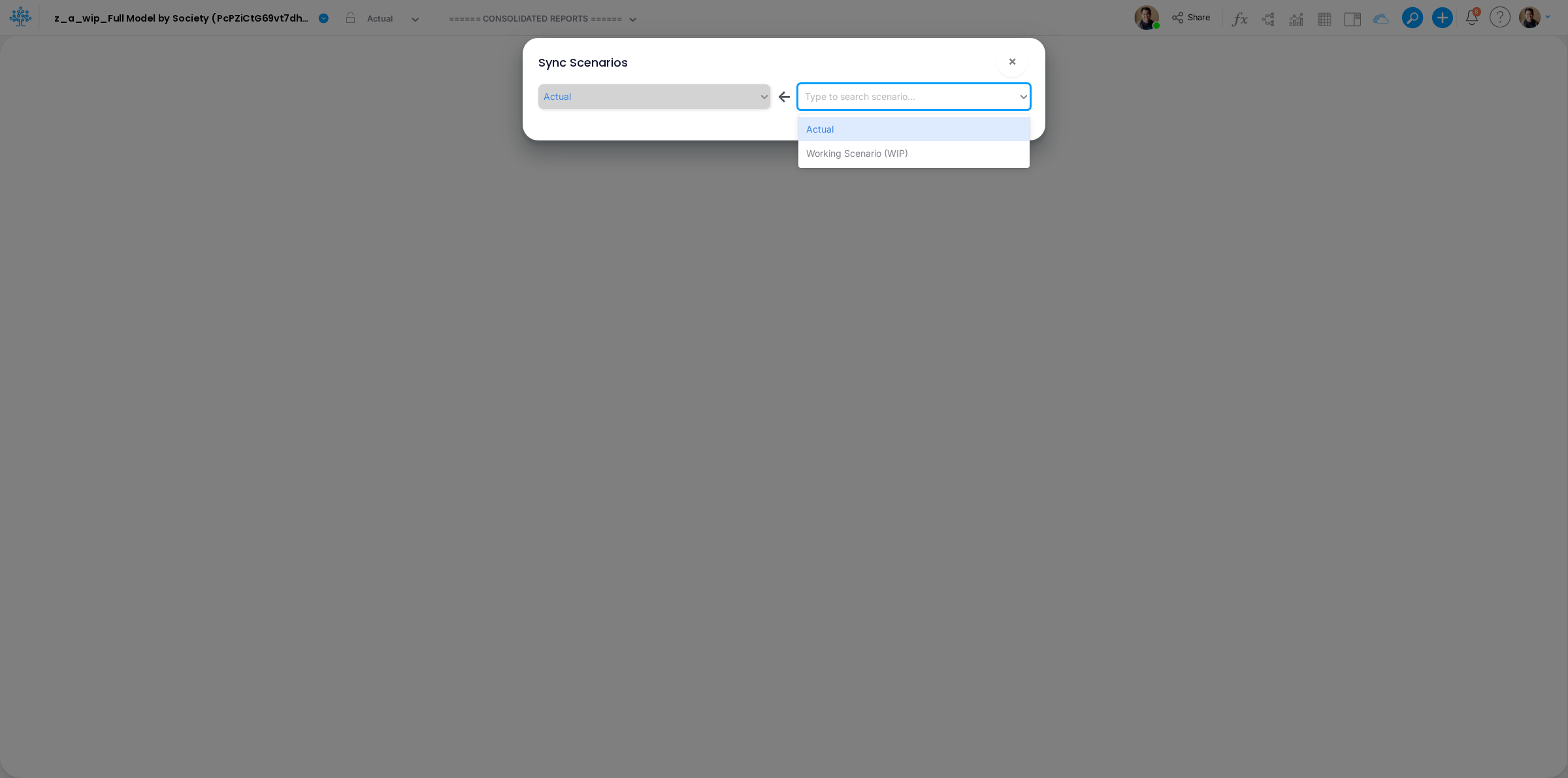
click at [884, 102] on div "Type to search scenario..." at bounding box center [859, 96] width 110 height 14
click at [876, 152] on div "Working Scenario (WIP)" at bounding box center [914, 153] width 231 height 24
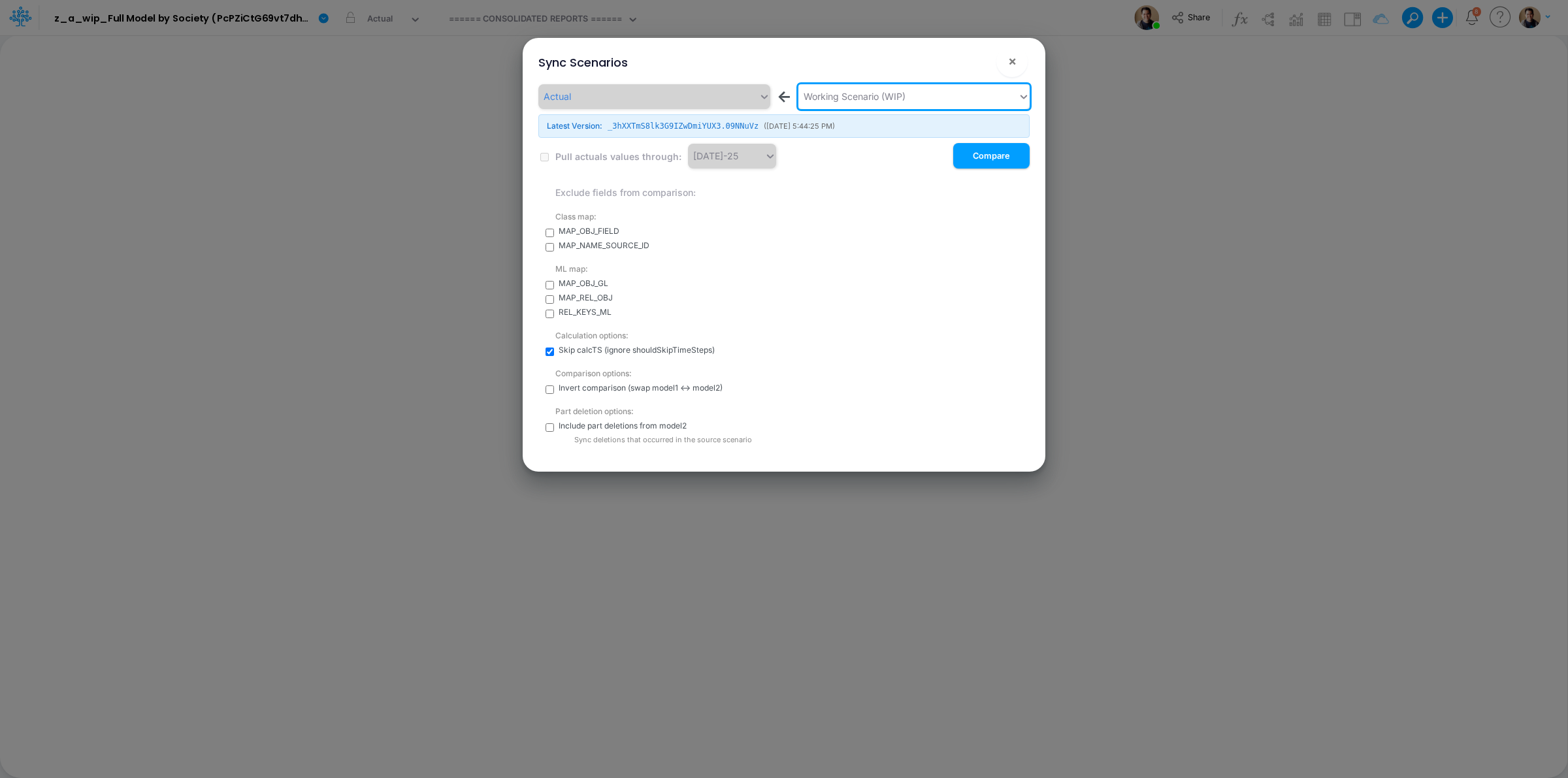
click at [547, 428] on input "checkbox" at bounding box center [550, 428] width 9 height 9
checkbox input "true"
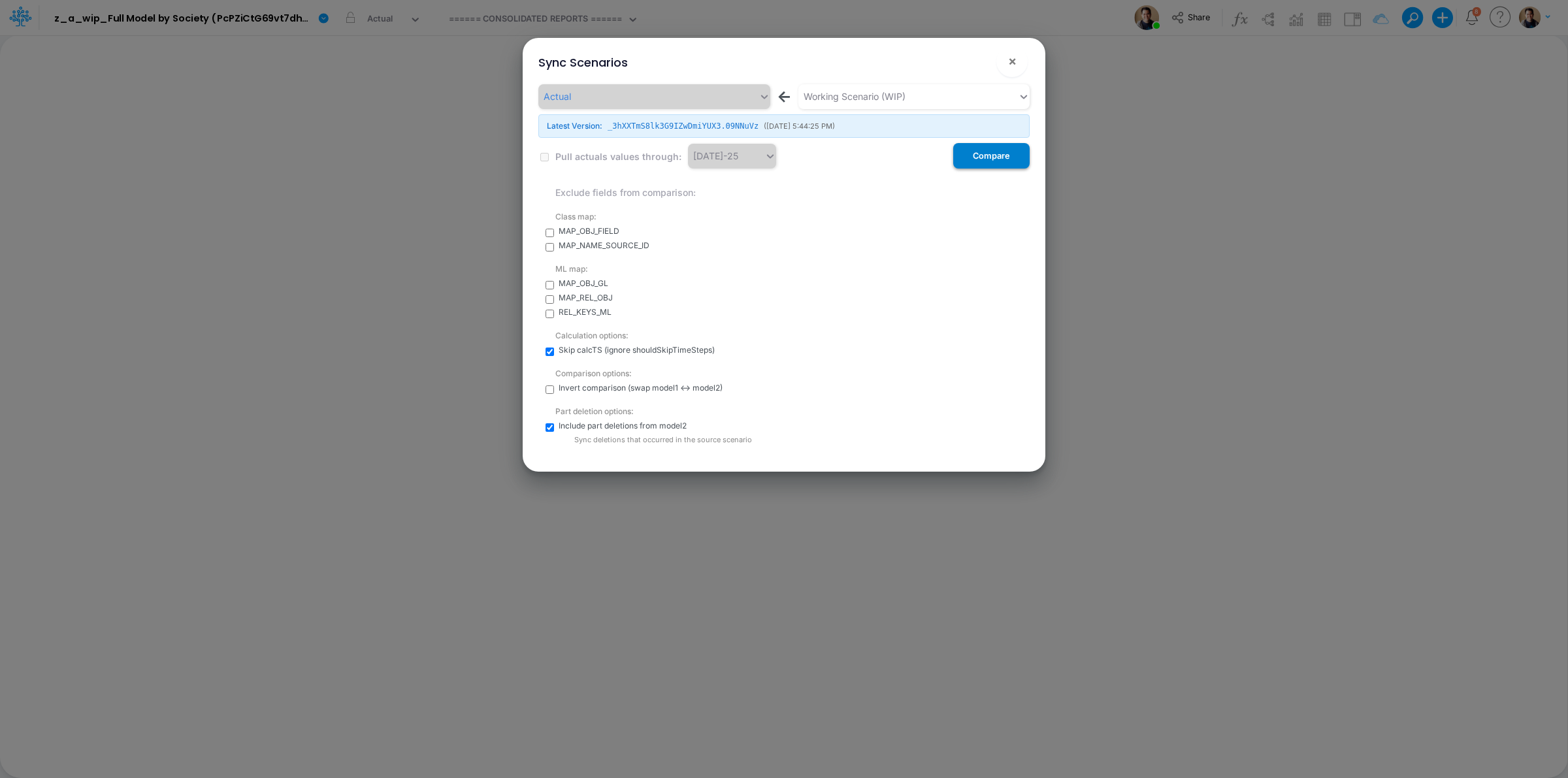
click at [994, 160] on button "Compare" at bounding box center [991, 155] width 76 height 25
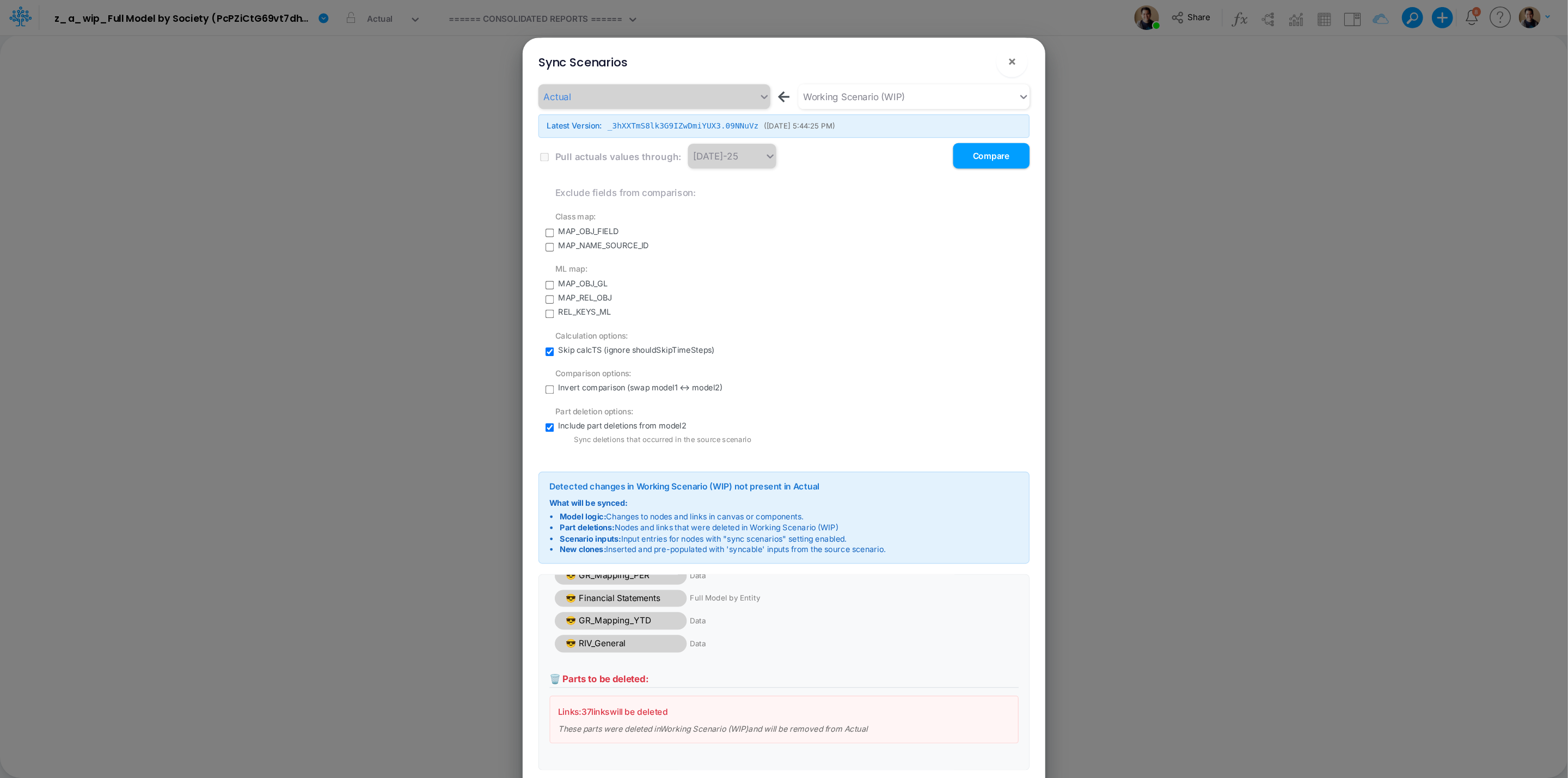
scroll to position [206, 0]
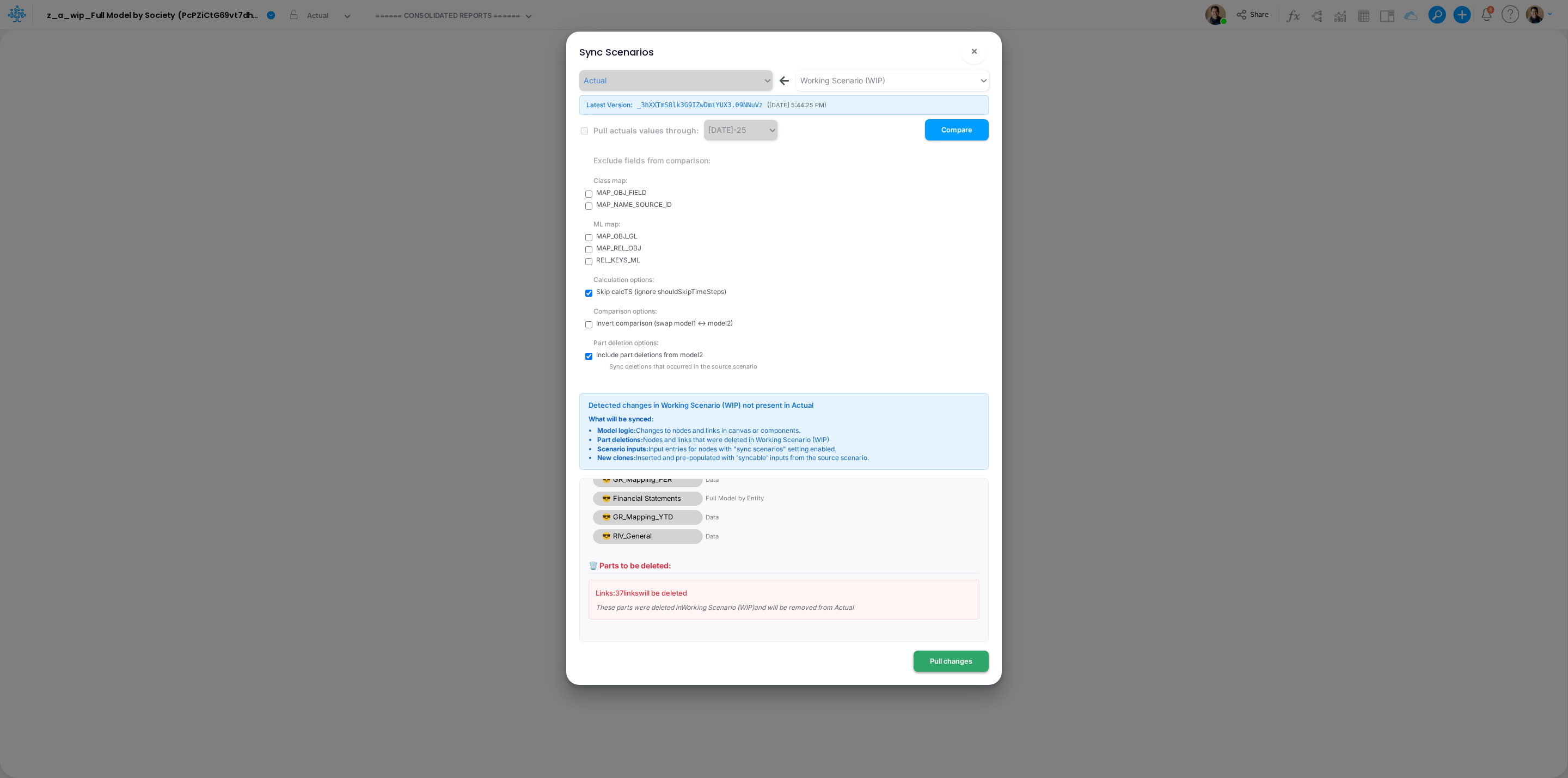
click at [971, 647] on button "Pull changes" at bounding box center [951, 660] width 75 height 21
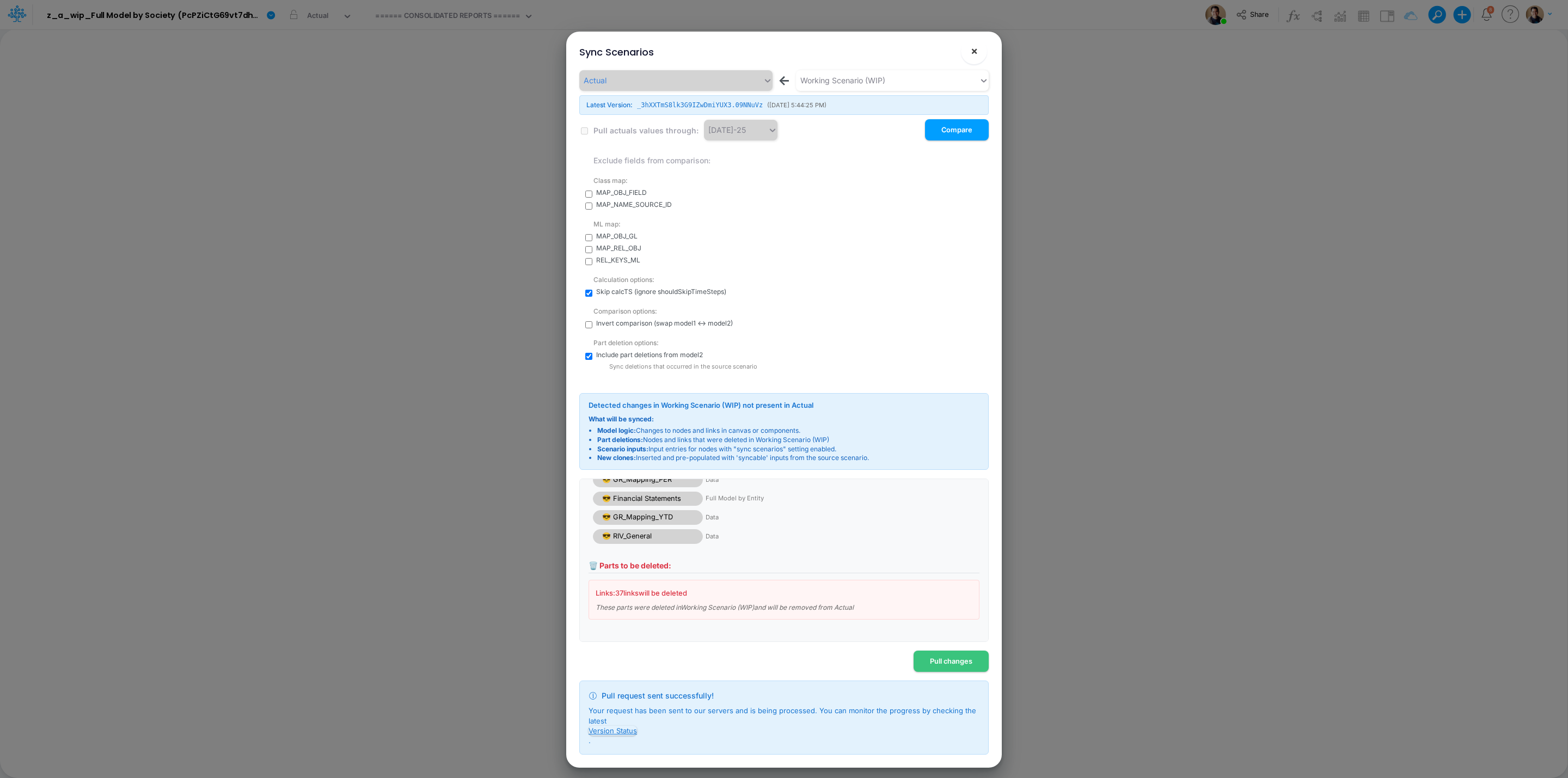
click at [975, 46] on span "×" at bounding box center [975, 51] width 7 height 13
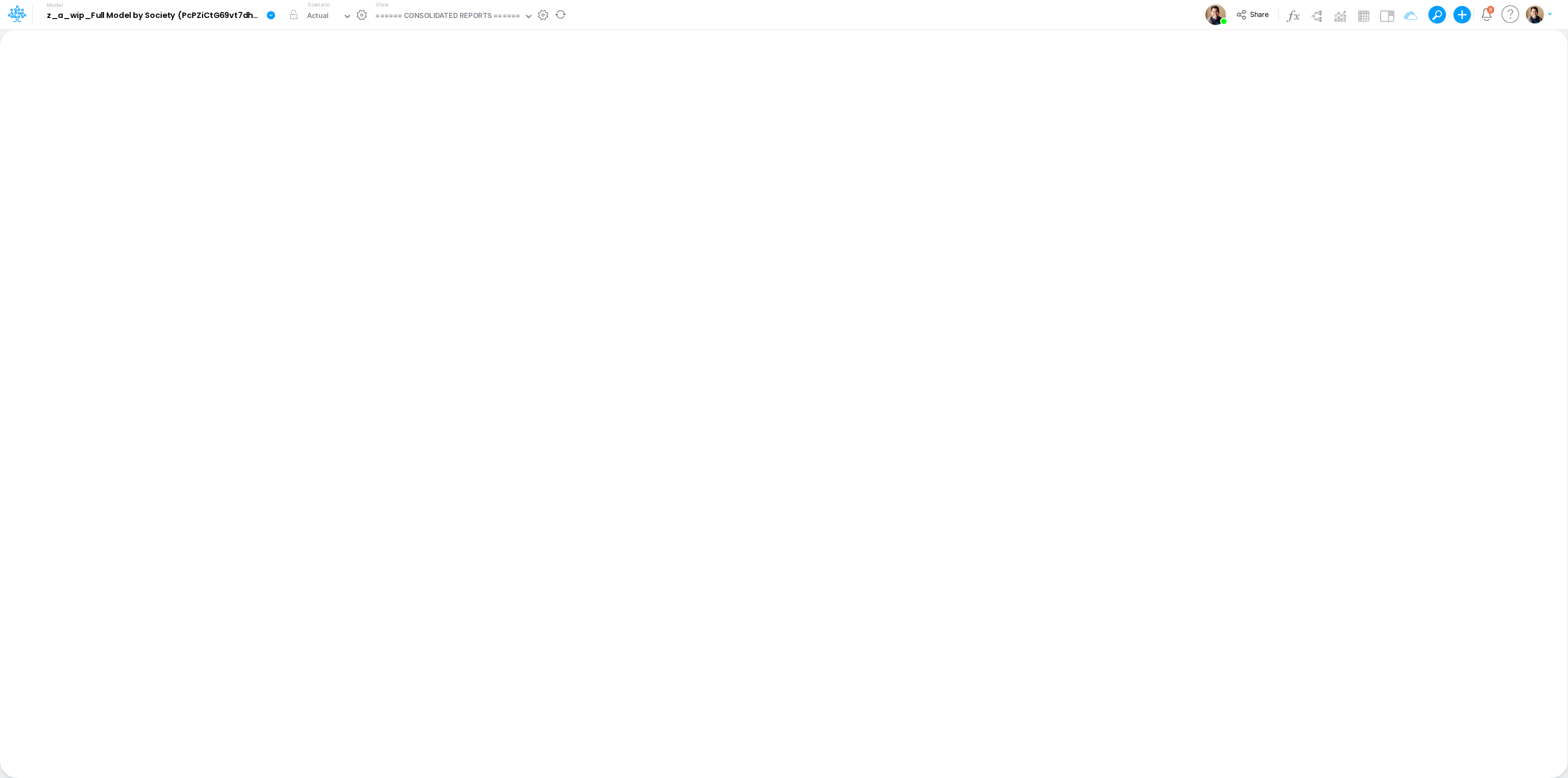
click at [266, 10] on icon at bounding box center [271, 15] width 10 height 10
click at [337, 108] on button "View model info" at bounding box center [325, 113] width 116 height 17
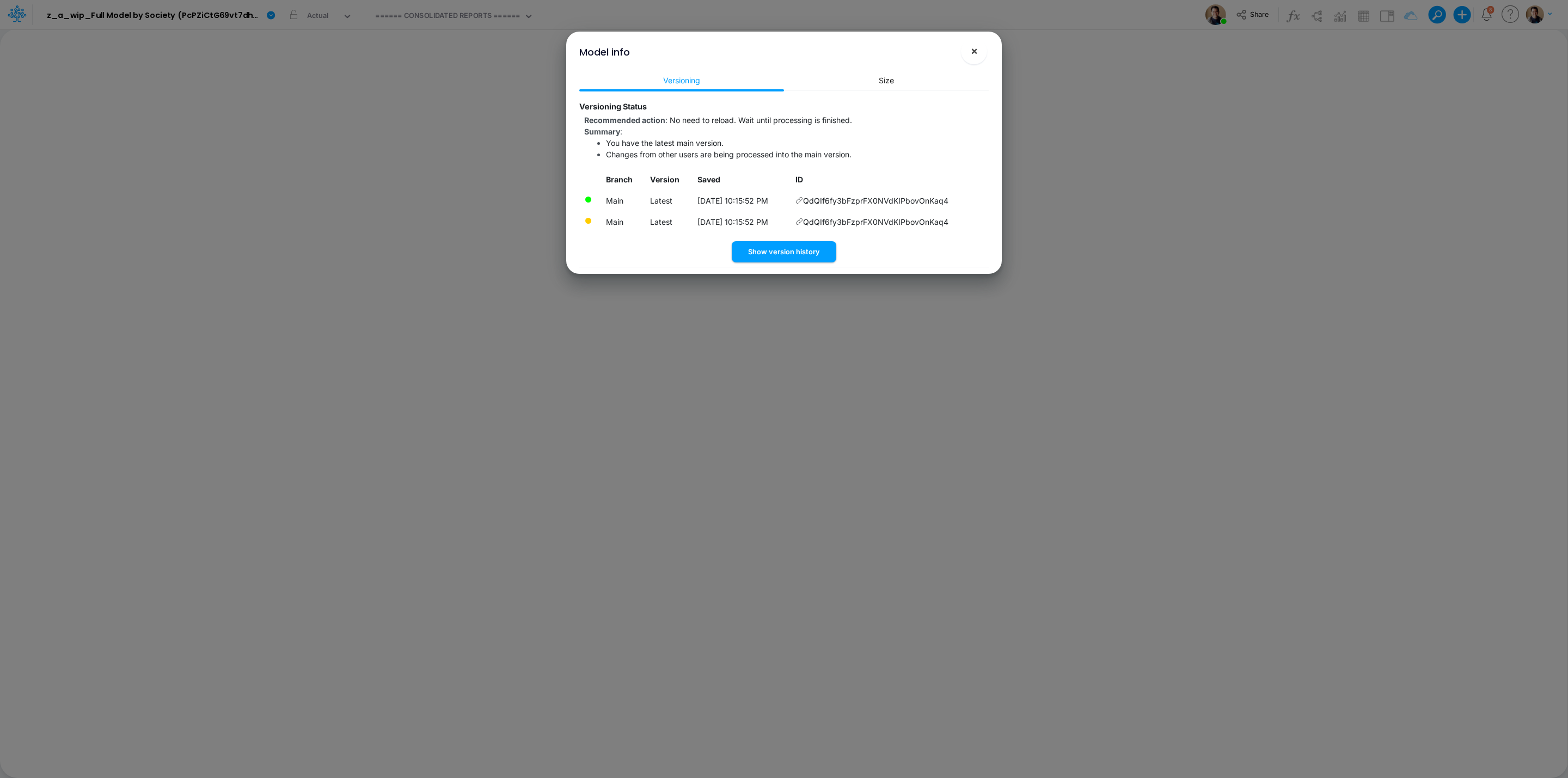
click at [972, 54] on span "×" at bounding box center [975, 51] width 7 height 13
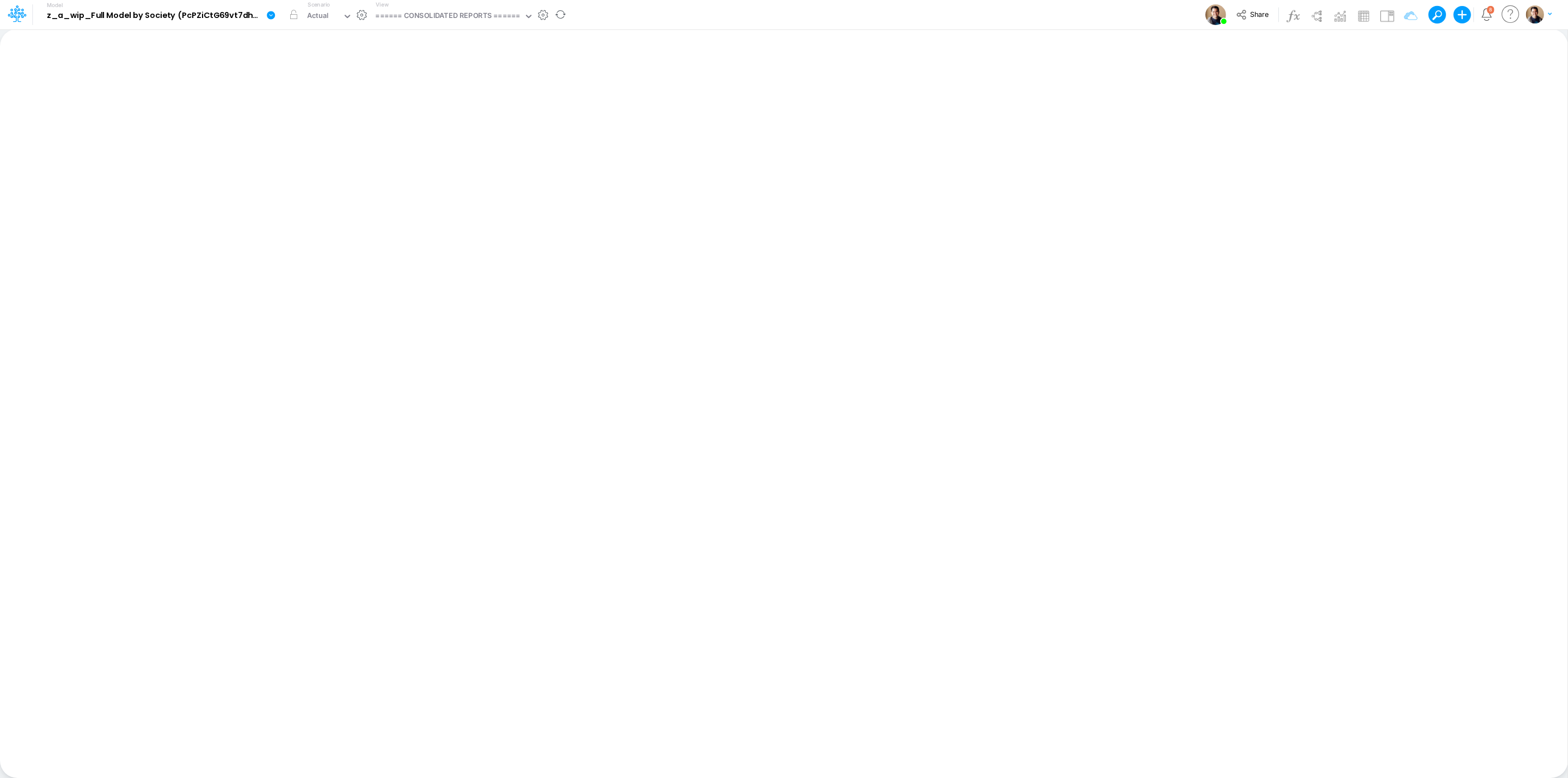
click at [266, 15] on icon at bounding box center [271, 15] width 10 height 10
click at [341, 113] on button "View model info" at bounding box center [325, 113] width 116 height 17
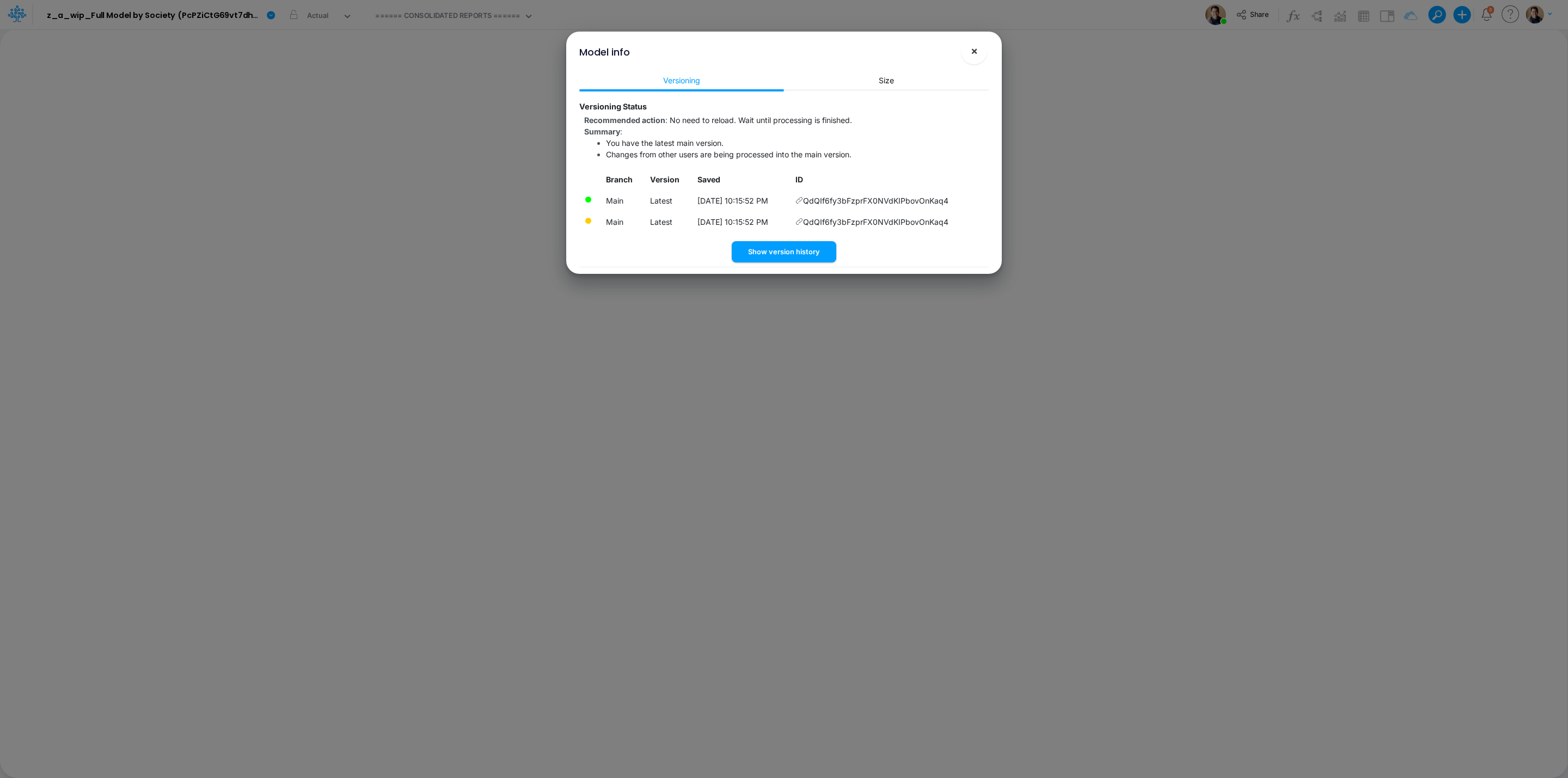
click at [972, 46] on span "×" at bounding box center [975, 51] width 7 height 13
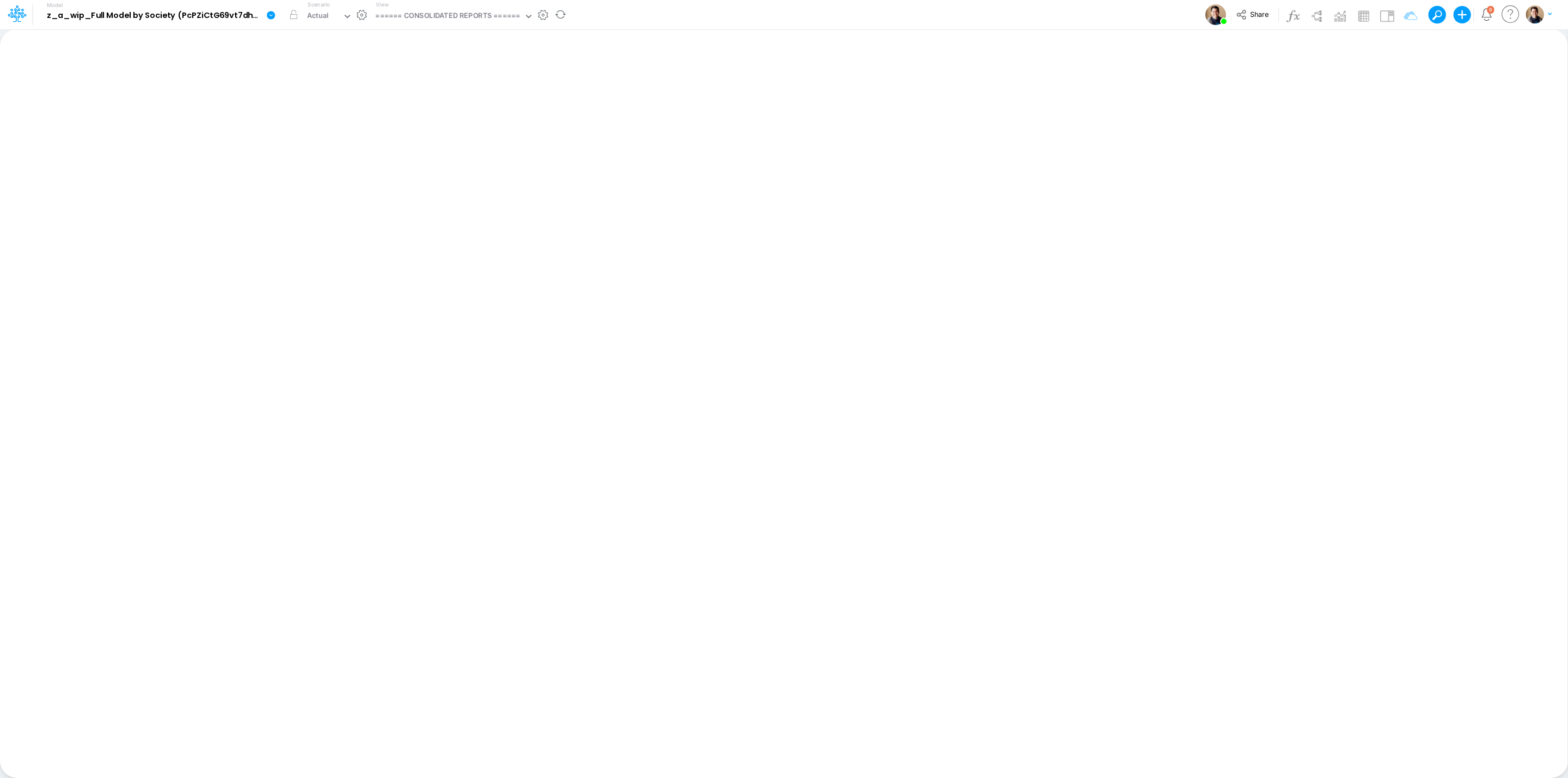
click at [276, 13] on link at bounding box center [273, 14] width 22 height 28
click at [353, 125] on button "Sync Scenarios" at bounding box center [325, 129] width 116 height 17
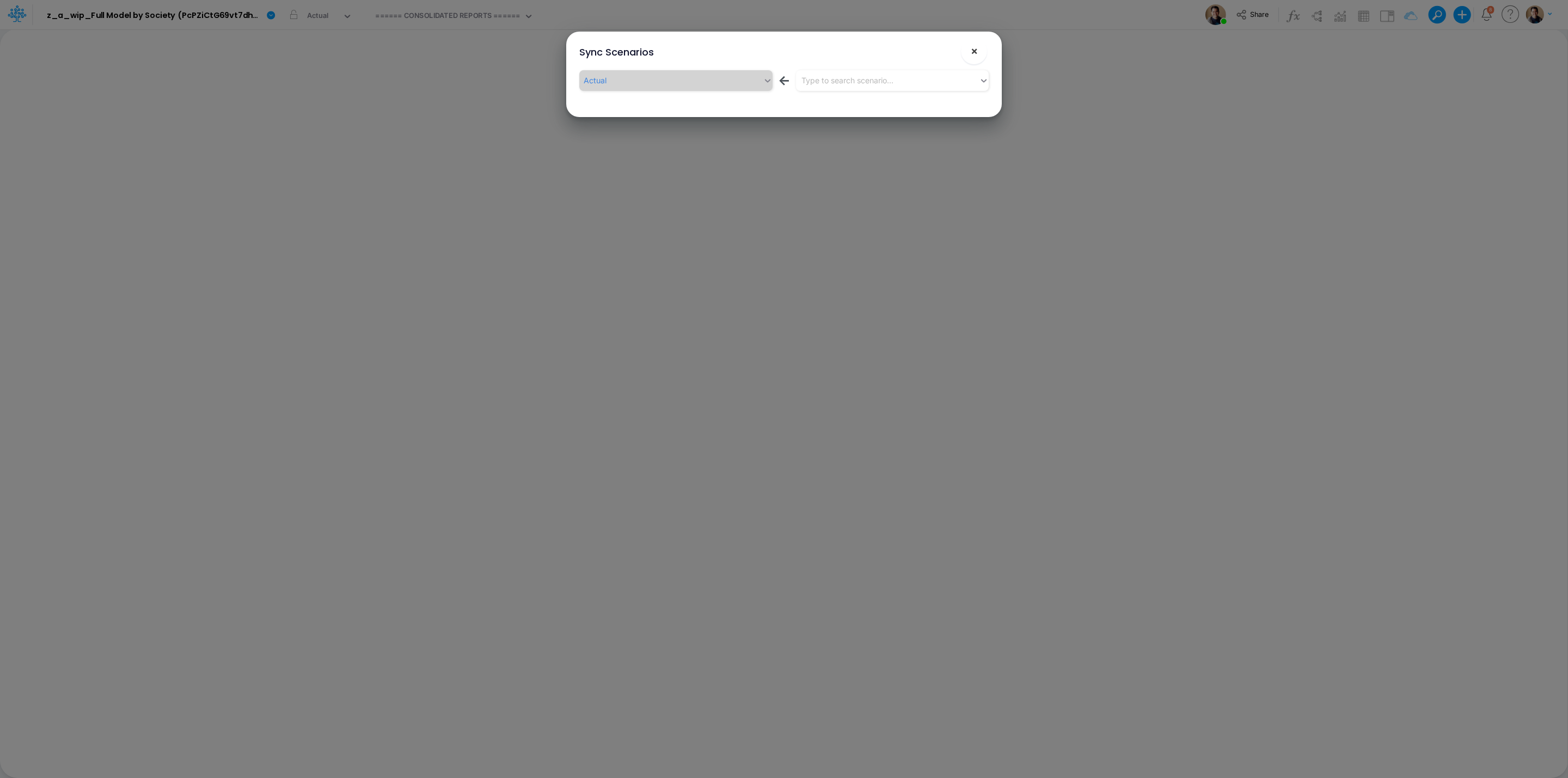
click at [975, 45] on span "×" at bounding box center [975, 51] width 7 height 13
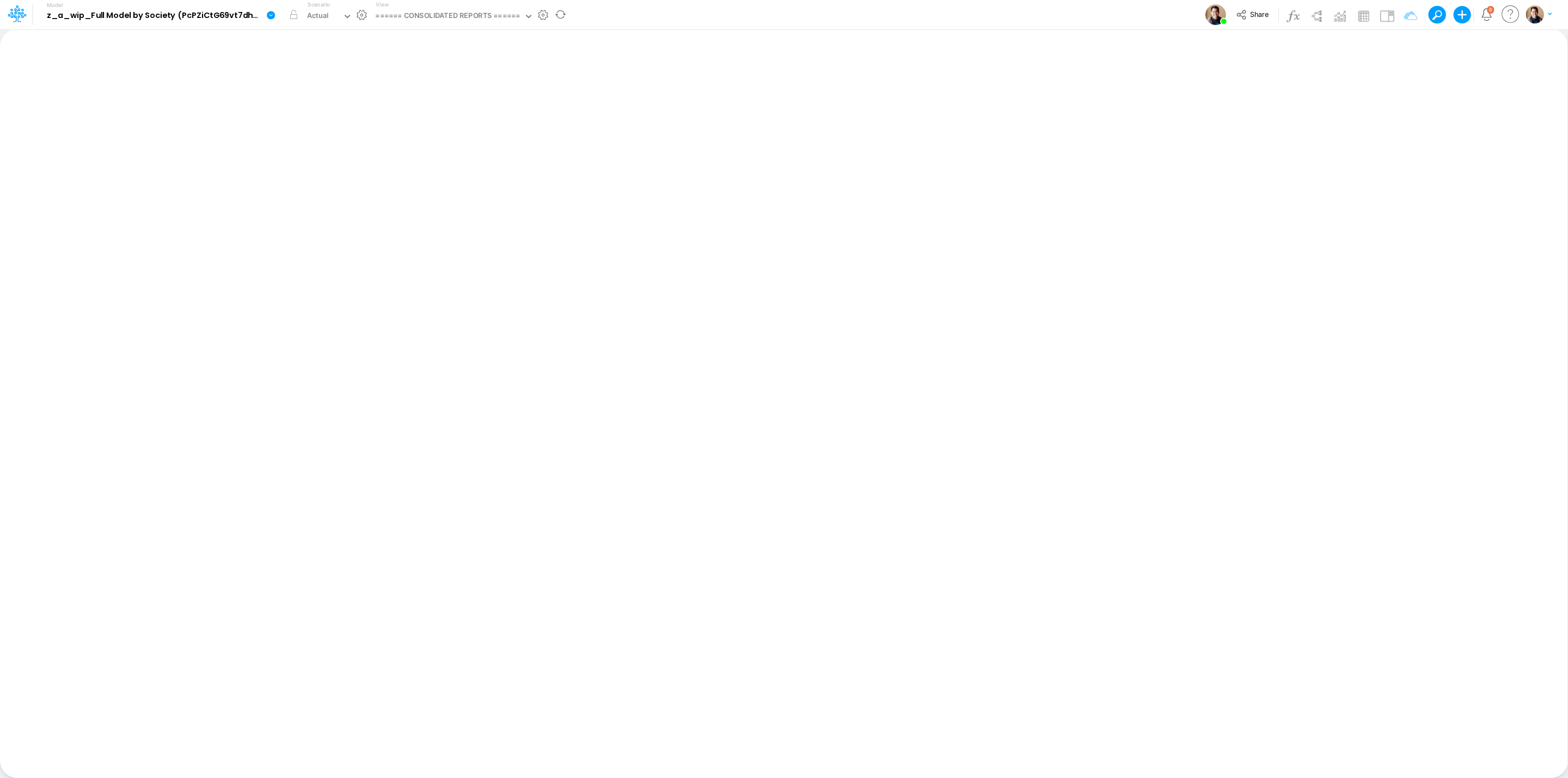
click at [269, 17] on icon at bounding box center [271, 14] width 8 height 8
click at [340, 141] on button "Compare Versions" at bounding box center [325, 146] width 116 height 17
click at [275, 18] on icon at bounding box center [271, 15] width 10 height 10
click at [344, 111] on button "View model info" at bounding box center [325, 113] width 116 height 17
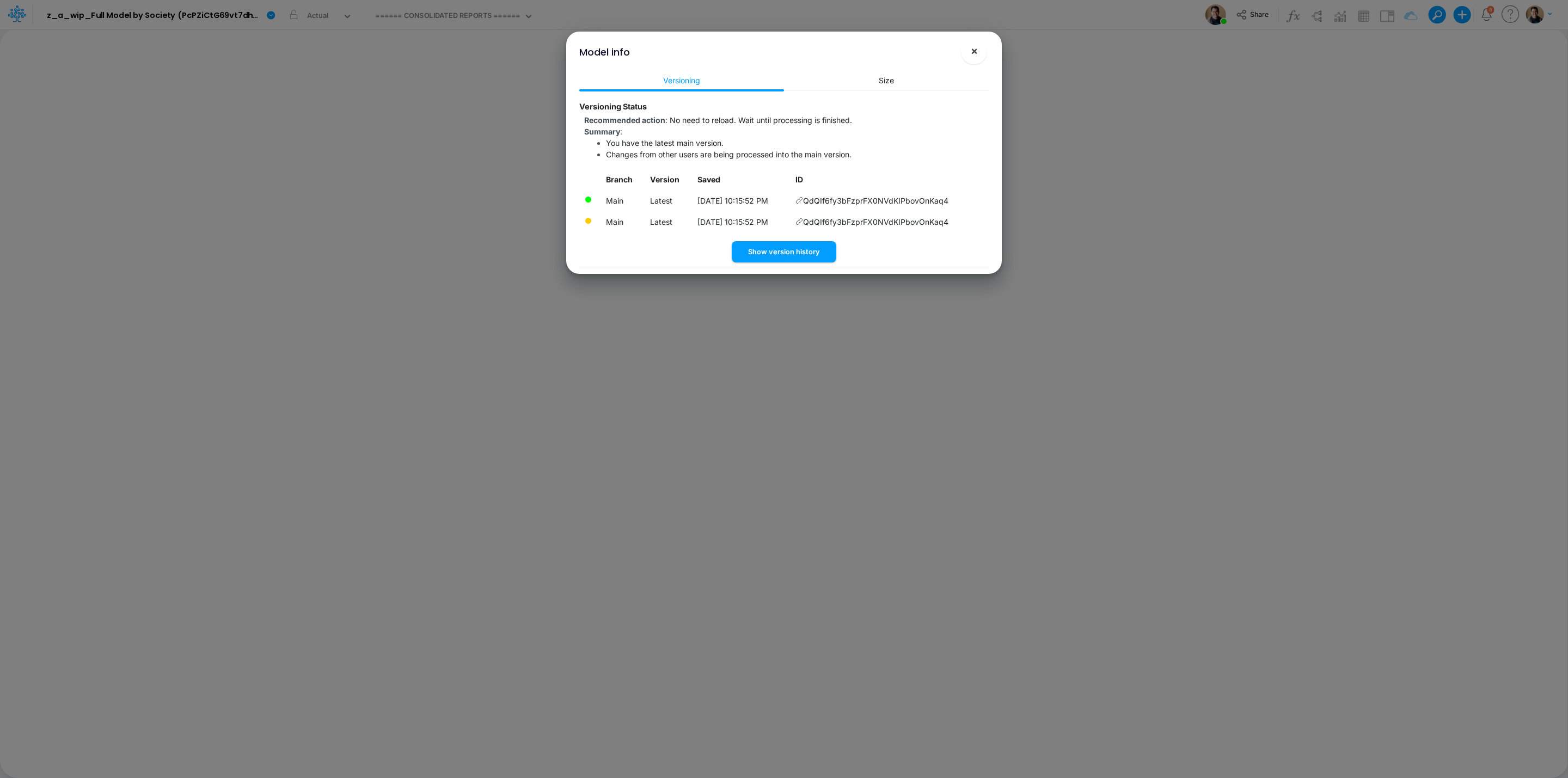
drag, startPoint x: 971, startPoint y: 45, endPoint x: 897, endPoint y: 52, distance: 74.3
click at [971, 45] on span "×" at bounding box center [975, 51] width 7 height 13
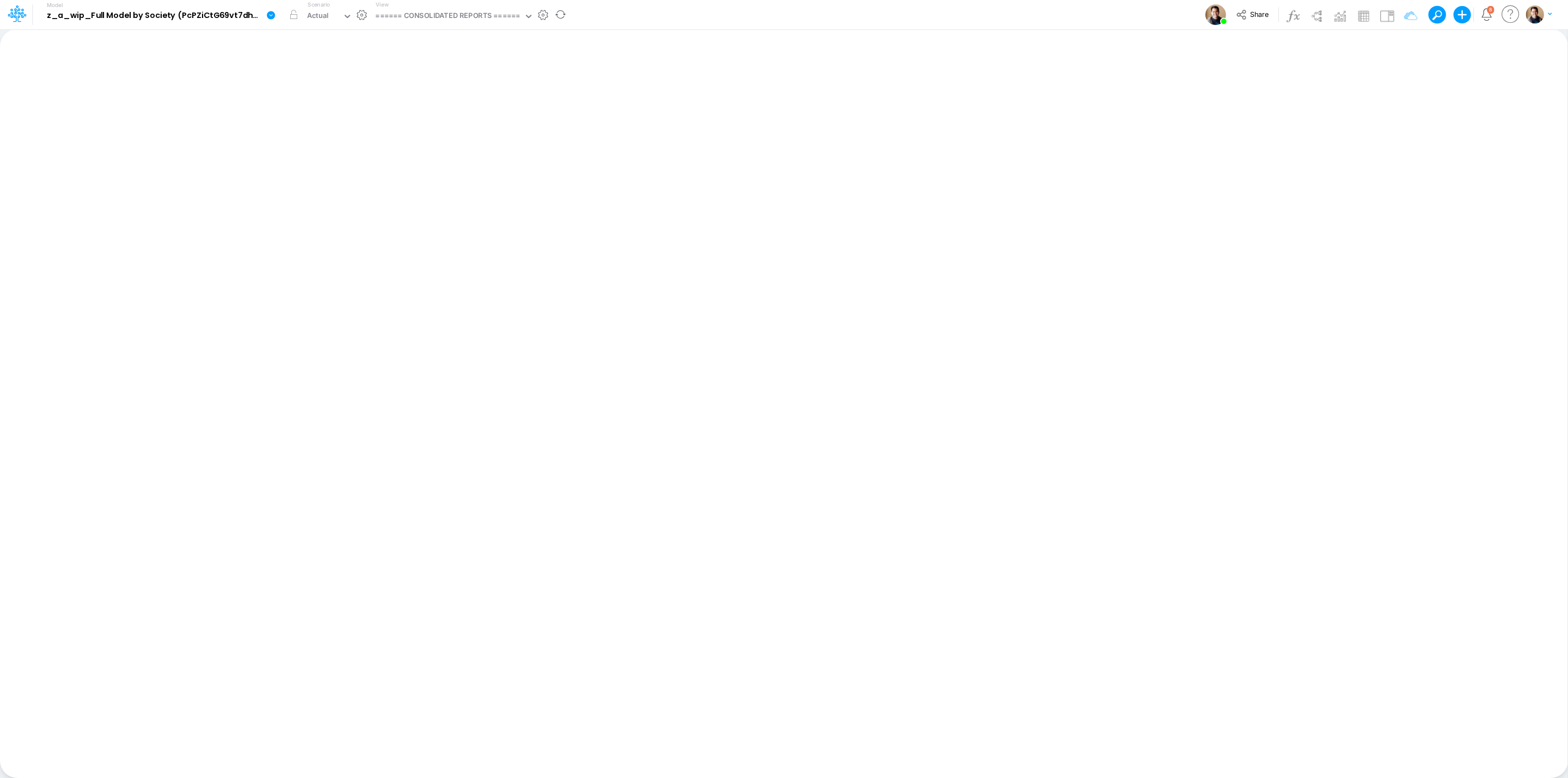
click at [268, 17] on icon at bounding box center [271, 14] width 8 height 8
click at [336, 116] on button "View model info" at bounding box center [325, 113] width 116 height 17
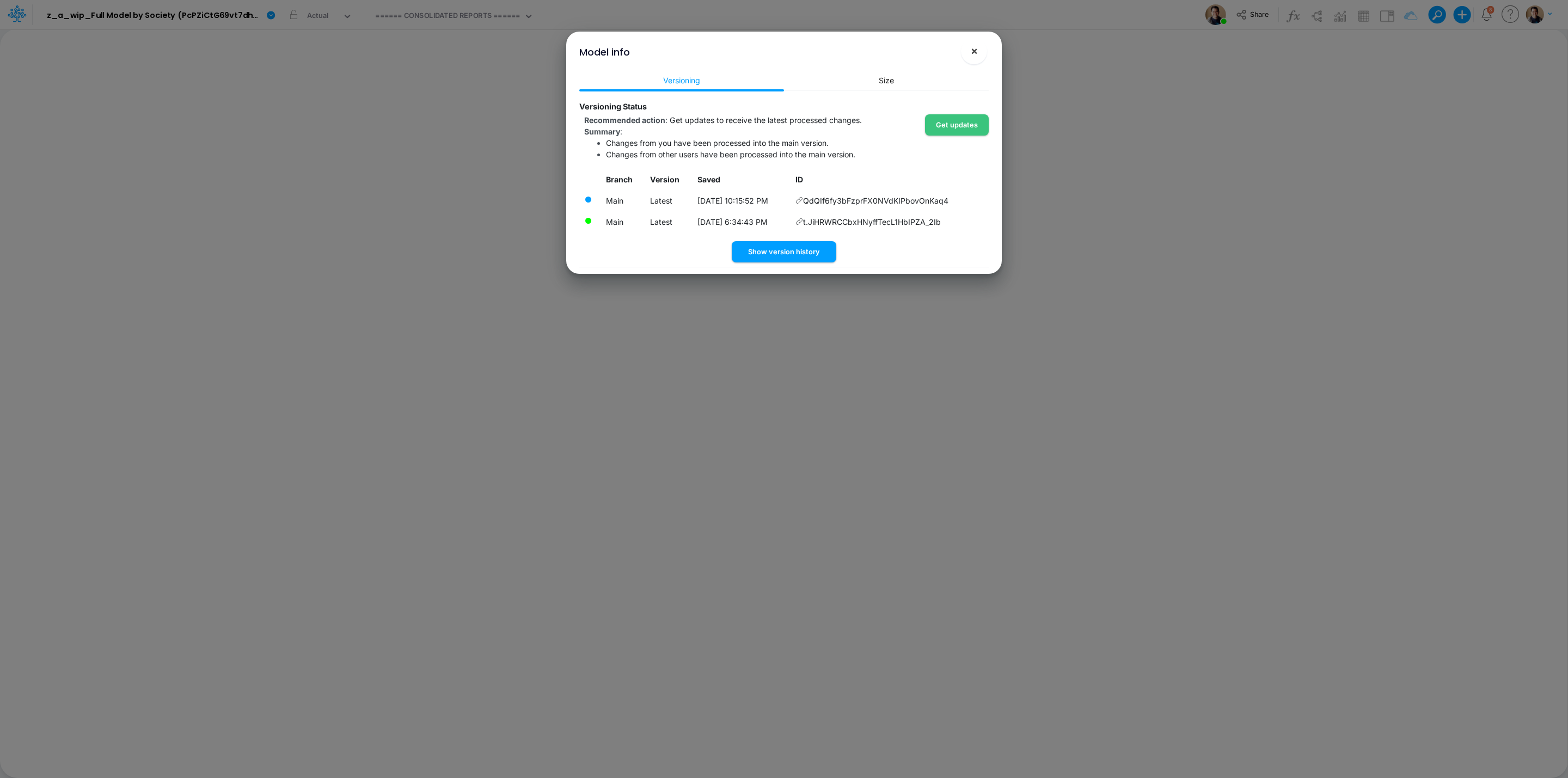
click at [975, 45] on span "×" at bounding box center [975, 51] width 7 height 13
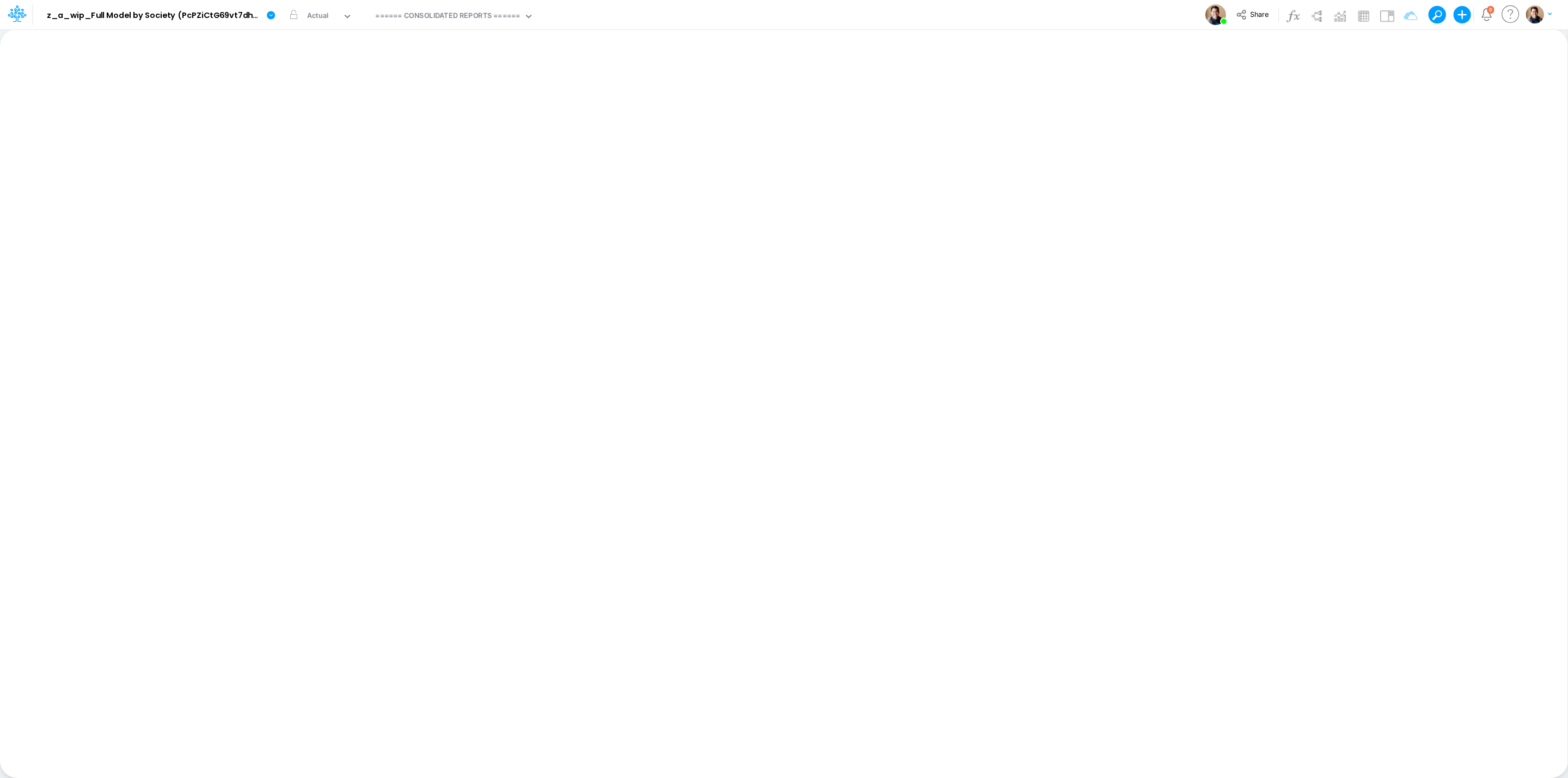
click at [698, 21] on div "Model z_a_wip_Full Model by Society (PcPZiCtG69vt7dhGCxVZbL8boM1IiUei) 2025-08-…" at bounding box center [784, 14] width 1411 height 30
drag, startPoint x: 698, startPoint y: 21, endPoint x: 274, endPoint y: 14, distance: 424.1
click at [274, 14] on icon at bounding box center [271, 14] width 8 height 8
click at [341, 111] on button "View model info" at bounding box center [325, 113] width 116 height 17
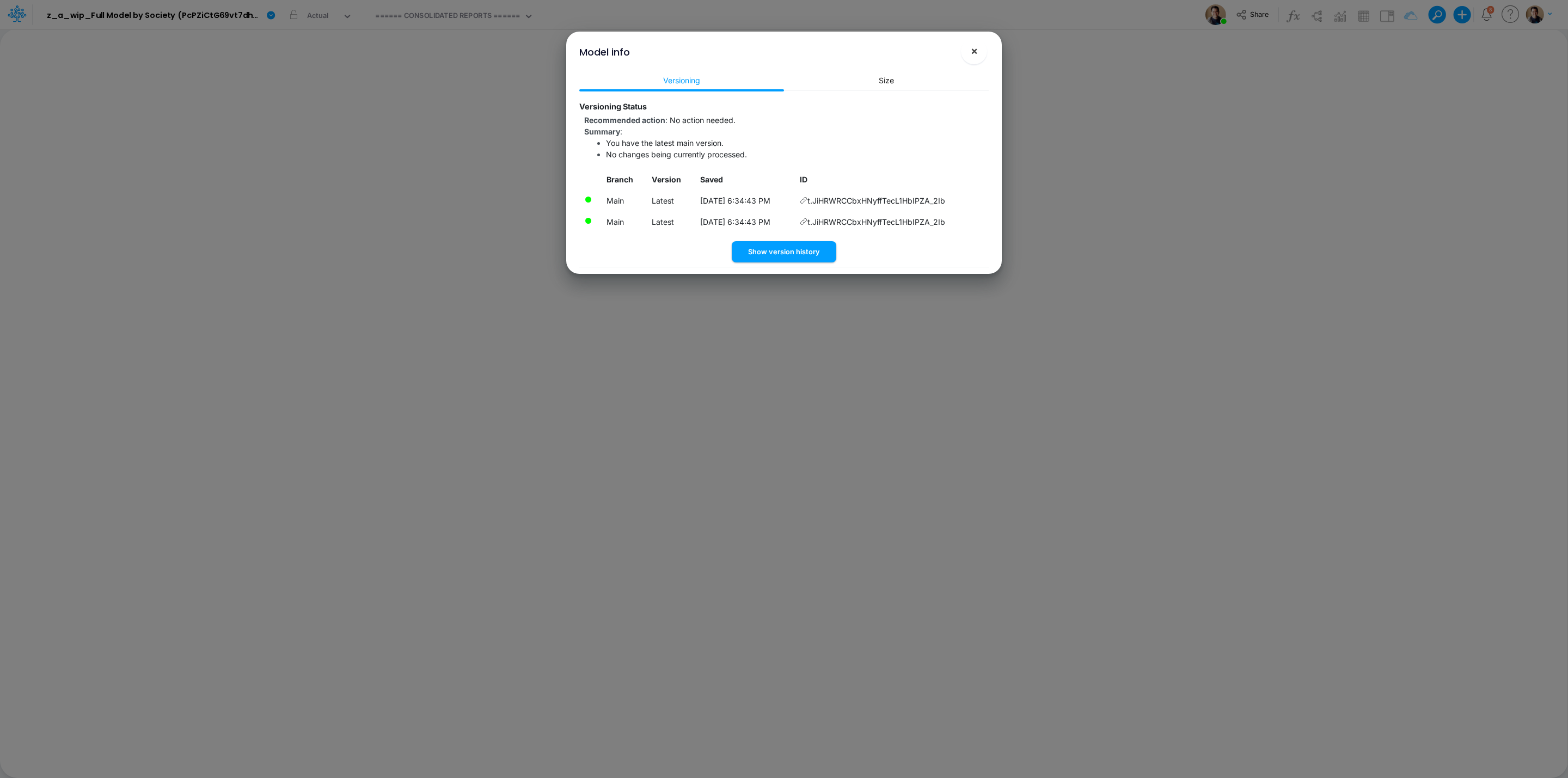
click at [971, 53] on span "×" at bounding box center [975, 51] width 7 height 13
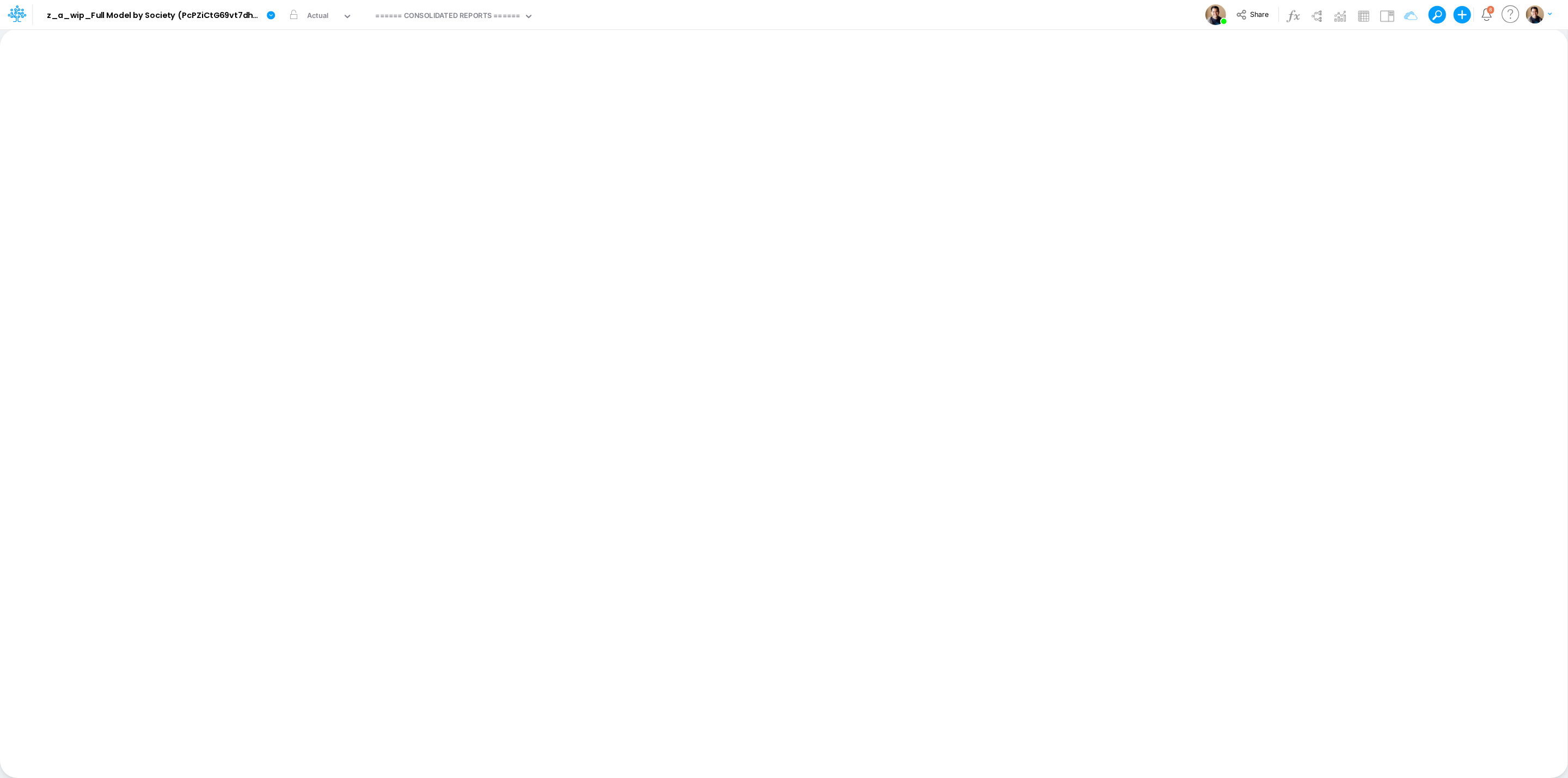
click at [763, 8] on div "Model z_a_wip_Full Model by Society (PcPZiCtG69vt7dhGCxVZbL8boM1IiUei) 2025-08-…" at bounding box center [784, 14] width 1411 height 30
click at [743, 8] on div "Model z_a_wip_Full Model by Society (PcPZiCtG69vt7dhGCxVZbL8boM1IiUei) 2025-08-…" at bounding box center [784, 14] width 1411 height 30
click at [268, 20] on link at bounding box center [273, 14] width 22 height 28
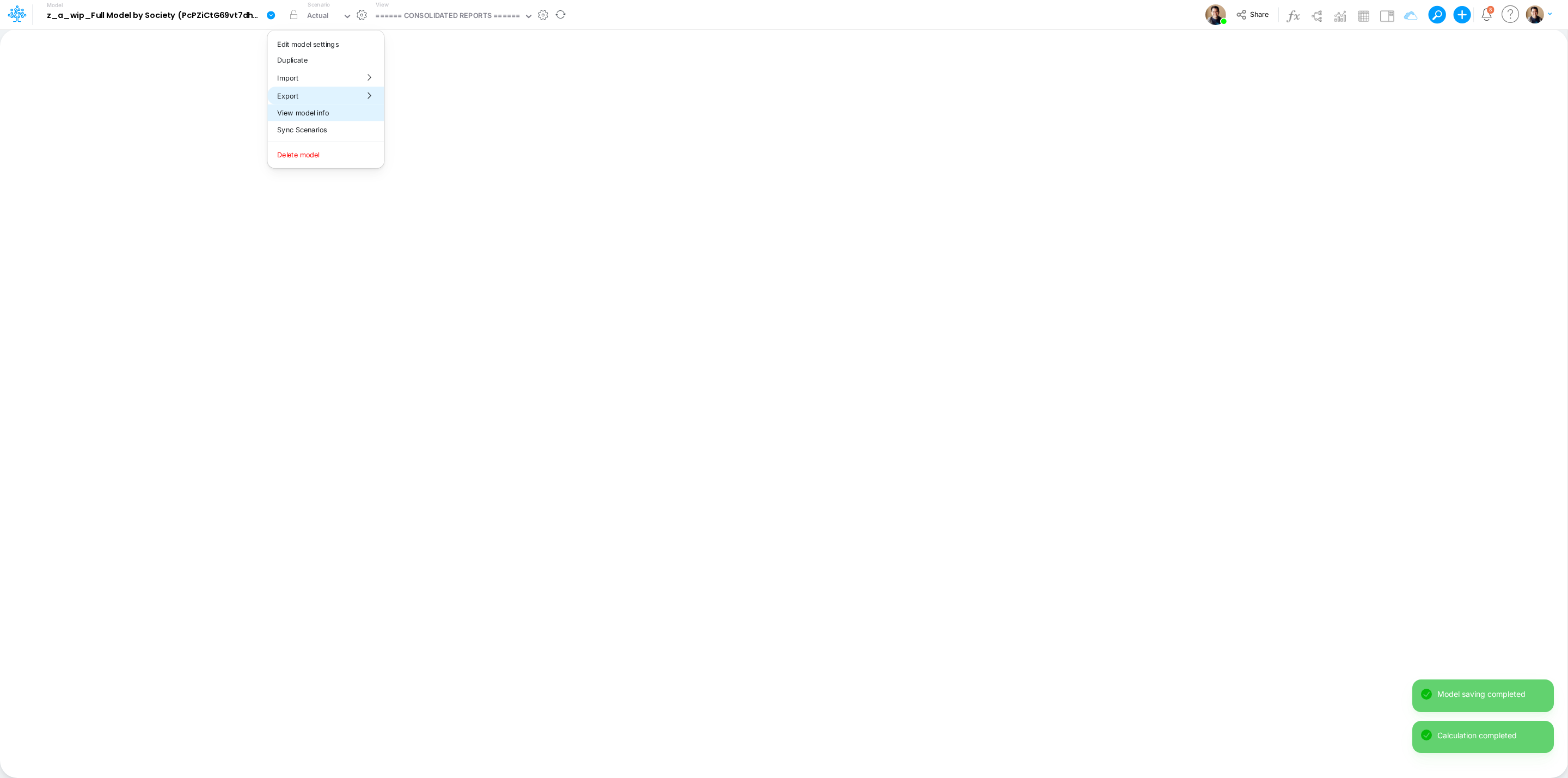
drag, startPoint x: 313, startPoint y: 100, endPoint x: 313, endPoint y: 106, distance: 6.0
click at [313, 106] on div "Edit model settings Duplicate Import QuickBooks QuickBooks Online QuickBooks En…" at bounding box center [326, 99] width 118 height 139
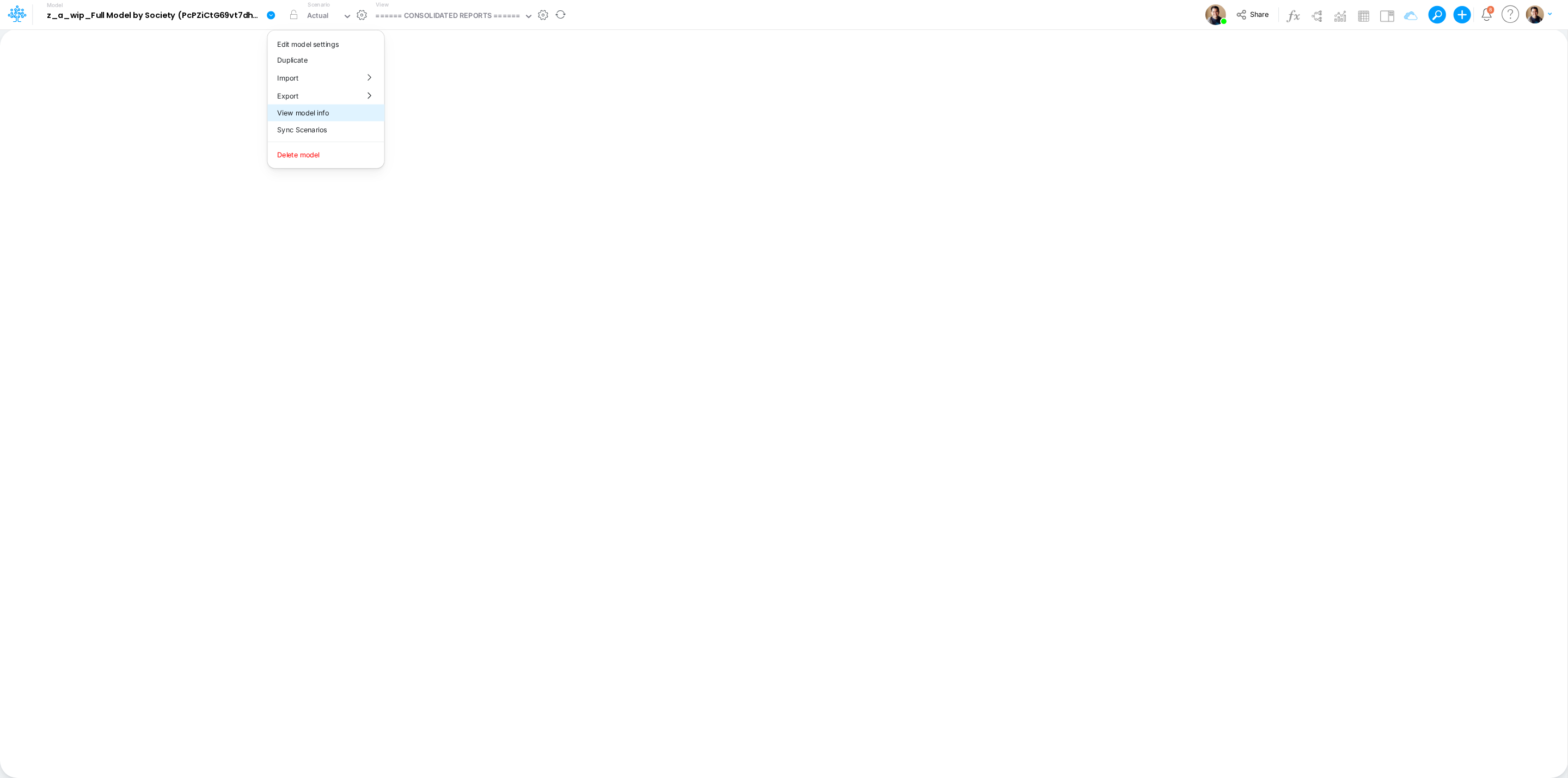
click at [313, 106] on button "View model info" at bounding box center [325, 113] width 116 height 17
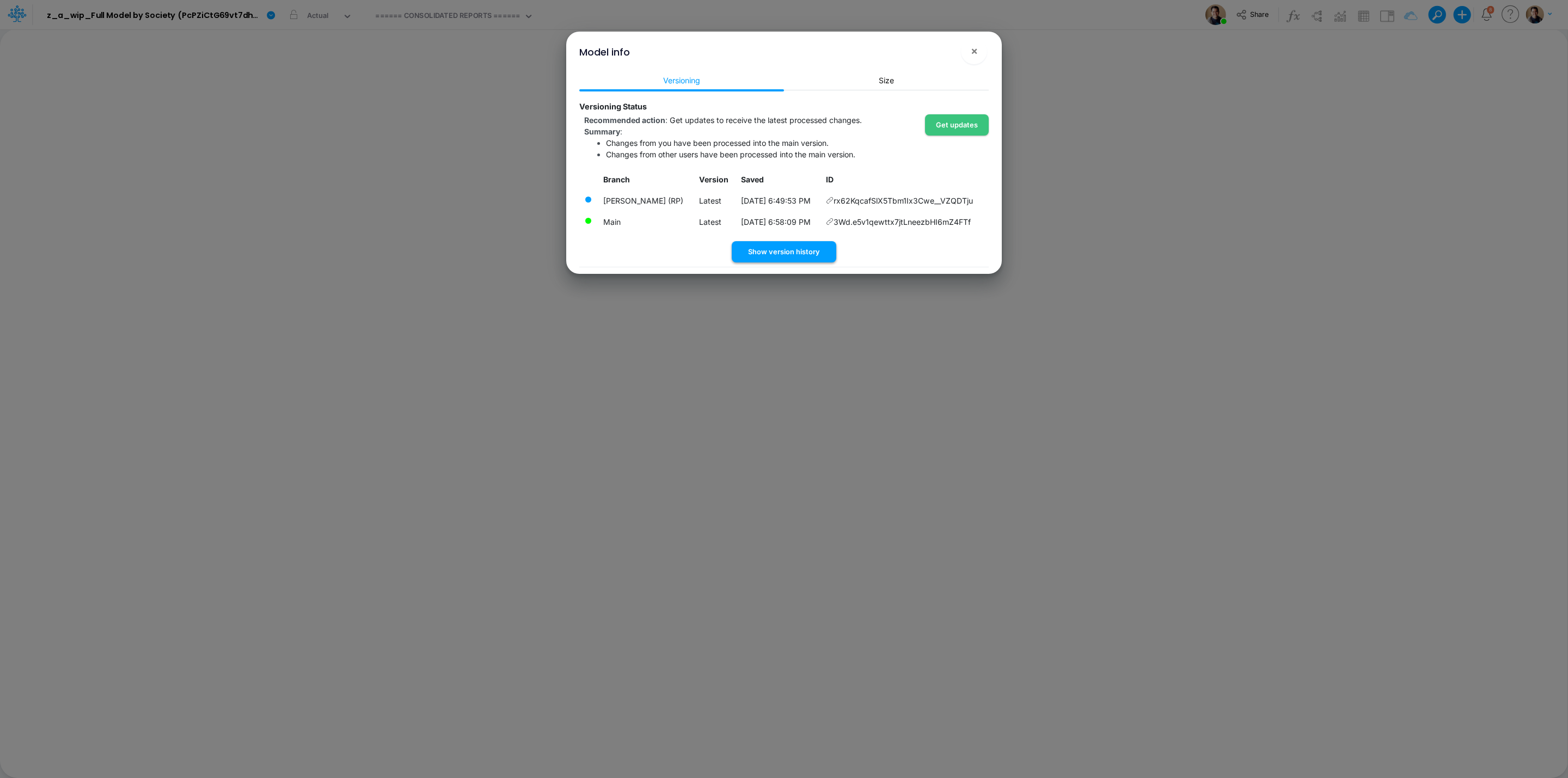
click at [796, 255] on button "Show version history" at bounding box center [784, 251] width 105 height 21
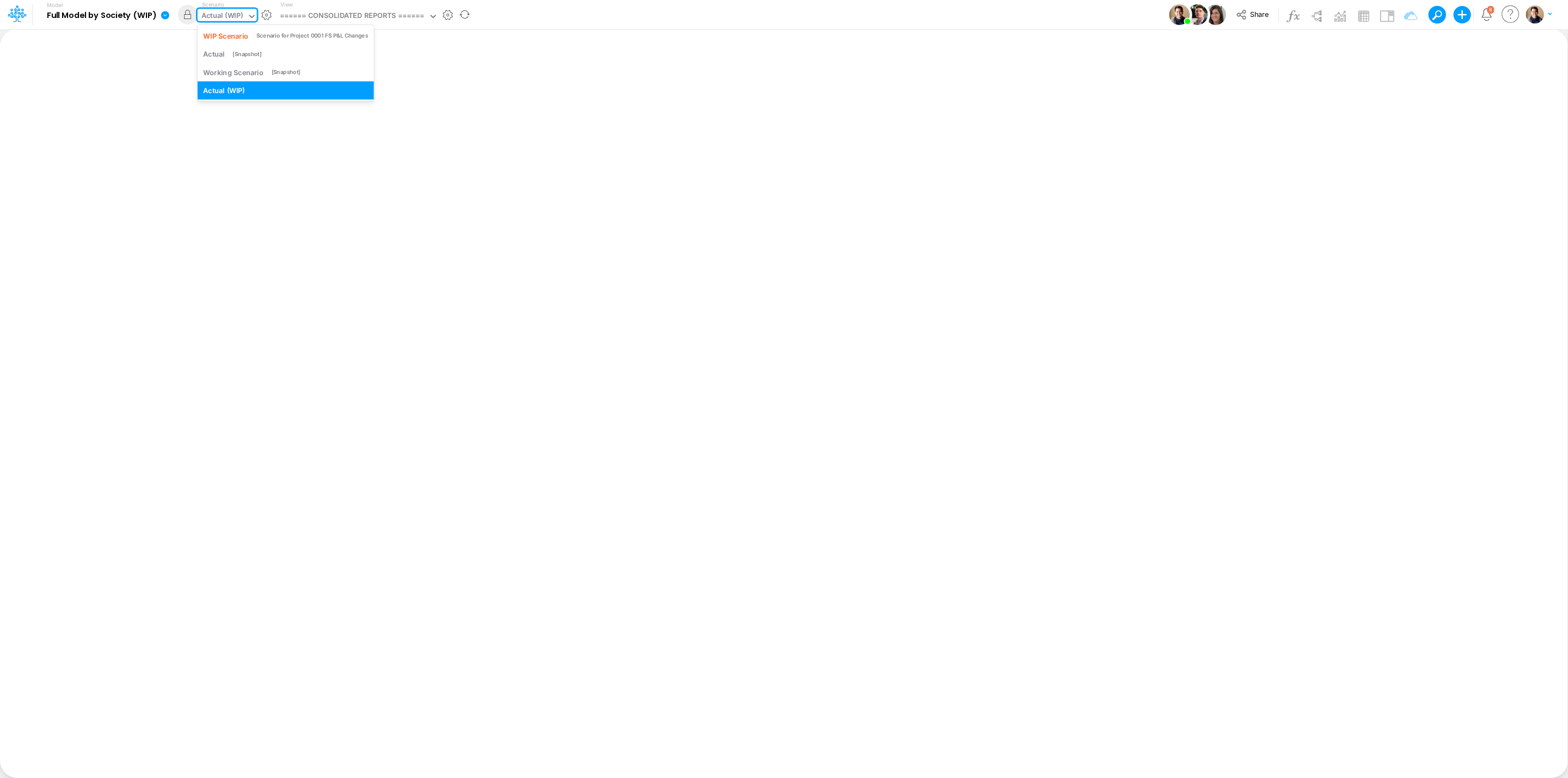
click at [231, 19] on div "Actual (WIP)" at bounding box center [222, 16] width 42 height 12
click at [236, 33] on div "WIP Scenario" at bounding box center [226, 35] width 45 height 10
click at [165, 13] on icon at bounding box center [165, 14] width 8 height 8
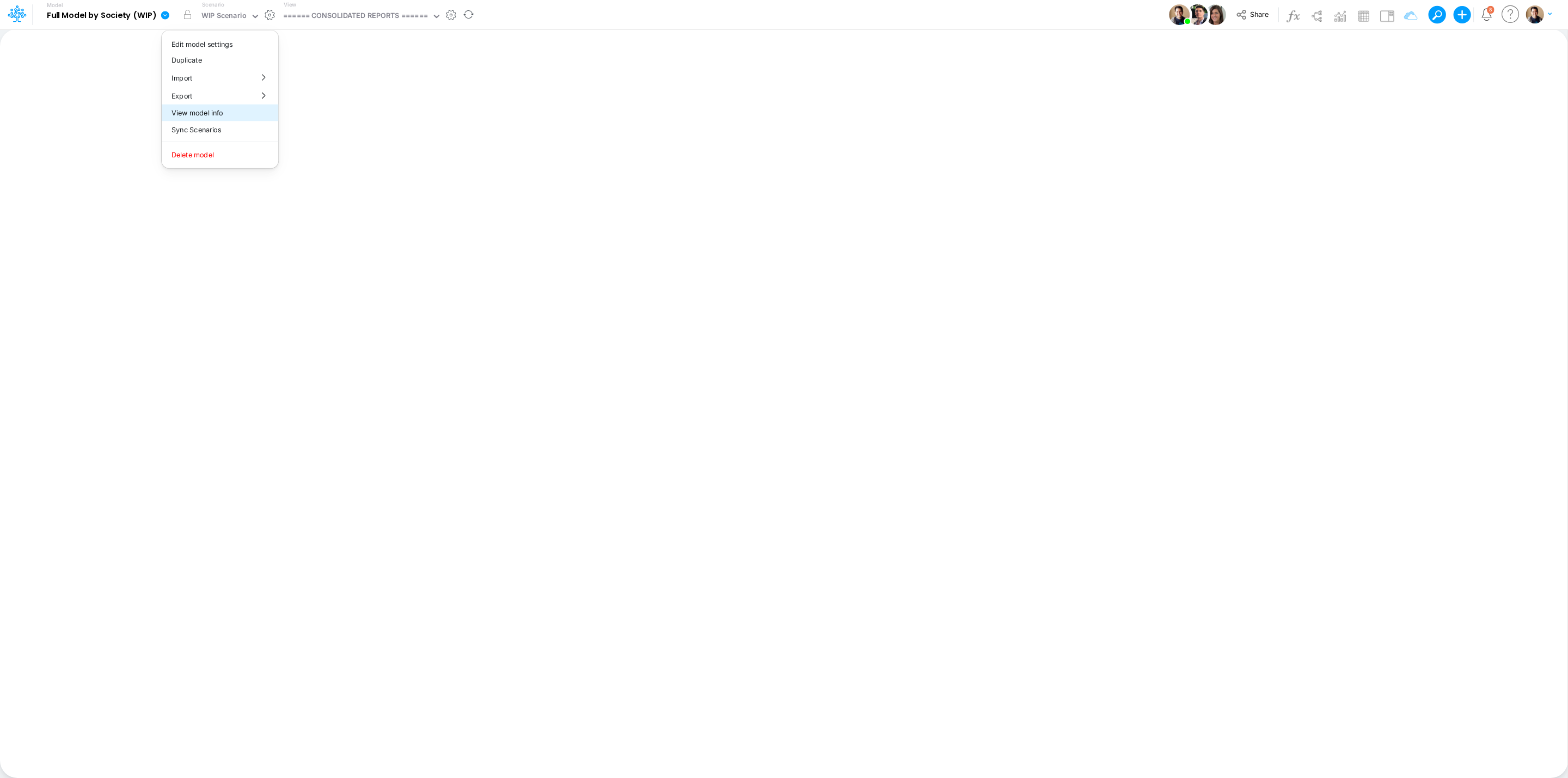
click at [229, 115] on button "View model info" at bounding box center [219, 113] width 116 height 17
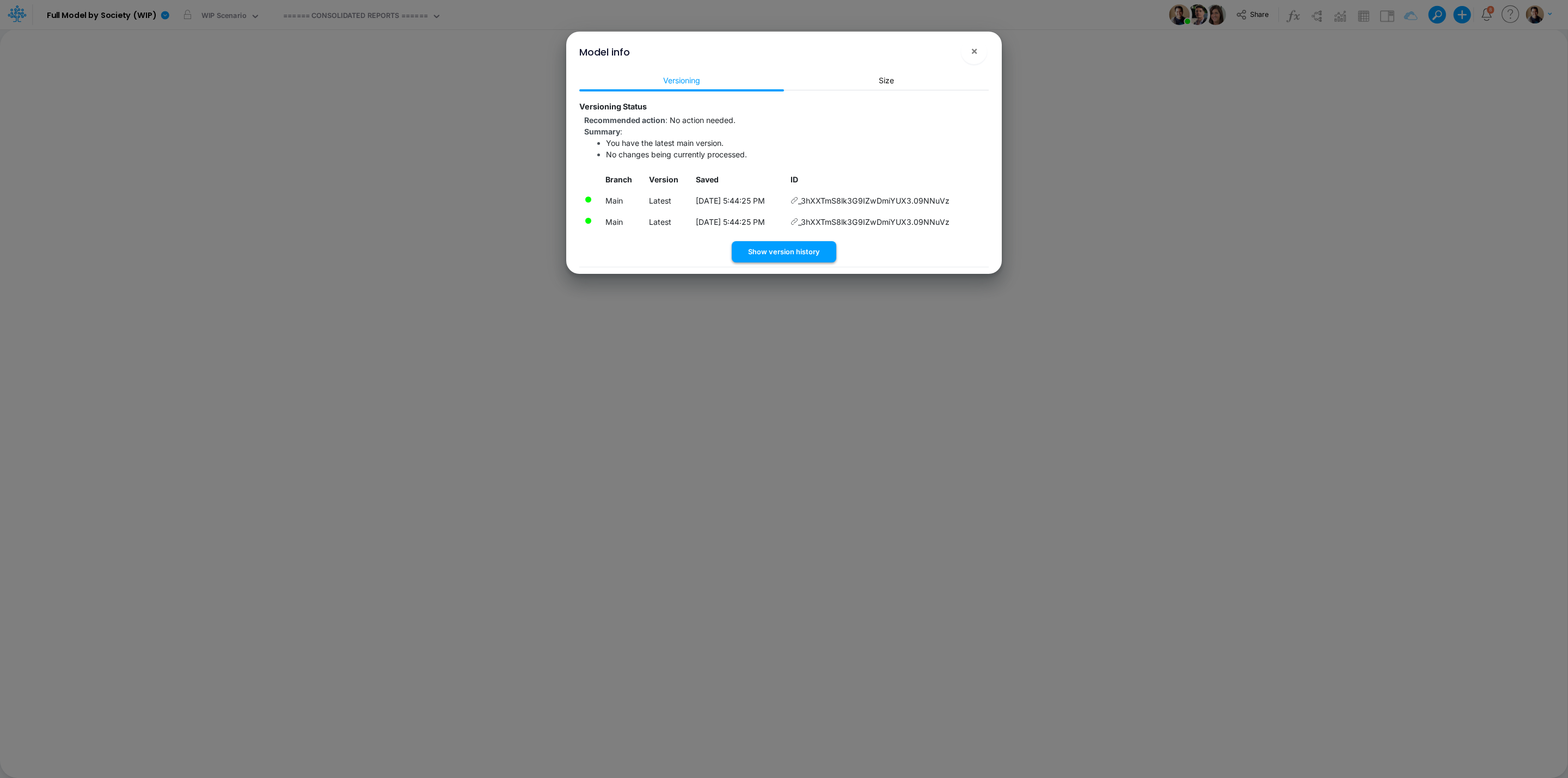
click at [770, 248] on button "Show version history" at bounding box center [784, 251] width 105 height 21
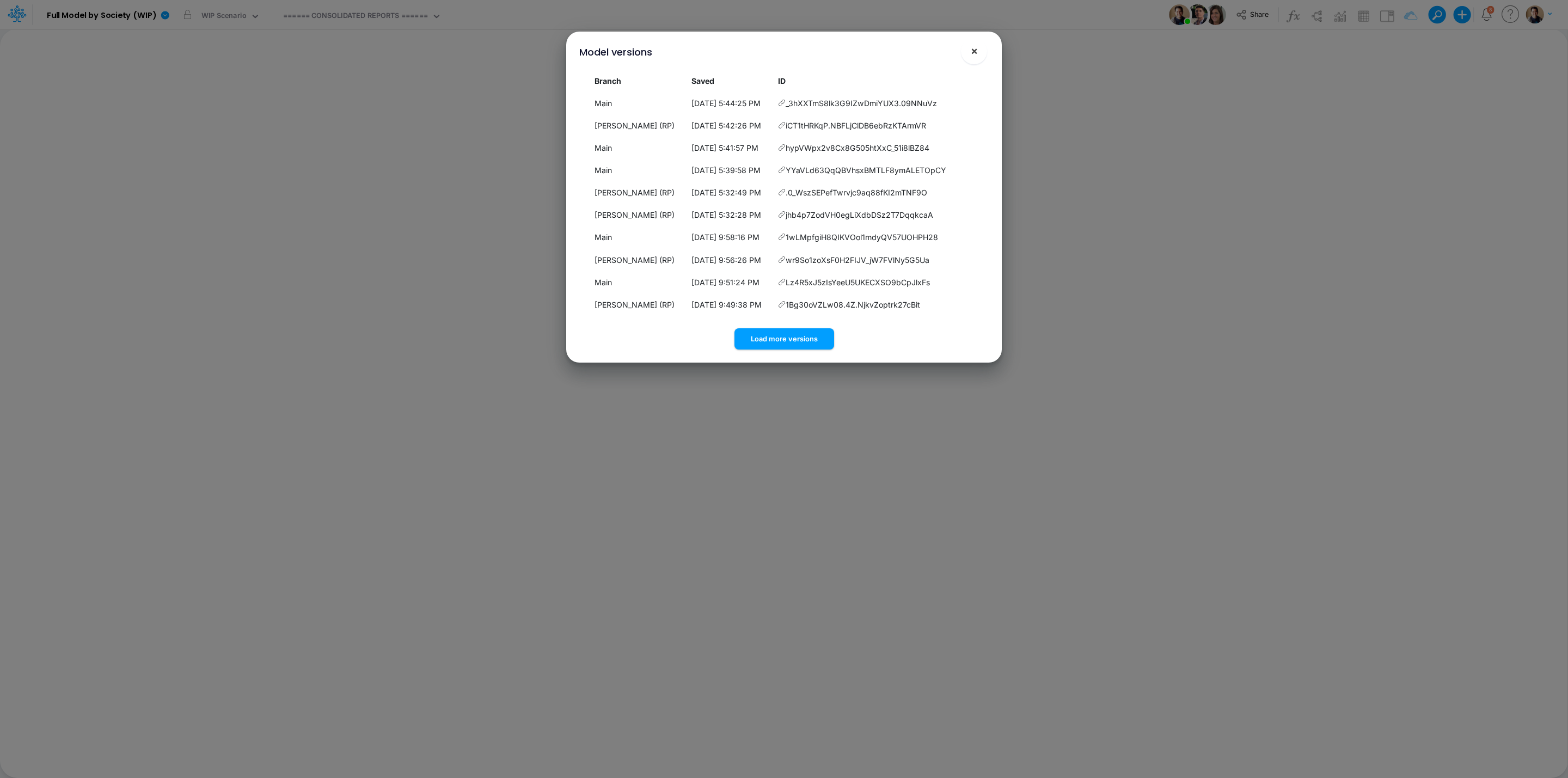
click at [972, 57] on span "×" at bounding box center [975, 51] width 7 height 13
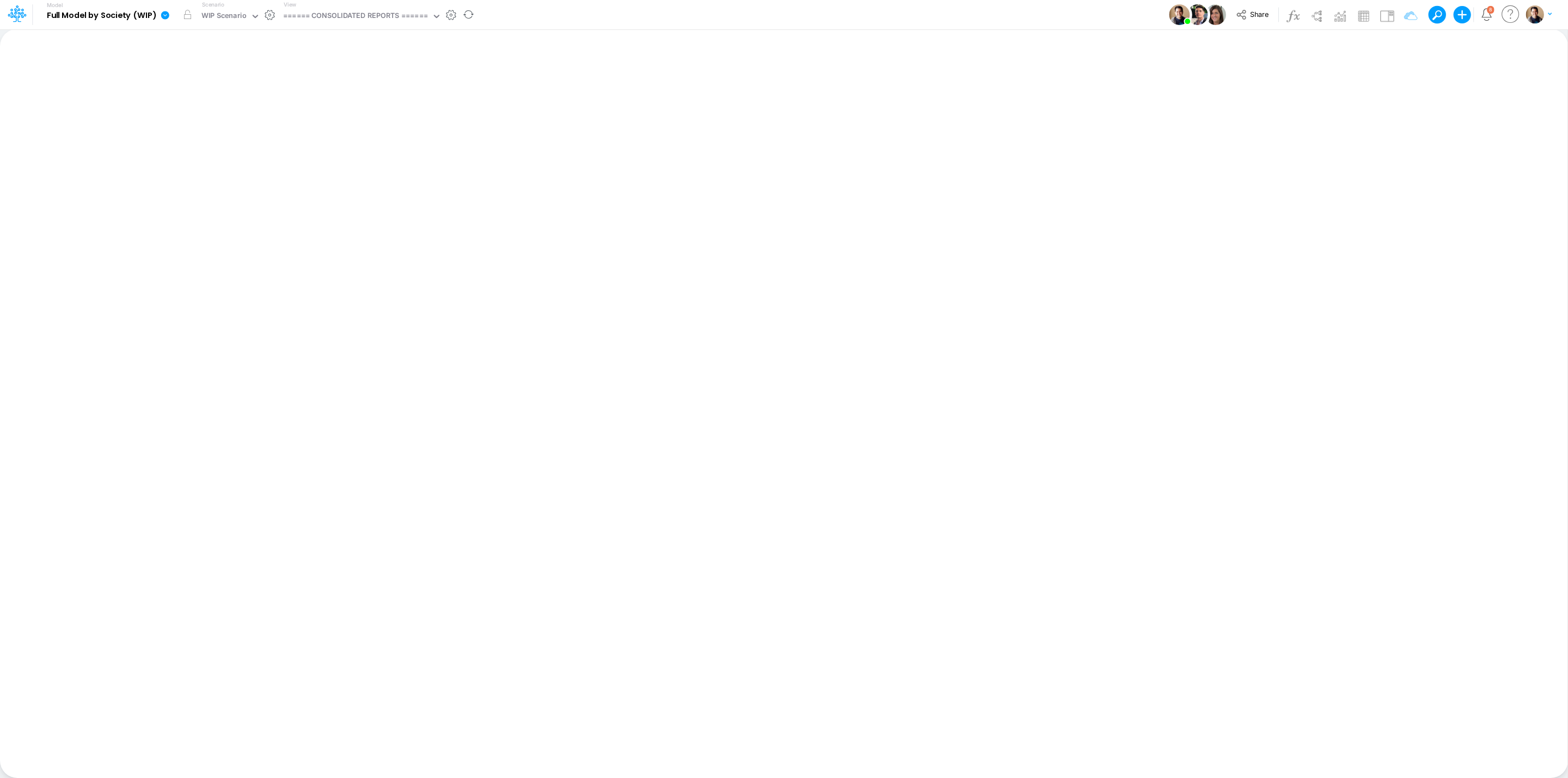
click at [163, 15] on icon at bounding box center [165, 14] width 8 height 8
click at [238, 134] on button "Sync Scenarios" at bounding box center [219, 129] width 116 height 17
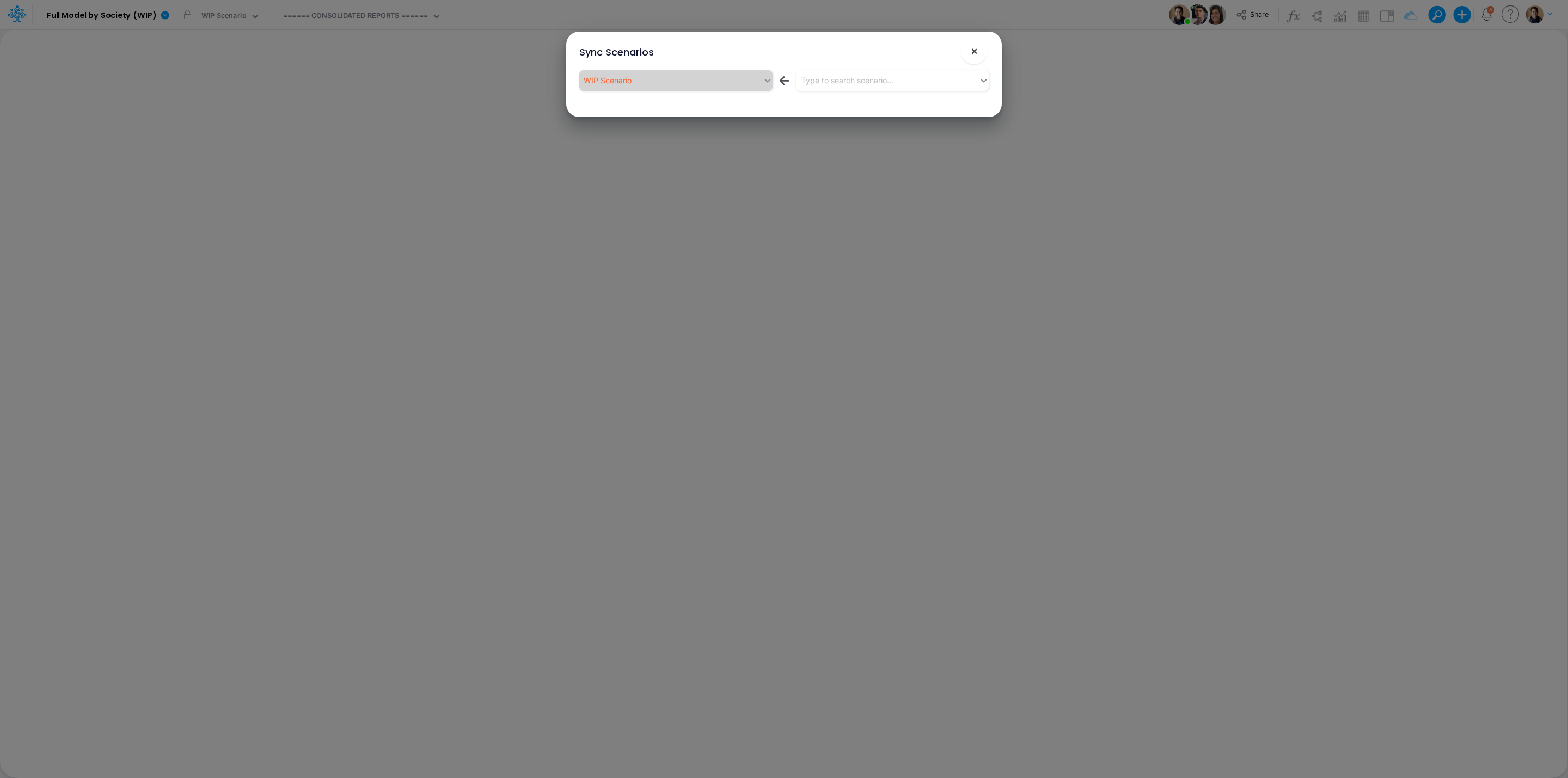
click at [979, 45] on button "×" at bounding box center [974, 51] width 26 height 26
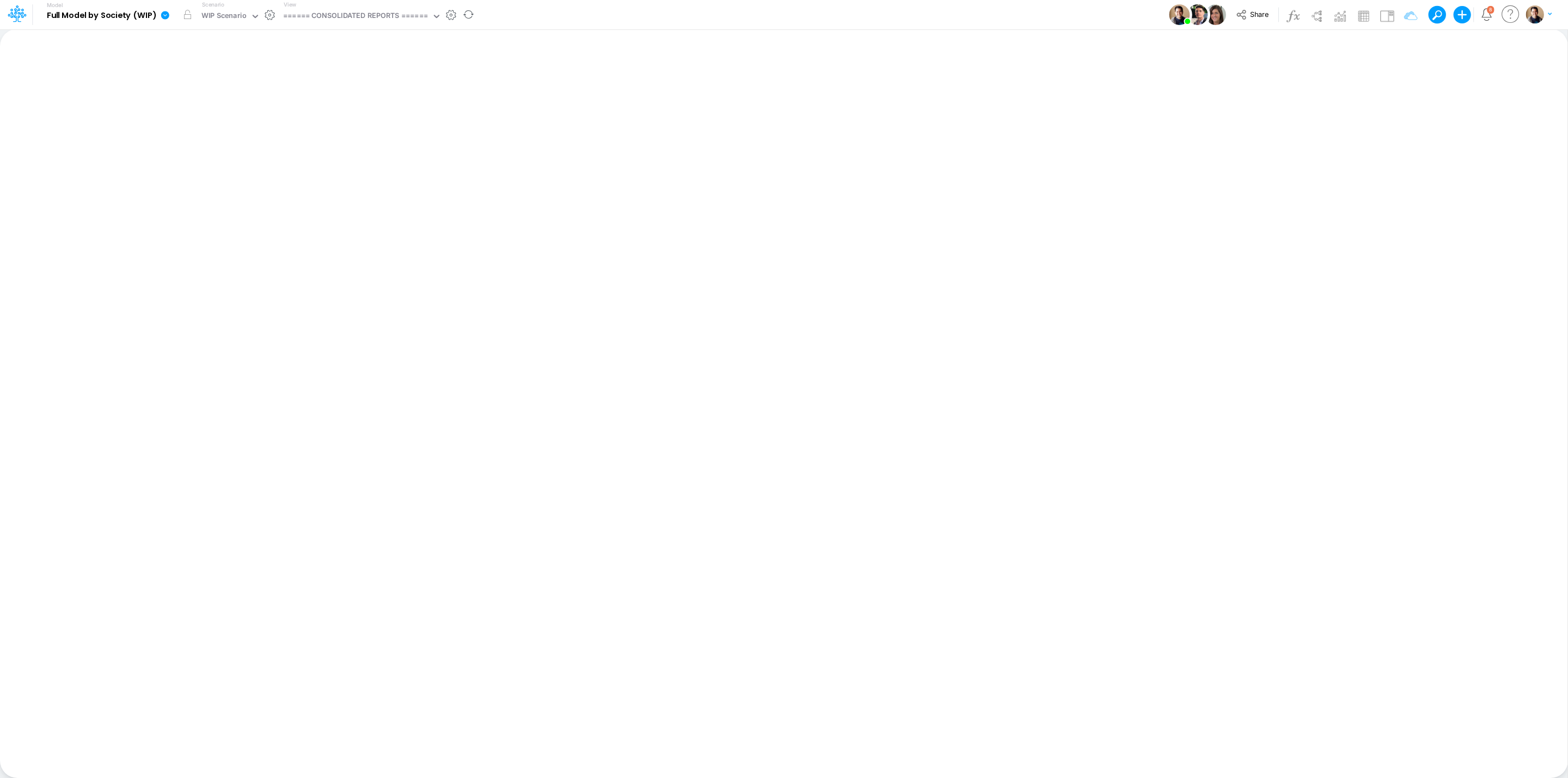
click at [164, 14] on icon at bounding box center [165, 14] width 8 height 8
click at [193, 123] on button "Sync Scenarios" at bounding box center [219, 129] width 116 height 17
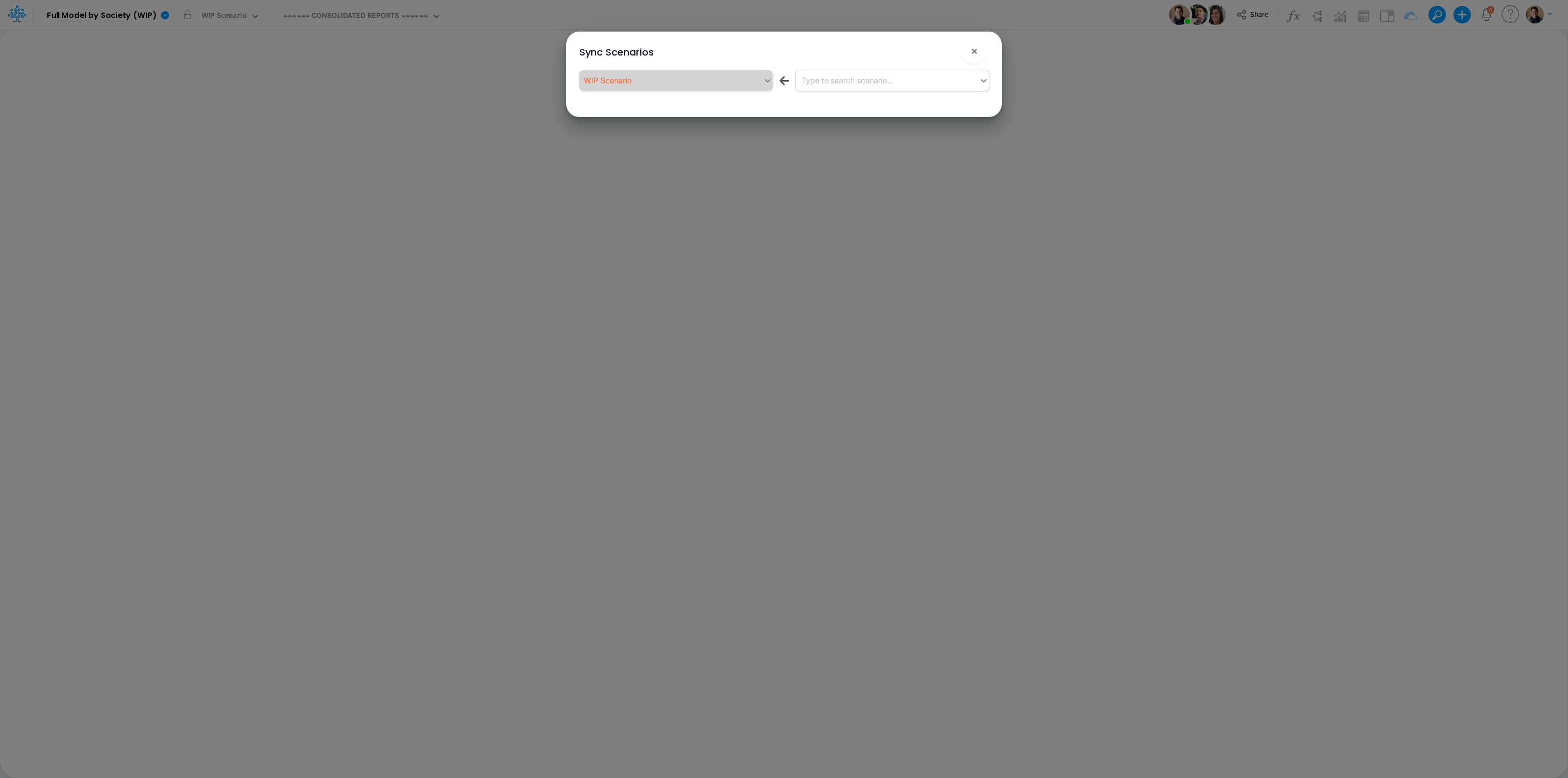
click at [938, 85] on div "Type to search scenario..." at bounding box center [888, 80] width 183 height 18
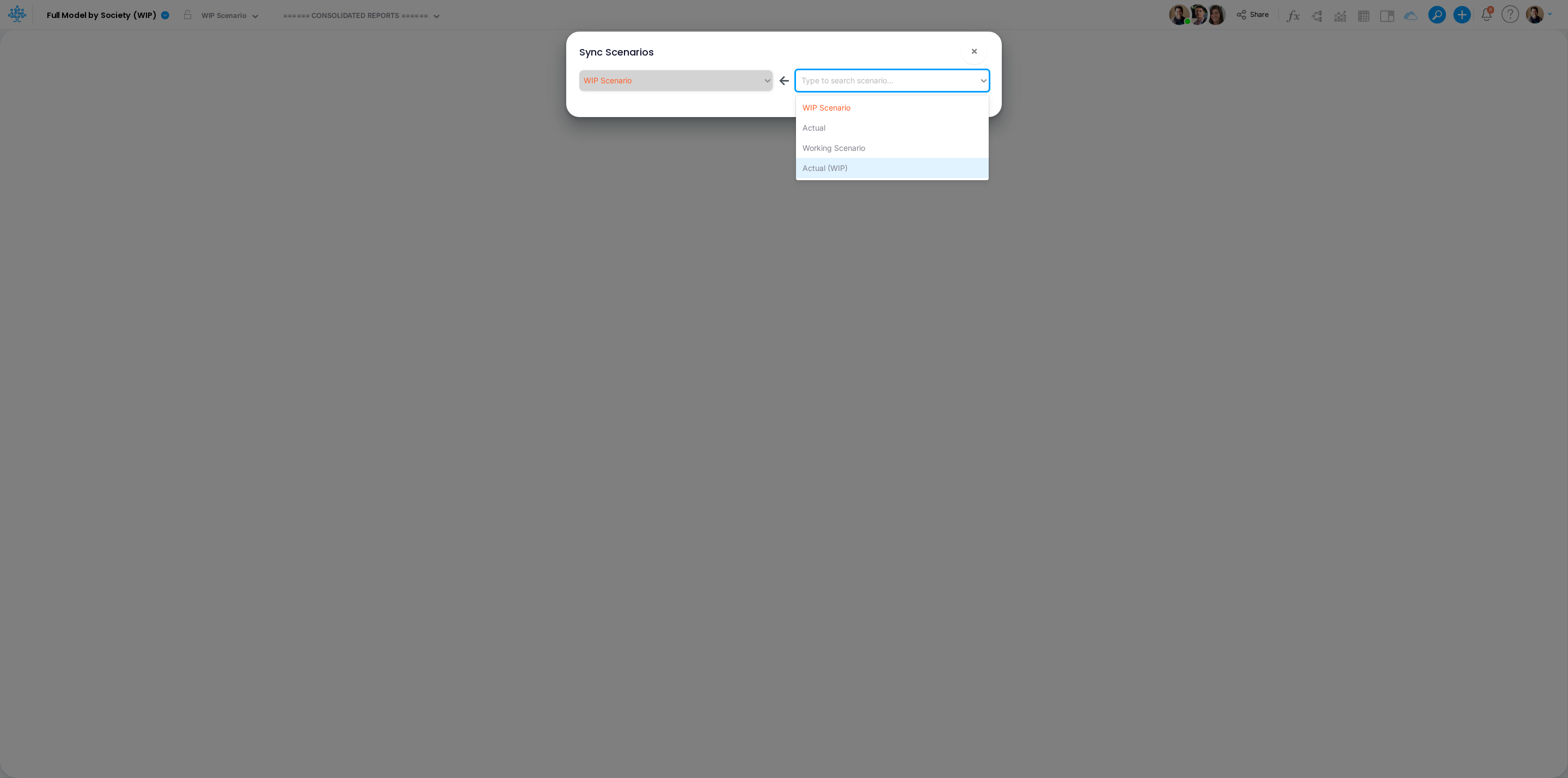
click at [881, 172] on div "Actual (WIP)" at bounding box center [892, 168] width 193 height 20
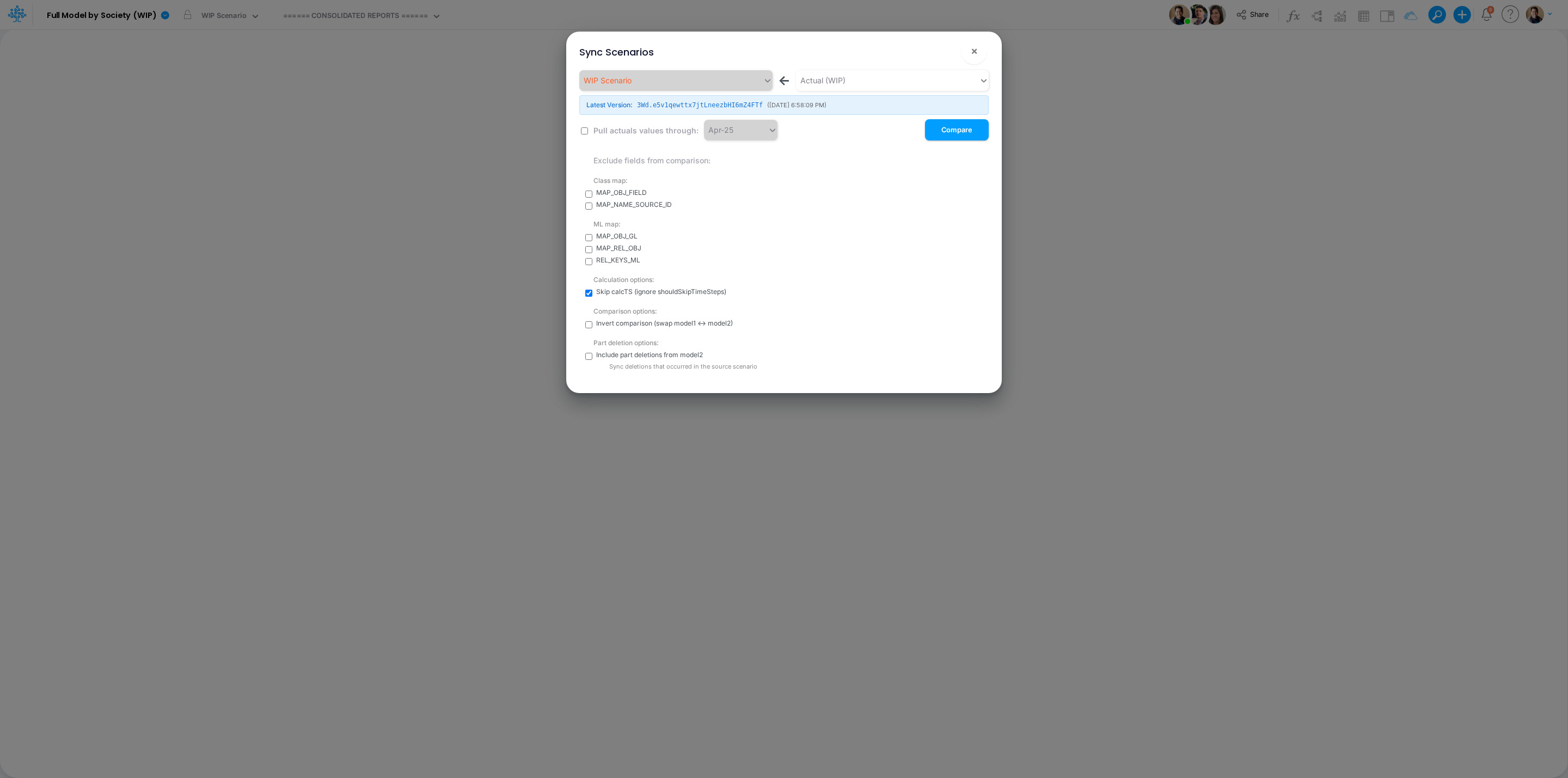
click at [583, 134] on input "checkbox" at bounding box center [585, 131] width 7 height 7
checkbox input "true"
click at [746, 132] on div "Apr-25" at bounding box center [736, 129] width 64 height 18
type input "jun-"
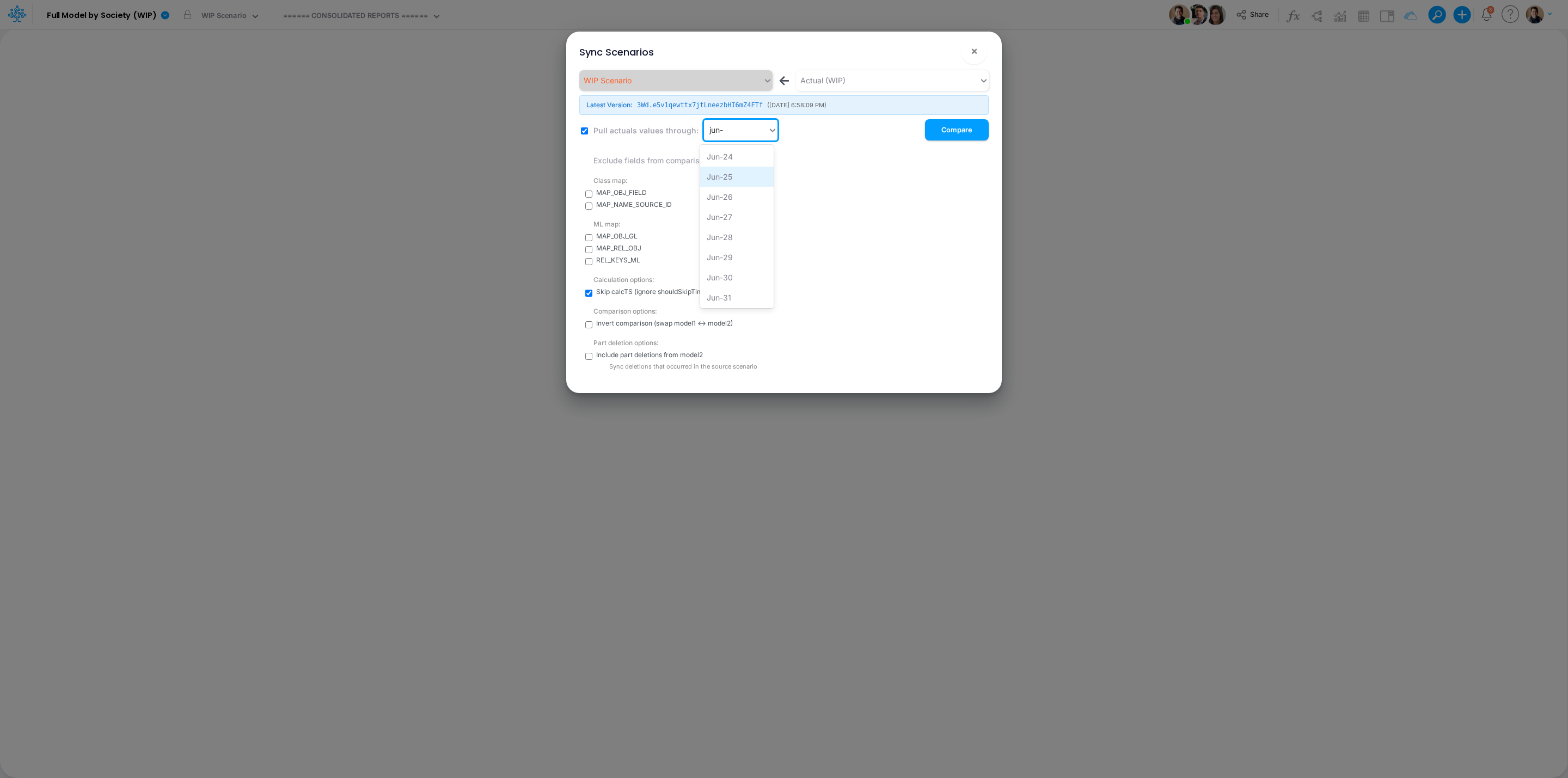
click at [736, 175] on div "Jun-25" at bounding box center [737, 177] width 74 height 20
click at [590, 355] on input "checkbox" at bounding box center [589, 357] width 7 height 7
checkbox input "true"
click at [964, 133] on button "Compare" at bounding box center [957, 129] width 64 height 21
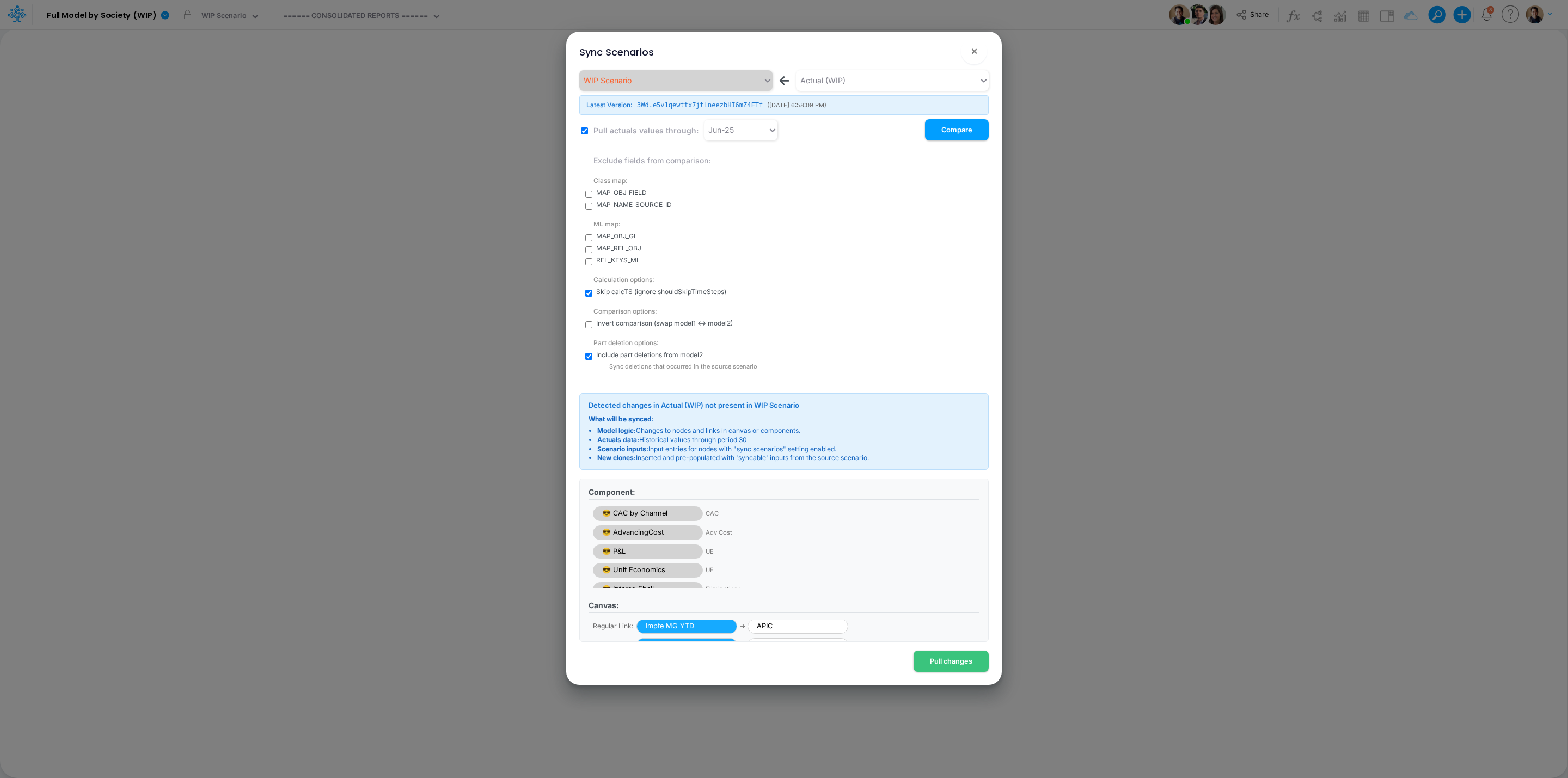
scroll to position [82, 0]
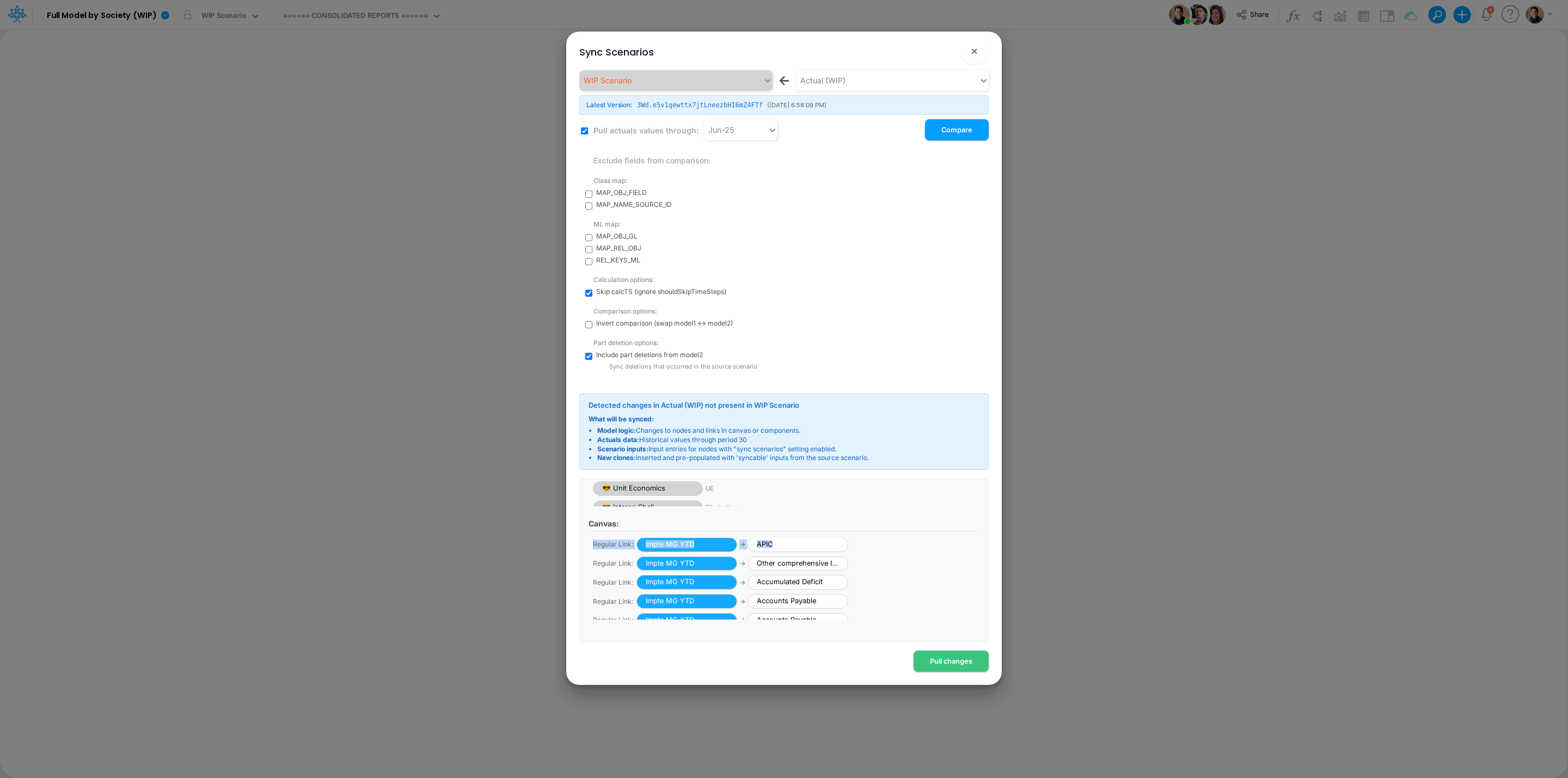
drag, startPoint x: 991, startPoint y: 559, endPoint x: 988, endPoint y: 541, distance: 18.2
click at [988, 541] on div "WIP Scenario ← Actual (WIP) Latest Version: 3Wd.e5v1qewttx7jtLneezbHI6mZ4FTf ( …" at bounding box center [783, 370] width 427 height 606
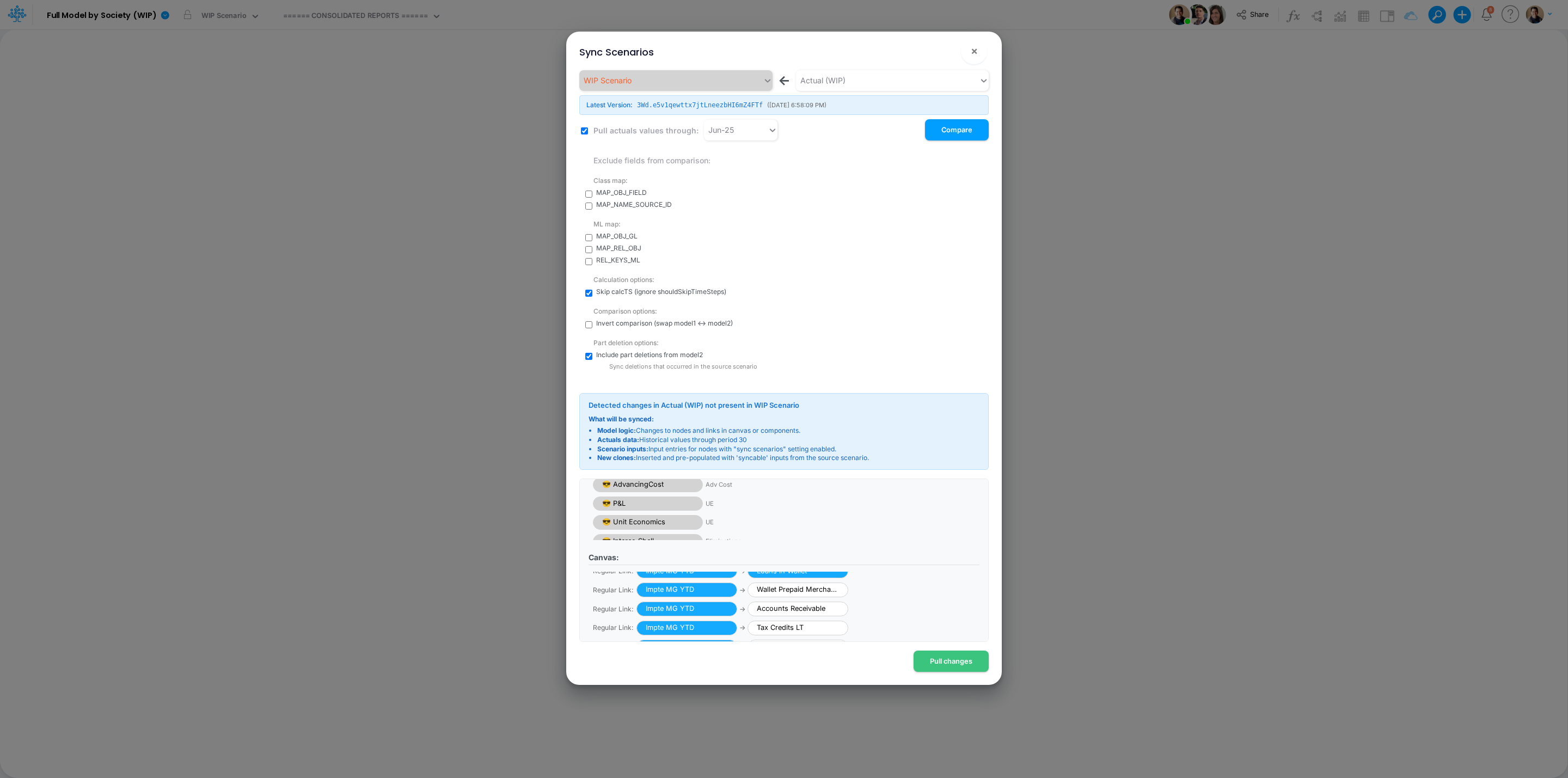
scroll to position [367, 0]
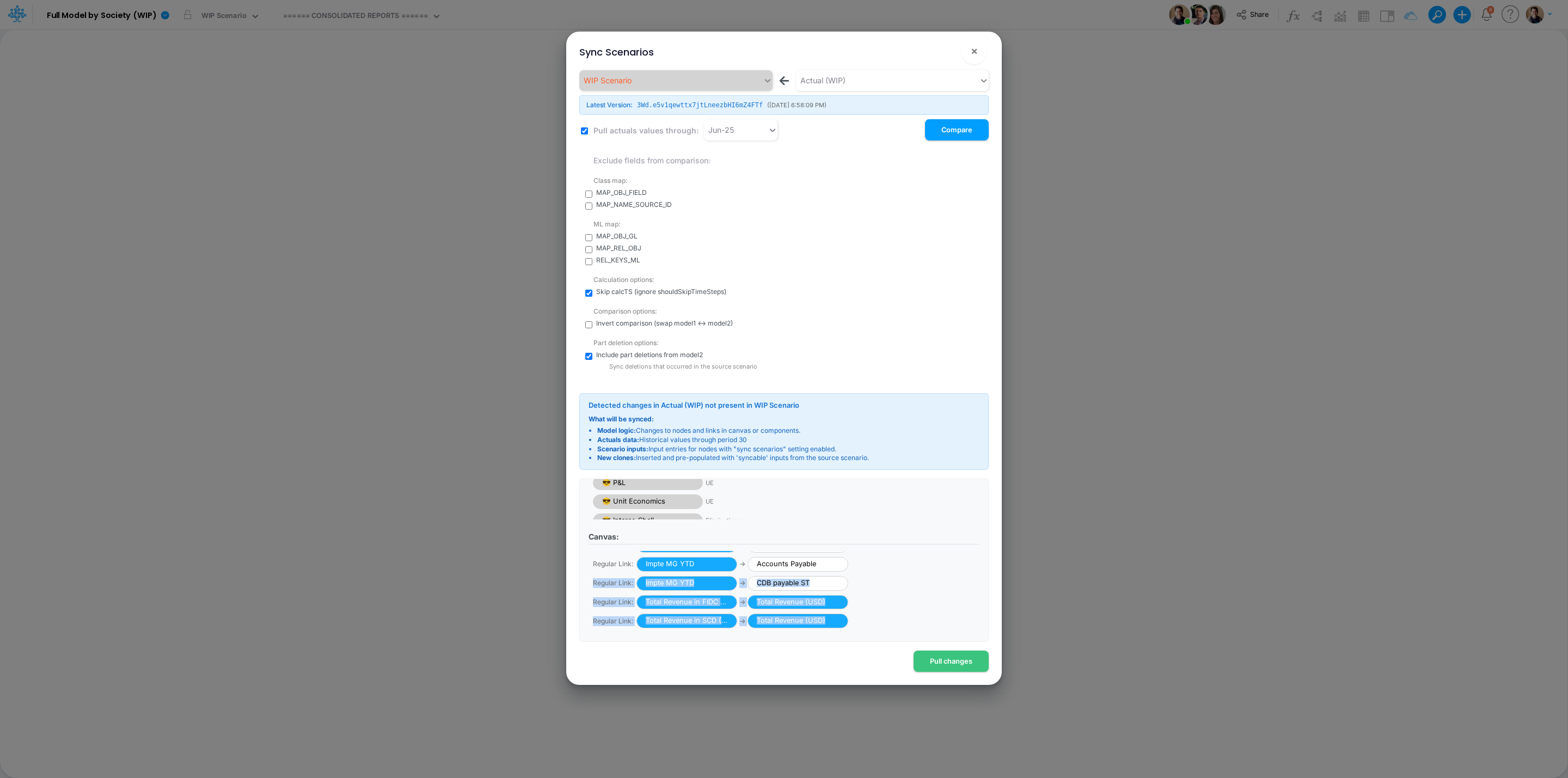
drag, startPoint x: 988, startPoint y: 590, endPoint x: 988, endPoint y: 629, distance: 39.0
click at [988, 629] on div "WIP Scenario ← Actual (WIP) Latest Version: 3Wd.e5v1qewttx7jtLneezbHI6mZ4FTf ( …" at bounding box center [783, 370] width 427 height 606
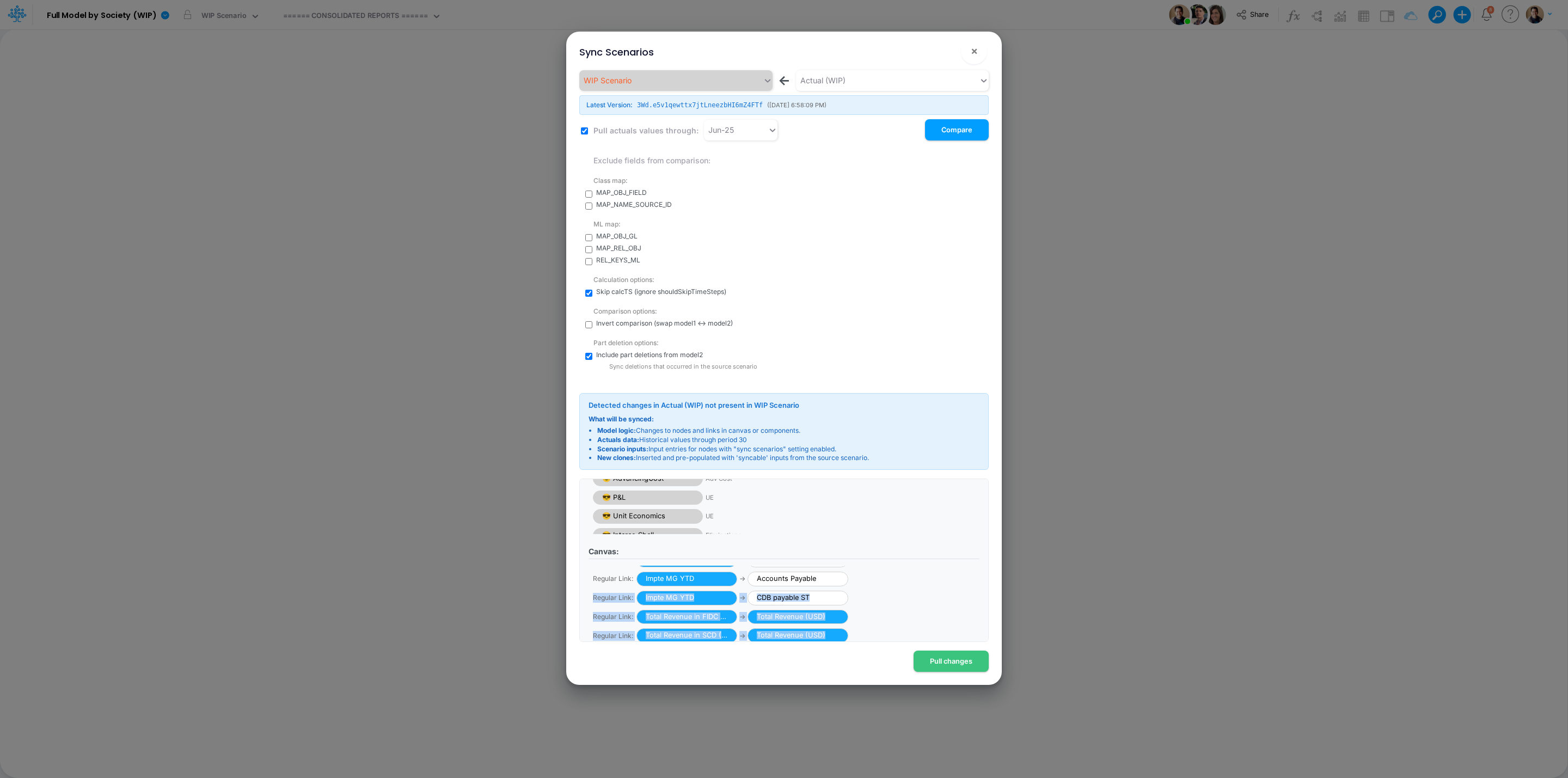
scroll to position [56, 0]
click at [969, 660] on button "Pull changes" at bounding box center [951, 660] width 75 height 21
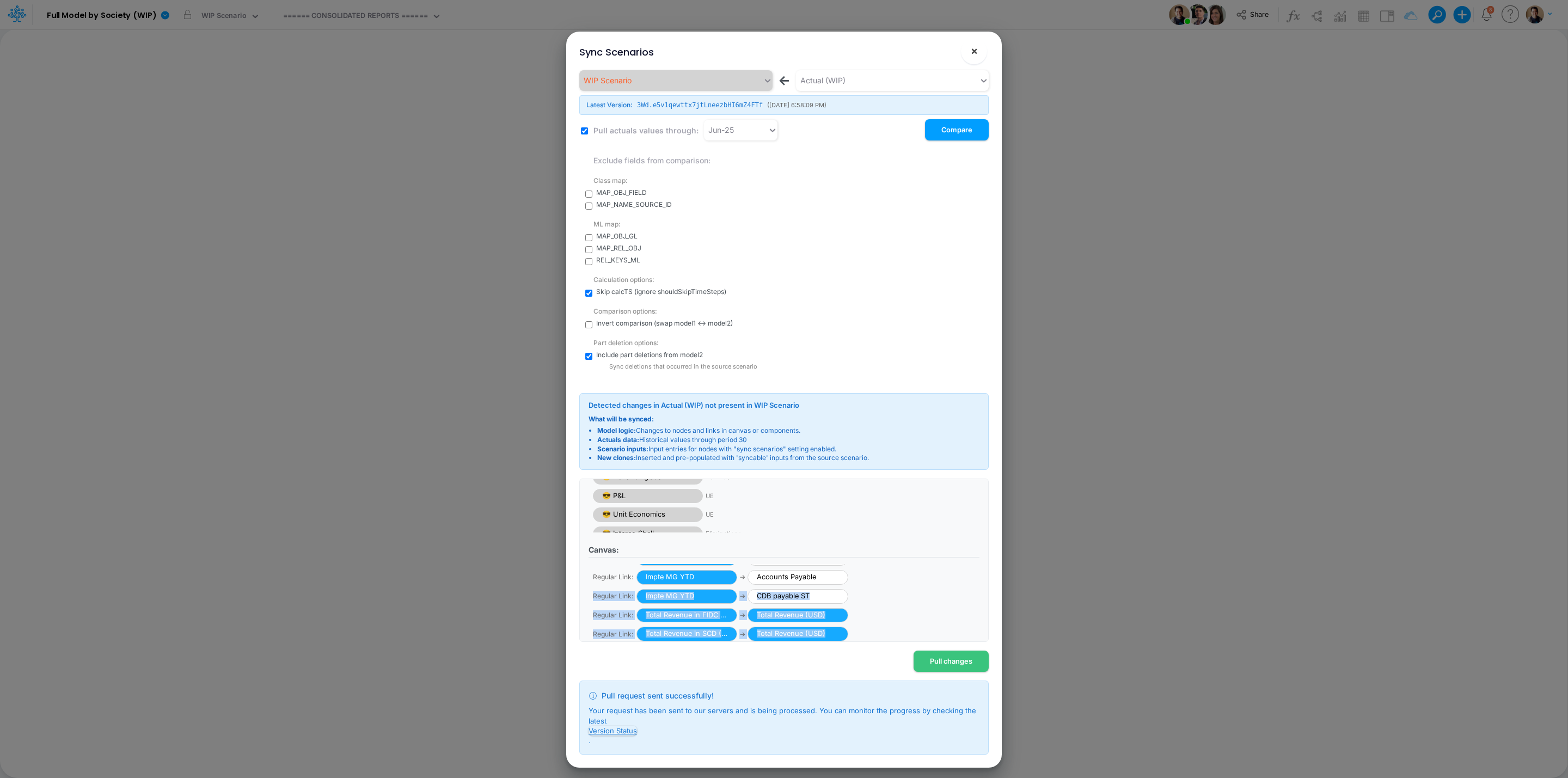
click at [975, 51] on span "×" at bounding box center [975, 51] width 7 height 13
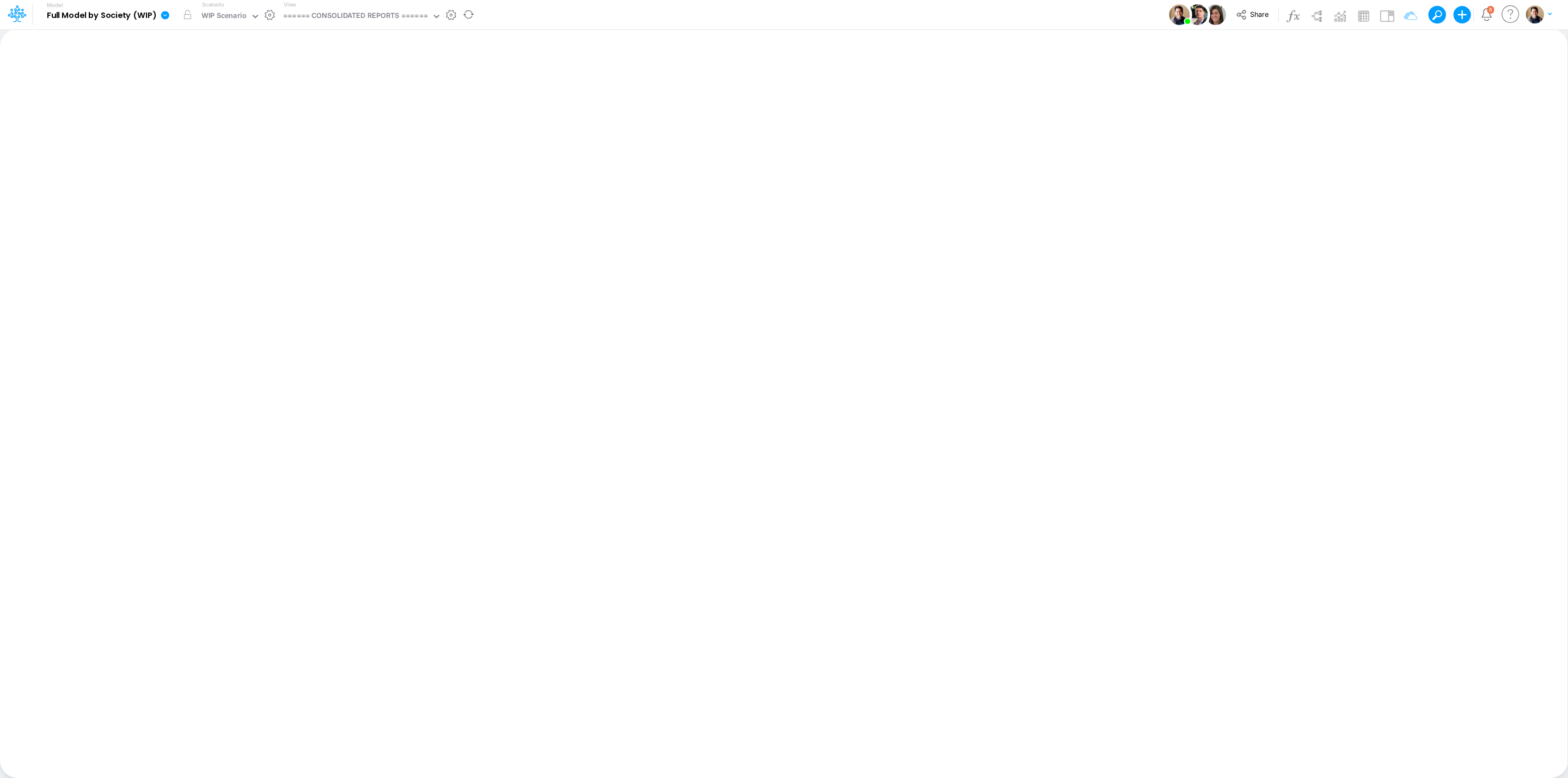
click at [167, 13] on icon at bounding box center [165, 14] width 8 height 8
click at [232, 116] on button "View model info" at bounding box center [219, 113] width 116 height 17
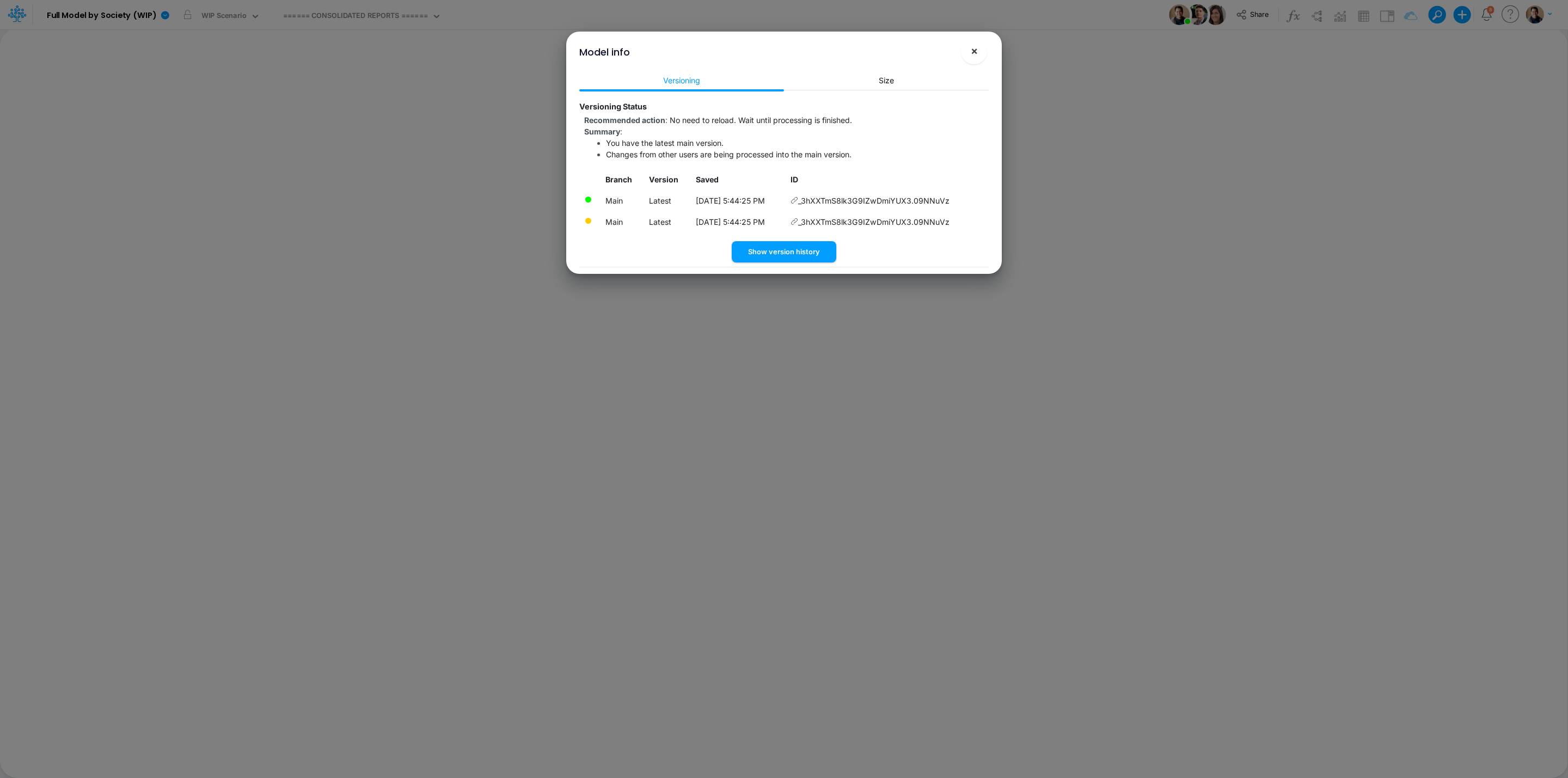
click at [975, 50] on span "×" at bounding box center [975, 51] width 7 height 13
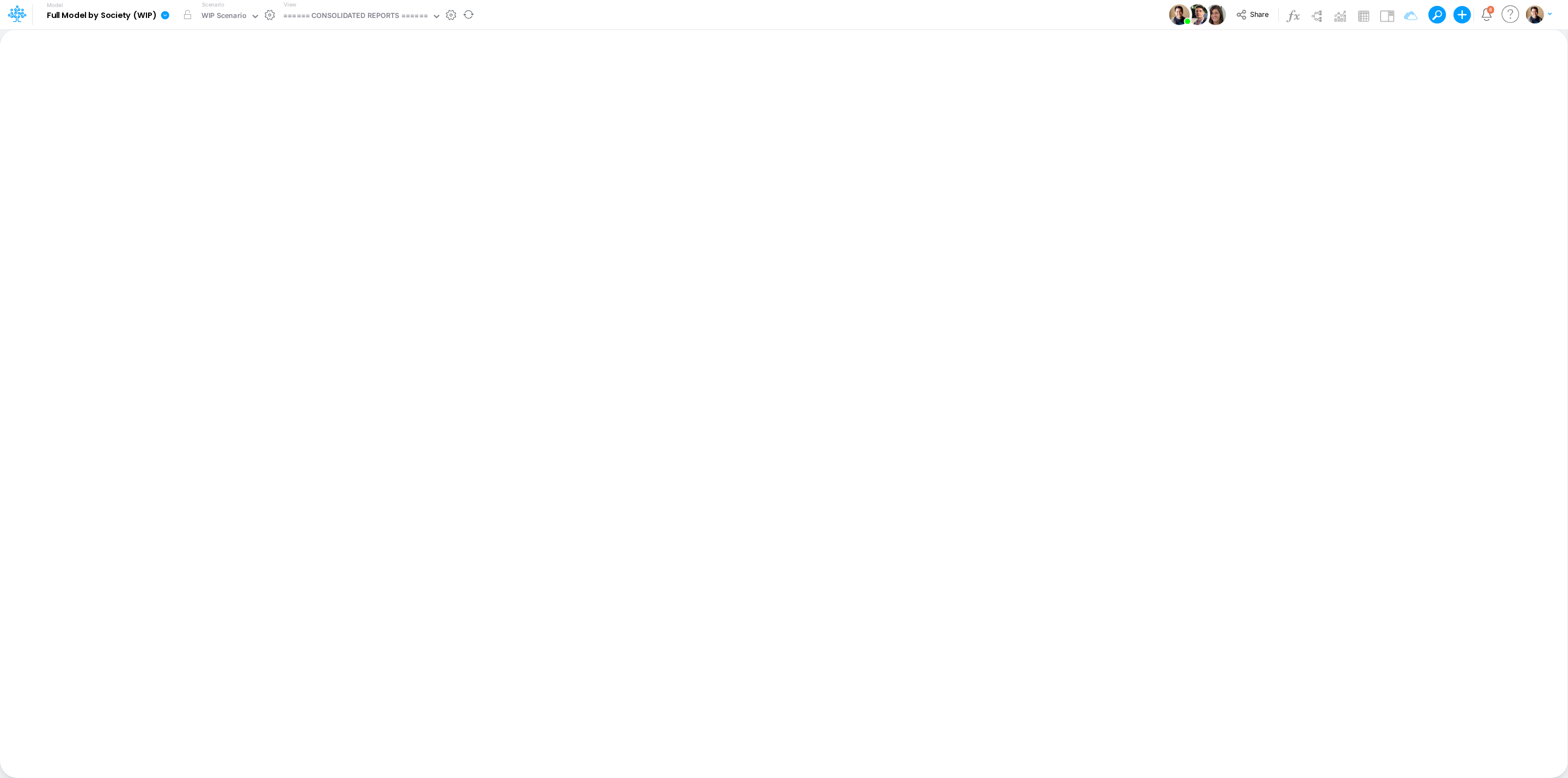
click at [163, 14] on icon at bounding box center [165, 15] width 10 height 10
click at [234, 112] on button "View model info" at bounding box center [219, 113] width 116 height 17
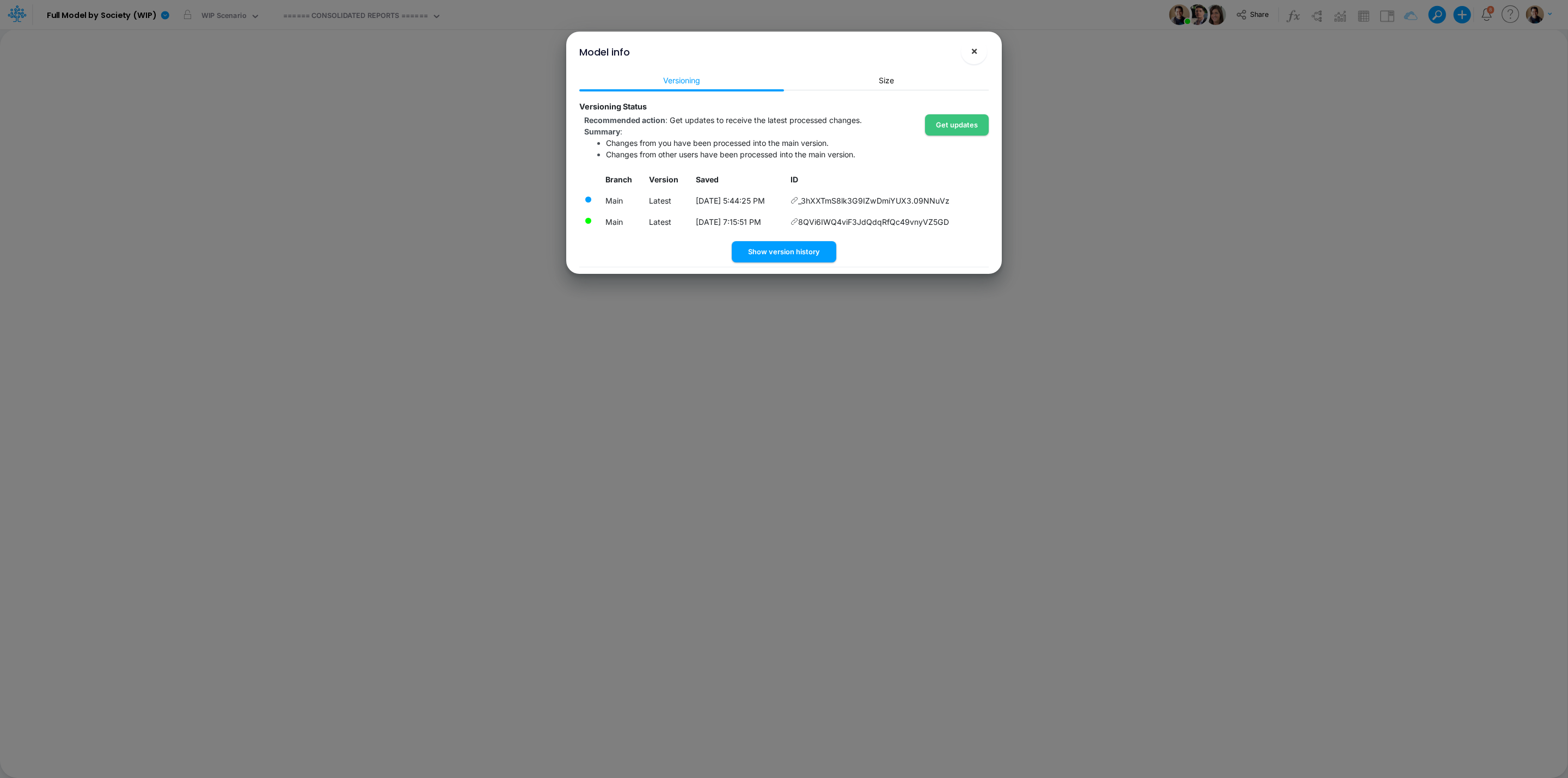
click at [977, 49] on span "×" at bounding box center [975, 51] width 7 height 13
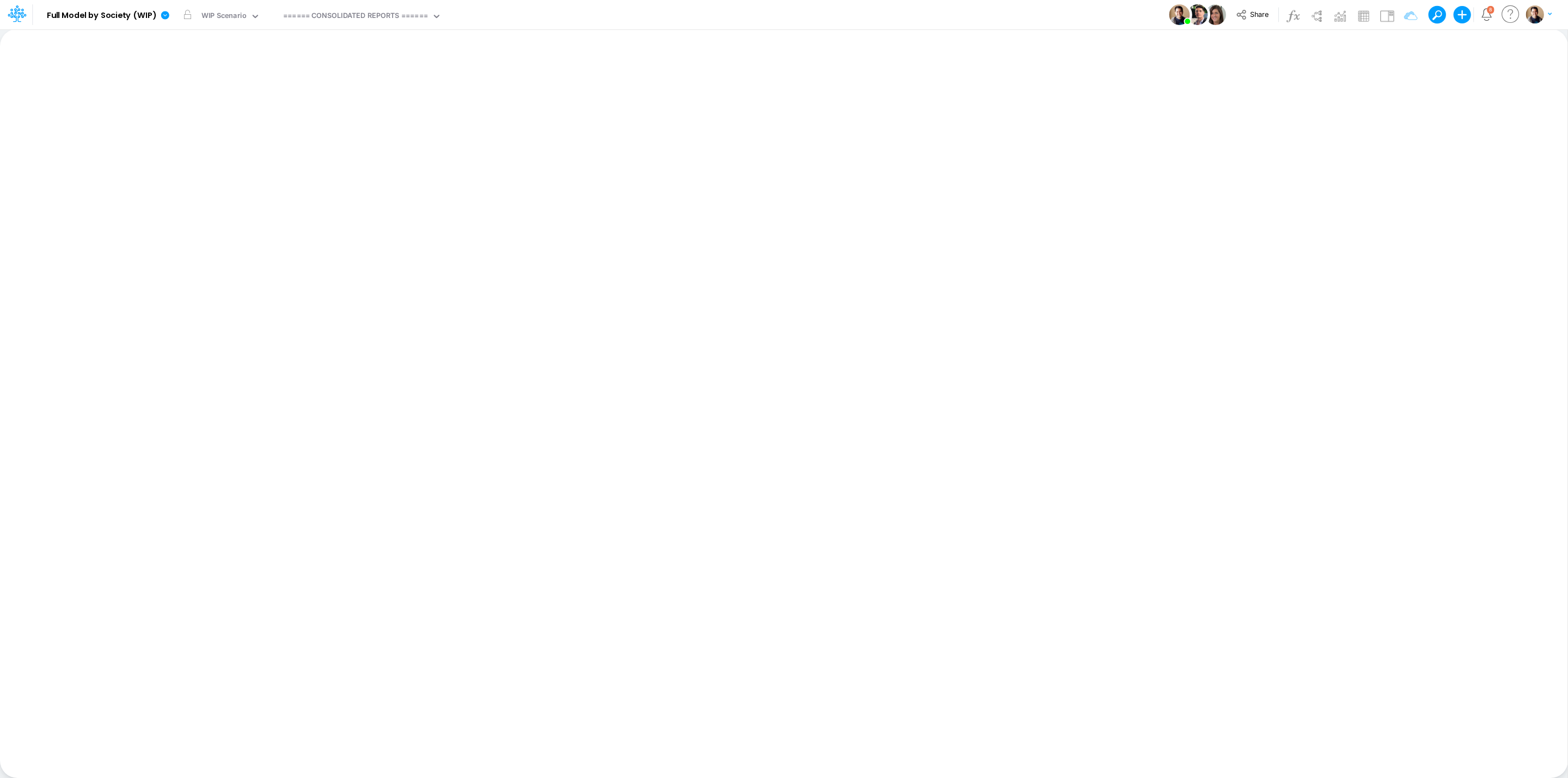
click at [692, 21] on div "Model Full Model by Society (WIP) Edit model settings Duplicate Import QuickBoo…" at bounding box center [784, 14] width 1411 height 30
click at [167, 12] on icon at bounding box center [165, 15] width 10 height 10
click at [247, 111] on button "View model info" at bounding box center [219, 113] width 116 height 17
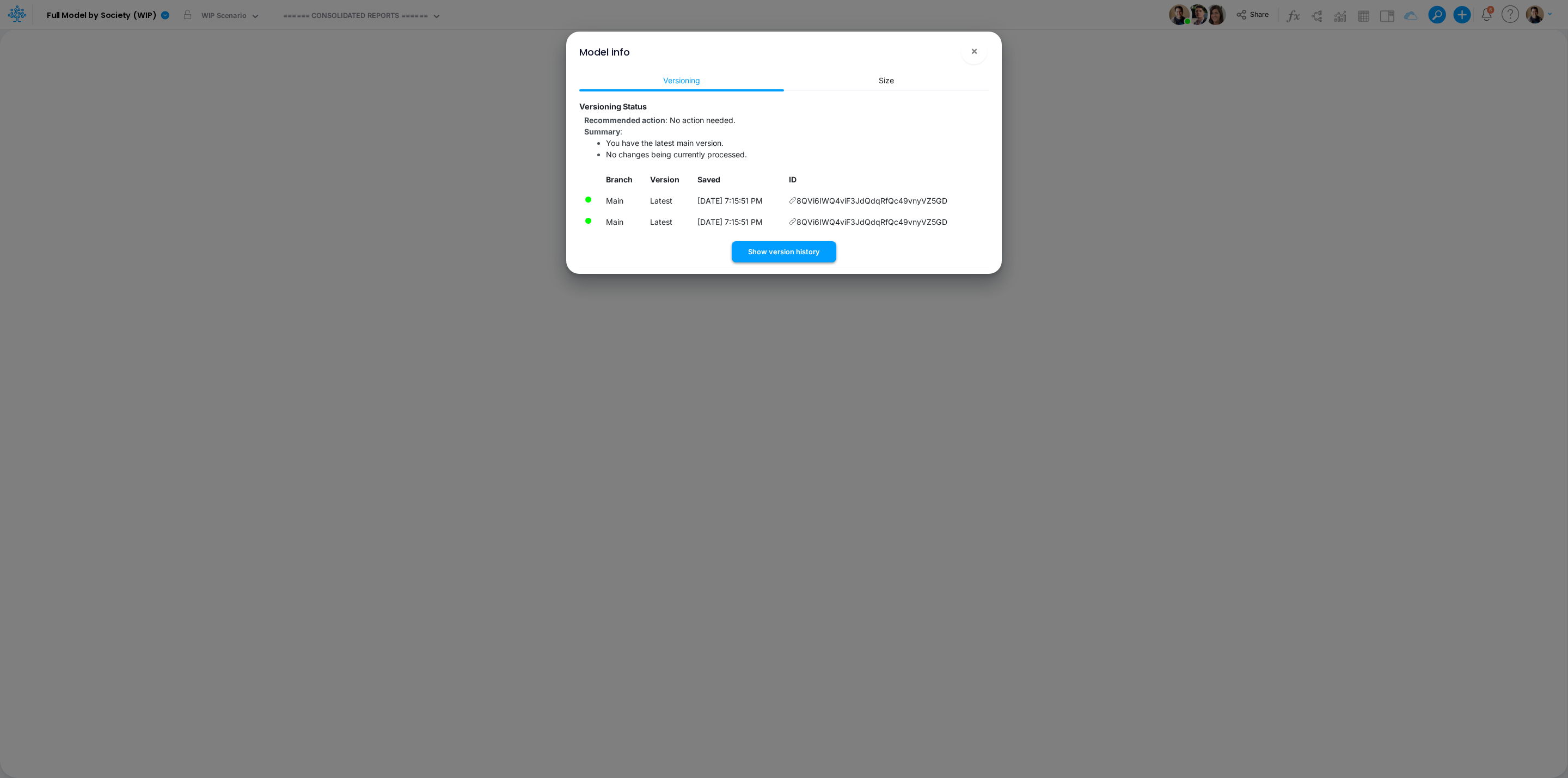
click at [803, 244] on button "Show version history" at bounding box center [784, 251] width 105 height 21
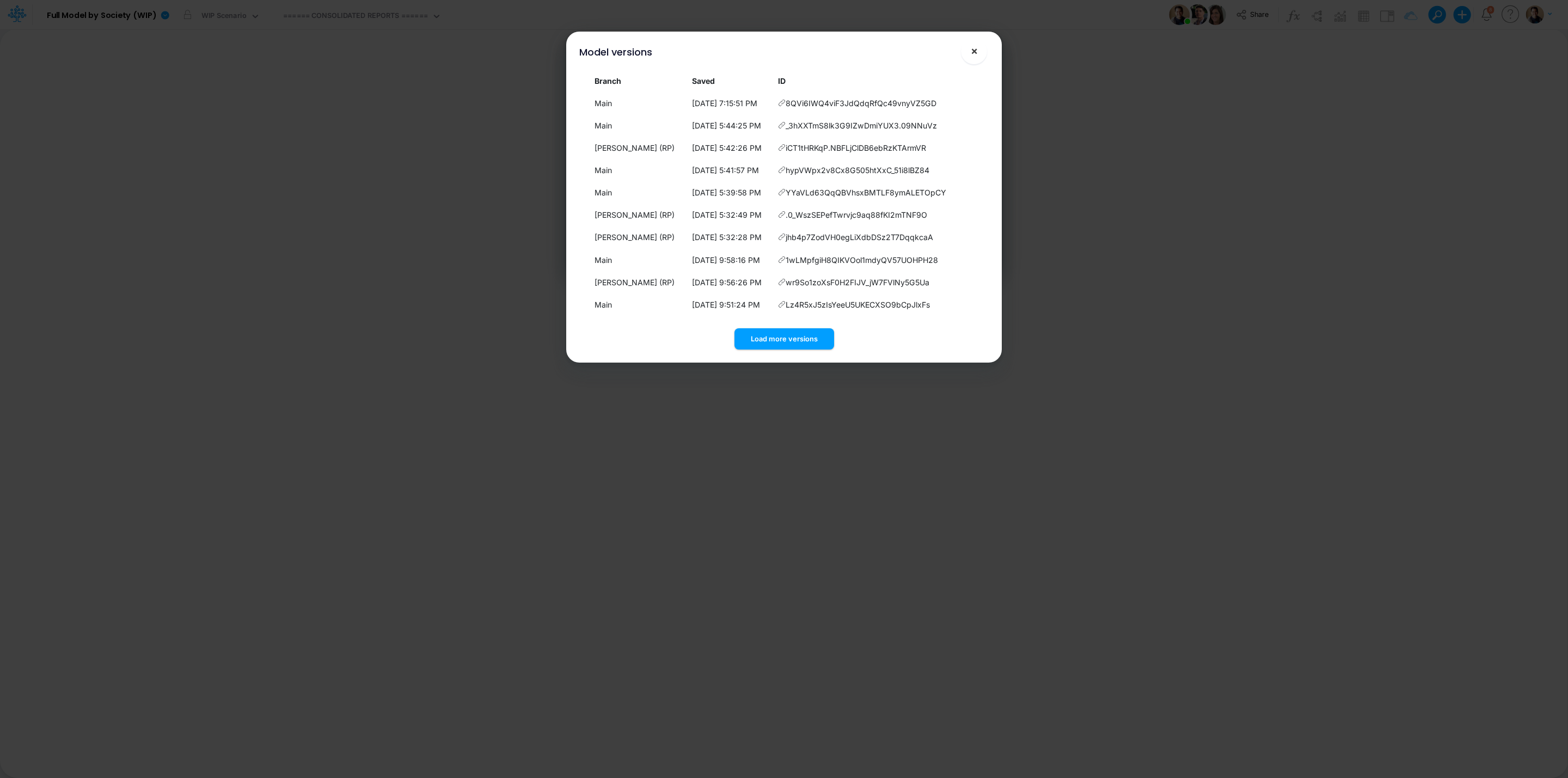
click at [975, 56] on span "×" at bounding box center [975, 51] width 7 height 13
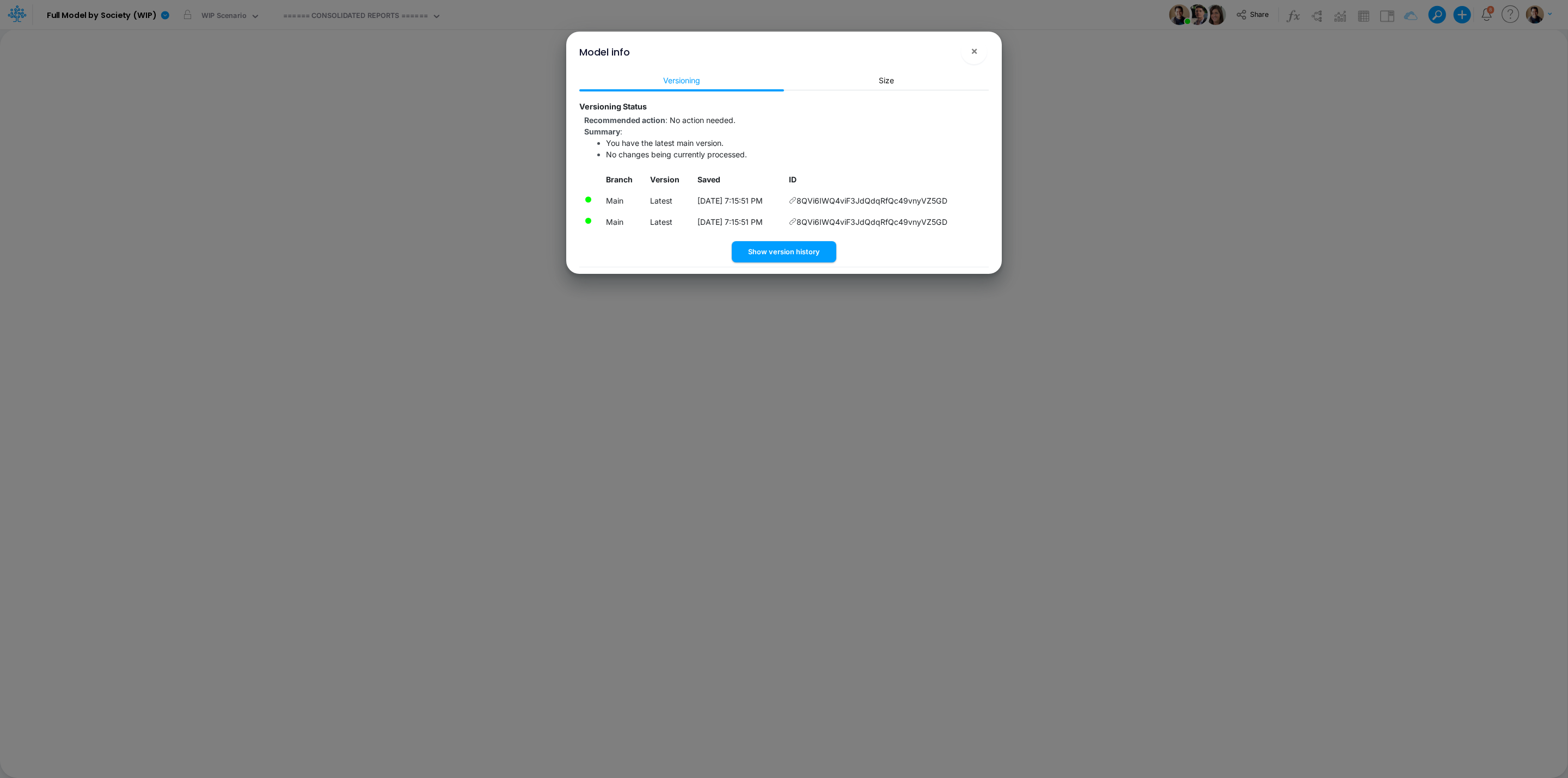
click at [947, 15] on div "Model info × Versioning Size Versioning Status Recommended action : No action n…" at bounding box center [784, 389] width 1568 height 778
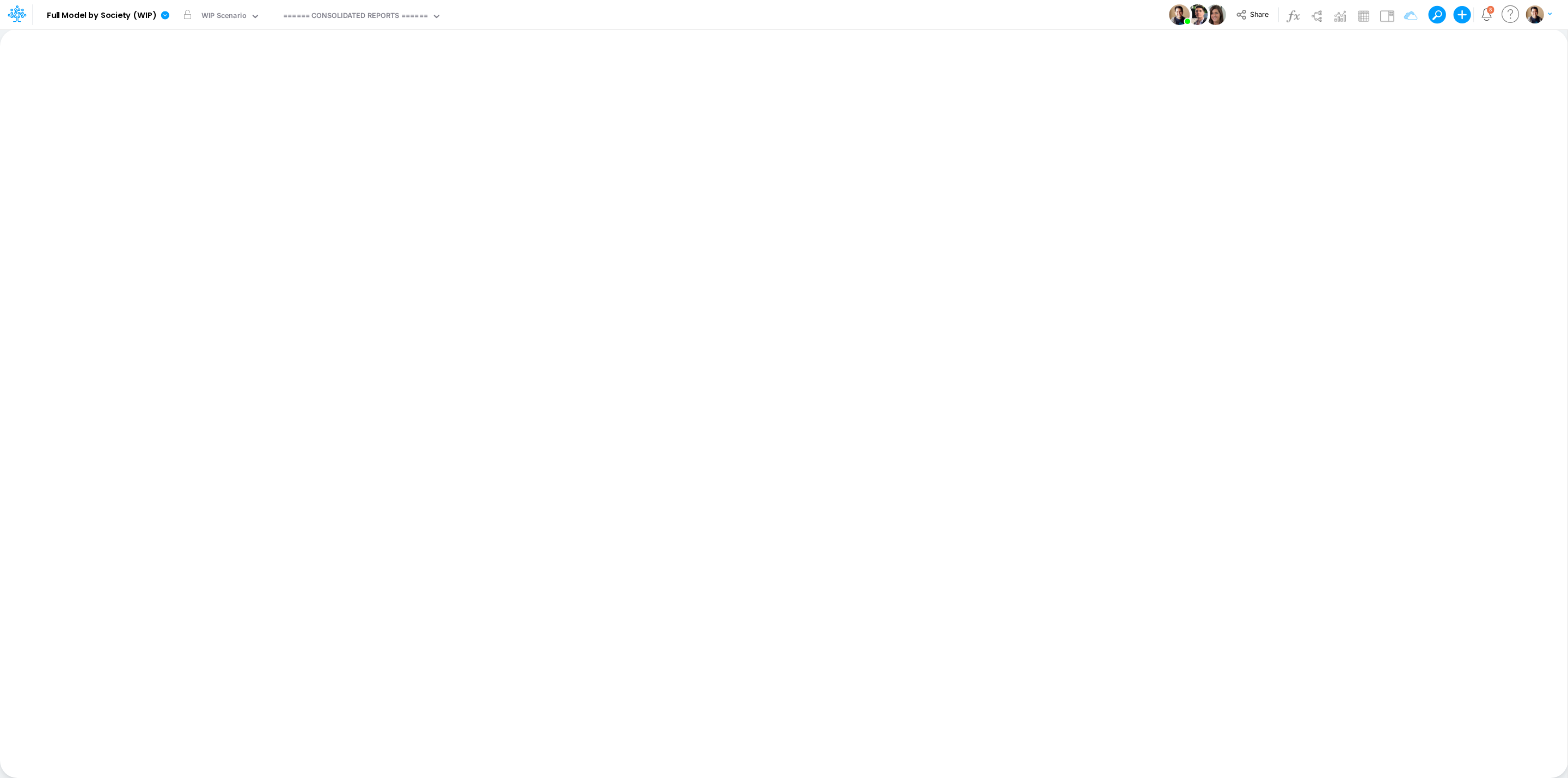
click at [947, 15] on div "Model Full Model by Society (WIP) Edit model settings Duplicate Import QuickBoo…" at bounding box center [784, 14] width 1411 height 30
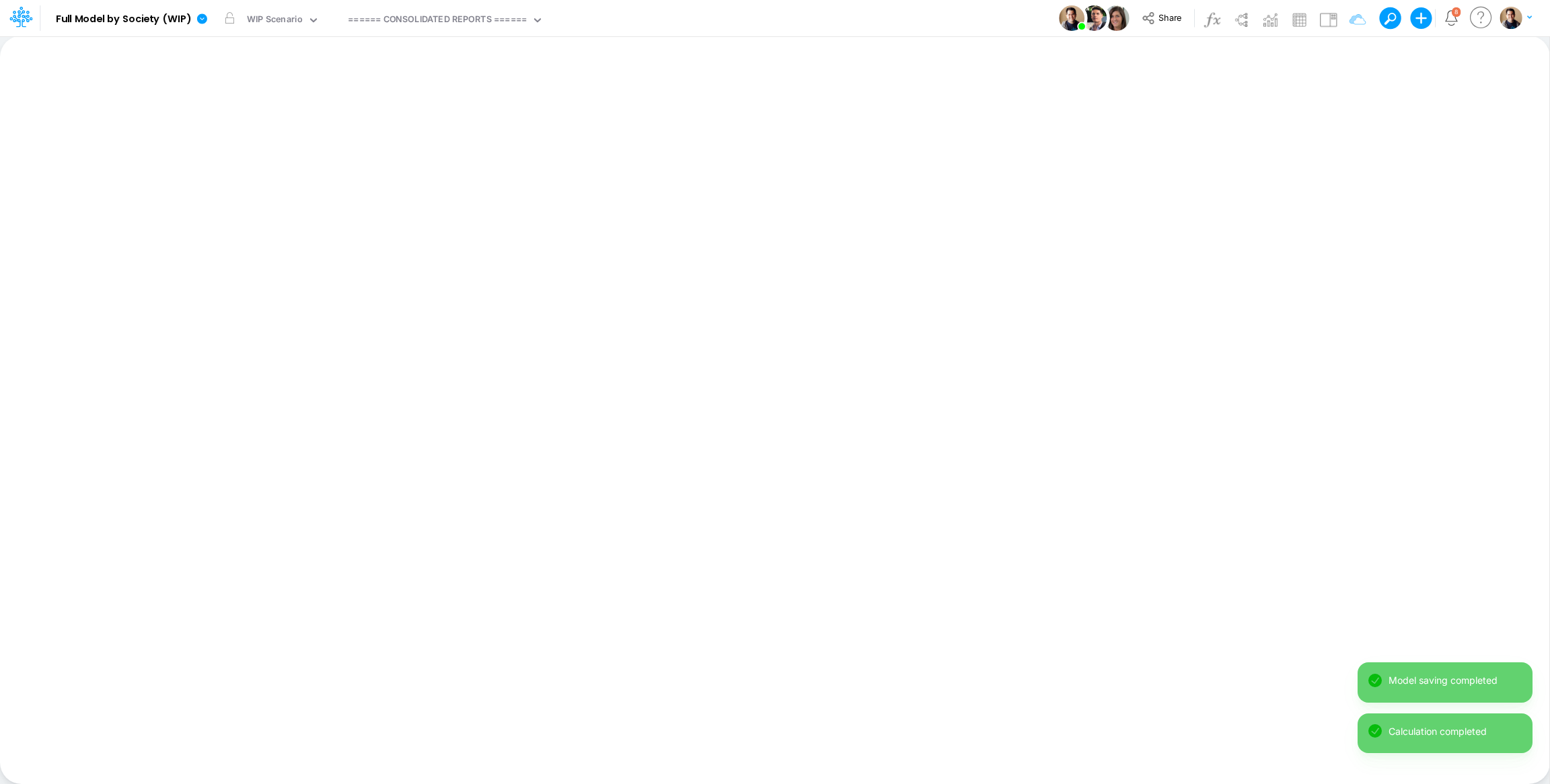
click at [743, 15] on div "Model Full Model by Society (WIP) Edit model settings Duplicate Import QuickBoo…" at bounding box center [775, 18] width 1396 height 37
click at [203, 18] on icon at bounding box center [202, 19] width 12 height 12
click at [282, 133] on button "View model info" at bounding box center [269, 139] width 144 height 21
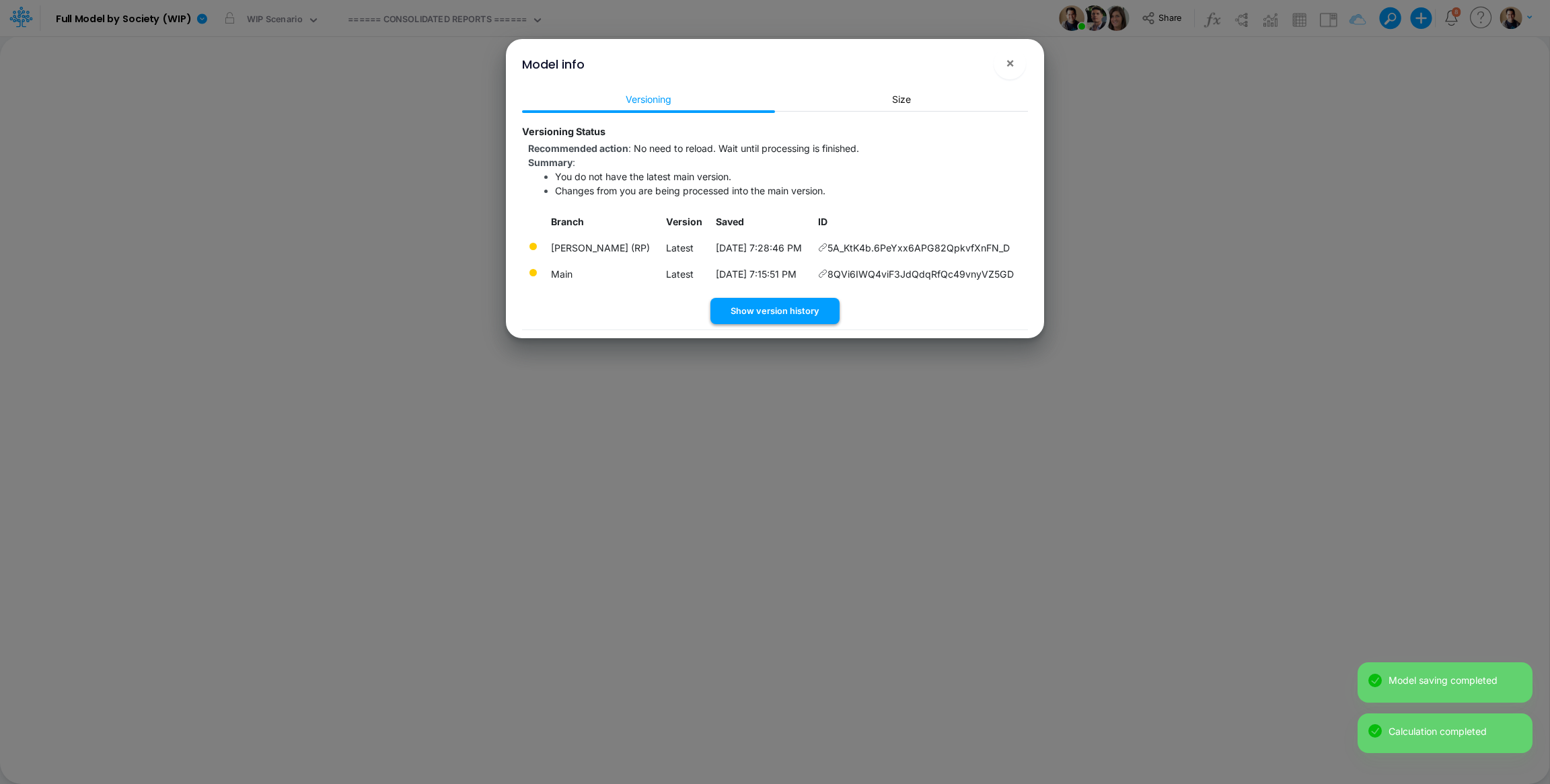
click at [768, 312] on button "Show version history" at bounding box center [775, 310] width 129 height 26
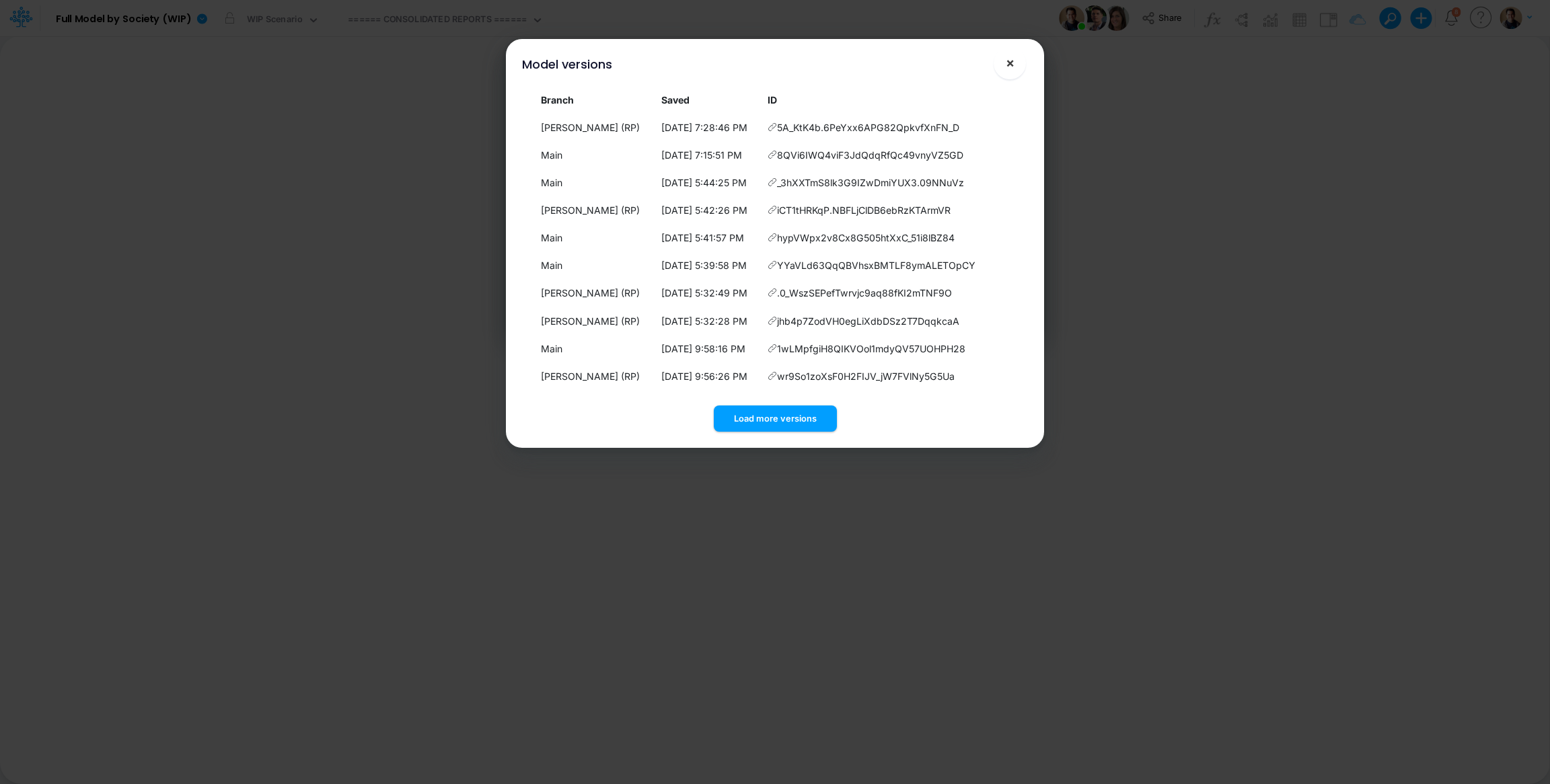
click at [1011, 60] on span "×" at bounding box center [1010, 62] width 9 height 16
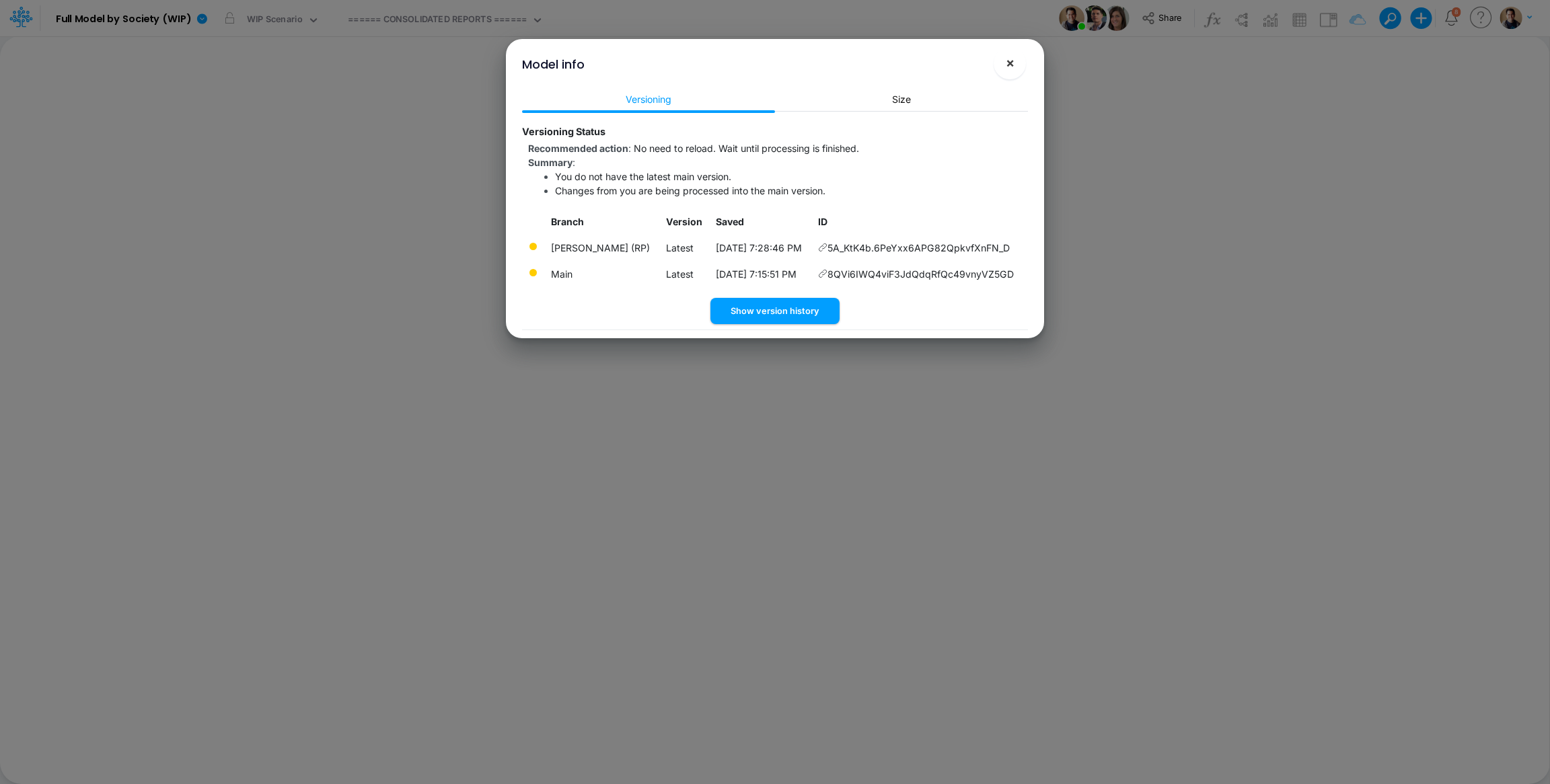
click at [999, 60] on button "×" at bounding box center [1010, 63] width 32 height 32
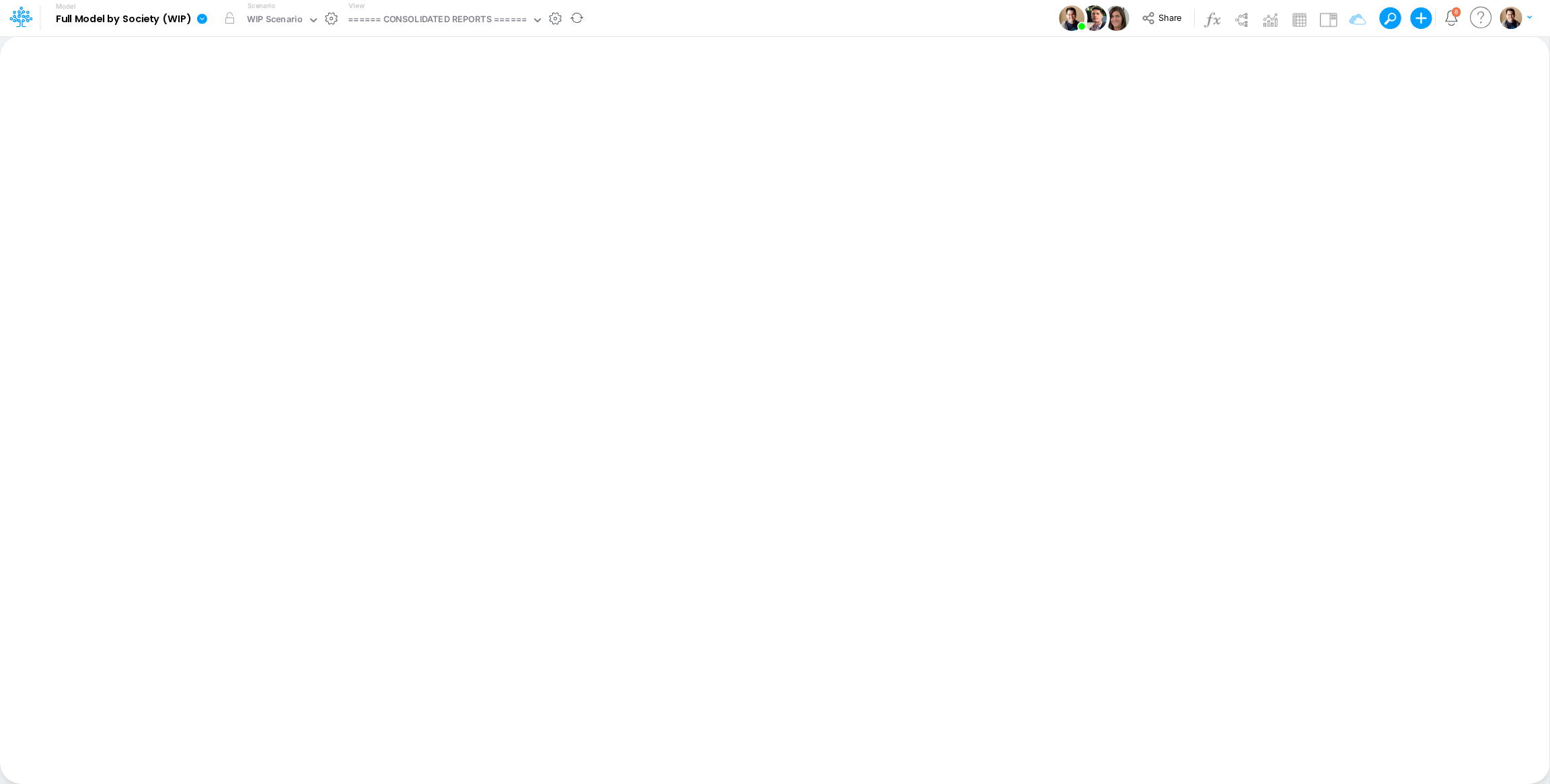
click at [200, 18] on icon at bounding box center [202, 19] width 12 height 12
click at [264, 135] on button "View model info" at bounding box center [269, 139] width 144 height 21
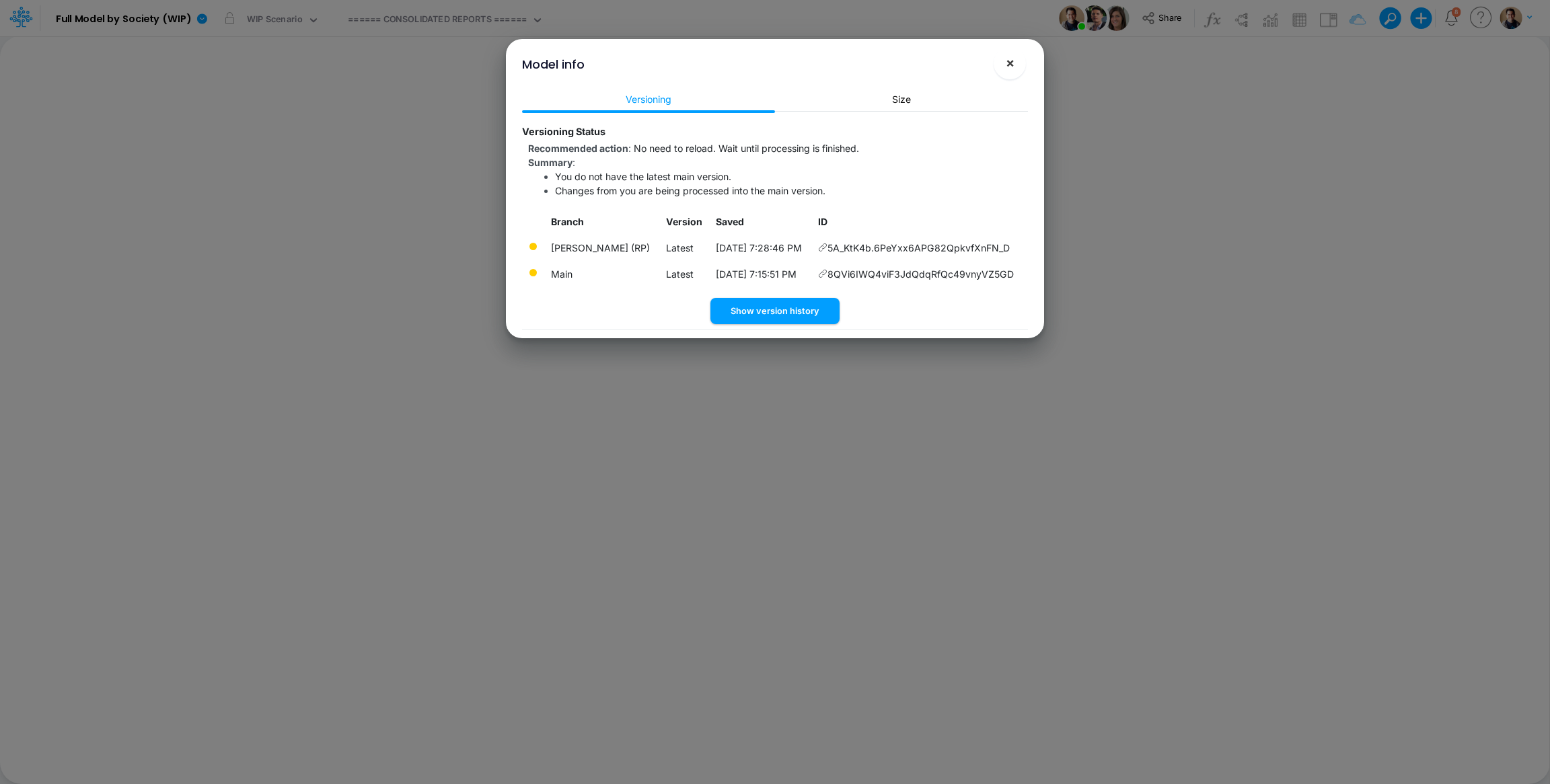
click at [1006, 64] on span "×" at bounding box center [1010, 62] width 9 height 16
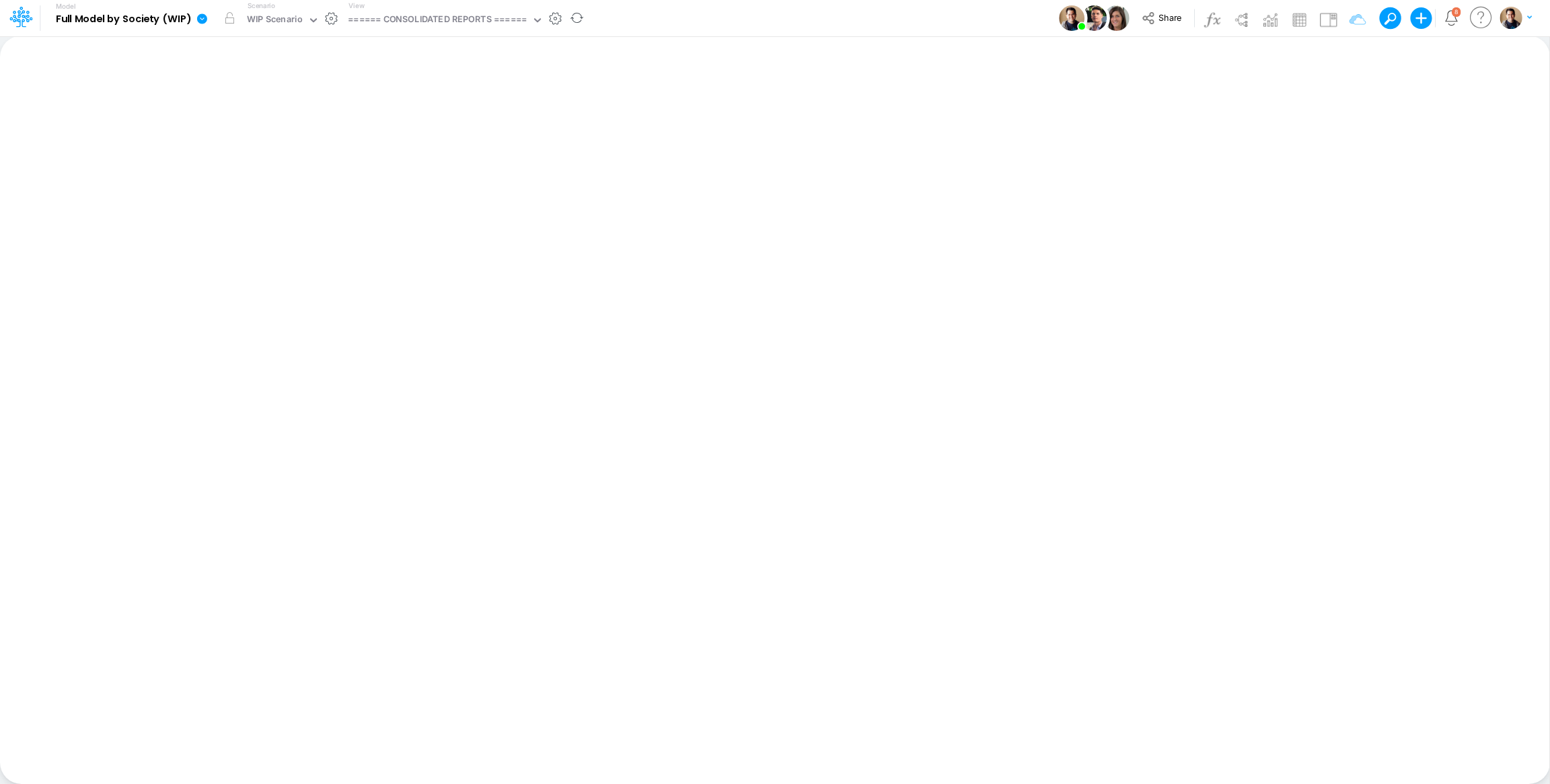
click at [201, 18] on icon at bounding box center [202, 19] width 12 height 12
click at [276, 136] on button "View model info" at bounding box center [269, 139] width 144 height 21
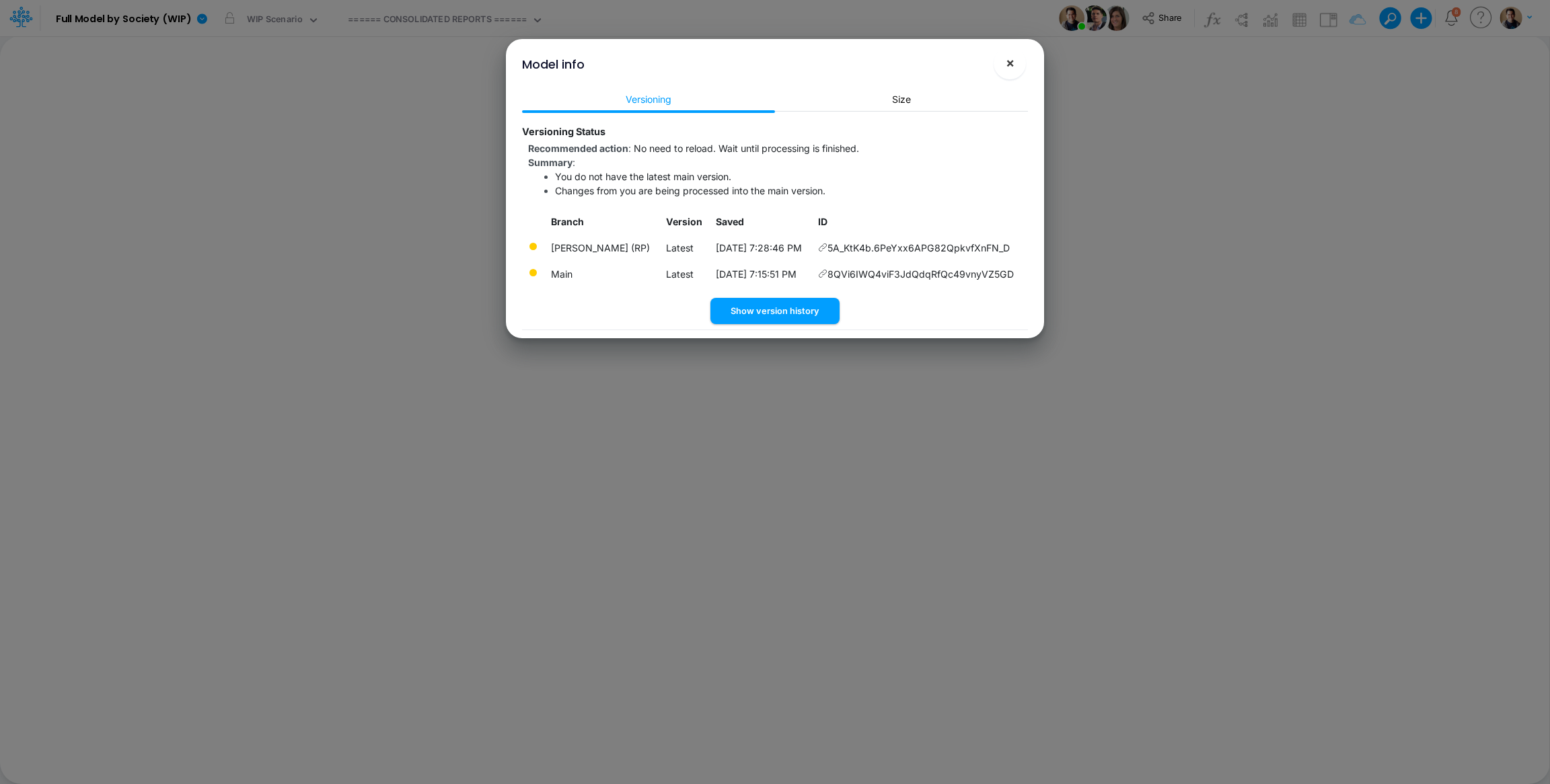
click at [1011, 56] on span "×" at bounding box center [1010, 62] width 9 height 16
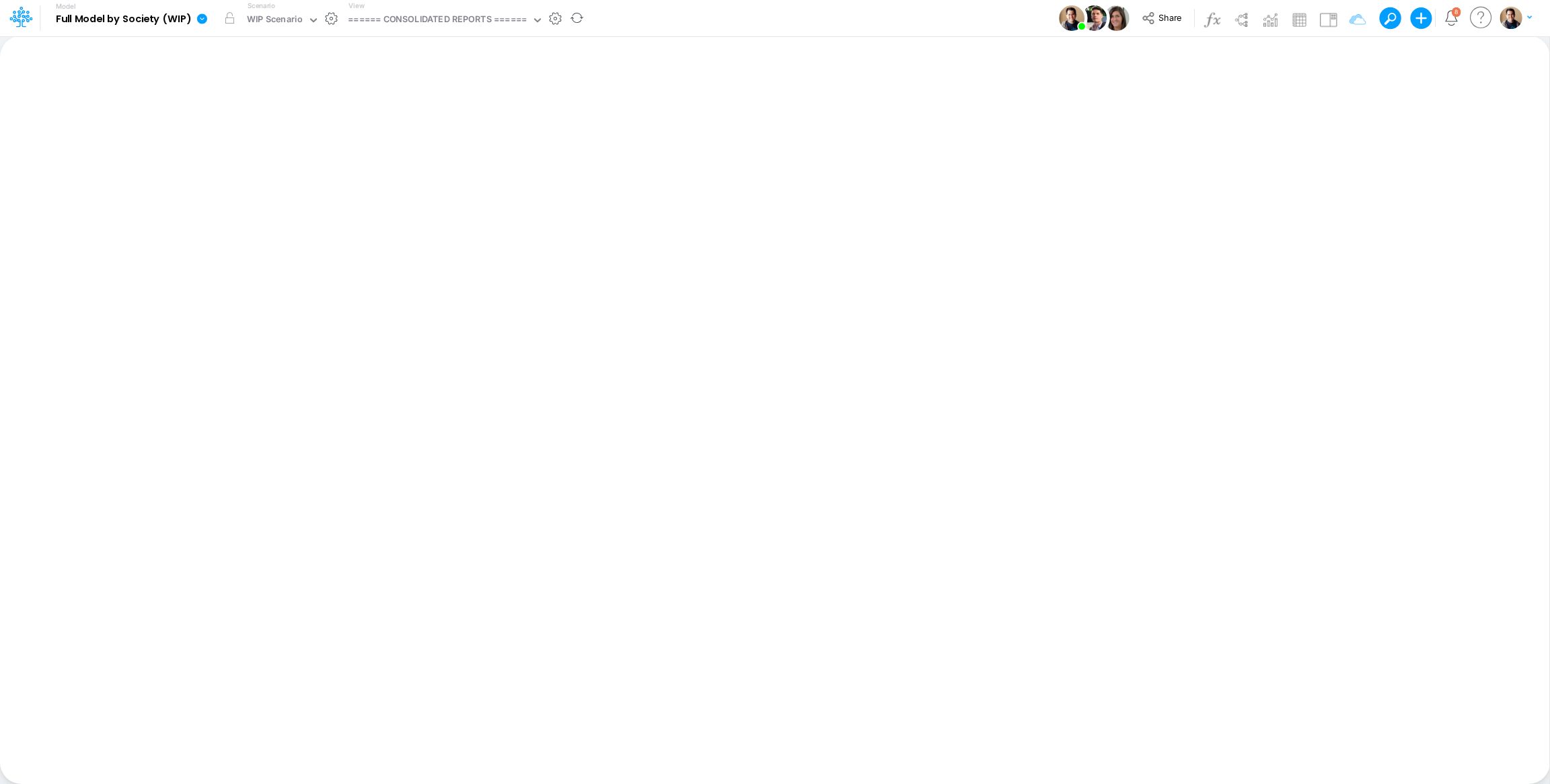
click at [203, 20] on icon at bounding box center [202, 18] width 10 height 10
click at [276, 133] on button "View model info" at bounding box center [269, 139] width 144 height 21
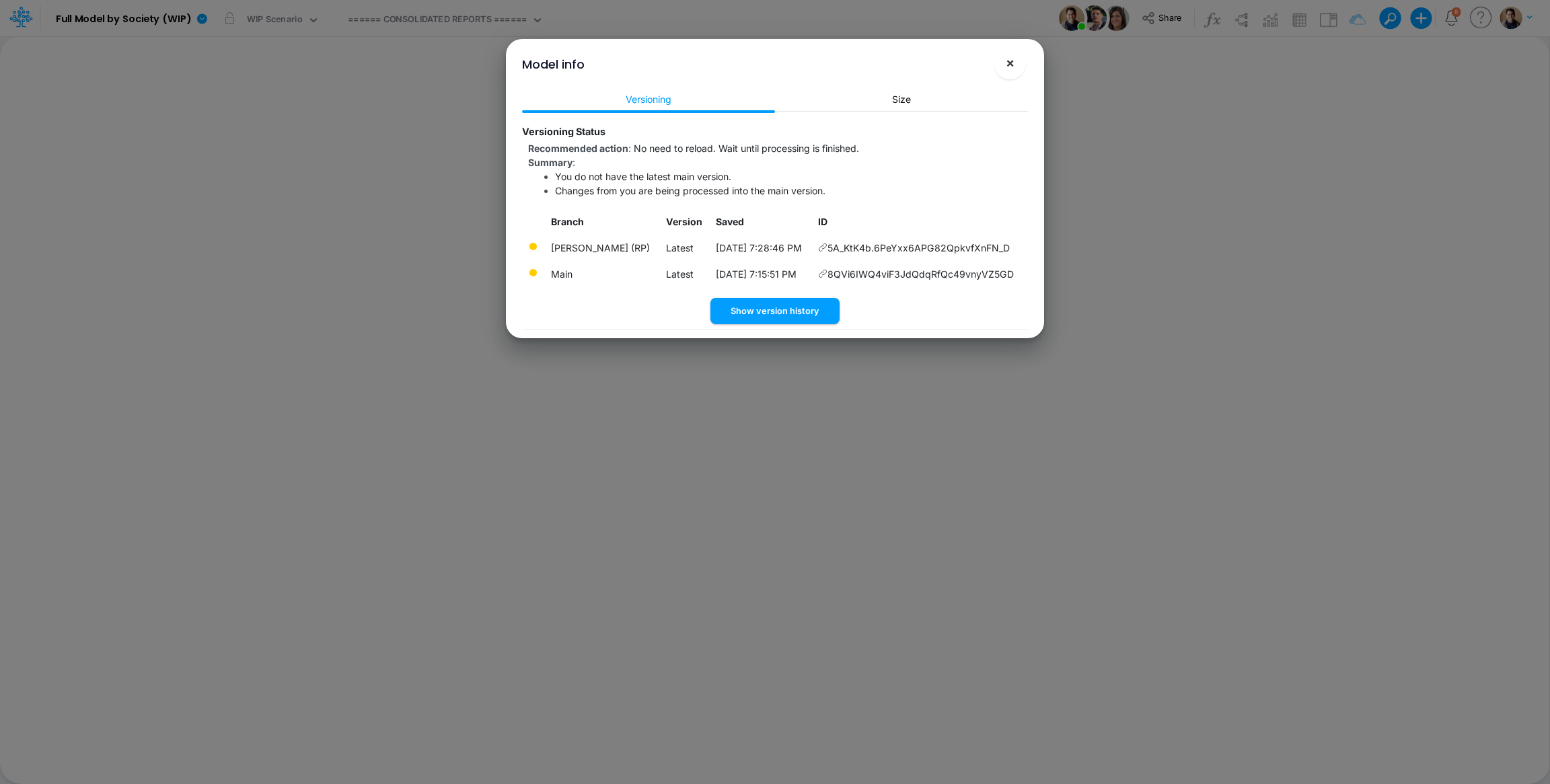
click at [1012, 59] on span "×" at bounding box center [1010, 62] width 9 height 16
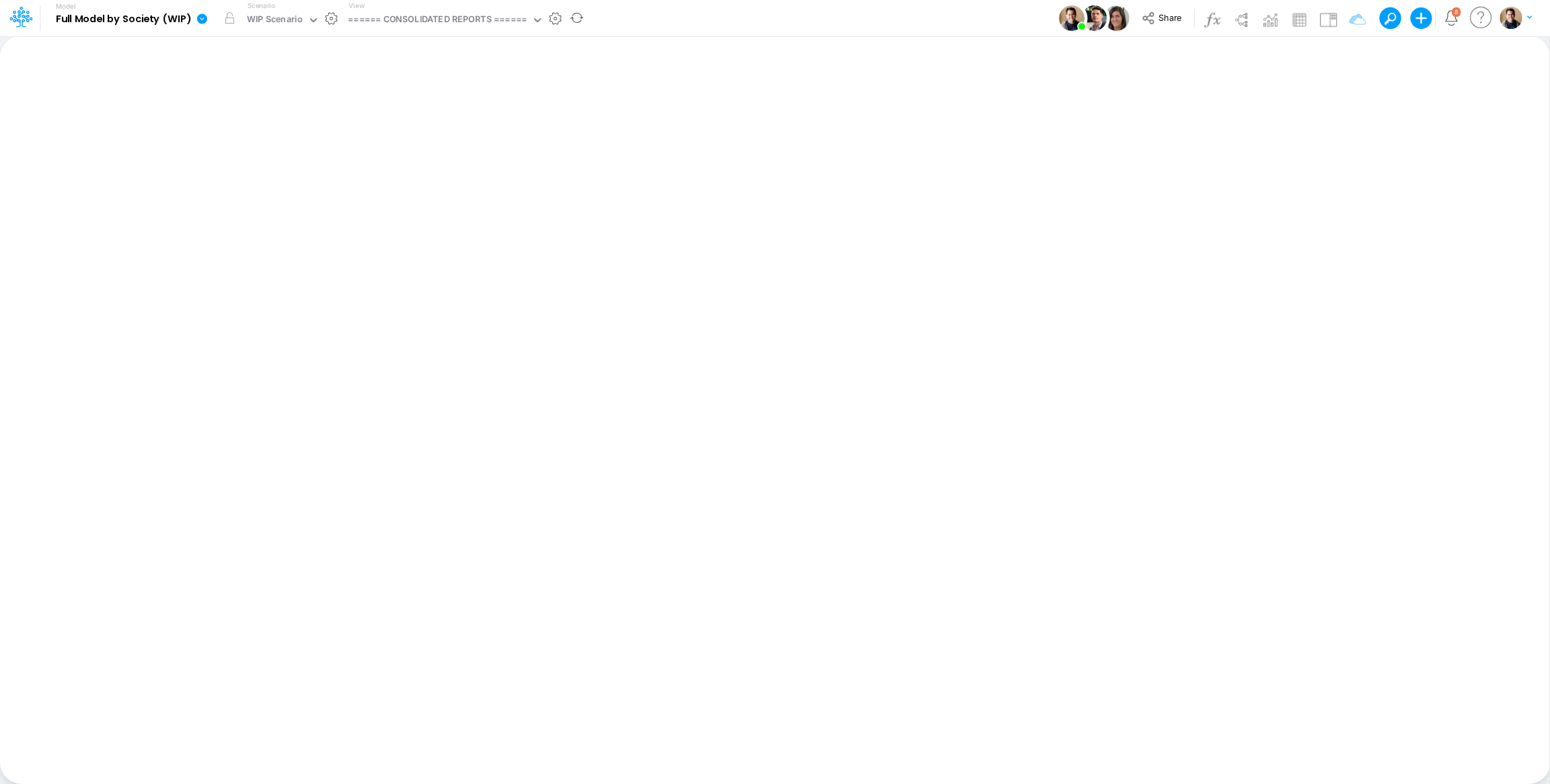
click at [201, 15] on icon at bounding box center [202, 18] width 10 height 10
click at [267, 139] on button "View model info" at bounding box center [269, 139] width 144 height 21
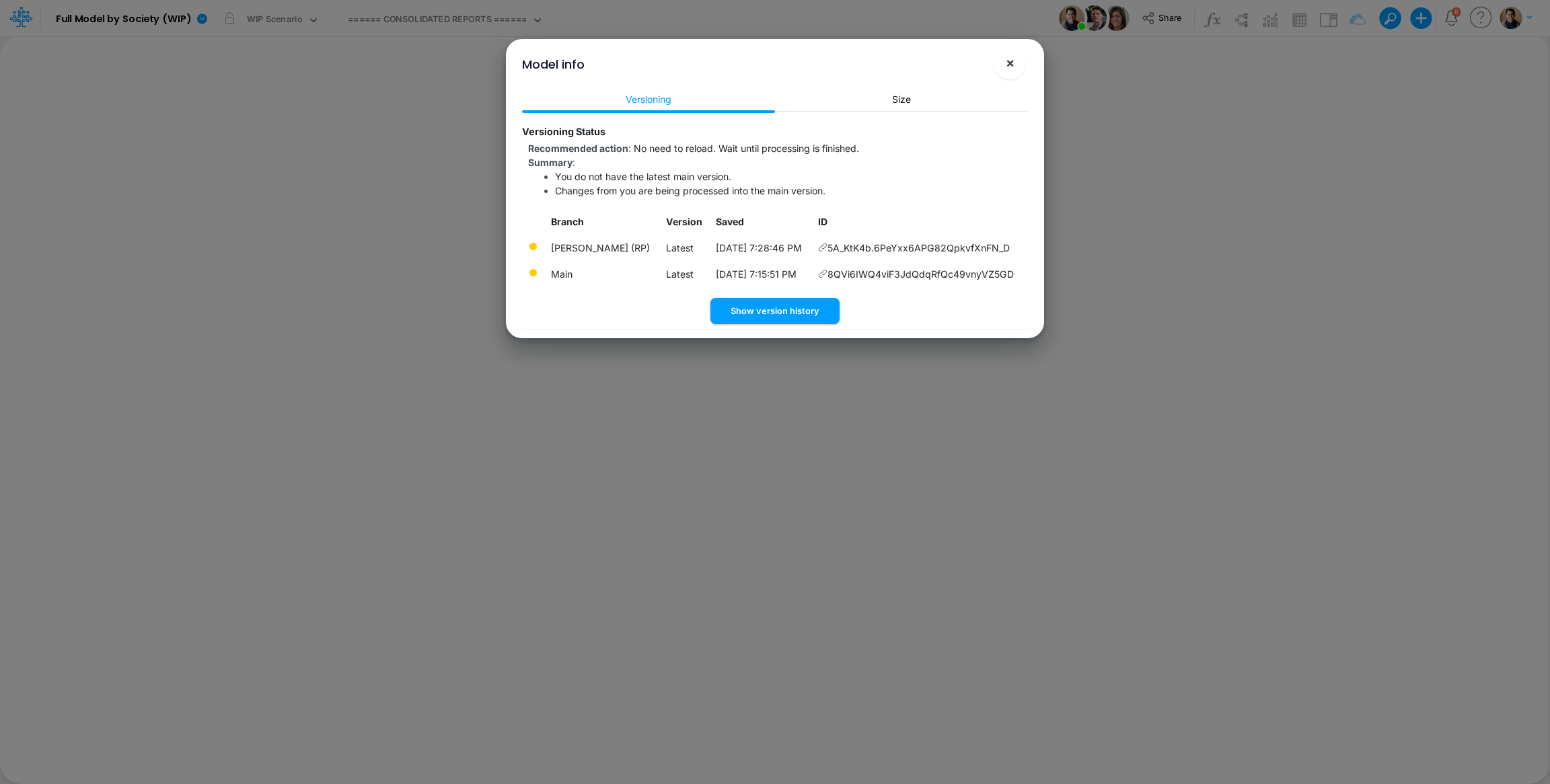
click at [1007, 64] on span "×" at bounding box center [1010, 62] width 9 height 16
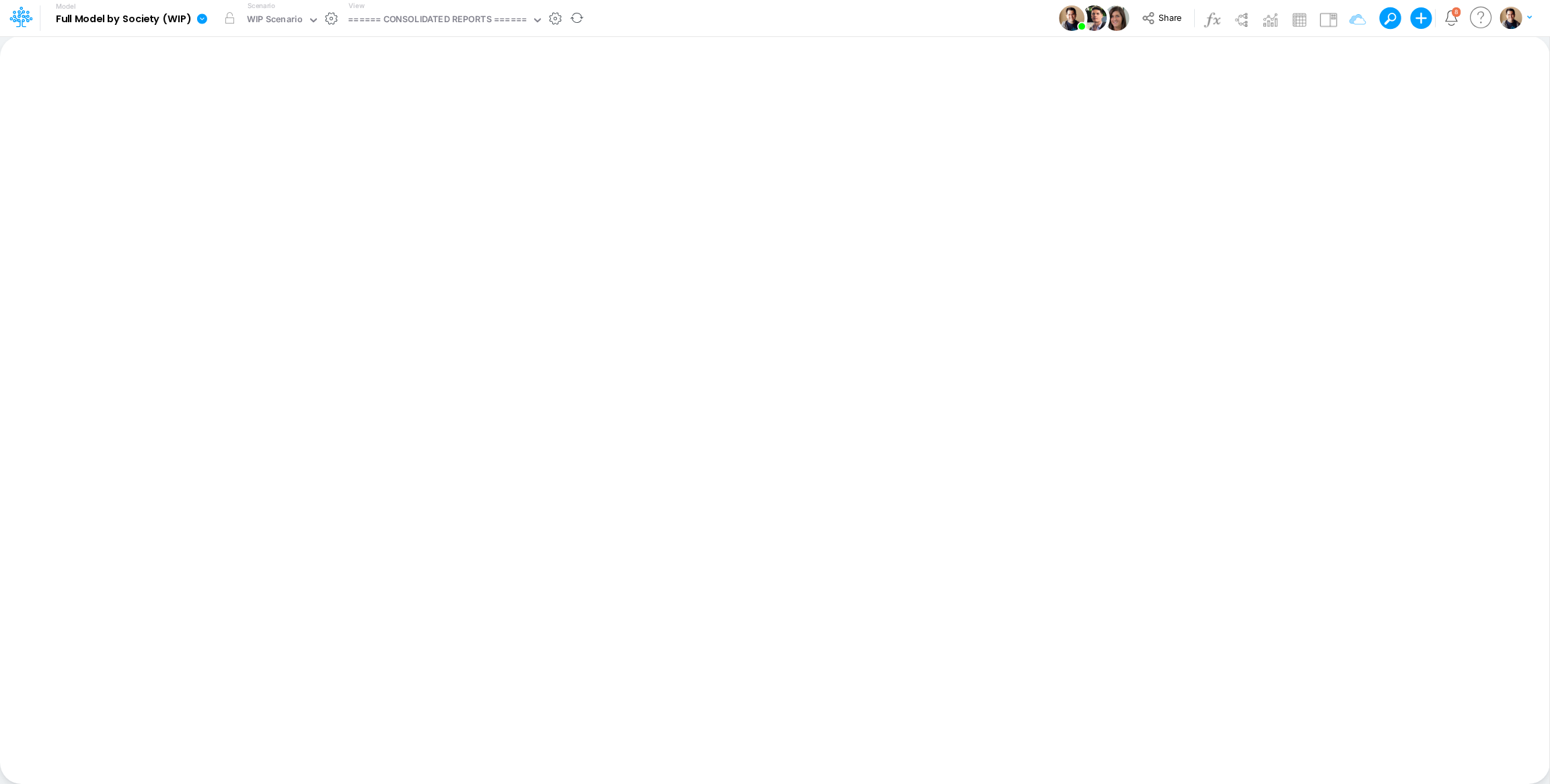
click at [199, 16] on icon at bounding box center [202, 18] width 10 height 10
click at [283, 138] on button "View model info" at bounding box center [269, 139] width 144 height 21
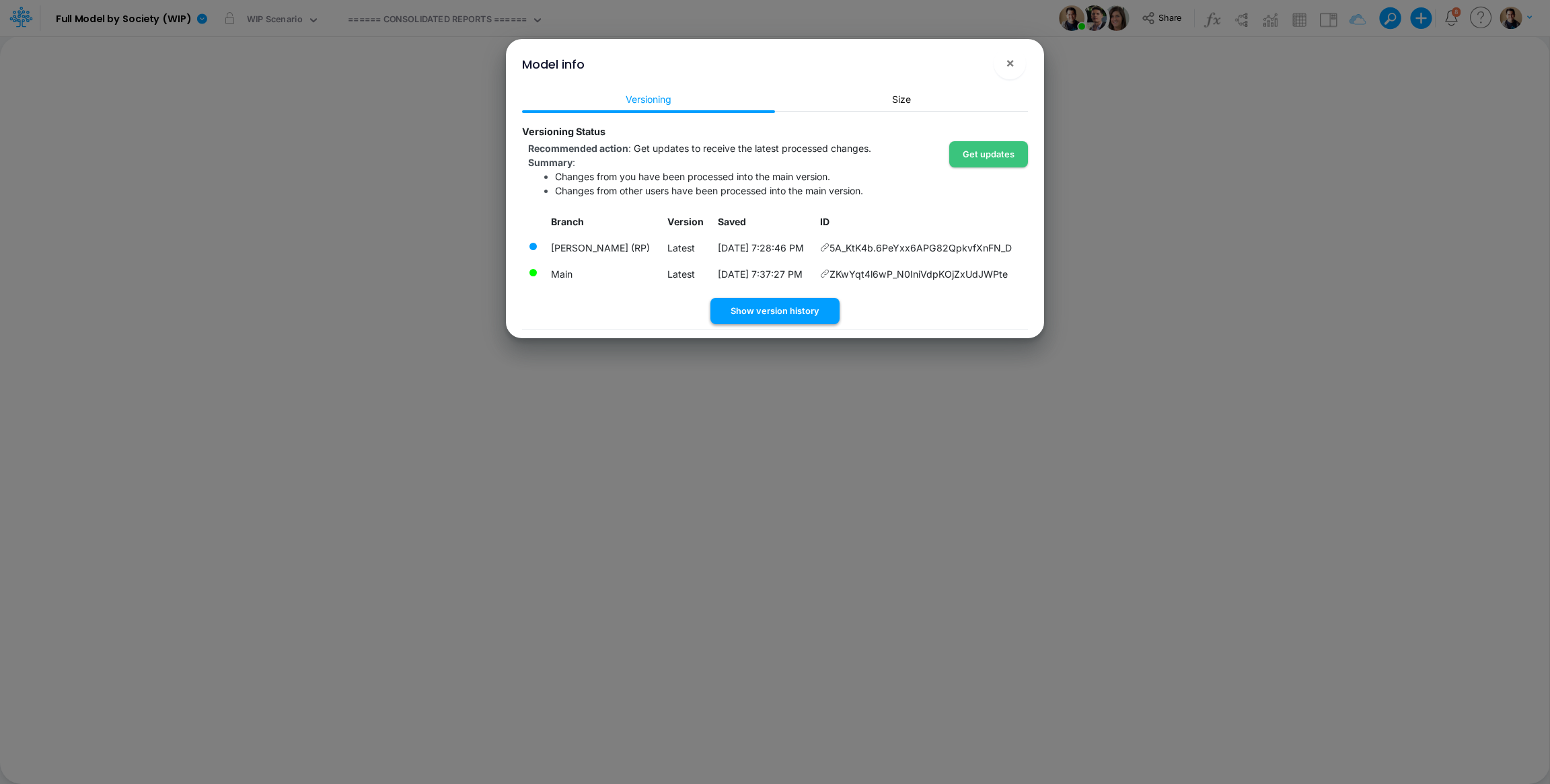
click at [754, 315] on button "Show version history" at bounding box center [775, 310] width 129 height 26
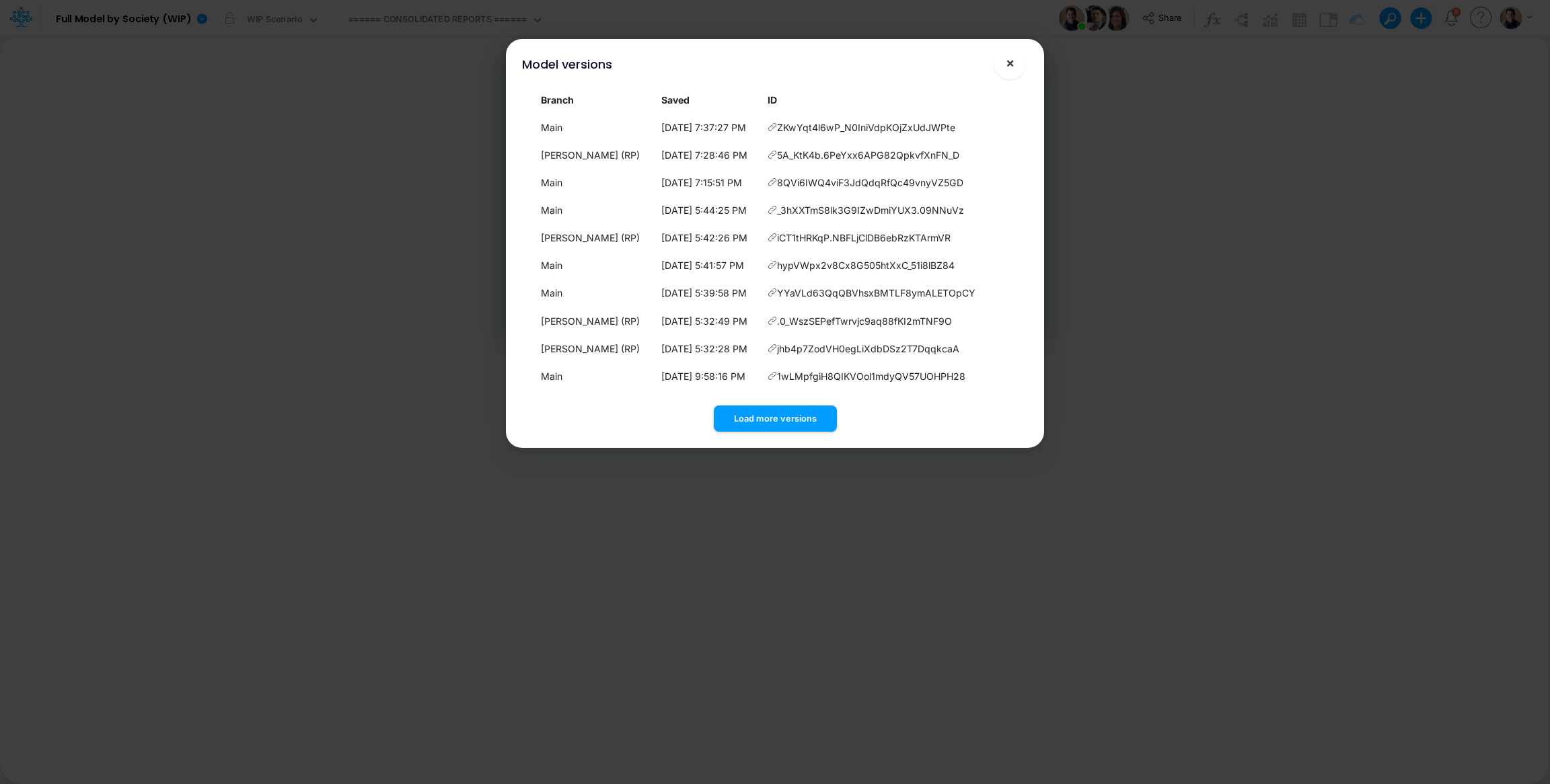
click at [1012, 61] on span "×" at bounding box center [1010, 62] width 9 height 16
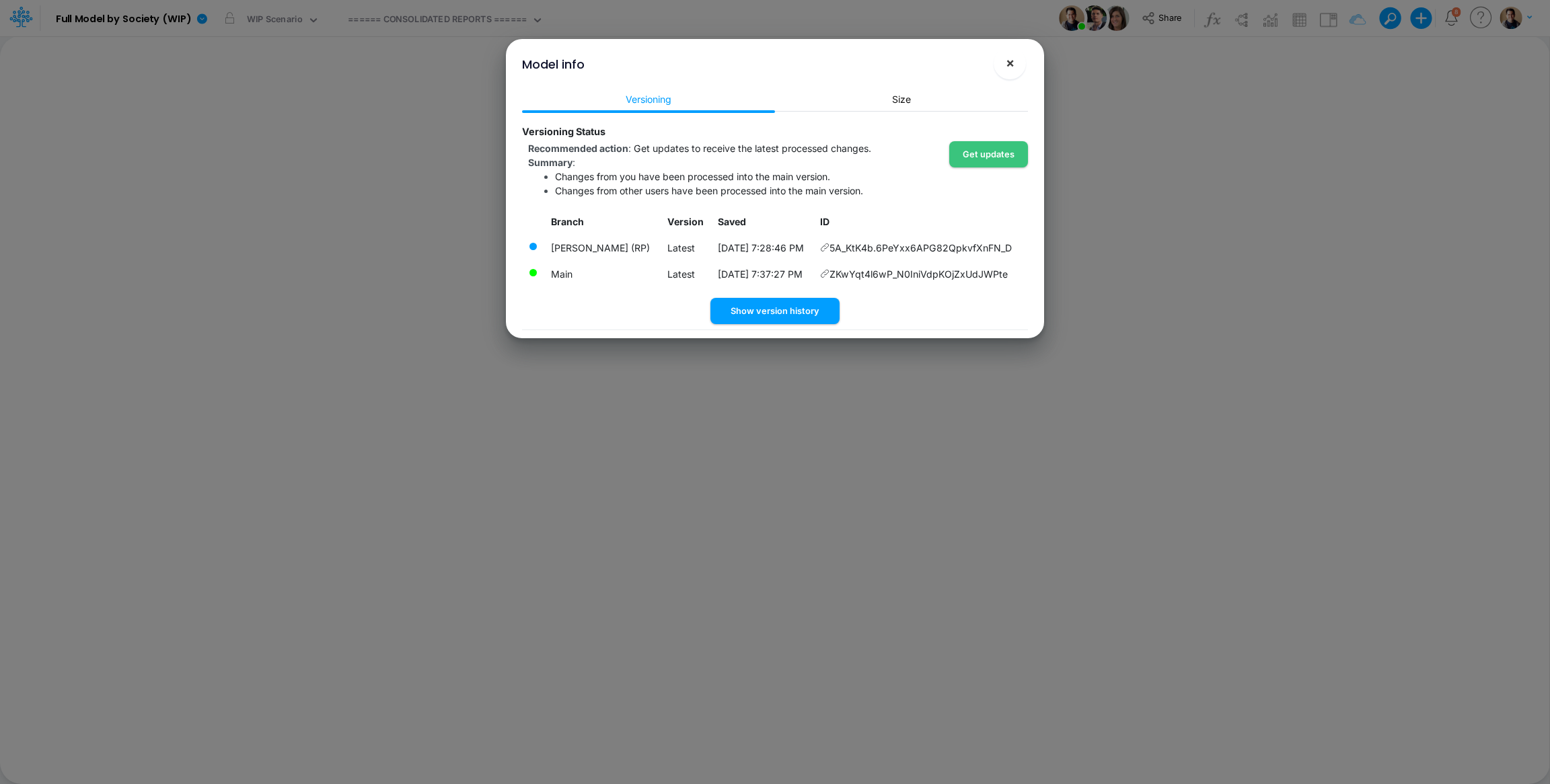
drag, startPoint x: 1014, startPoint y: 66, endPoint x: 573, endPoint y: 14, distance: 444.1
click at [1012, 67] on span "×" at bounding box center [1010, 62] width 9 height 16
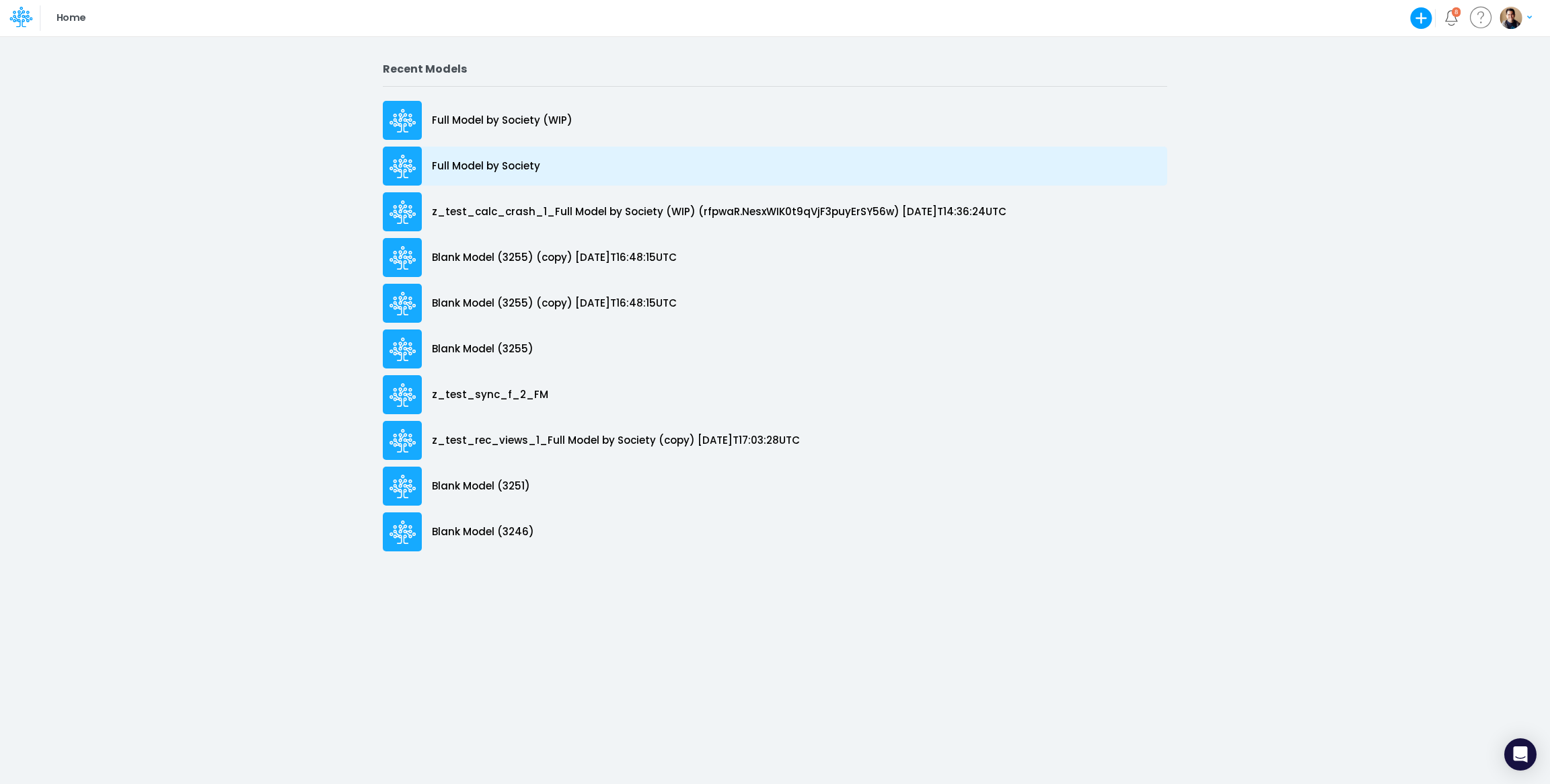
click at [511, 166] on p "Full Model by Society" at bounding box center [485, 166] width 108 height 15
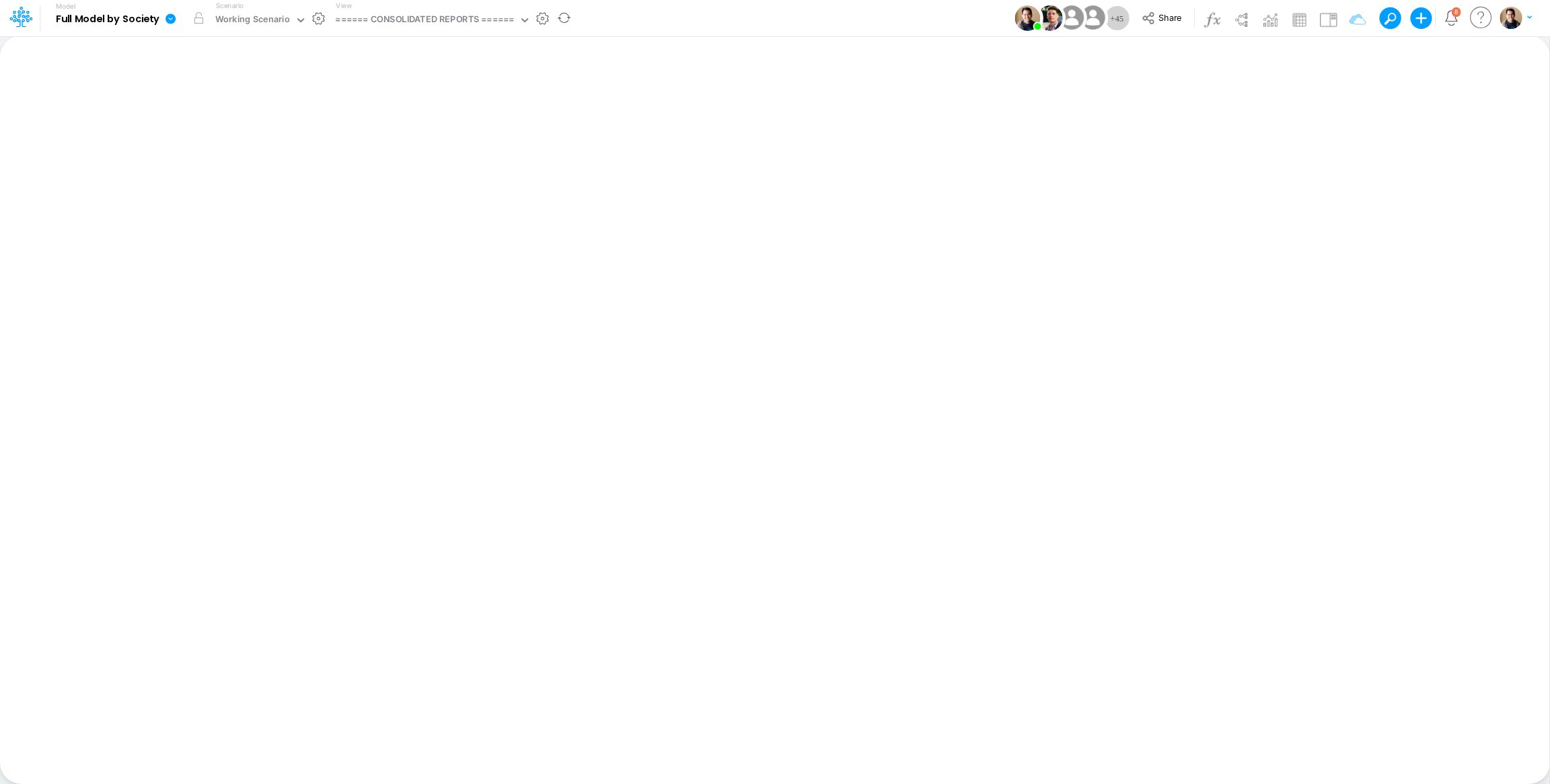
click at [167, 18] on icon at bounding box center [170, 18] width 10 height 10
click at [247, 138] on button "View model info" at bounding box center [237, 139] width 144 height 21
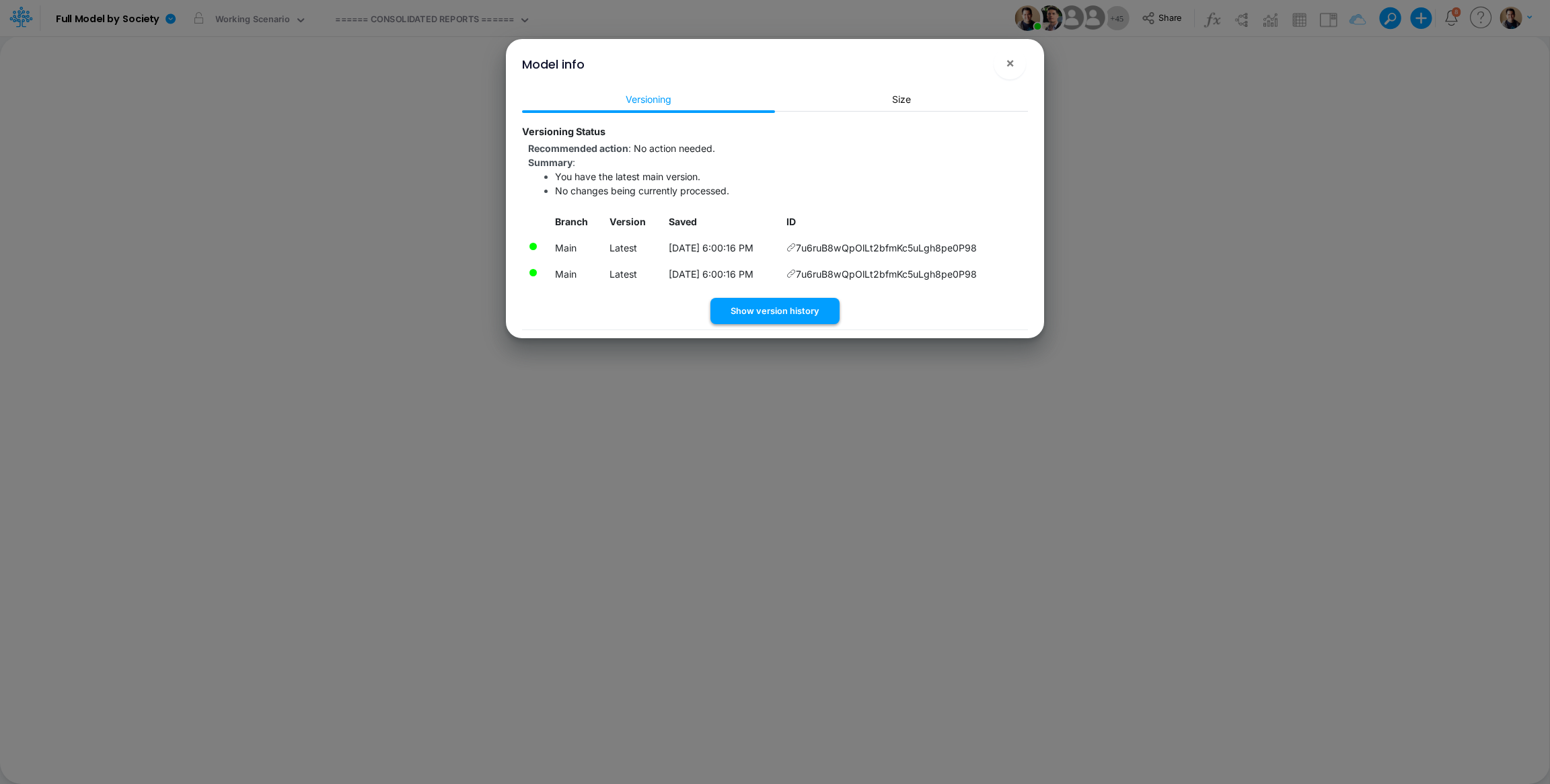
click at [778, 311] on button "Show version history" at bounding box center [775, 310] width 129 height 26
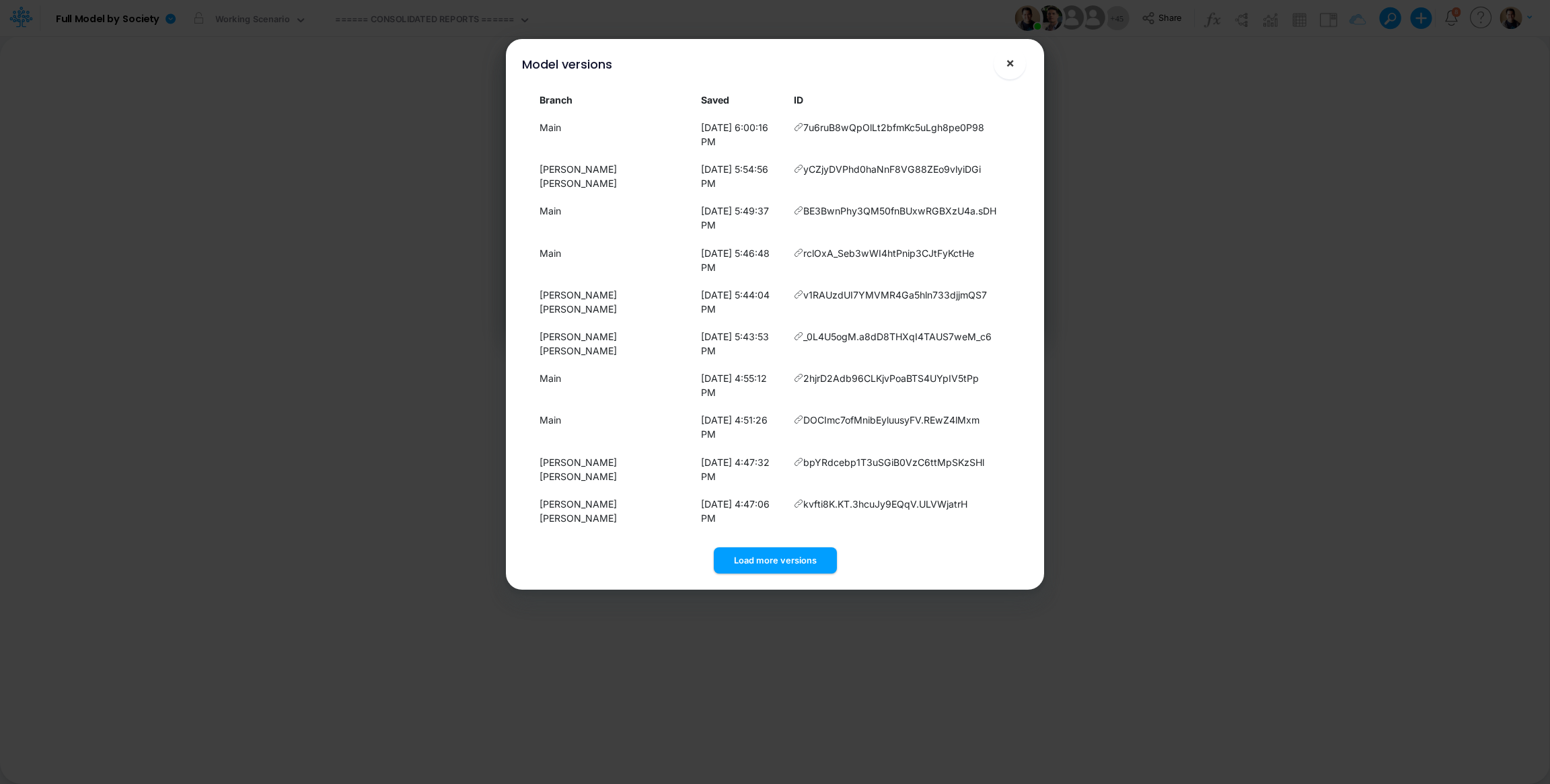
click at [1007, 64] on span "×" at bounding box center [1010, 62] width 9 height 16
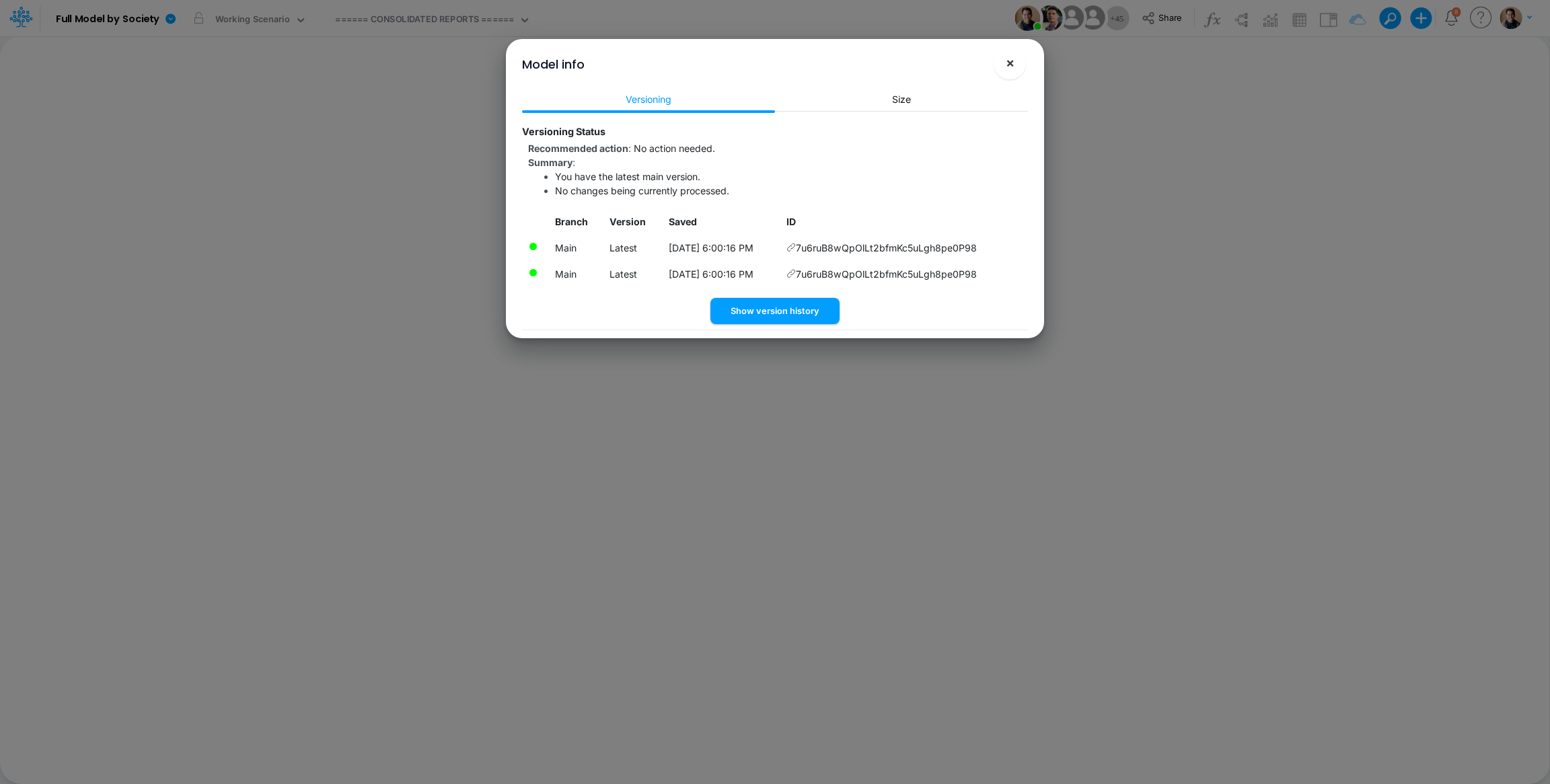
click at [1008, 65] on span "×" at bounding box center [1010, 62] width 9 height 16
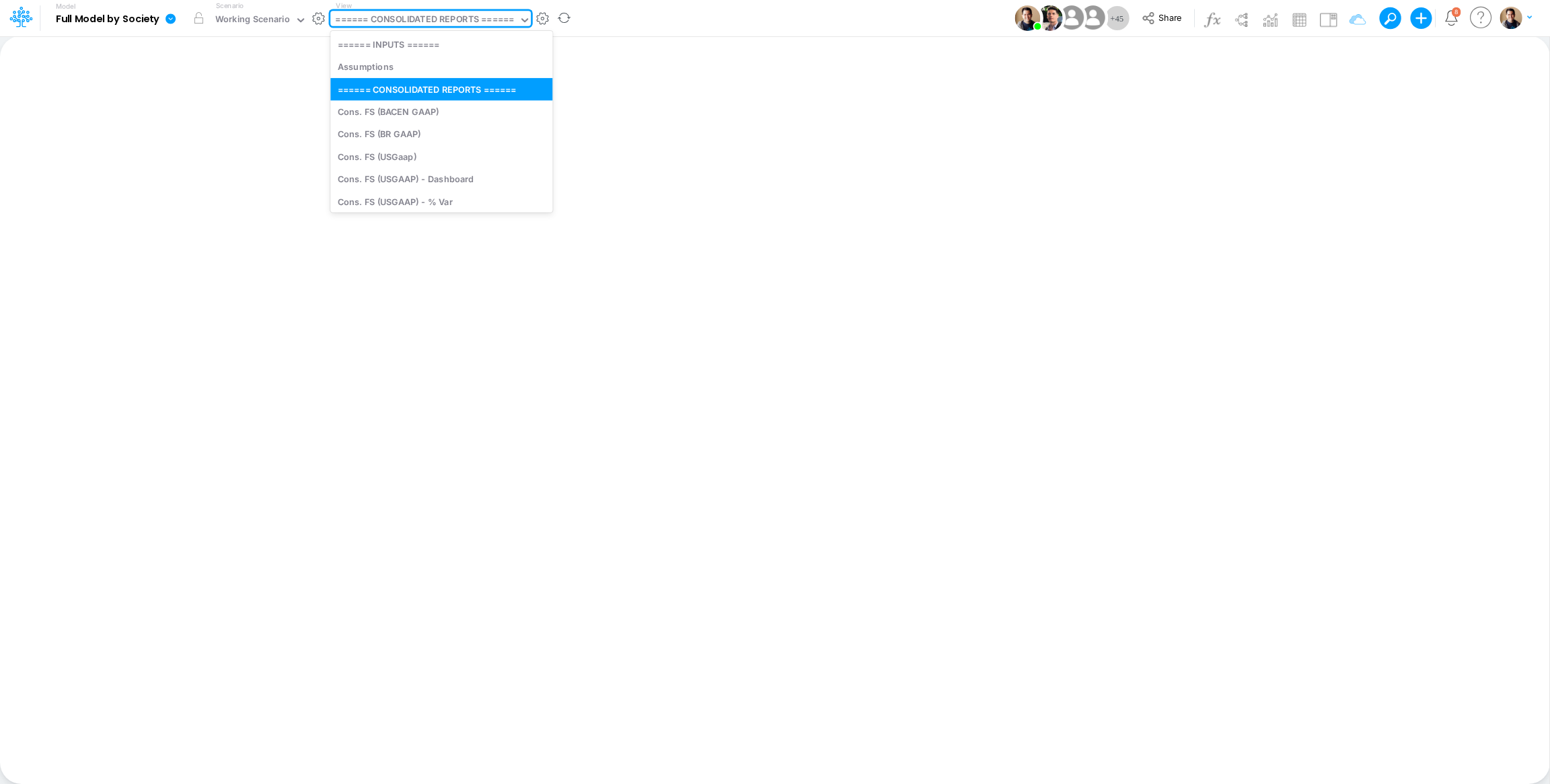
click at [411, 21] on div "====== CONSOLIDATED REPORTS ======" at bounding box center [425, 20] width 179 height 15
click at [419, 67] on div "Assumptions" at bounding box center [441, 67] width 222 height 22
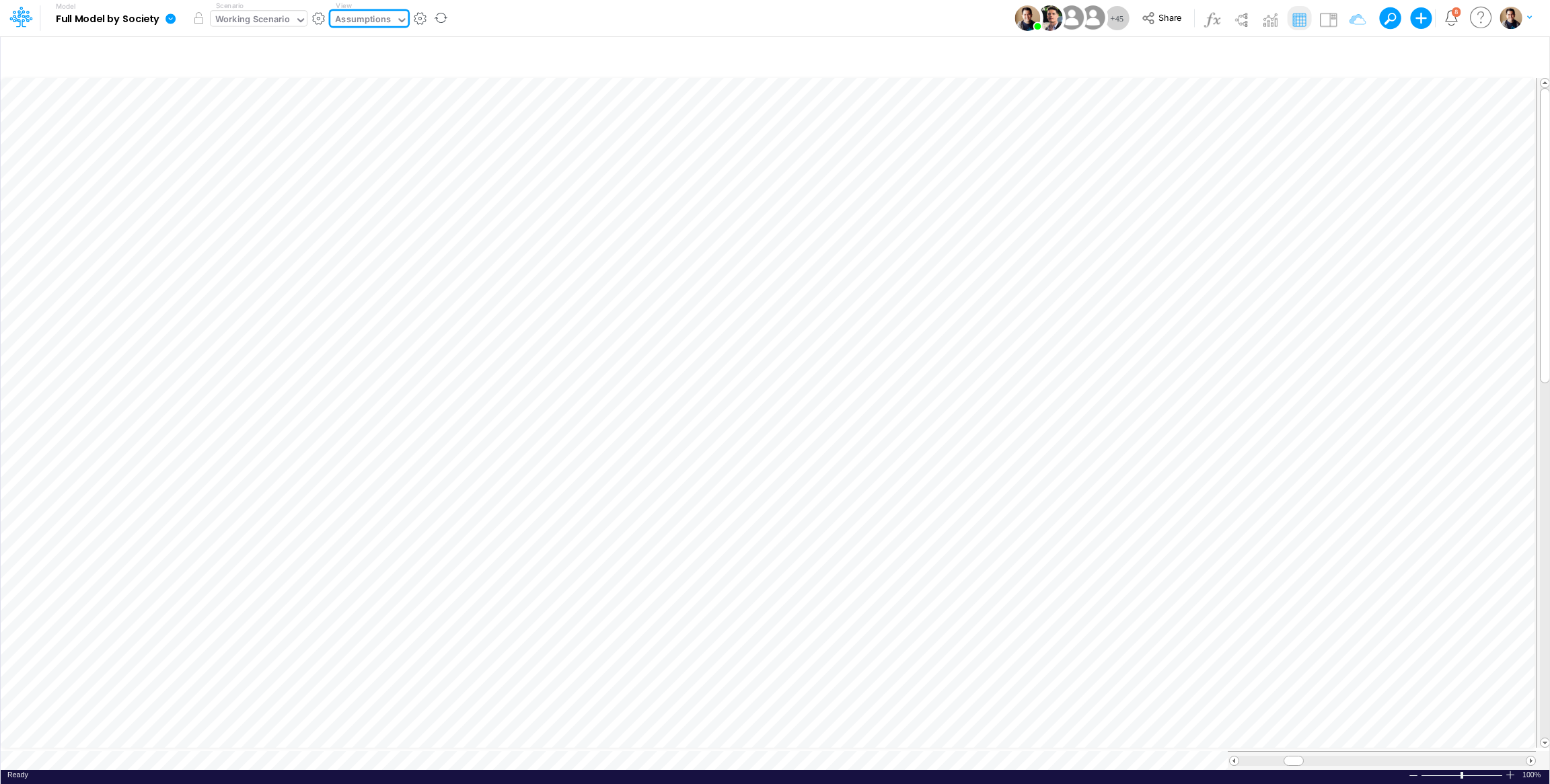
click at [269, 18] on div "Working Scenario" at bounding box center [253, 20] width 75 height 15
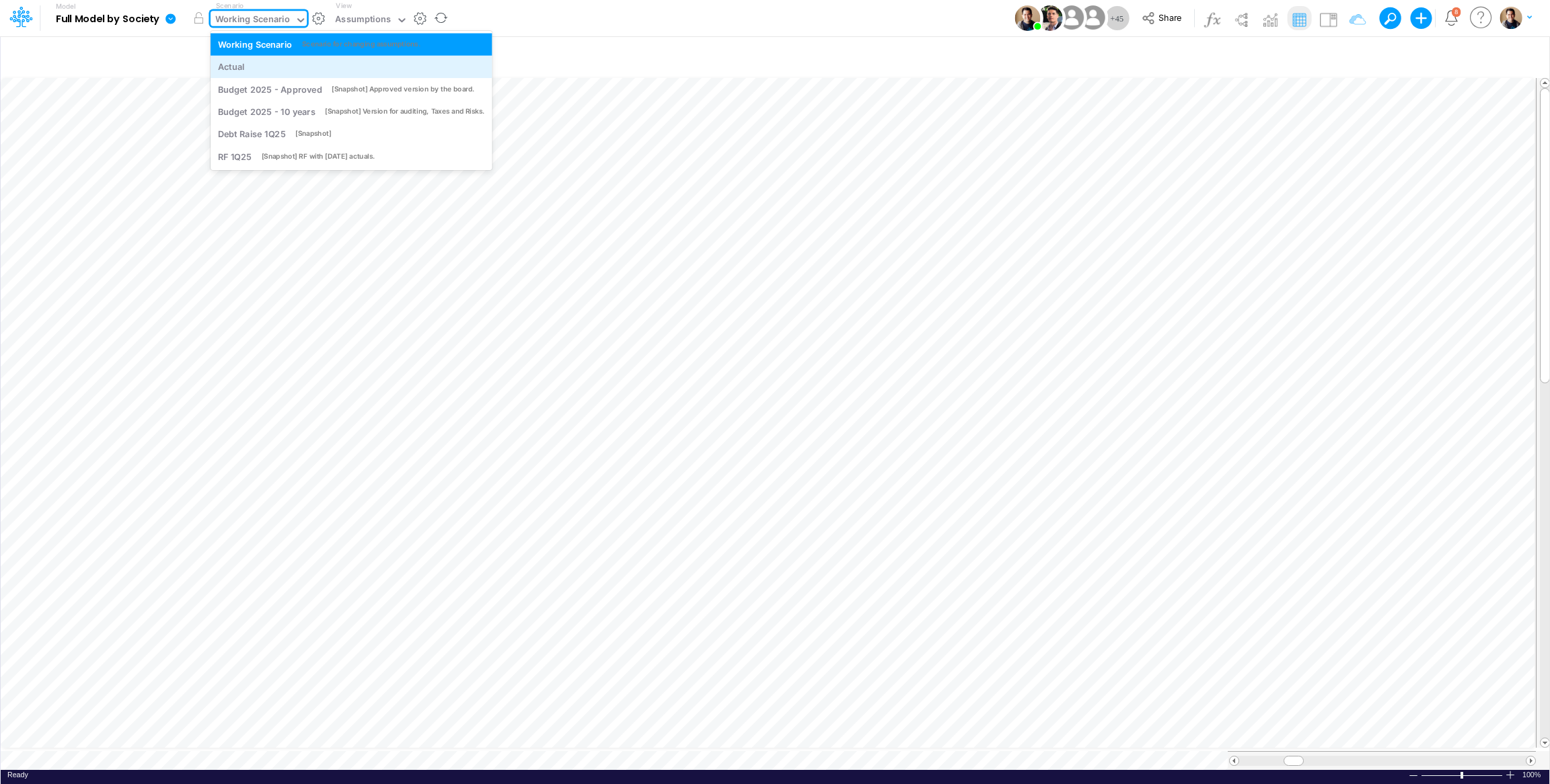
click at [269, 56] on div "Actual" at bounding box center [351, 67] width 281 height 22
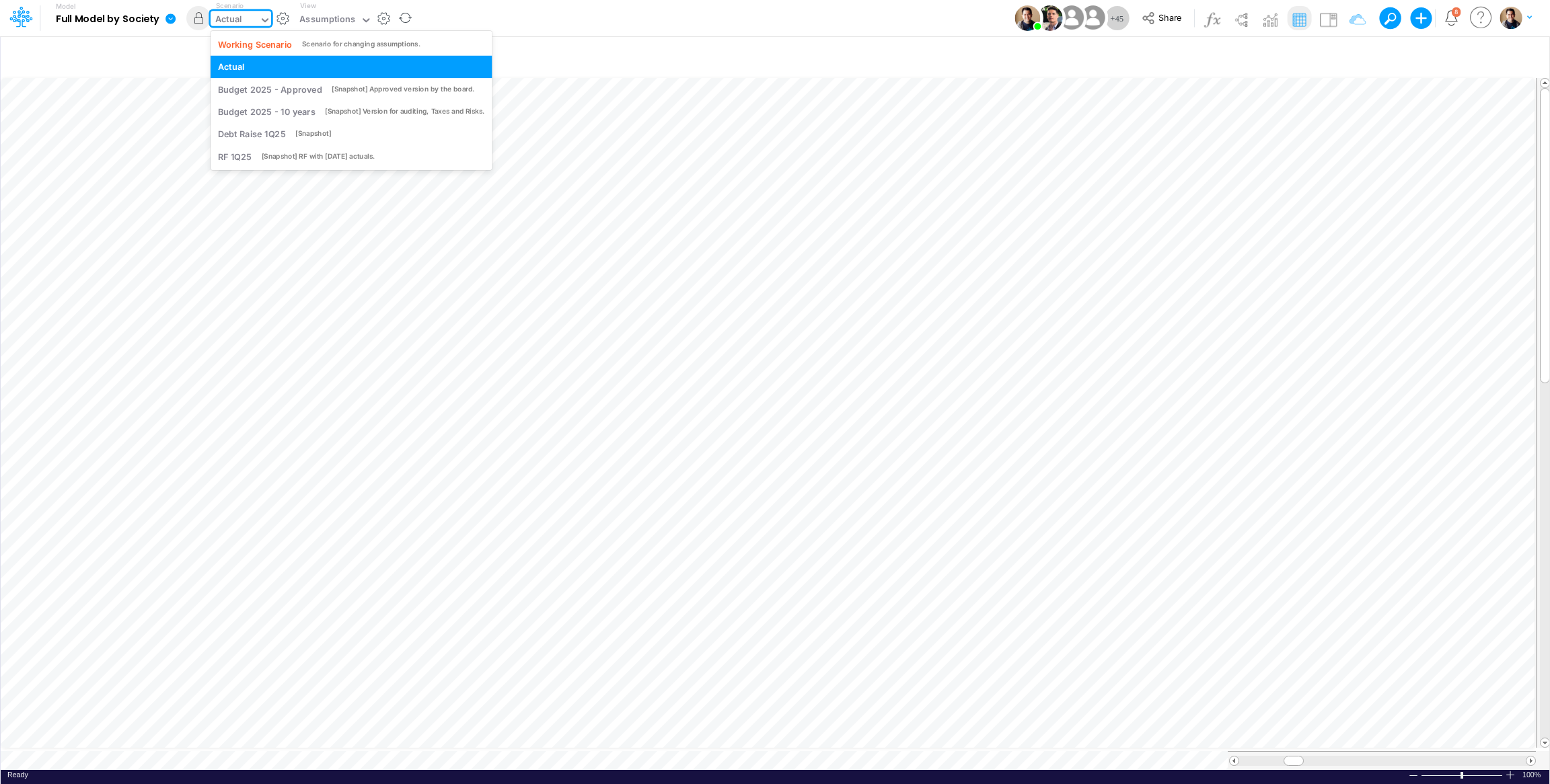
click at [261, 14] on icon at bounding box center [265, 21] width 12 height 12
click at [248, 39] on div "Working Scenario" at bounding box center [255, 44] width 75 height 12
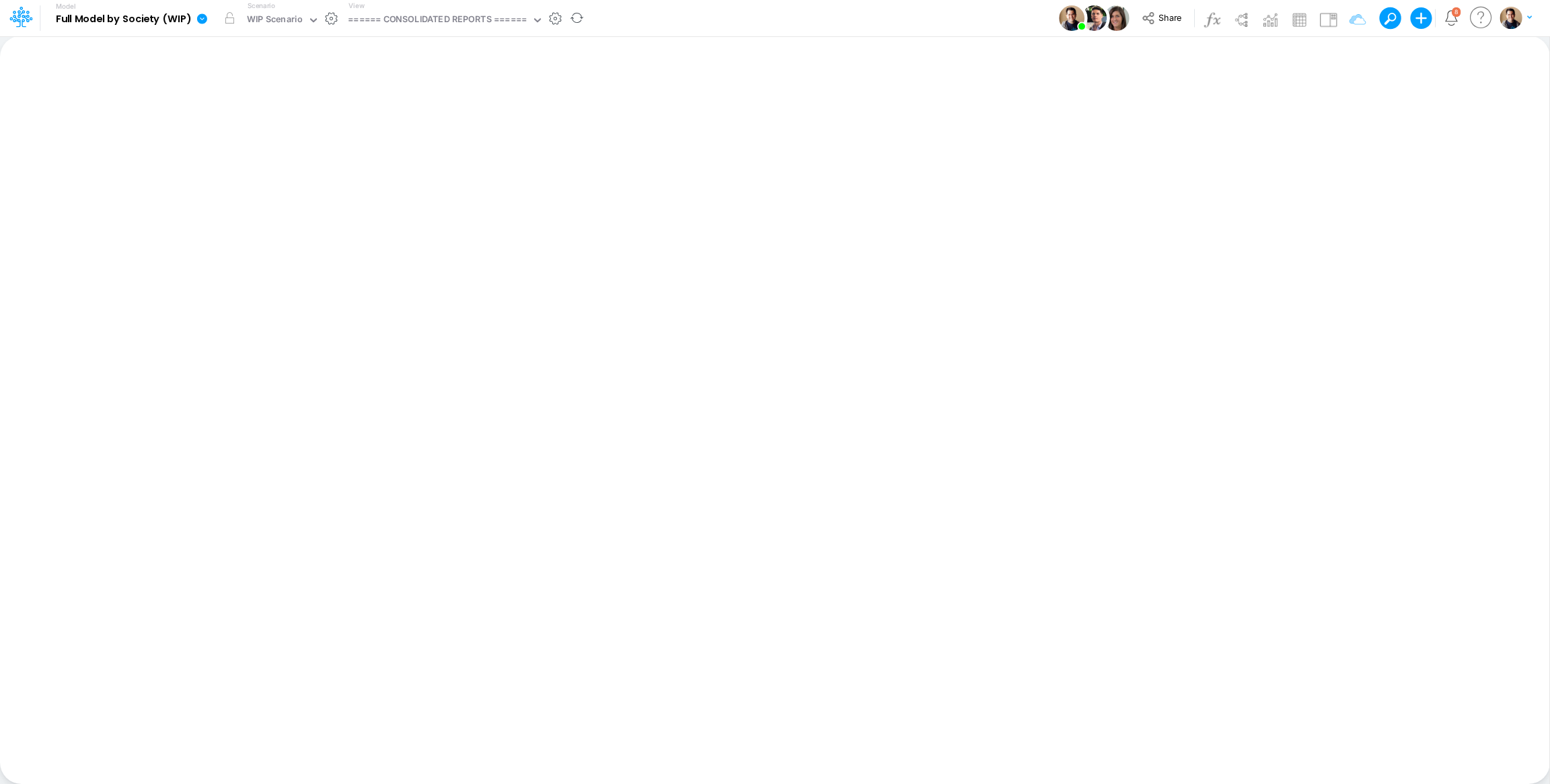
click at [201, 15] on icon at bounding box center [202, 18] width 10 height 10
click at [269, 145] on button "View model info" at bounding box center [269, 139] width 144 height 21
drag, startPoint x: 201, startPoint y: 21, endPoint x: 229, endPoint y: 36, distance: 31.8
click at [203, 21] on icon at bounding box center [202, 18] width 10 height 10
click at [305, 143] on button "View model info" at bounding box center [269, 139] width 144 height 21
